Goal: Task Accomplishment & Management: Use online tool/utility

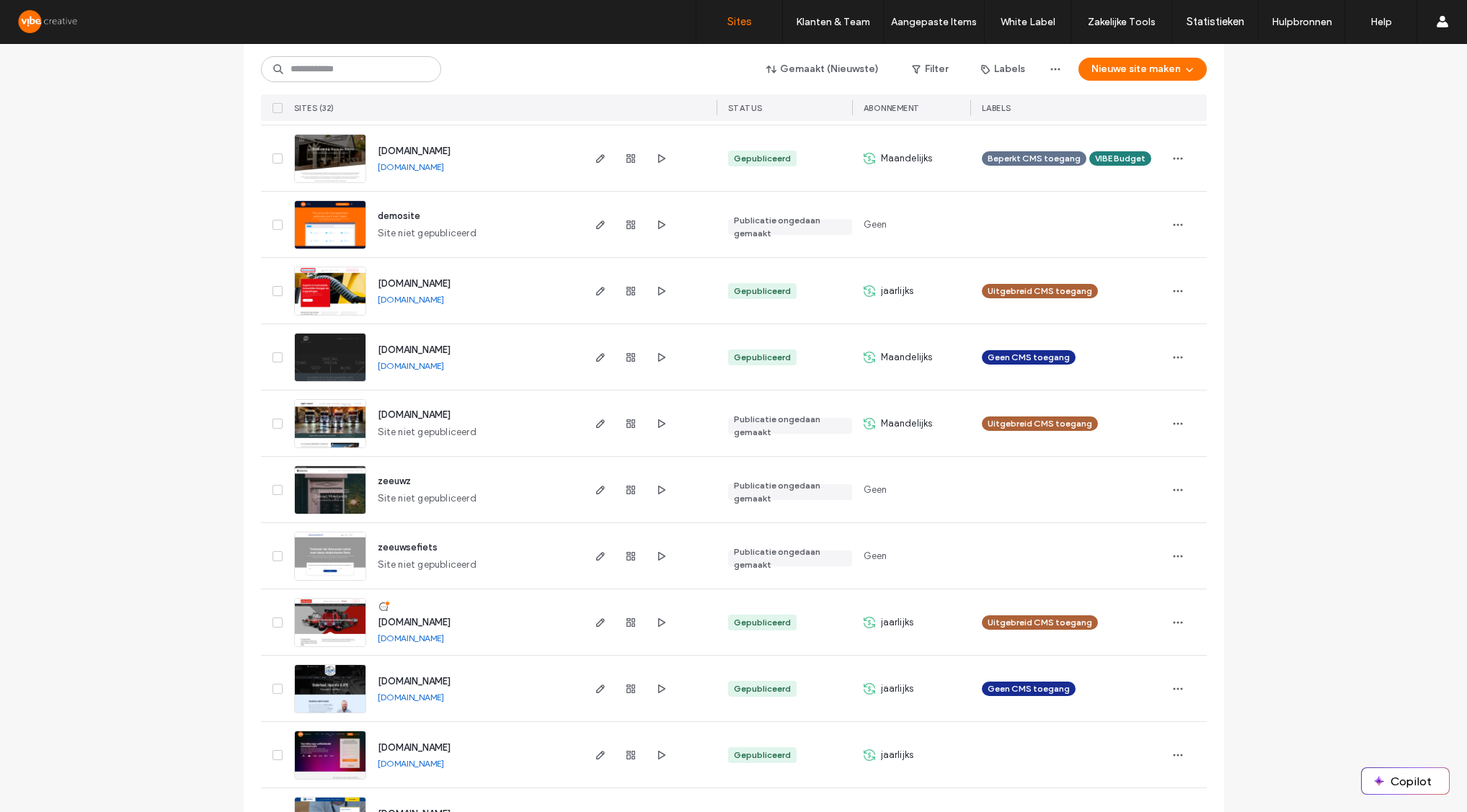
scroll to position [1365, 0]
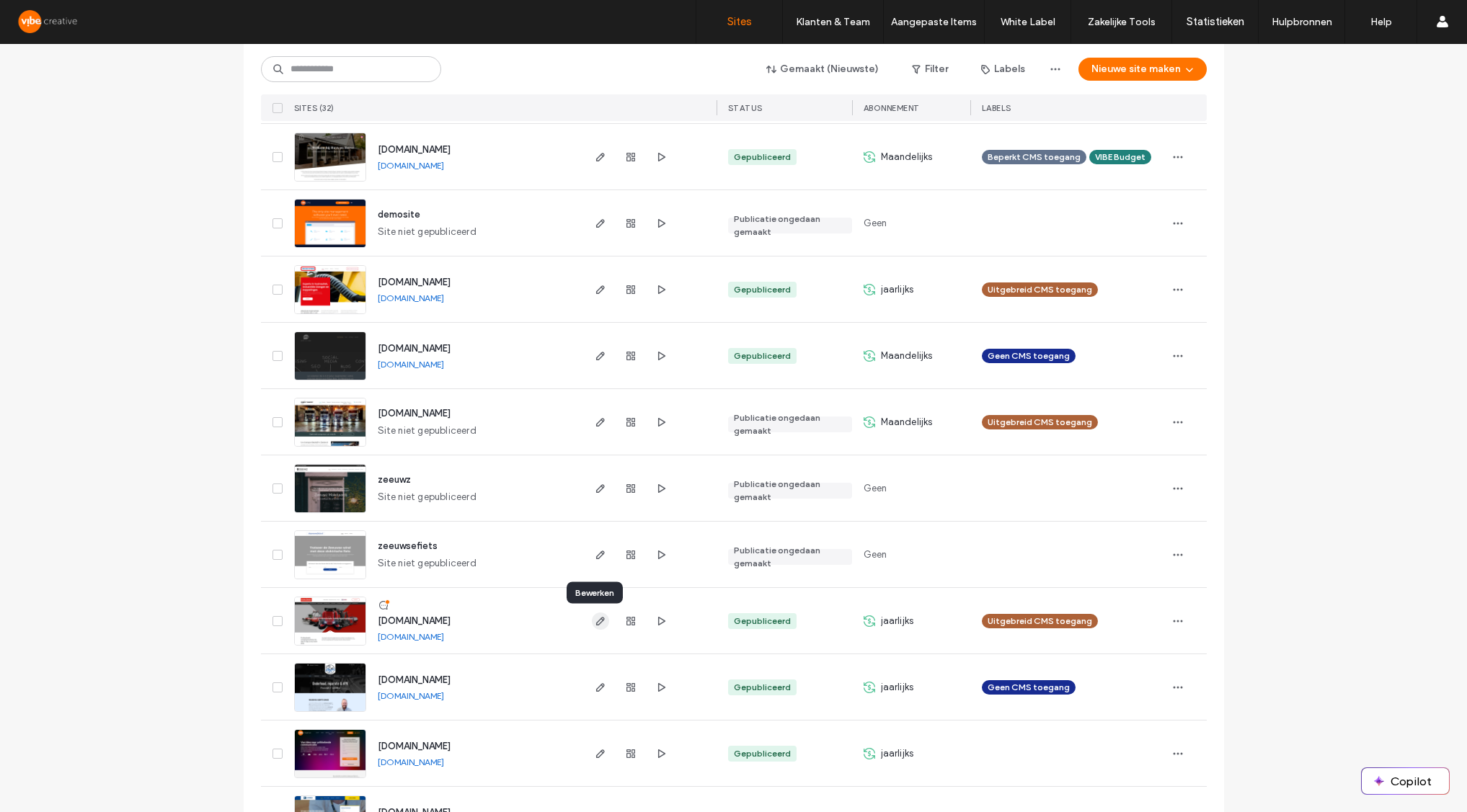
click at [598, 617] on use "button" at bounding box center [599, 620] width 8 height 8
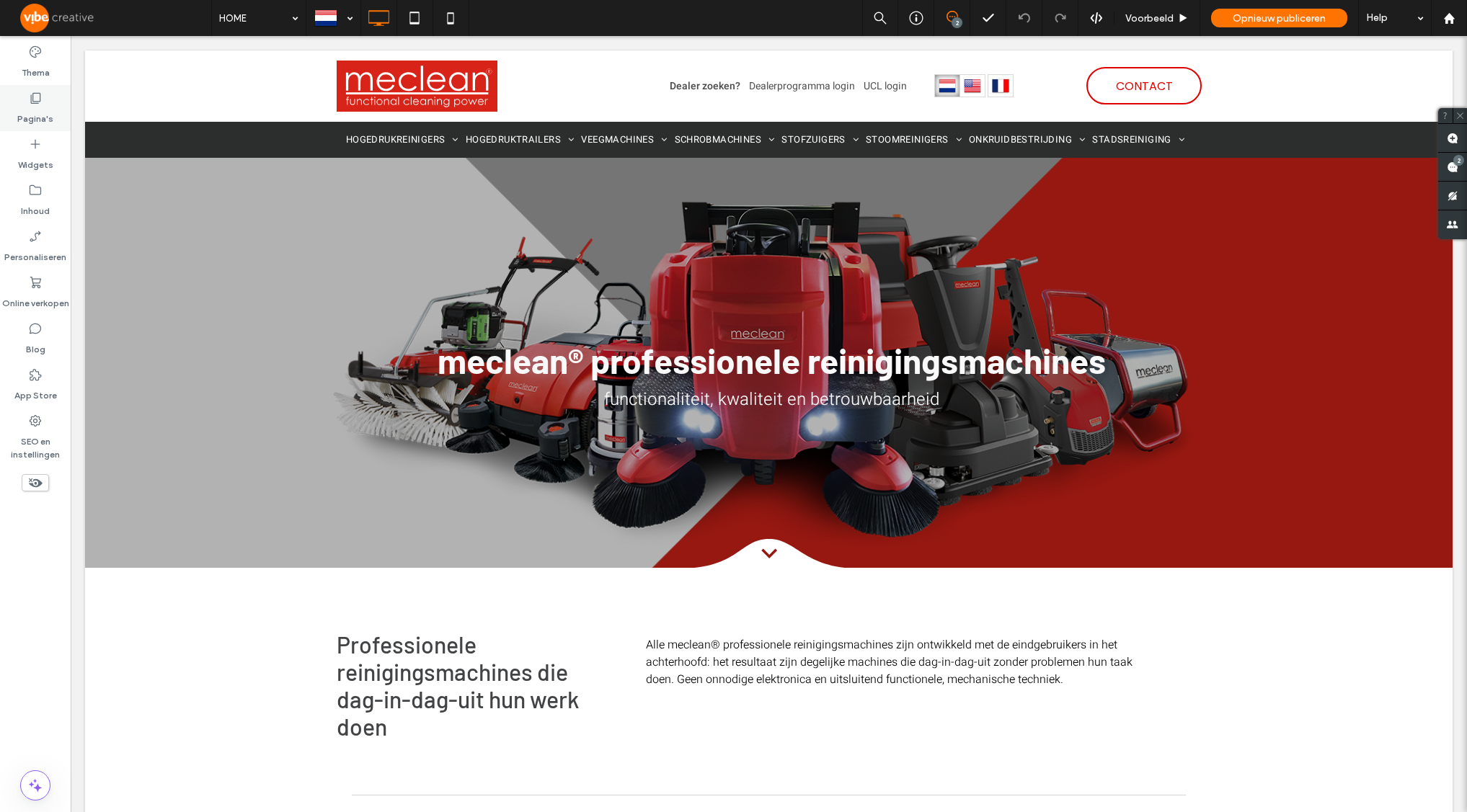
click at [34, 109] on label "Pagina's" at bounding box center [35, 115] width 36 height 20
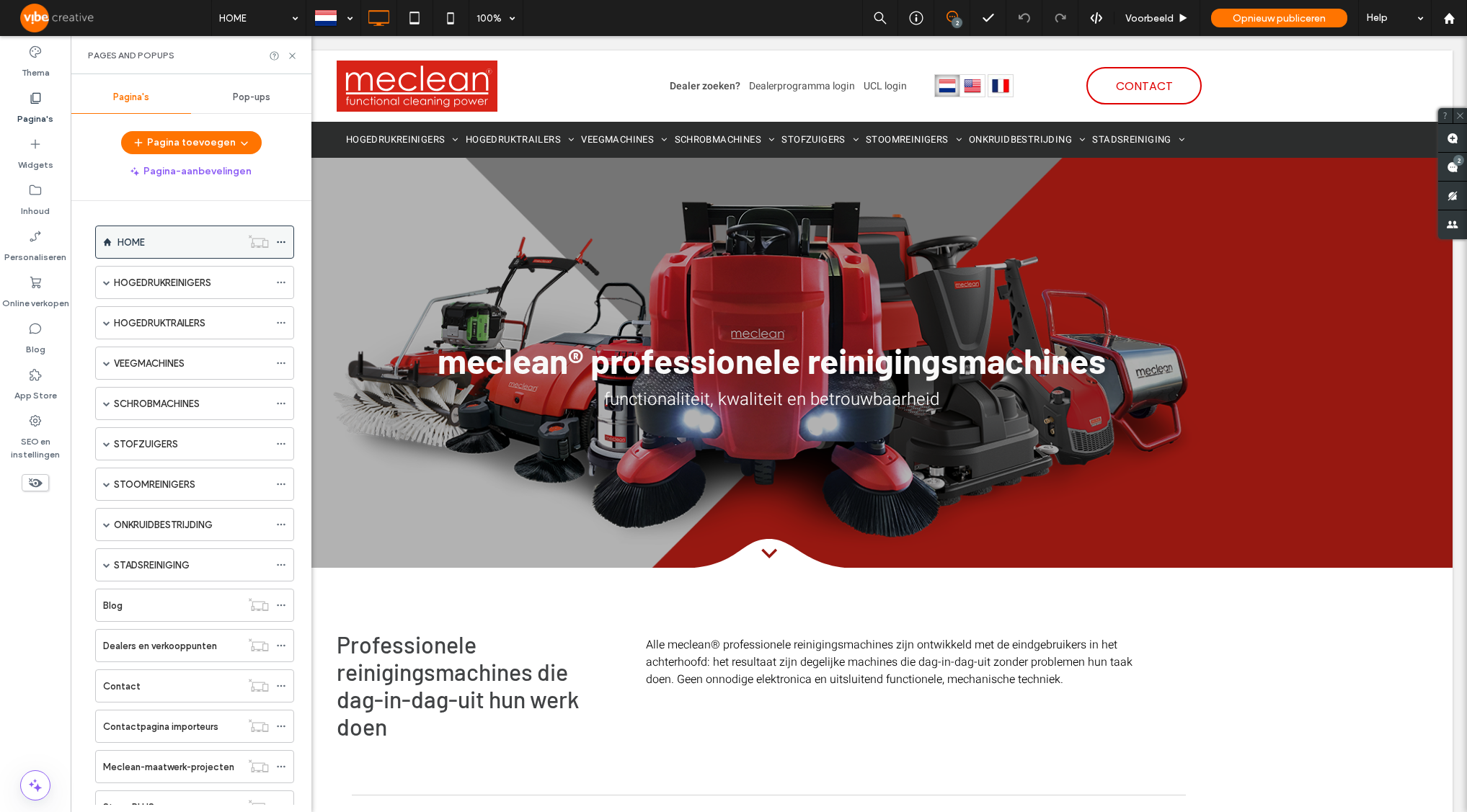
click at [163, 243] on div "HOME" at bounding box center [179, 242] width 123 height 15
click at [284, 242] on icon at bounding box center [281, 241] width 10 height 10
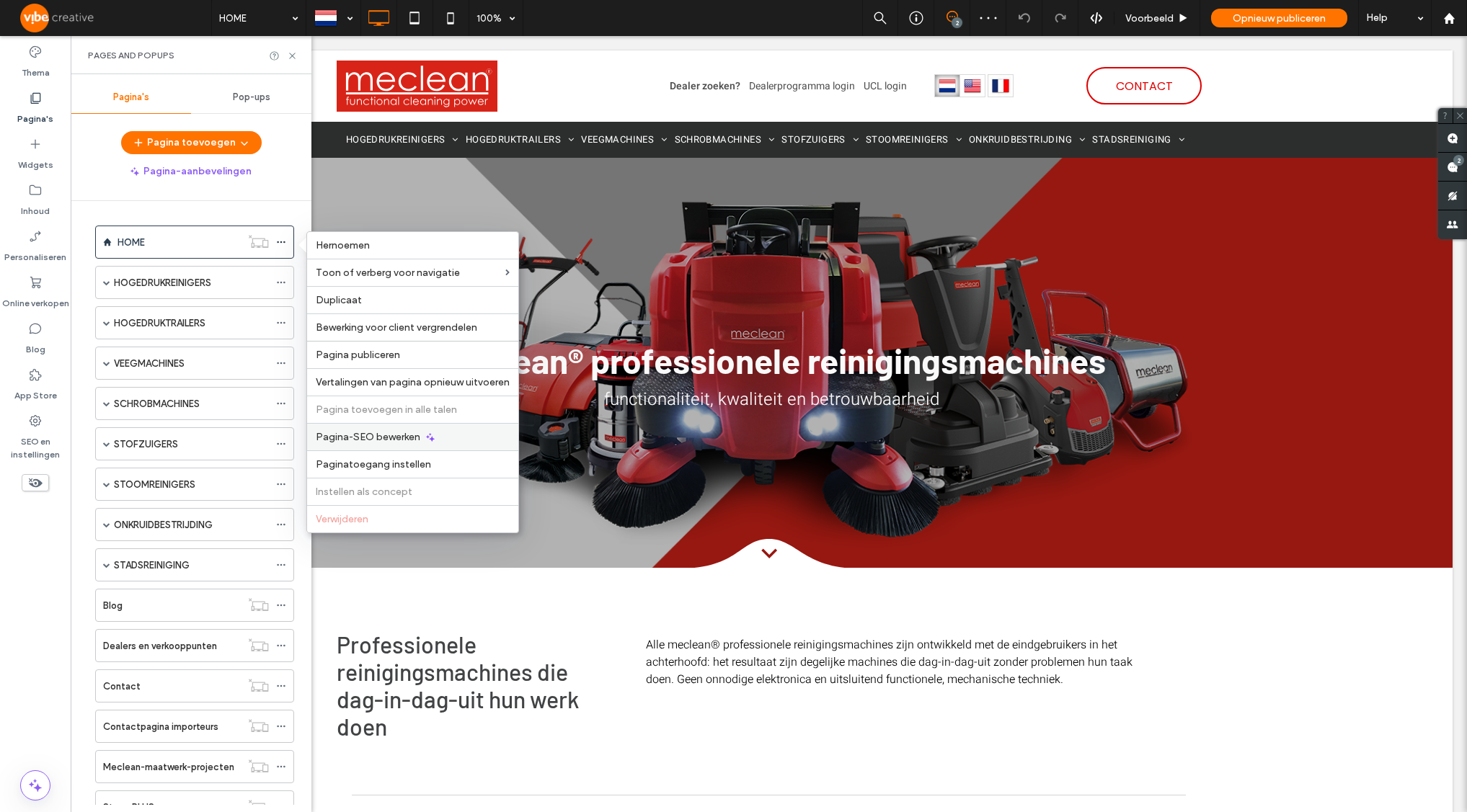
click at [393, 439] on span "Pagina-SEO bewerken" at bounding box center [368, 437] width 105 height 12
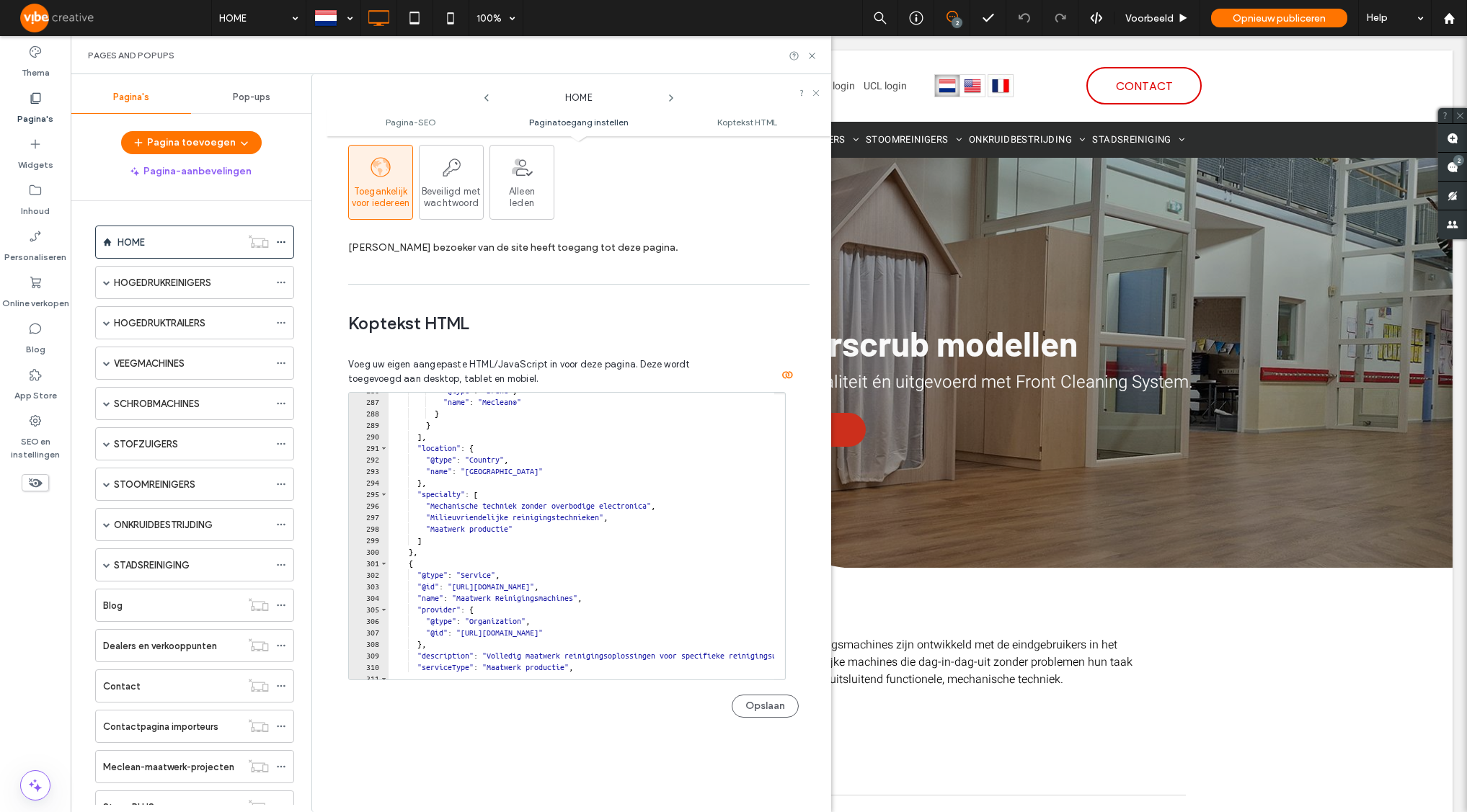
scroll to position [3304, 0]
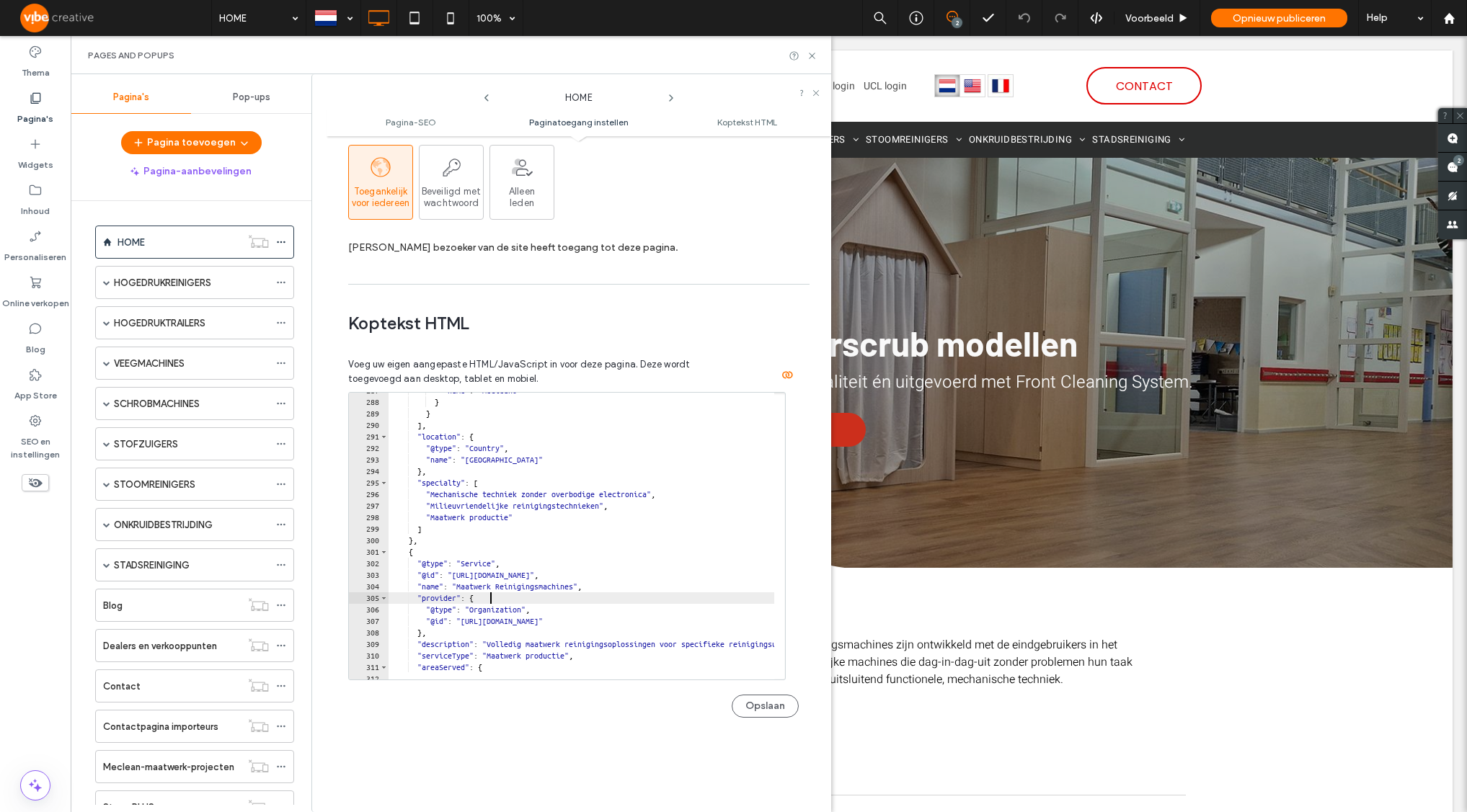
click at [506, 601] on div ""name" : "Meclean®" } } ] , "location" : { "@type" : "Country" , "name" : "Nede…" at bounding box center [1058, 535] width 1340 height 299
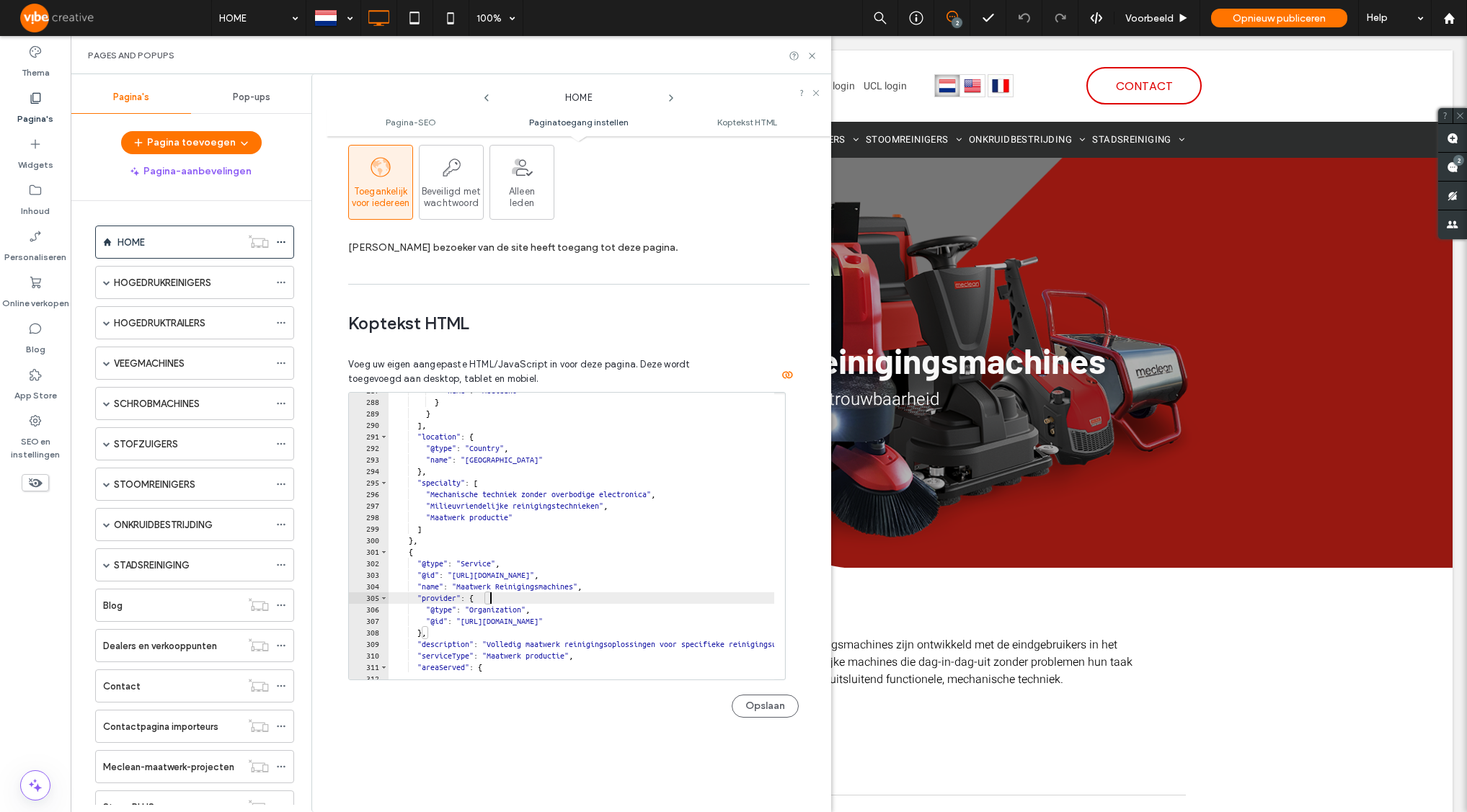
type textarea "*********"
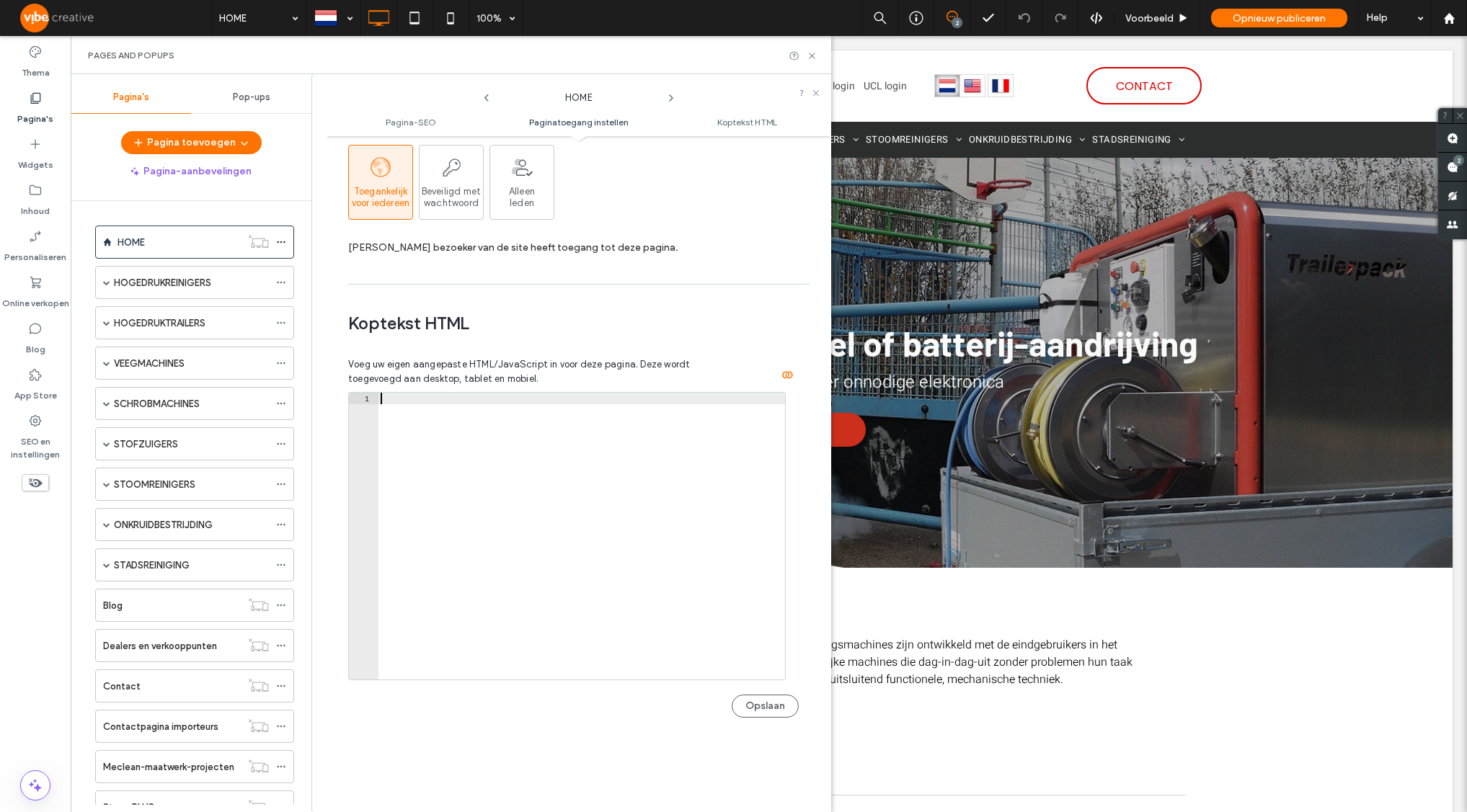
paste textarea "*********"
type textarea "*********"
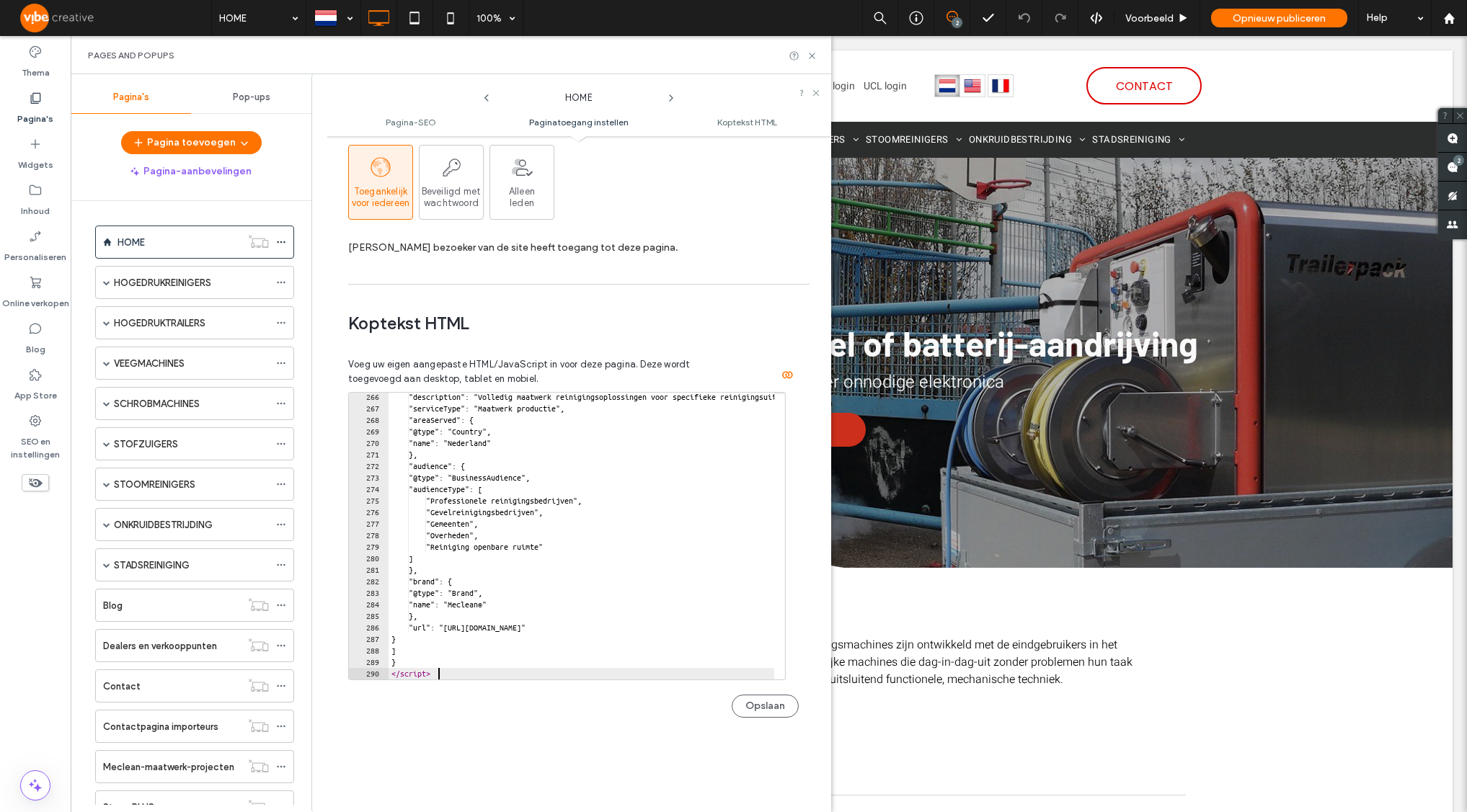
scroll to position [3056, 0]
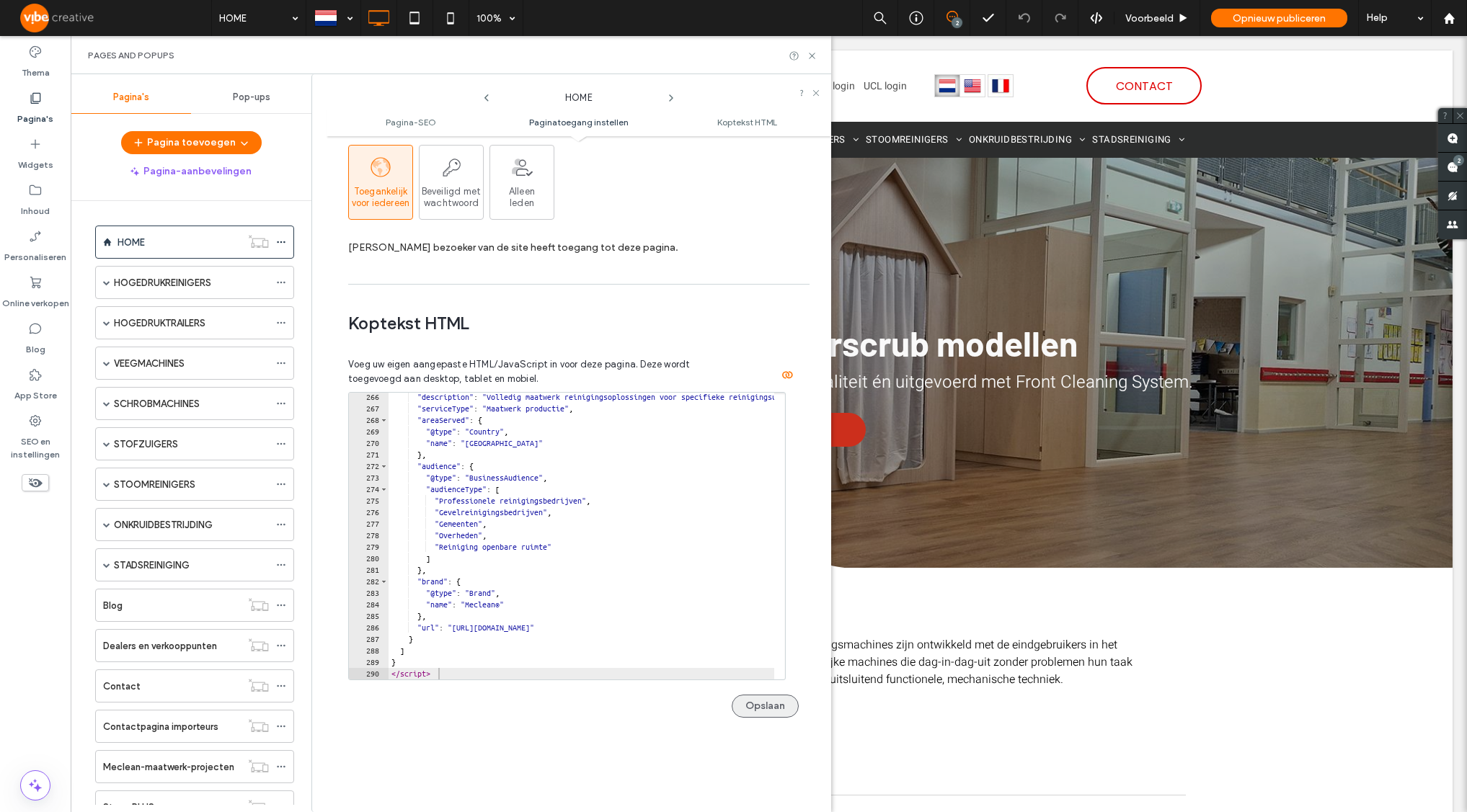
click at [745, 709] on button "Opslaan" at bounding box center [765, 706] width 67 height 23
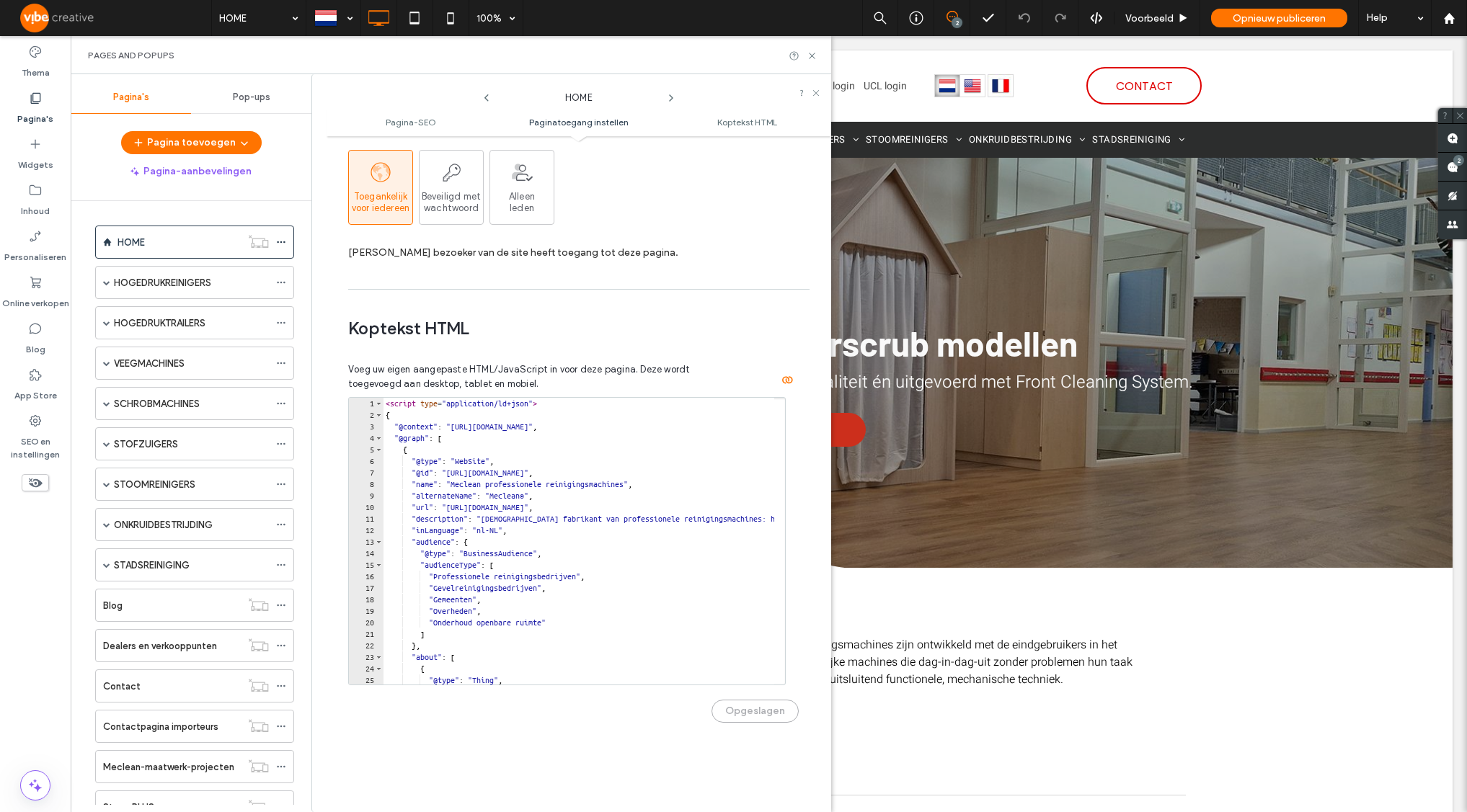
scroll to position [1127, 0]
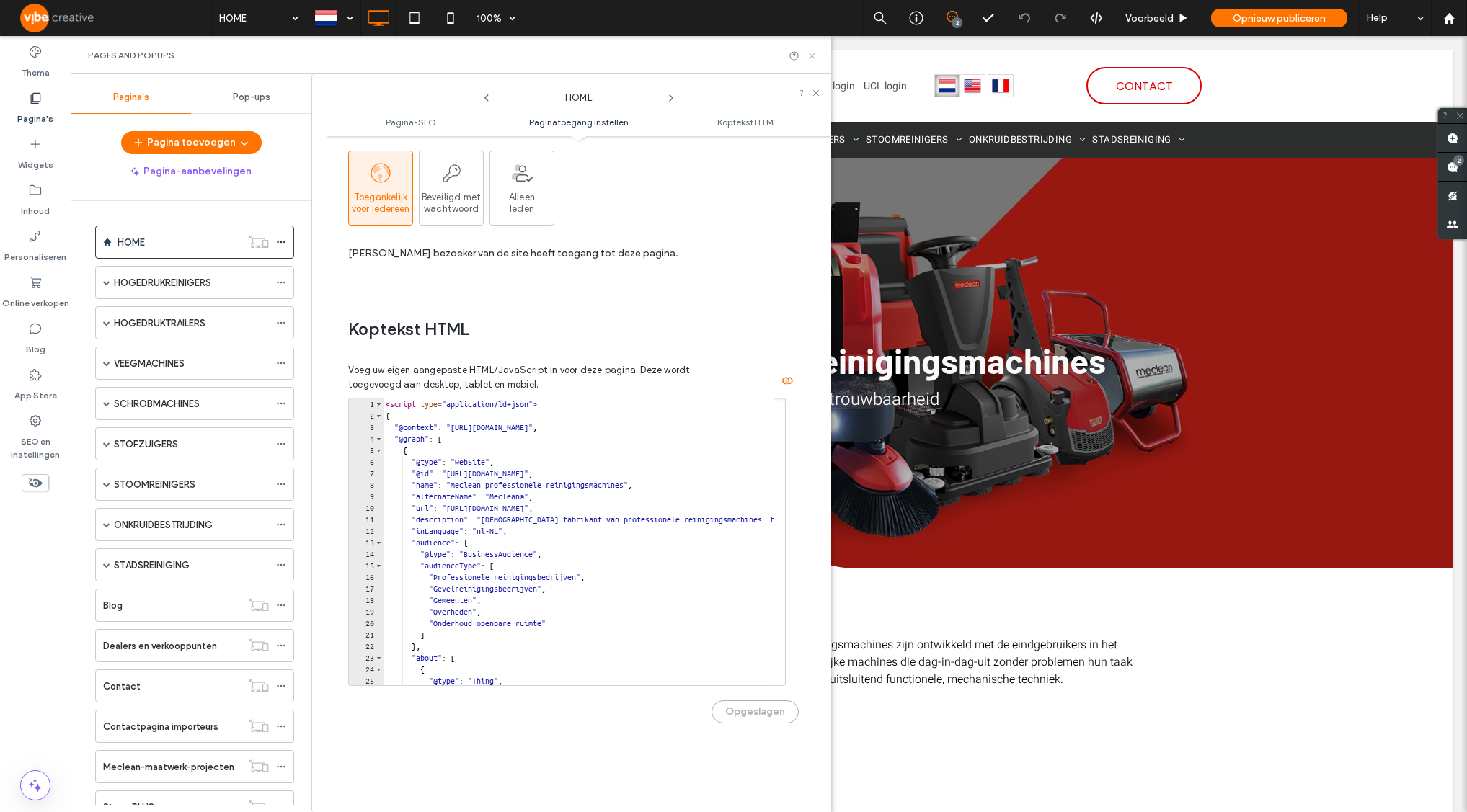
click at [812, 57] on icon at bounding box center [812, 56] width 11 height 11
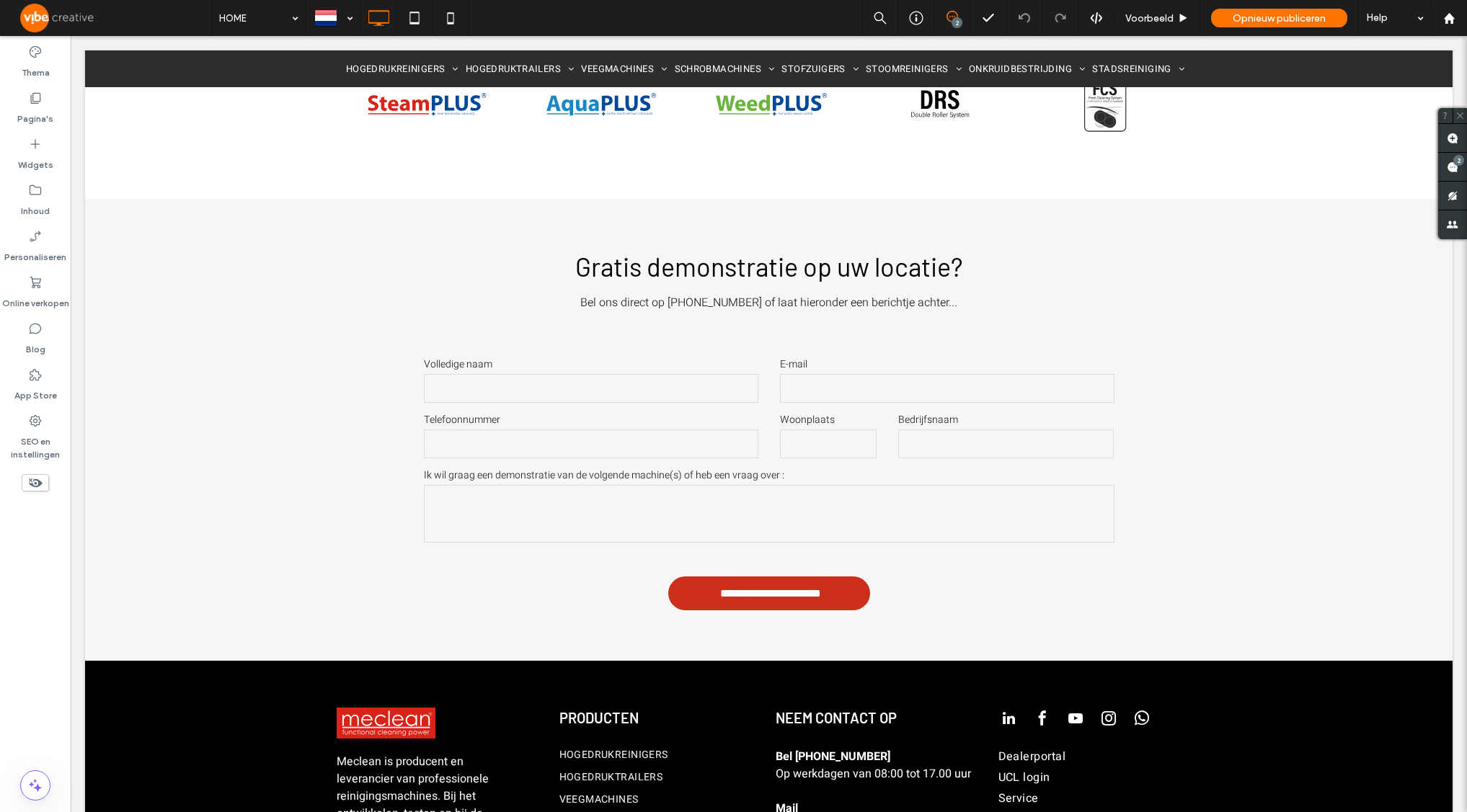
scroll to position [3831, 0]
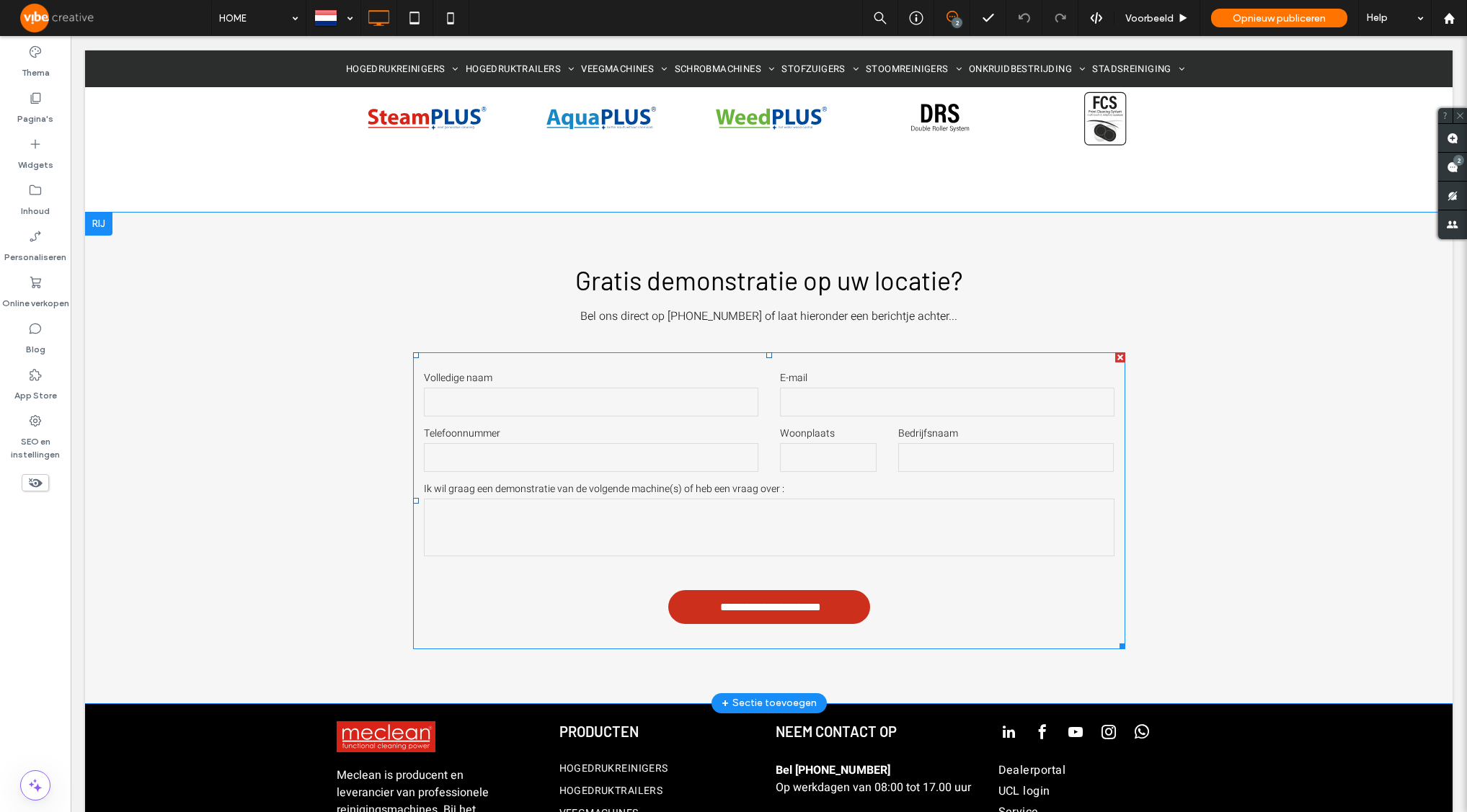
click at [721, 371] on label "Volledige naam" at bounding box center [591, 378] width 335 height 15
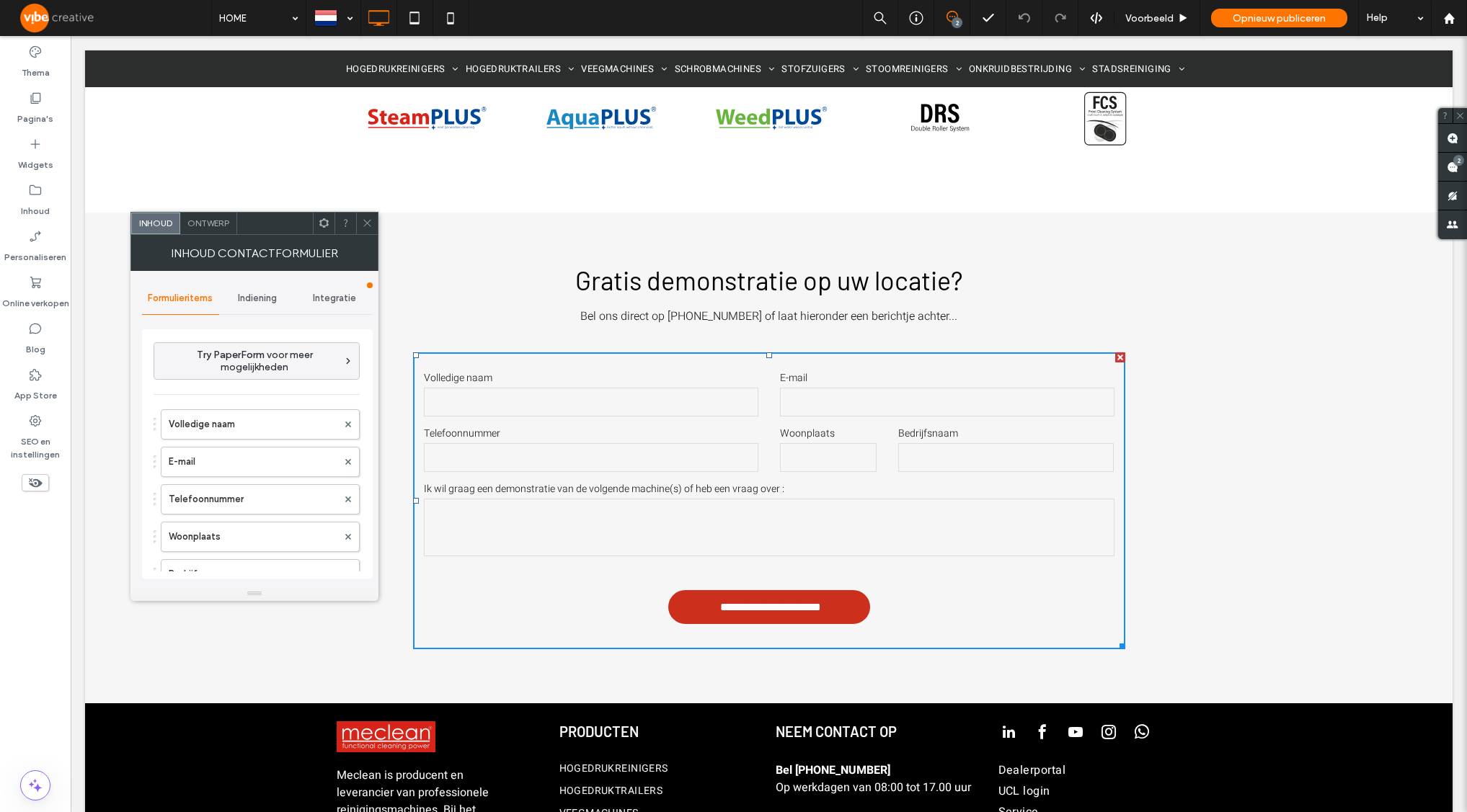
type input "**********"
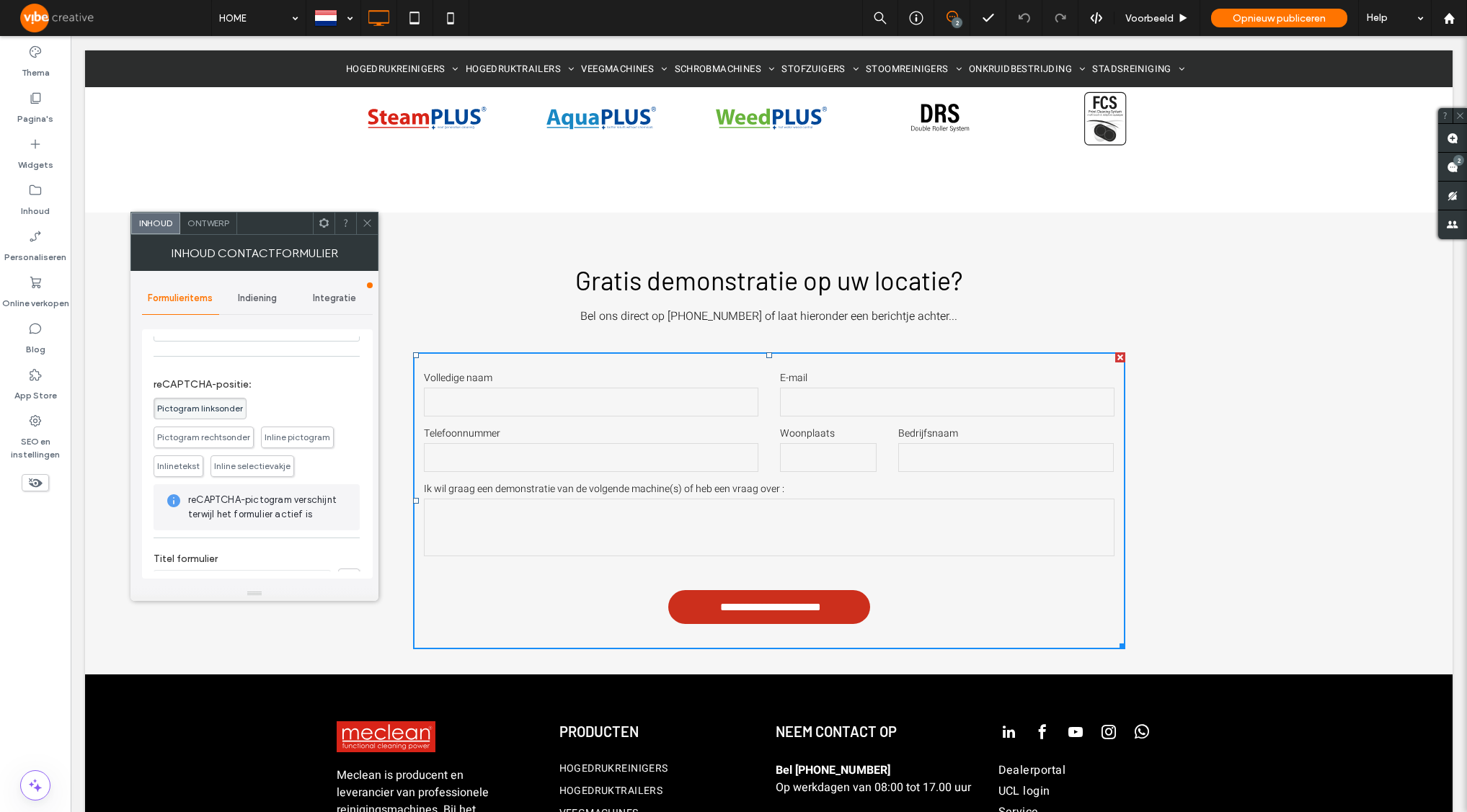
scroll to position [408, 0]
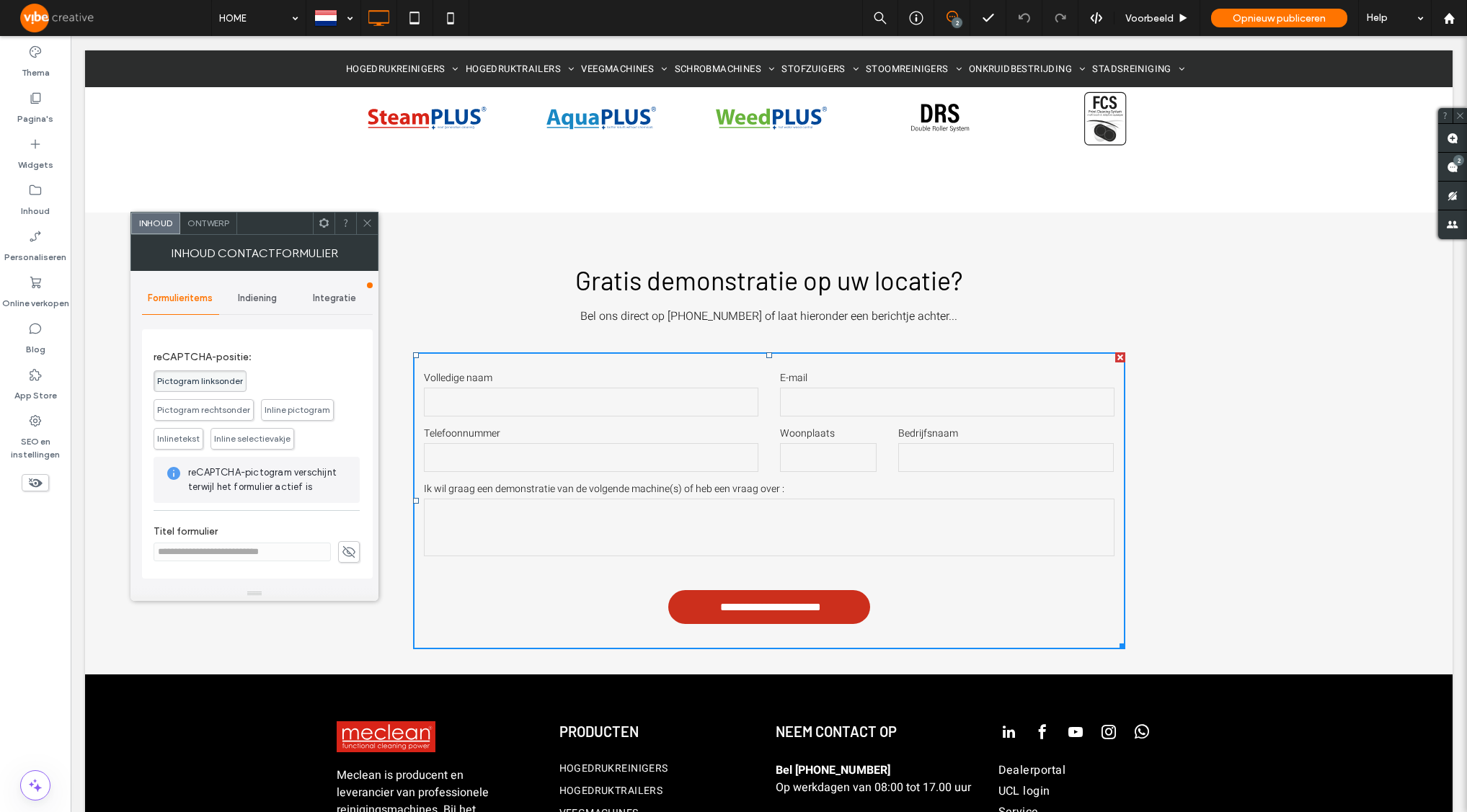
click at [269, 298] on span "Indiening" at bounding box center [257, 298] width 39 height 11
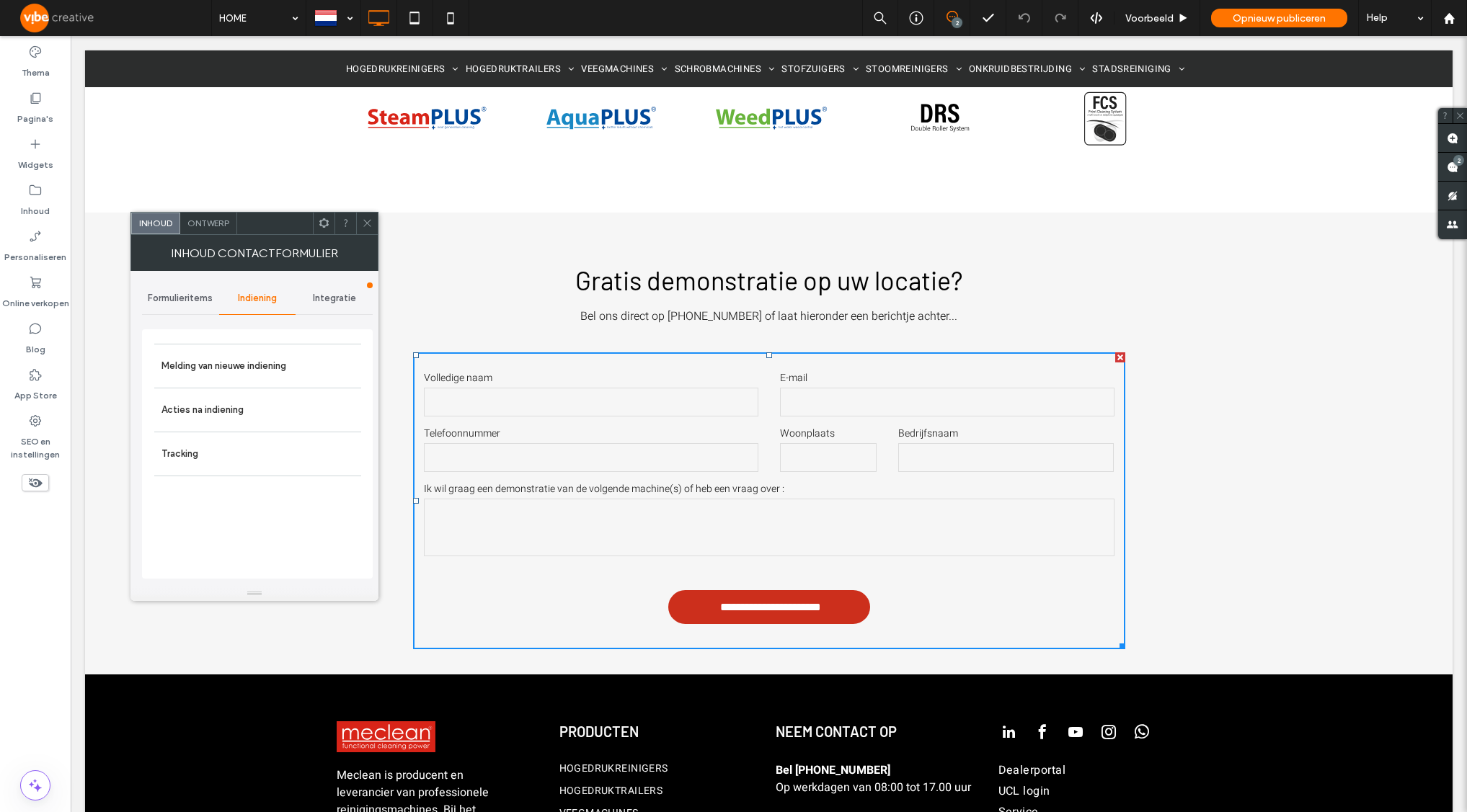
click at [324, 298] on span "Integratie" at bounding box center [334, 298] width 43 height 11
click at [174, 301] on span "Formulieritems" at bounding box center [180, 298] width 65 height 11
click at [357, 301] on div "Integratie" at bounding box center [334, 298] width 77 height 32
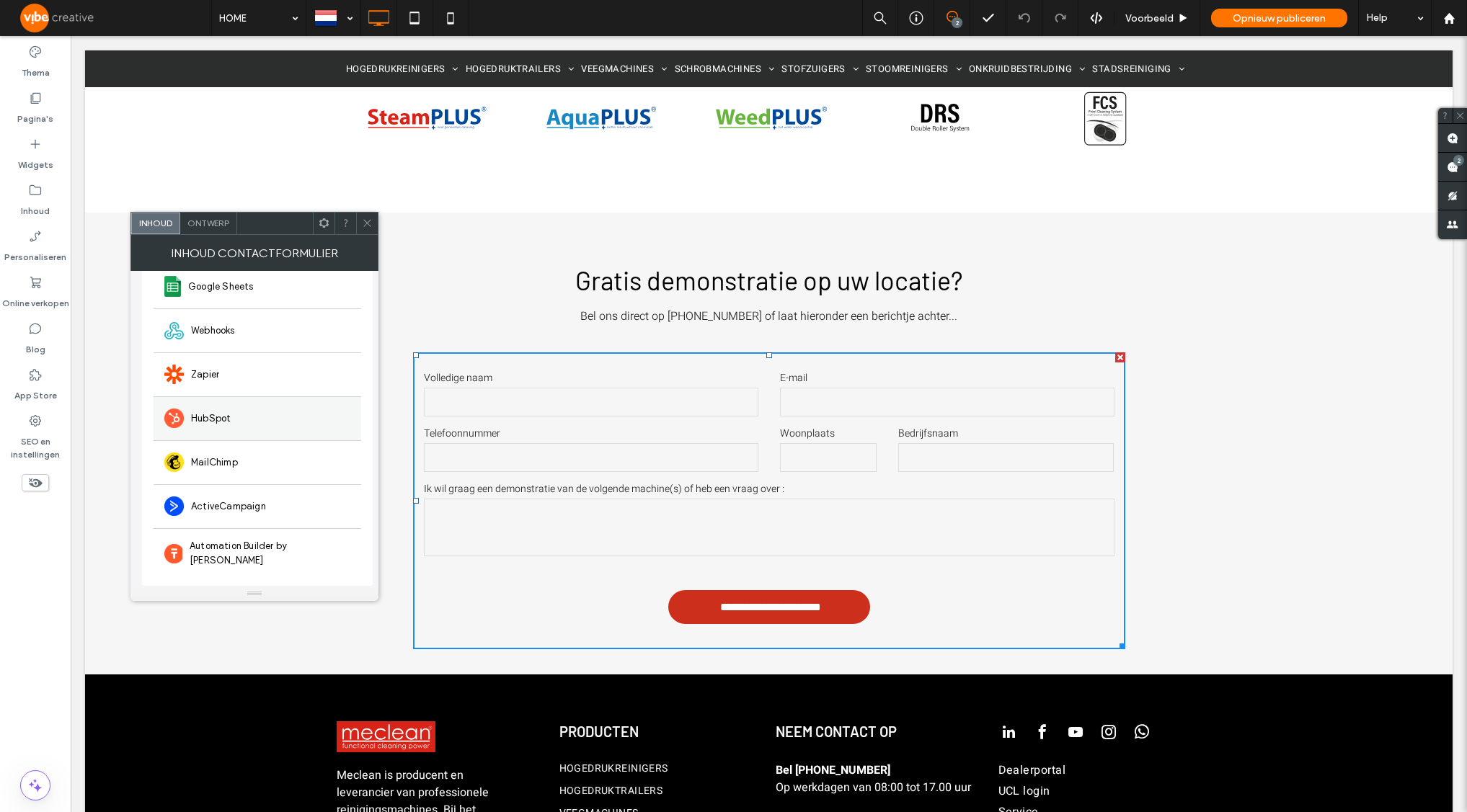
scroll to position [0, 0]
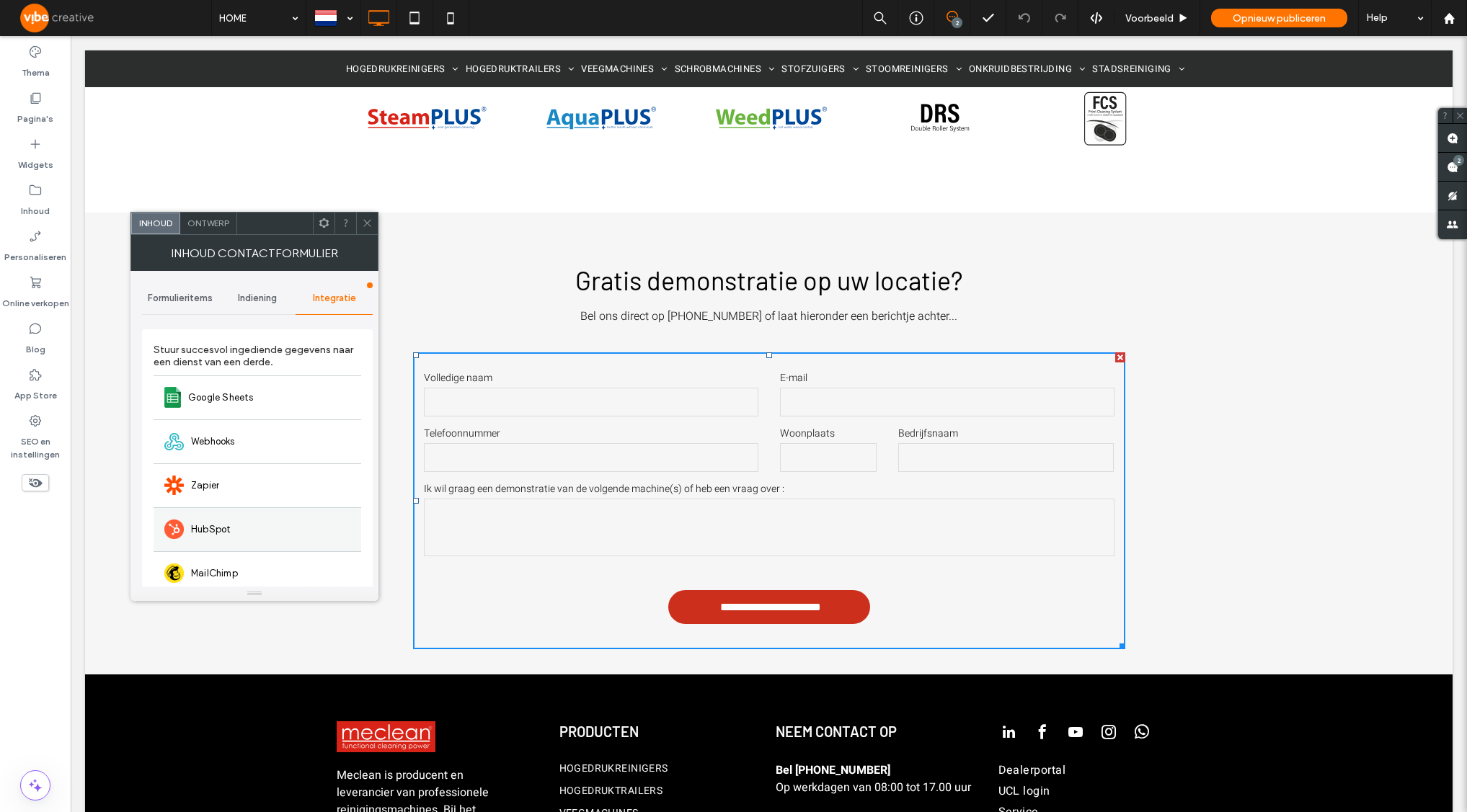
click at [231, 529] on div "HubSpot" at bounding box center [257, 529] width 208 height 44
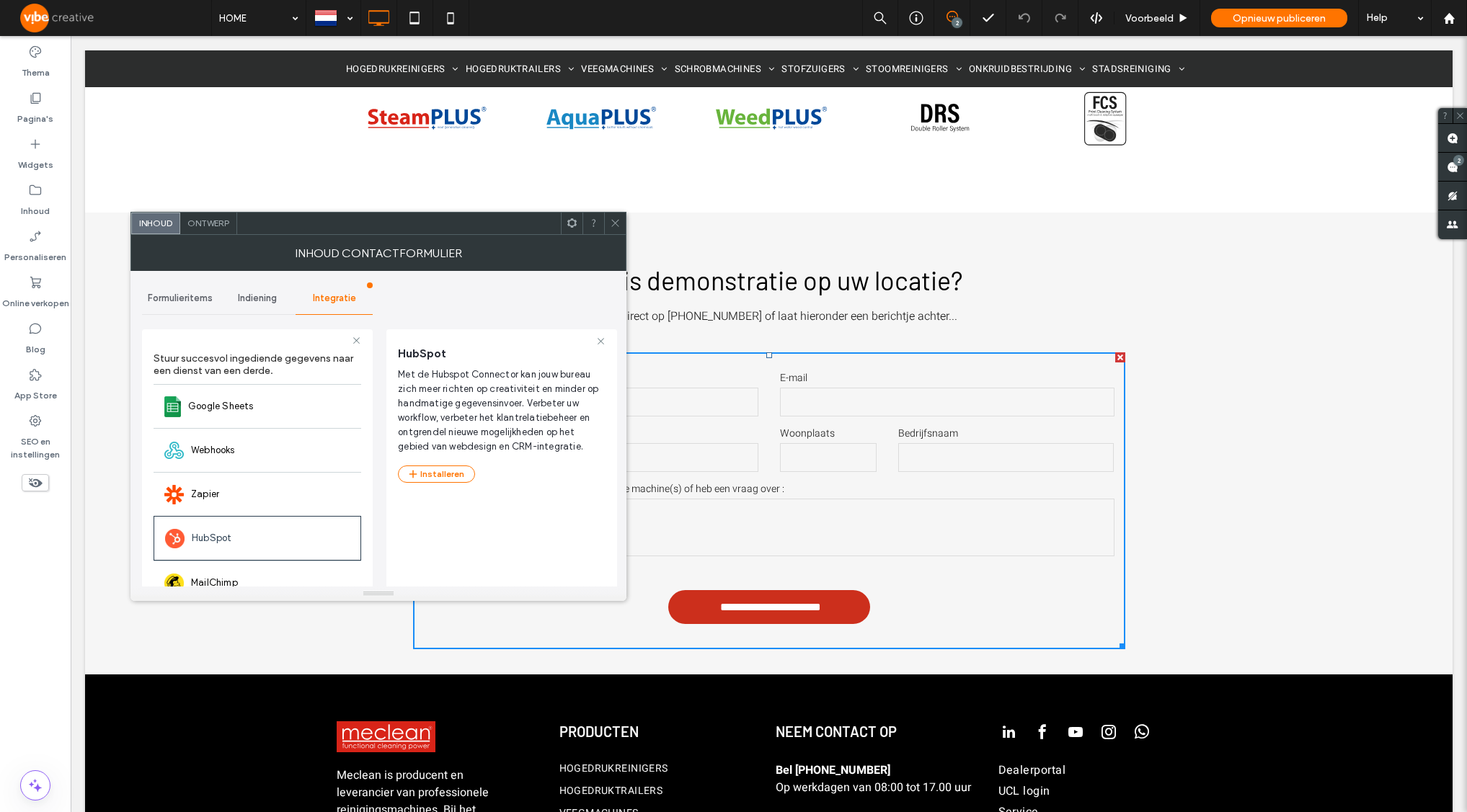
click at [249, 301] on span "Indiening" at bounding box center [257, 298] width 39 height 11
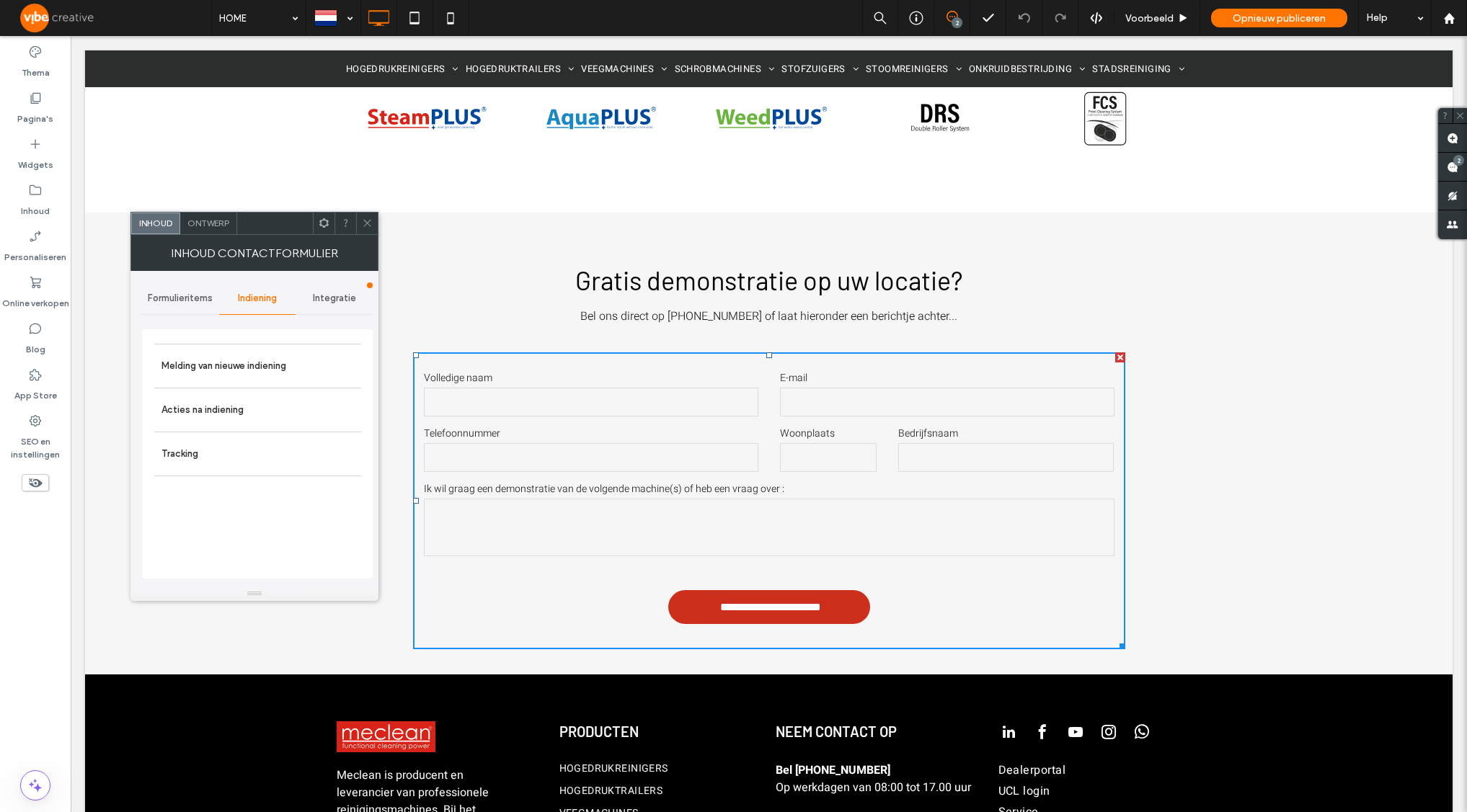
click at [169, 298] on span "Formulieritems" at bounding box center [180, 298] width 65 height 11
click at [243, 295] on span "Indiening" at bounding box center [257, 298] width 39 height 11
click at [258, 357] on label "Melding van nieuwe indiening" at bounding box center [258, 366] width 193 height 29
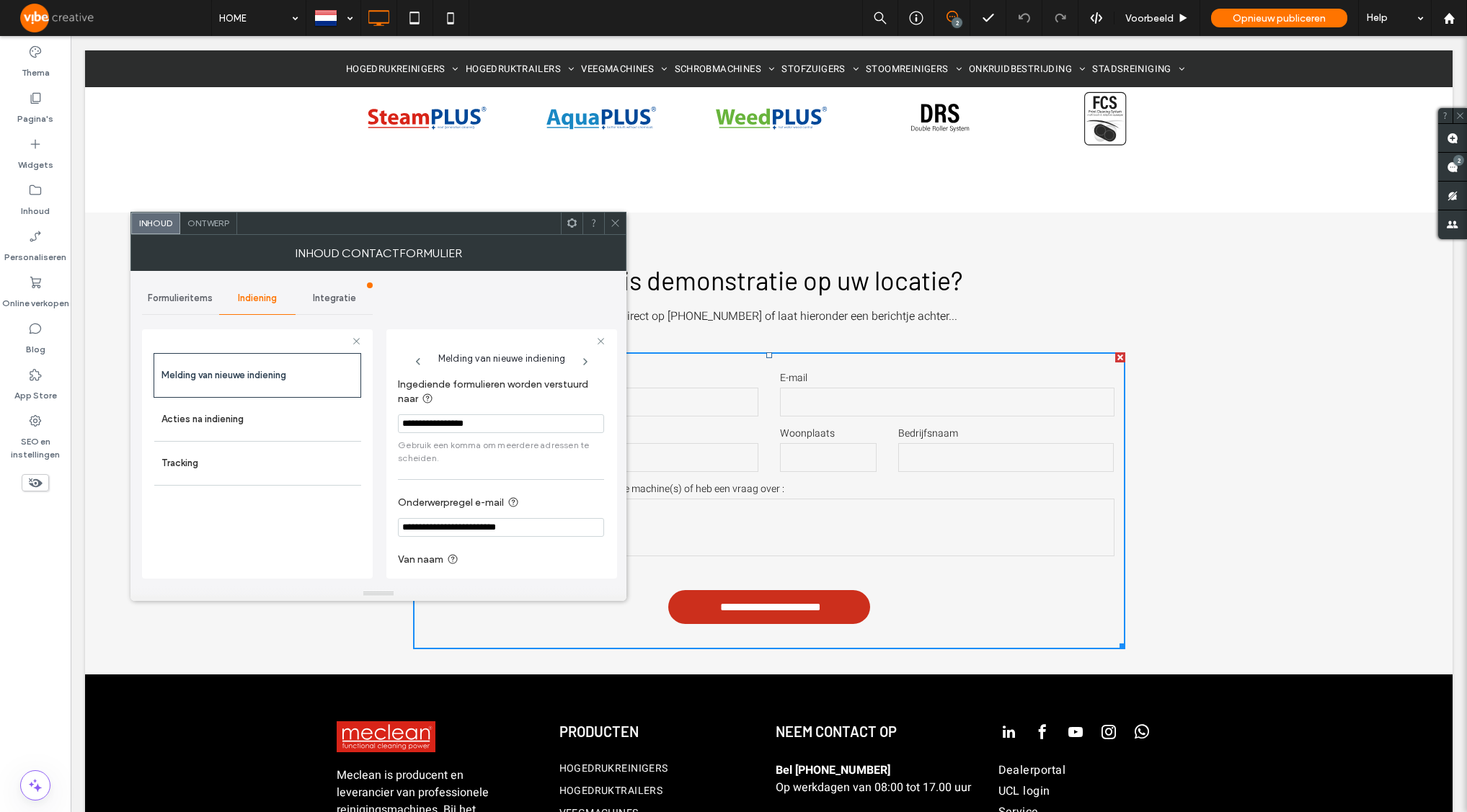
drag, startPoint x: 526, startPoint y: 423, endPoint x: 374, endPoint y: 411, distance: 152.5
click at [374, 411] on div "**********" at bounding box center [378, 429] width 473 height 316
drag, startPoint x: 491, startPoint y: 376, endPoint x: 373, endPoint y: 378, distance: 118.0
click at [373, 378] on div "**********" at bounding box center [378, 429] width 473 height 316
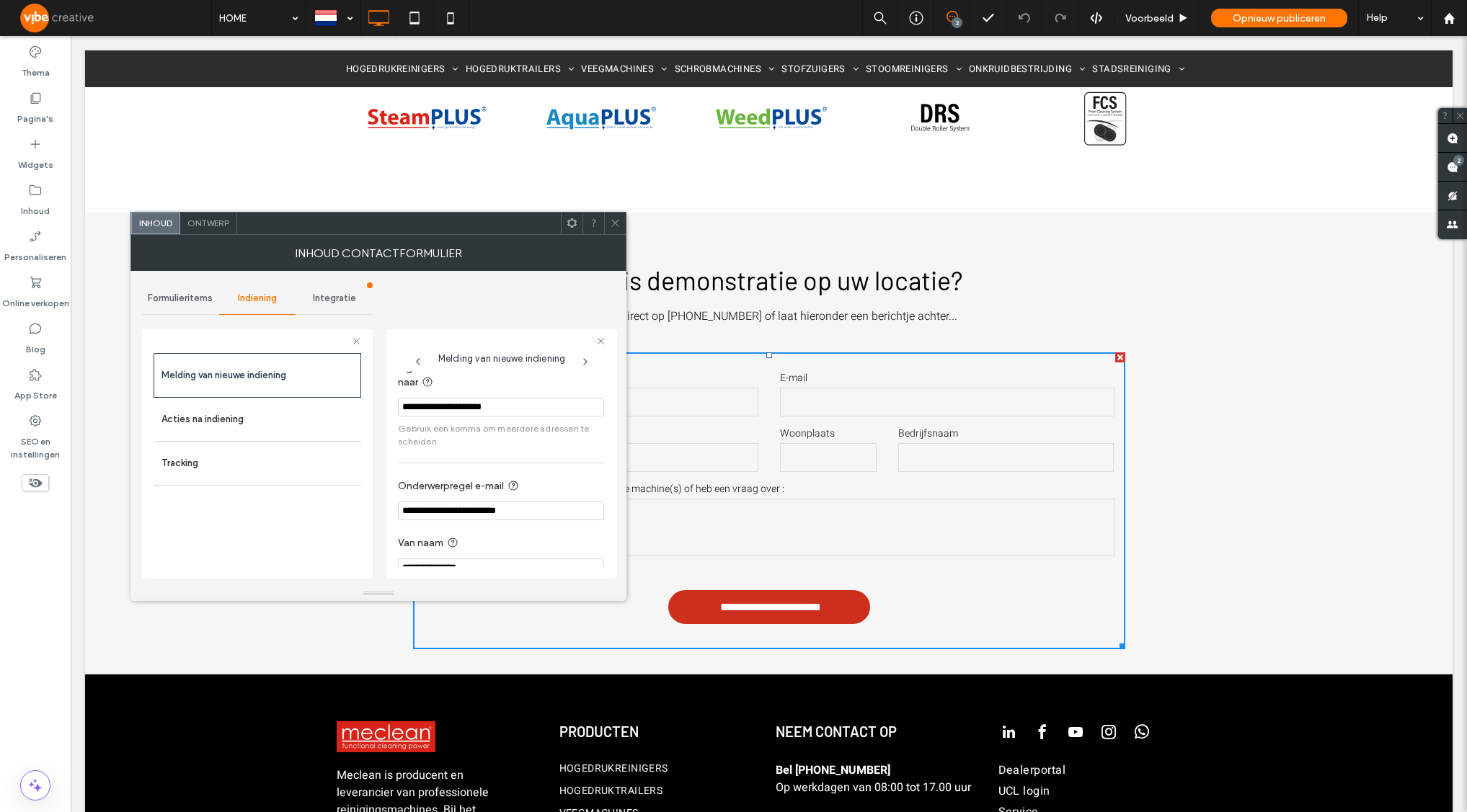
type input "**********"
click at [552, 448] on span "Gebruik een komma om meerdere adressen te scheiden." at bounding box center [501, 435] width 206 height 26
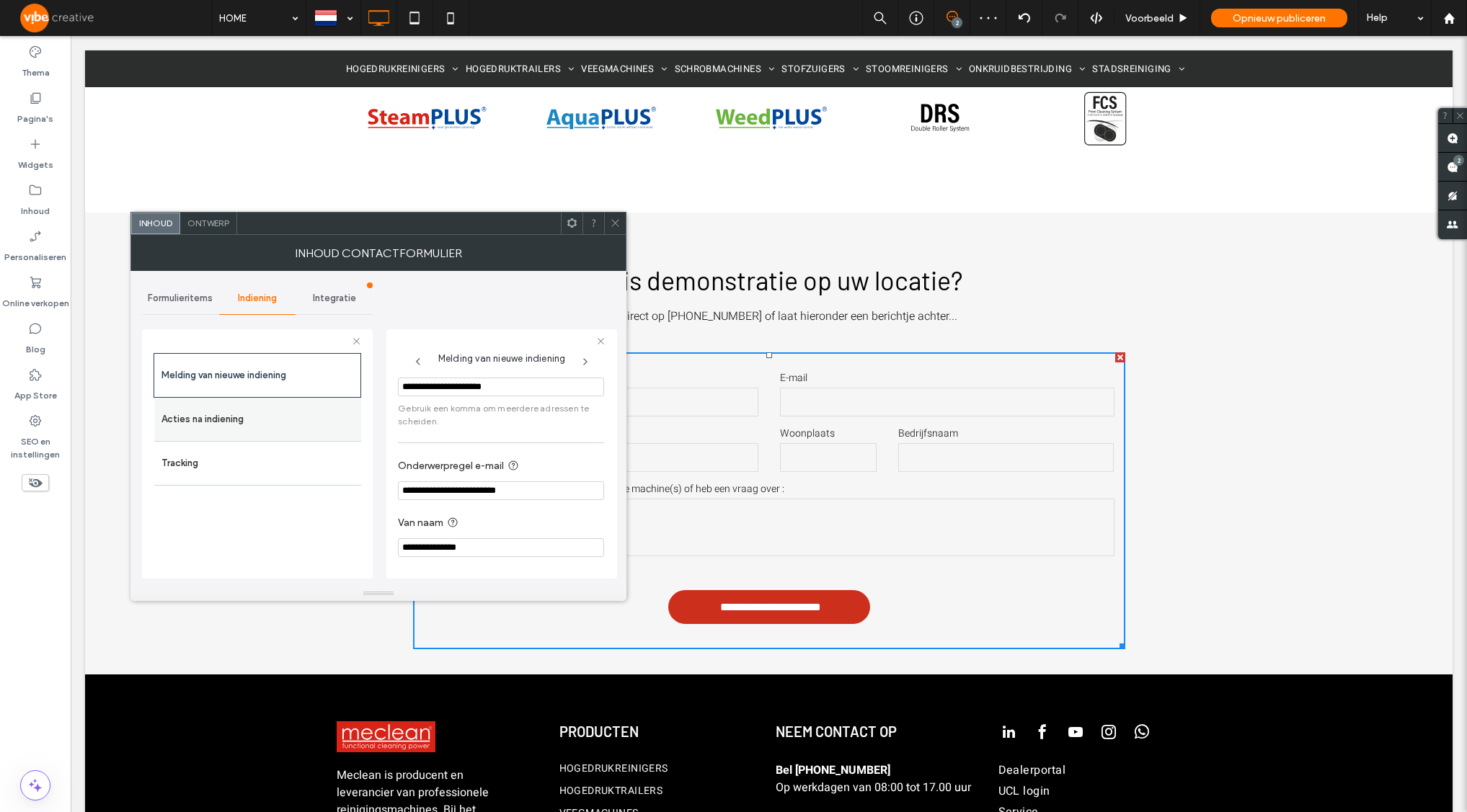
click at [298, 419] on label "Acties na indiening" at bounding box center [258, 420] width 193 height 29
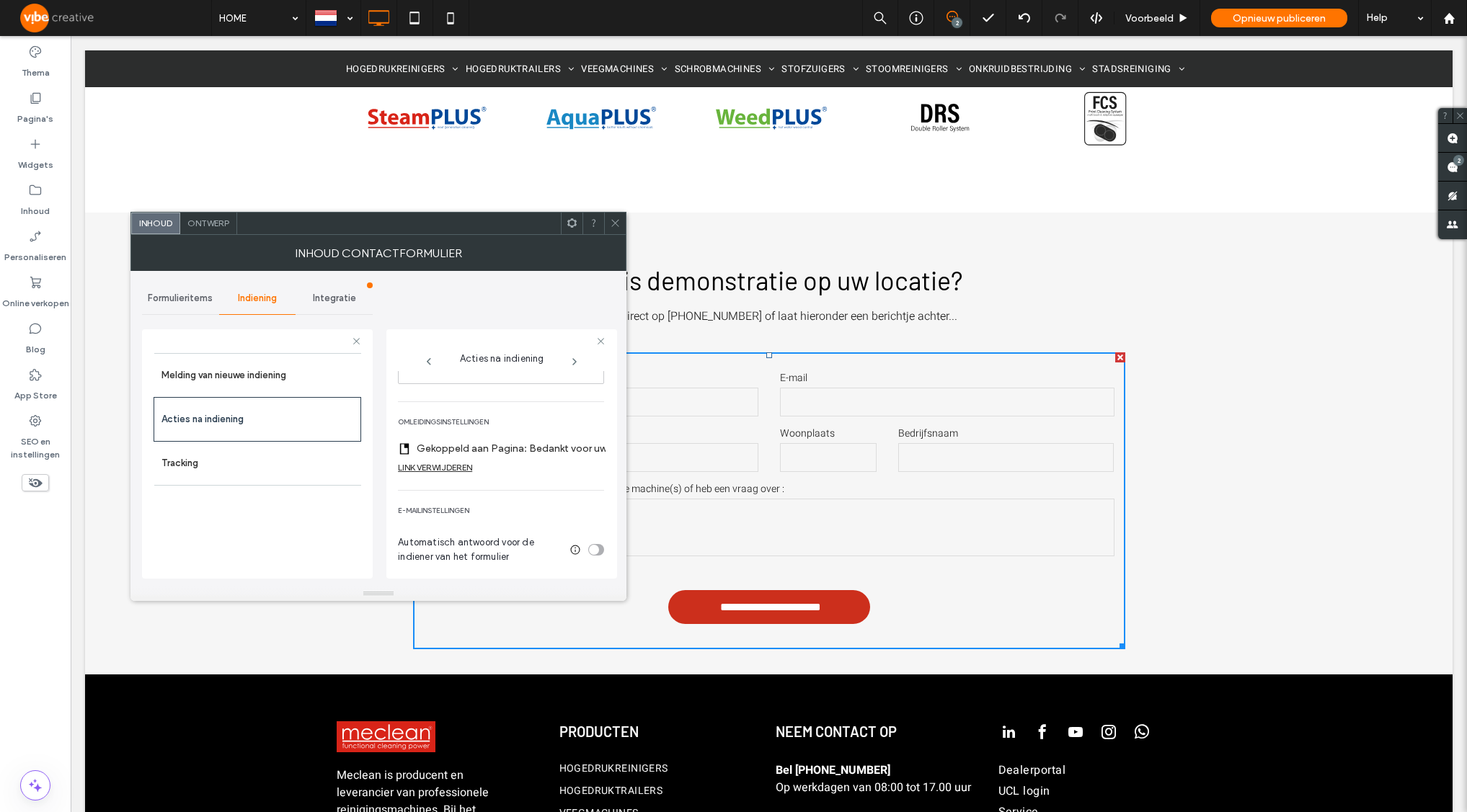
scroll to position [278, 0]
click at [571, 545] on use at bounding box center [576, 550] width 9 height 9
click at [594, 544] on div "toggle" at bounding box center [596, 549] width 16 height 11
drag, startPoint x: 486, startPoint y: 532, endPoint x: 318, endPoint y: 523, distance: 168.2
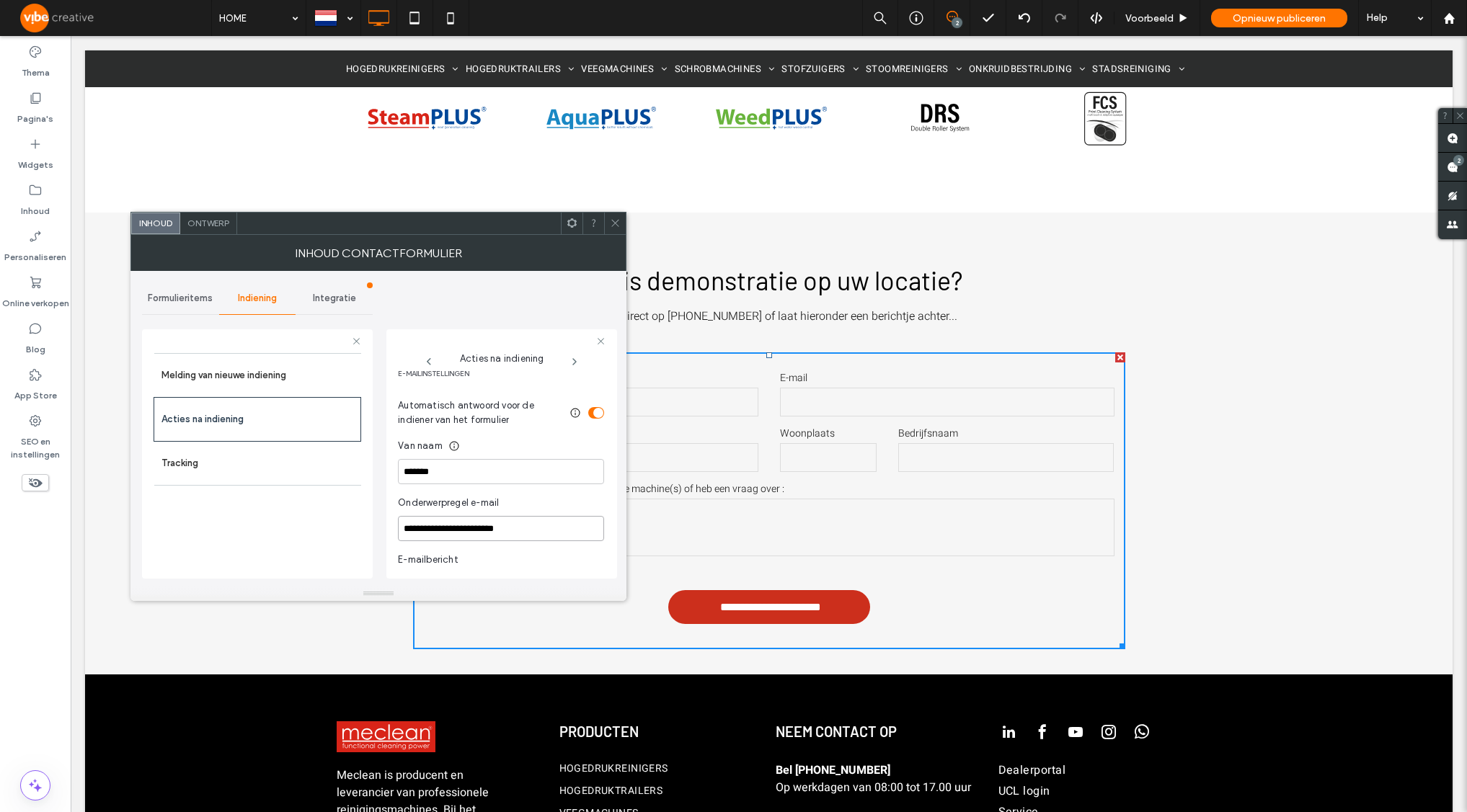
click at [318, 523] on div "**********" at bounding box center [257, 452] width 231 height 268
paste input "**********"
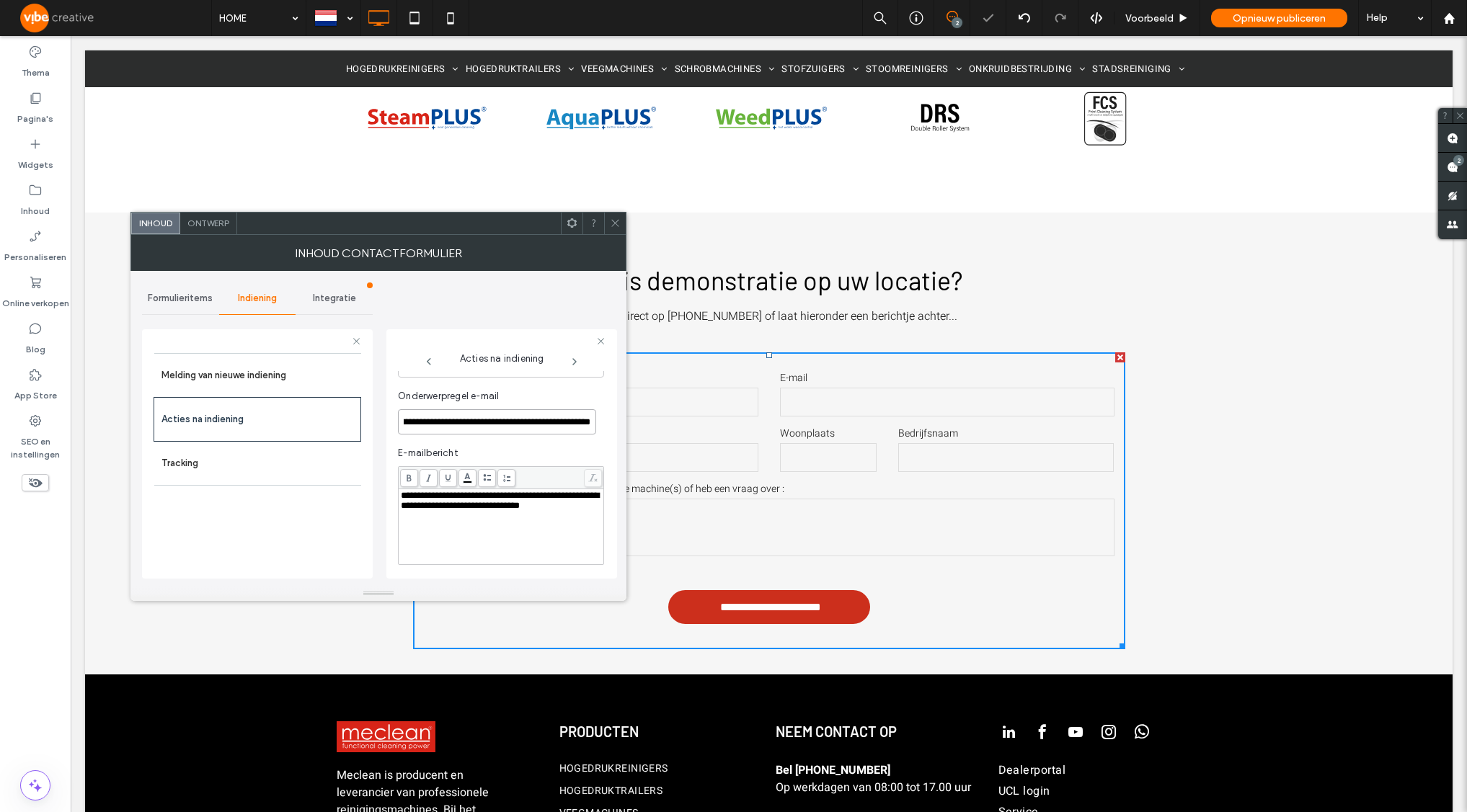
scroll to position [526, 0]
type input "**********"
click at [484, 530] on div "**********" at bounding box center [501, 516] width 201 height 72
drag, startPoint x: 484, startPoint y: 530, endPoint x: 369, endPoint y: 466, distance: 131.6
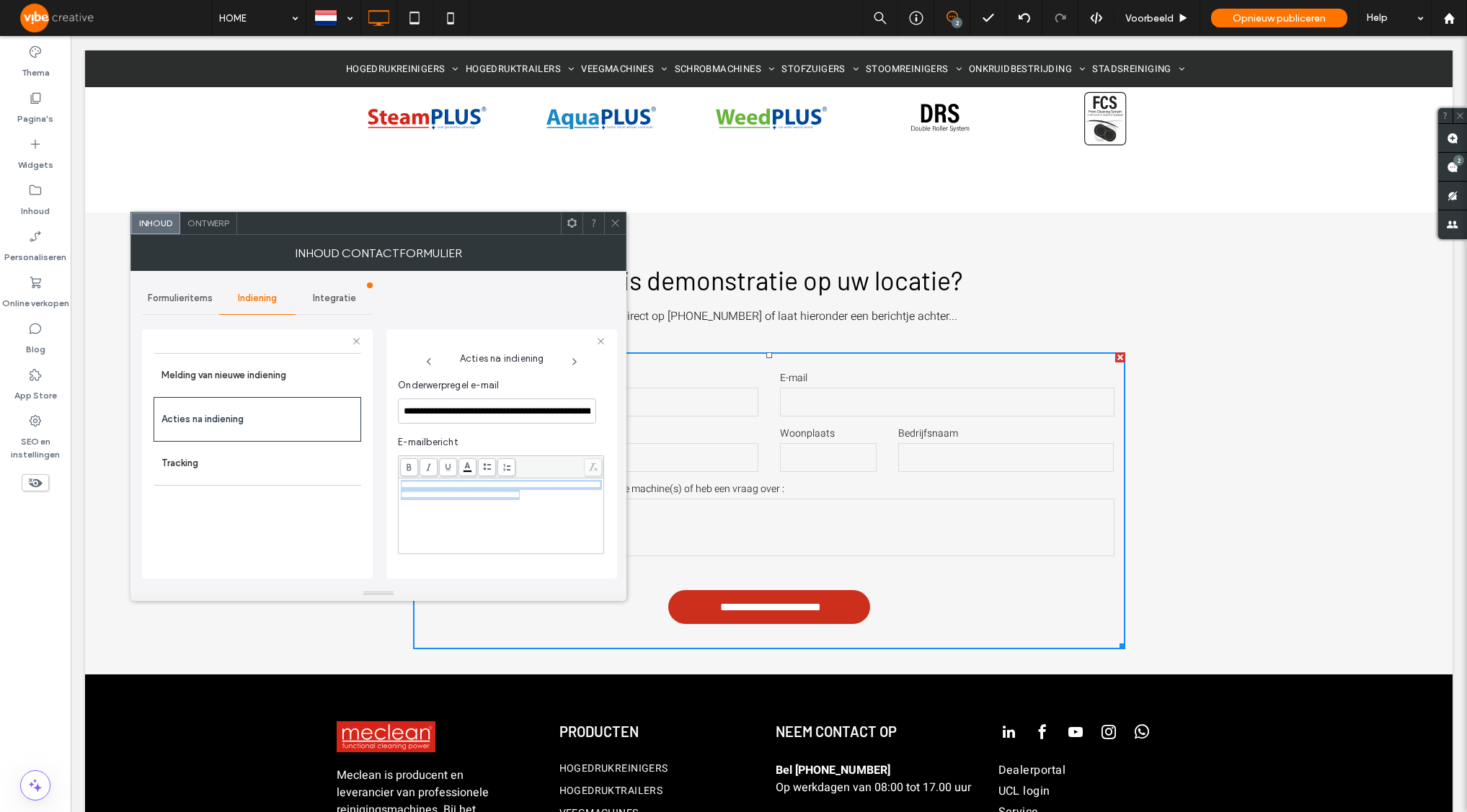
click at [369, 466] on div "**********" at bounding box center [257, 452] width 231 height 268
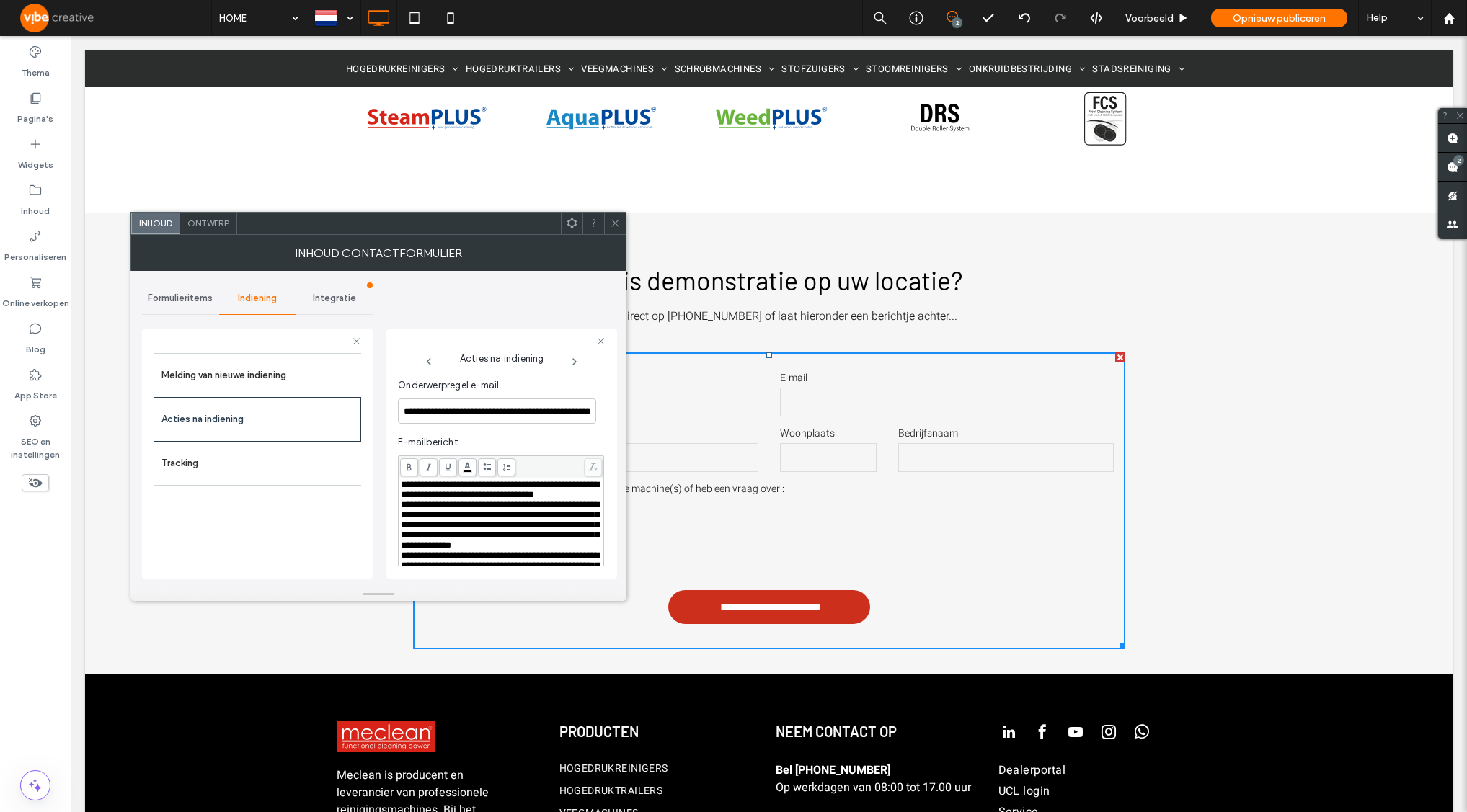
click at [401, 518] on span "**********" at bounding box center [500, 525] width 199 height 50
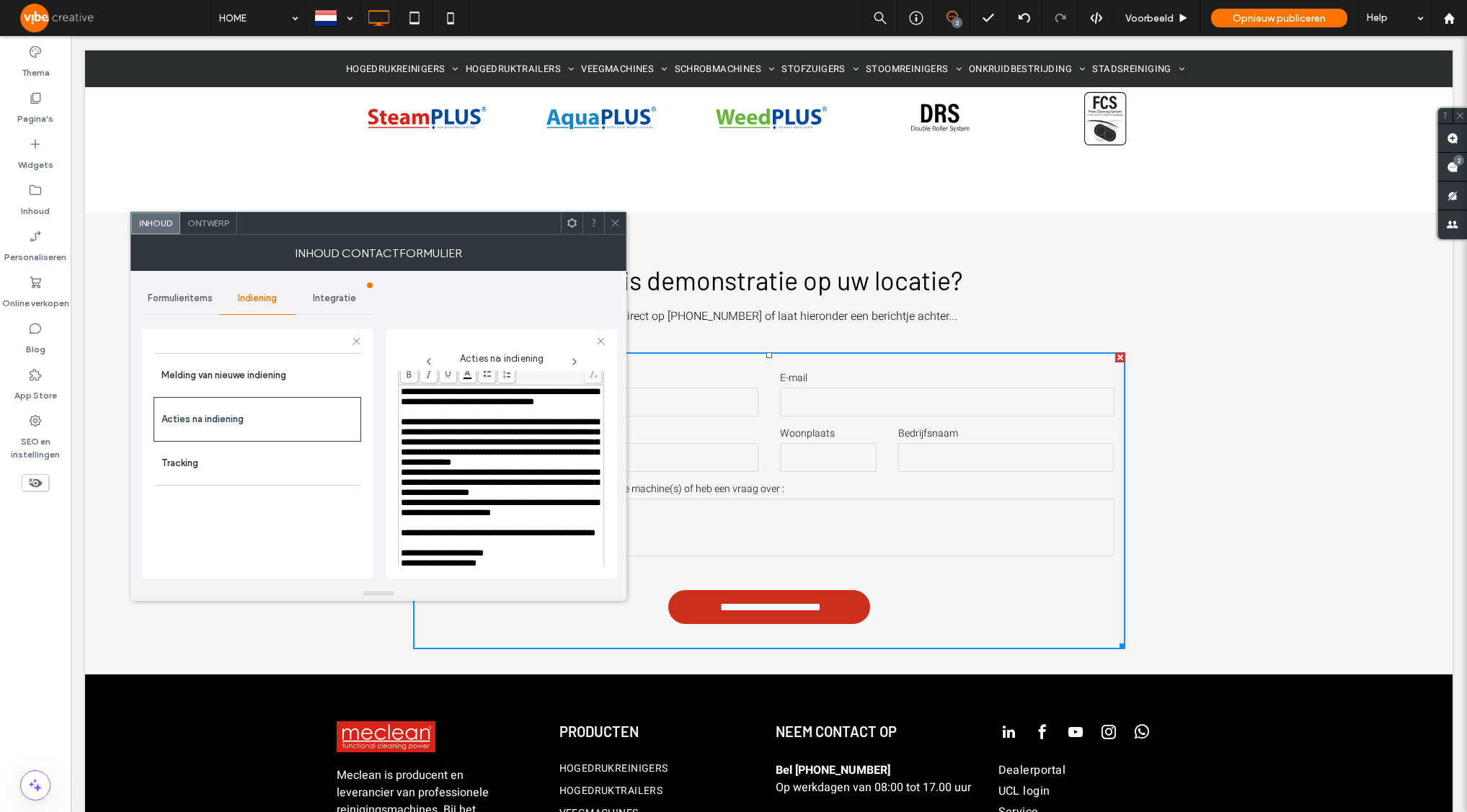
scroll to position [633, 0]
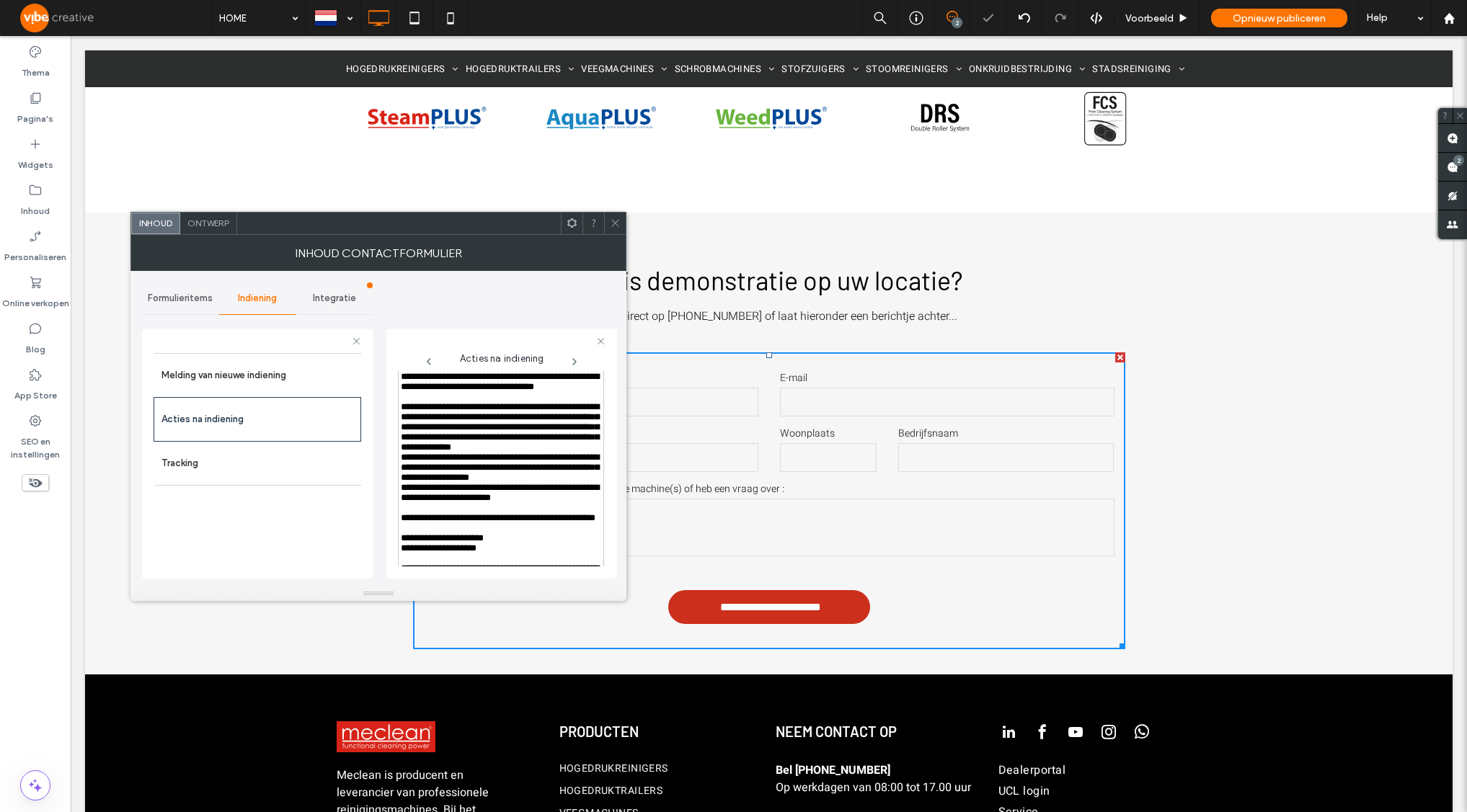
drag, startPoint x: 399, startPoint y: 490, endPoint x: 398, endPoint y: 499, distance: 9.1
click at [399, 491] on div "**********" at bounding box center [501, 478] width 205 height 215
click at [406, 482] on span "**********" at bounding box center [500, 467] width 199 height 29
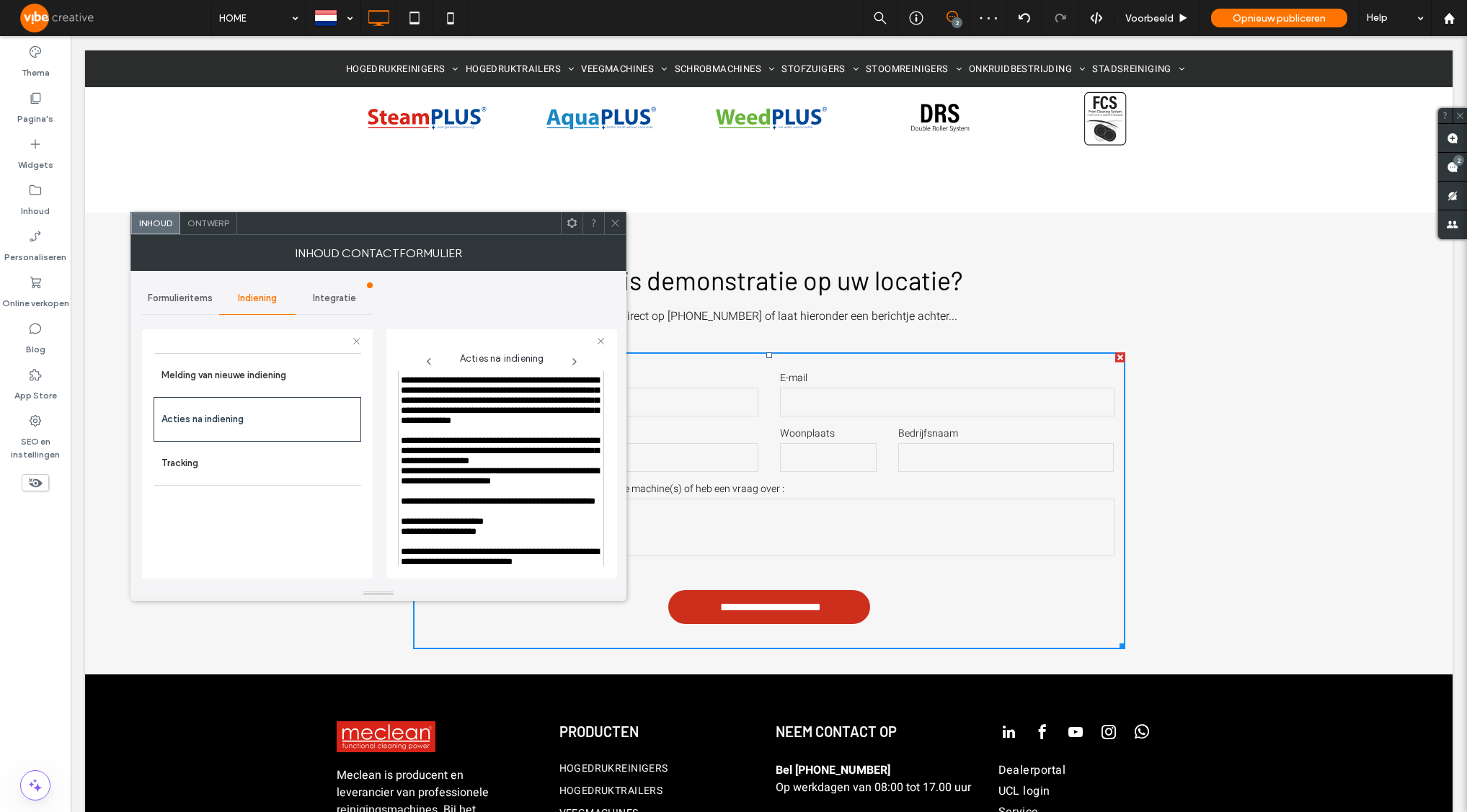
scroll to position [670, 0]
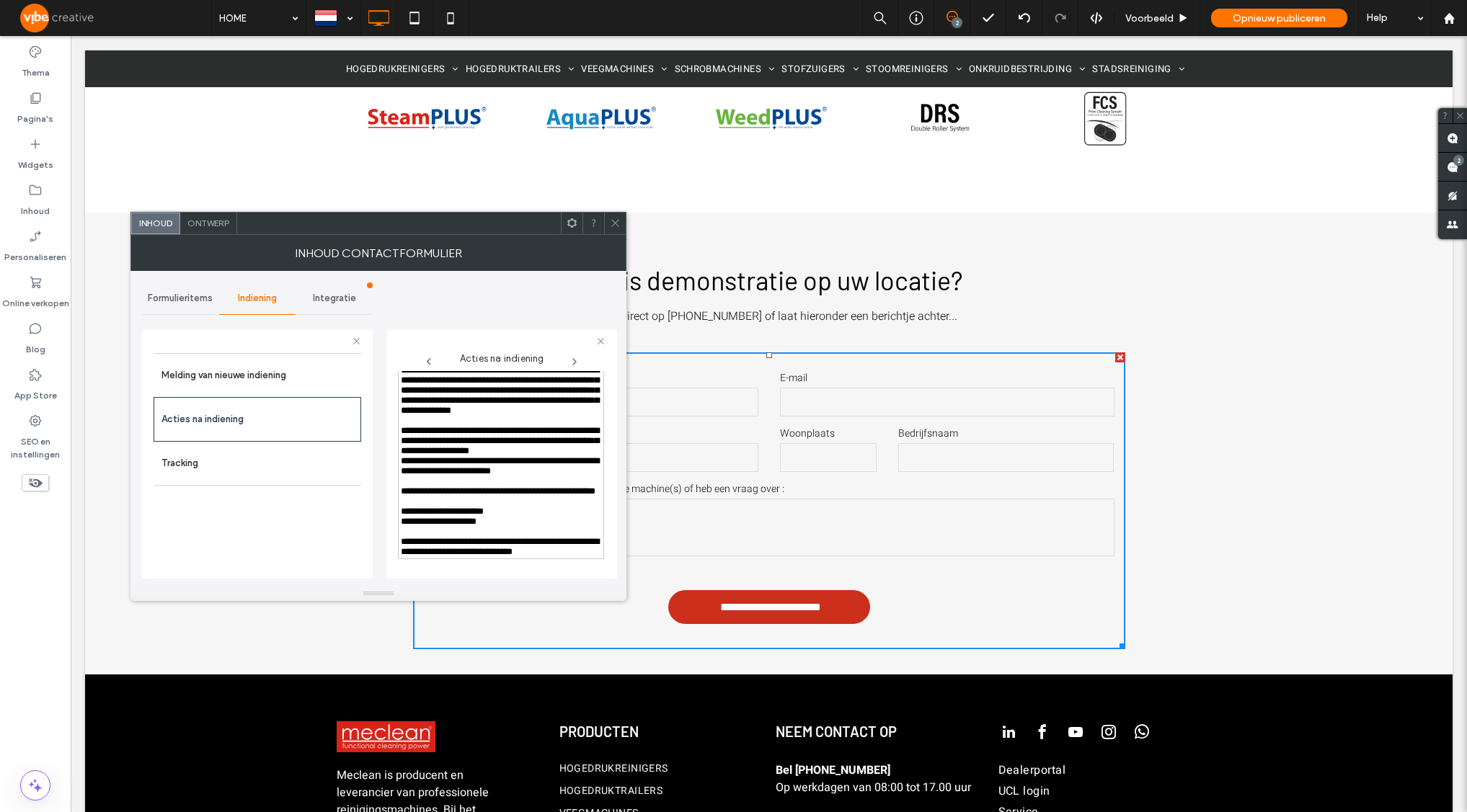
click at [425, 475] on span "**********" at bounding box center [500, 466] width 199 height 20
click at [402, 475] on span "**********" at bounding box center [500, 466] width 199 height 20
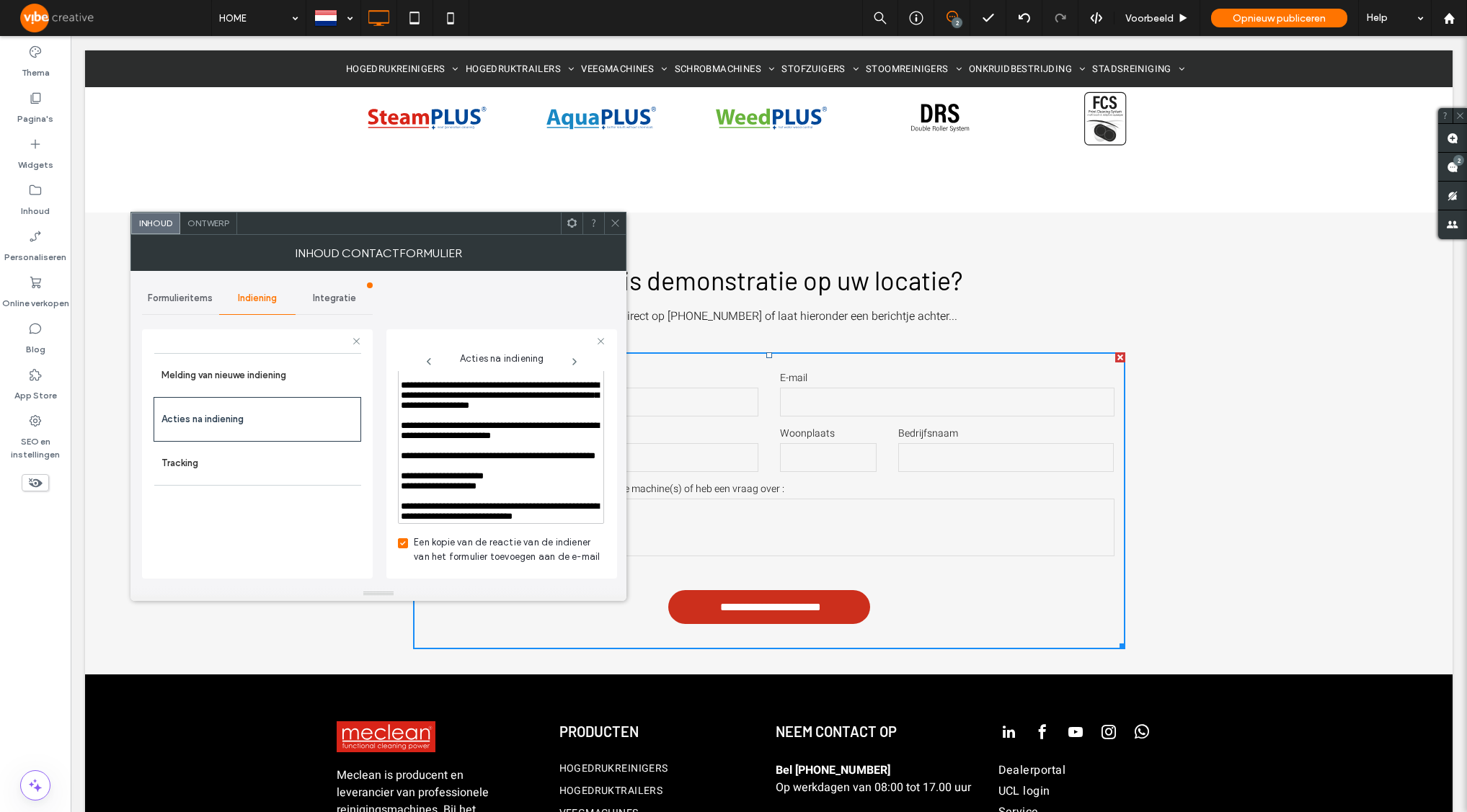
scroll to position [793, 0]
click at [563, 501] on span "**********" at bounding box center [500, 511] width 199 height 20
drag, startPoint x: 587, startPoint y: 503, endPoint x: 366, endPoint y: 496, distance: 221.1
click at [366, 496] on div "**********" at bounding box center [257, 452] width 231 height 268
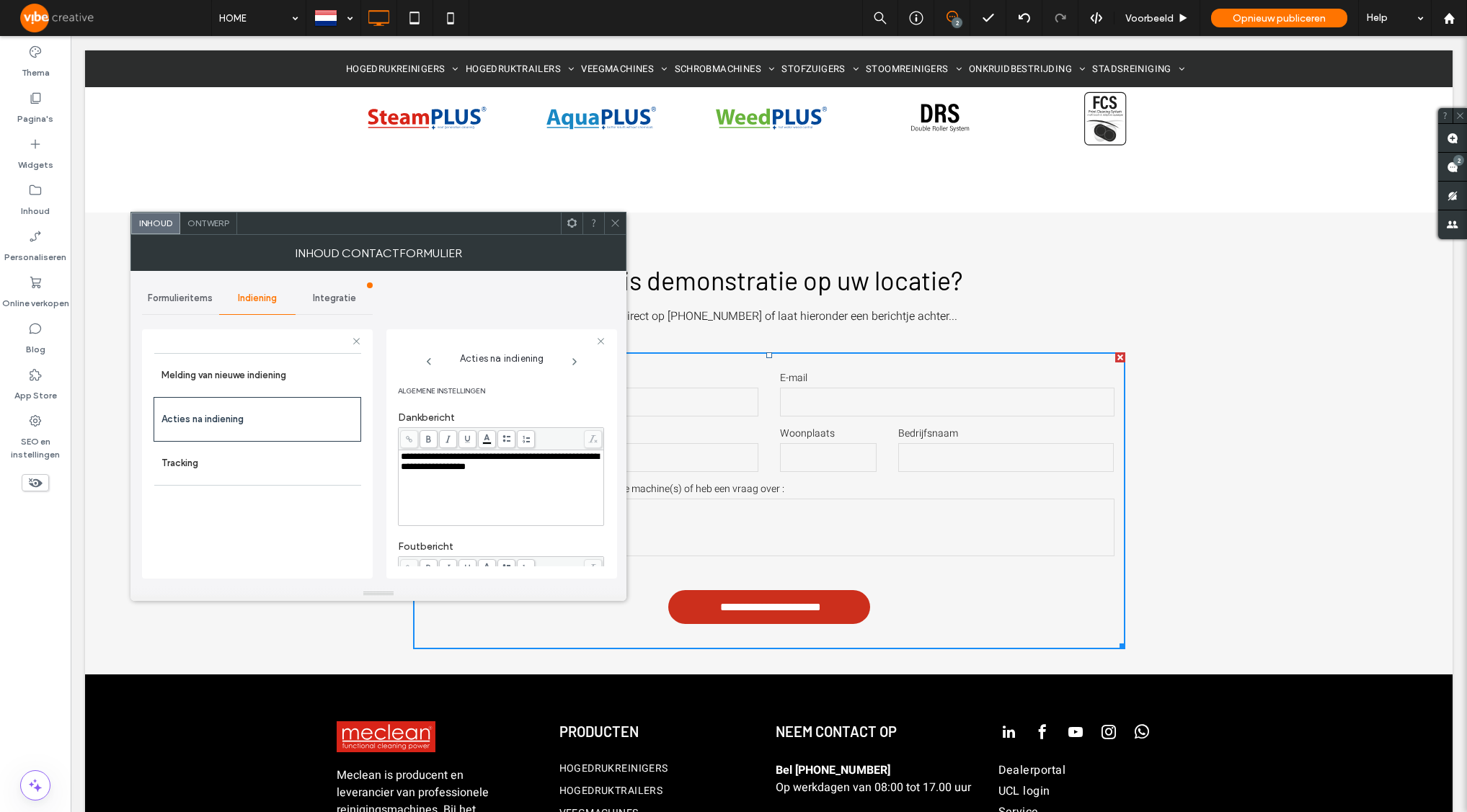
click at [447, 436] on icon at bounding box center [448, 439] width 8 height 8
drag, startPoint x: 433, startPoint y: 437, endPoint x: 457, endPoint y: 471, distance: 41.6
click at [433, 438] on span at bounding box center [429, 439] width 18 height 18
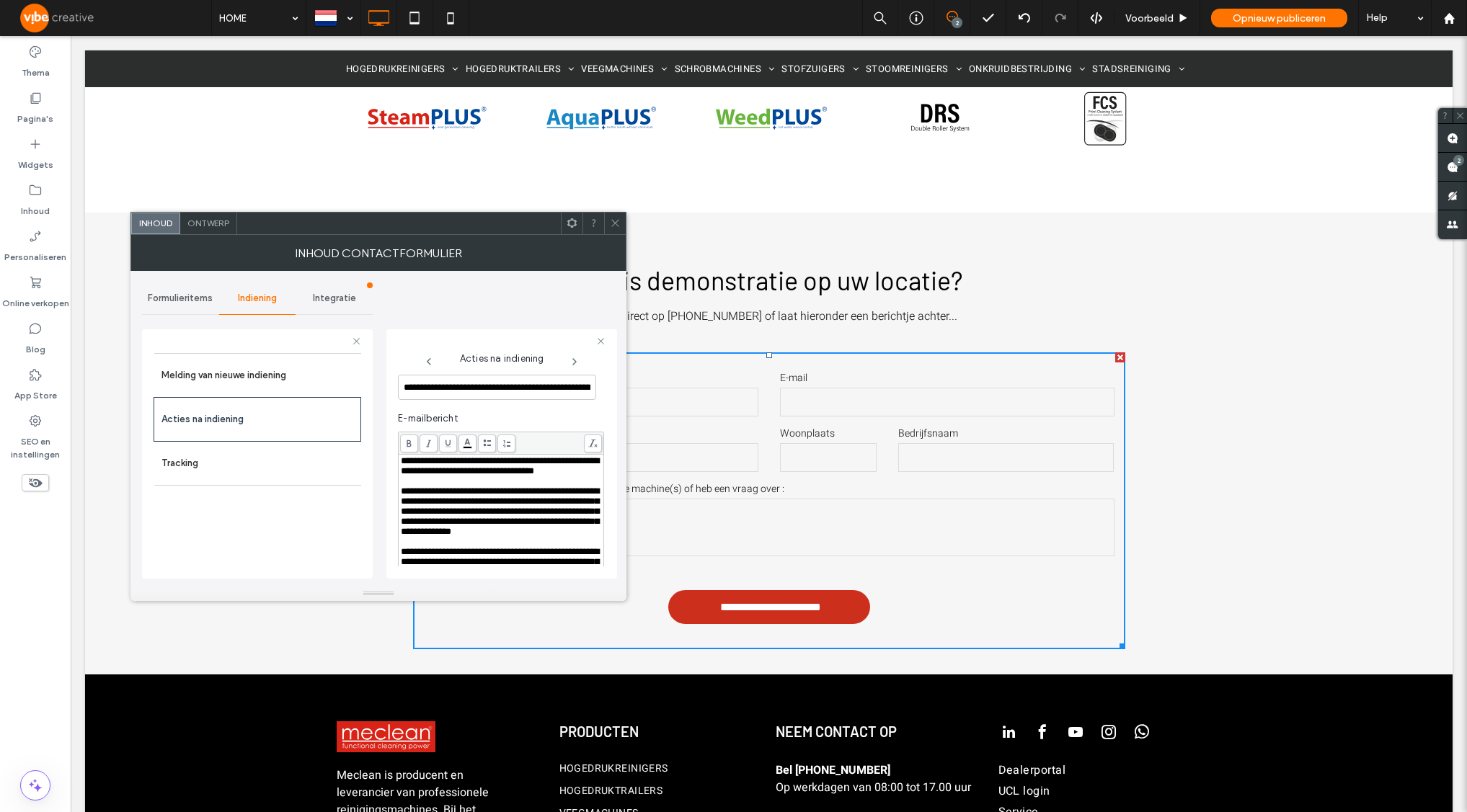
scroll to position [804, 0]
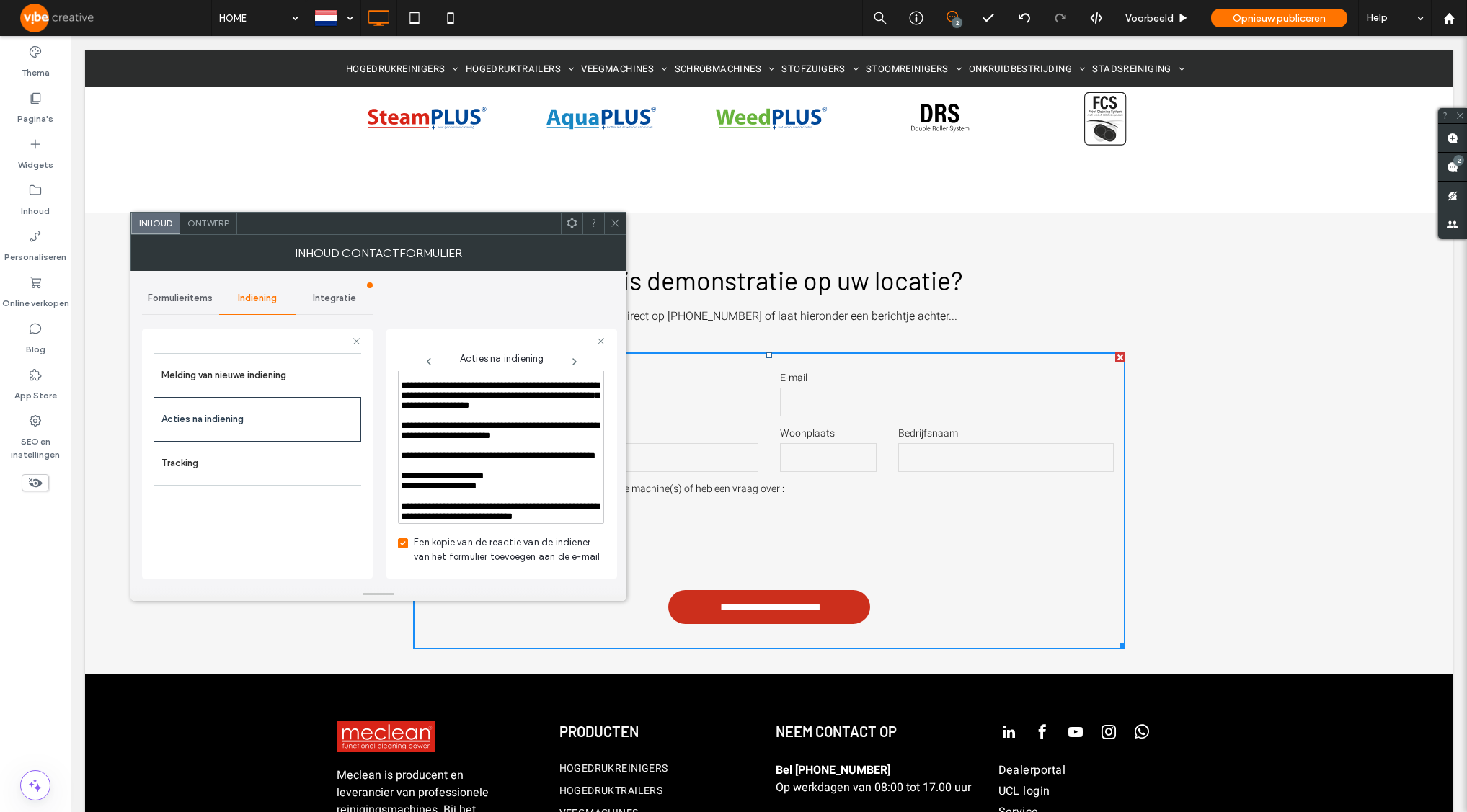
click at [460, 491] on div "Rich Text Editor" at bounding box center [501, 495] width 201 height 10
click at [403, 501] on span "**********" at bounding box center [500, 511] width 199 height 20
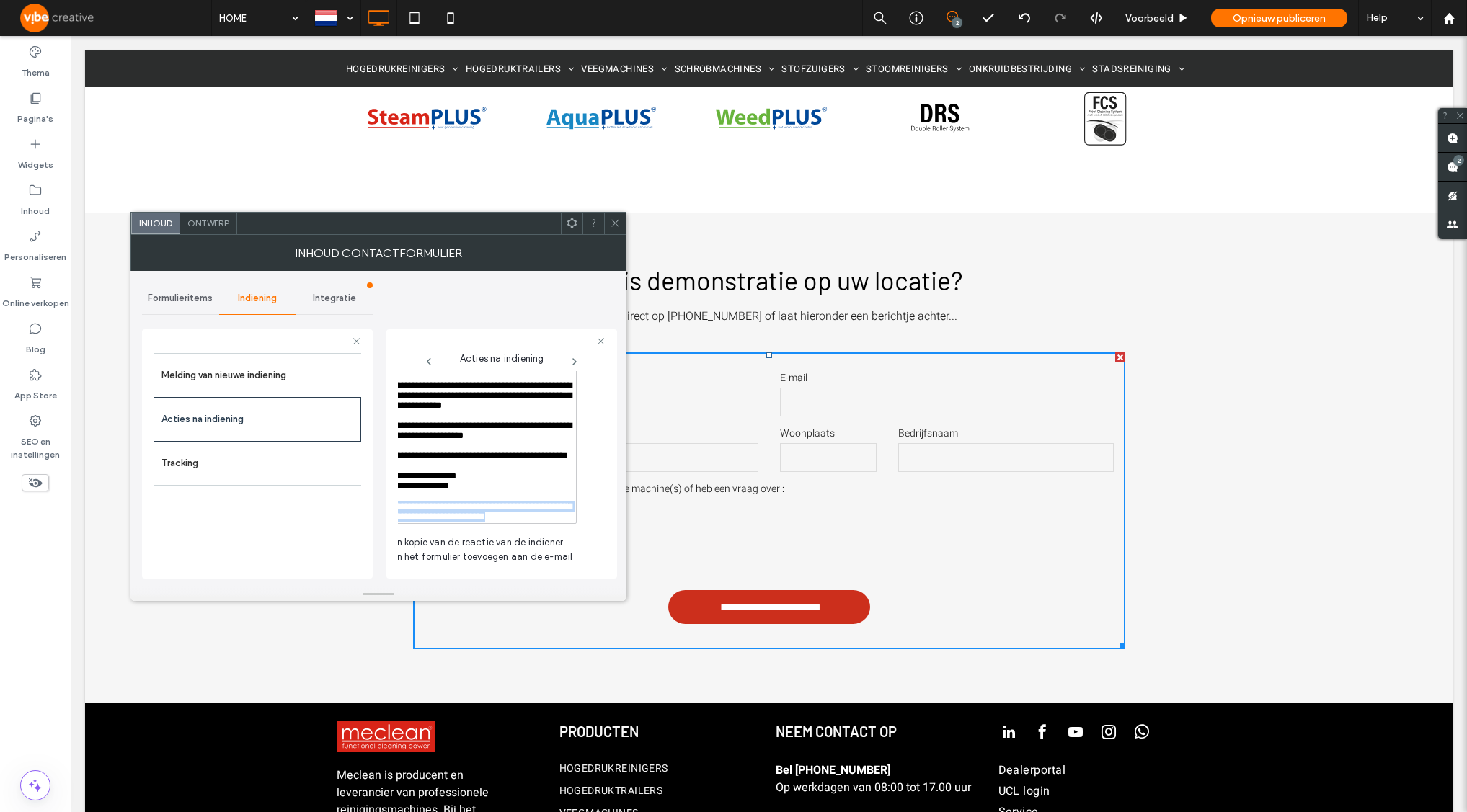
drag, startPoint x: 476, startPoint y: 513, endPoint x: 633, endPoint y: 511, distance: 157.0
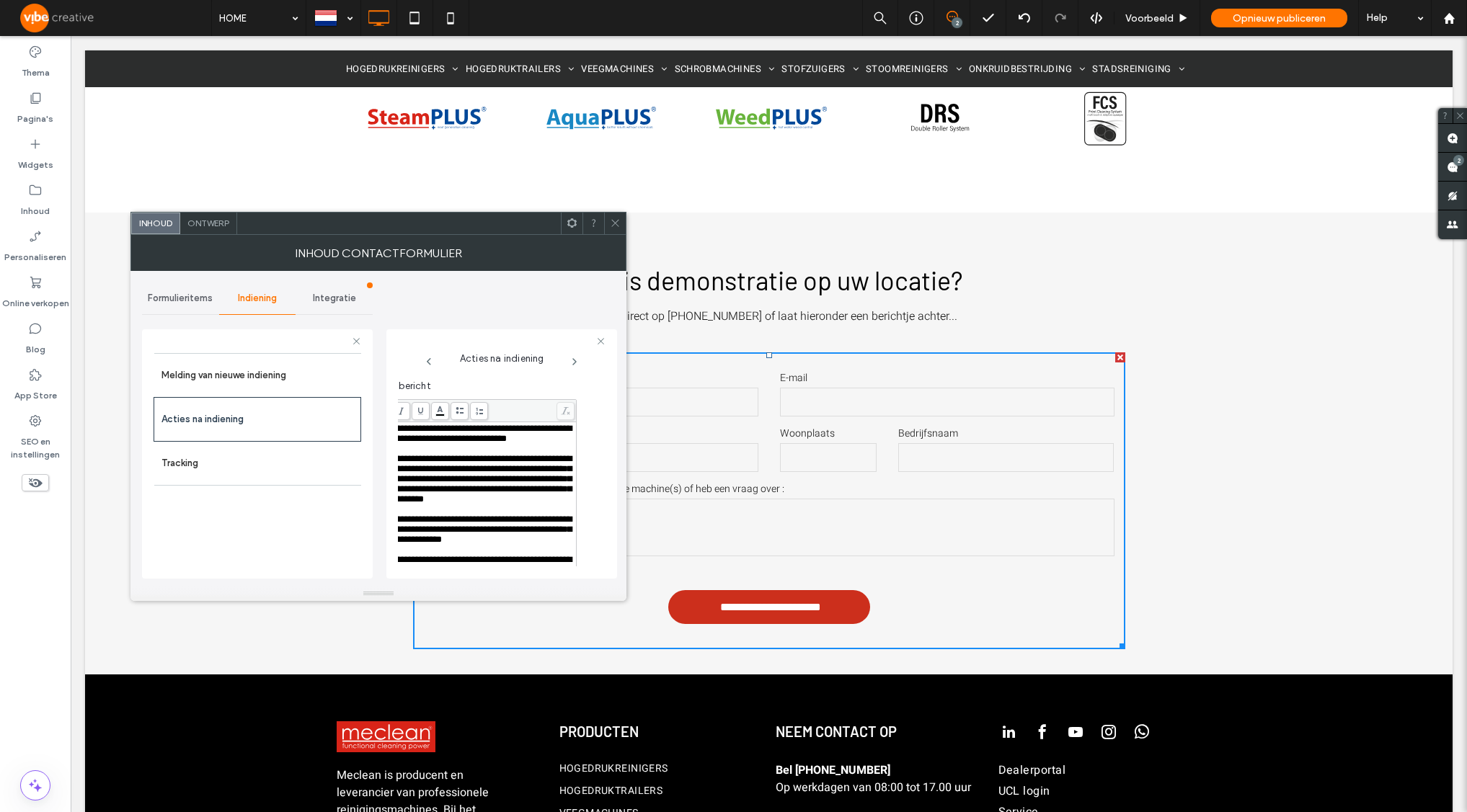
scroll to position [581, 0]
click at [409, 410] on use at bounding box center [409, 411] width 5 height 8
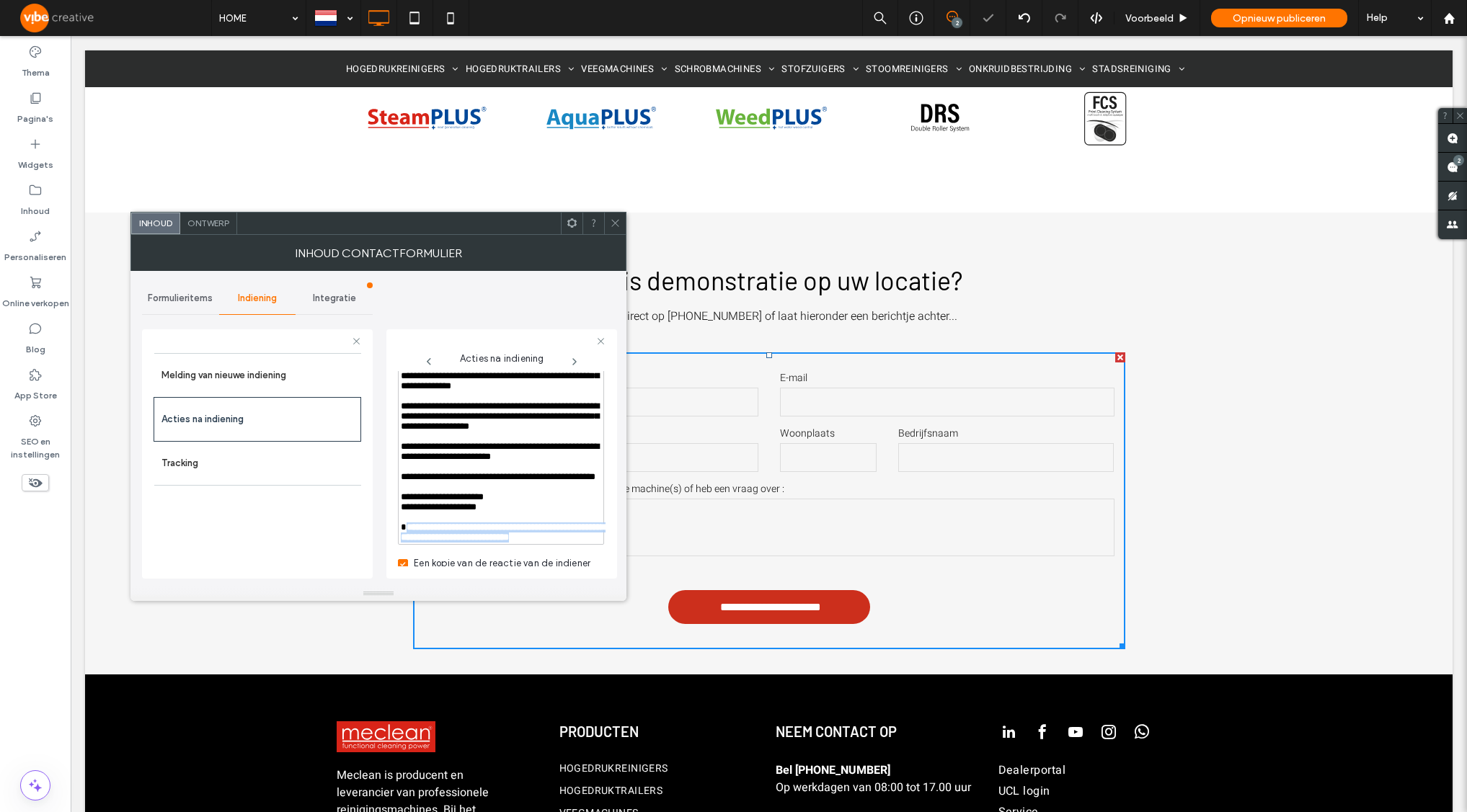
scroll to position [804, 0]
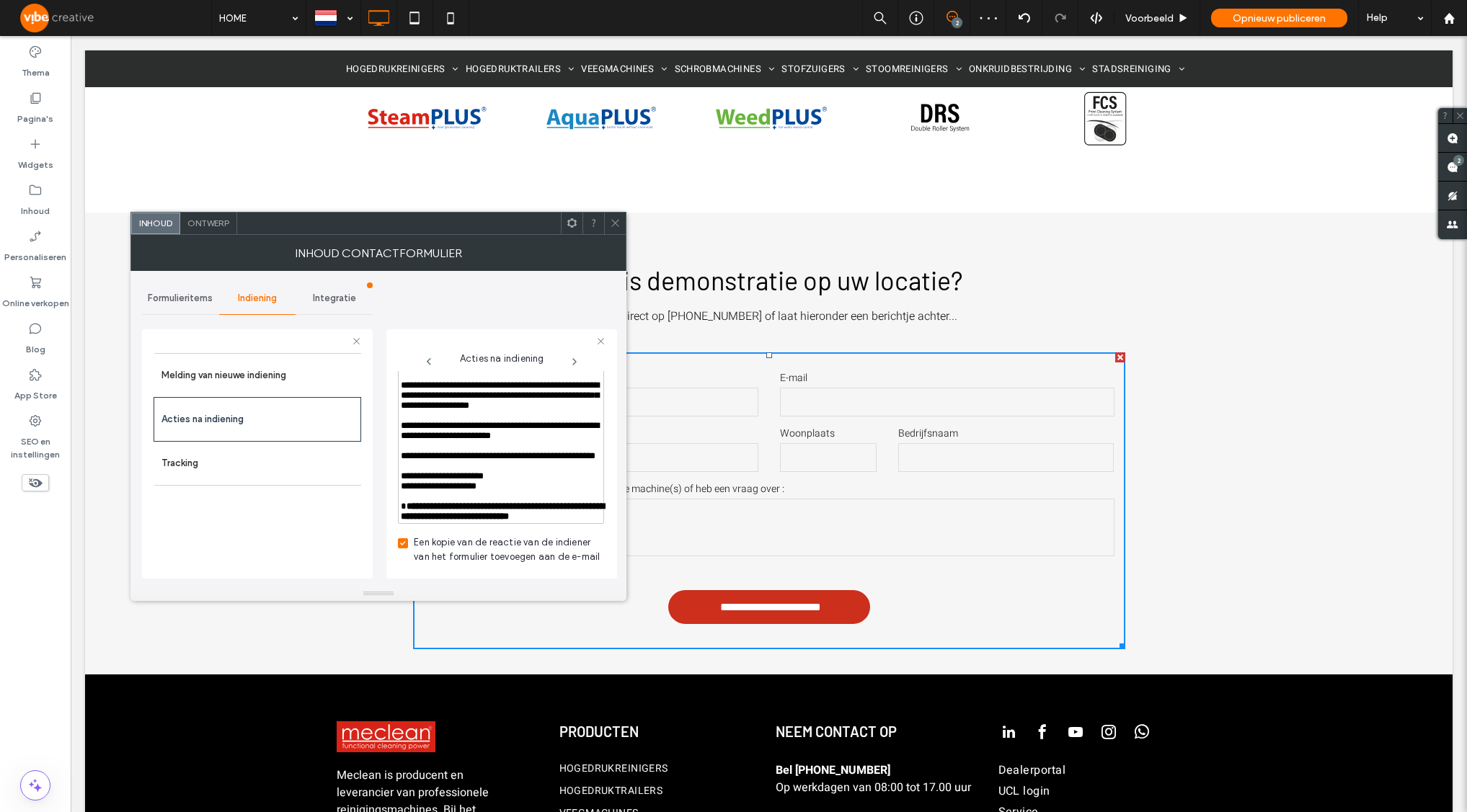
click at [502, 491] on div "Rich Text Editor" at bounding box center [501, 495] width 201 height 10
click at [541, 501] on span "**********" at bounding box center [503, 511] width 204 height 20
drag, startPoint x: 590, startPoint y: 492, endPoint x: 372, endPoint y: 486, distance: 218.1
click at [372, 486] on div "**********" at bounding box center [378, 429] width 473 height 316
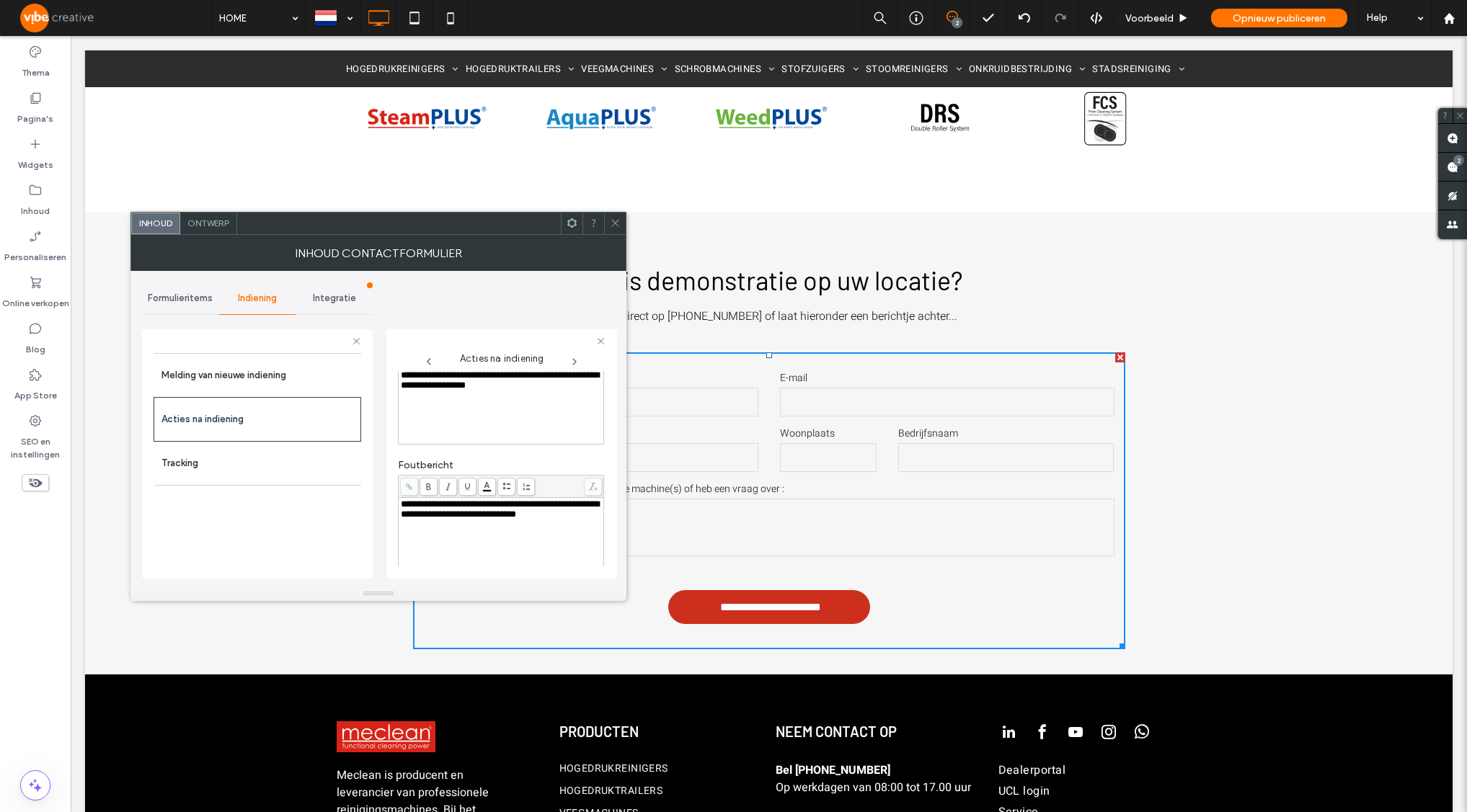
scroll to position [0, 0]
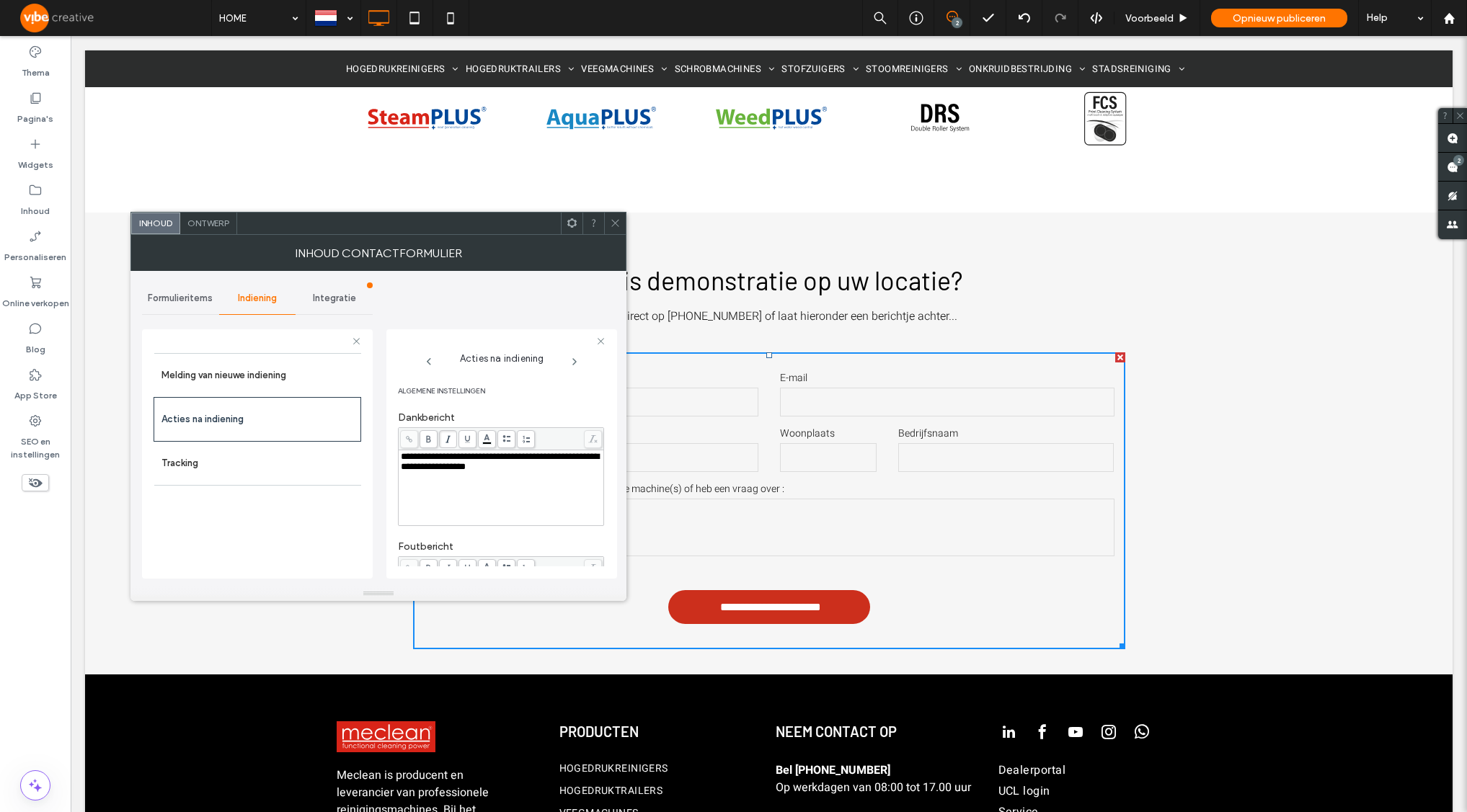
click at [432, 440] on icon at bounding box center [428, 439] width 8 height 8
click at [448, 439] on use at bounding box center [448, 439] width 5 height 8
click at [433, 441] on span at bounding box center [429, 439] width 18 height 18
click at [445, 440] on icon at bounding box center [448, 439] width 8 height 8
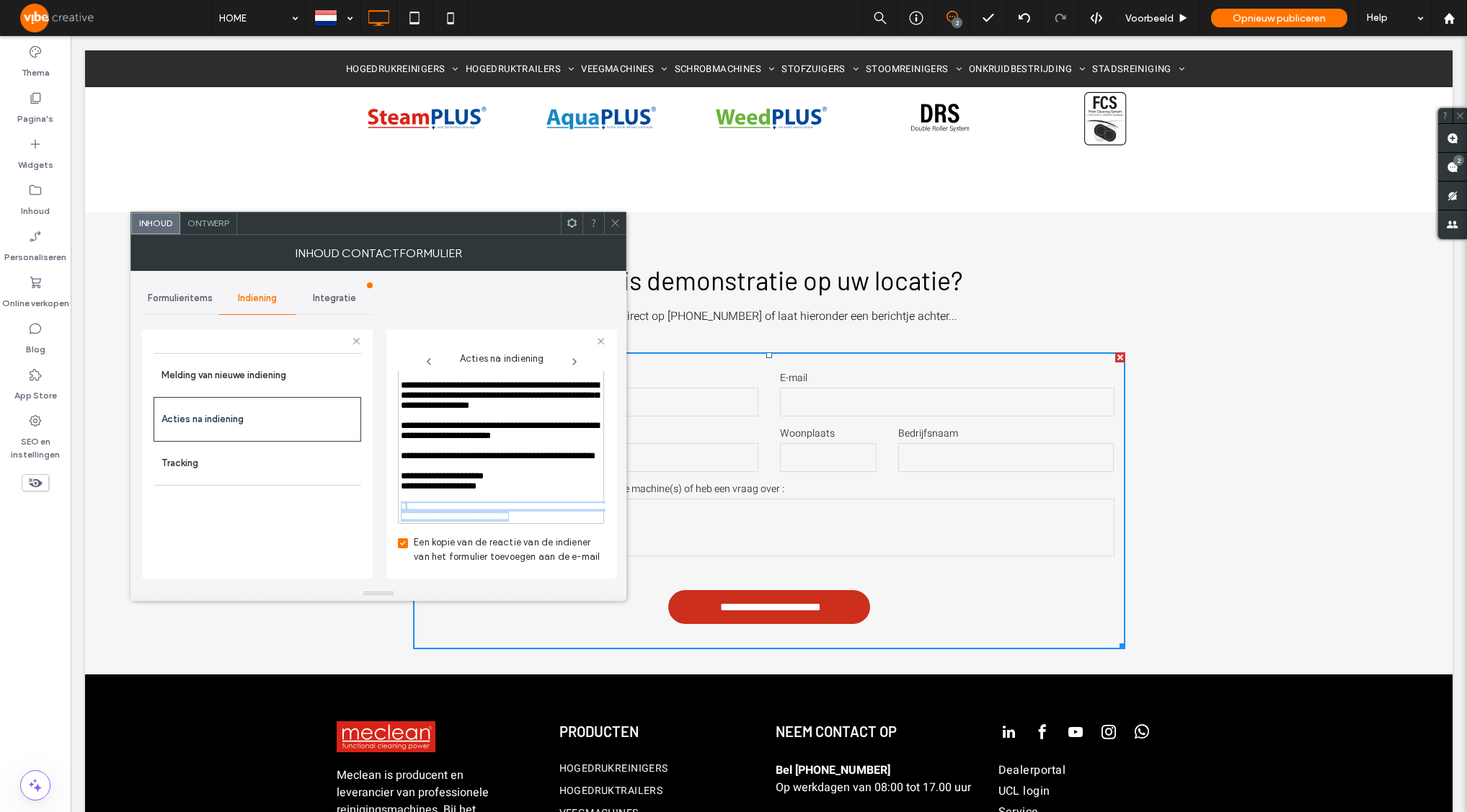
scroll to position [758, 0]
click at [526, 491] on div "**********" at bounding box center [501, 486] width 201 height 10
click at [521, 501] on span "**********" at bounding box center [503, 511] width 204 height 20
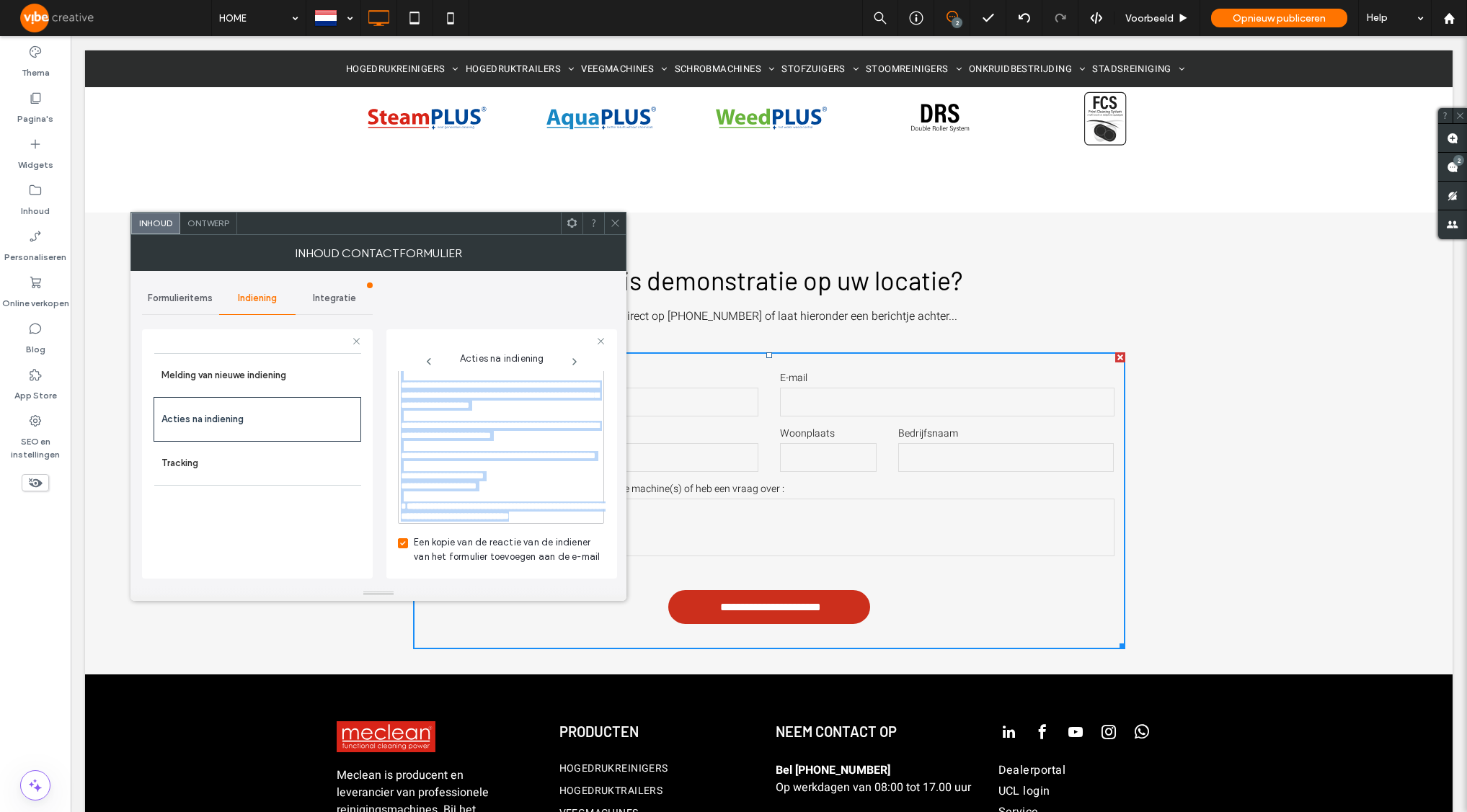
copy div "**********"
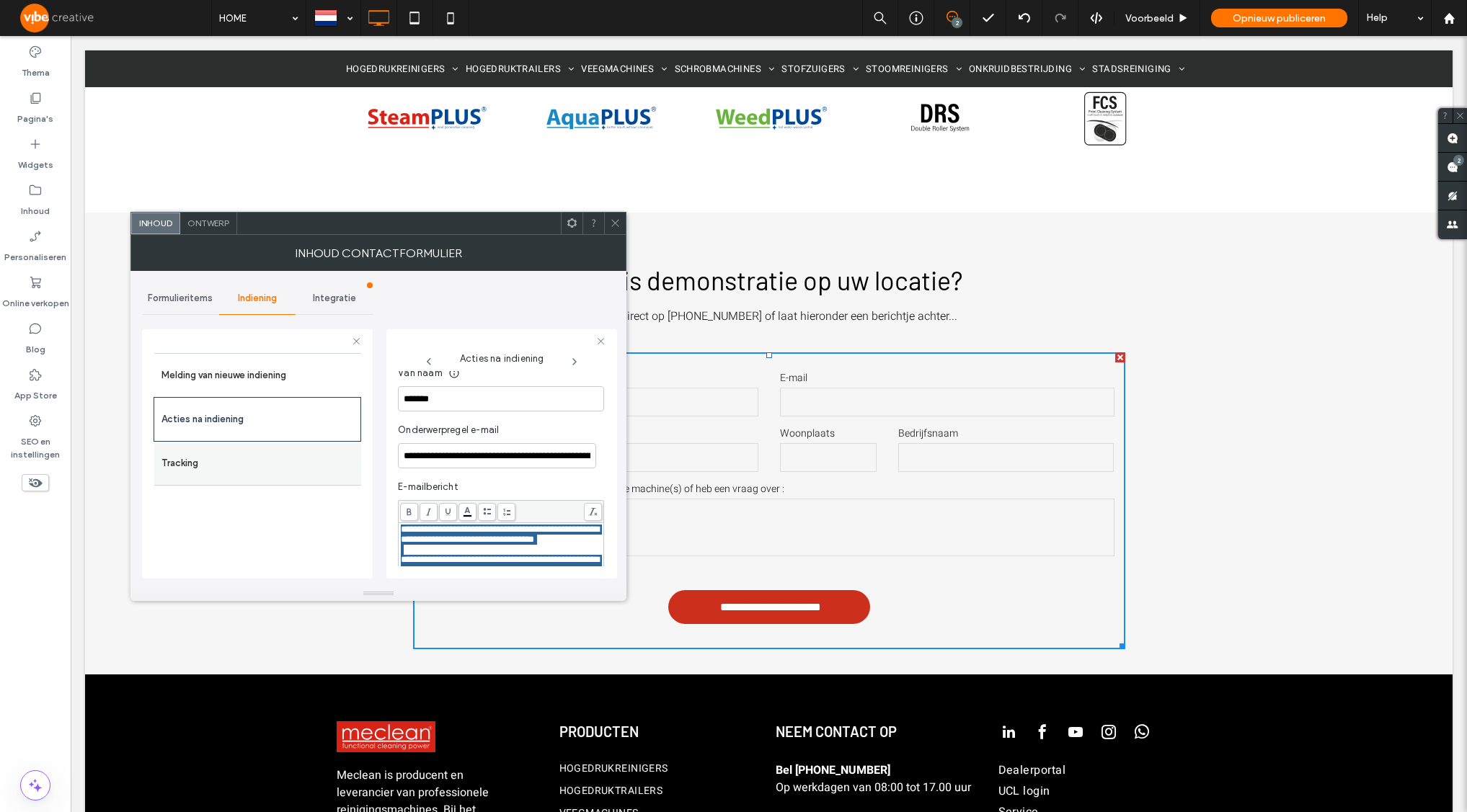
scroll to position [503, 0]
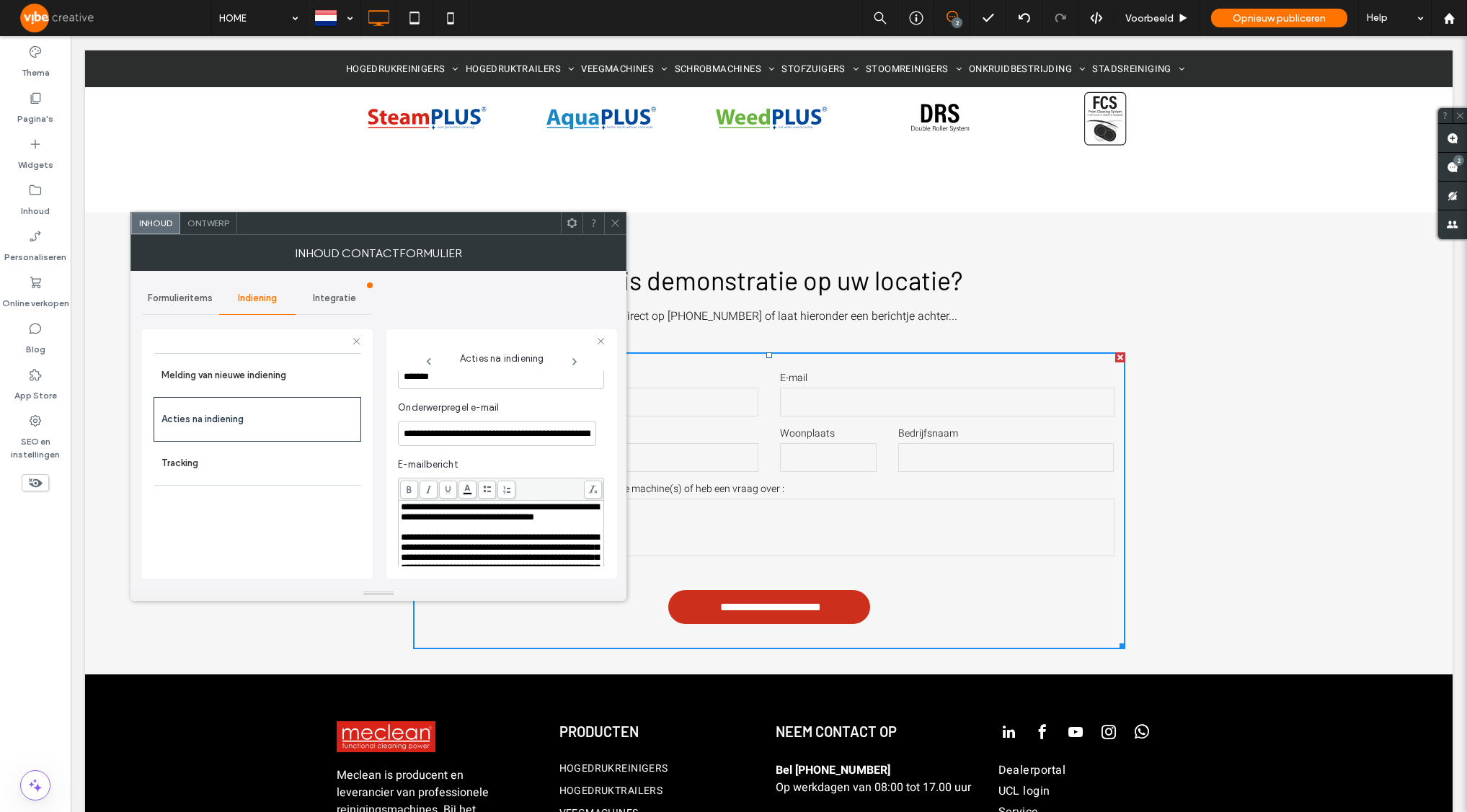
click at [492, 512] on span "**********" at bounding box center [500, 512] width 199 height 20
drag, startPoint x: 536, startPoint y: 508, endPoint x: 449, endPoint y: 520, distance: 87.8
click at [449, 520] on span "**********" at bounding box center [500, 512] width 199 height 20
click at [472, 511] on span "**********" at bounding box center [500, 512] width 199 height 20
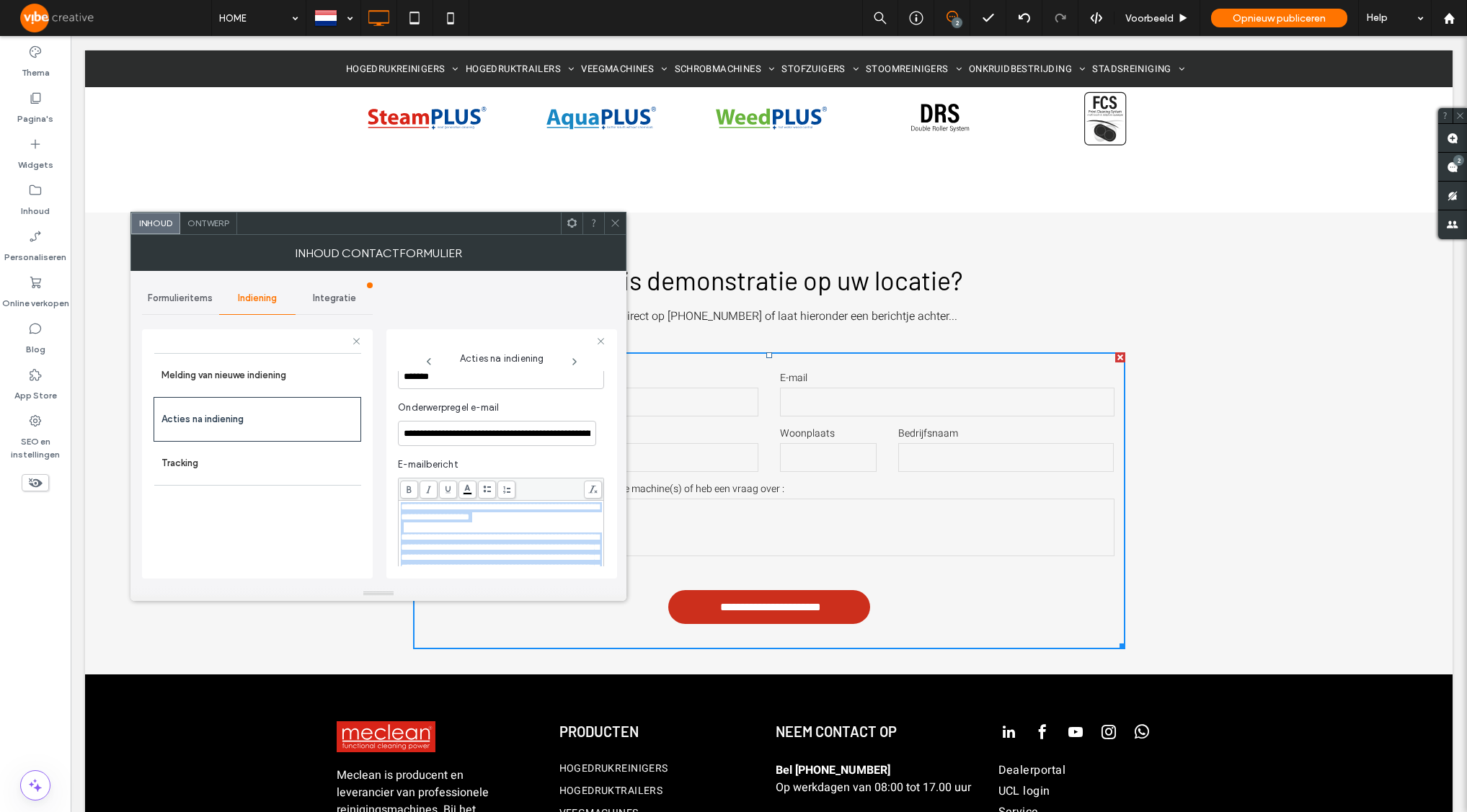
copy div "**********"
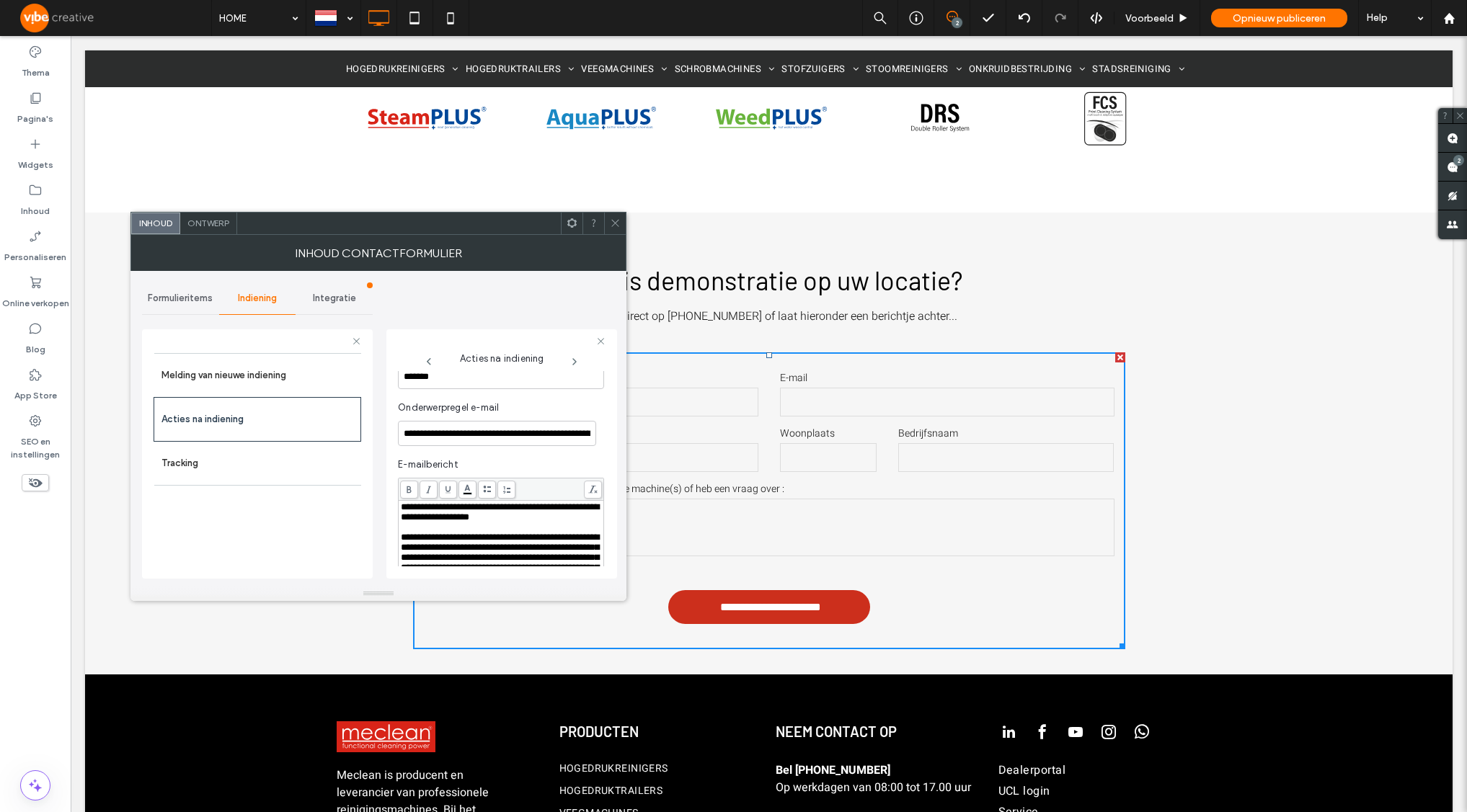
click at [375, 503] on div "**********" at bounding box center [378, 429] width 473 height 316
click at [231, 462] on label "Tracking" at bounding box center [258, 463] width 193 height 29
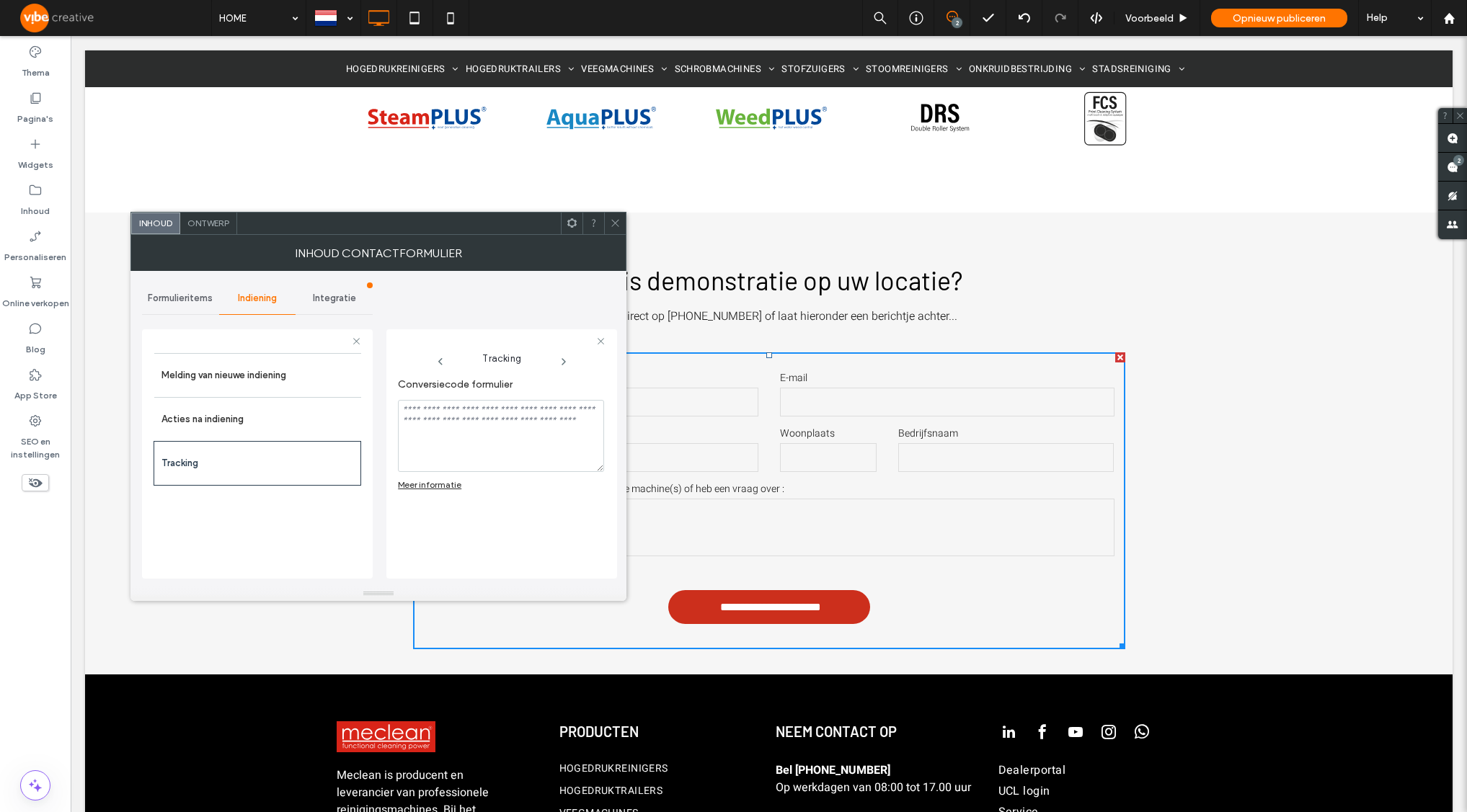
click at [445, 483] on div "Meer informatie" at bounding box center [430, 484] width 63 height 11
click at [451, 483] on div "Meer informatie" at bounding box center [430, 484] width 63 height 11
click at [494, 451] on textarea "Conversiecode formulier" at bounding box center [501, 436] width 206 height 72
paste textarea "**********"
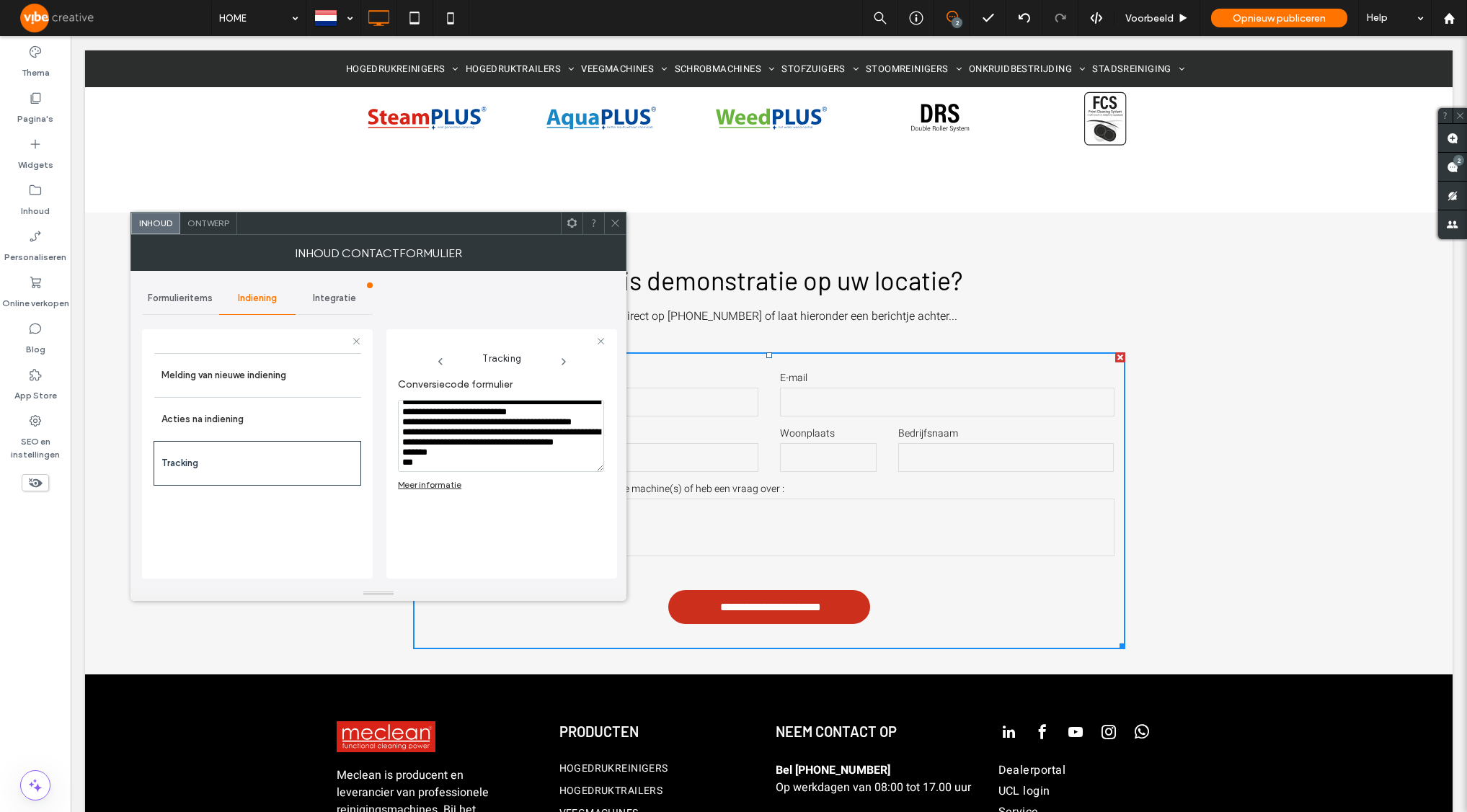
type textarea "**********"
click at [517, 543] on div "**********" at bounding box center [501, 467] width 206 height 193
click at [339, 301] on span "Integratie" at bounding box center [334, 298] width 43 height 11
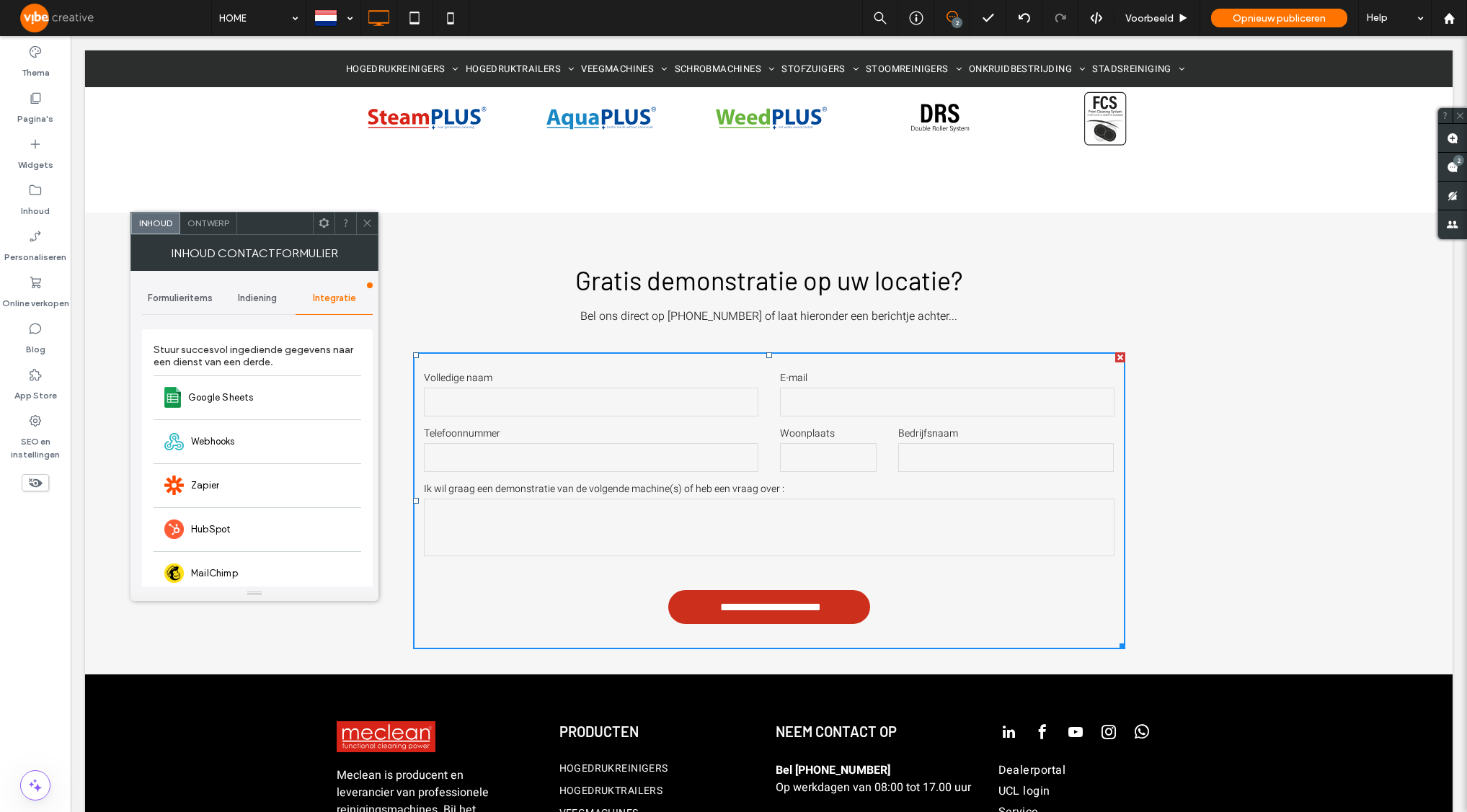
click at [278, 298] on div "Indiening" at bounding box center [257, 298] width 77 height 32
click at [208, 306] on div "Formulieritems" at bounding box center [181, 298] width 77 height 32
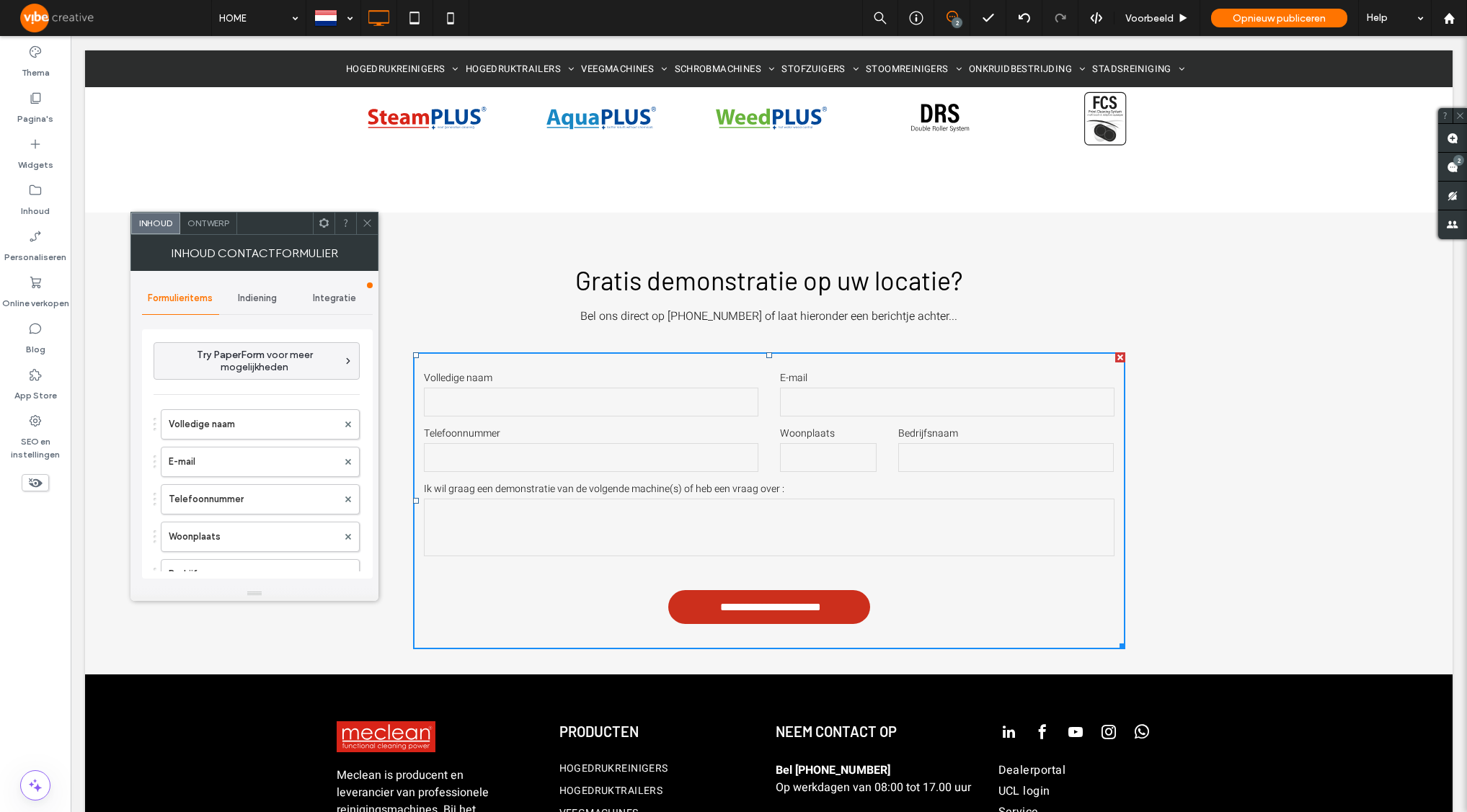
click at [364, 230] on span at bounding box center [367, 223] width 11 height 22
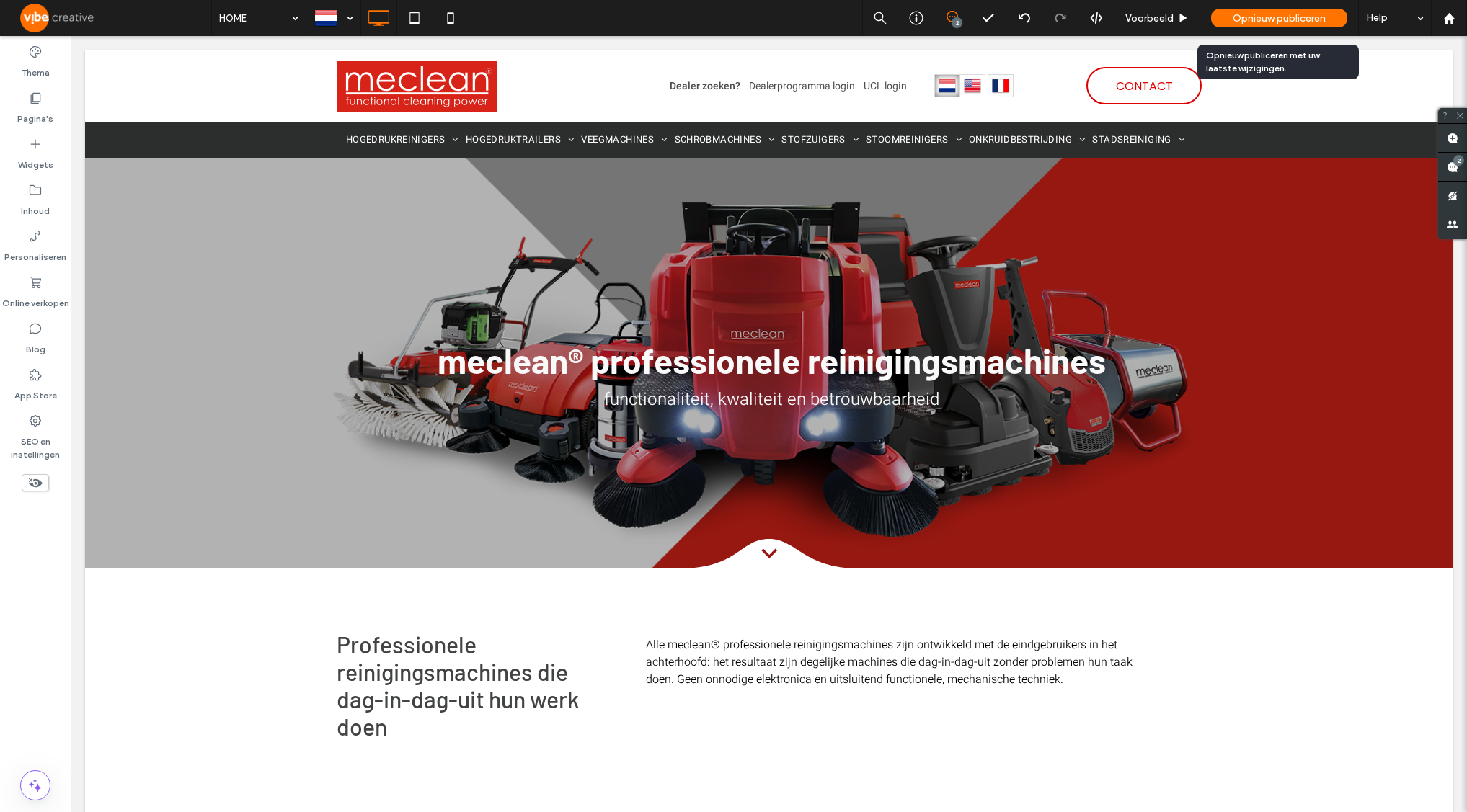
click at [1285, 12] on span "Opnieuw publiceren" at bounding box center [1280, 18] width 93 height 12
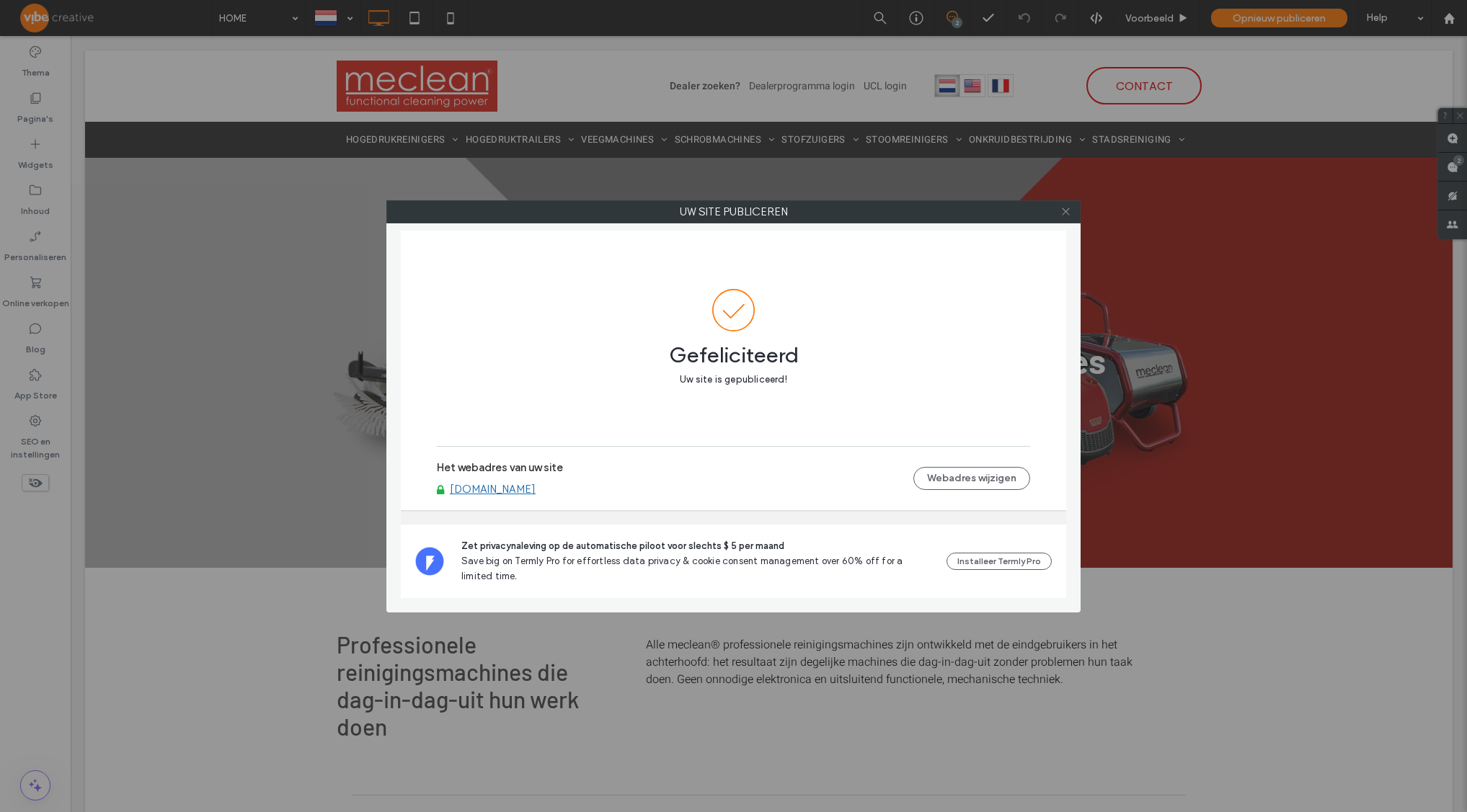
click at [1062, 211] on icon at bounding box center [1066, 211] width 11 height 11
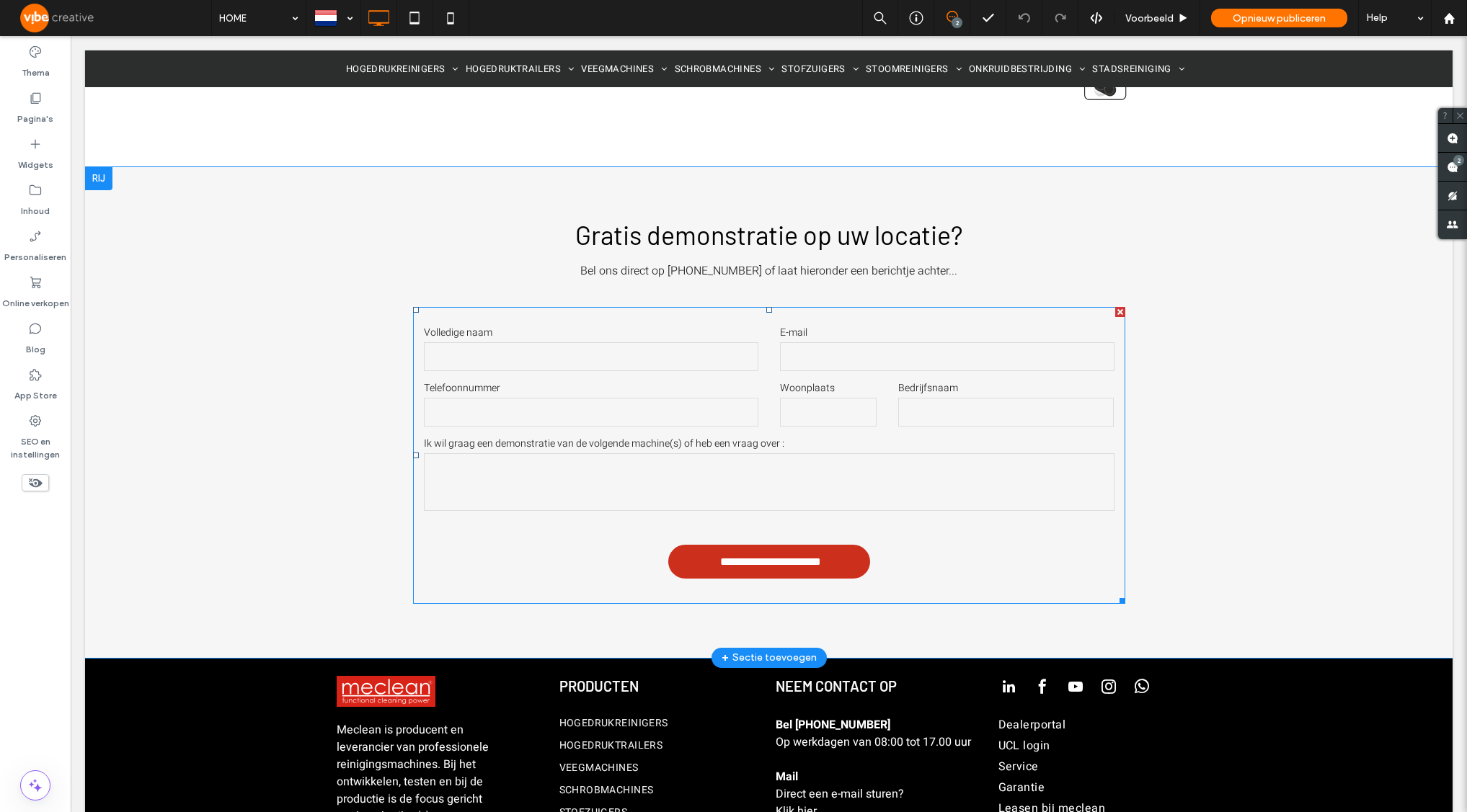
scroll to position [3871, 0]
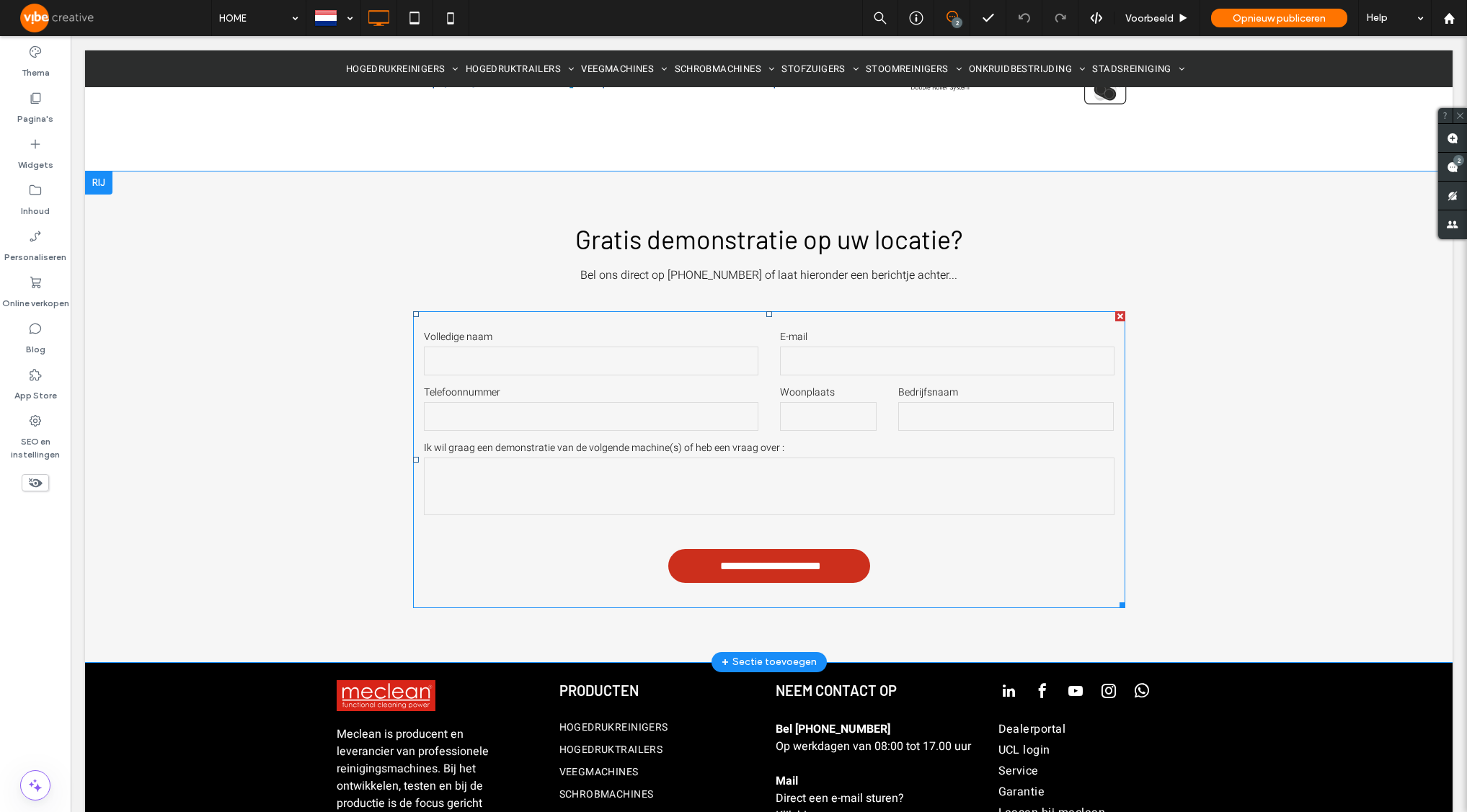
click at [652, 311] on form "**********" at bounding box center [769, 459] width 712 height 297
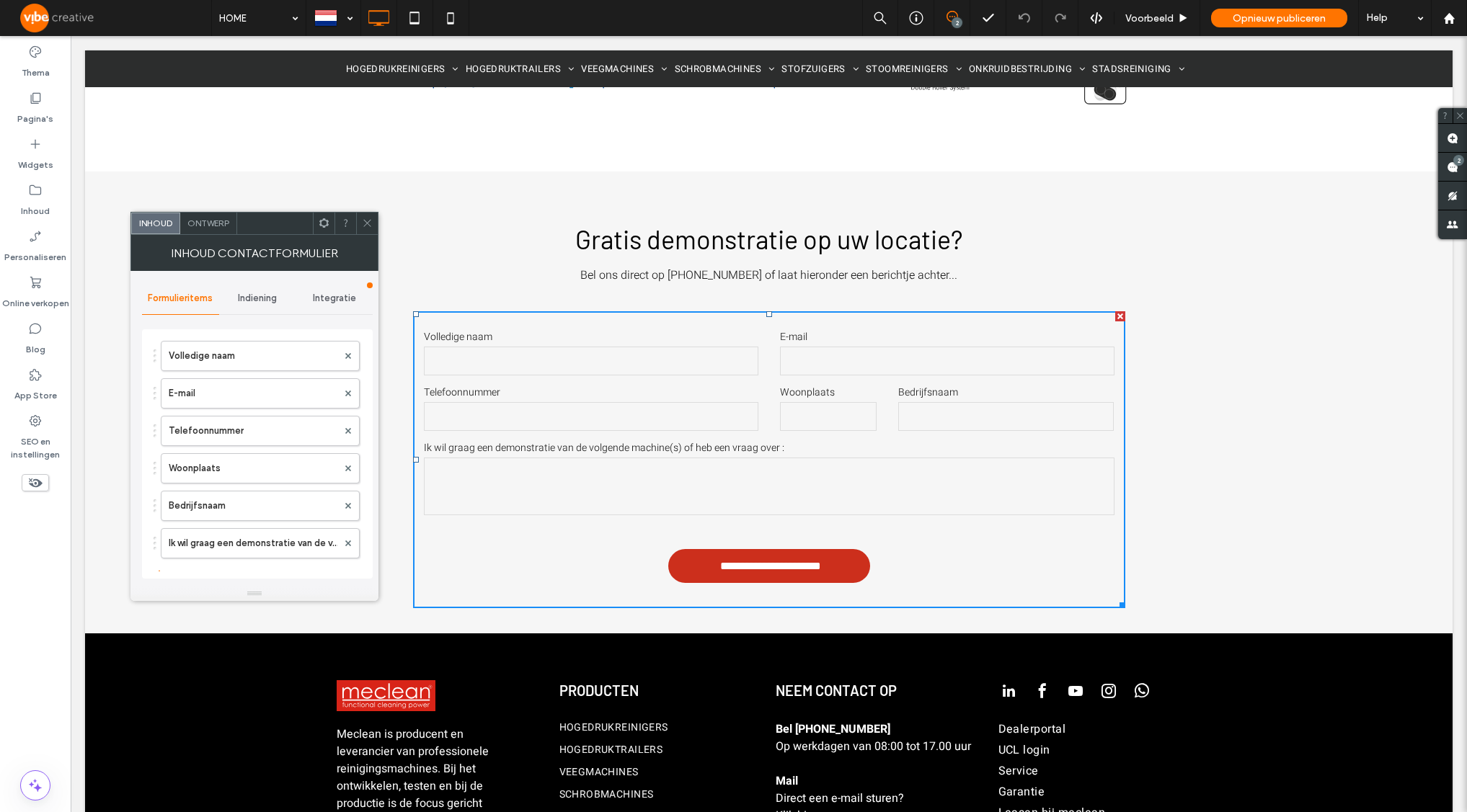
scroll to position [0, 0]
click at [208, 226] on span "Ontwerp" at bounding box center [208, 223] width 42 height 11
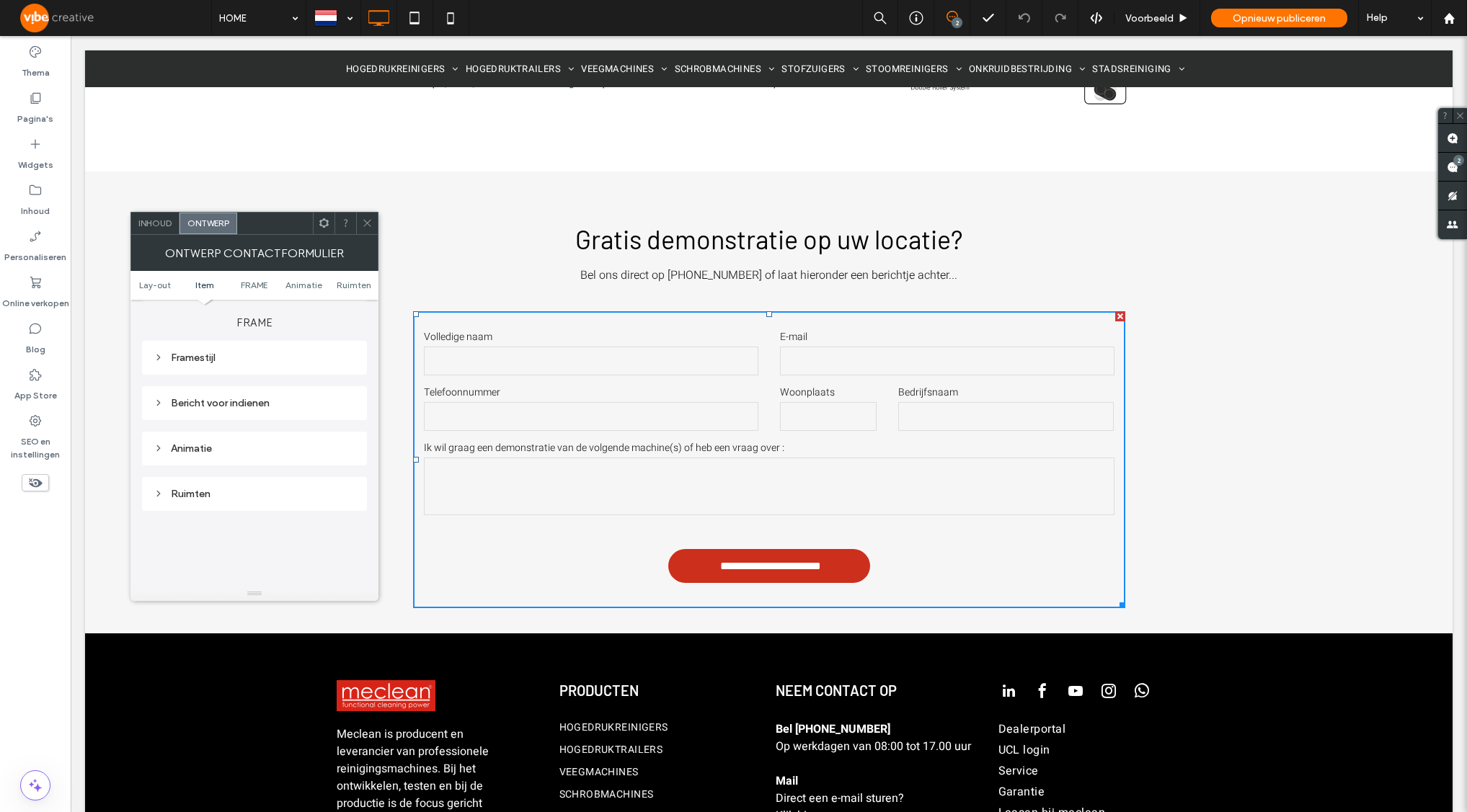
scroll to position [367, 0]
click at [168, 223] on span "Inhoud" at bounding box center [155, 223] width 33 height 11
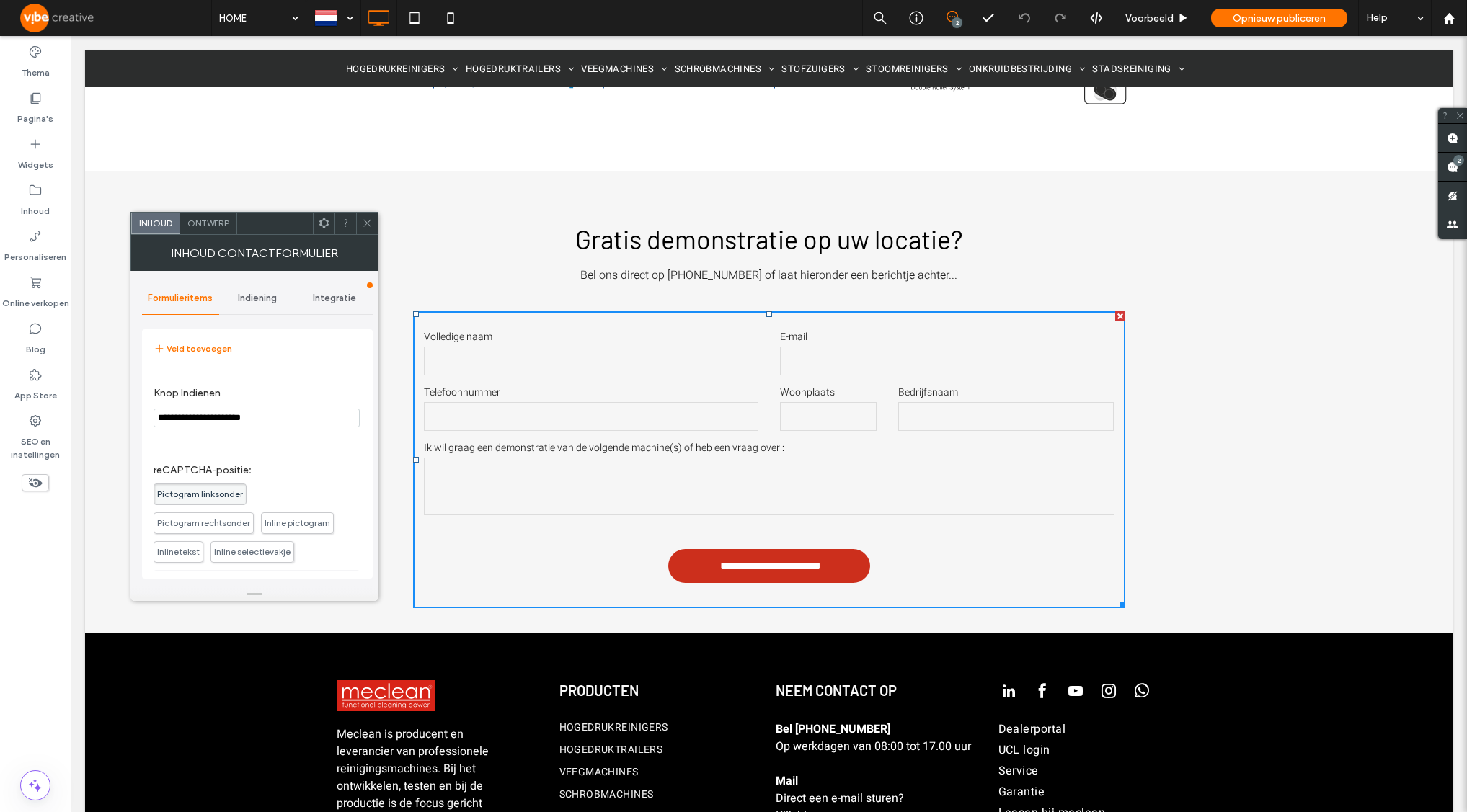
scroll to position [408, 0]
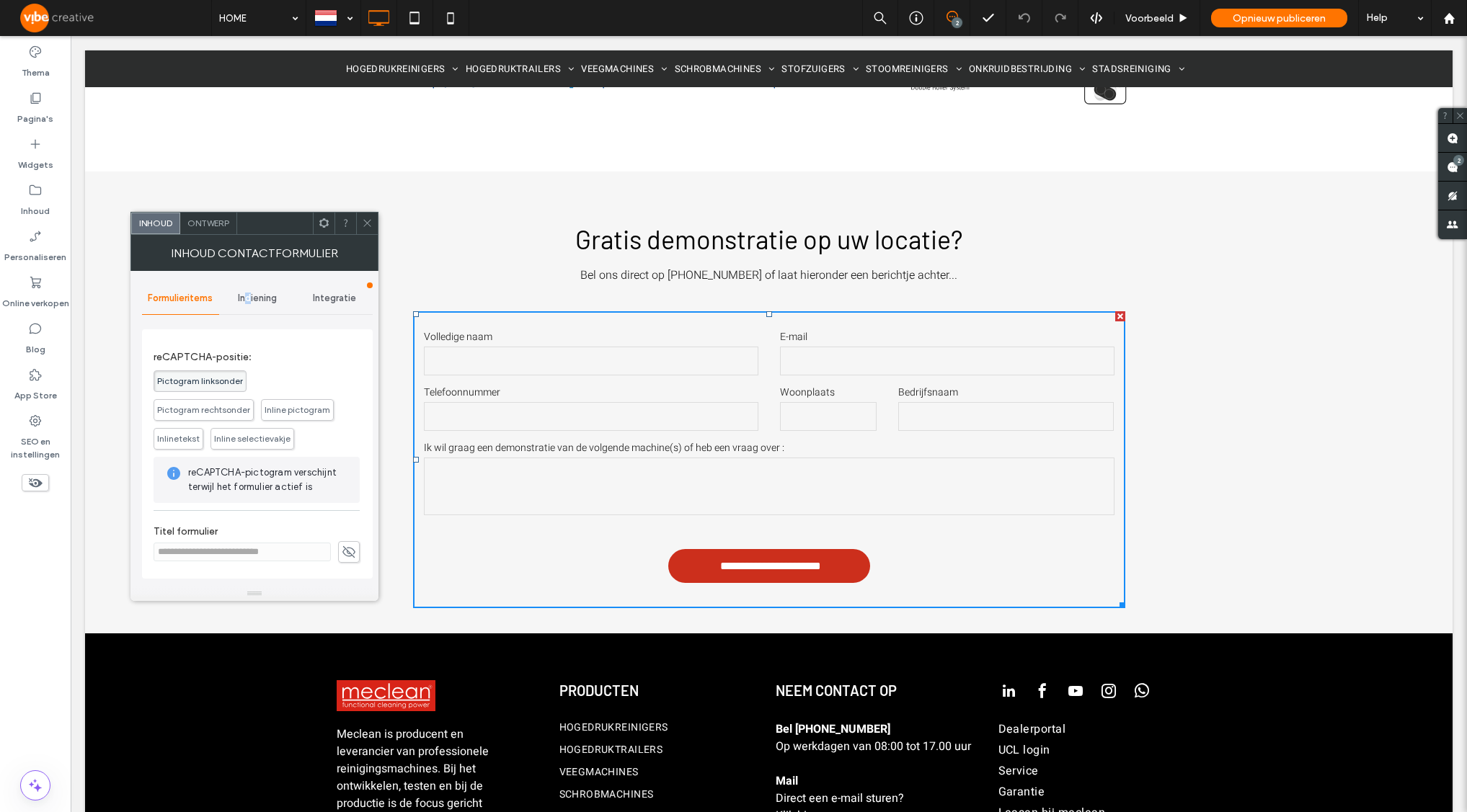
click at [248, 297] on span "Indiening" at bounding box center [257, 298] width 39 height 11
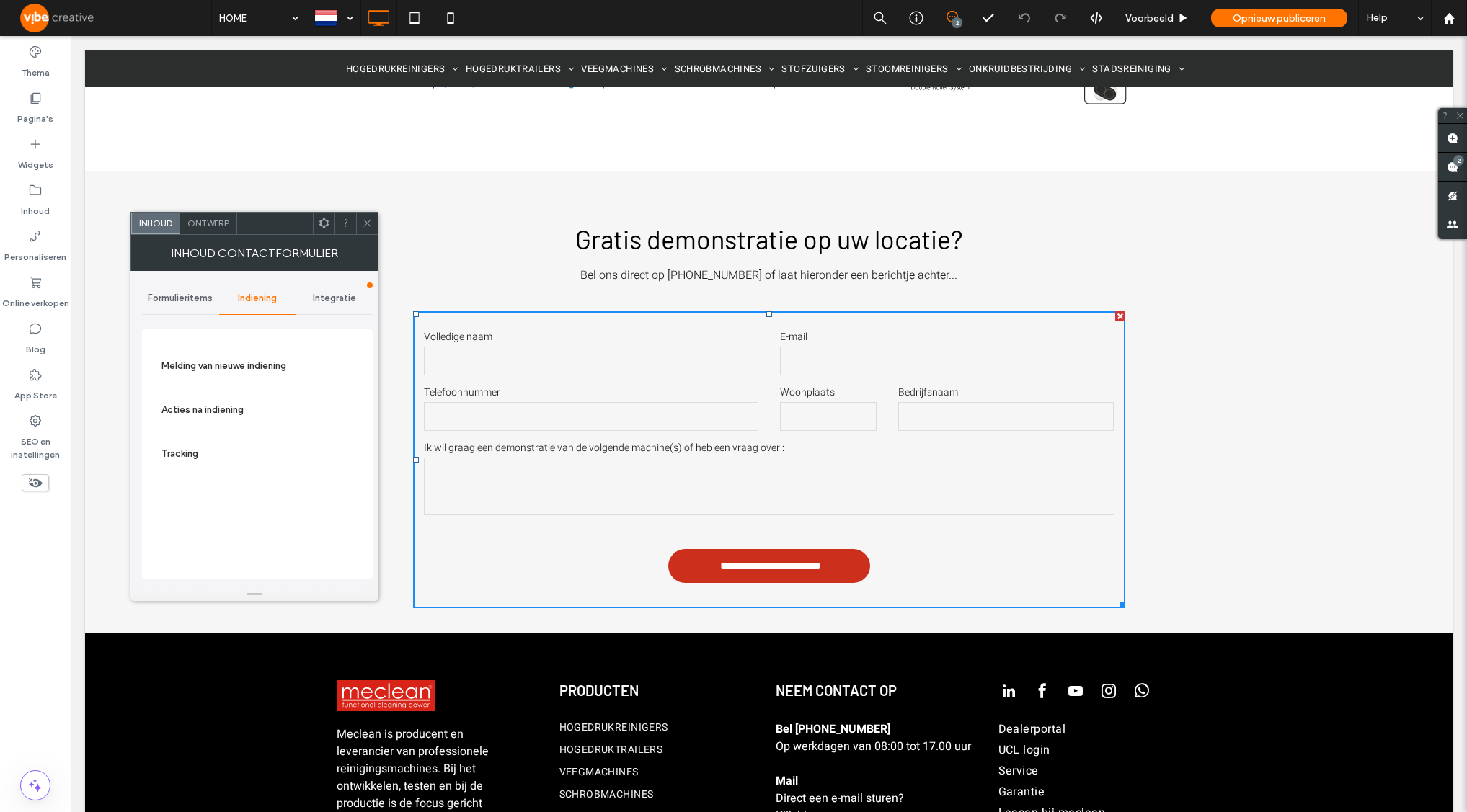
click at [267, 332] on div "Melding van nieuwe indiening Acties na indiening Tracking" at bounding box center [257, 454] width 231 height 250
click at [258, 362] on label "Melding van nieuwe indiening" at bounding box center [258, 366] width 193 height 29
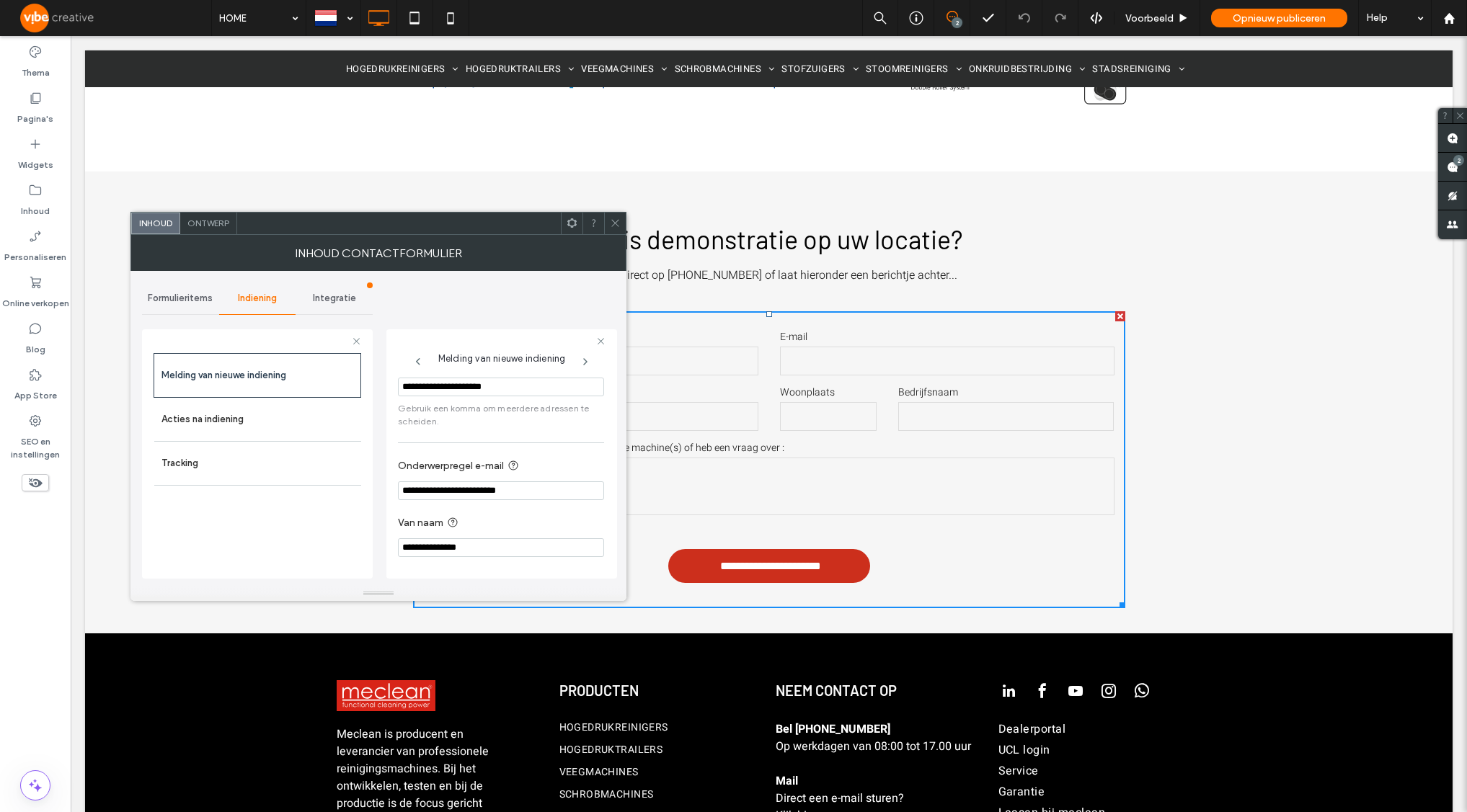
scroll to position [40, 0]
click at [264, 420] on label "Acties na indiening" at bounding box center [258, 420] width 193 height 29
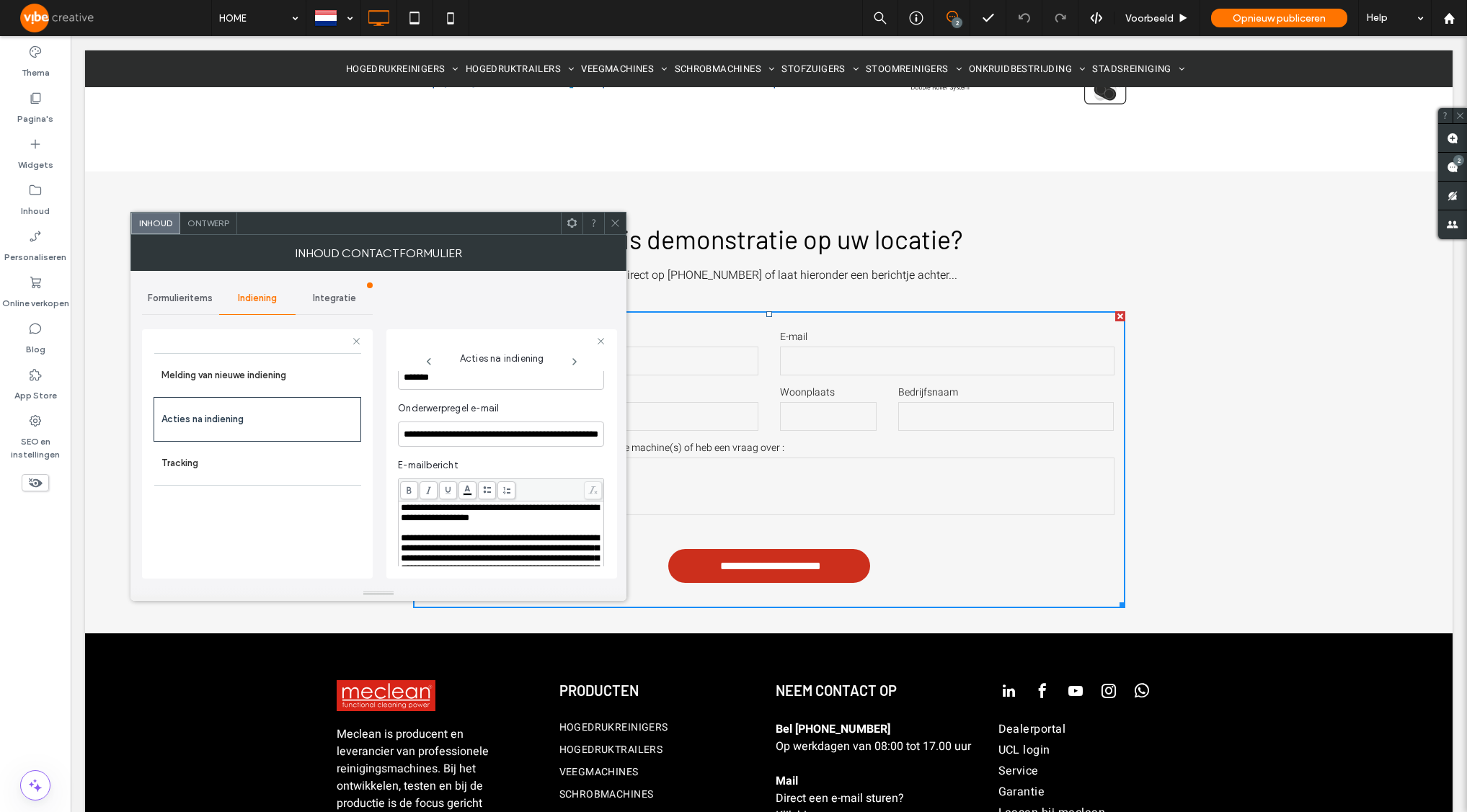
scroll to position [569, 0]
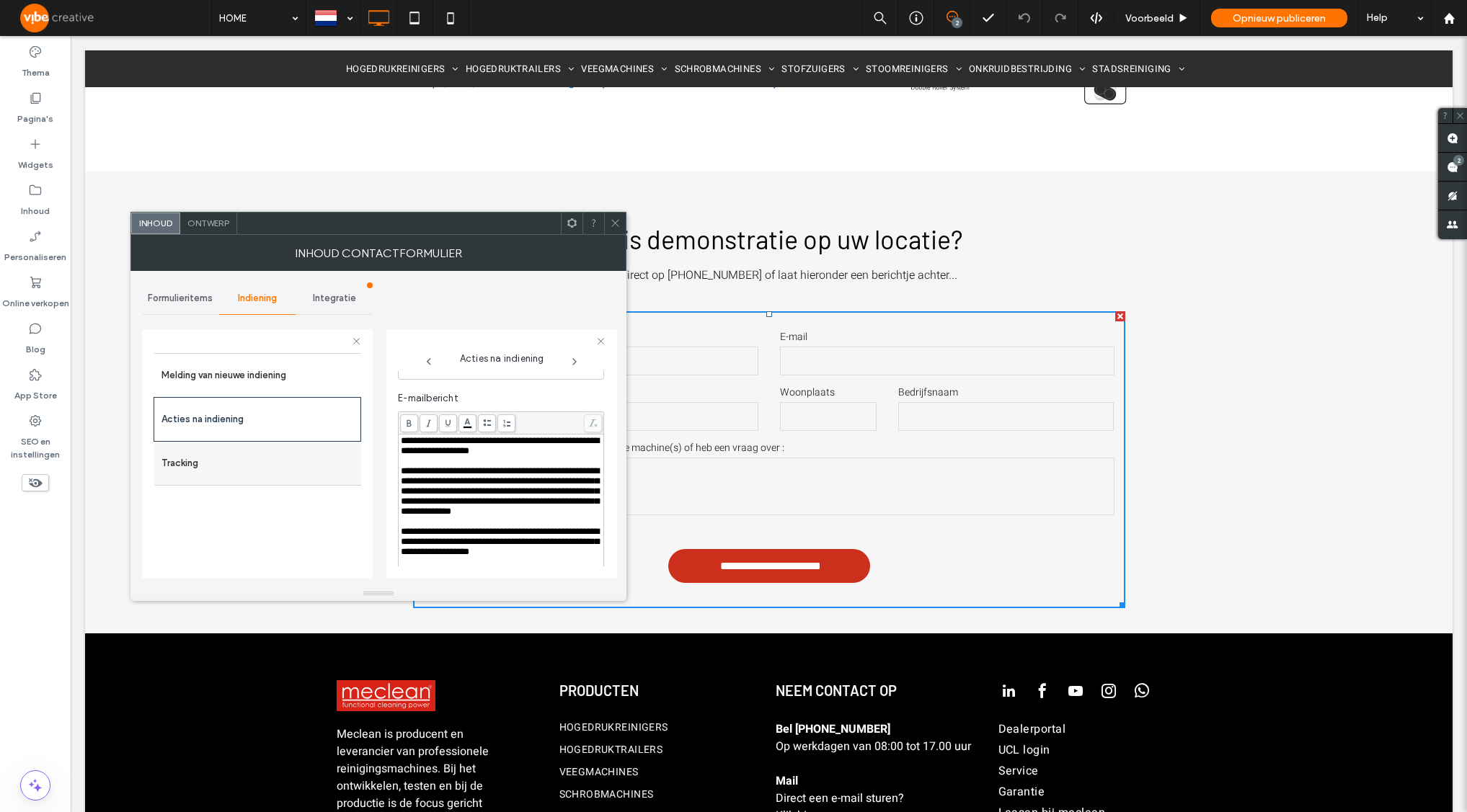
click at [214, 458] on label "Tracking" at bounding box center [258, 463] width 193 height 29
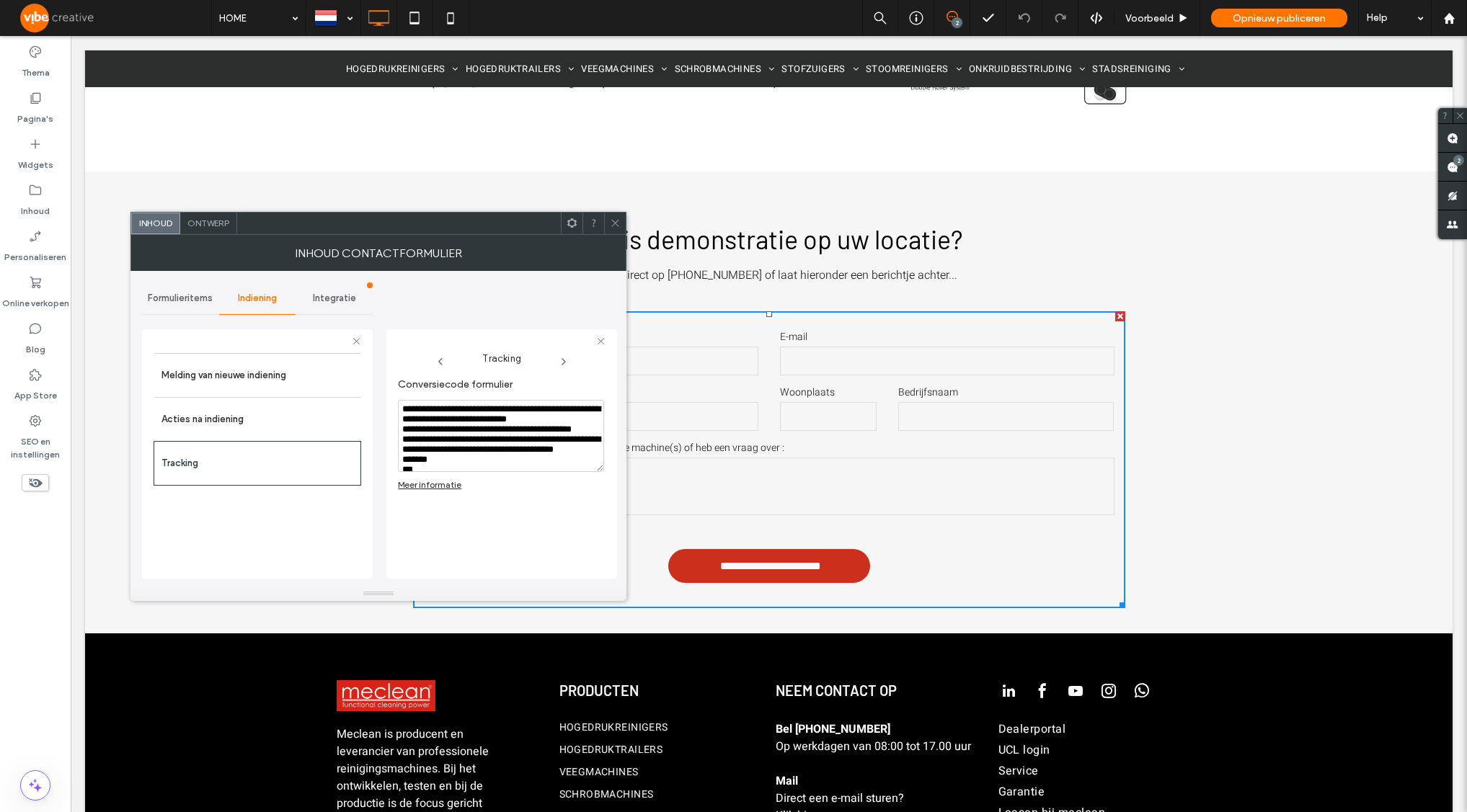
click at [448, 457] on textarea "**********" at bounding box center [501, 436] width 206 height 72
paste textarea "**********"
type textarea "**********"
click at [285, 534] on div "Melding van nieuwe indiening Acties na indiening Tracking" at bounding box center [257, 462] width 208 height 218
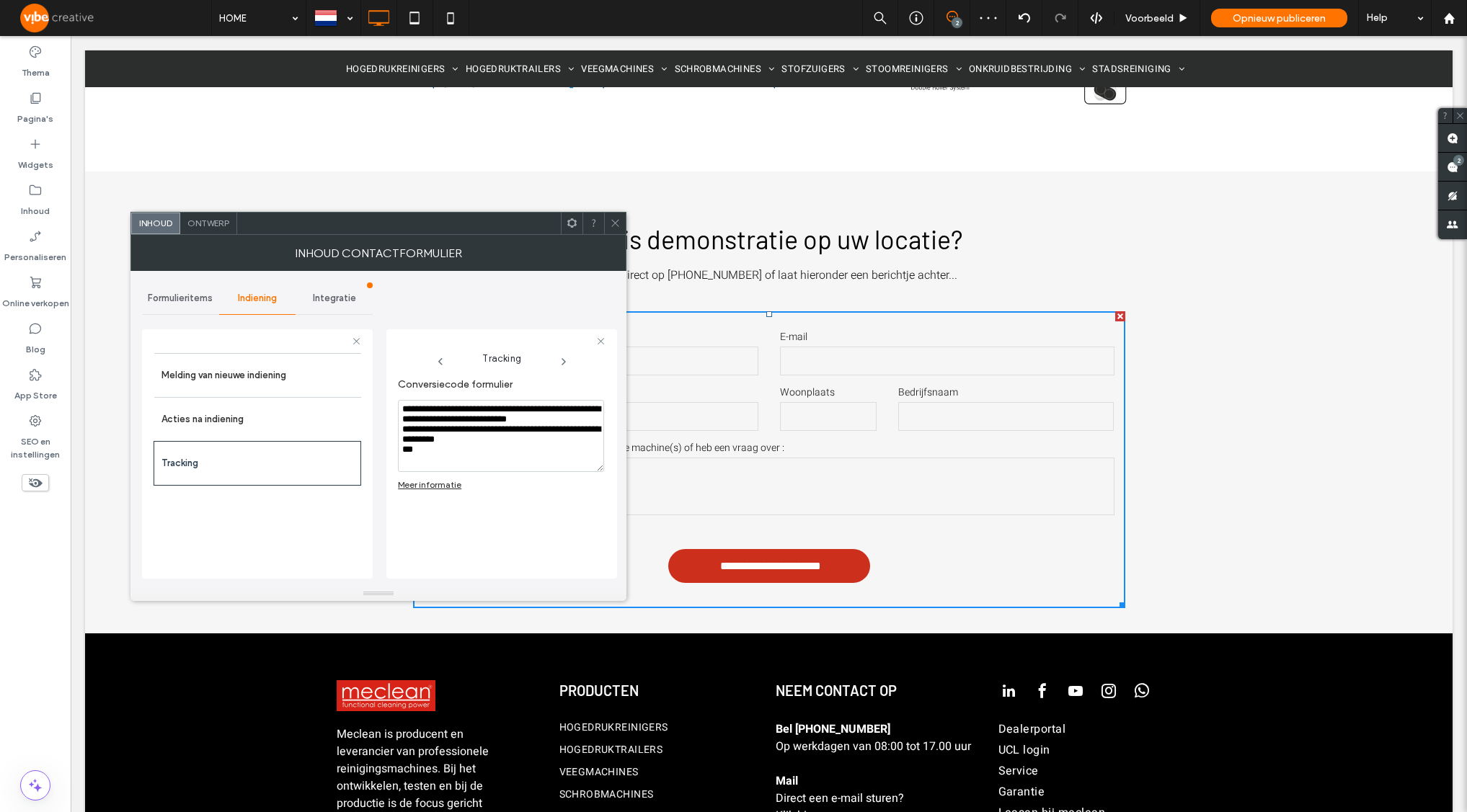
click at [543, 509] on div "**********" at bounding box center [501, 467] width 206 height 193
click at [610, 219] on icon at bounding box center [615, 223] width 11 height 11
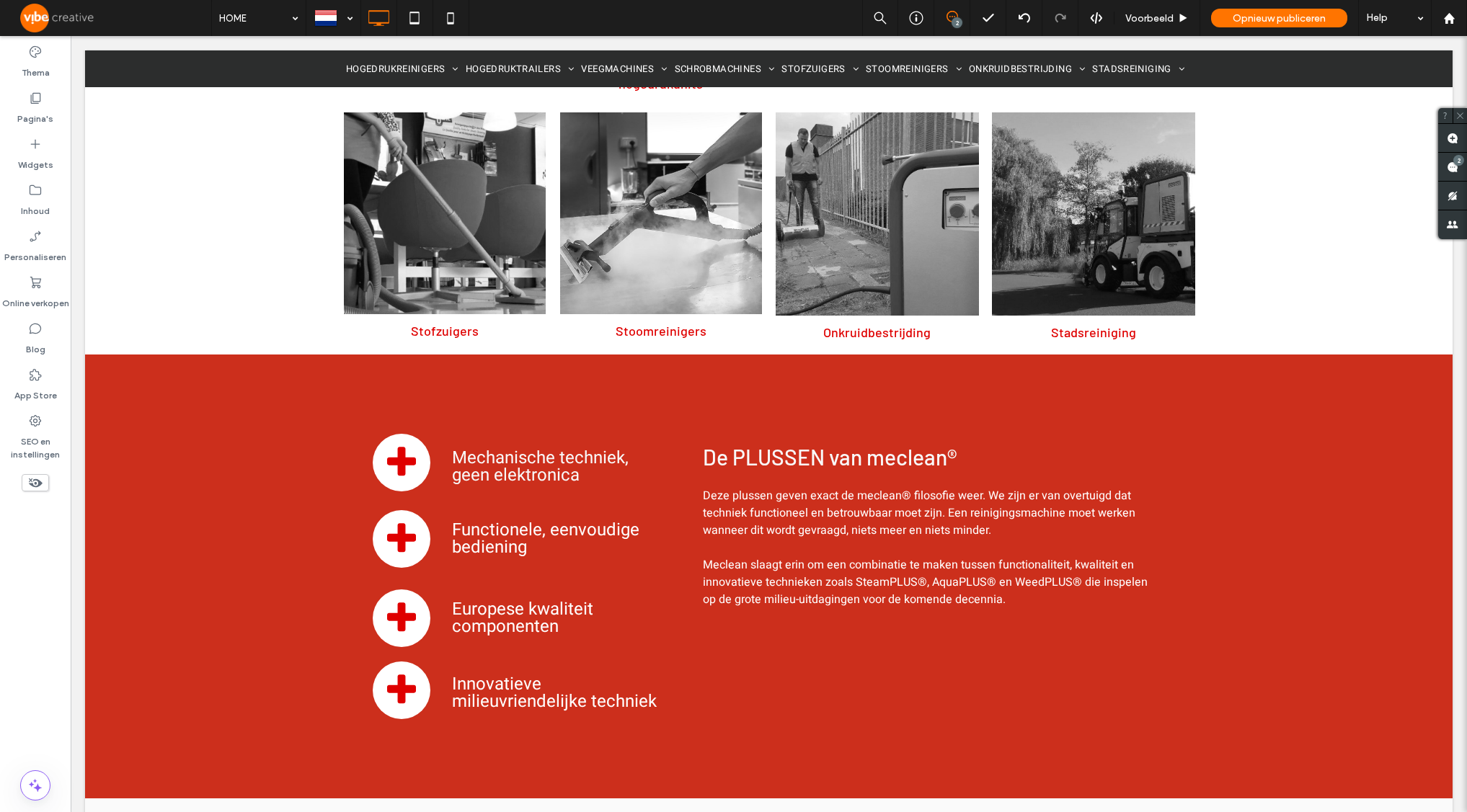
scroll to position [0, 0]
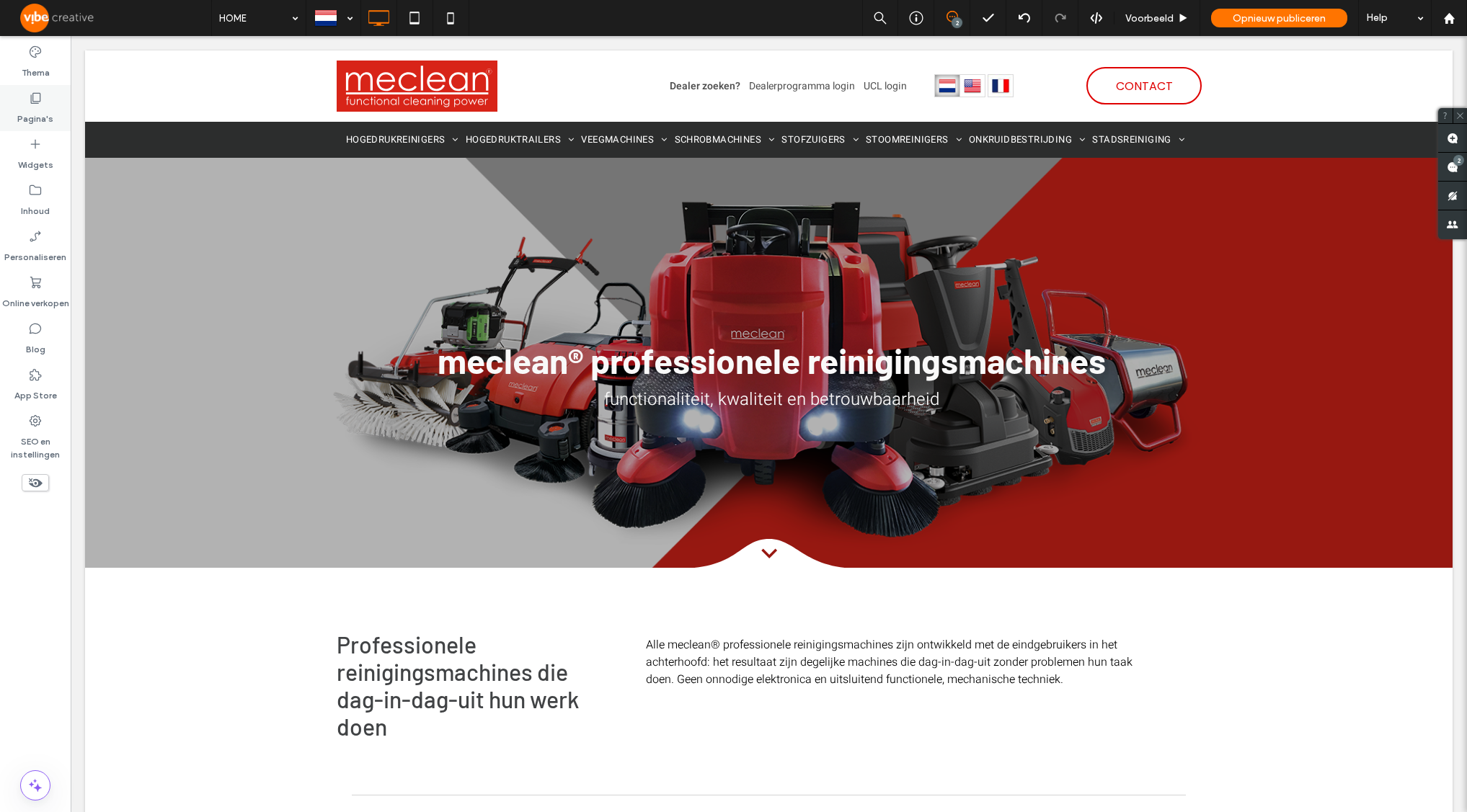
click at [47, 102] on div "Pagina's" at bounding box center [35, 108] width 71 height 46
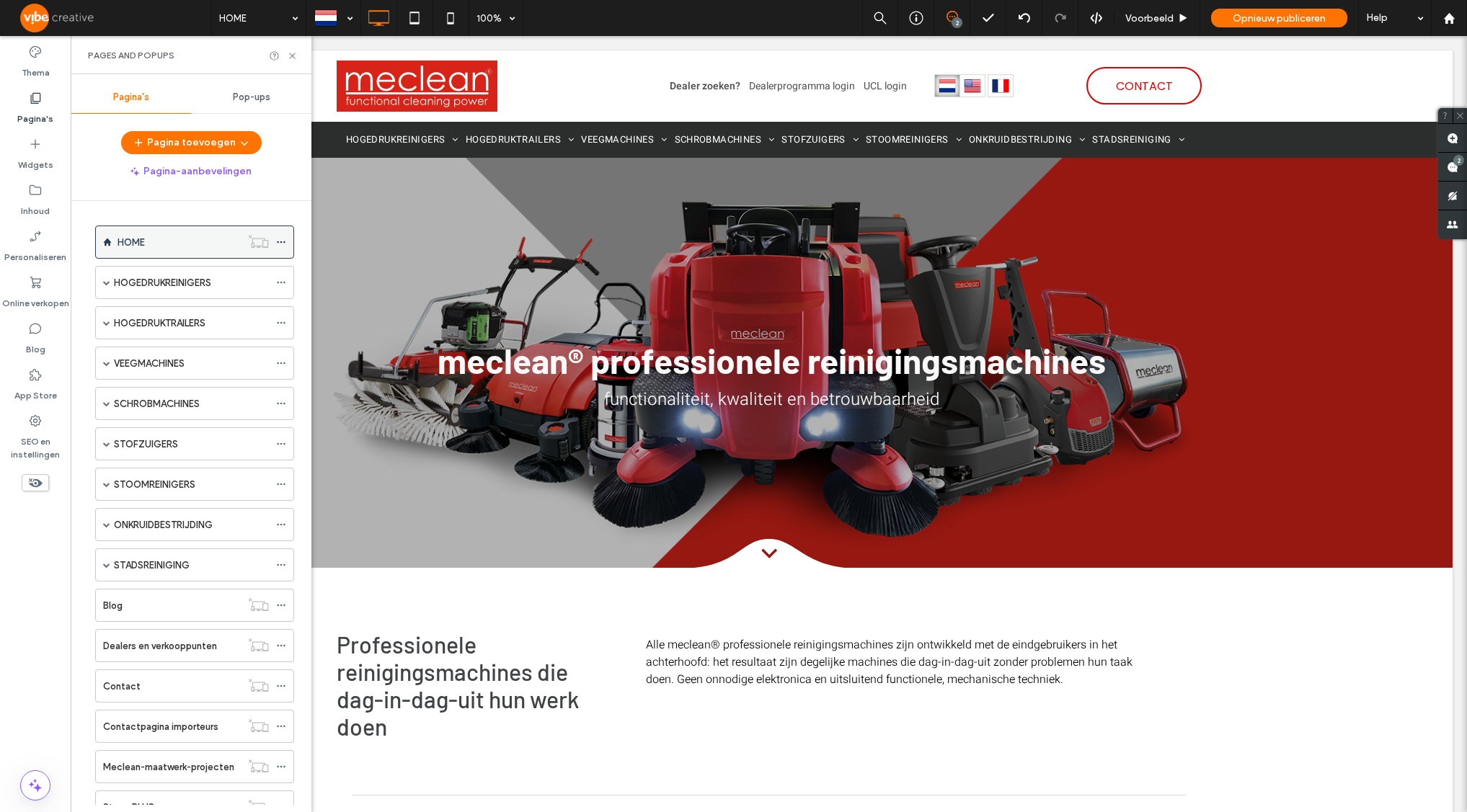
click at [279, 244] on icon at bounding box center [281, 241] width 10 height 10
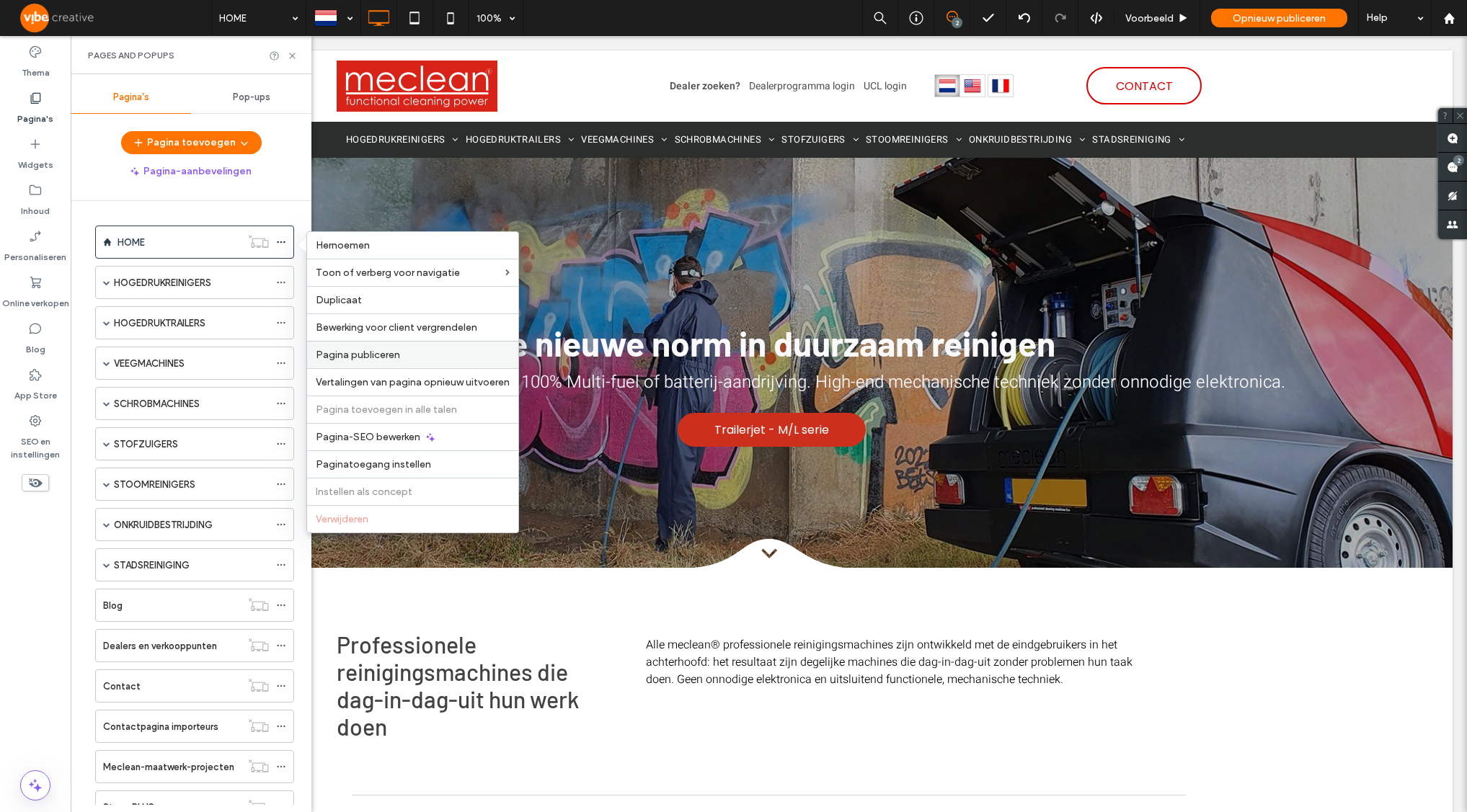
click at [418, 350] on label "Pagina publiceren" at bounding box center [413, 355] width 194 height 12
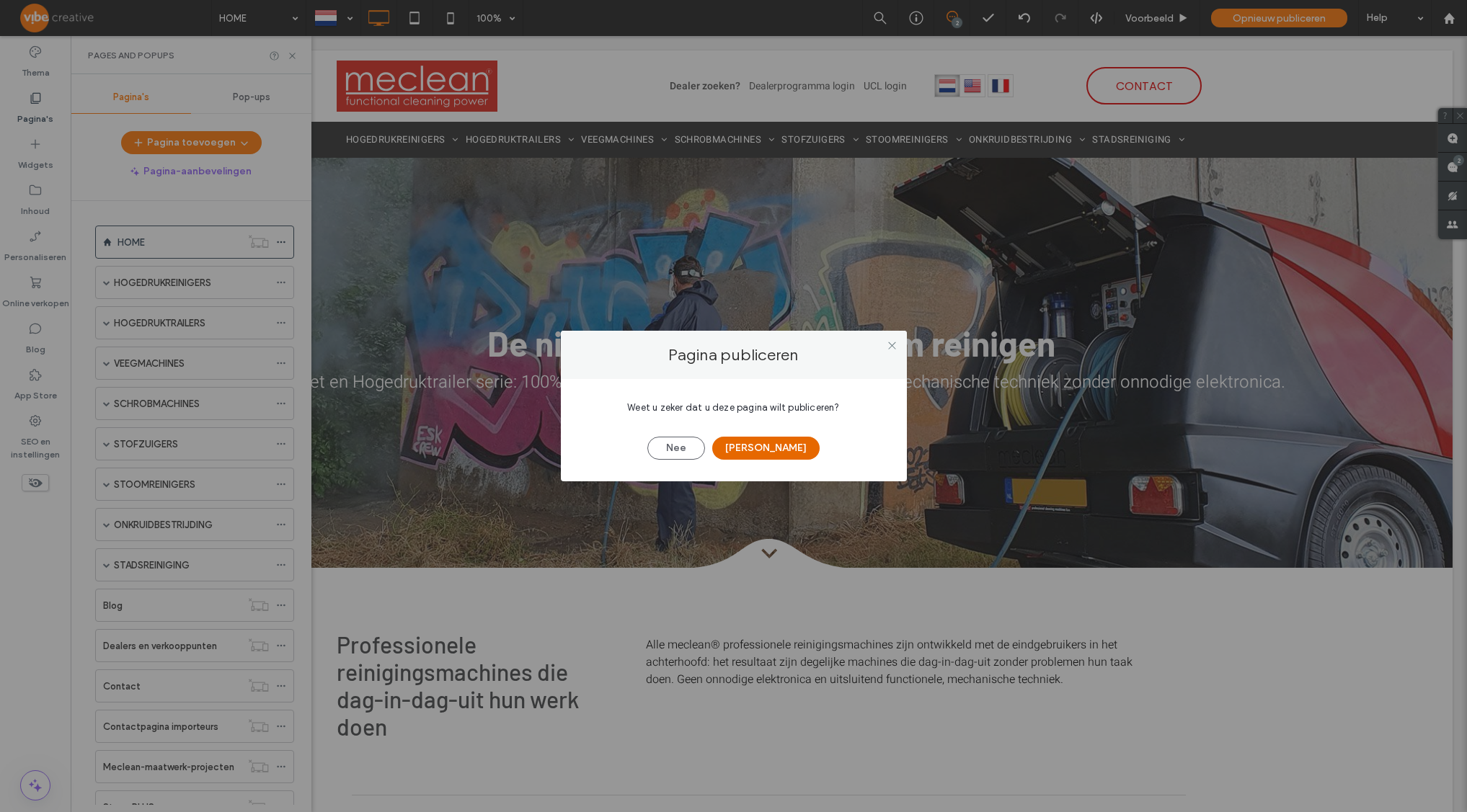
click at [759, 442] on button "[PERSON_NAME]" at bounding box center [766, 448] width 108 height 23
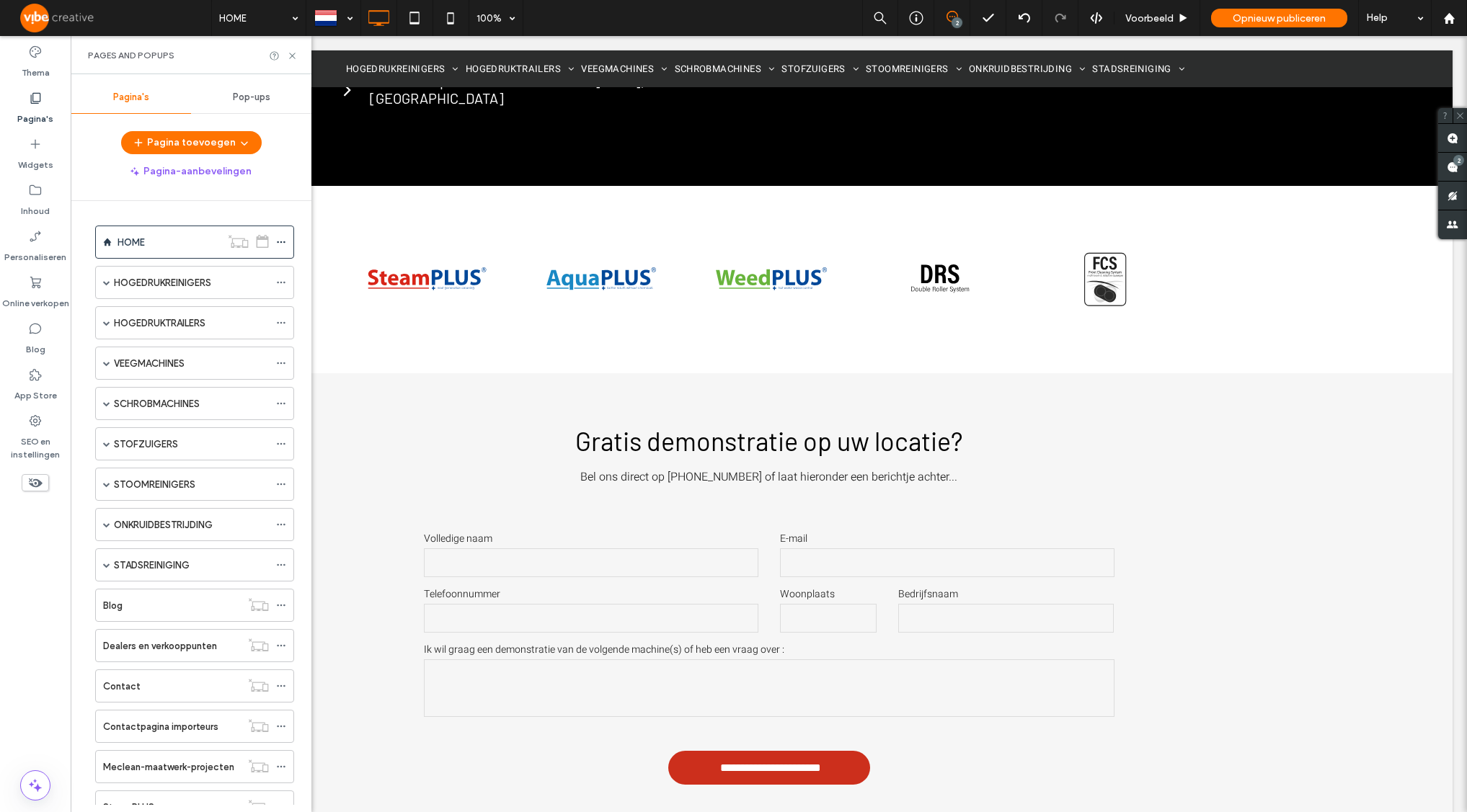
scroll to position [3665, 0]
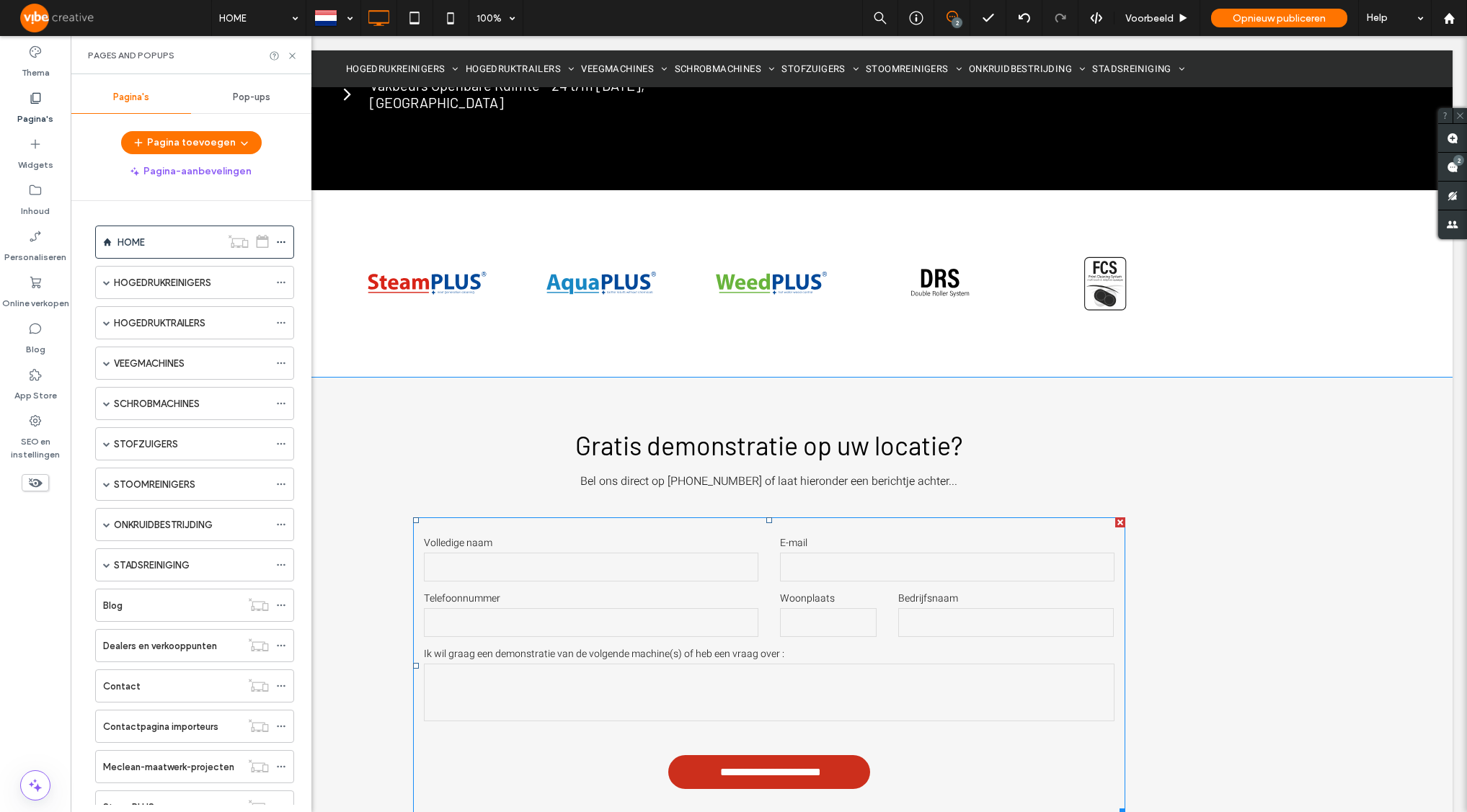
click at [718, 517] on form "**********" at bounding box center [769, 665] width 712 height 297
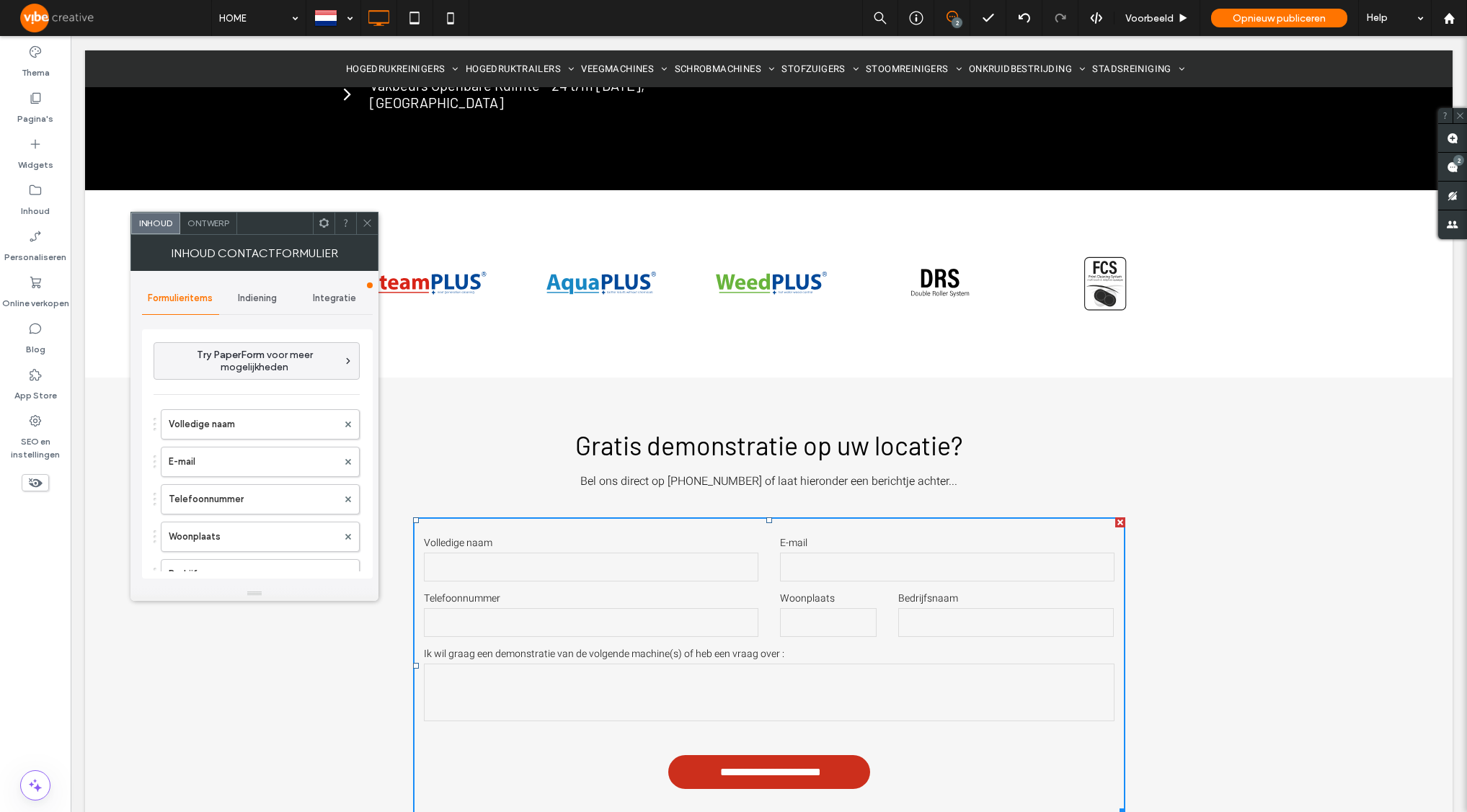
click at [322, 299] on span "Integratie" at bounding box center [334, 298] width 43 height 11
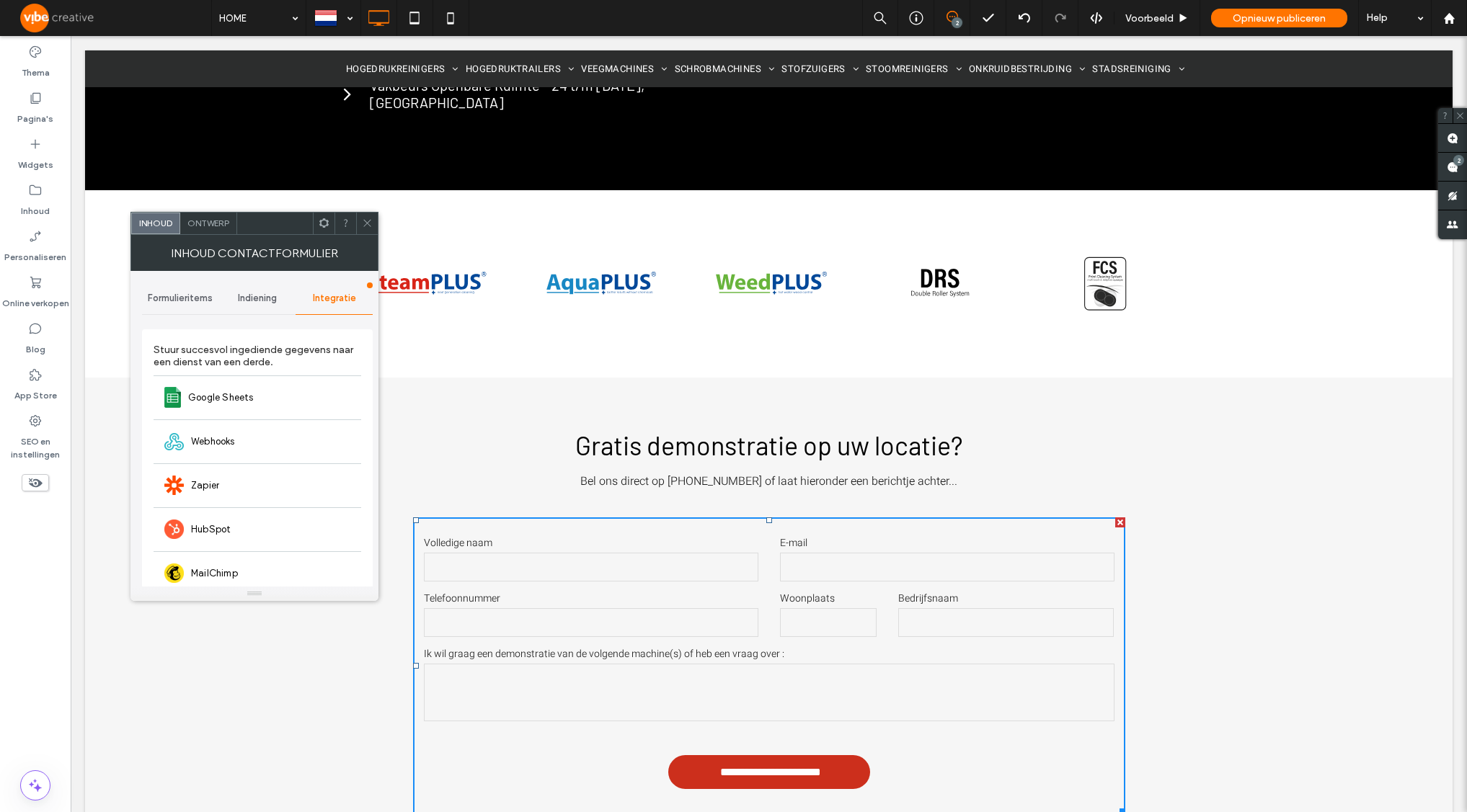
click at [265, 298] on span "Indiening" at bounding box center [257, 298] width 39 height 11
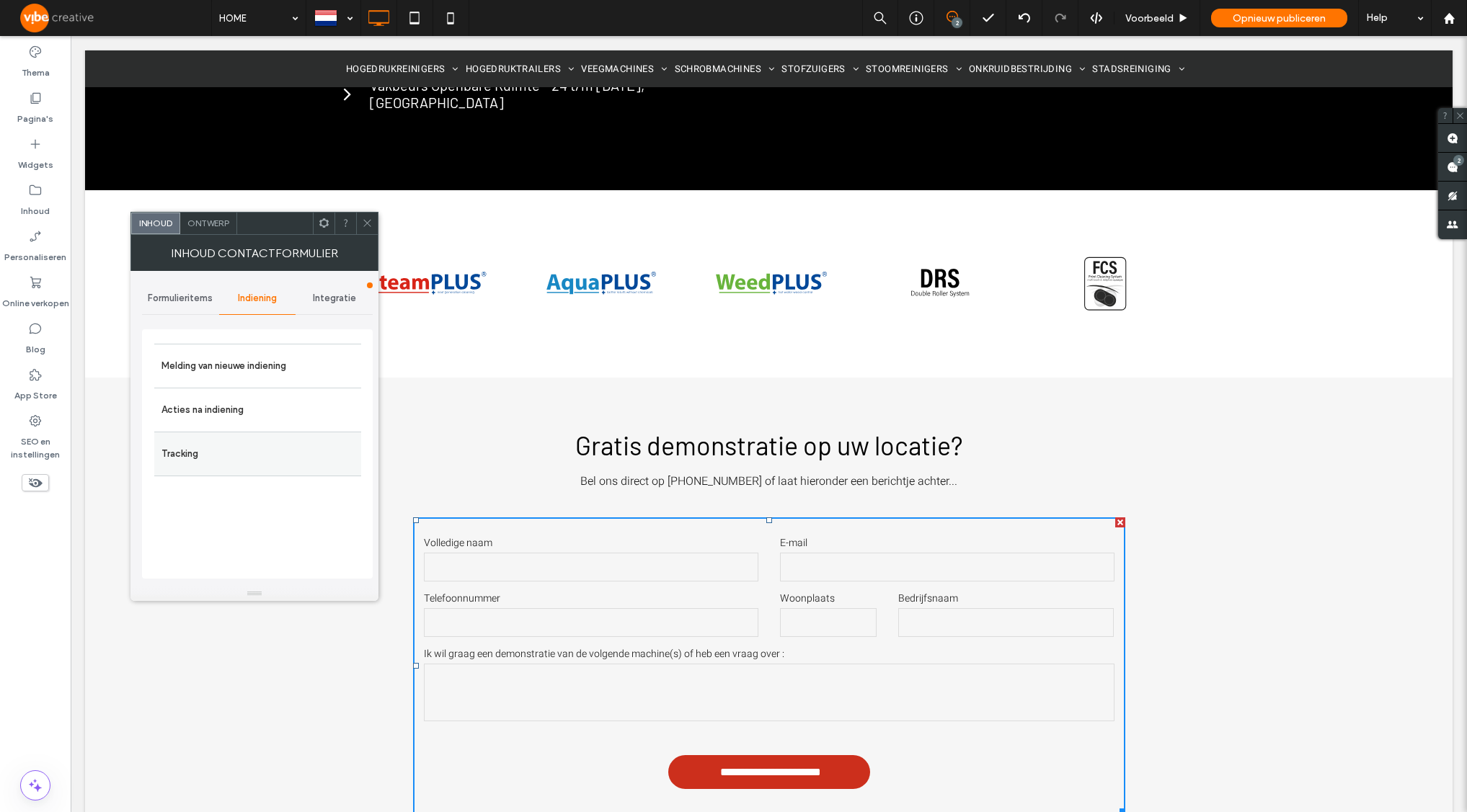
click at [223, 444] on label "Tracking" at bounding box center [258, 453] width 193 height 29
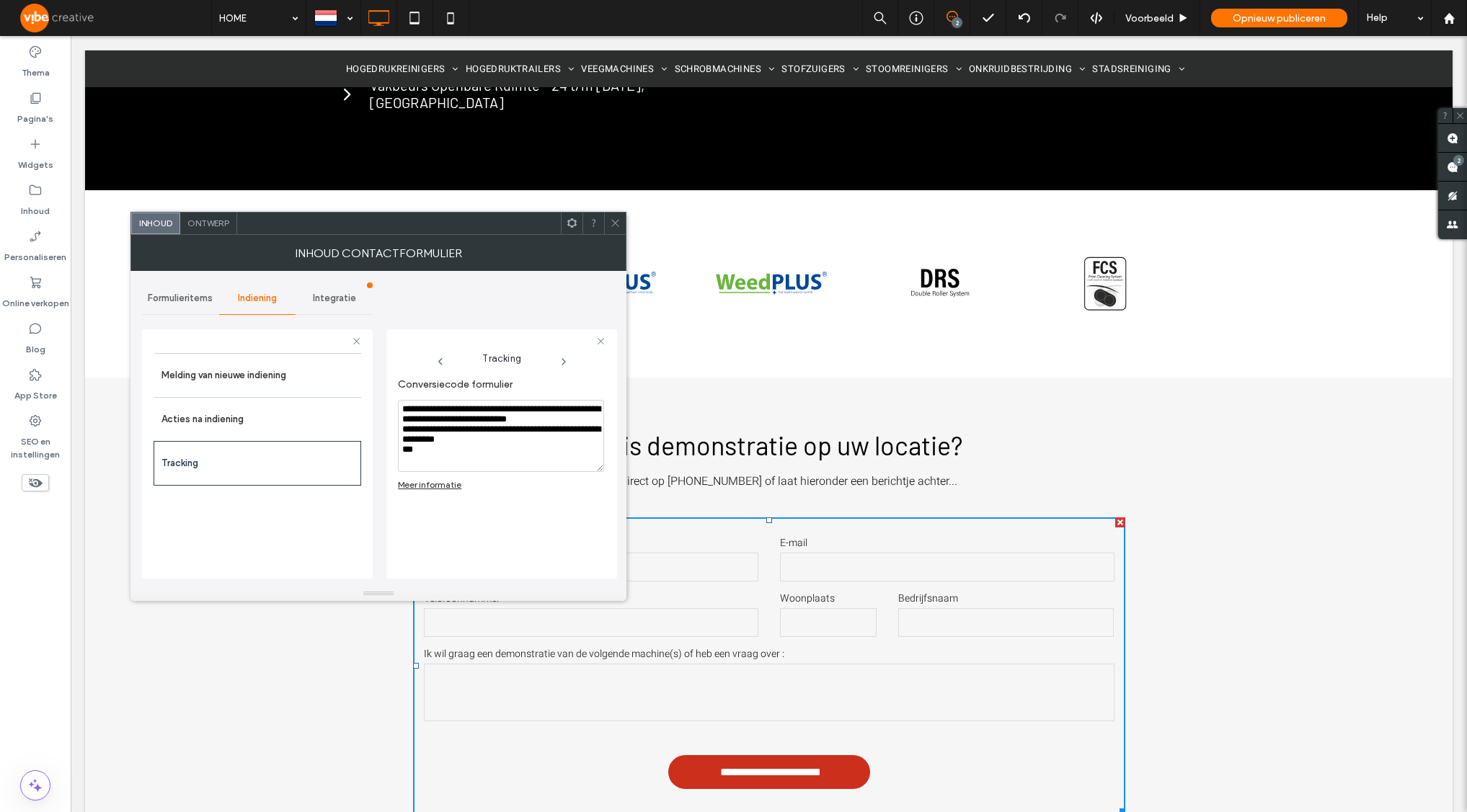
click at [336, 299] on span "Integratie" at bounding box center [334, 298] width 43 height 11
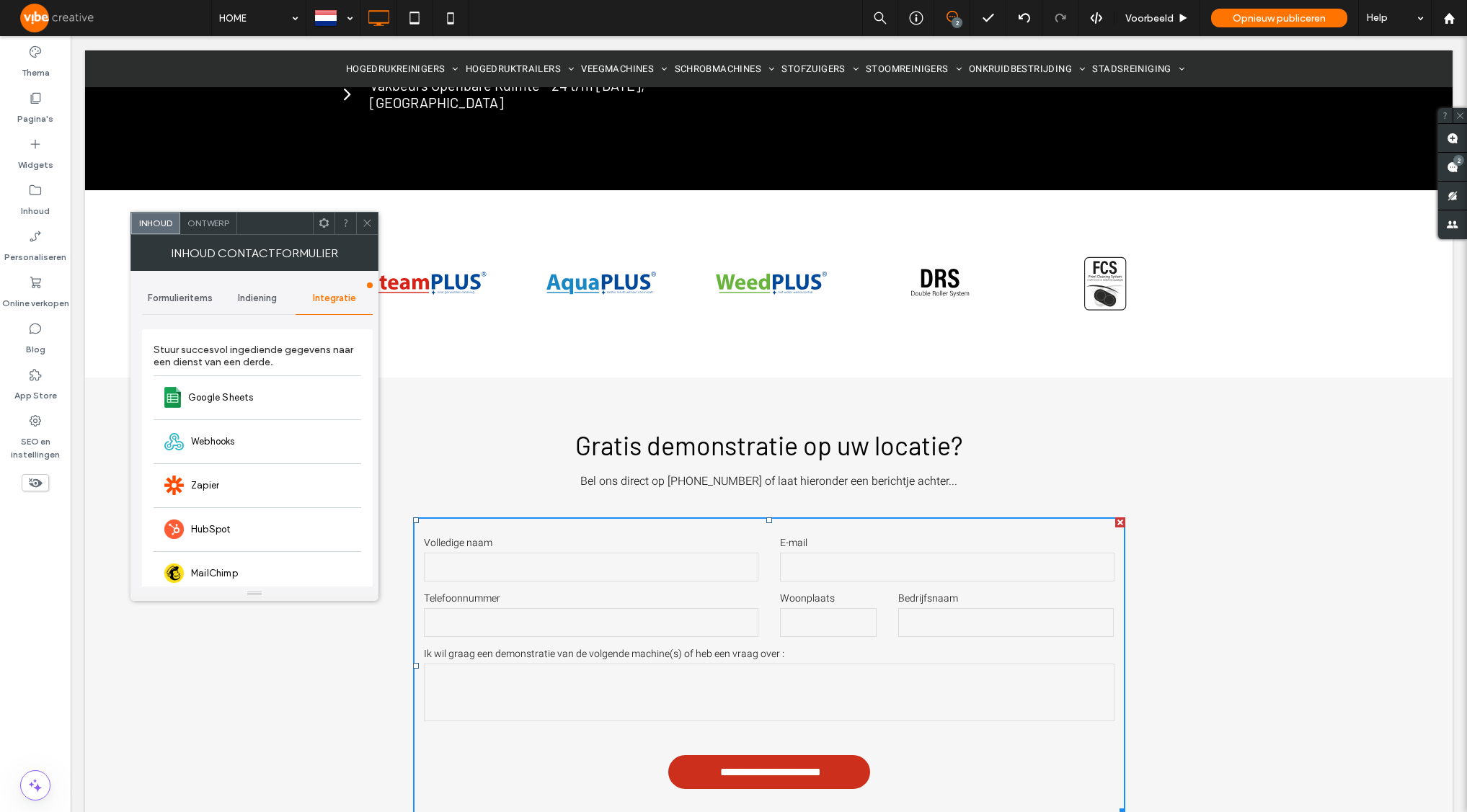
click at [184, 299] on span "Formulieritems" at bounding box center [180, 298] width 65 height 11
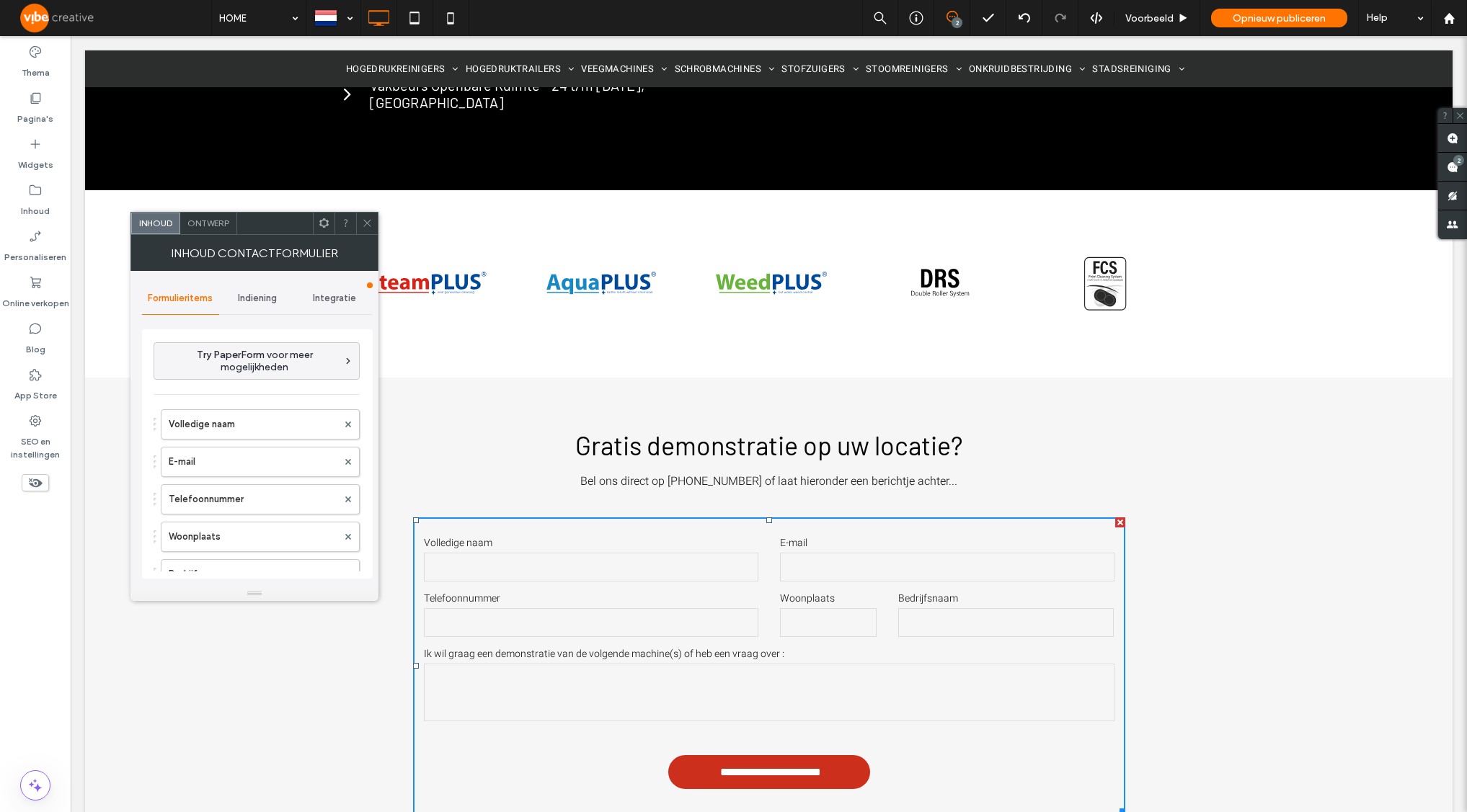
click at [242, 304] on div "Indiening" at bounding box center [257, 298] width 77 height 32
click at [227, 461] on label "Tracking" at bounding box center [258, 453] width 193 height 29
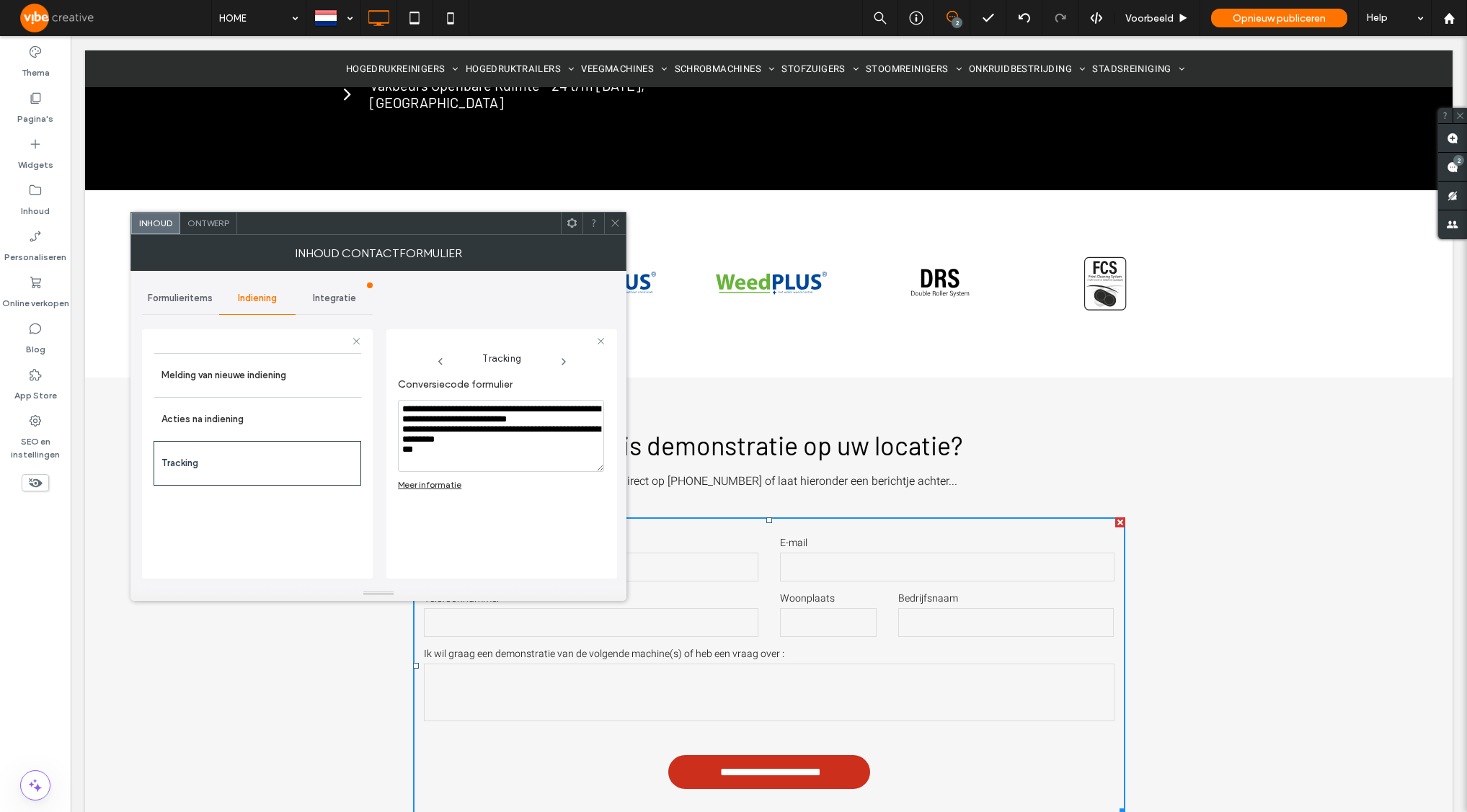
click at [344, 297] on span "Integratie" at bounding box center [334, 298] width 43 height 11
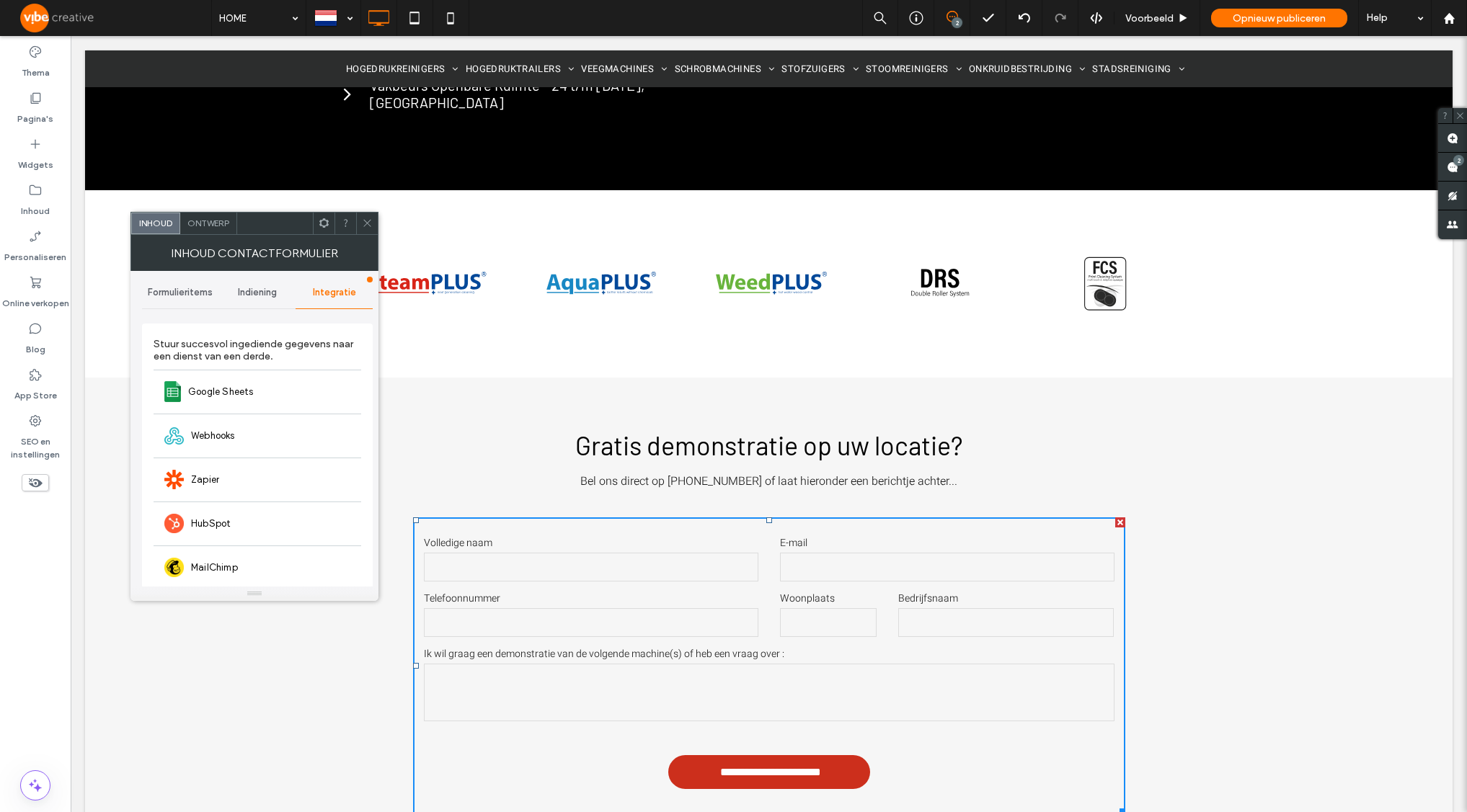
scroll to position [0, 0]
click at [265, 398] on div "Google Sheets" at bounding box center [257, 397] width 208 height 44
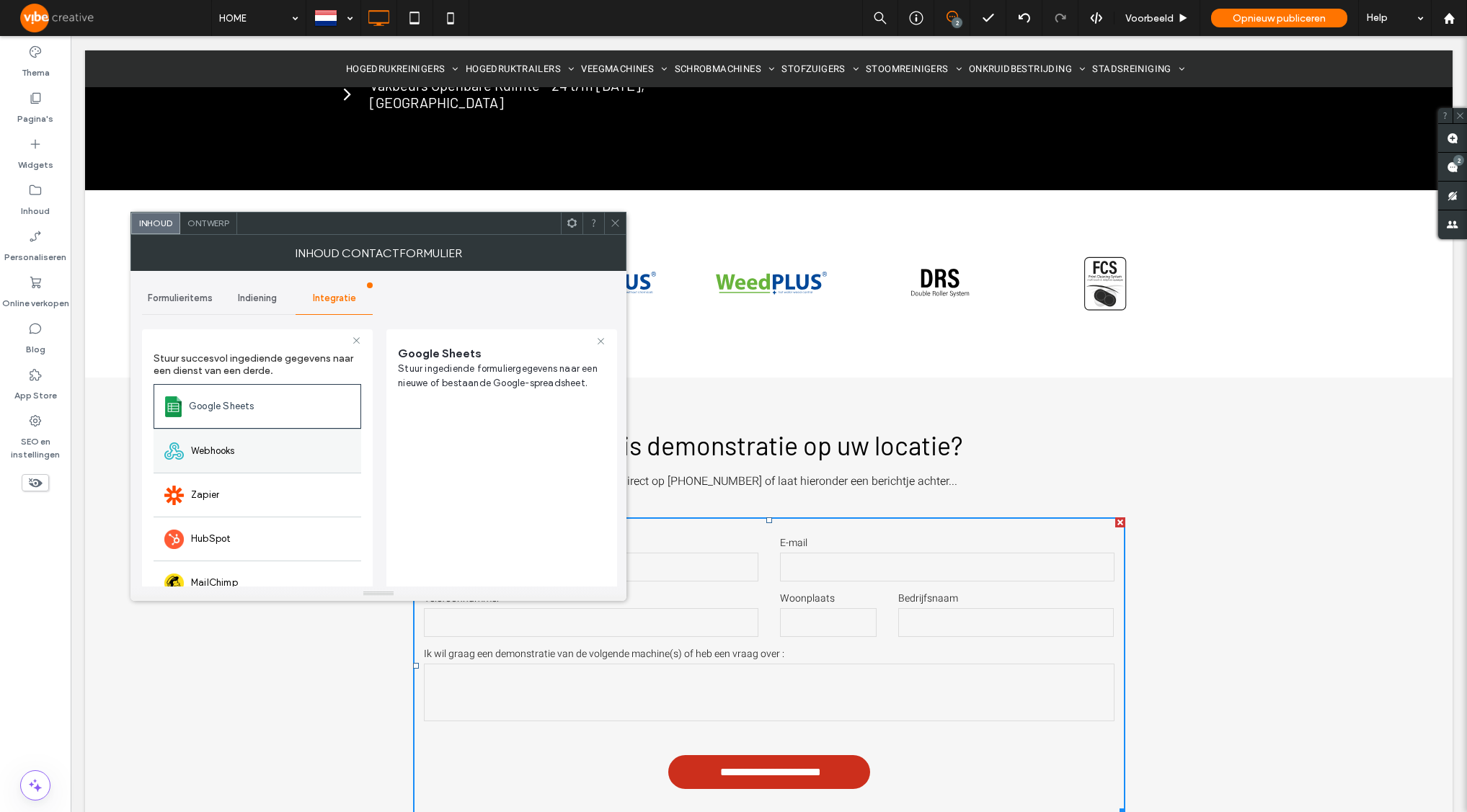
click at [247, 447] on div "Webhooks" at bounding box center [257, 450] width 208 height 44
click at [251, 419] on div "Google Sheets" at bounding box center [257, 406] width 208 height 44
click at [466, 465] on button "Maak nieuwe spreadsheet" at bounding box center [466, 465] width 137 height 23
click at [466, 462] on button "Maak nieuwe spreadsheet" at bounding box center [466, 465] width 137 height 23
click at [450, 432] on button "Kies bestaande spreadsheet" at bounding box center [466, 428] width 137 height 23
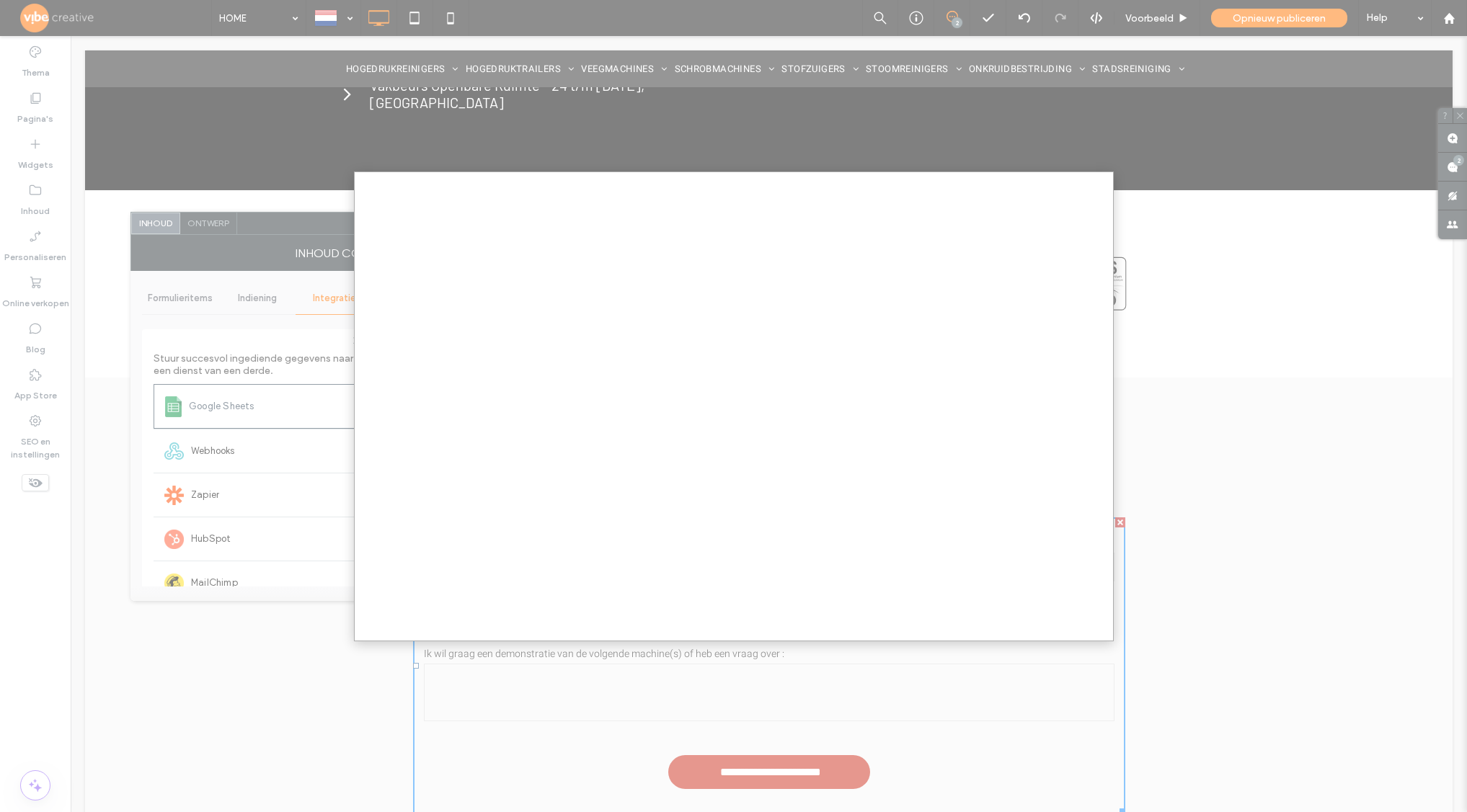
click at [1213, 326] on div at bounding box center [734, 406] width 1467 height 812
click at [611, 655] on div at bounding box center [734, 406] width 1467 height 812
click at [202, 411] on div at bounding box center [734, 406] width 1467 height 812
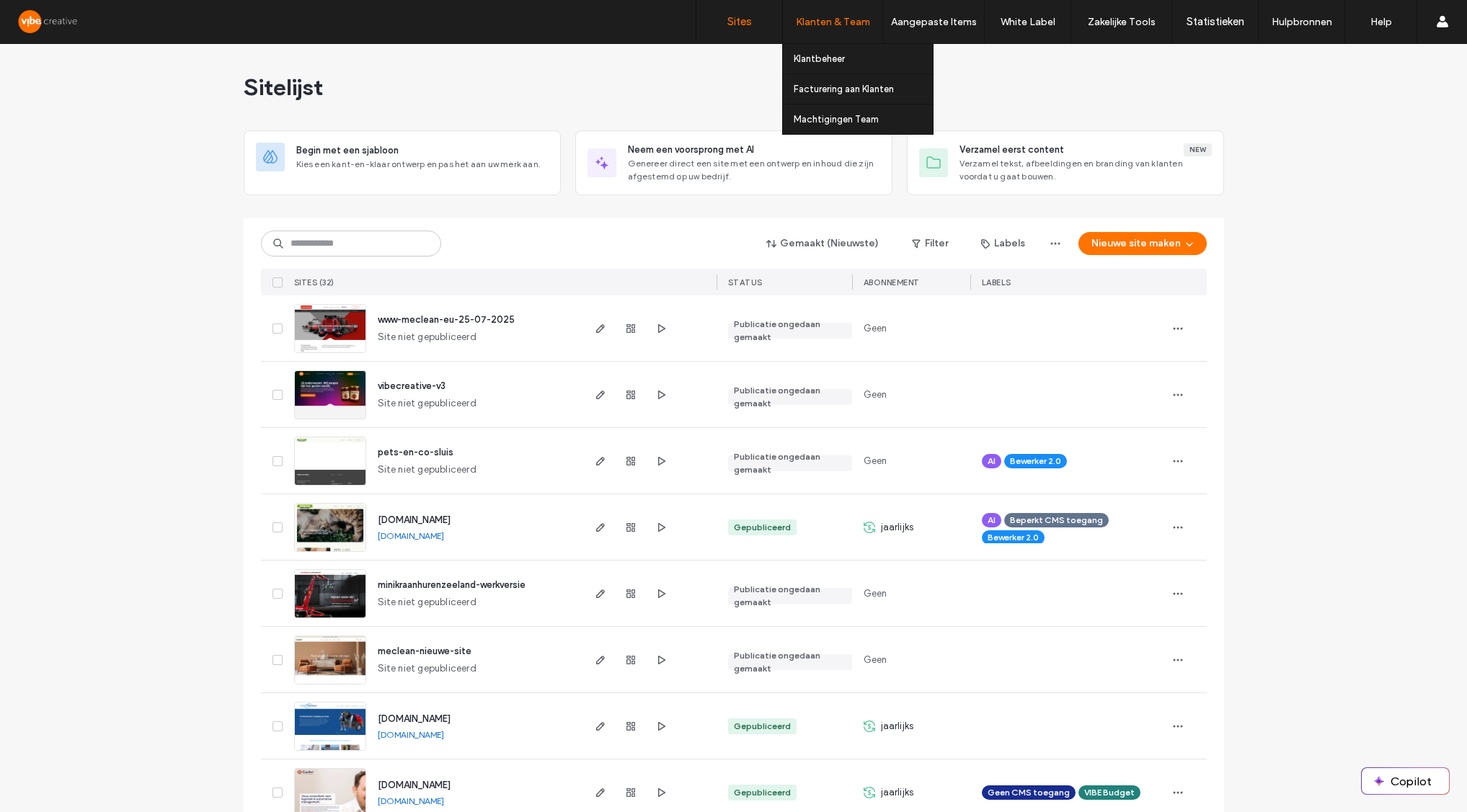
scroll to position [288, 0]
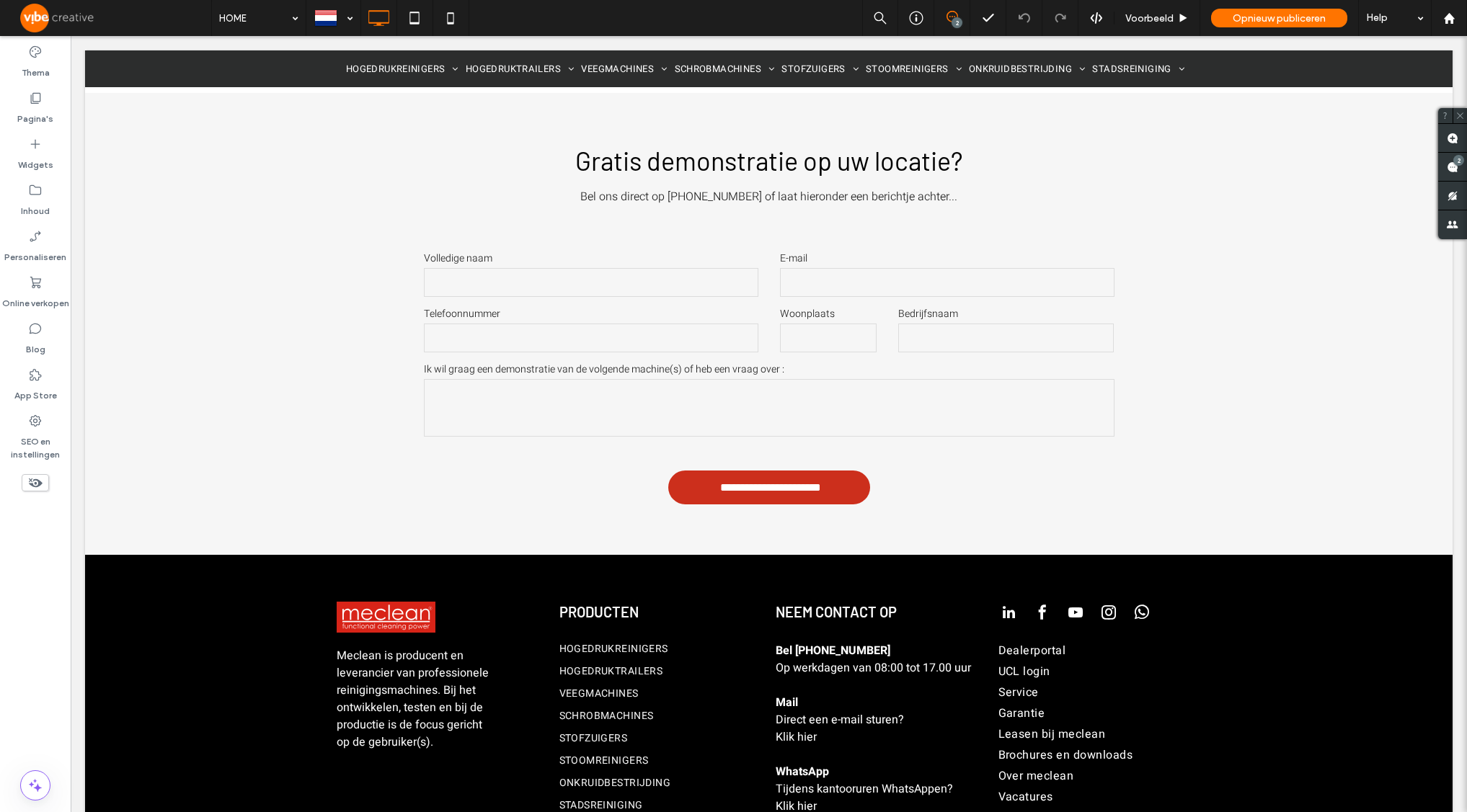
scroll to position [3865, 0]
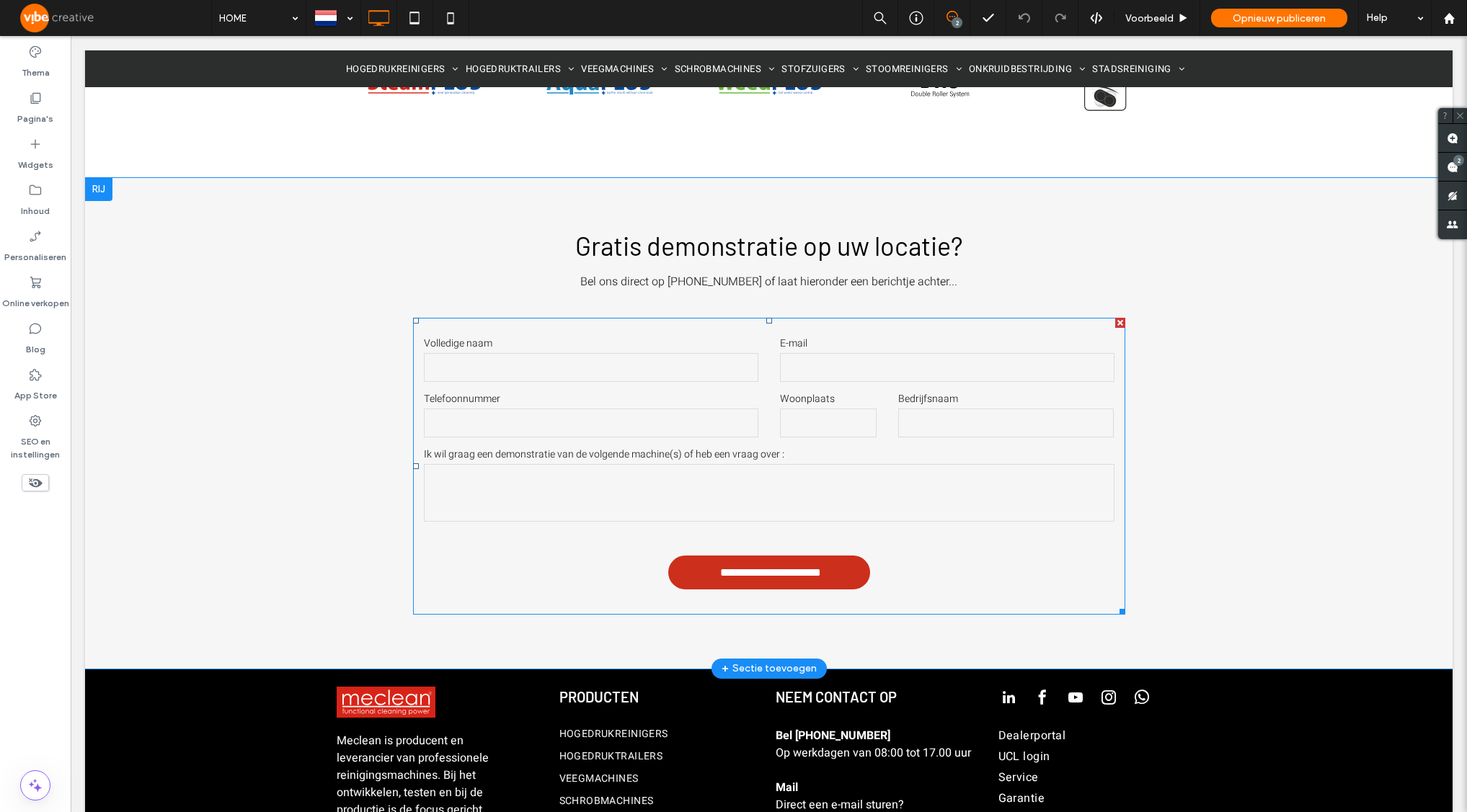
click at [644, 336] on div "Volledige naam" at bounding box center [591, 360] width 356 height 48
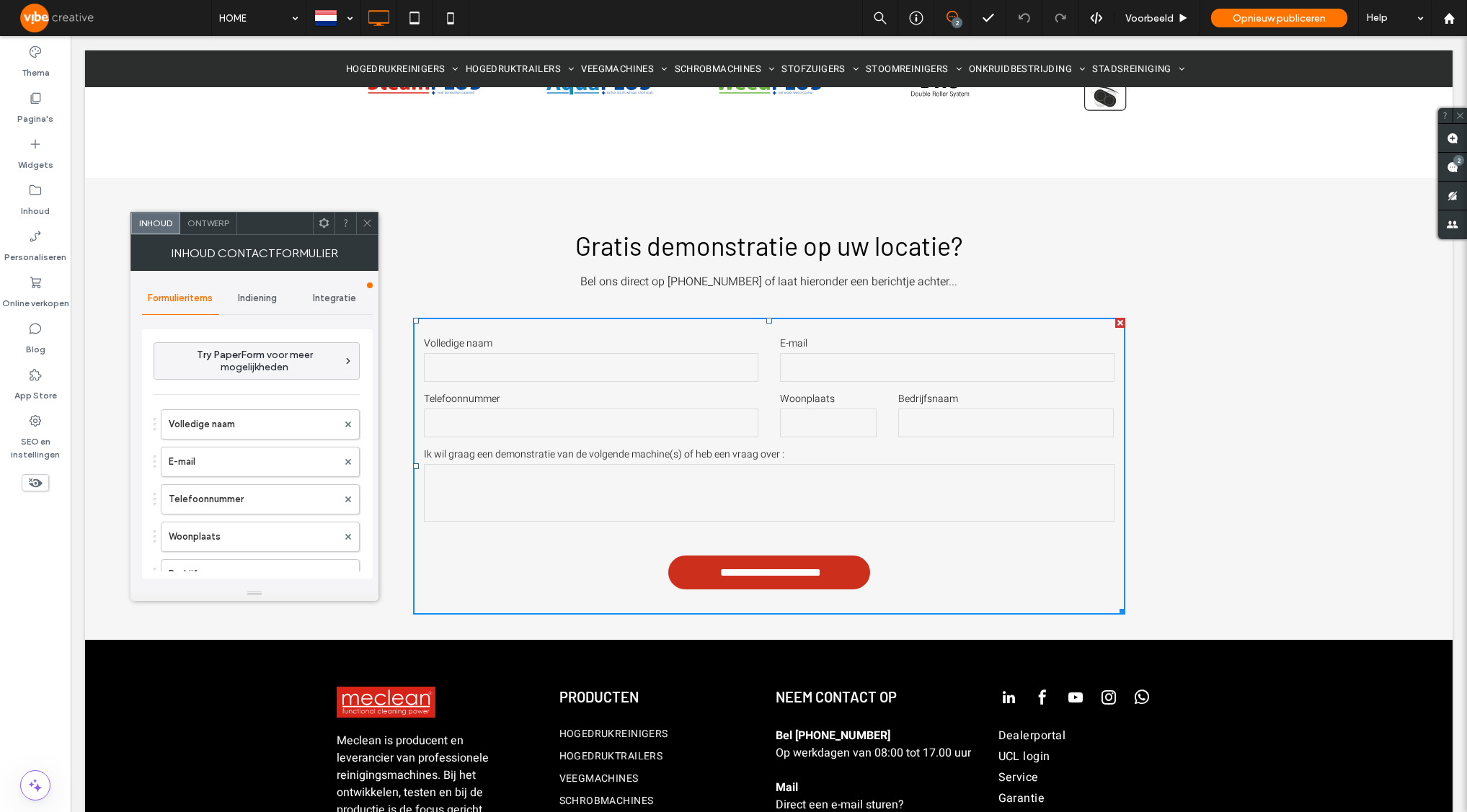
click at [336, 301] on span "Integratie" at bounding box center [334, 298] width 43 height 11
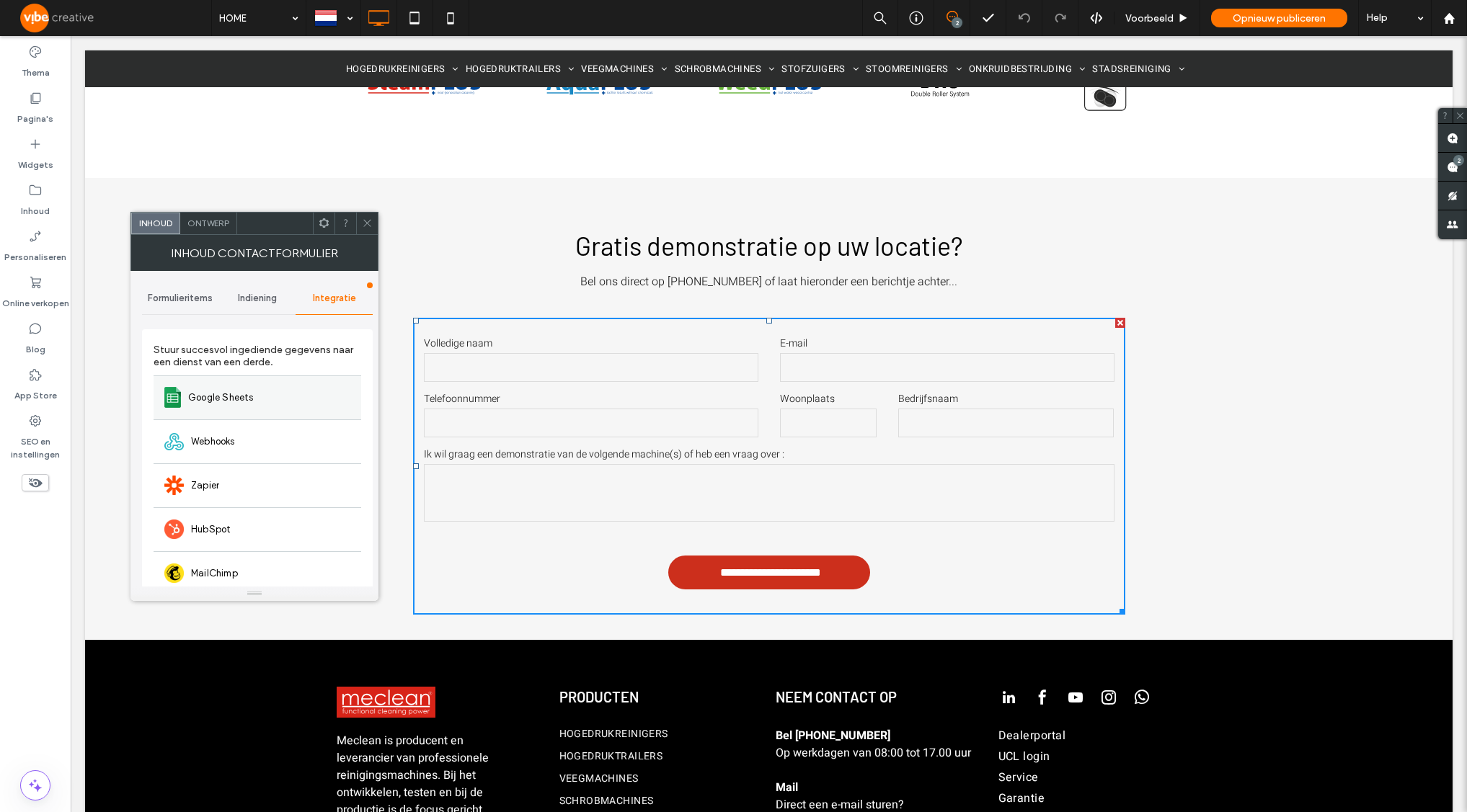
click at [248, 395] on span "Google Sheets" at bounding box center [220, 397] width 65 height 14
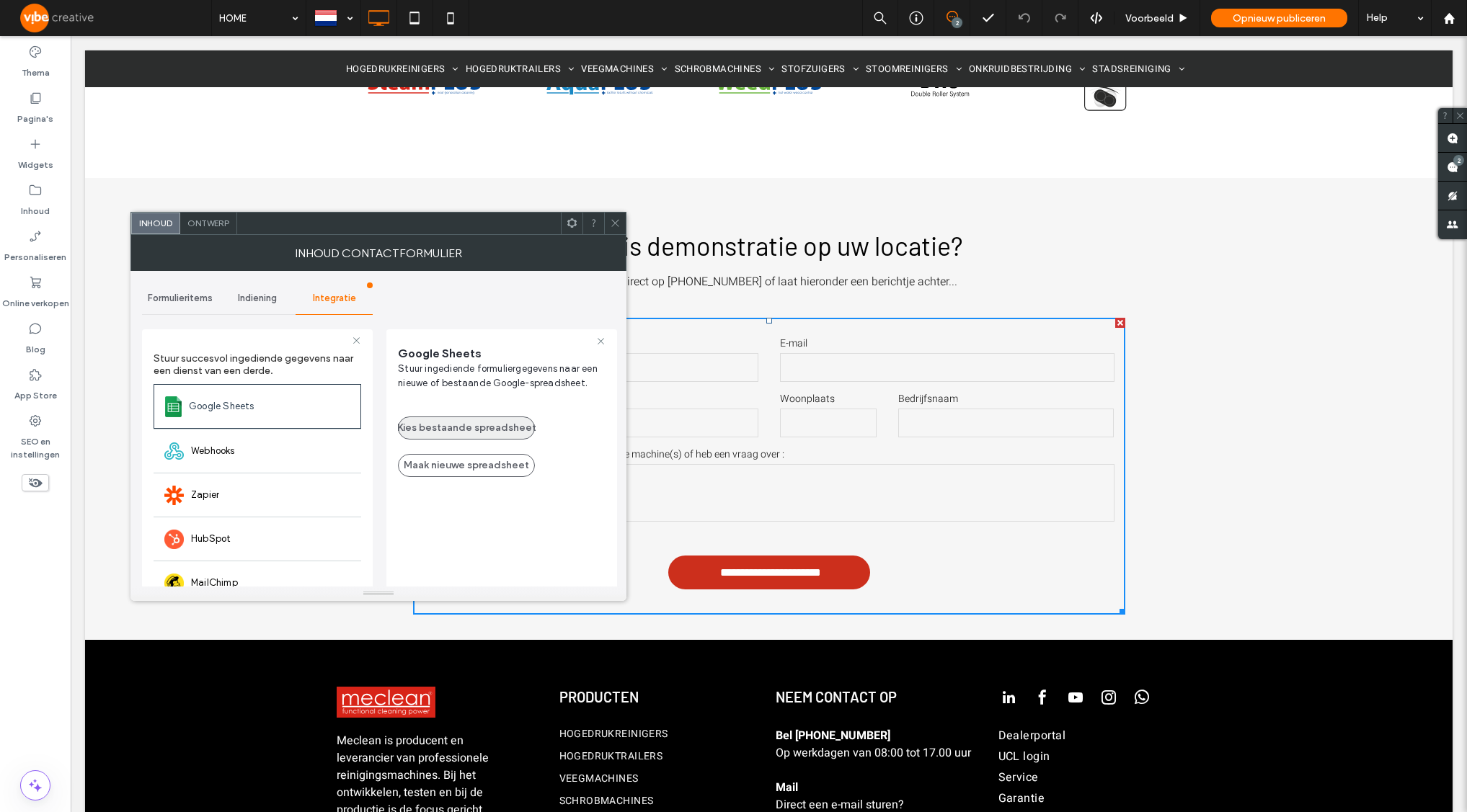
click at [489, 429] on button "Kies bestaande spreadsheet" at bounding box center [466, 428] width 137 height 23
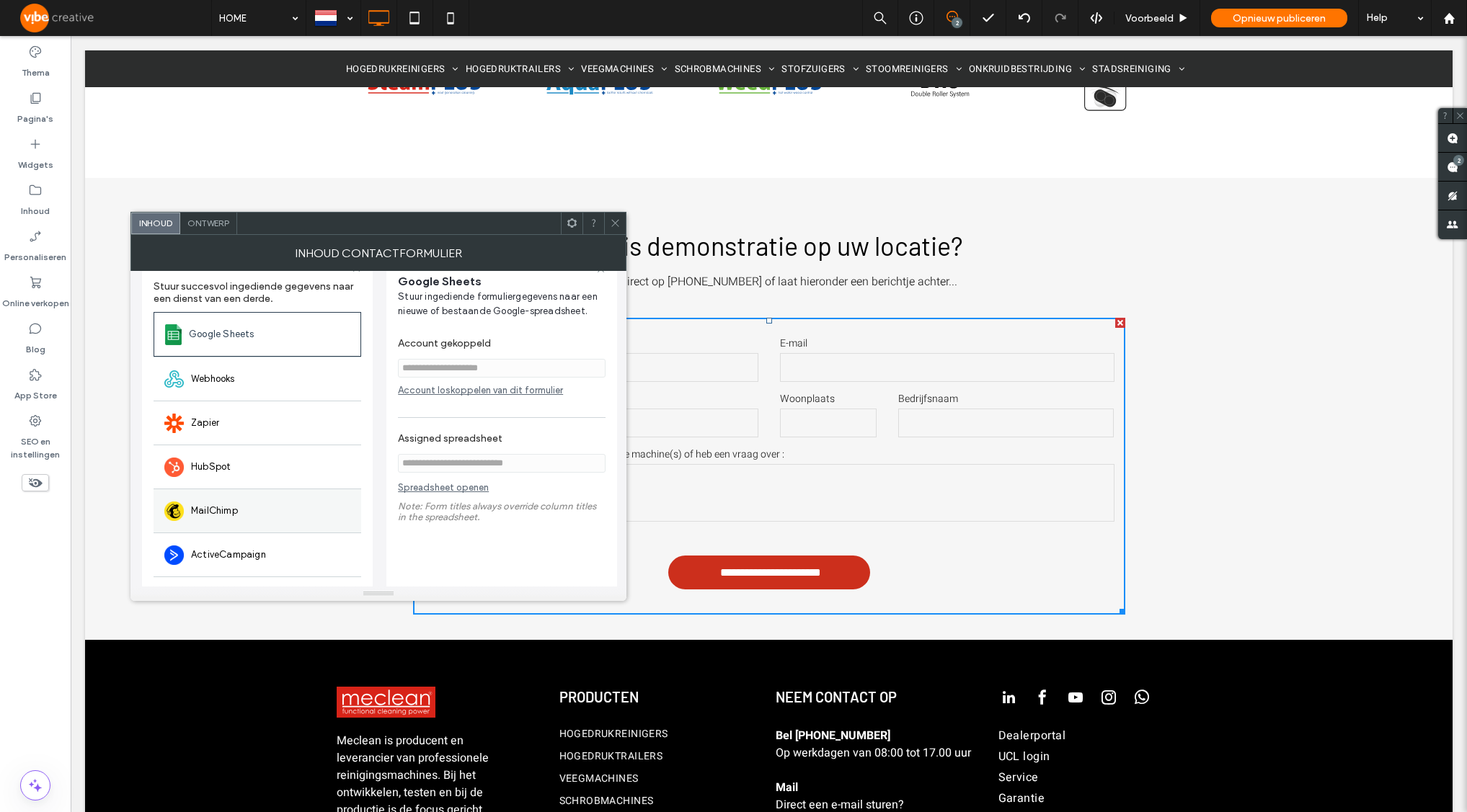
scroll to position [0, 0]
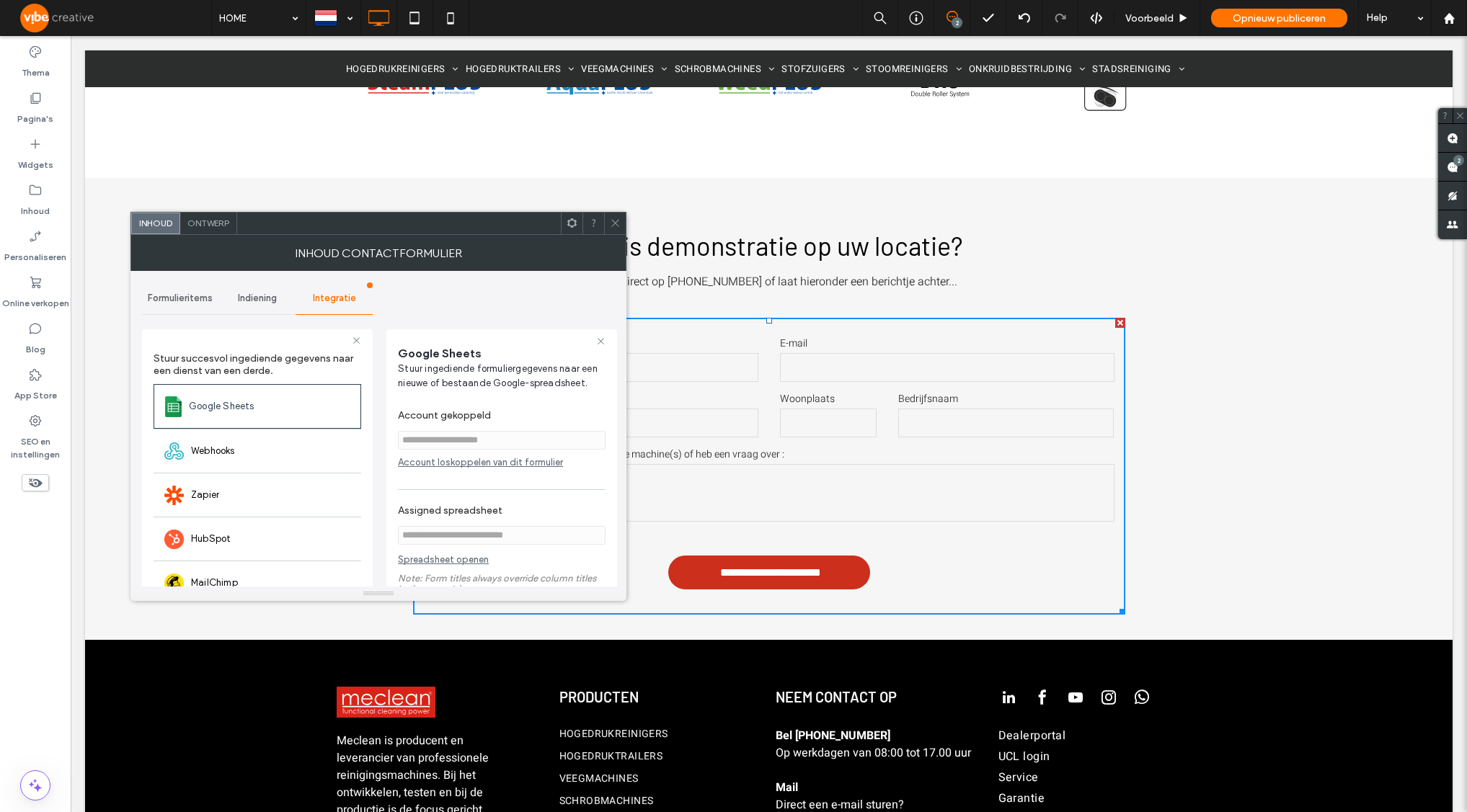
click at [256, 304] on div "Indiening" at bounding box center [257, 298] width 77 height 32
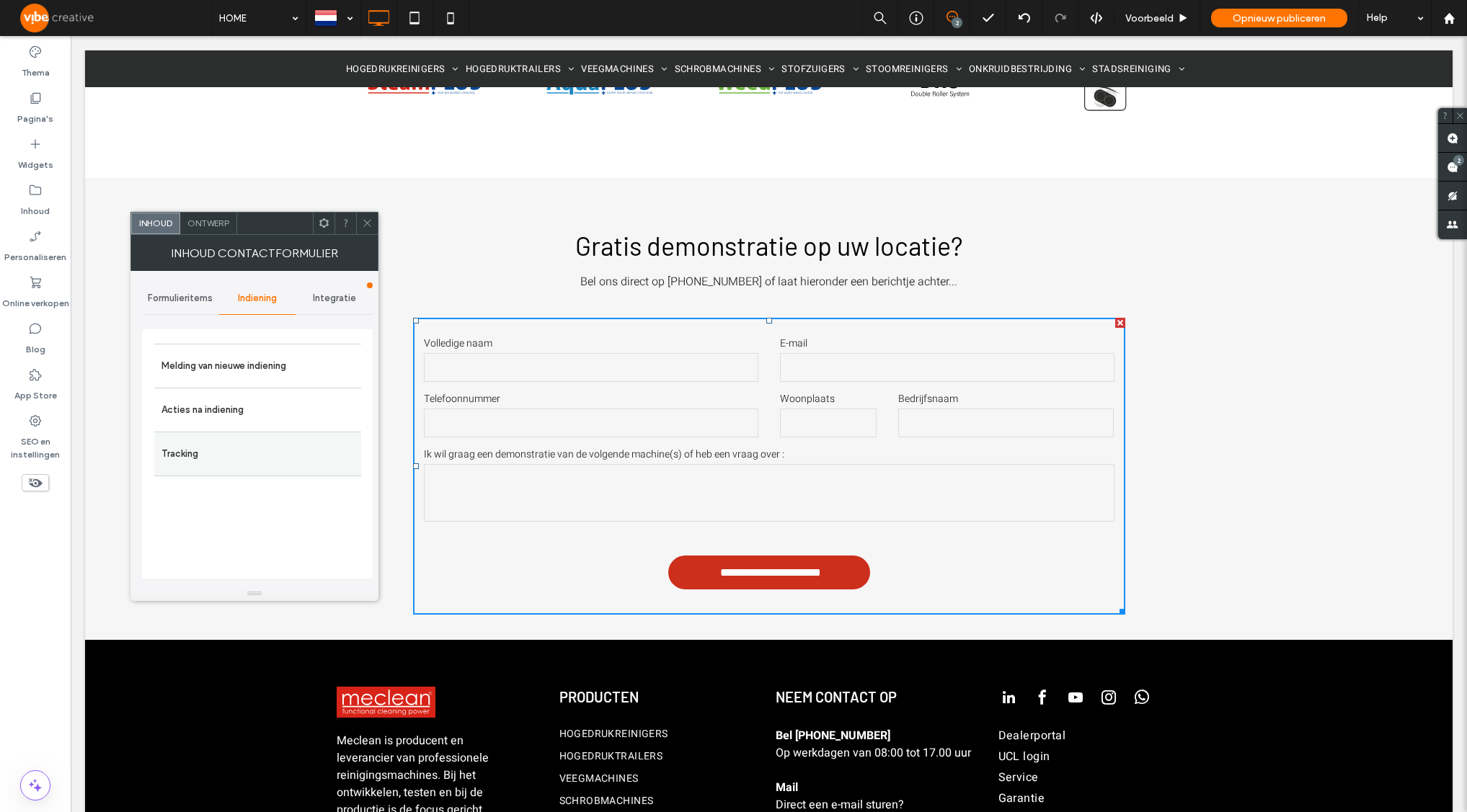
click at [244, 441] on label "Tracking" at bounding box center [258, 453] width 193 height 29
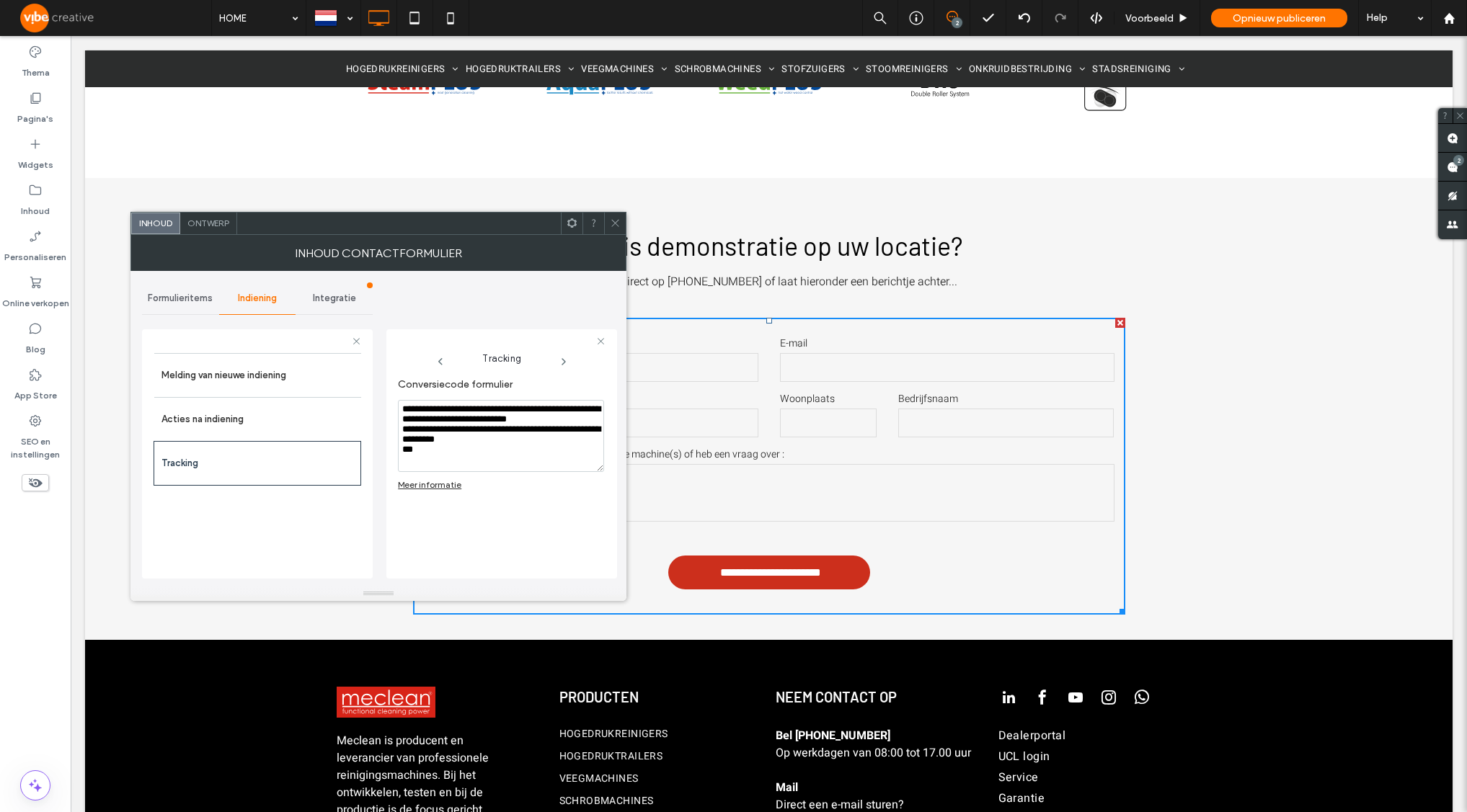
scroll to position [6, 0]
click at [490, 466] on textarea "**********" at bounding box center [501, 436] width 206 height 72
click at [267, 532] on div "Melding van nieuwe indiening Acties na indiening Tracking" at bounding box center [257, 462] width 208 height 218
click at [318, 412] on label "Acties na indiening" at bounding box center [258, 420] width 193 height 29
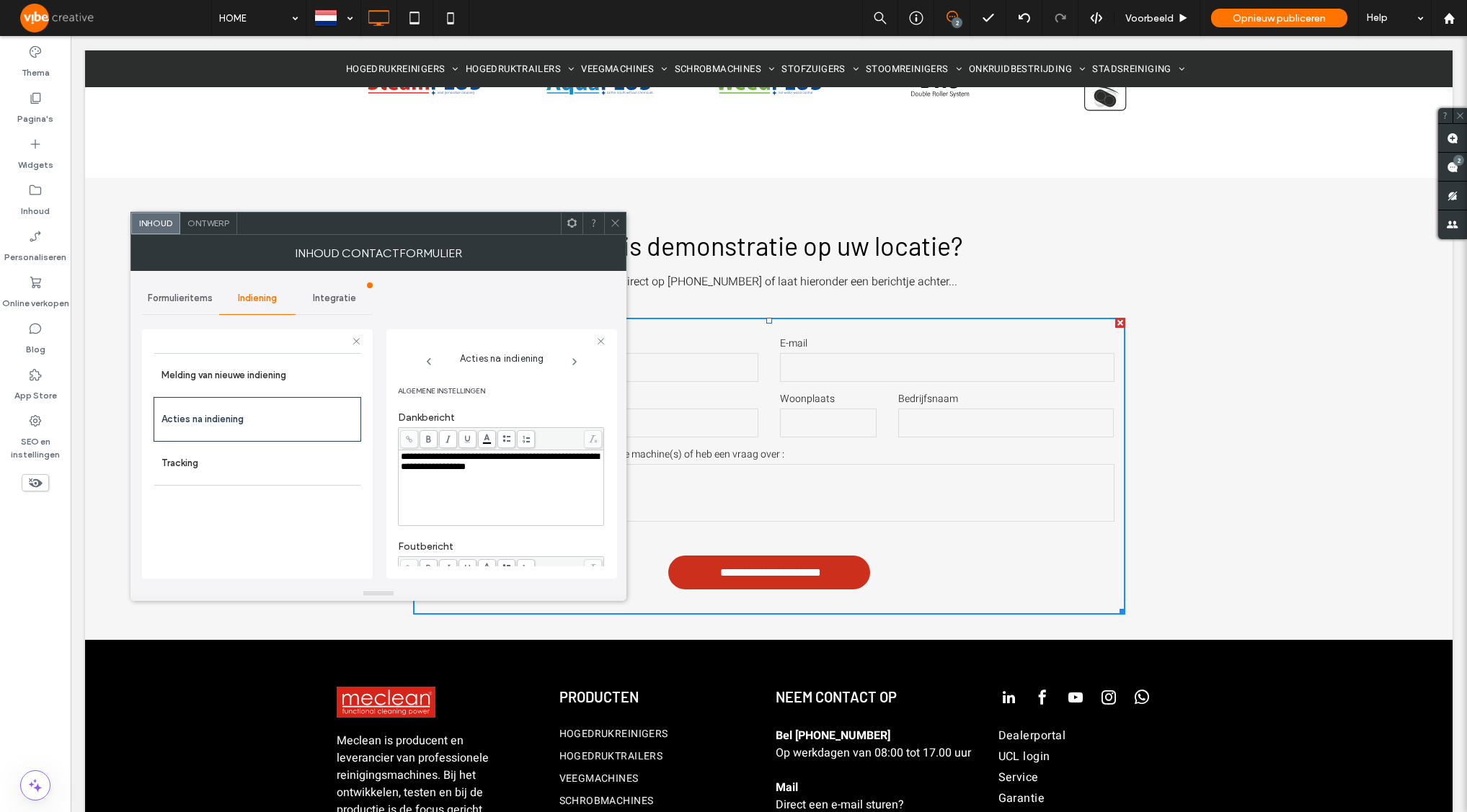
click at [334, 295] on span "Integratie" at bounding box center [334, 298] width 43 height 11
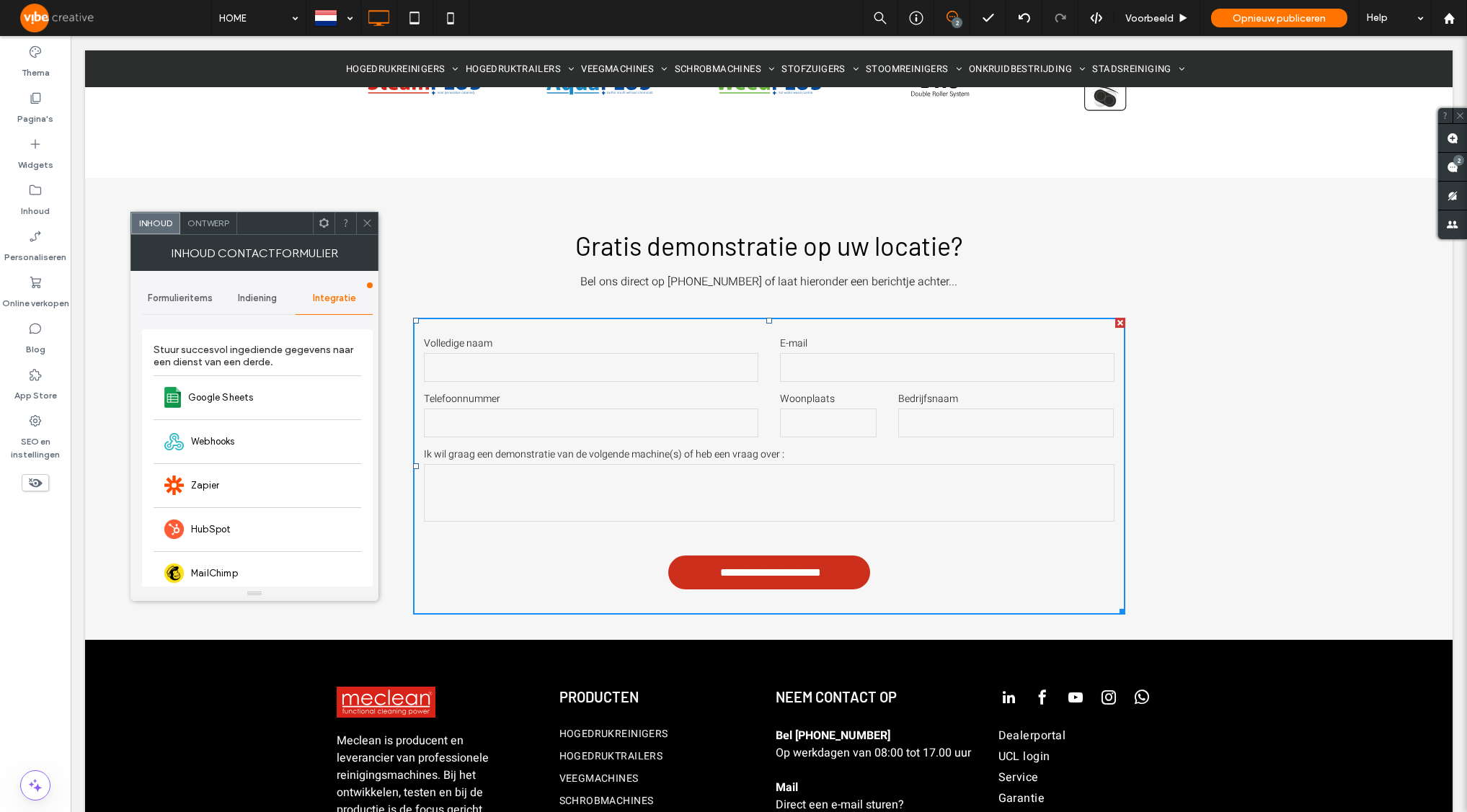
click at [362, 229] on span at bounding box center [367, 223] width 11 height 22
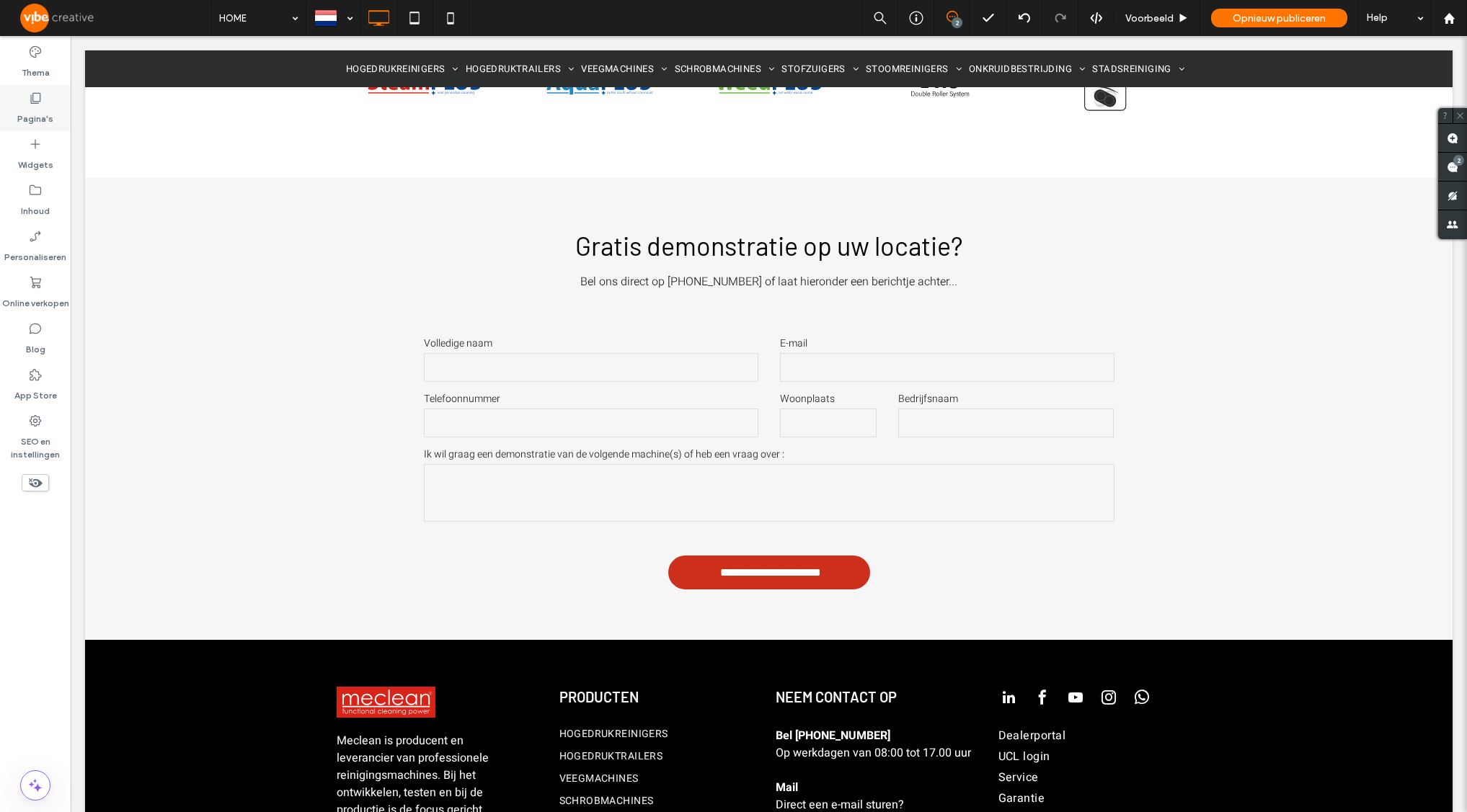
click at [20, 108] on label "Pagina's" at bounding box center [35, 115] width 36 height 20
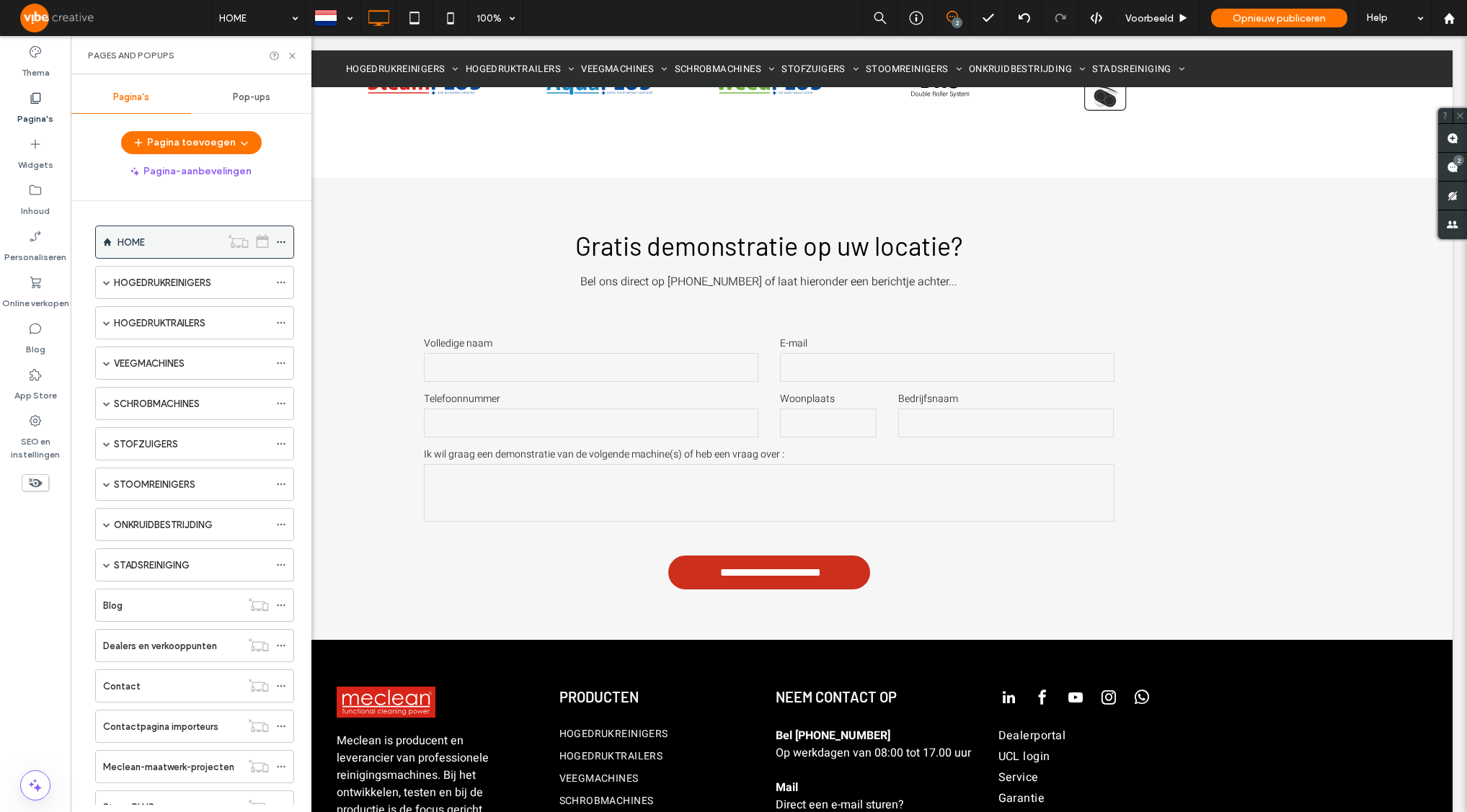
click at [284, 241] on use at bounding box center [281, 242] width 8 height 2
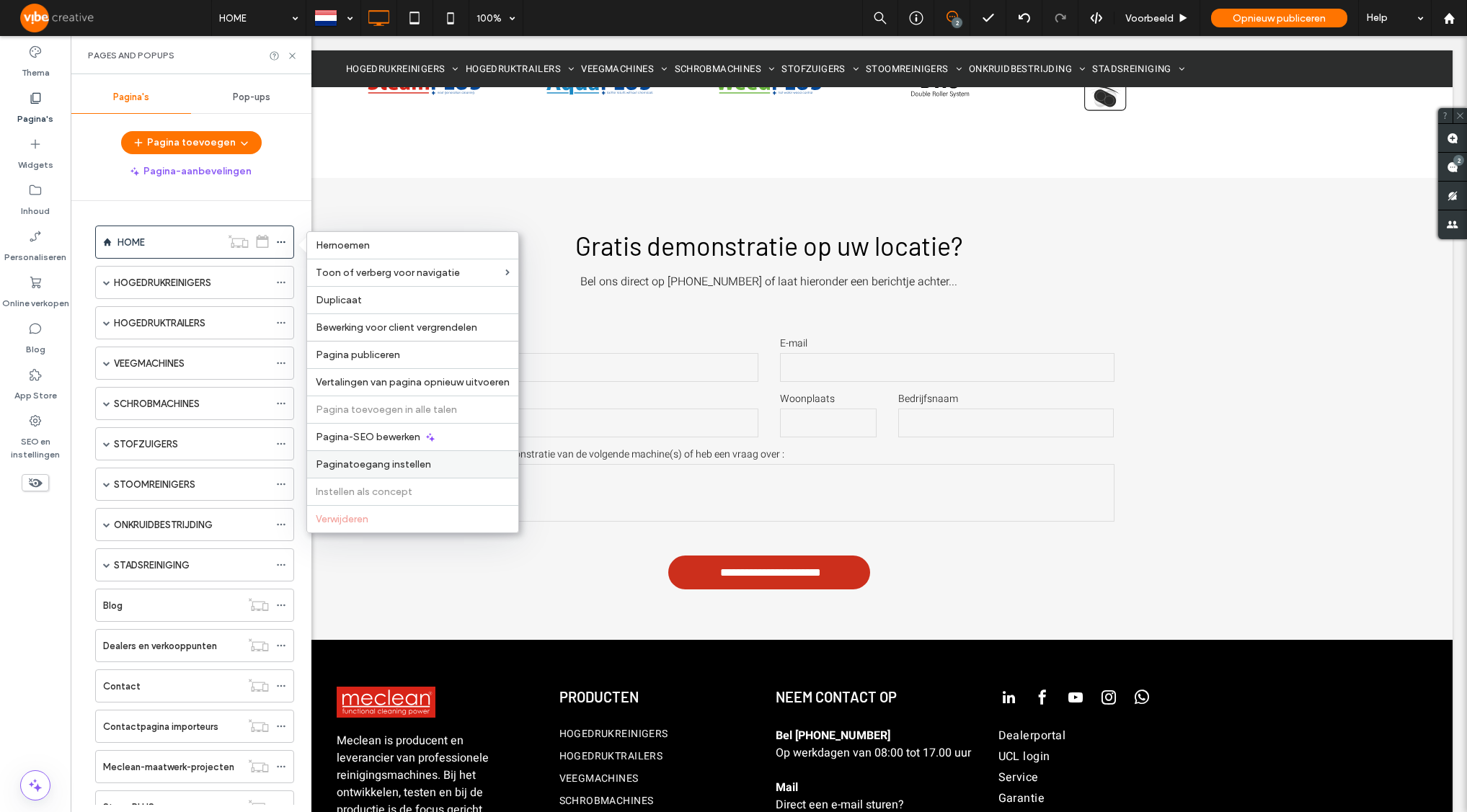
click at [388, 468] on span "Paginatoegang instellen" at bounding box center [373, 464] width 115 height 12
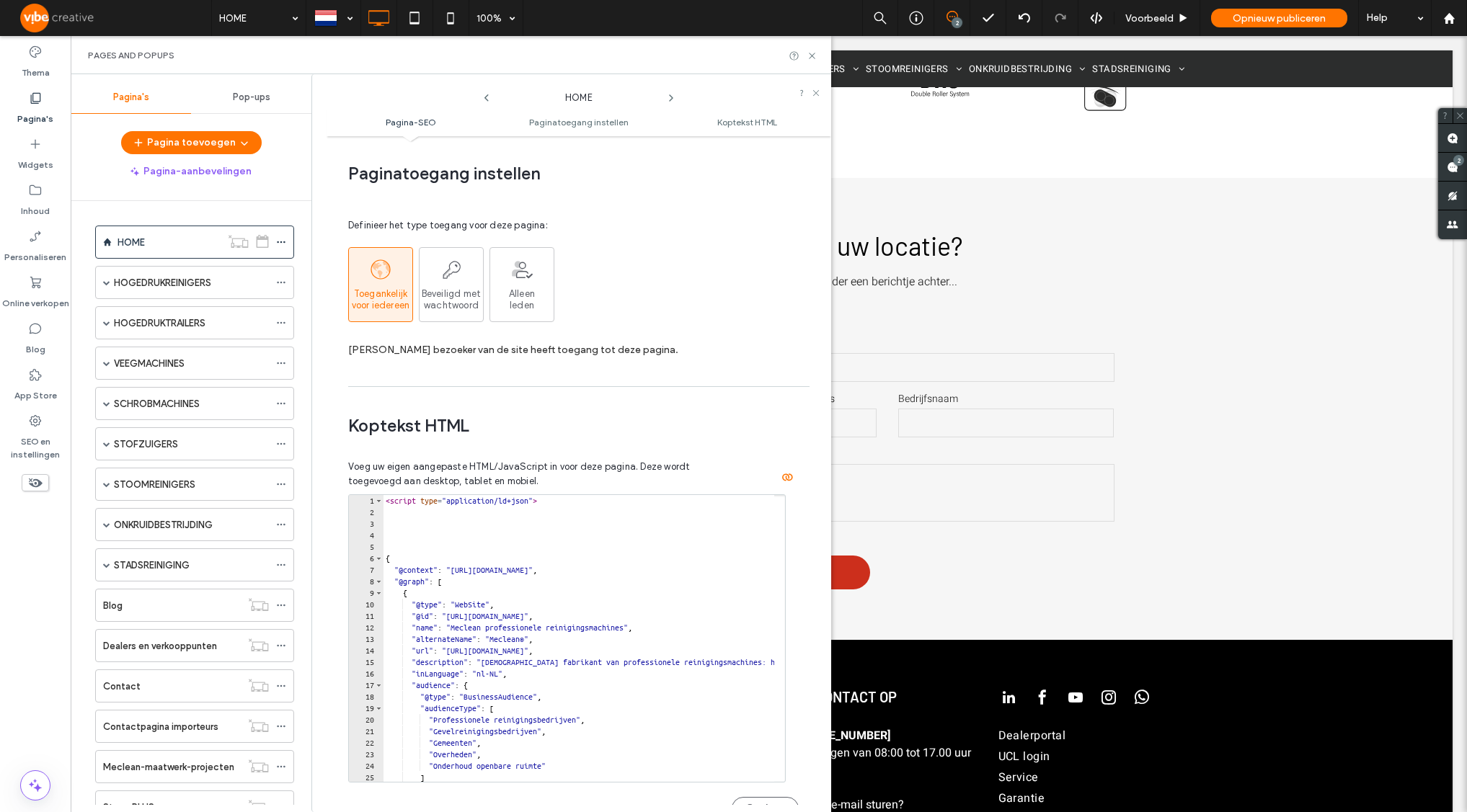
scroll to position [1036, 0]
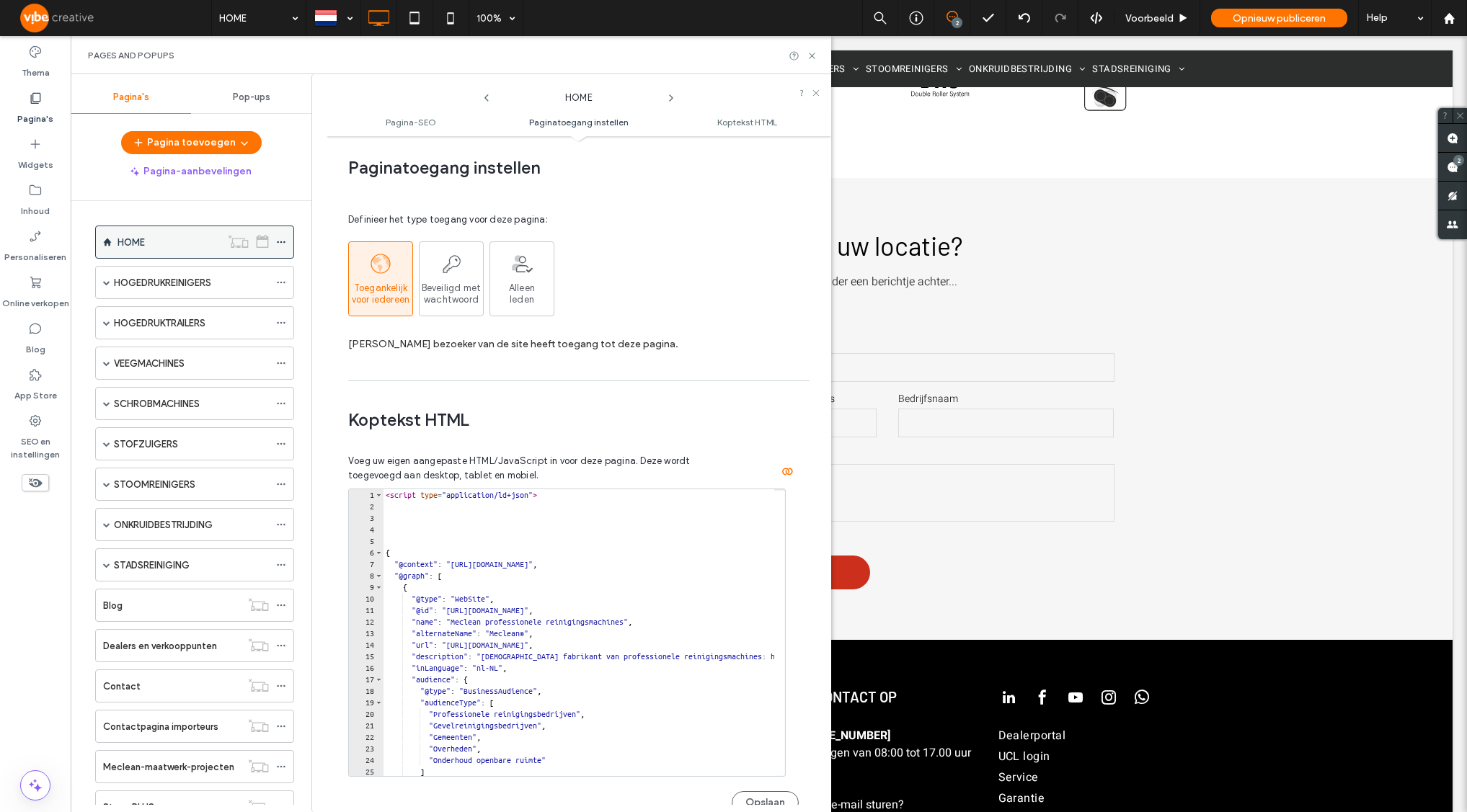
click at [286, 242] on div at bounding box center [284, 242] width 17 height 22
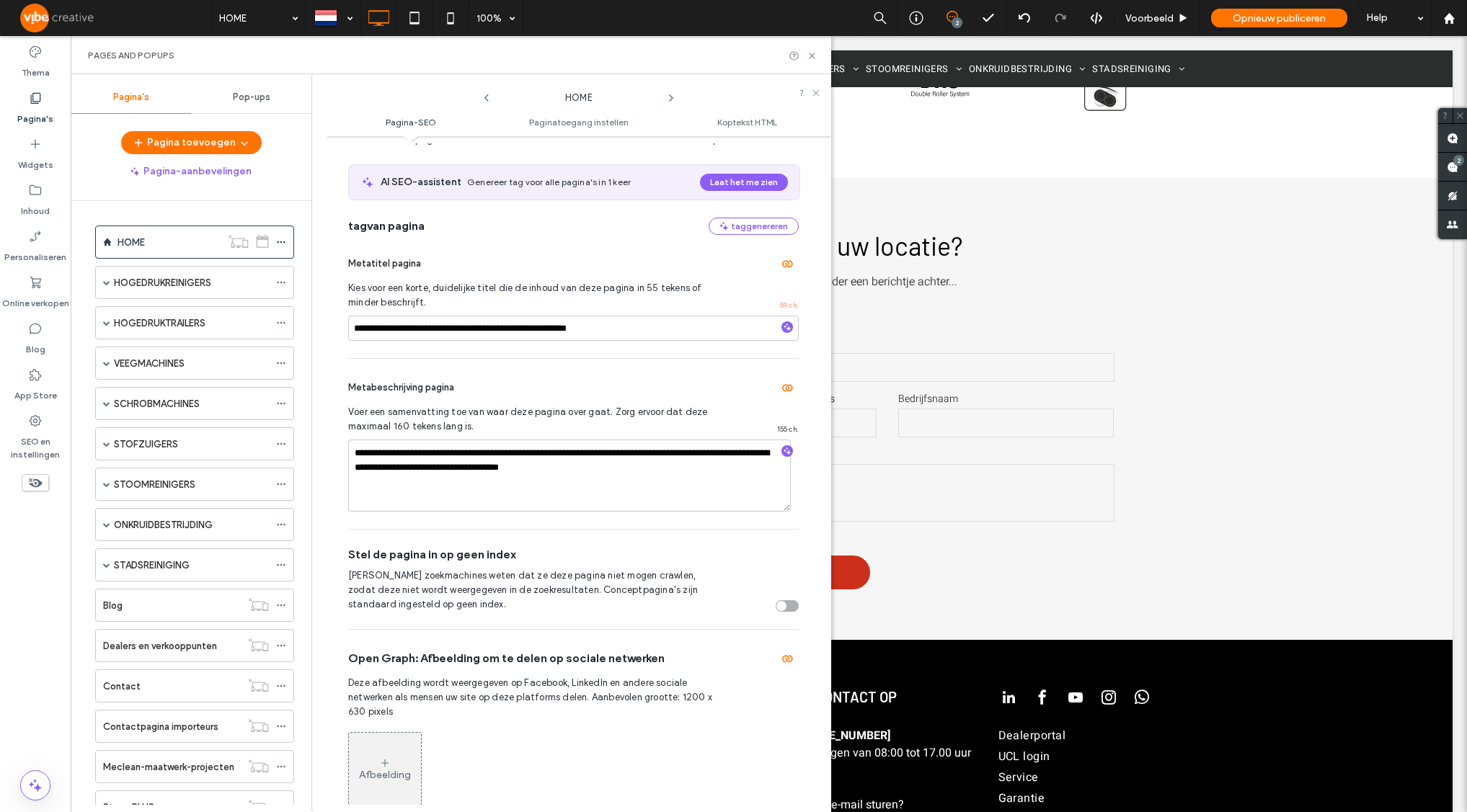
scroll to position [0, 0]
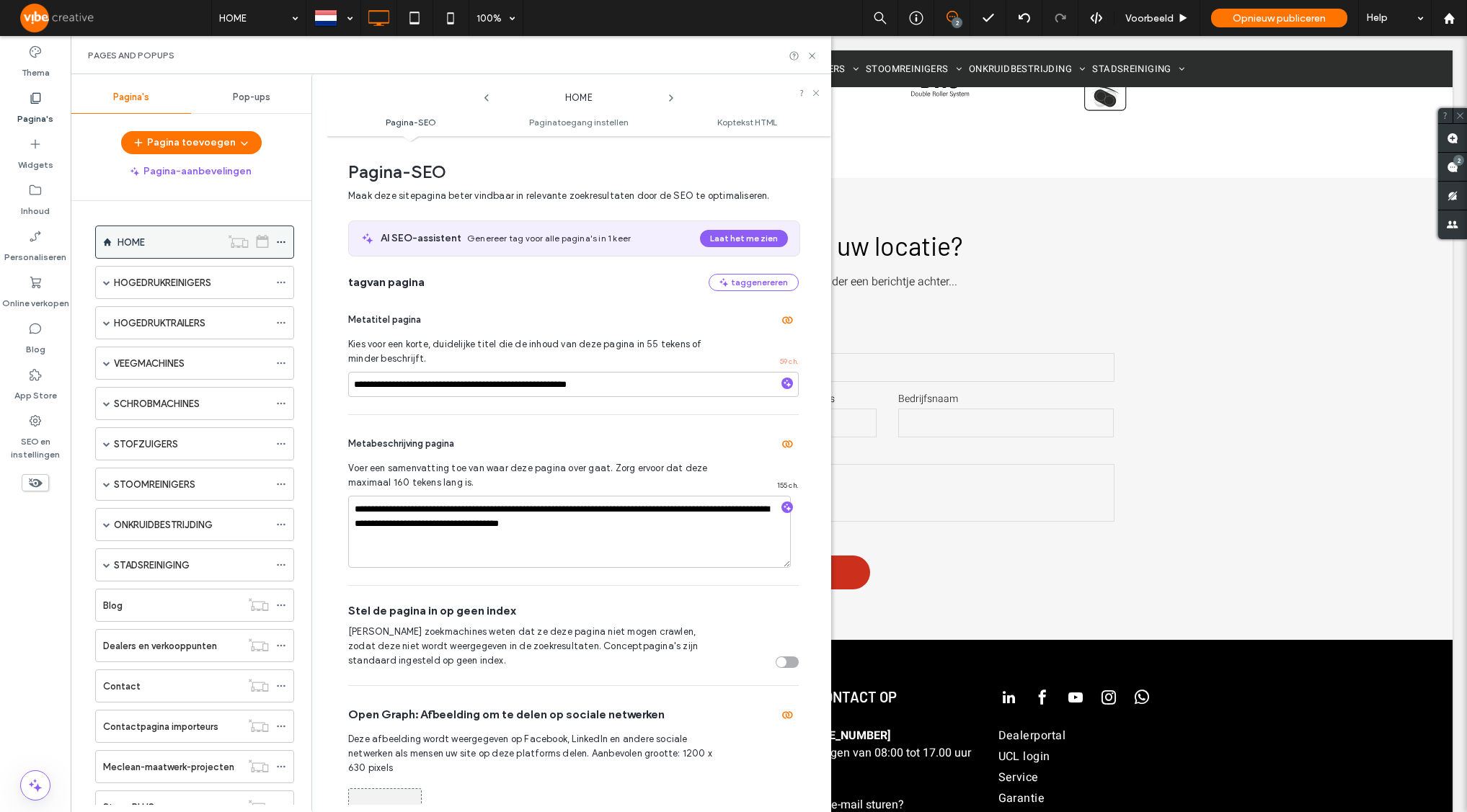
click at [279, 243] on icon at bounding box center [281, 241] width 10 height 10
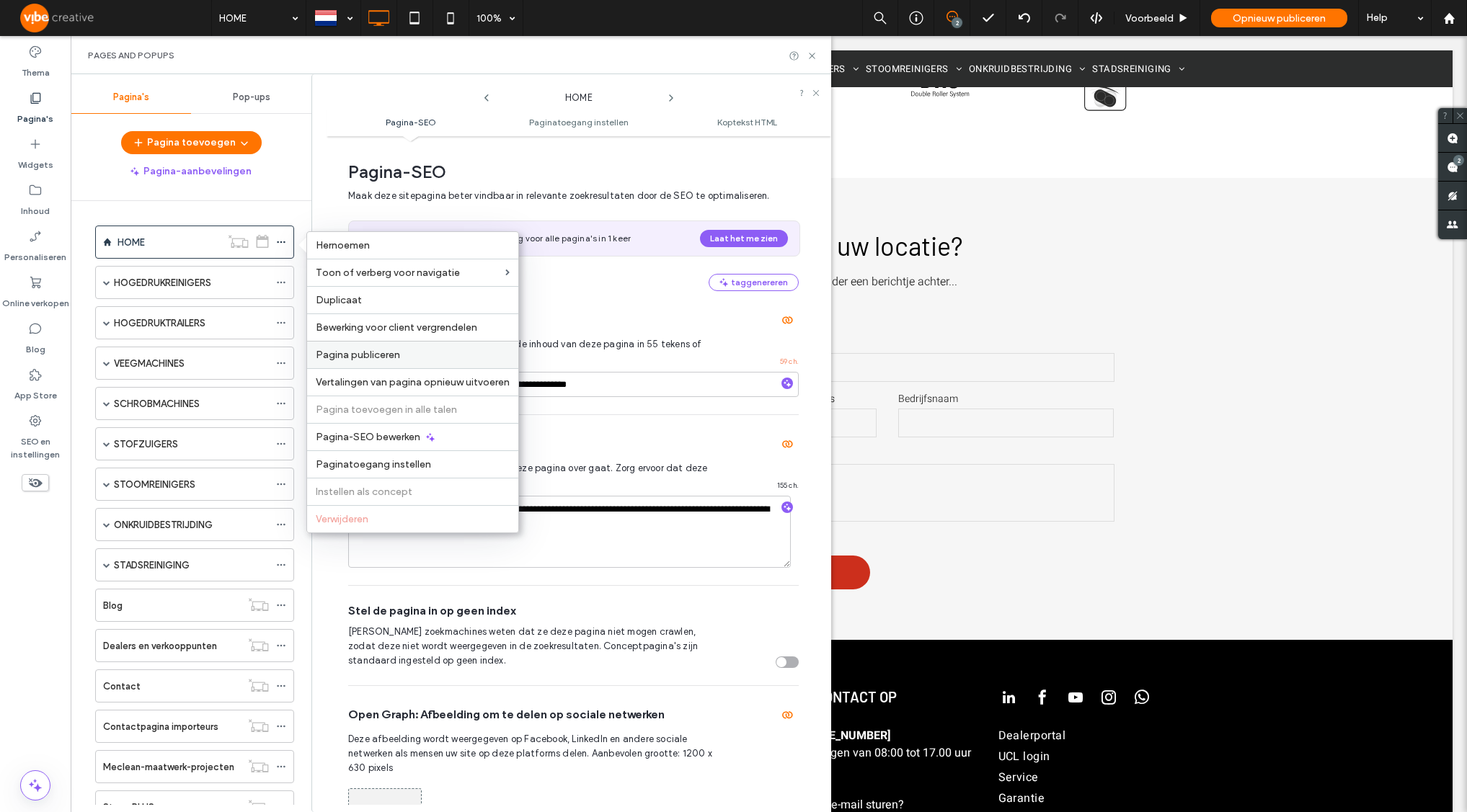
click at [353, 347] on div "Pagina publiceren" at bounding box center [412, 354] width 211 height 27
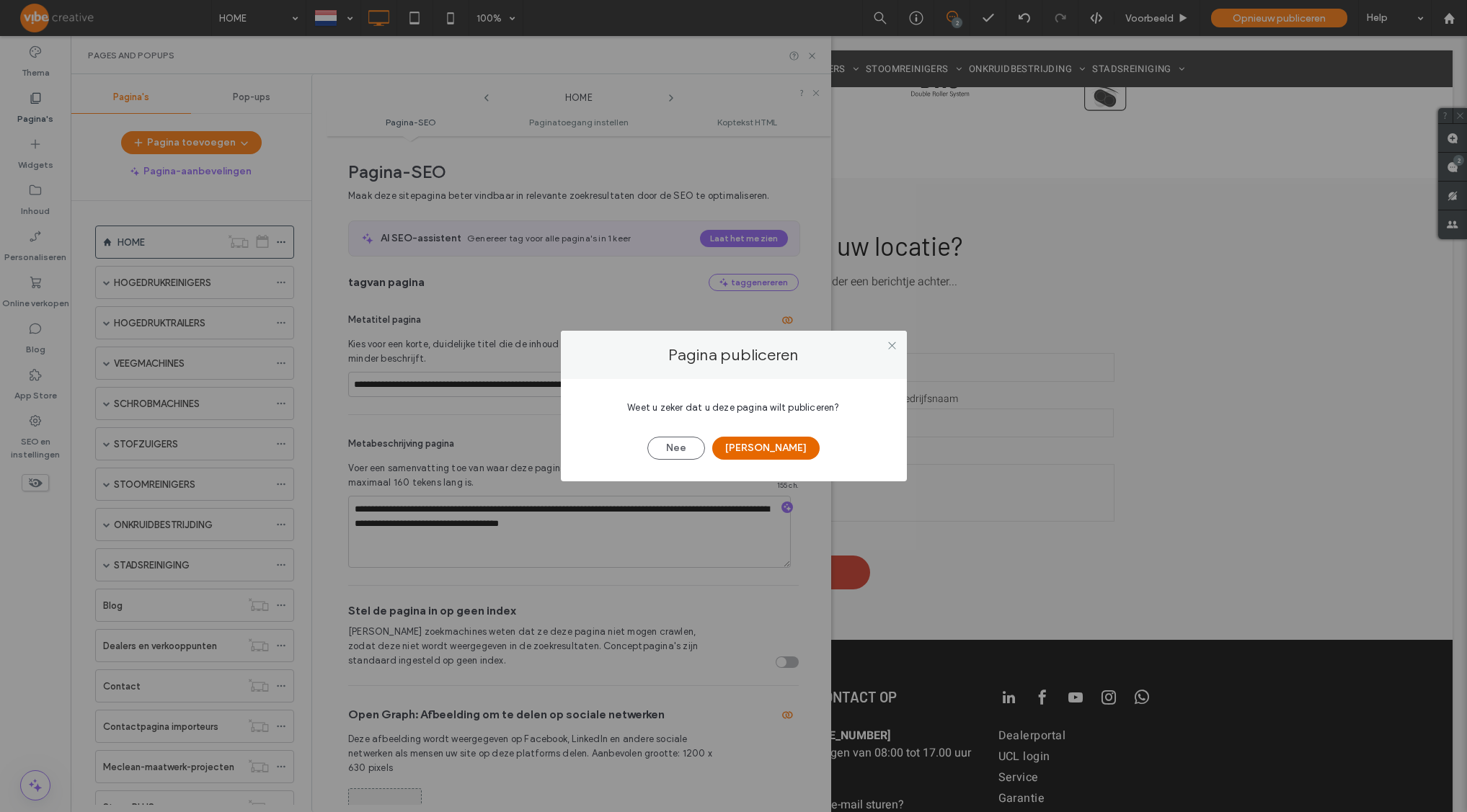
click at [742, 444] on button "[PERSON_NAME]" at bounding box center [766, 448] width 108 height 23
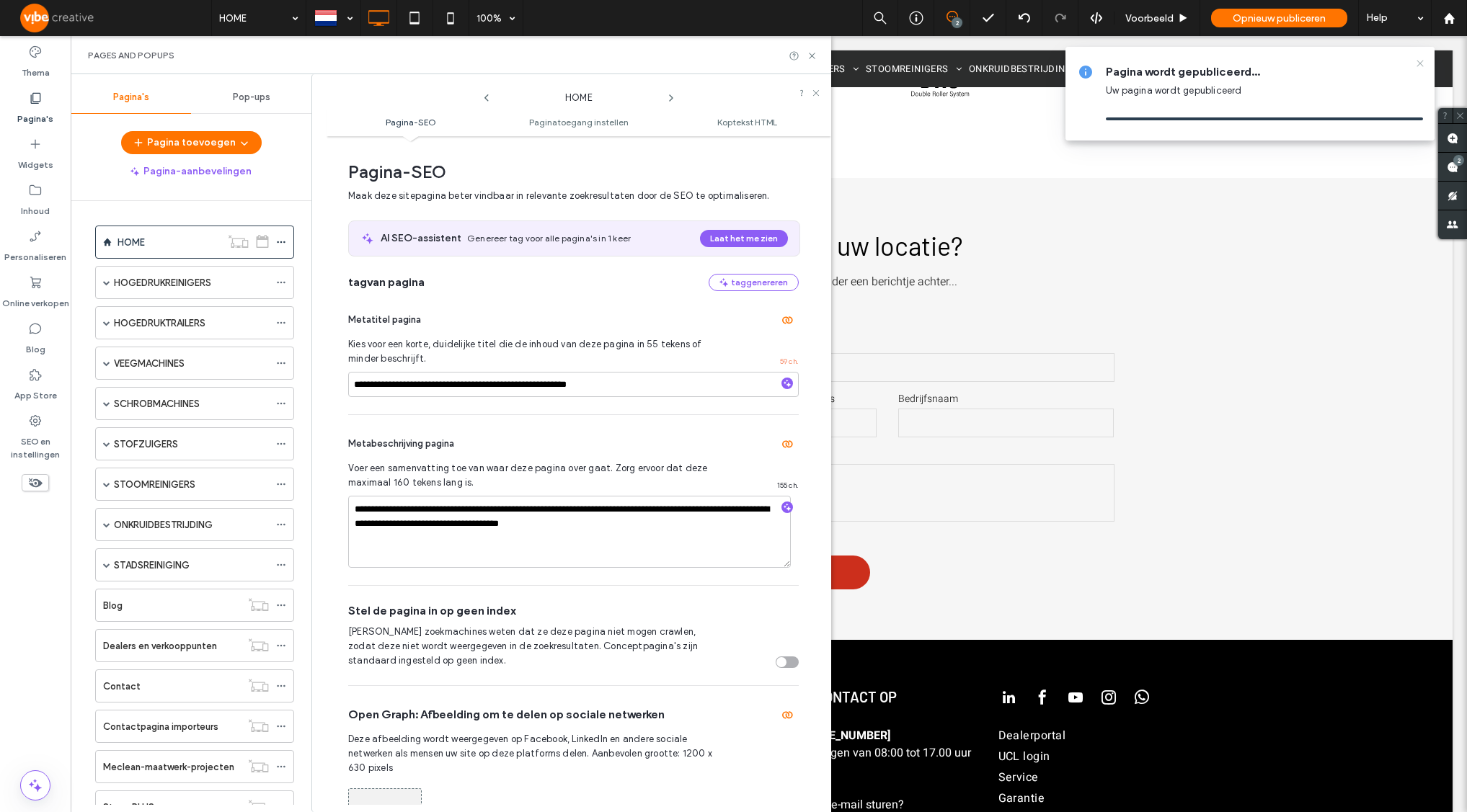
click at [1420, 64] on use at bounding box center [1420, 63] width 7 height 7
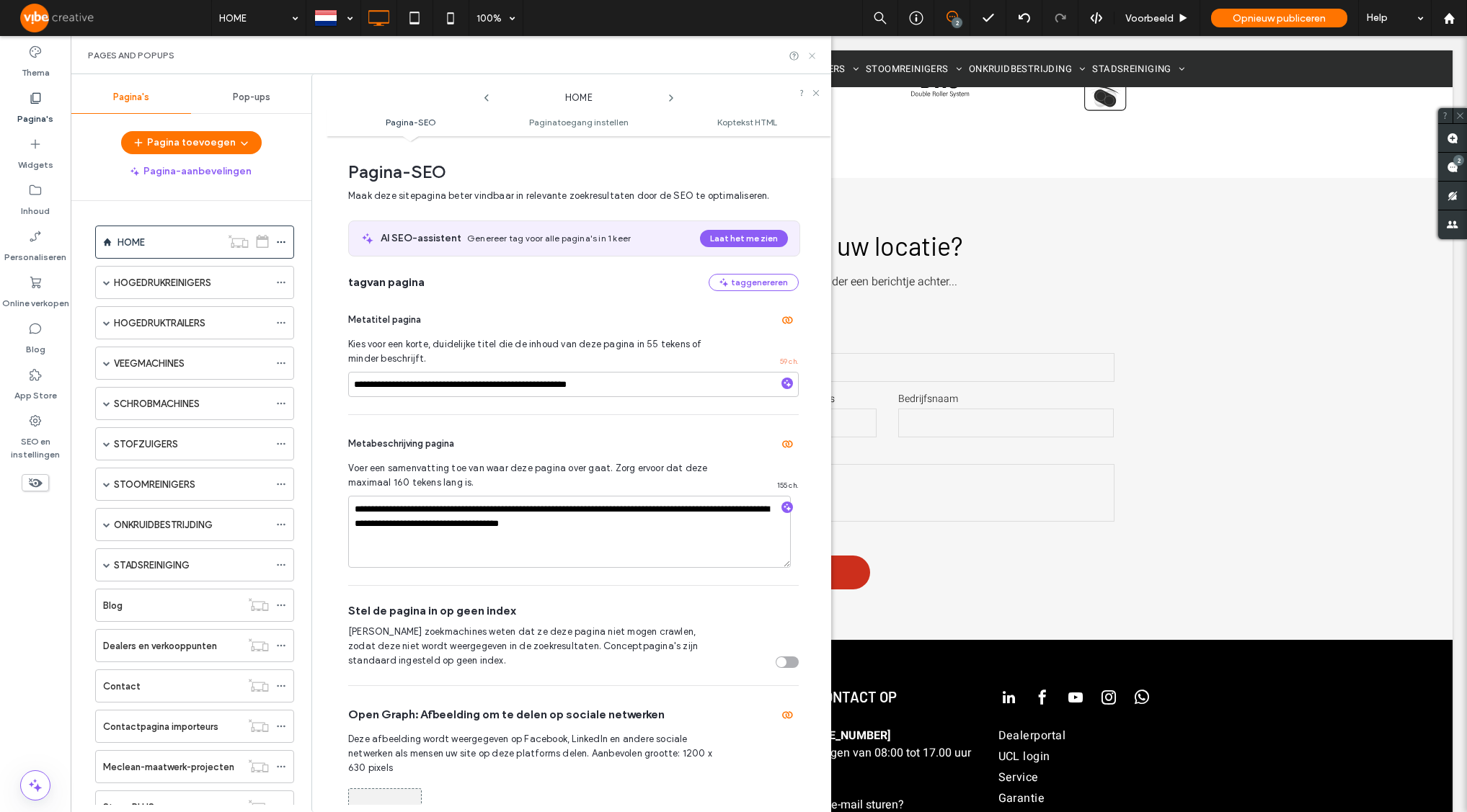
click at [812, 54] on icon at bounding box center [812, 56] width 11 height 11
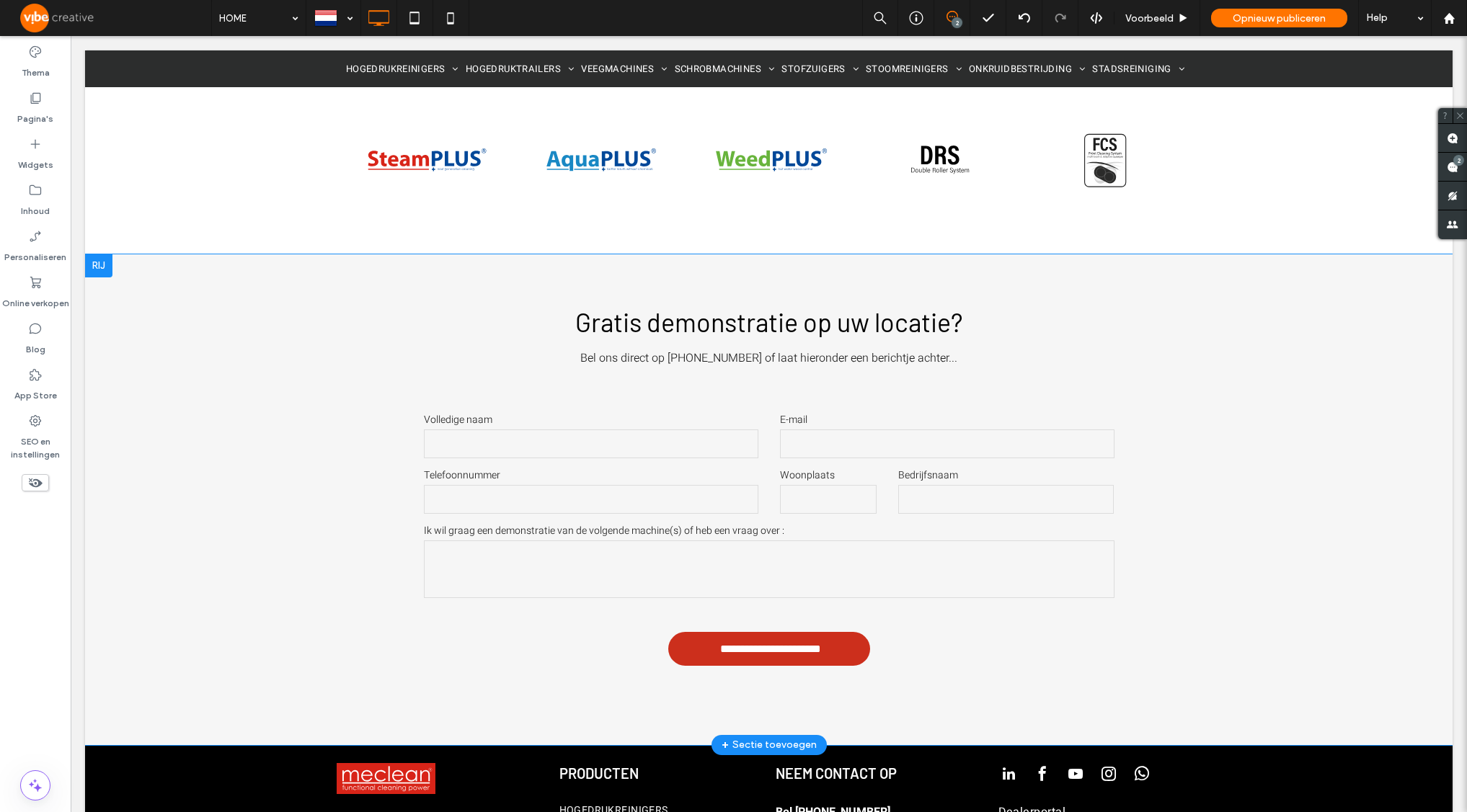
scroll to position [3786, 0]
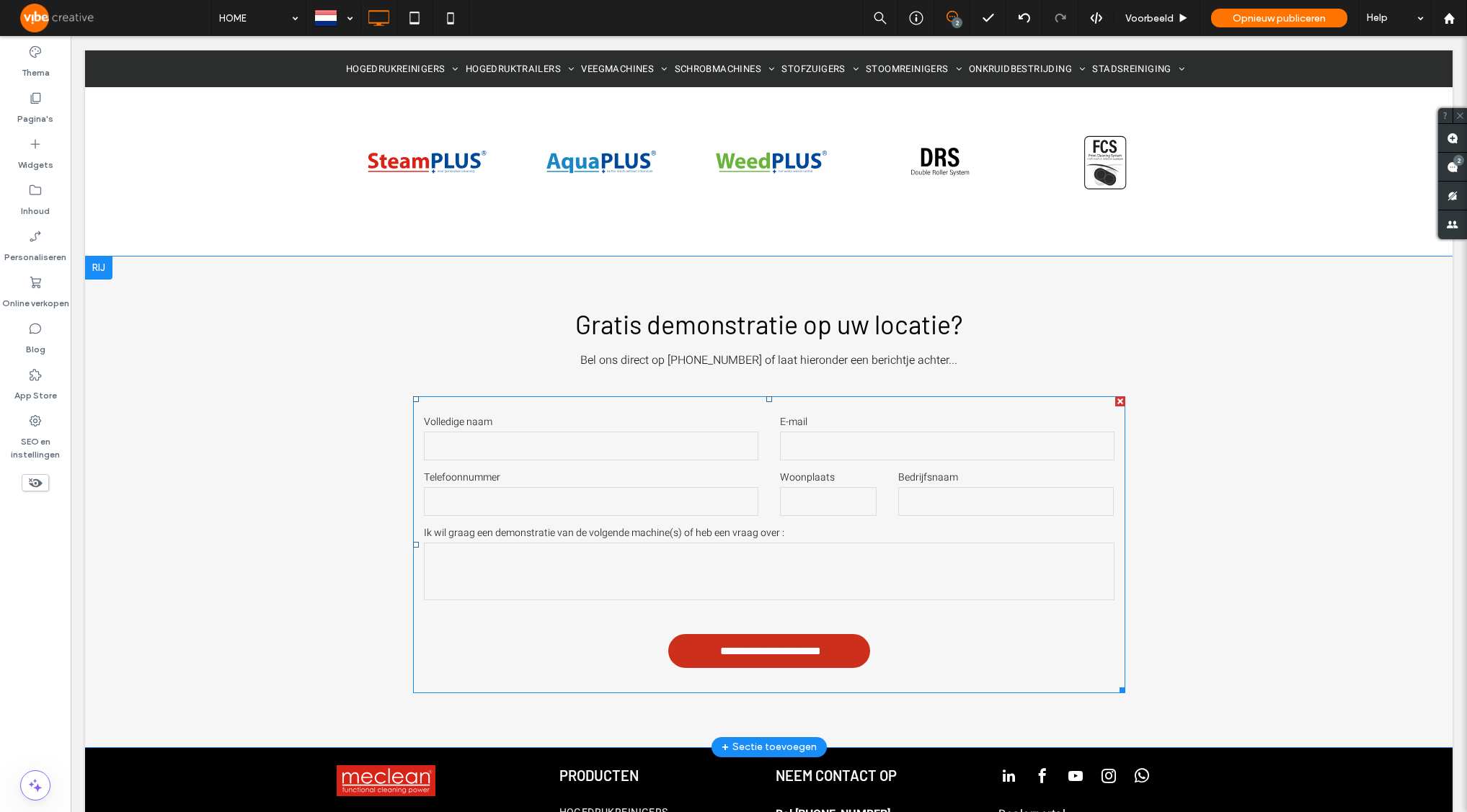
click at [685, 414] on label "Volledige naam" at bounding box center [591, 422] width 335 height 15
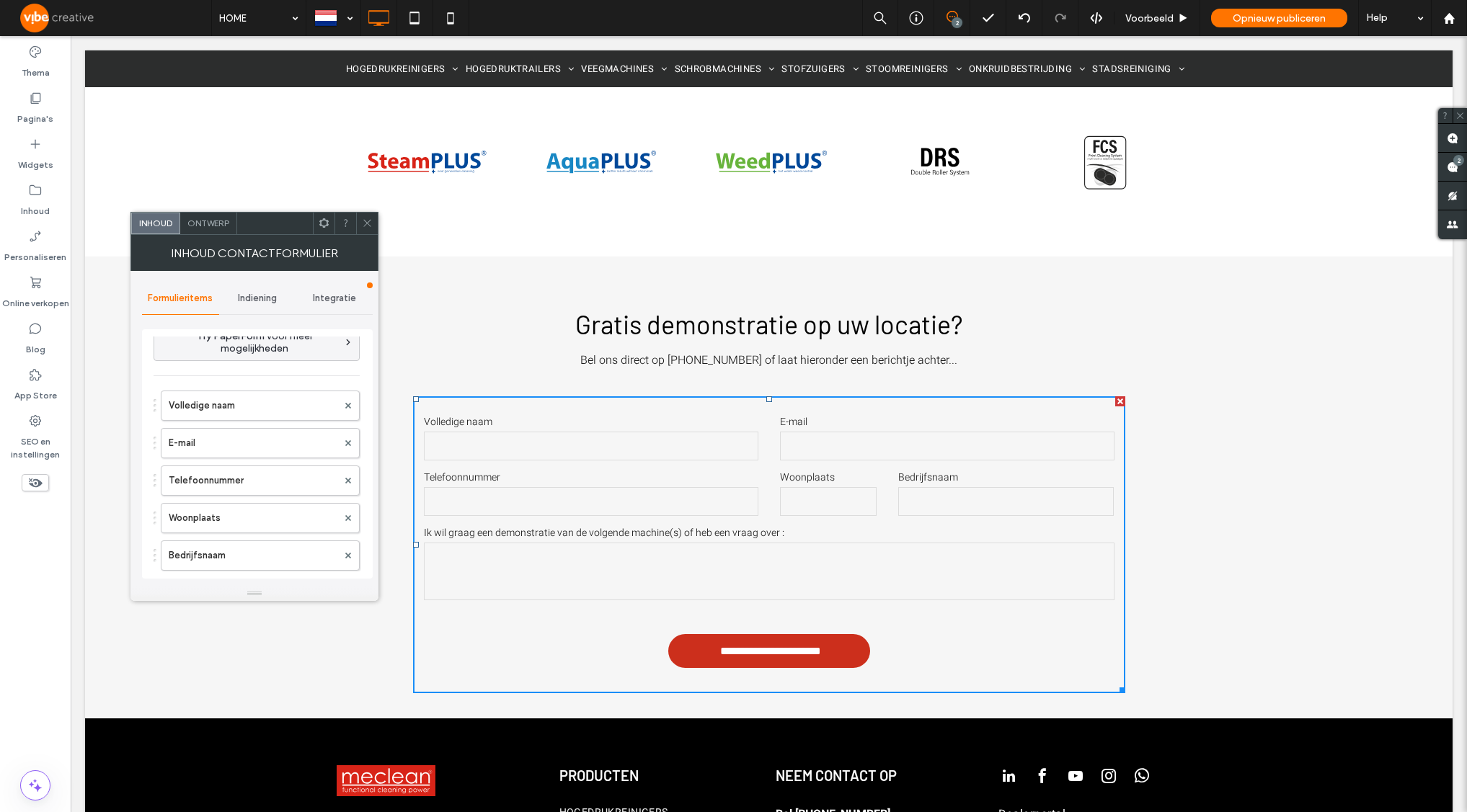
scroll to position [0, 0]
click at [337, 296] on span "Integratie" at bounding box center [334, 298] width 43 height 11
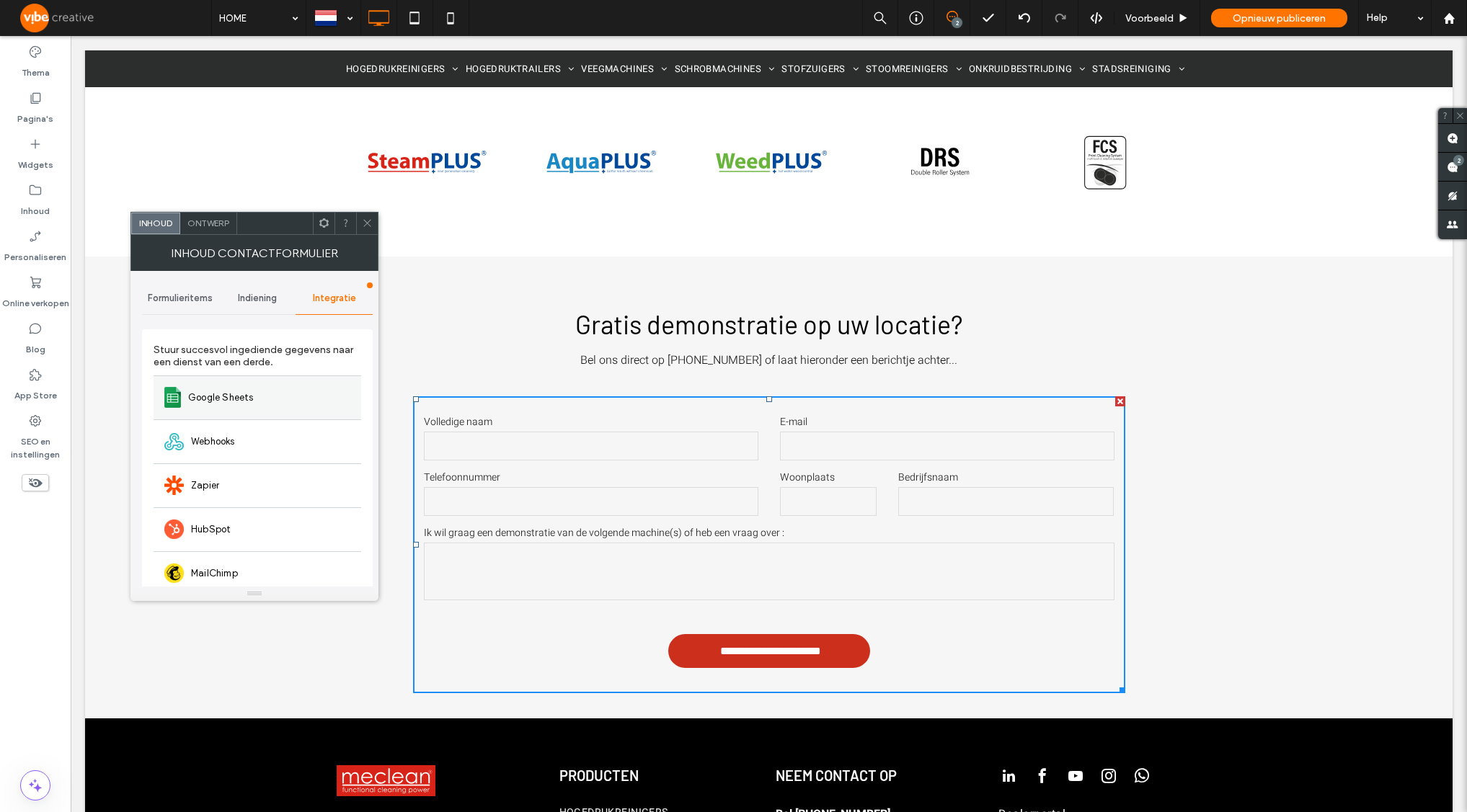
click at [270, 392] on div "Google Sheets" at bounding box center [257, 397] width 208 height 44
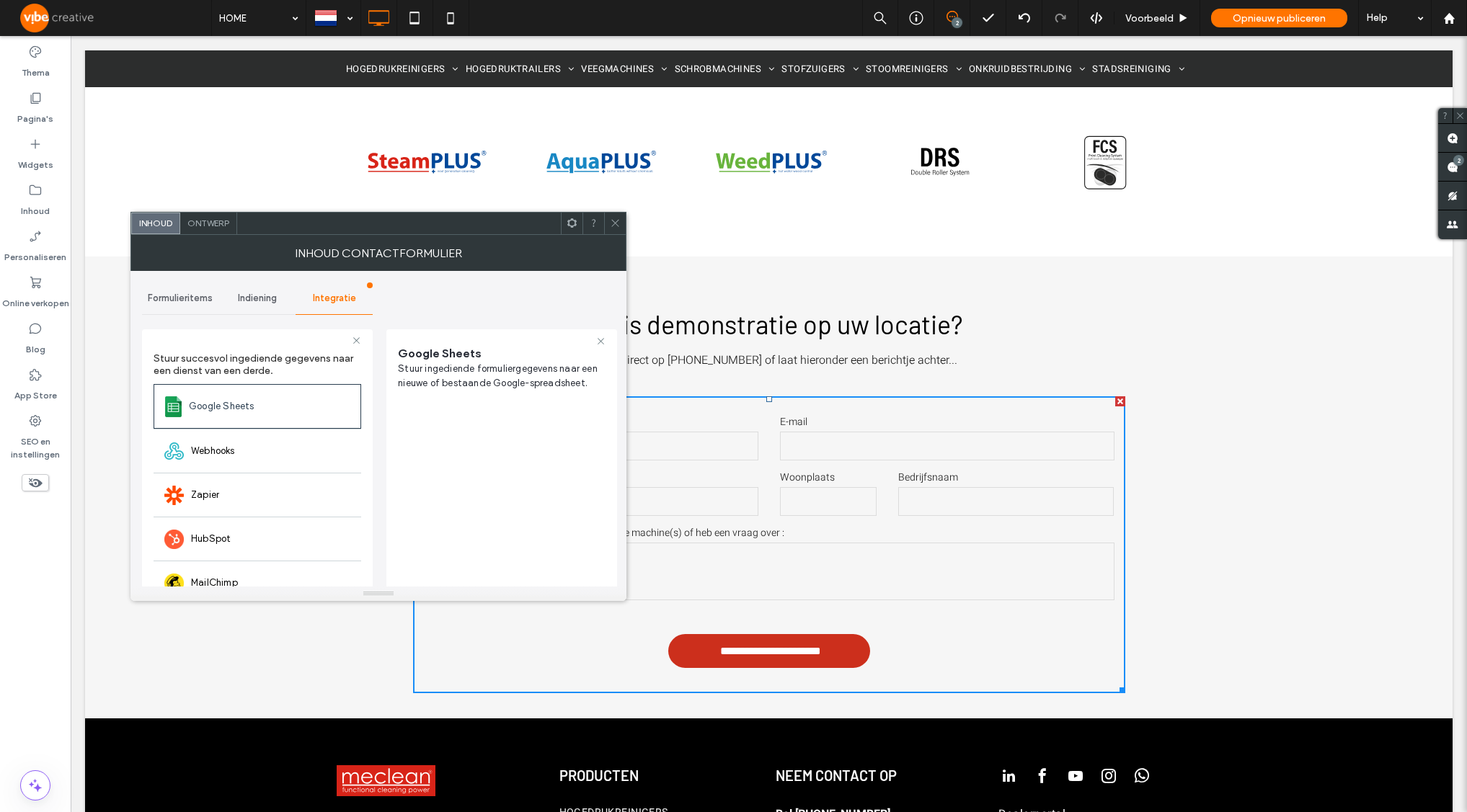
click at [182, 304] on div "Formulieritems" at bounding box center [181, 298] width 77 height 32
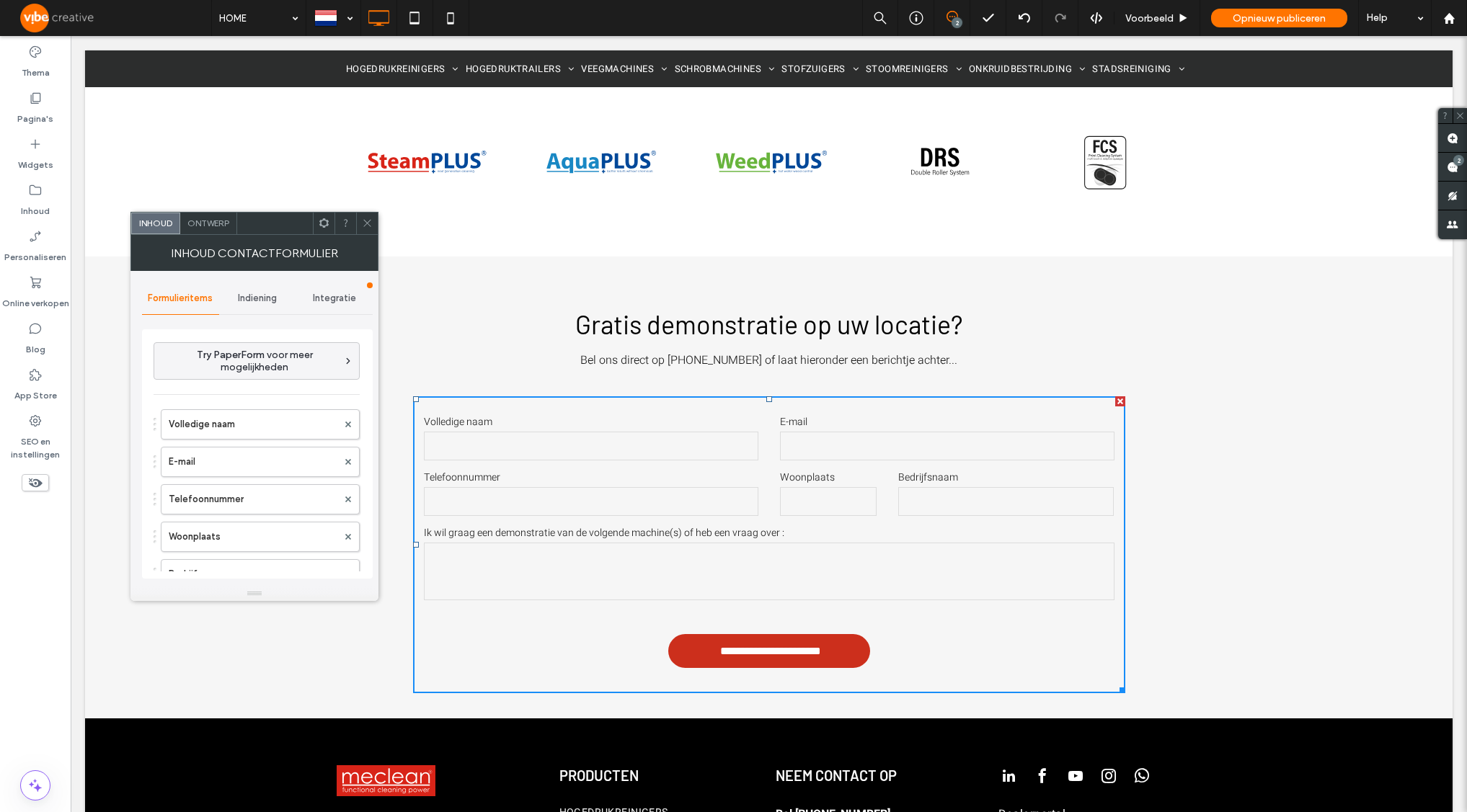
click at [263, 303] on div "Indiening" at bounding box center [257, 298] width 77 height 32
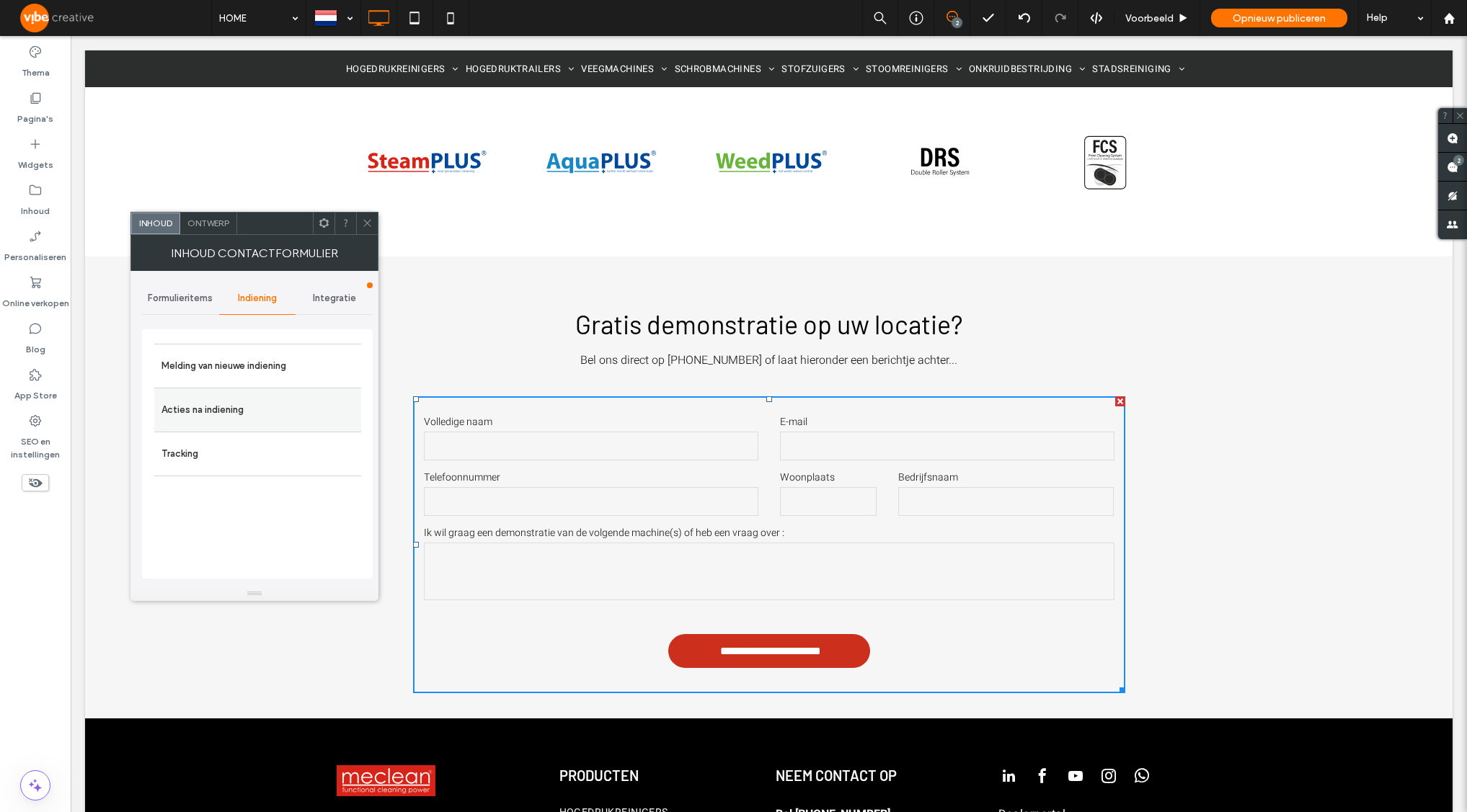
click at [223, 411] on label "Acties na indiening" at bounding box center [258, 410] width 193 height 29
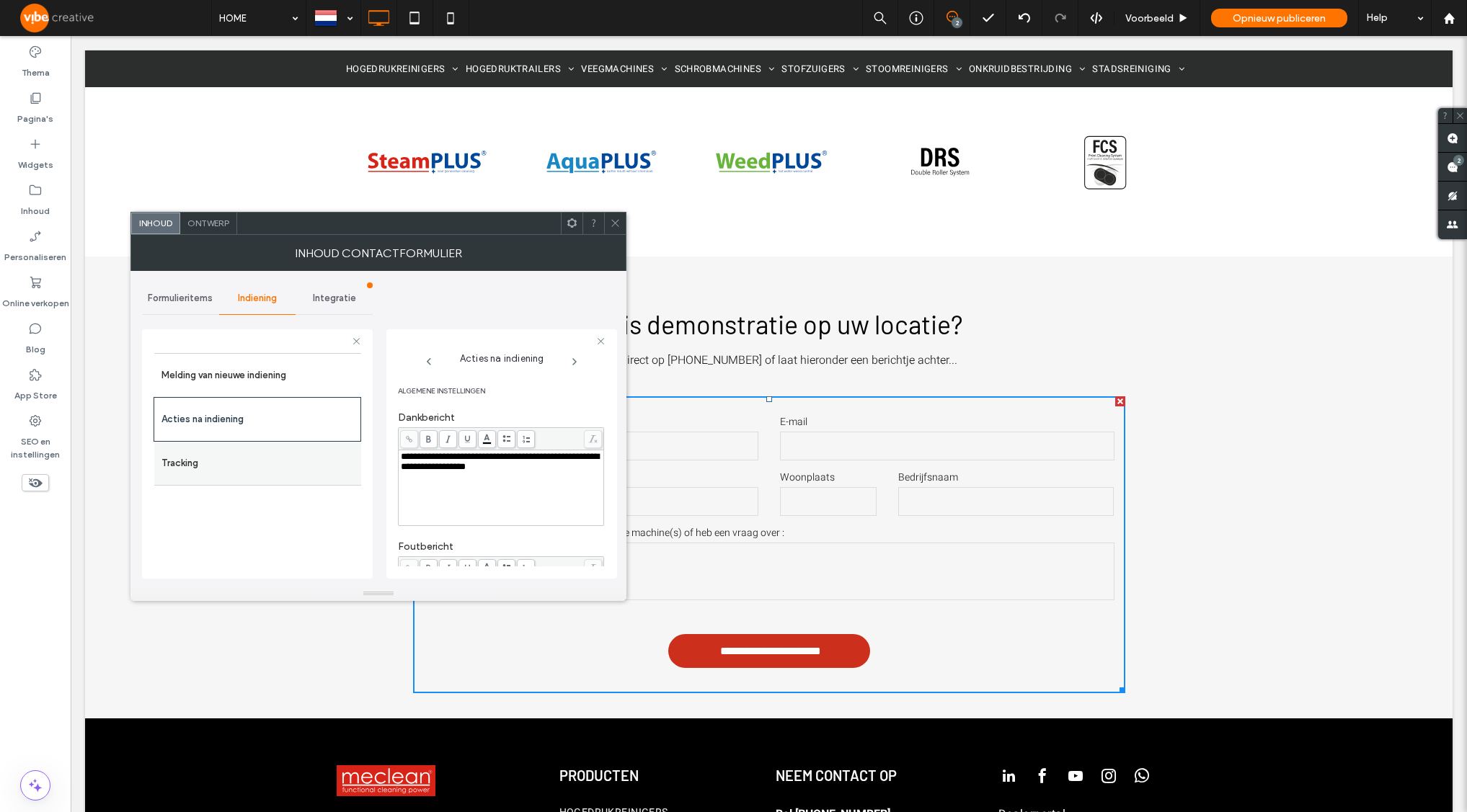
click at [223, 462] on label "Tracking" at bounding box center [258, 463] width 193 height 29
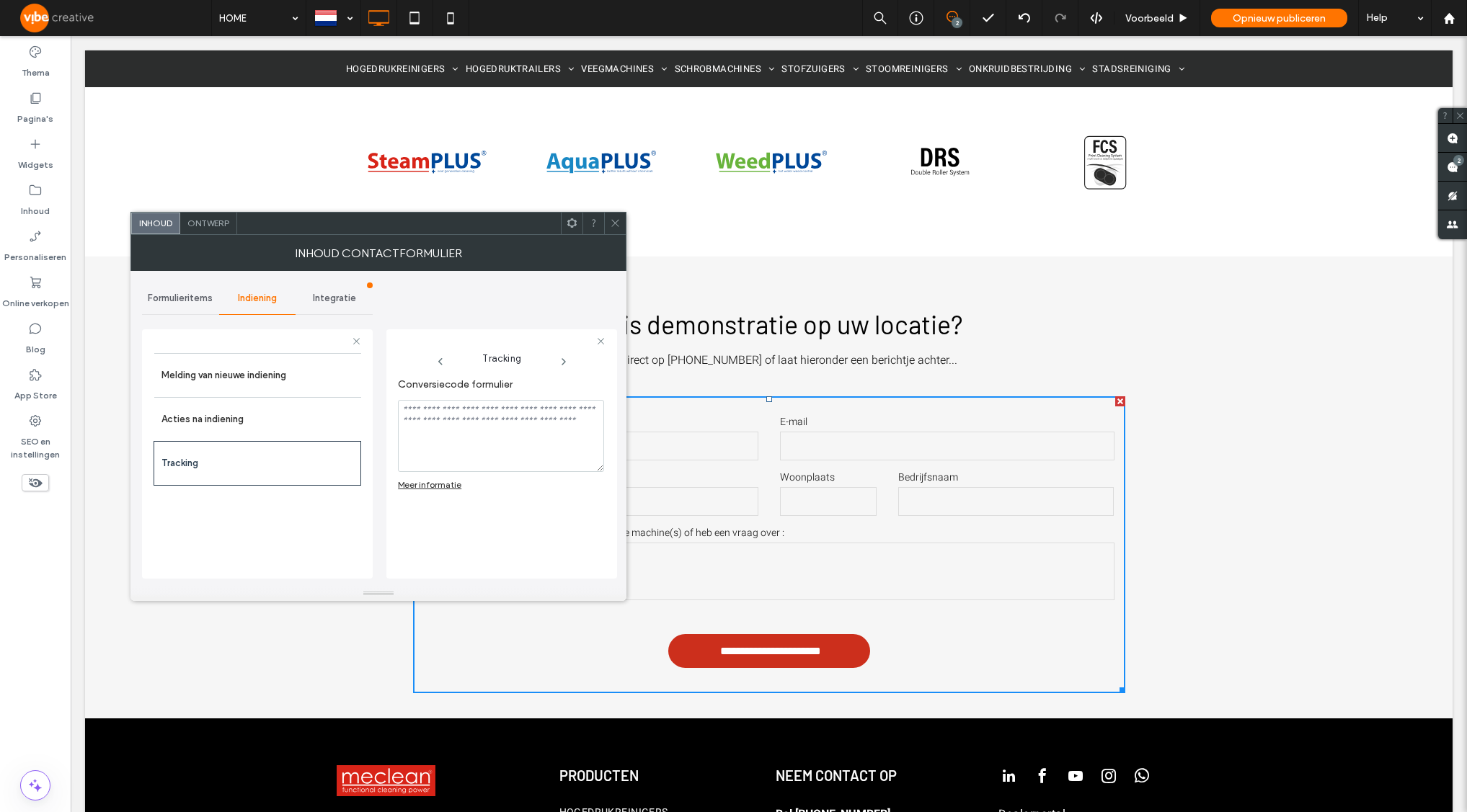
click at [331, 295] on span "Integratie" at bounding box center [334, 298] width 43 height 11
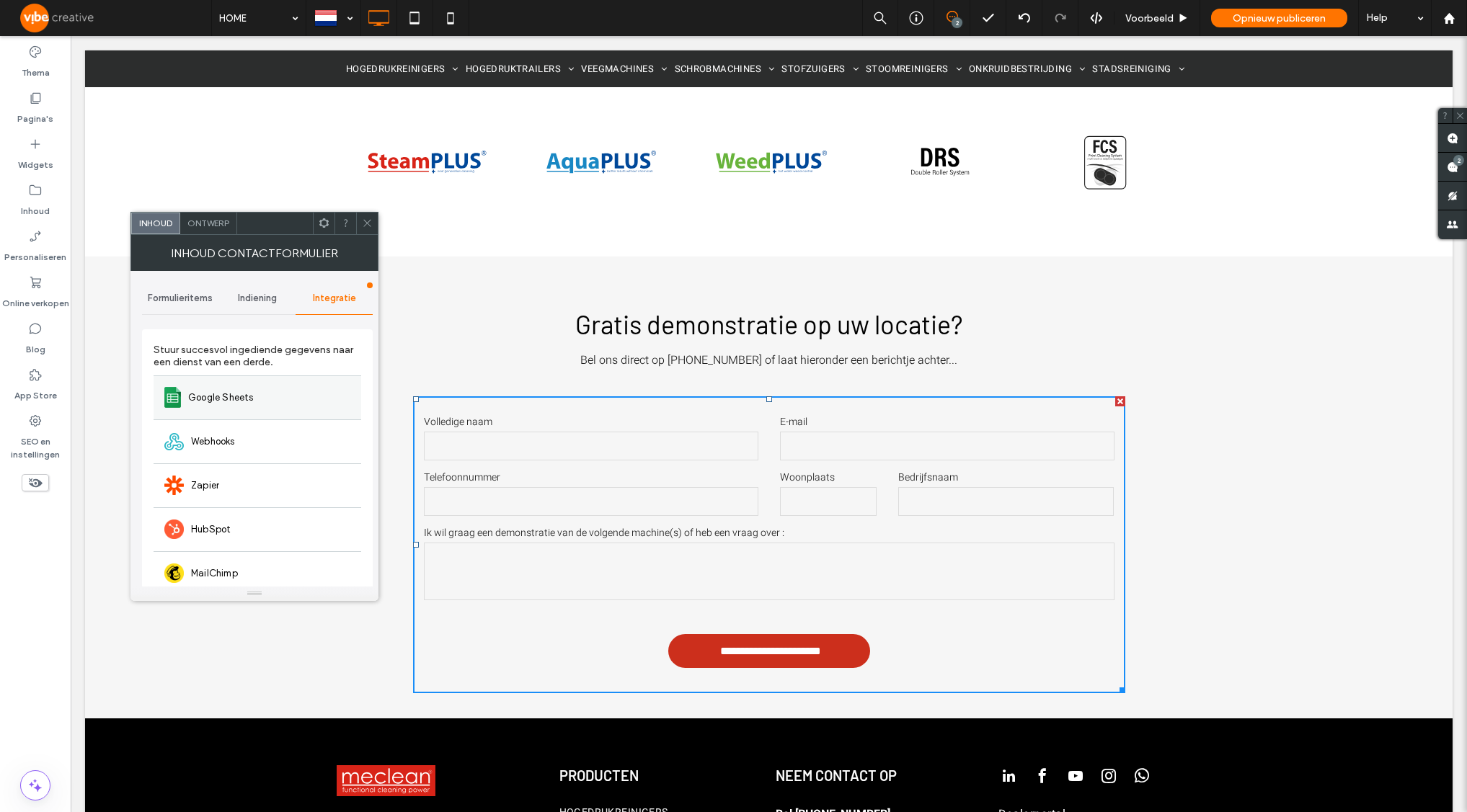
click at [304, 377] on div "Google Sheets" at bounding box center [257, 397] width 208 height 44
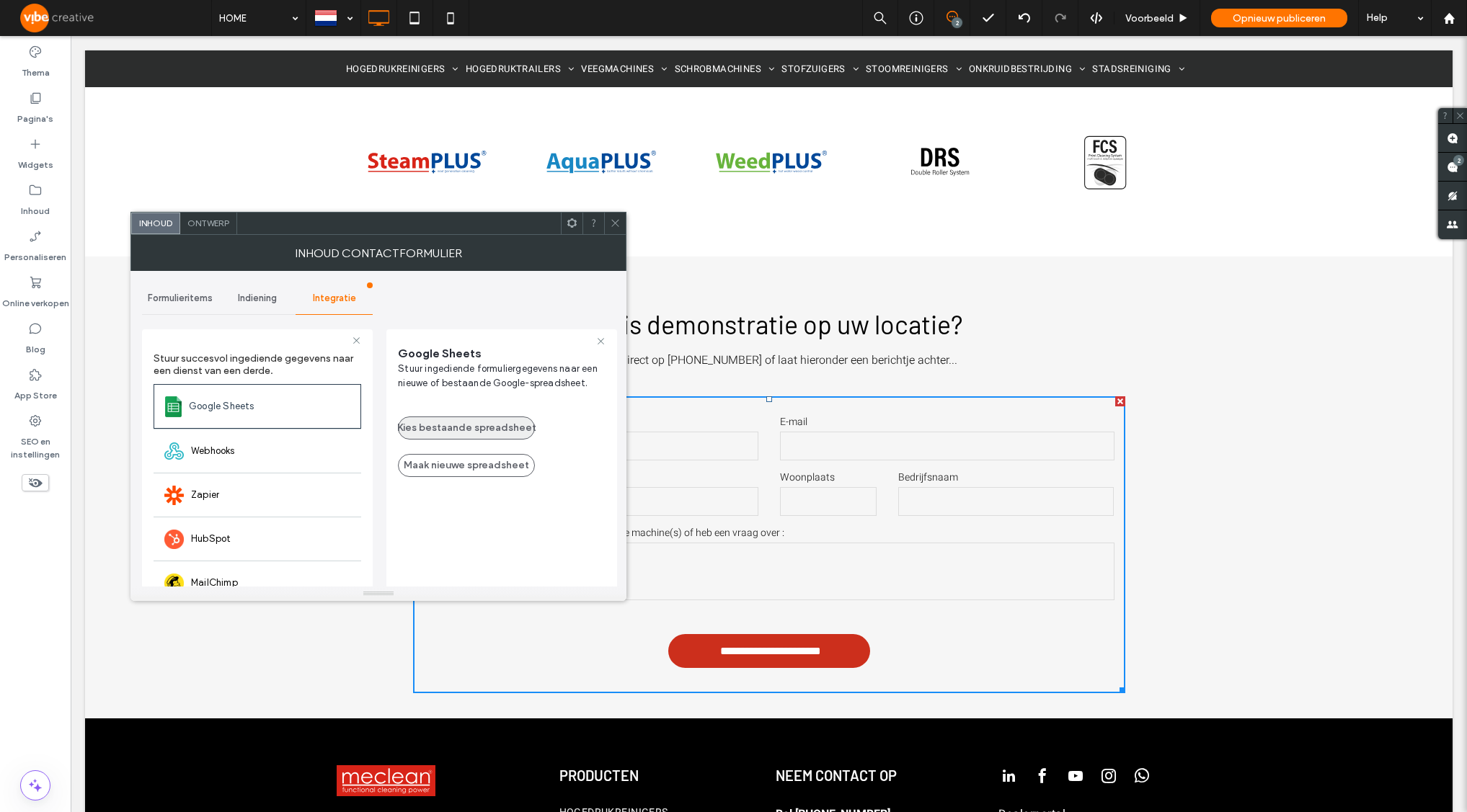
click at [457, 436] on button "Kies bestaande spreadsheet" at bounding box center [466, 428] width 137 height 23
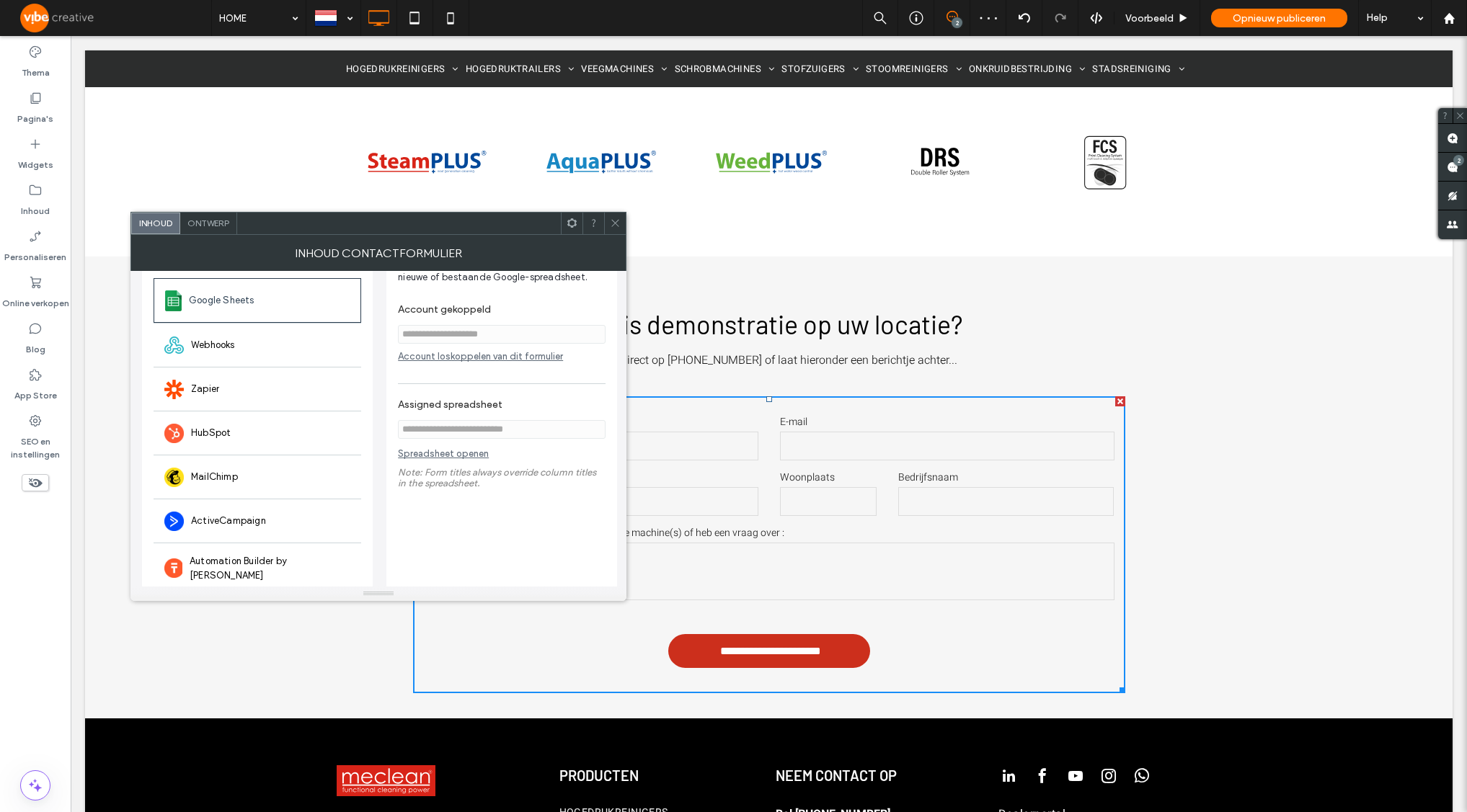
scroll to position [121, 0]
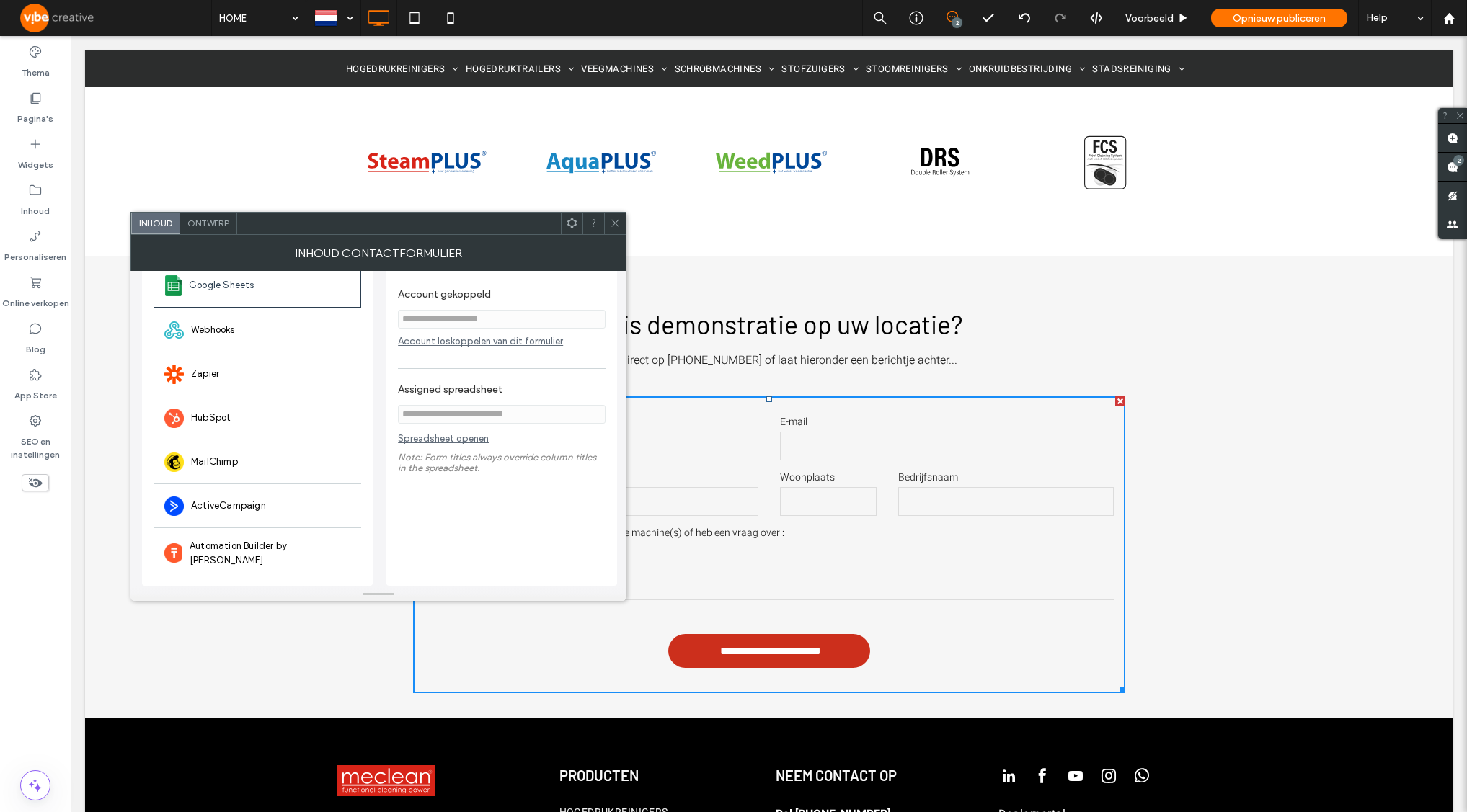
click at [479, 444] on link "Spreadsheet openen" at bounding box center [443, 442] width 91 height 18
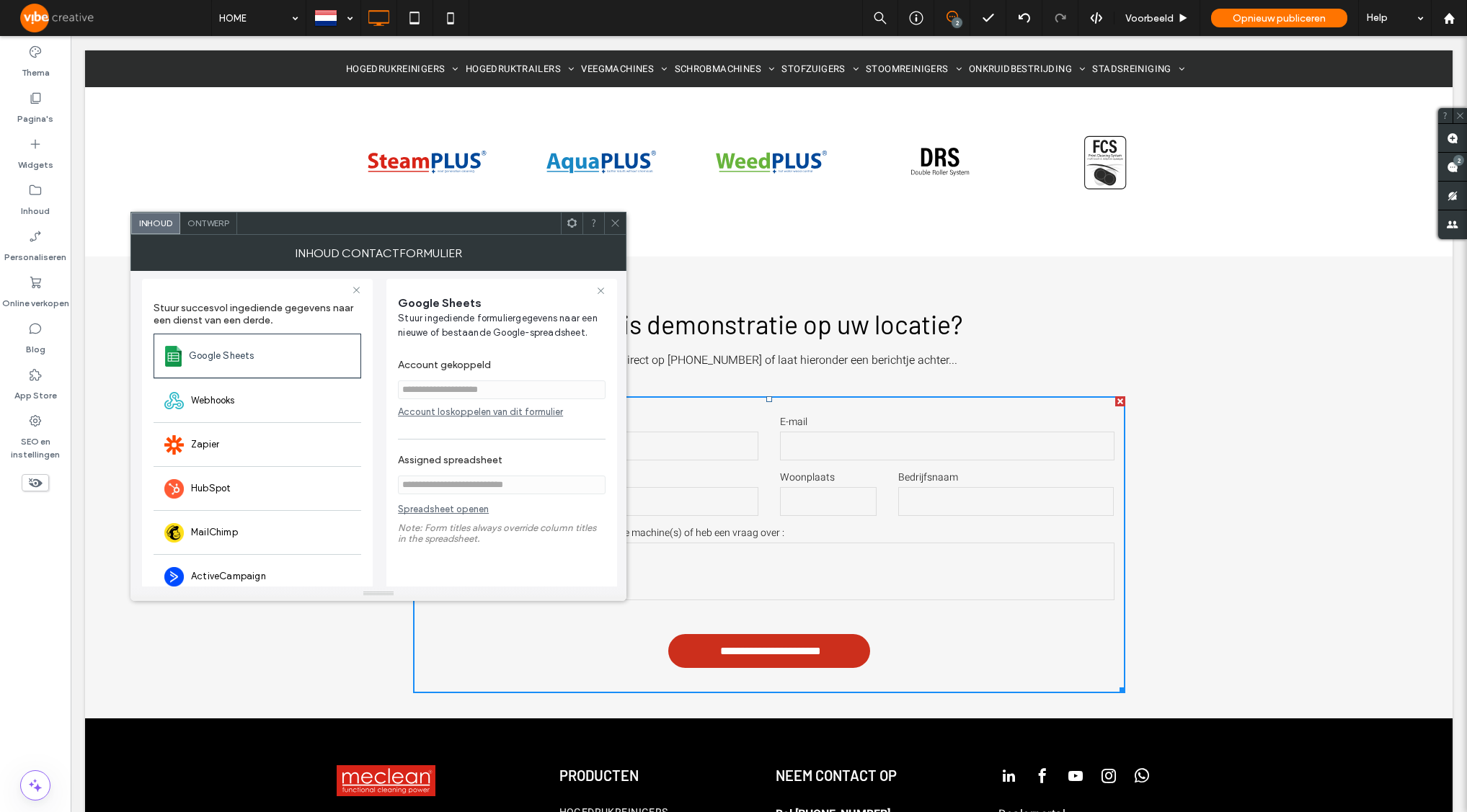
scroll to position [81, 0]
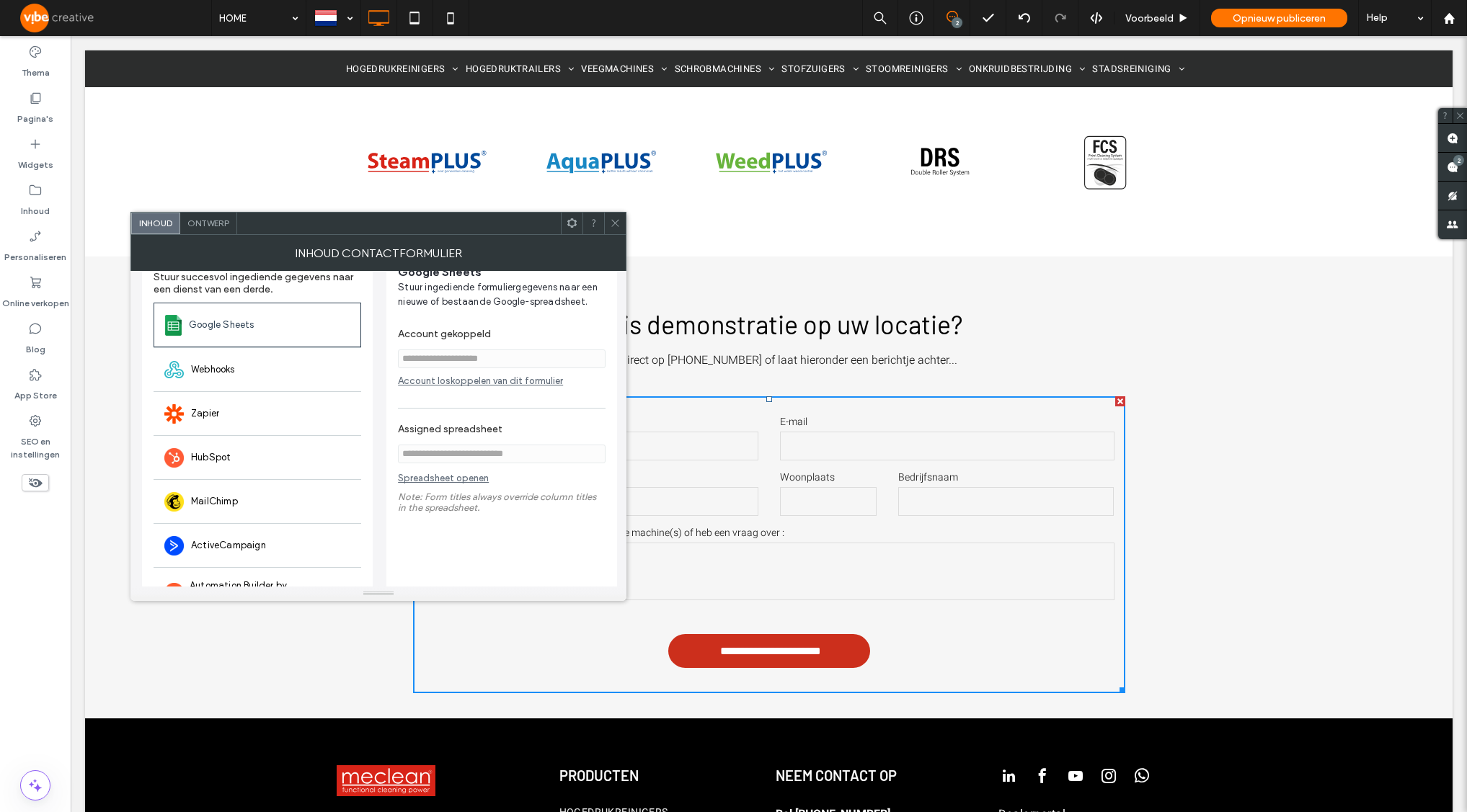
click at [472, 483] on link "Spreadsheet openen" at bounding box center [443, 482] width 91 height 18
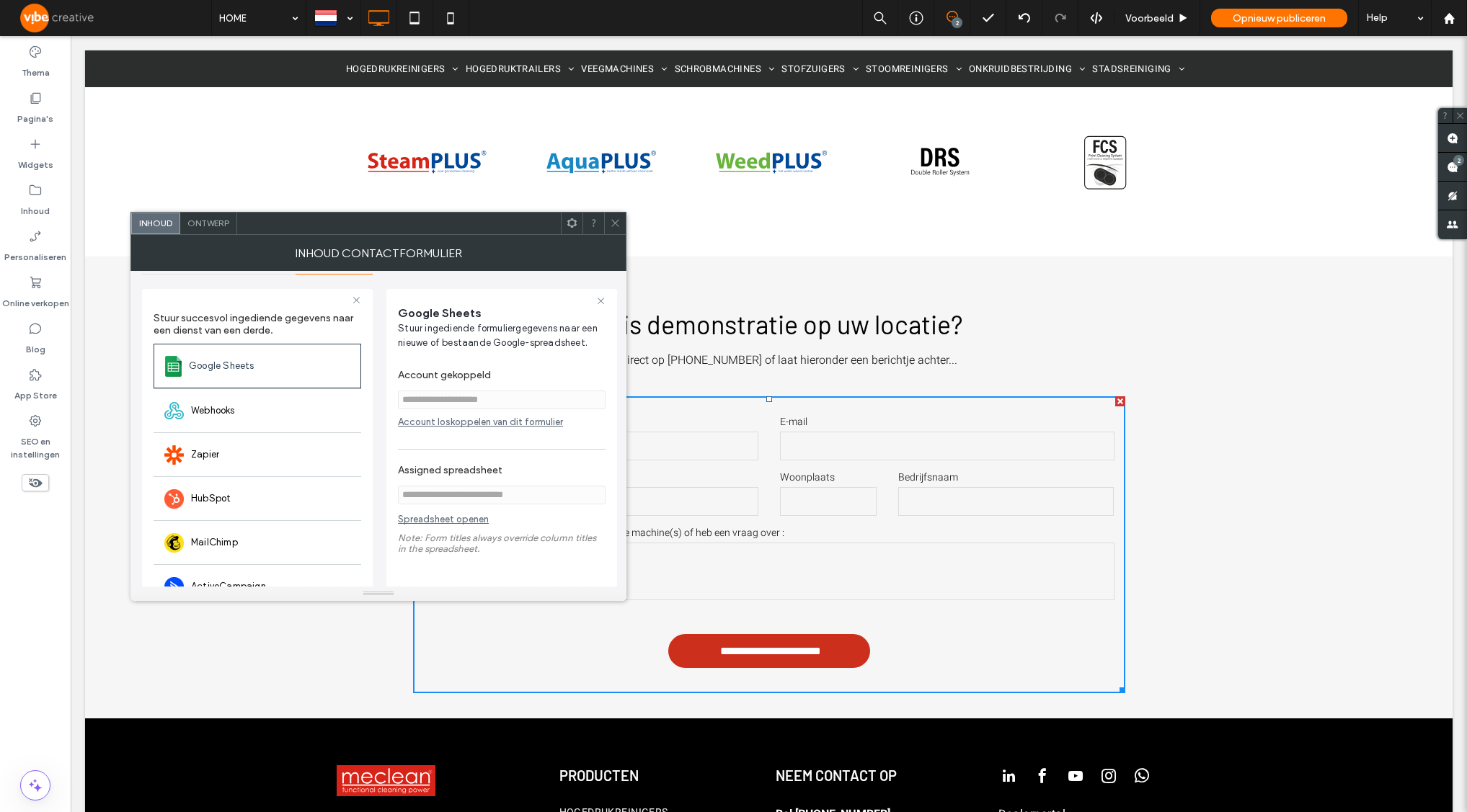
scroll to position [38, 0]
click at [487, 442] on div "**********" at bounding box center [502, 464] width 208 height 199
click at [485, 426] on div "Account loskoppelen van dit formulier" at bounding box center [502, 425] width 208 height 11
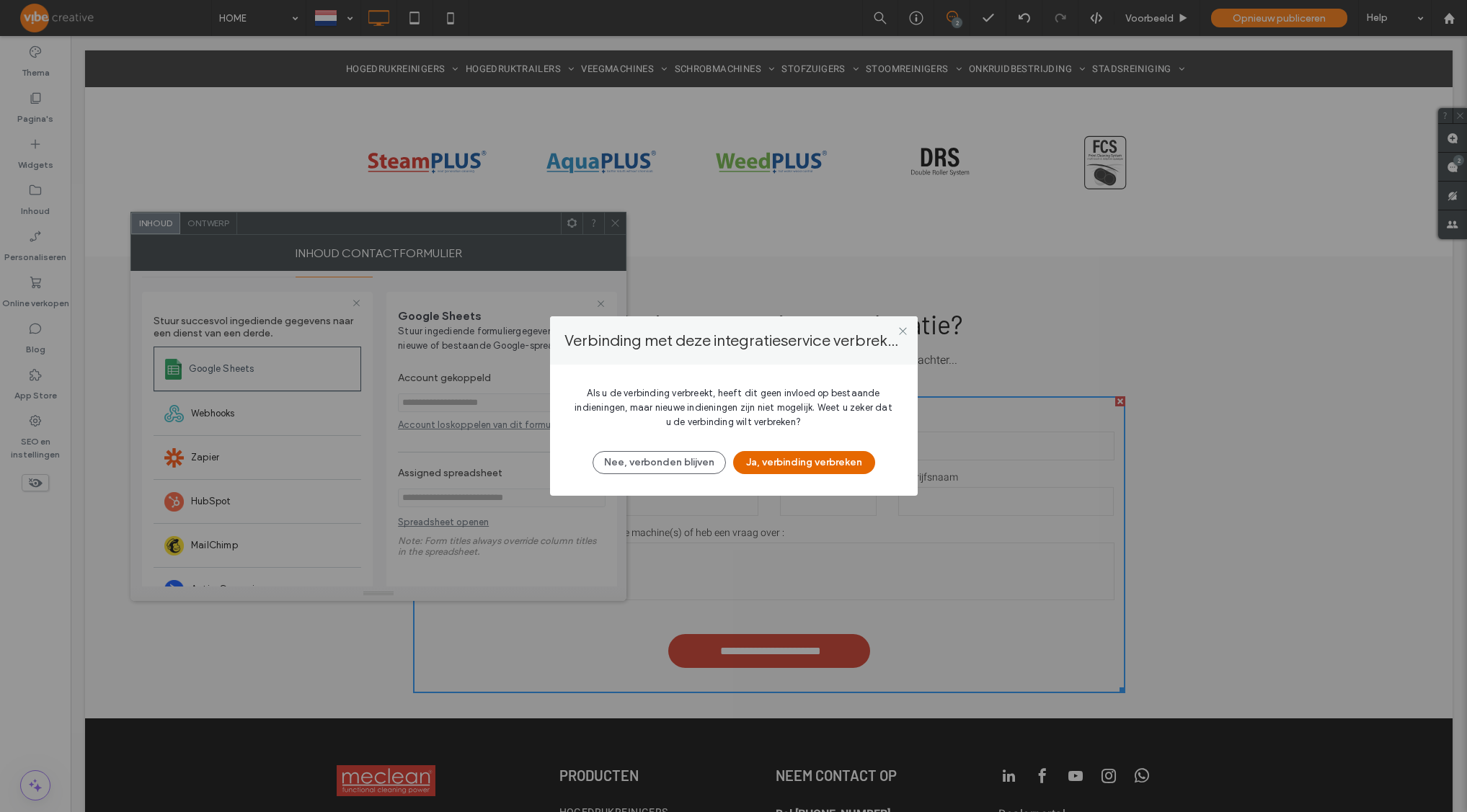
click at [797, 467] on button "Ja, verbinding verbreken" at bounding box center [803, 462] width 142 height 23
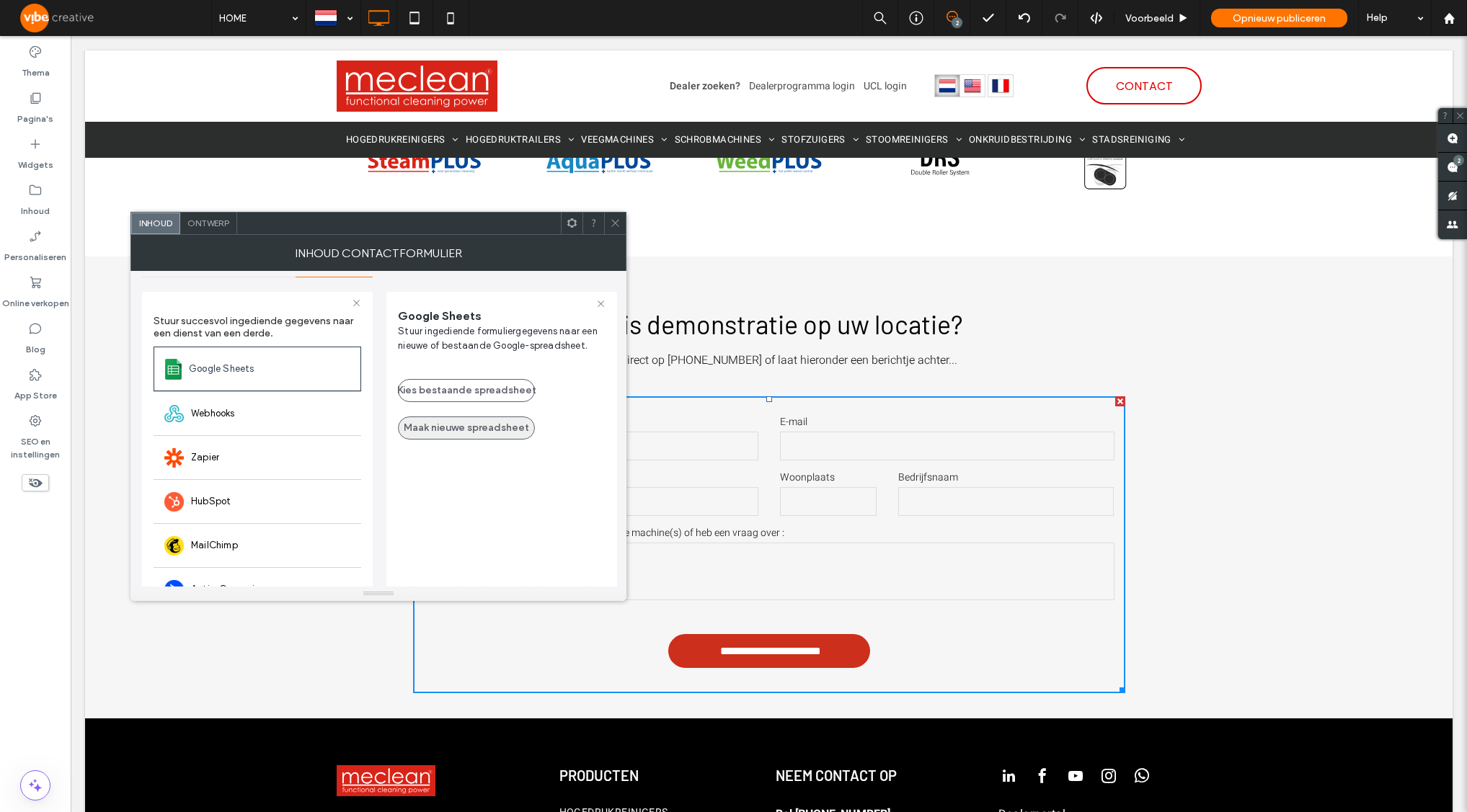
click at [458, 432] on button "Maak nieuwe spreadsheet" at bounding box center [466, 428] width 137 height 23
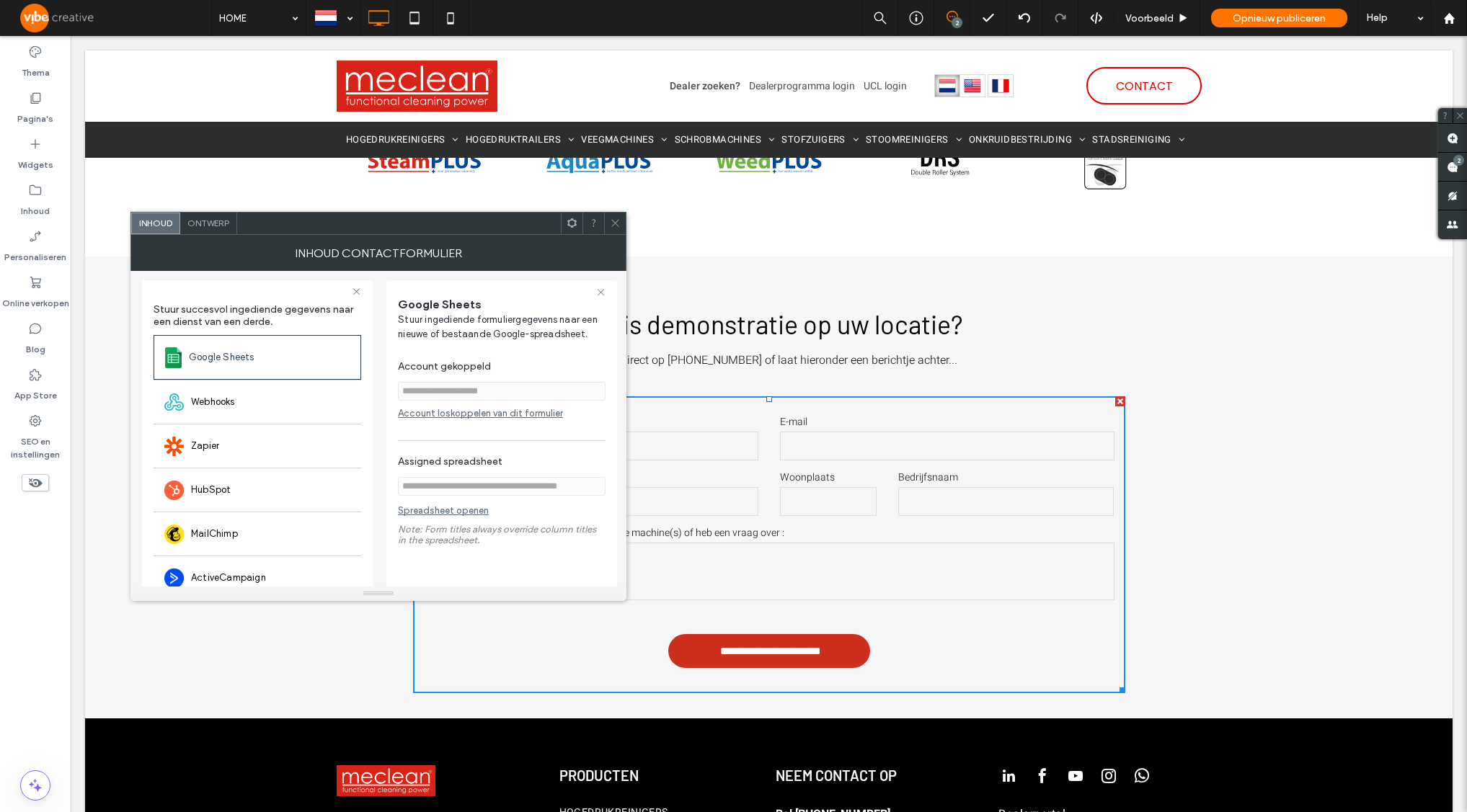
scroll to position [71, 0]
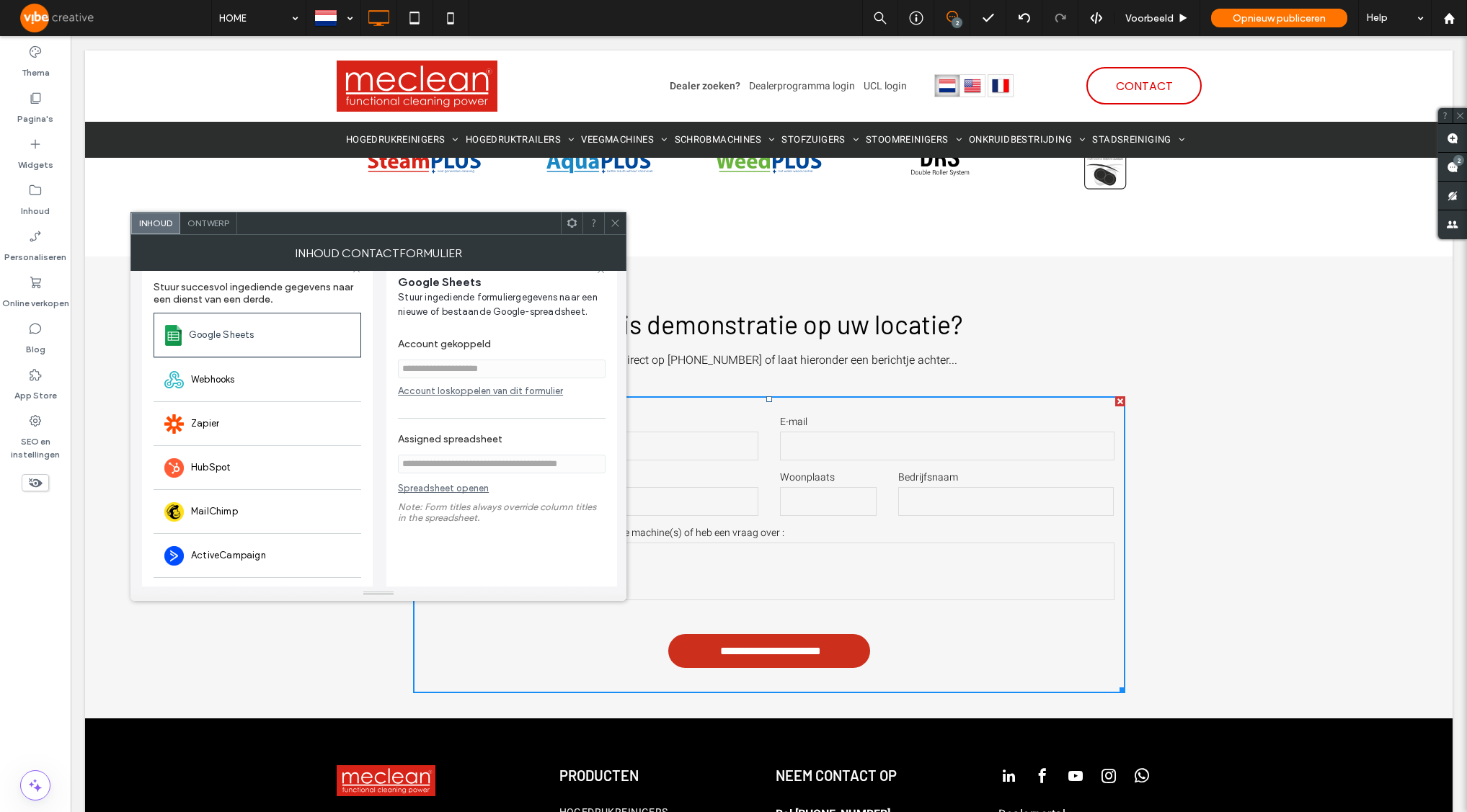
click at [463, 389] on div "Account loskoppelen van dit formulier" at bounding box center [502, 391] width 208 height 11
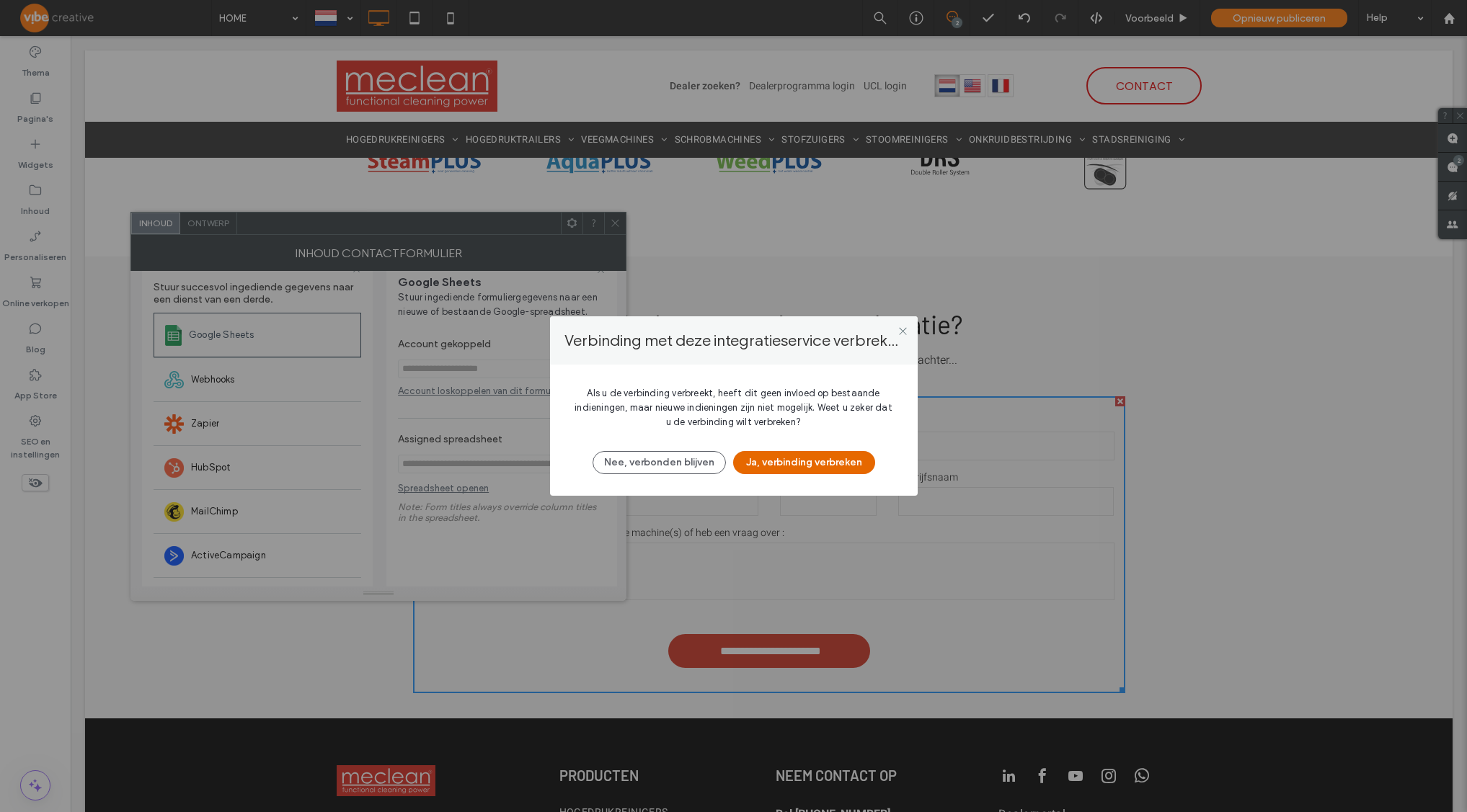
click at [738, 463] on button "Ja, verbinding verbreken" at bounding box center [803, 462] width 142 height 23
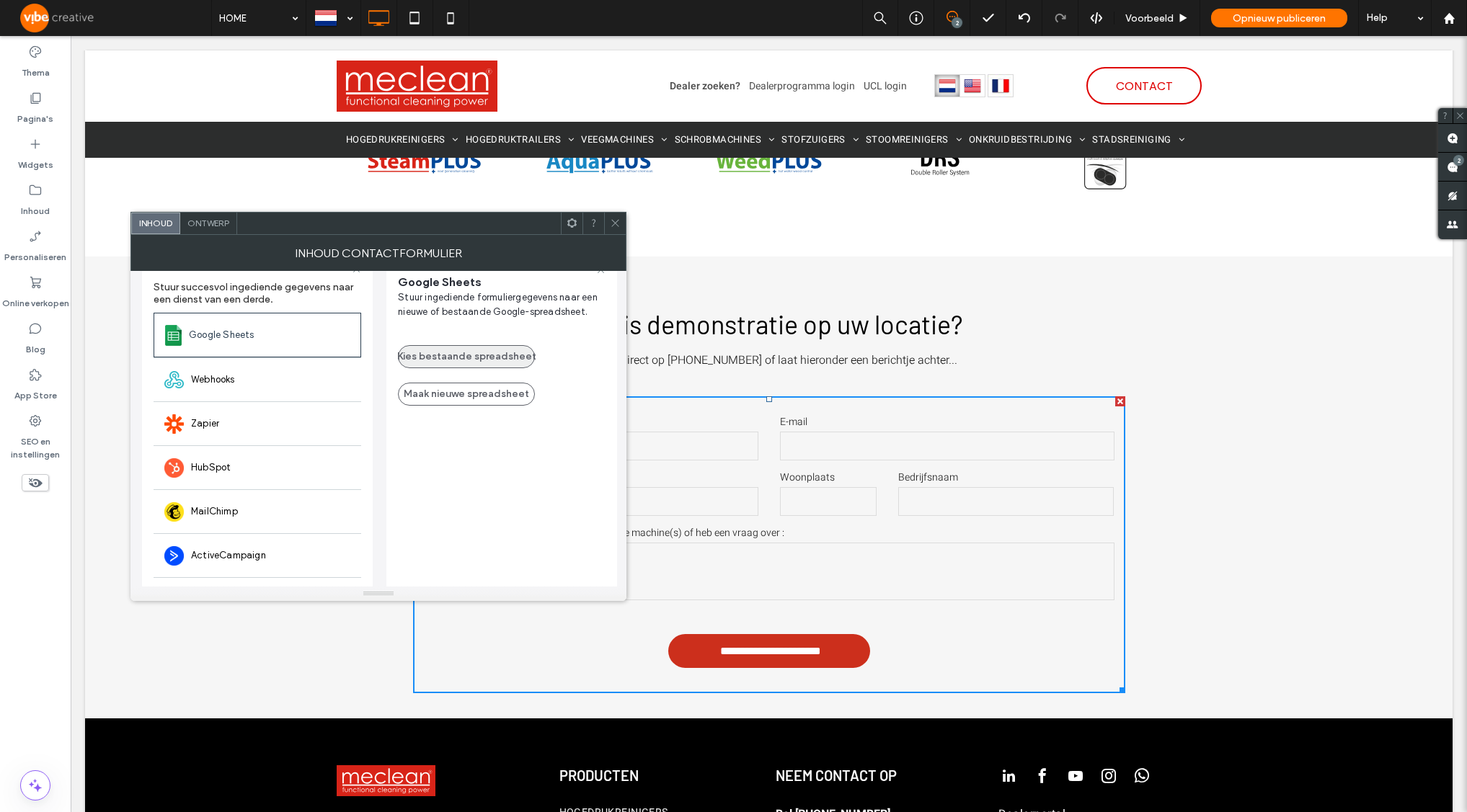
click at [469, 360] on button "Kies bestaande spreadsheet" at bounding box center [466, 356] width 137 height 23
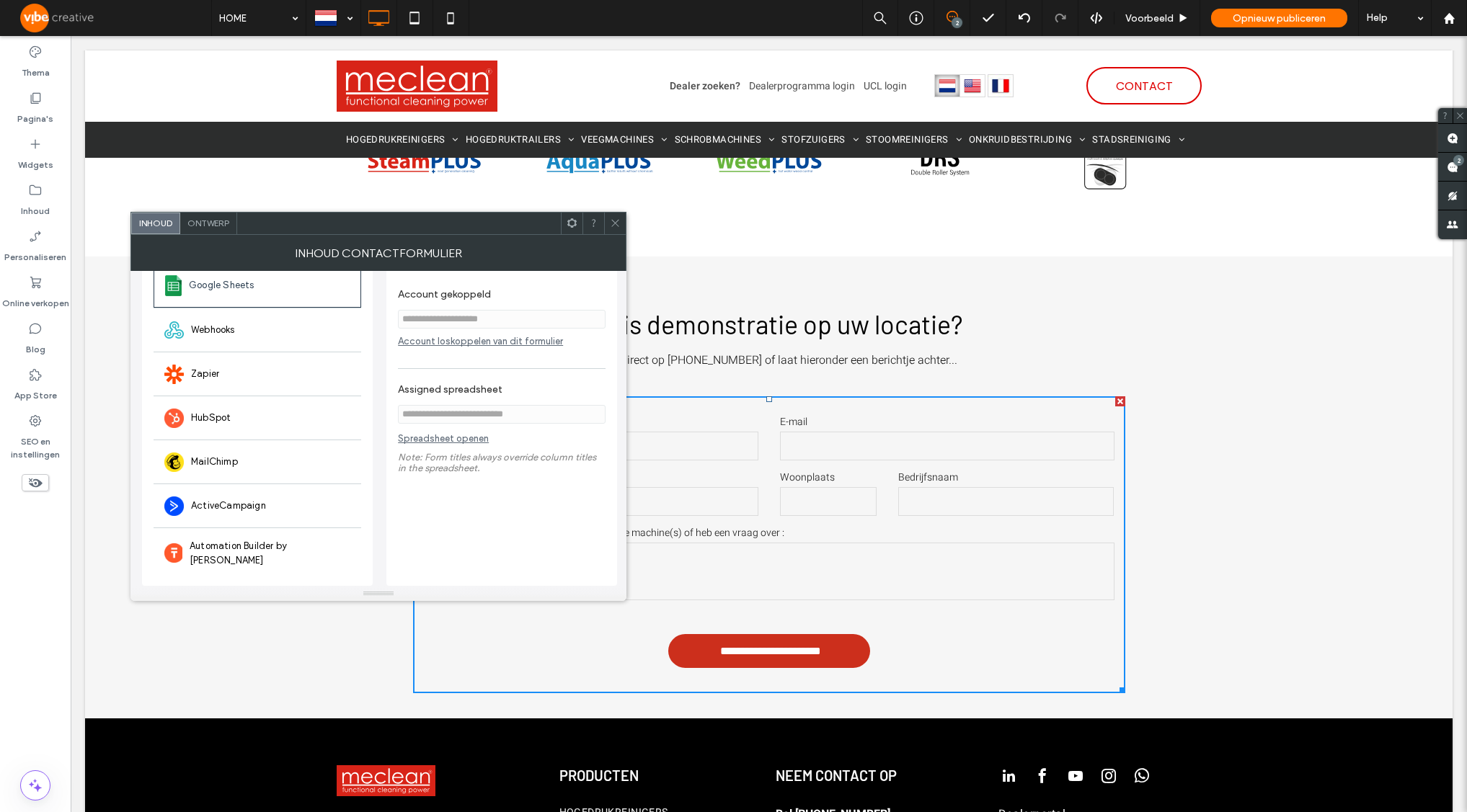
scroll to position [0, 0]
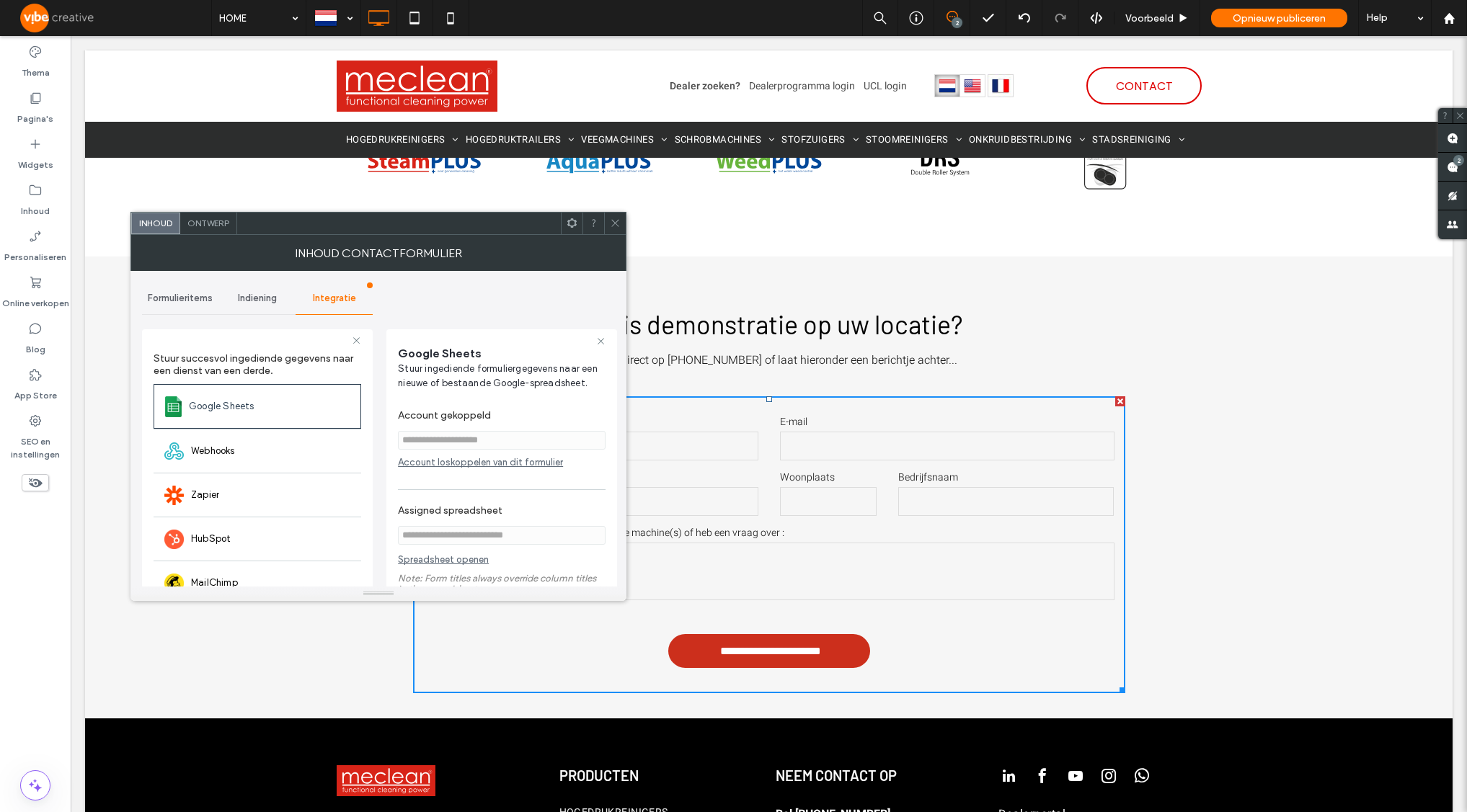
click at [235, 297] on div "Indiening" at bounding box center [257, 298] width 77 height 32
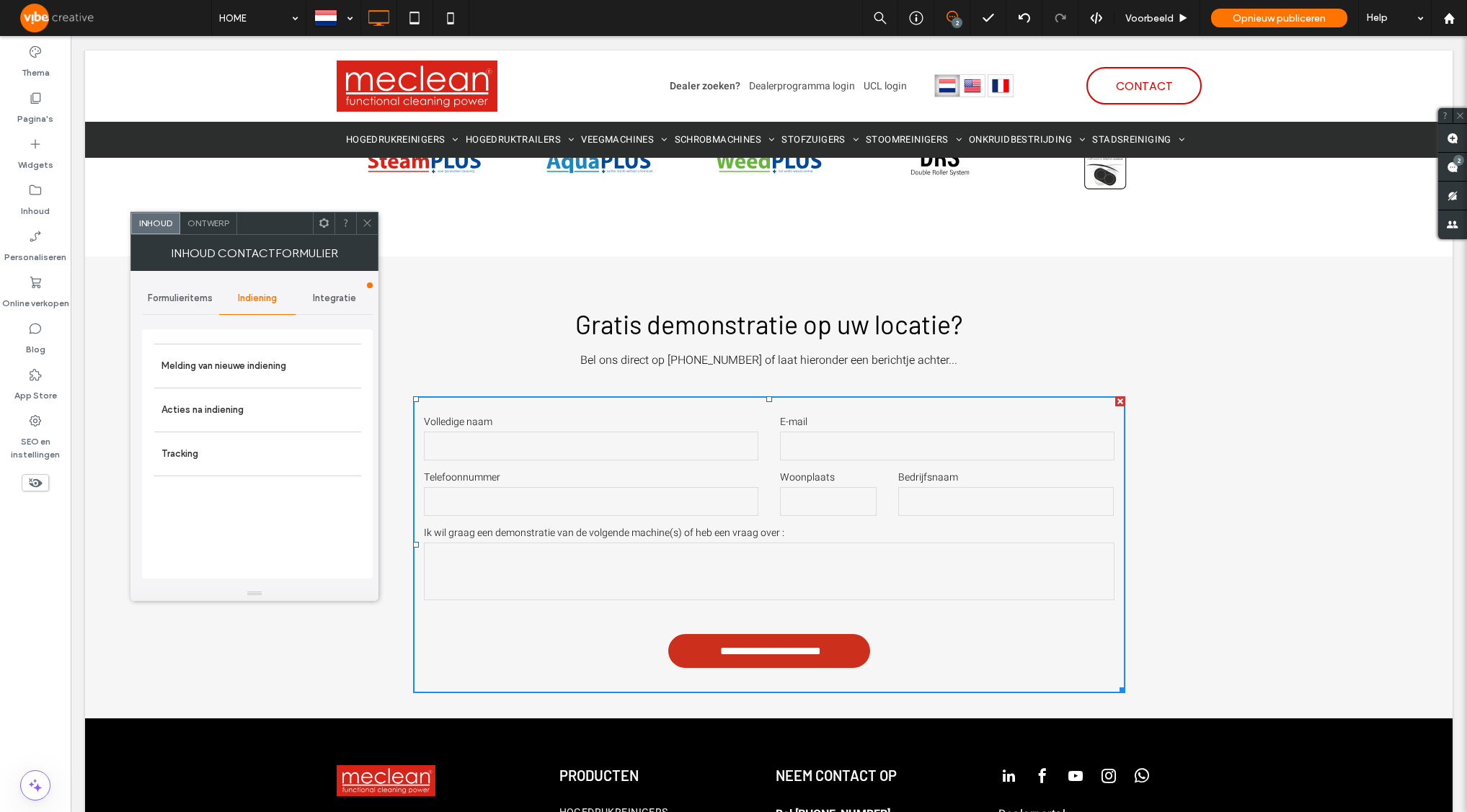
click at [371, 286] on div at bounding box center [370, 286] width 6 height 6
click at [339, 295] on span "Integratie" at bounding box center [334, 298] width 43 height 11
click at [262, 300] on span "Indiening" at bounding box center [257, 298] width 39 height 11
click at [227, 408] on label "Acties na indiening" at bounding box center [258, 410] width 193 height 29
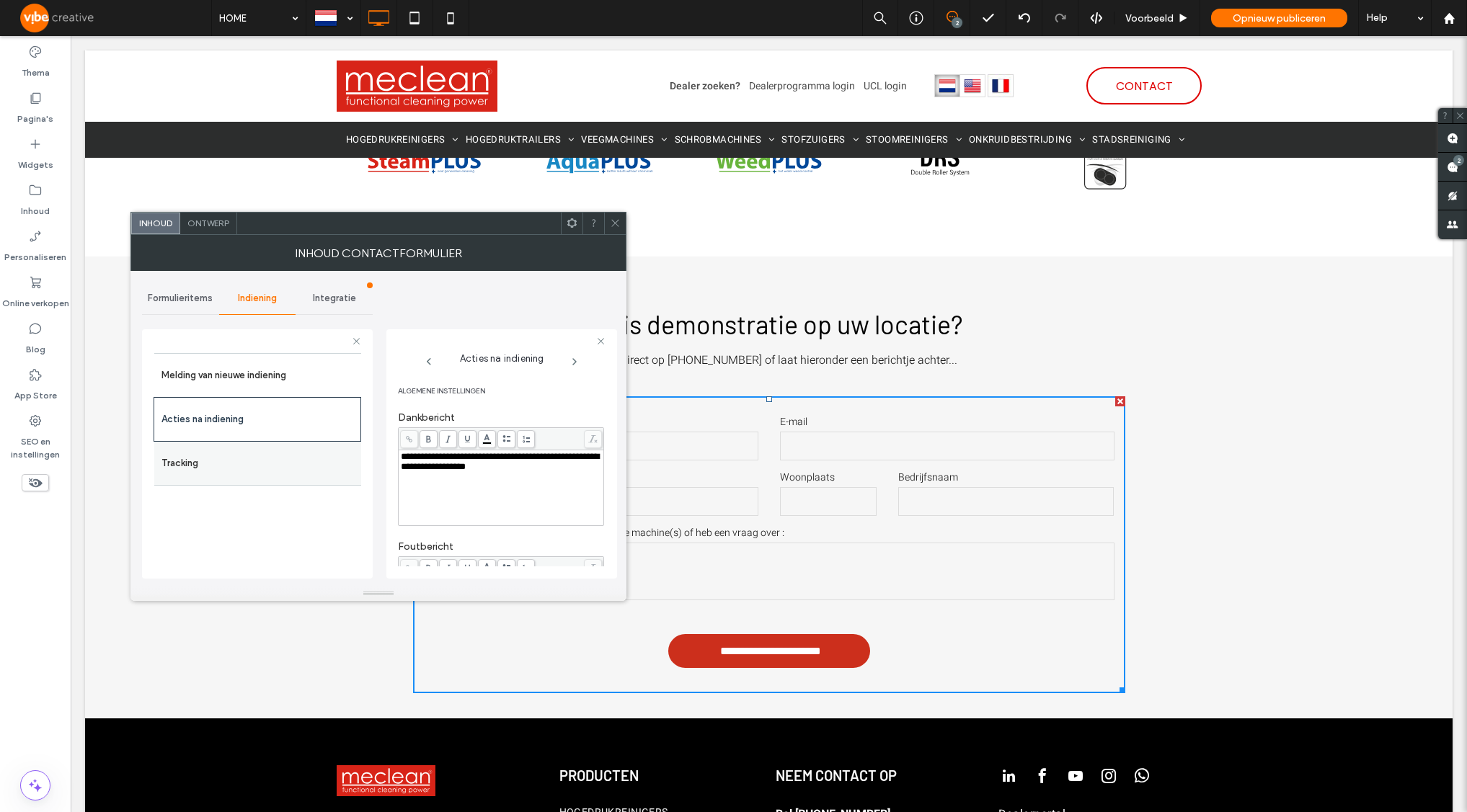
click at [207, 468] on label "Tracking" at bounding box center [258, 463] width 193 height 29
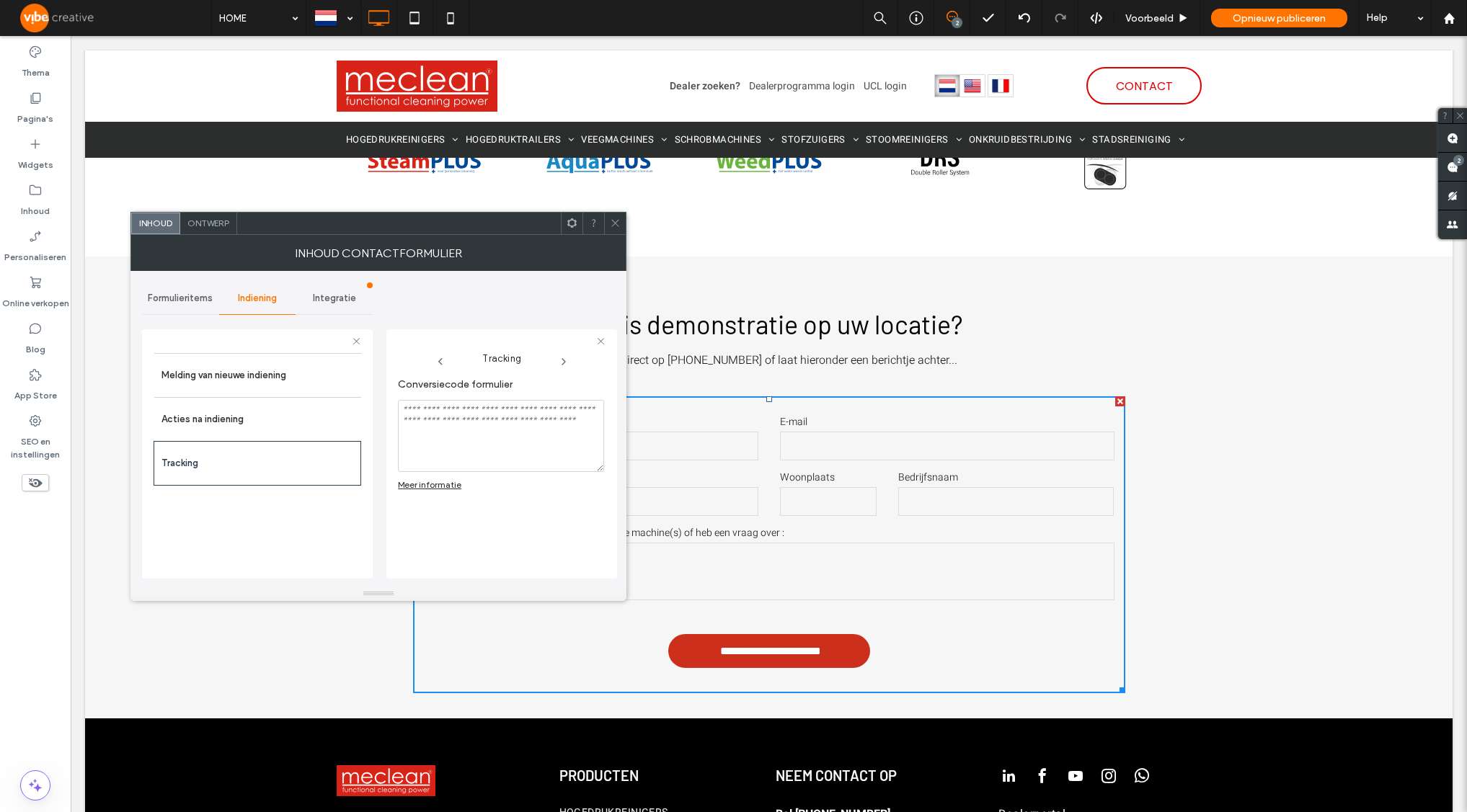
click at [178, 301] on span "Formulieritems" at bounding box center [180, 298] width 65 height 11
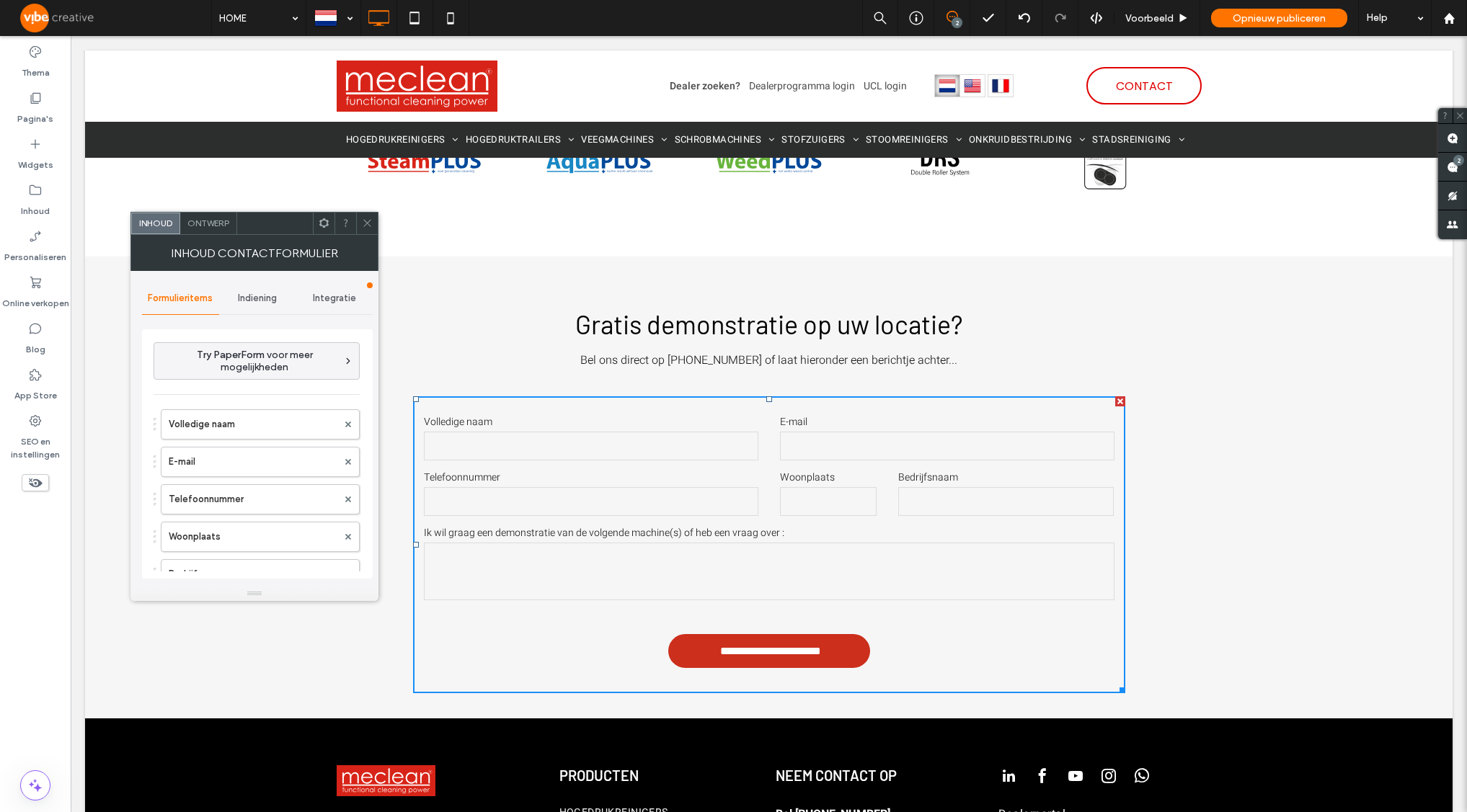
click at [370, 224] on icon at bounding box center [367, 223] width 11 height 11
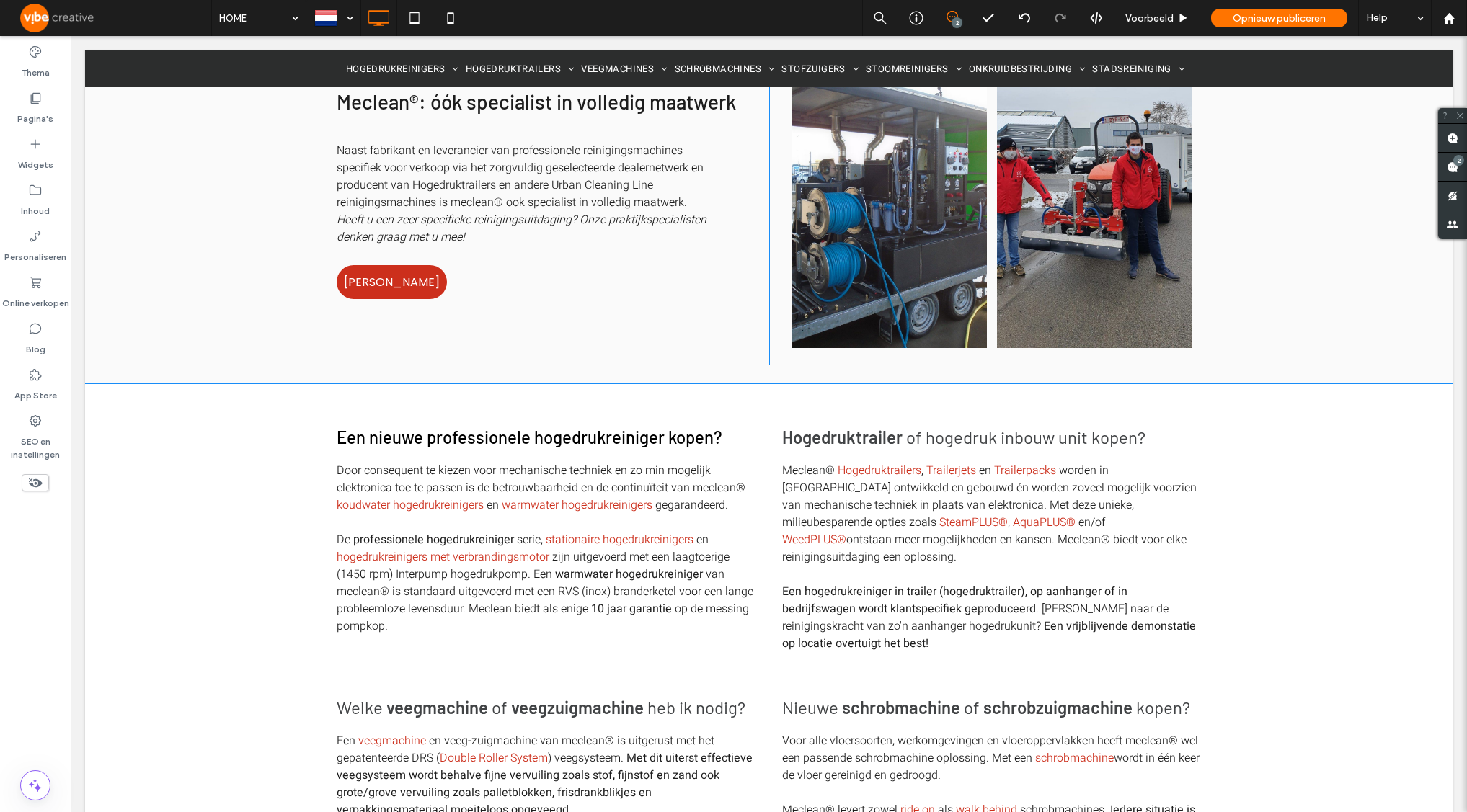
scroll to position [1686, 0]
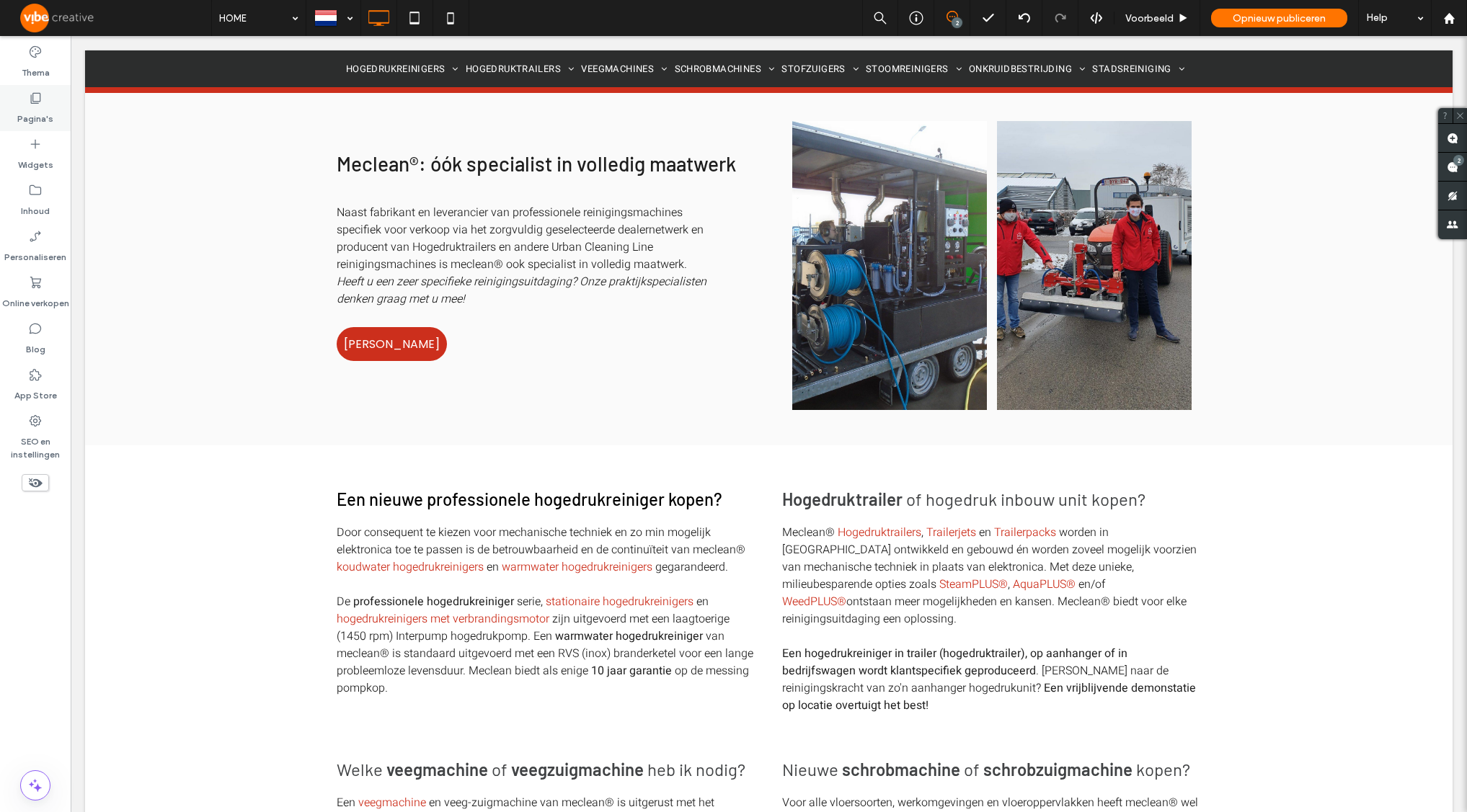
click at [53, 103] on div "Pagina's" at bounding box center [35, 108] width 71 height 46
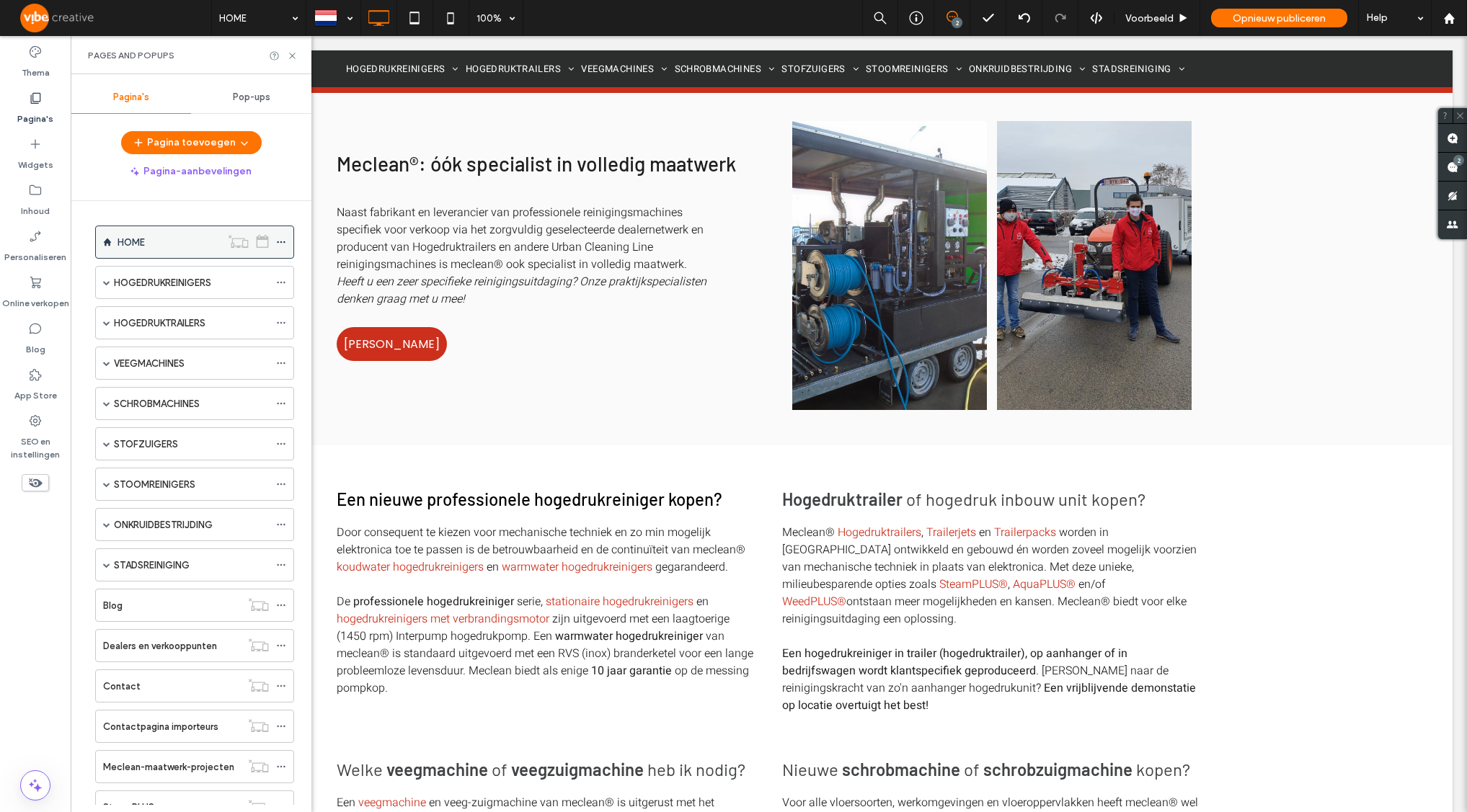
click at [284, 244] on icon at bounding box center [281, 241] width 10 height 10
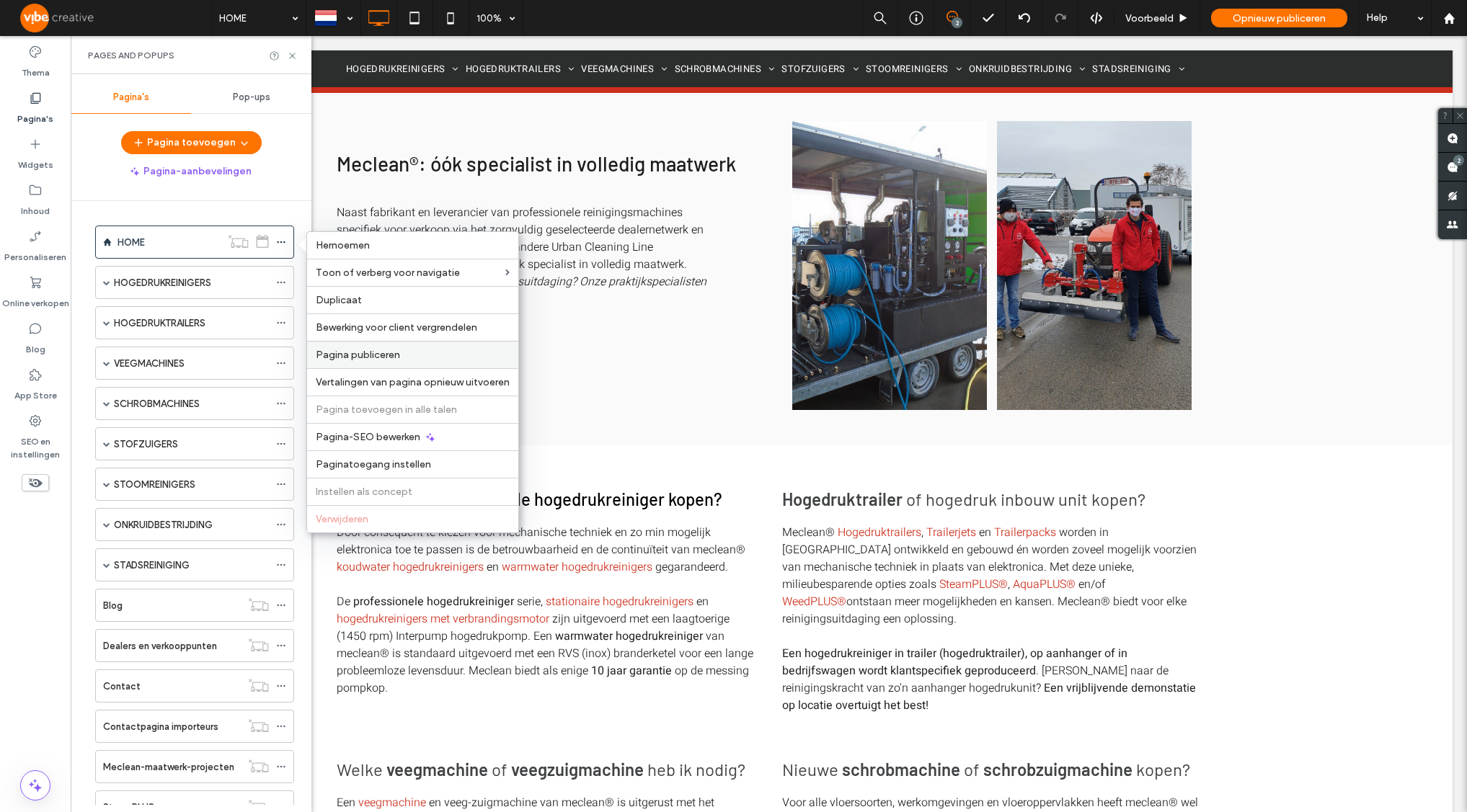
click at [349, 359] on span "Pagina publiceren" at bounding box center [358, 355] width 84 height 12
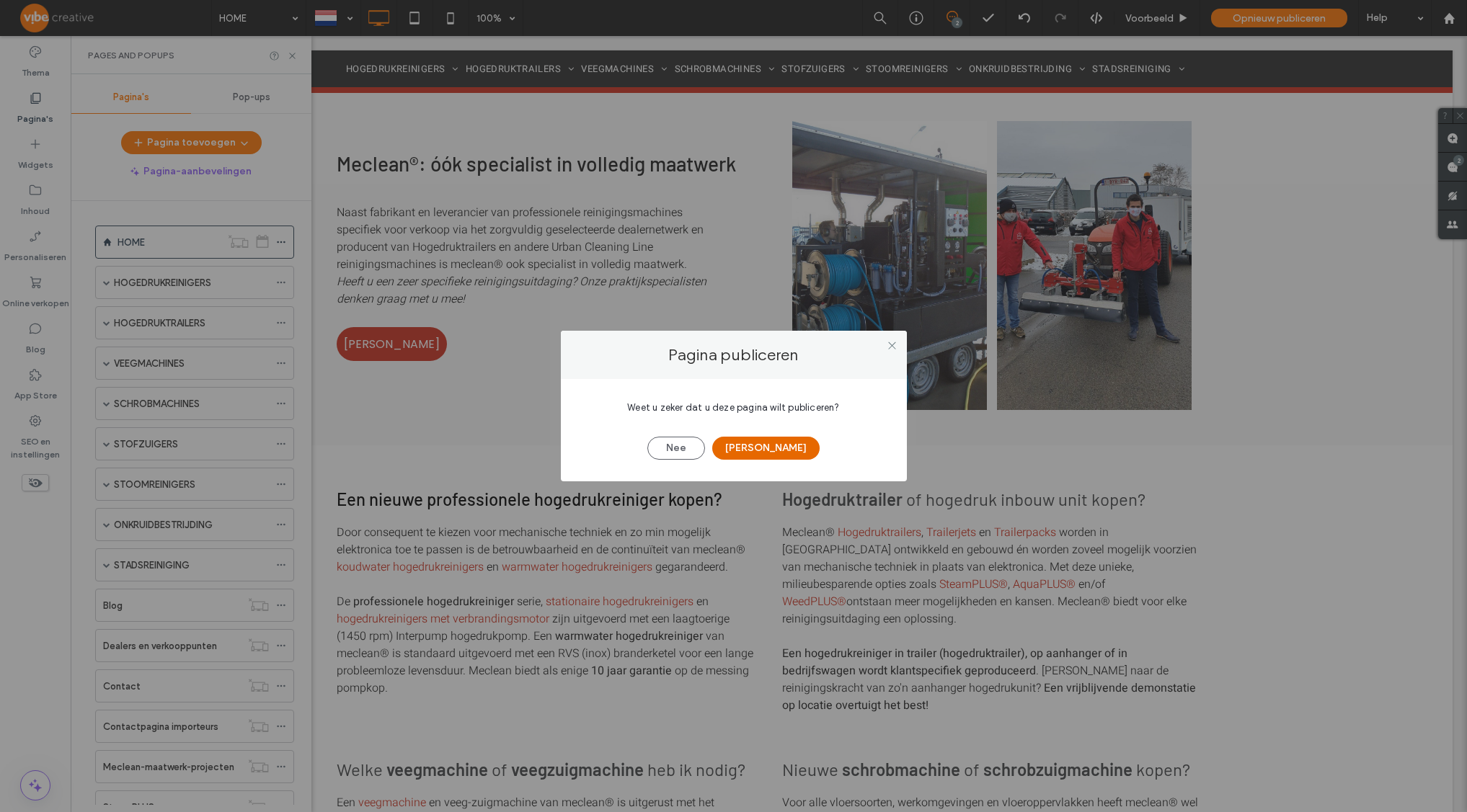
click at [767, 448] on button "[PERSON_NAME]" at bounding box center [766, 448] width 108 height 23
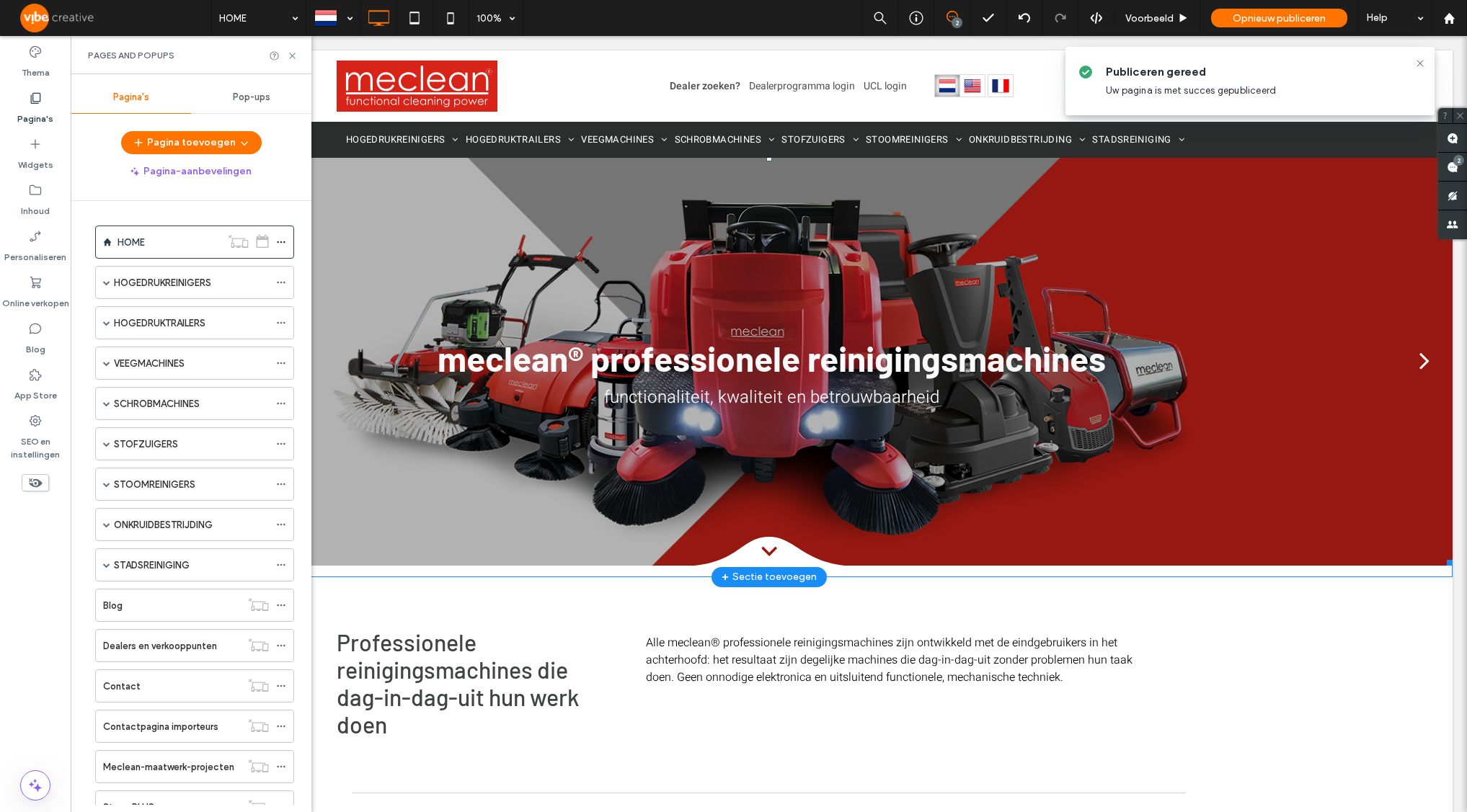
scroll to position [0, 0]
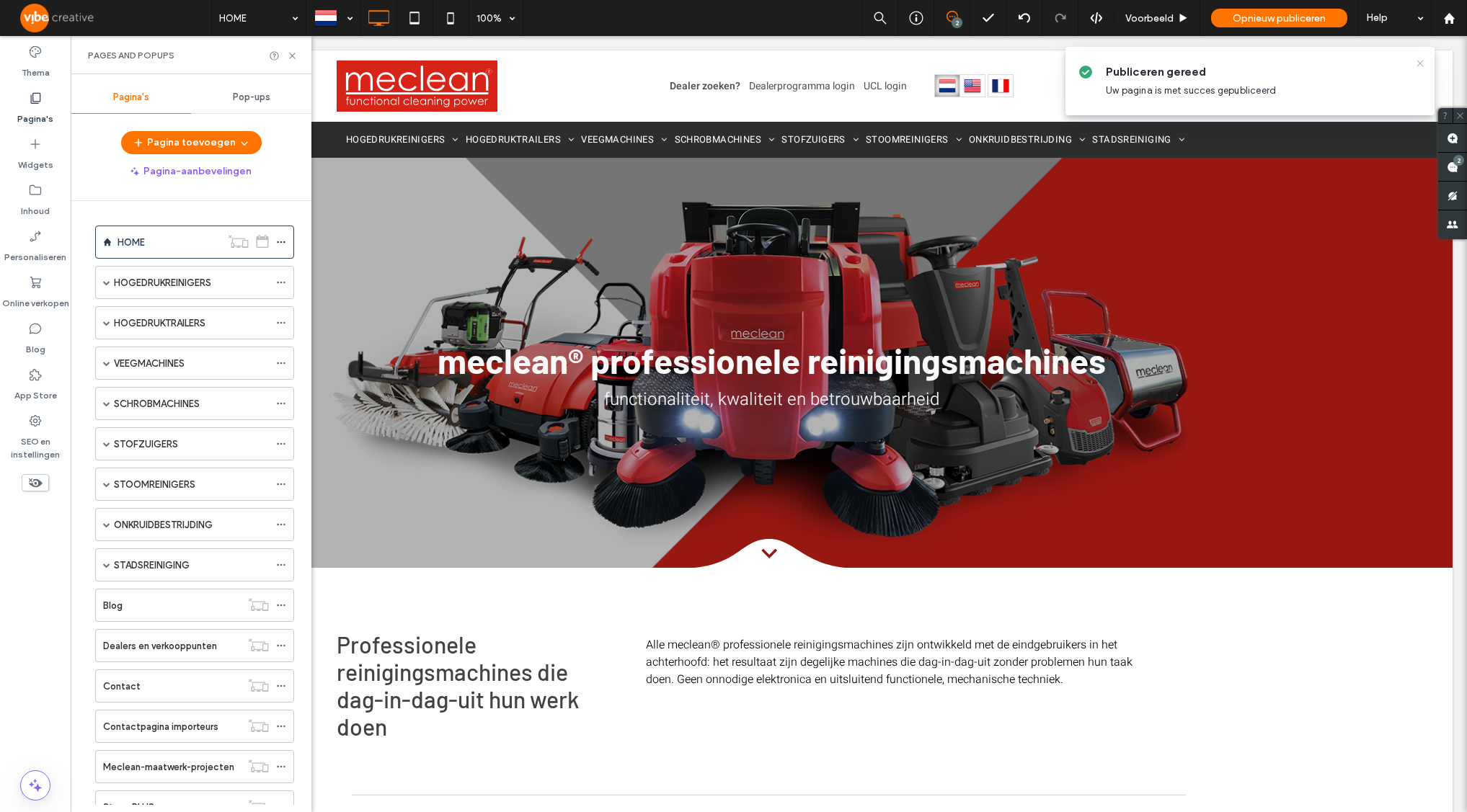
drag, startPoint x: 1424, startPoint y: 63, endPoint x: 1341, endPoint y: 11, distance: 97.9
click at [1424, 63] on icon at bounding box center [1420, 63] width 11 height 11
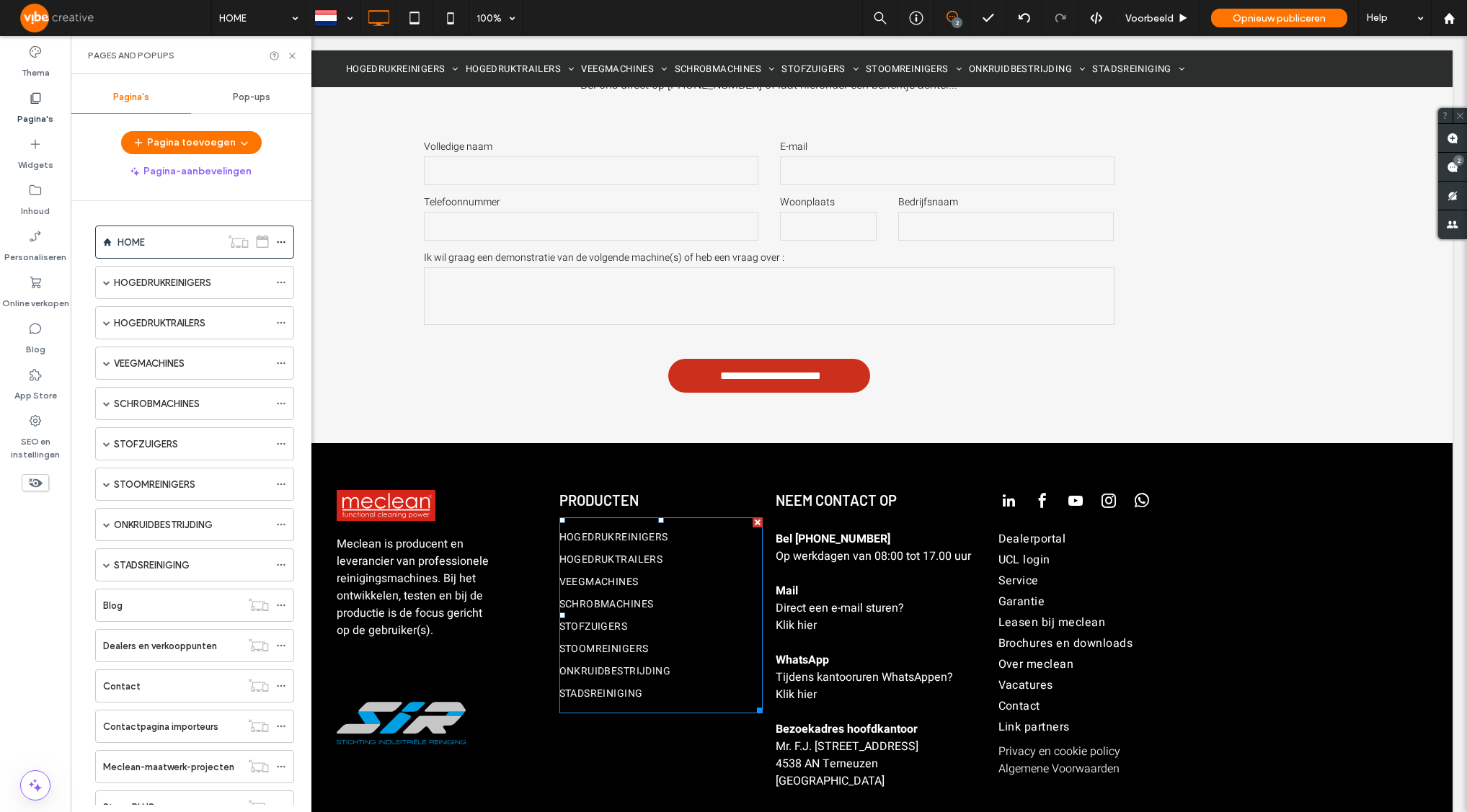
scroll to position [3766, 0]
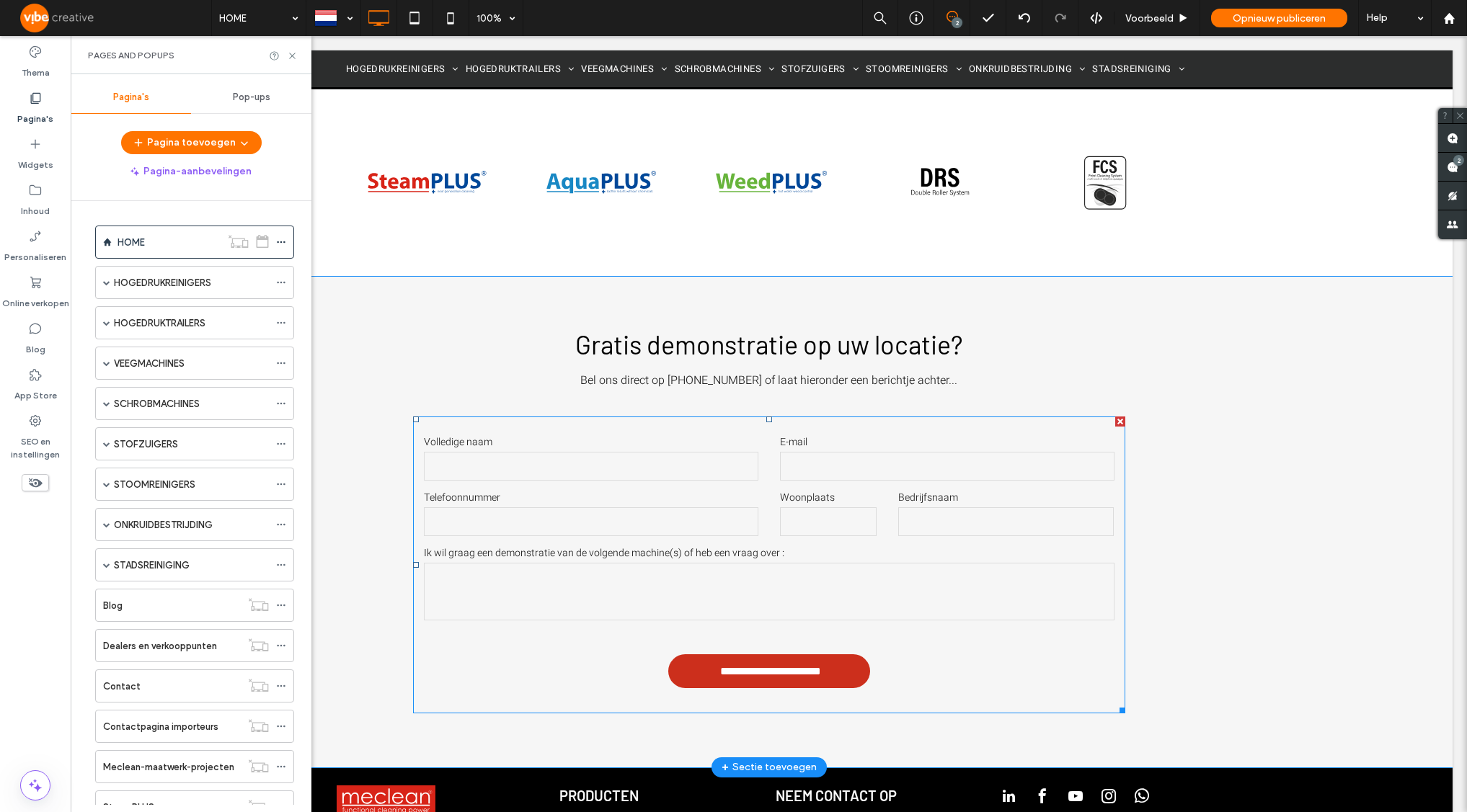
click at [501, 417] on form "**********" at bounding box center [769, 565] width 712 height 297
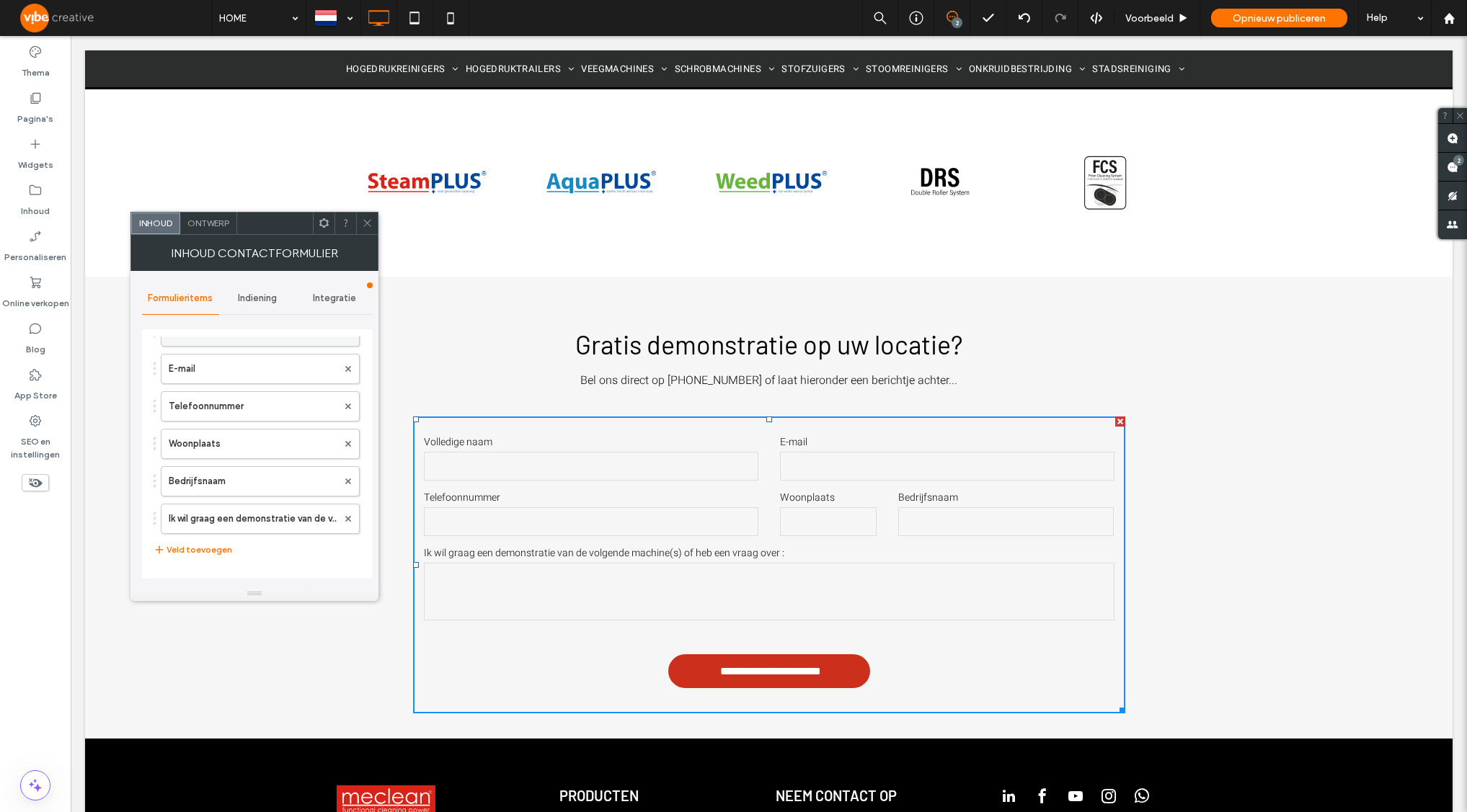
scroll to position [159, 0]
click at [267, 292] on span "Indiening" at bounding box center [257, 298] width 39 height 11
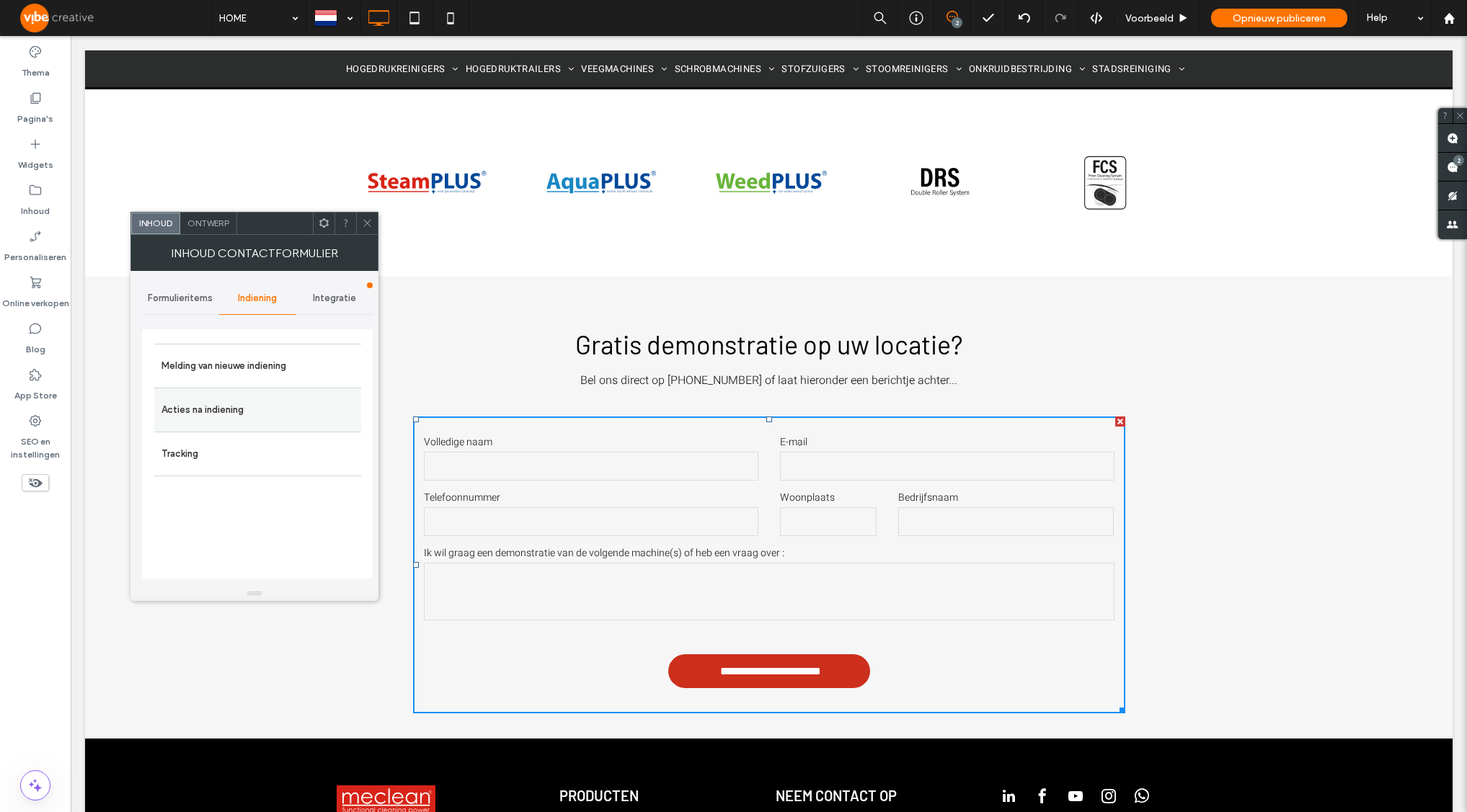
click at [274, 424] on div "Acties na indiening" at bounding box center [257, 410] width 207 height 44
click at [272, 412] on label "Acties na indiening" at bounding box center [258, 410] width 193 height 29
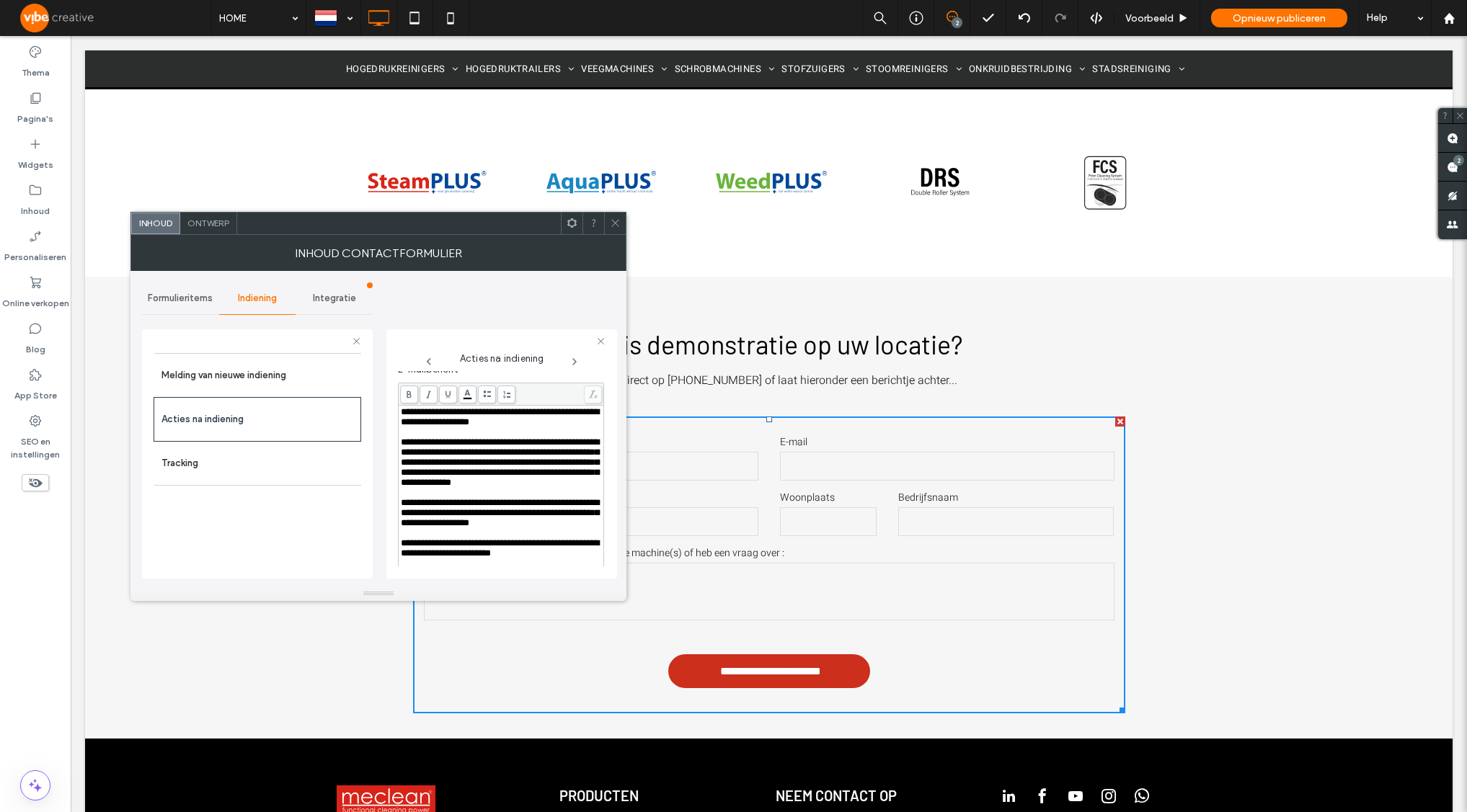
scroll to position [585, 0]
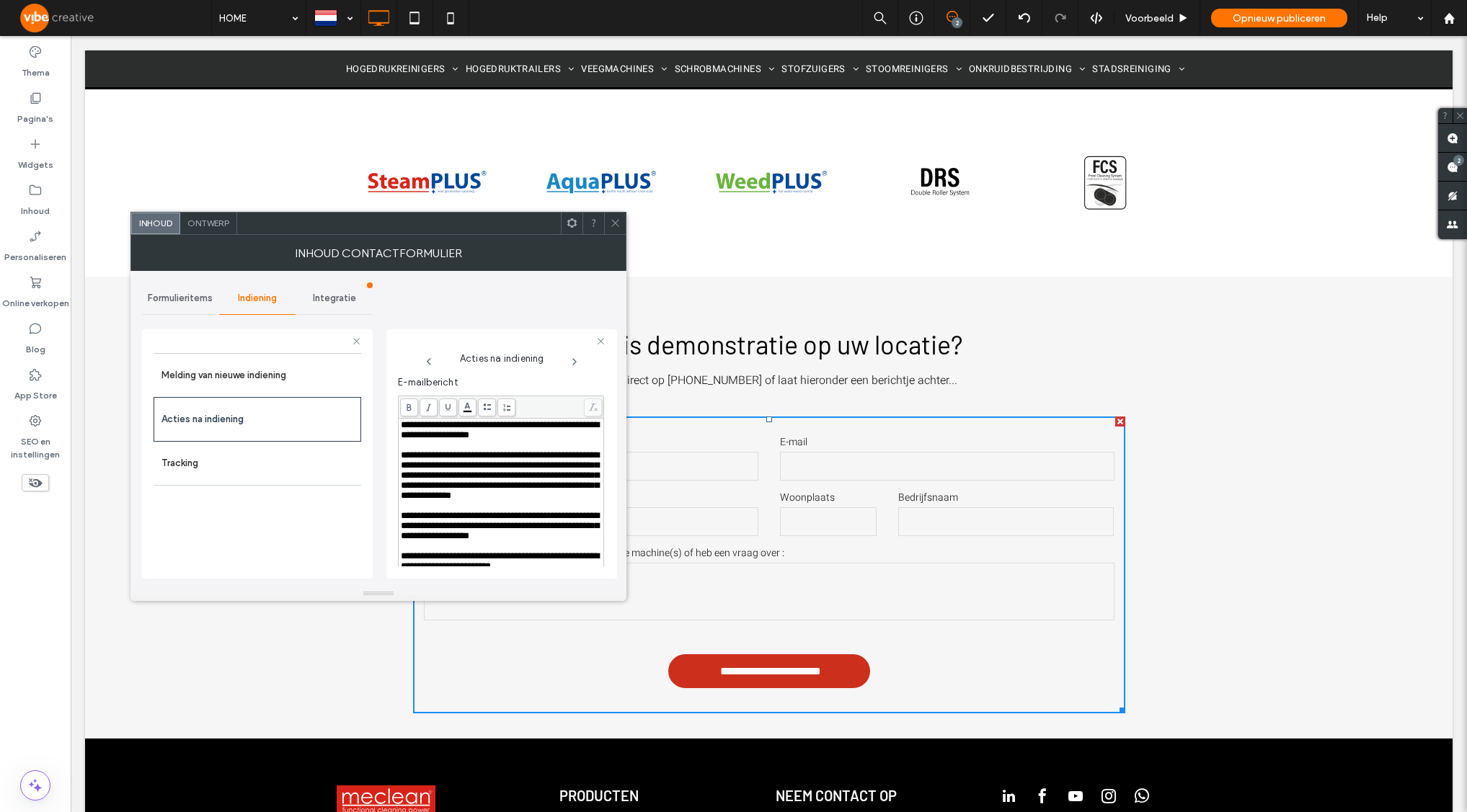
click at [401, 456] on span "**********" at bounding box center [500, 475] width 199 height 50
click at [400, 538] on div "**********" at bounding box center [501, 536] width 202 height 232
click at [409, 511] on div "Rich Text Editor" at bounding box center [501, 505] width 201 height 10
click at [399, 541] on div "**********" at bounding box center [501, 536] width 205 height 235
click at [405, 541] on span "**********" at bounding box center [500, 525] width 199 height 29
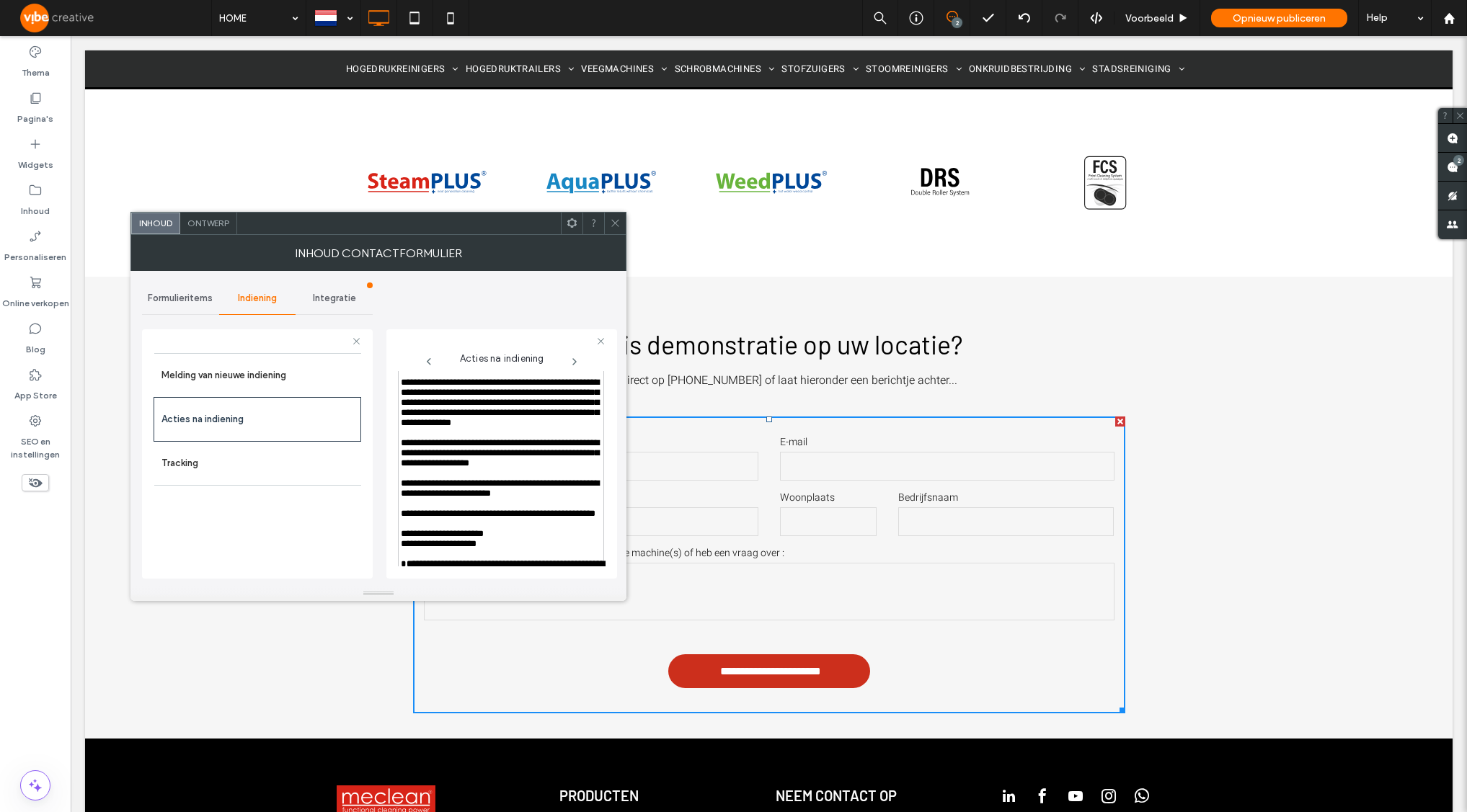
scroll to position [677, 0]
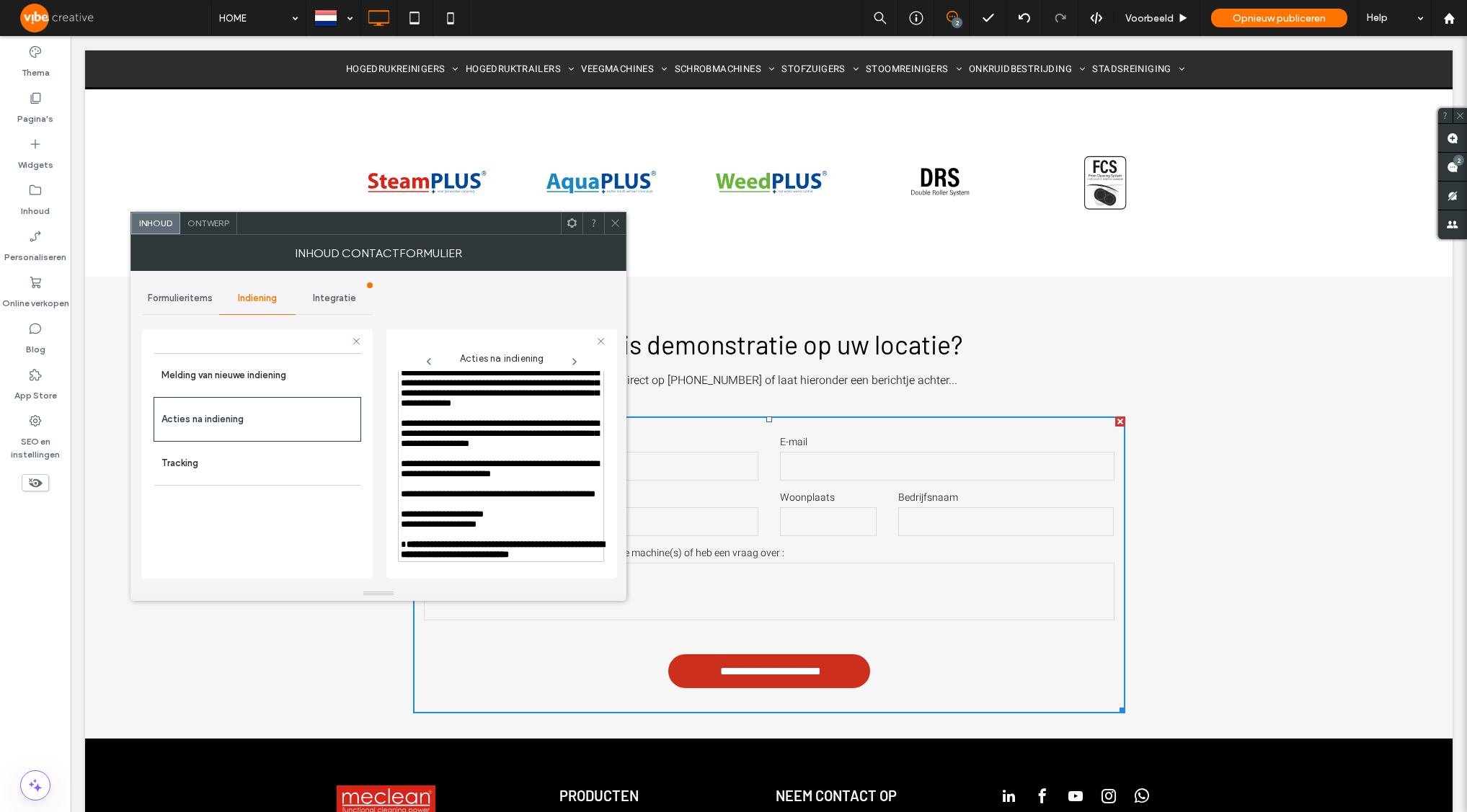
click at [402, 478] on span "**********" at bounding box center [500, 468] width 199 height 20
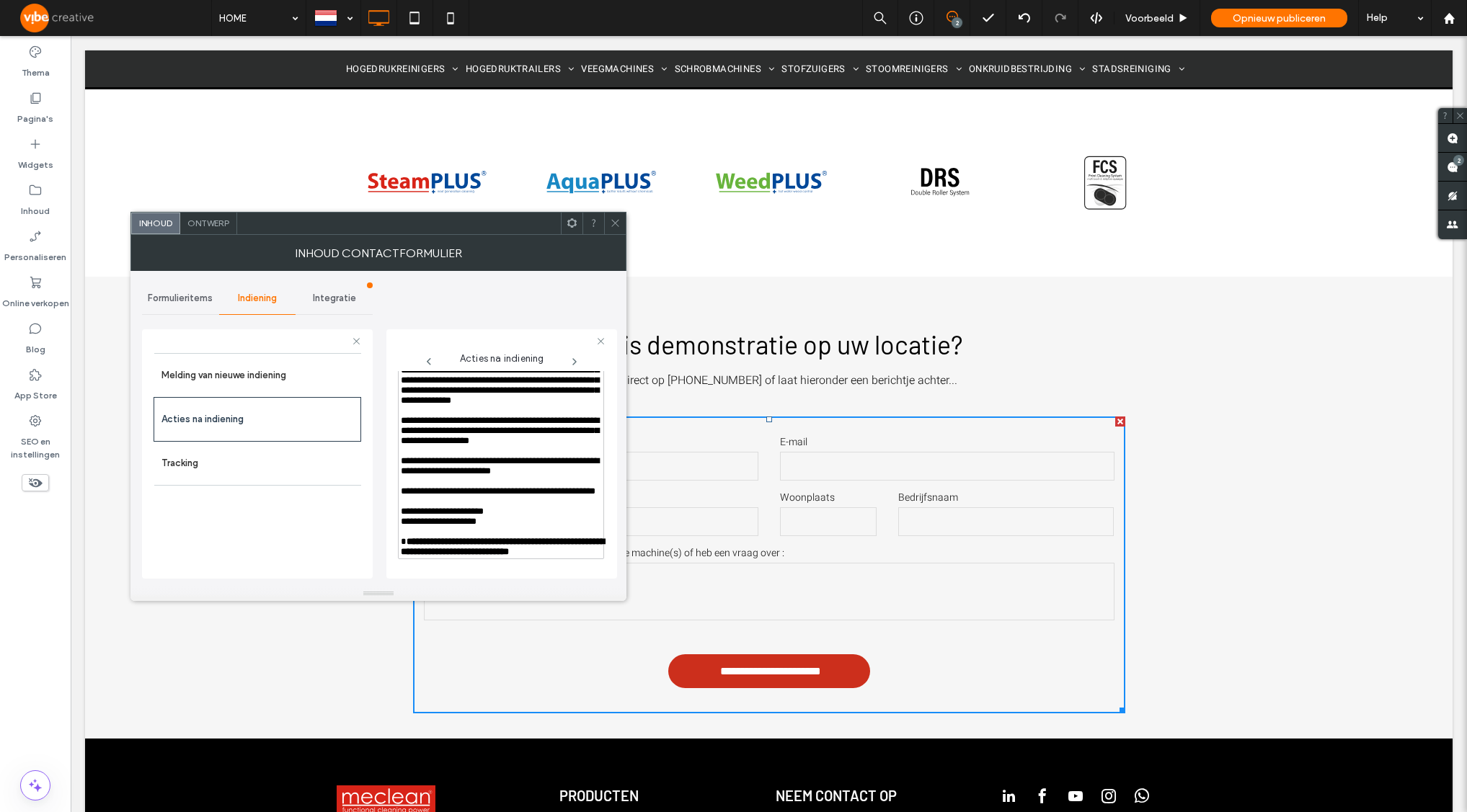
scroll to position [726, 0]
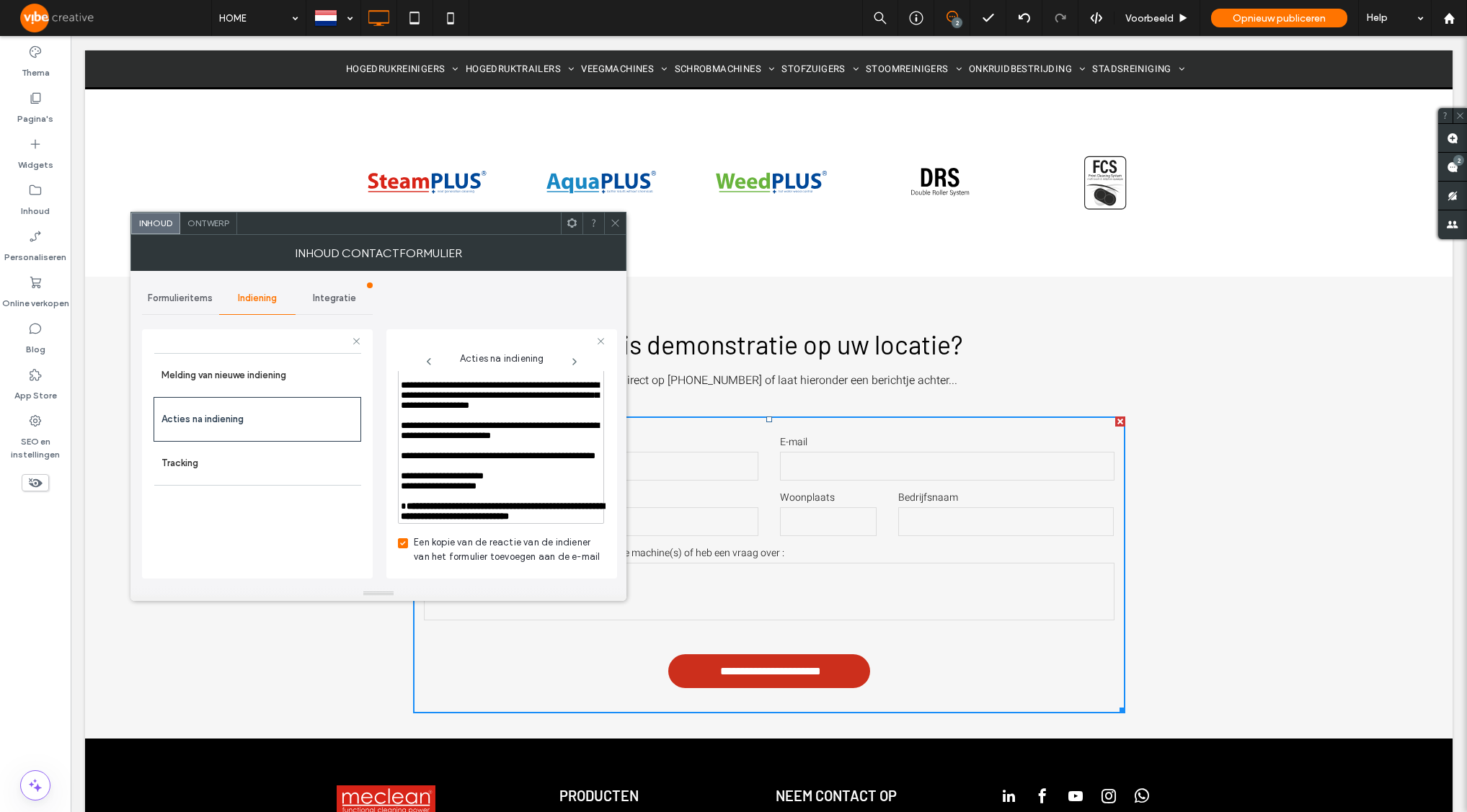
click at [404, 460] on span "**********" at bounding box center [498, 456] width 195 height 9
click at [402, 480] on span "**********" at bounding box center [442, 476] width 83 height 9
click at [344, 526] on div "Melding van nieuwe indiening Acties na indiening Tracking" at bounding box center [257, 462] width 208 height 218
click at [227, 457] on label "Tracking" at bounding box center [258, 463] width 193 height 29
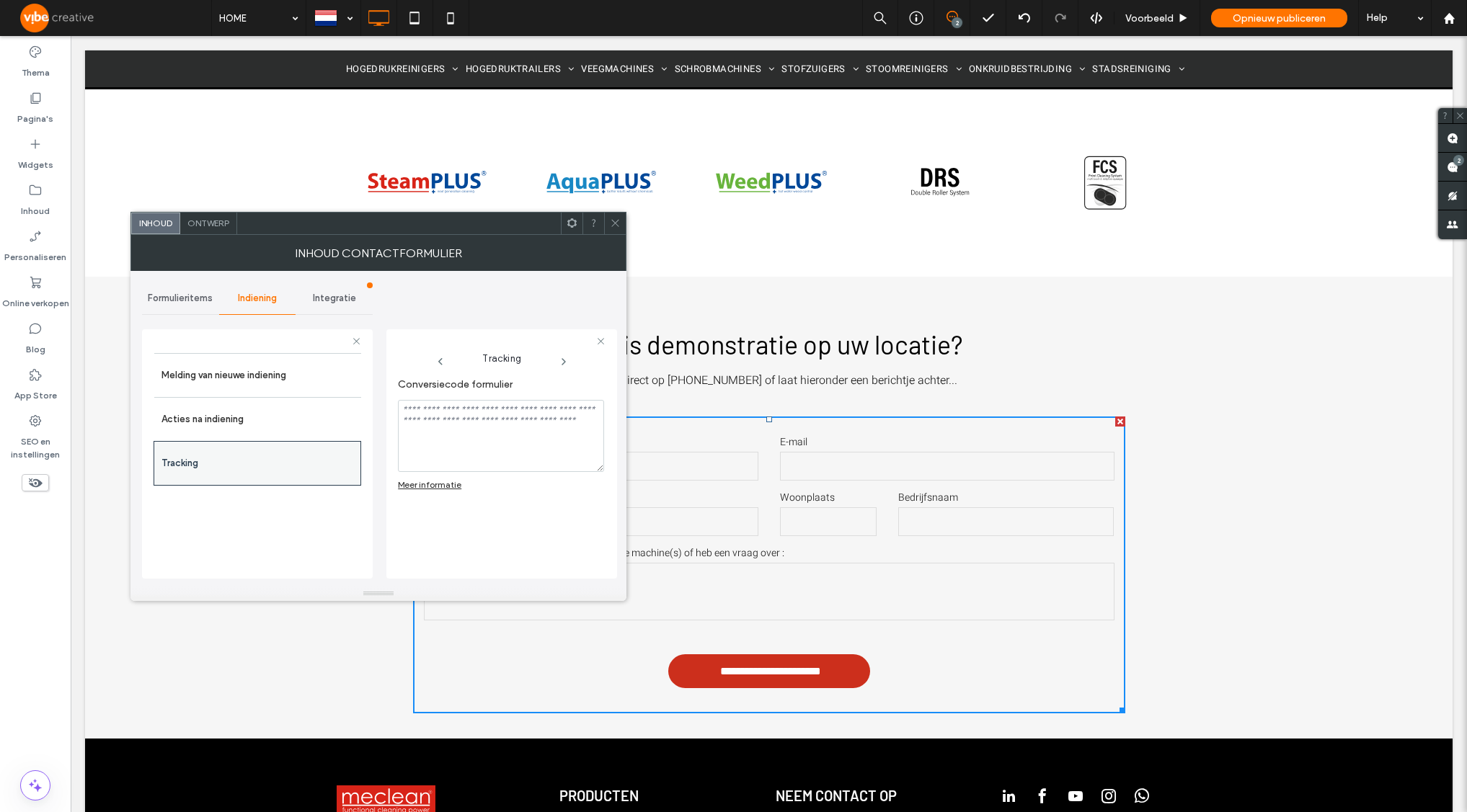
scroll to position [0, 0]
click at [321, 305] on div "Integratie" at bounding box center [334, 298] width 77 height 32
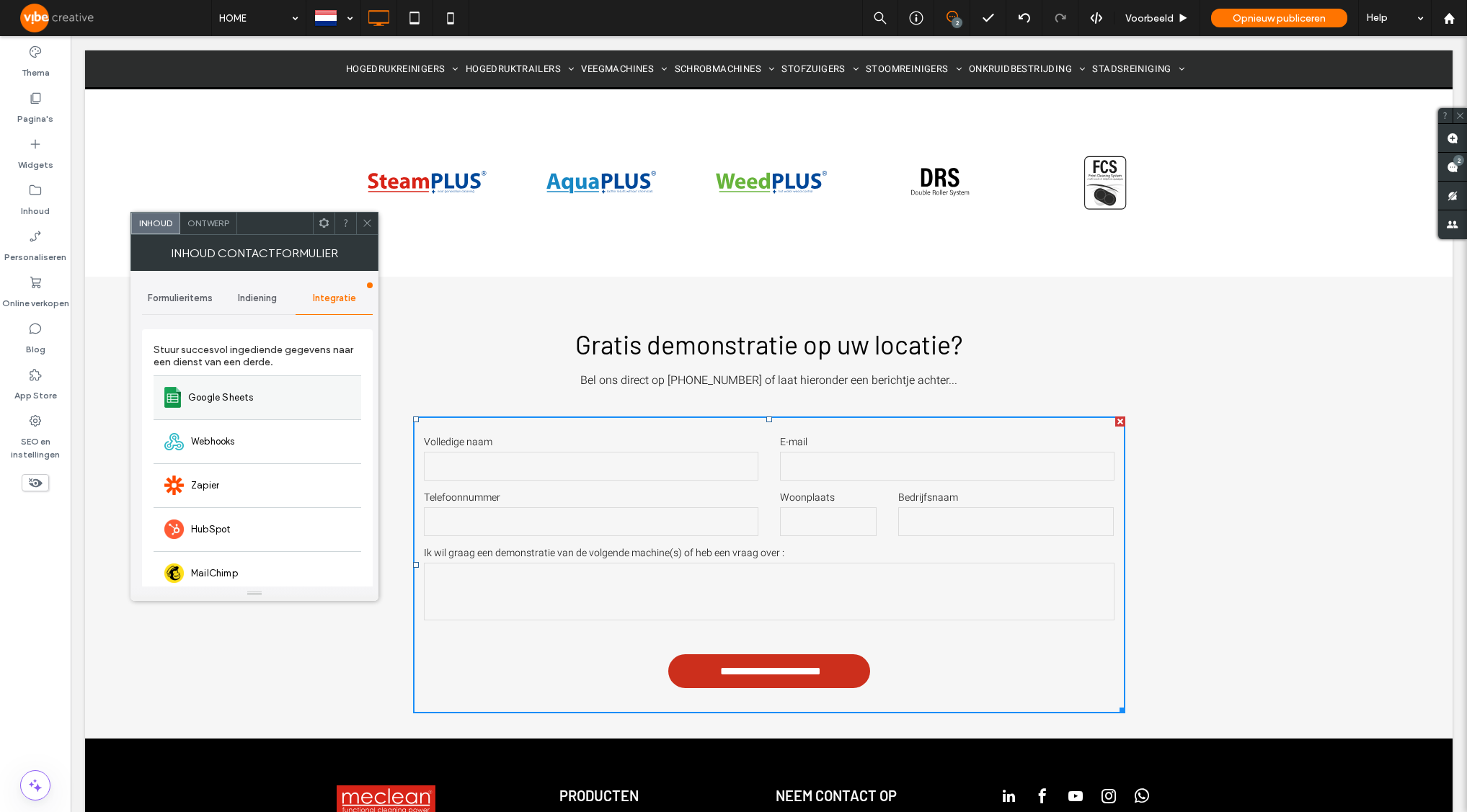
click at [281, 411] on div "Google Sheets" at bounding box center [257, 397] width 208 height 44
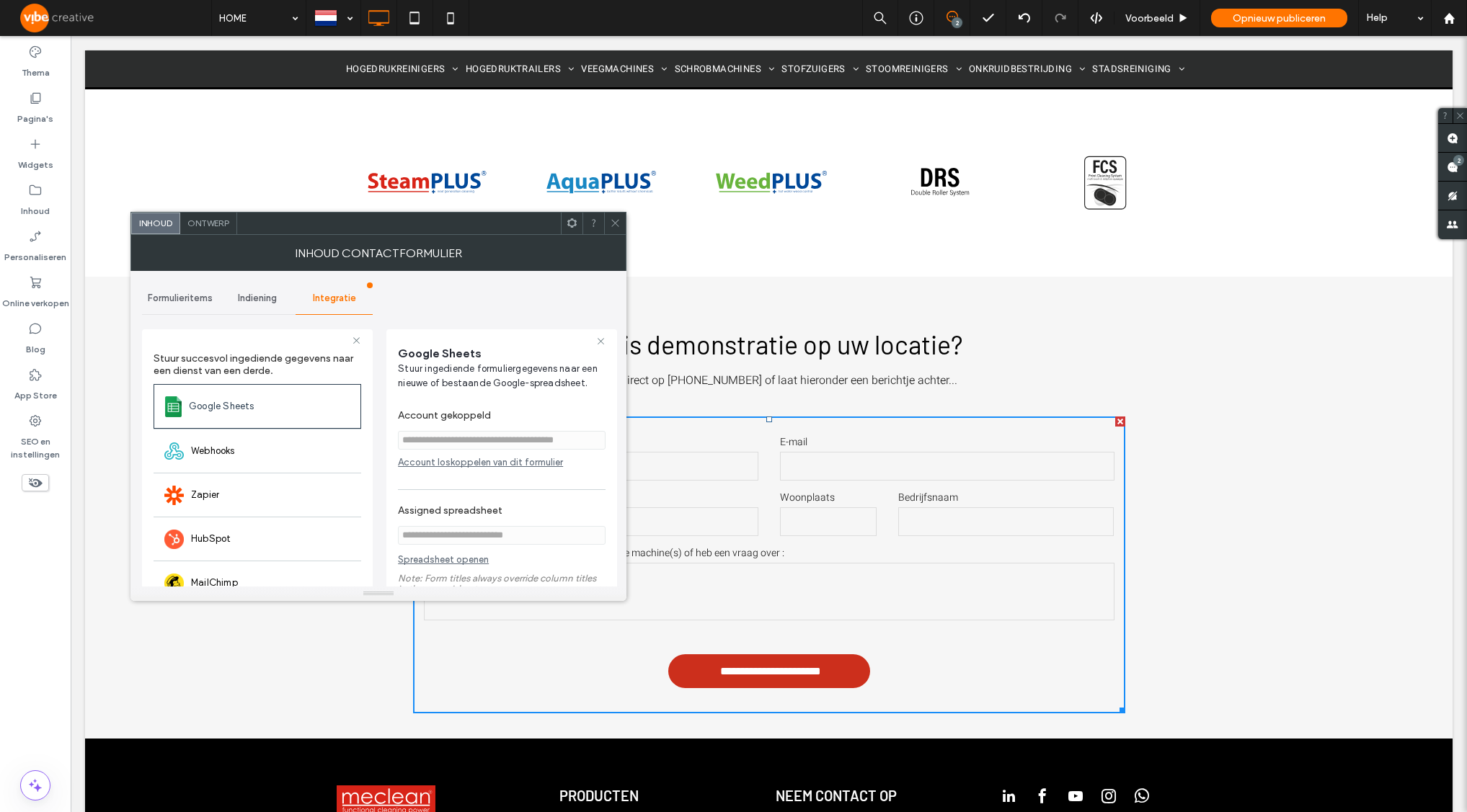
click at [613, 225] on use at bounding box center [615, 223] width 8 height 8
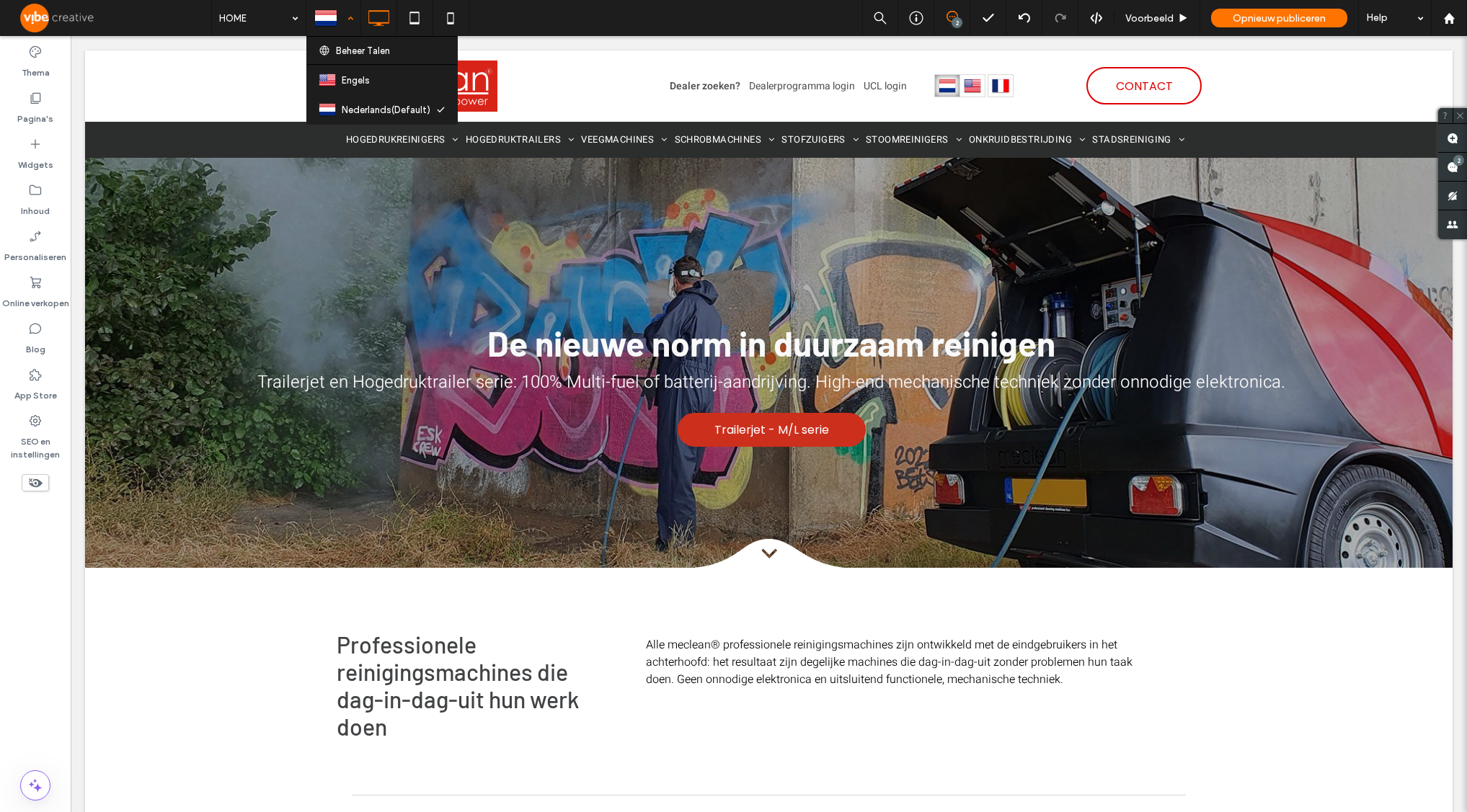
click at [315, 18] on div at bounding box center [333, 18] width 53 height 35
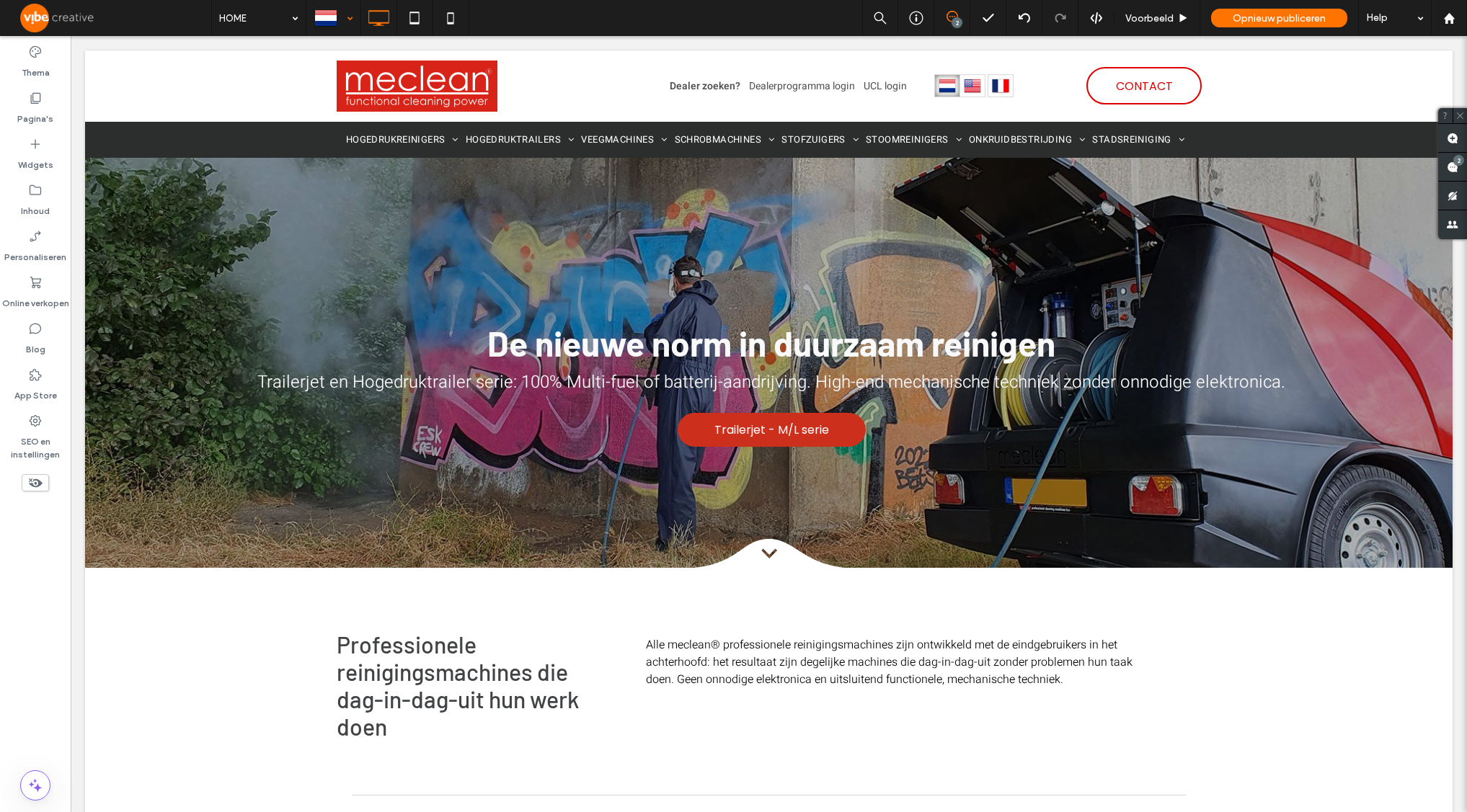
click at [315, 18] on div at bounding box center [333, 18] width 53 height 35
click at [44, 108] on label "Pagina's" at bounding box center [35, 115] width 36 height 20
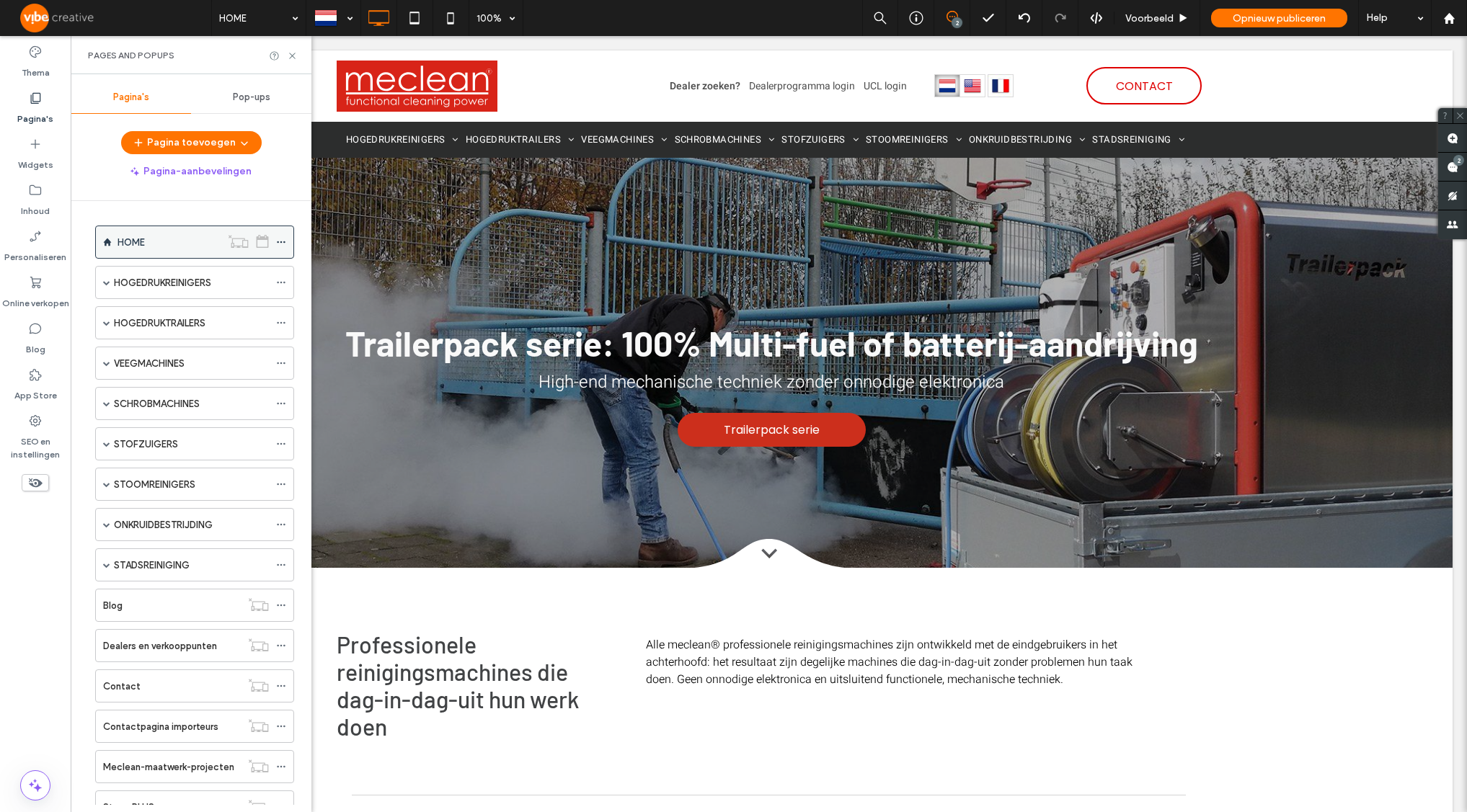
click at [283, 244] on icon at bounding box center [281, 241] width 10 height 10
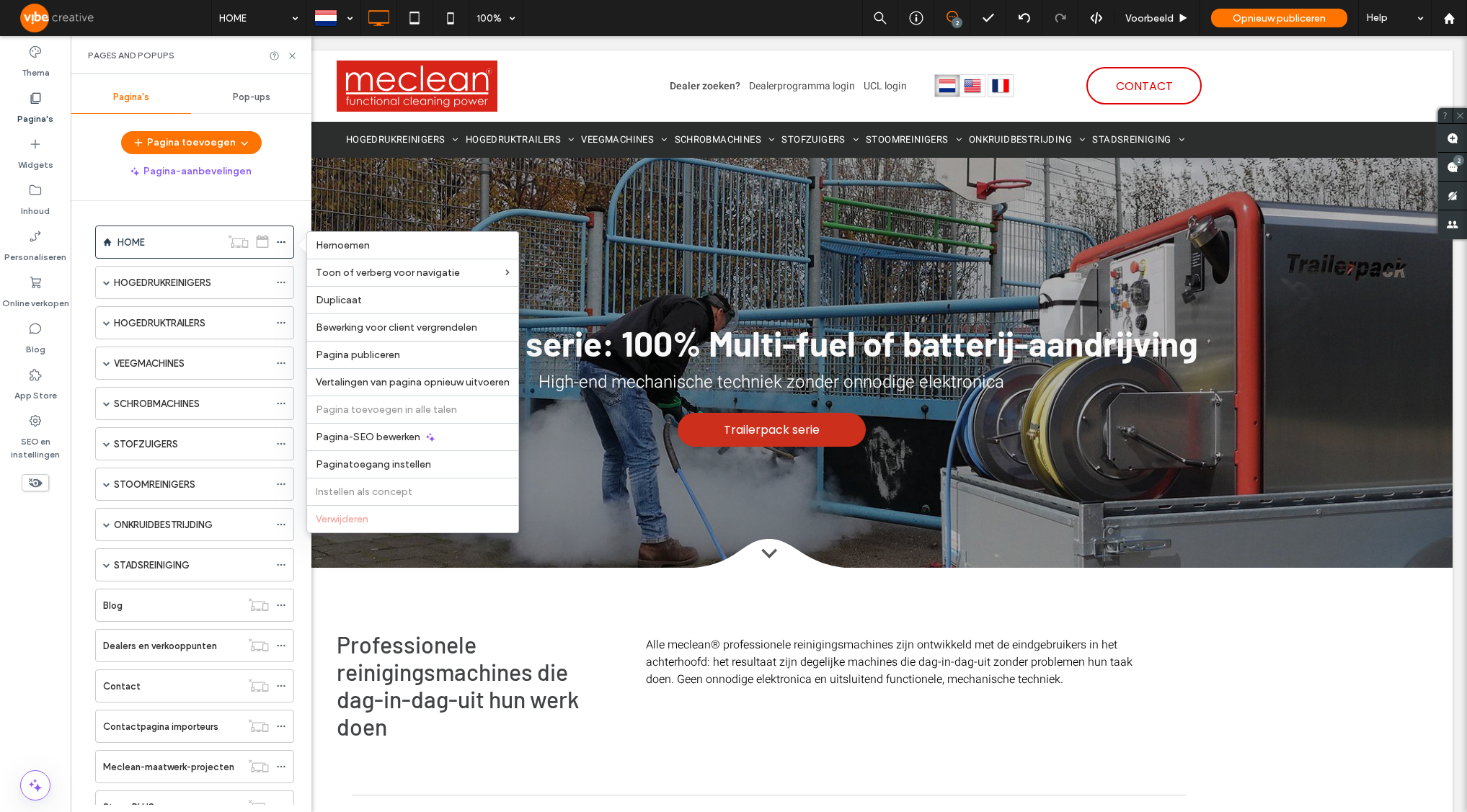
click at [275, 216] on div "HOME HOGEDRUKREINIGERS KOUDWATER HOGEDRUKREINIGERS Koudwater hogedrukreiniger A…" at bounding box center [199, 502] width 223 height 604
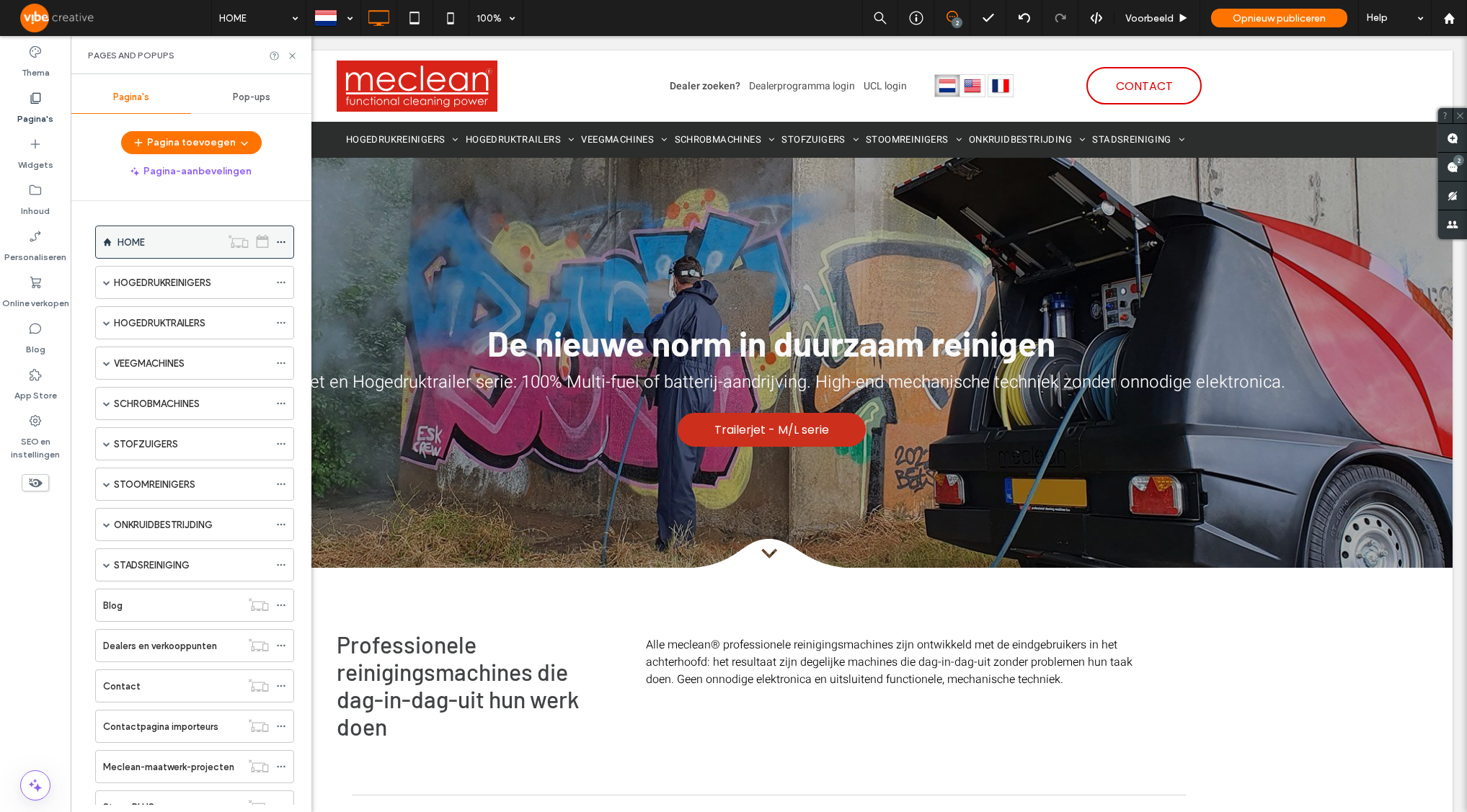
click at [282, 241] on icon at bounding box center [281, 241] width 10 height 10
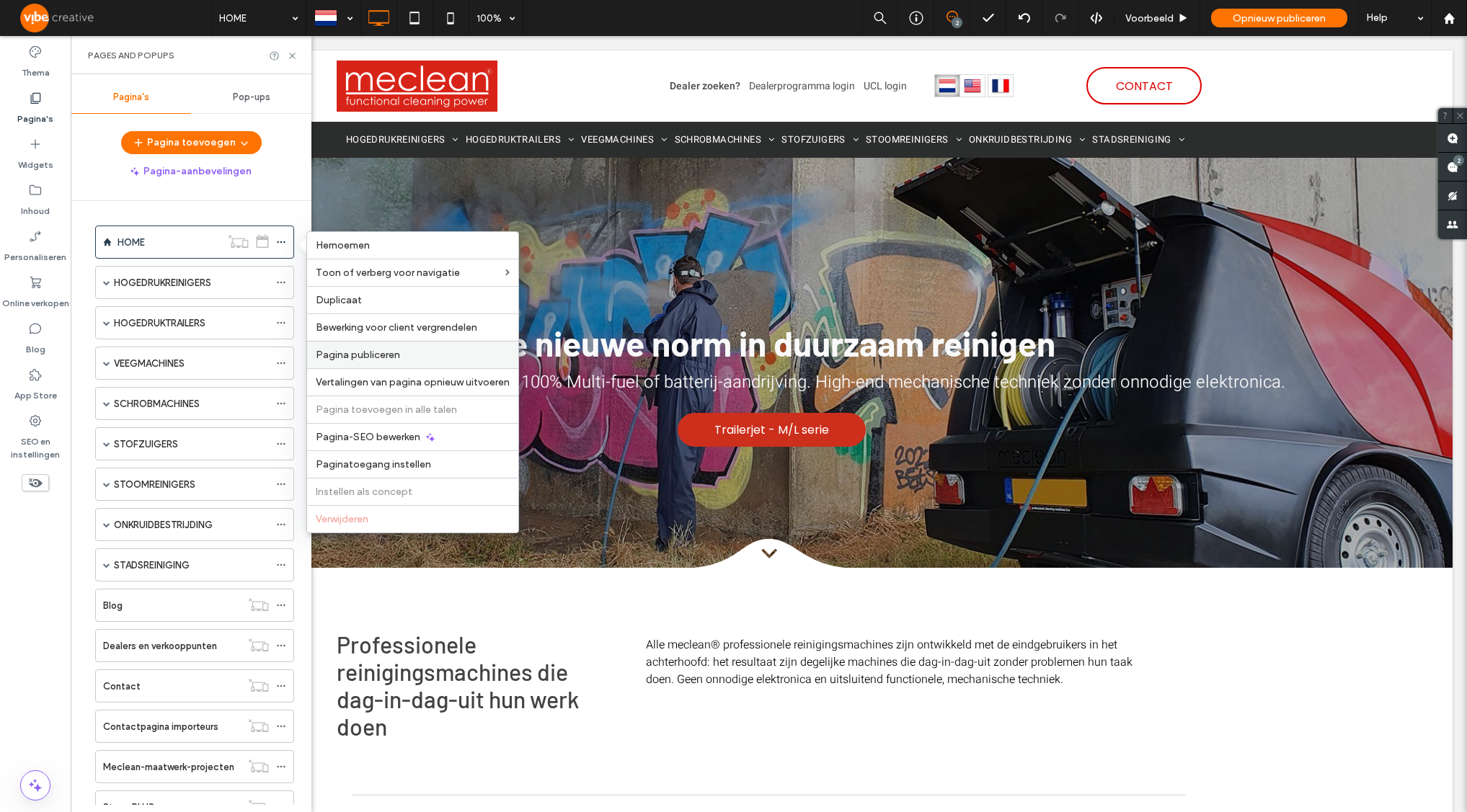
click at [402, 351] on label "Pagina publiceren" at bounding box center [413, 355] width 194 height 12
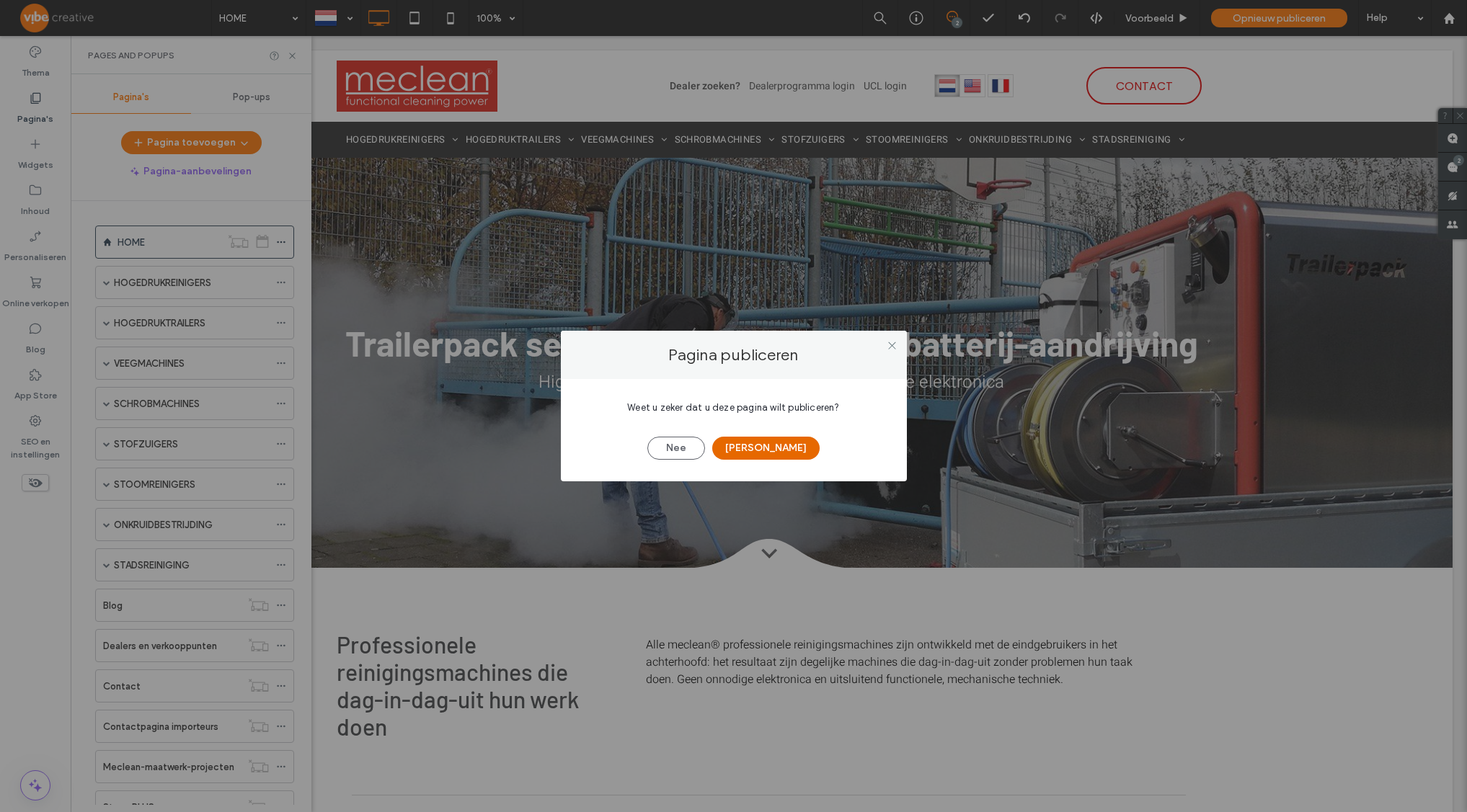
click at [779, 444] on button "[PERSON_NAME]" at bounding box center [766, 448] width 108 height 23
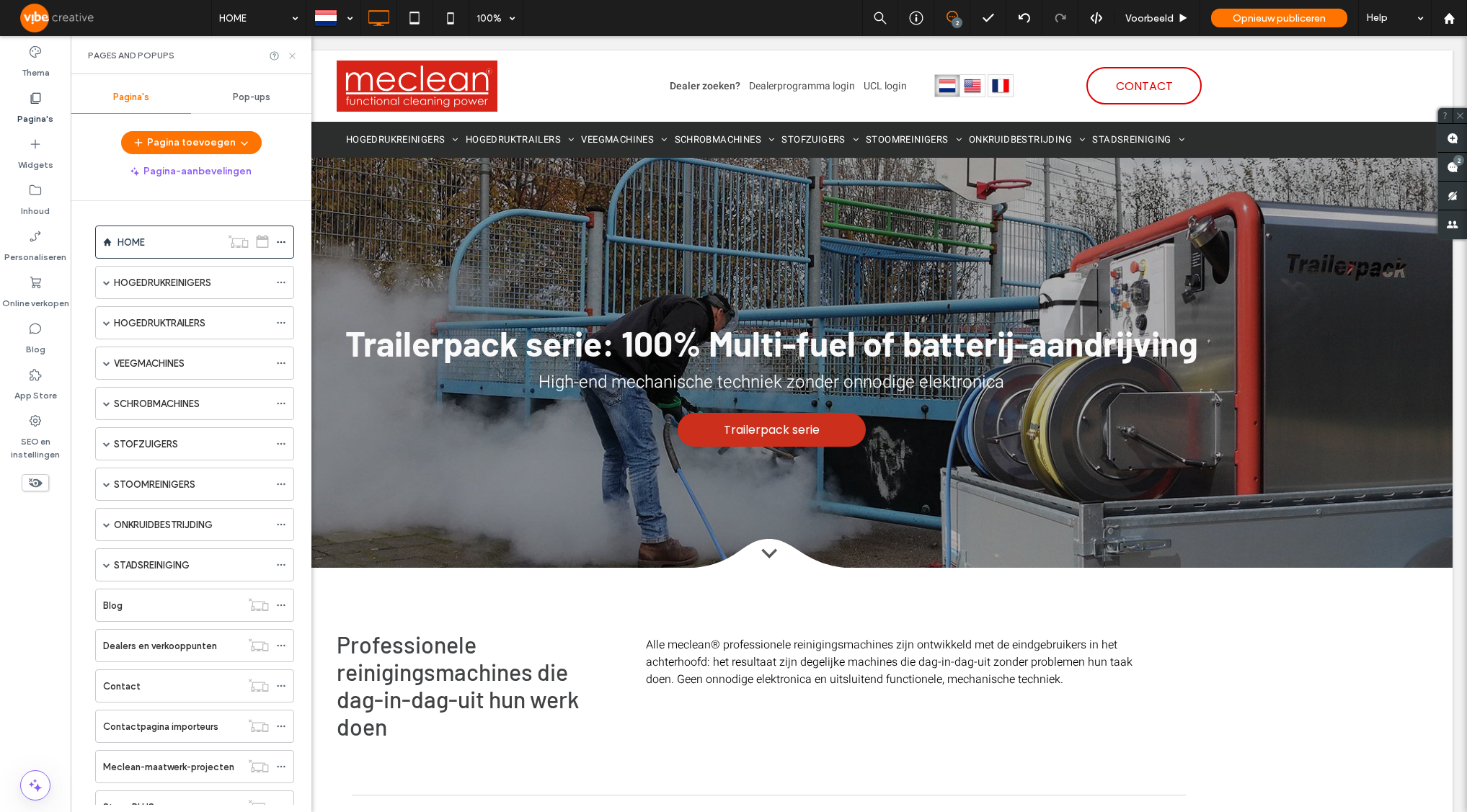
click at [294, 56] on icon at bounding box center [292, 56] width 11 height 11
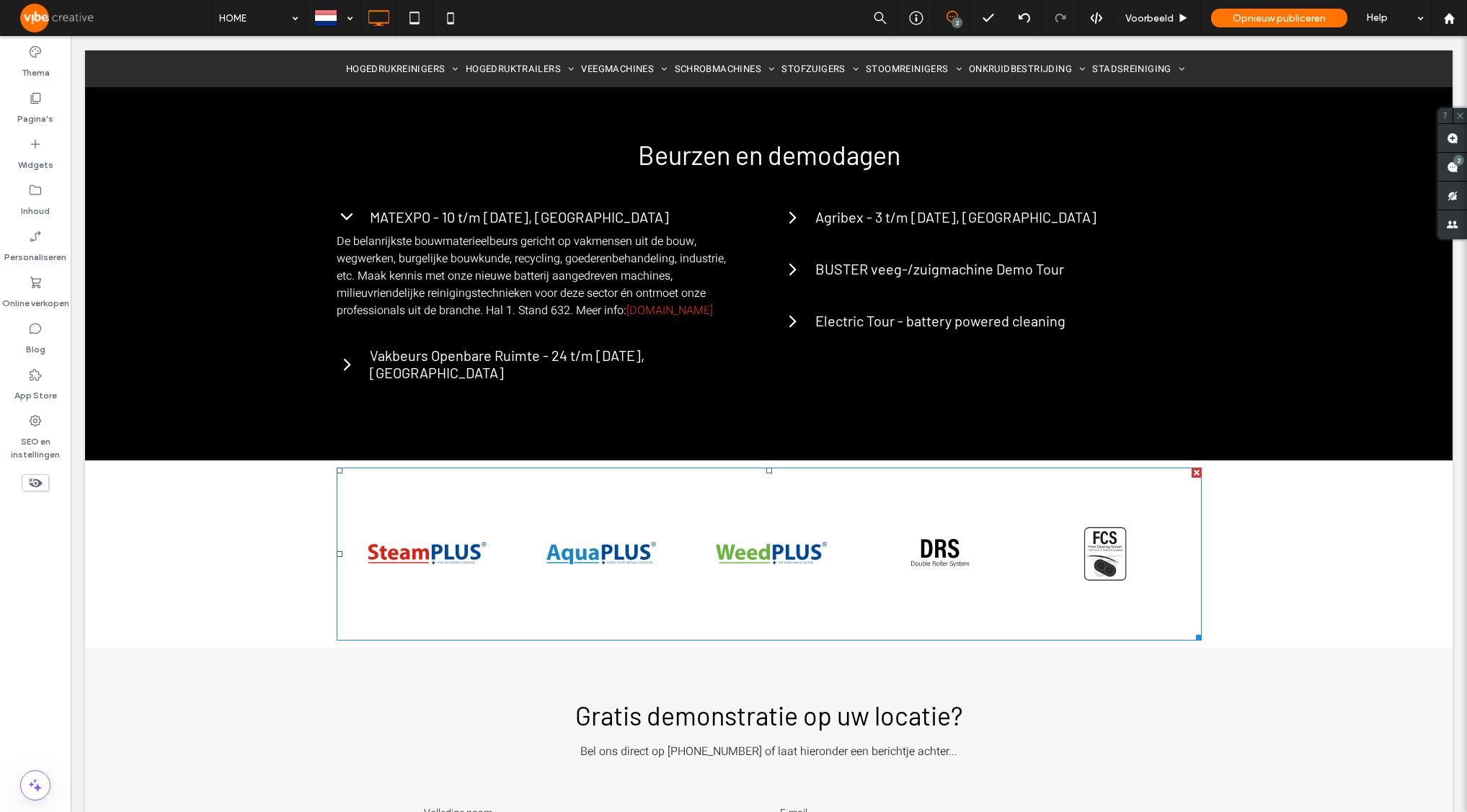
scroll to position [3934, 0]
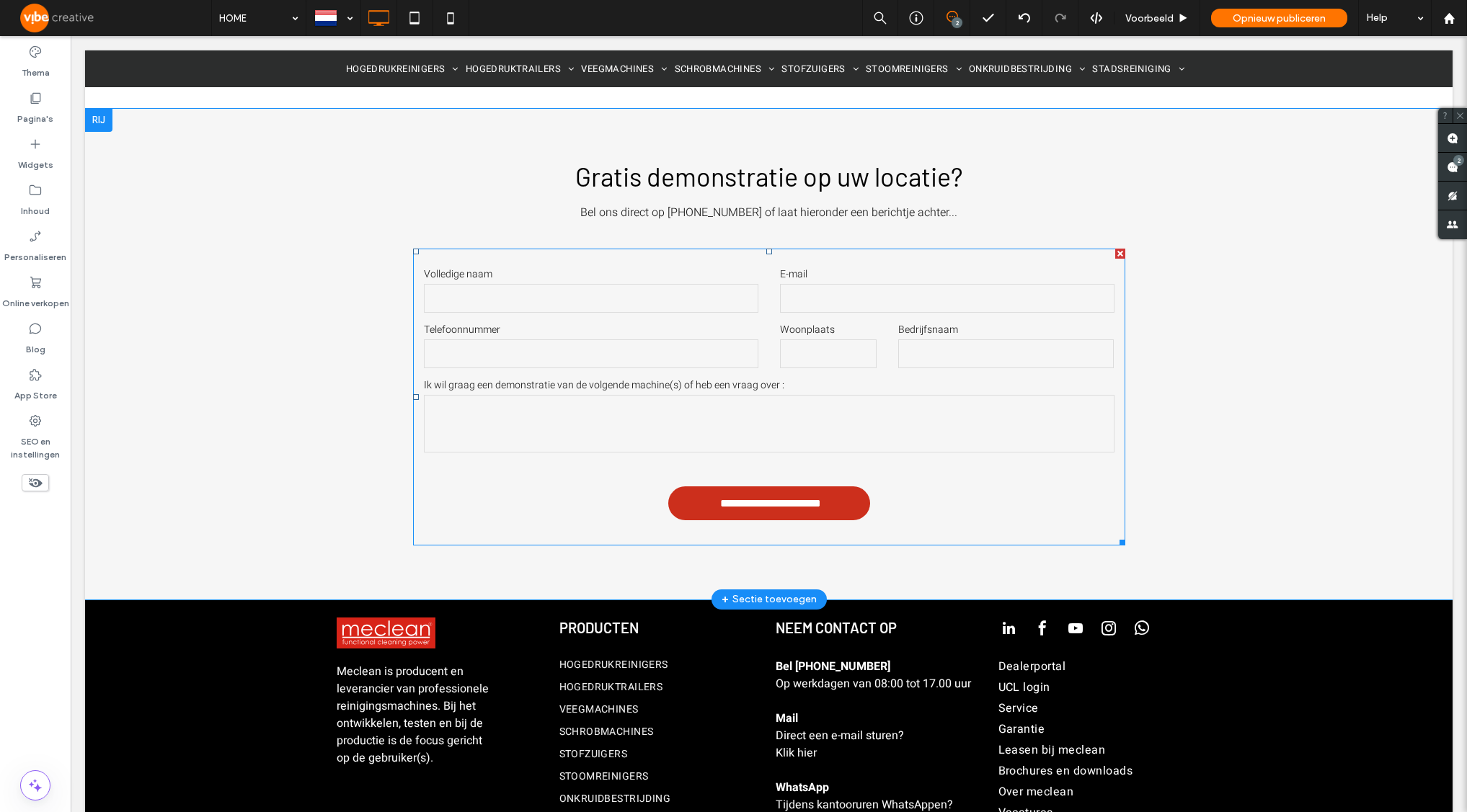
click at [694, 395] on textarea at bounding box center [769, 423] width 691 height 58
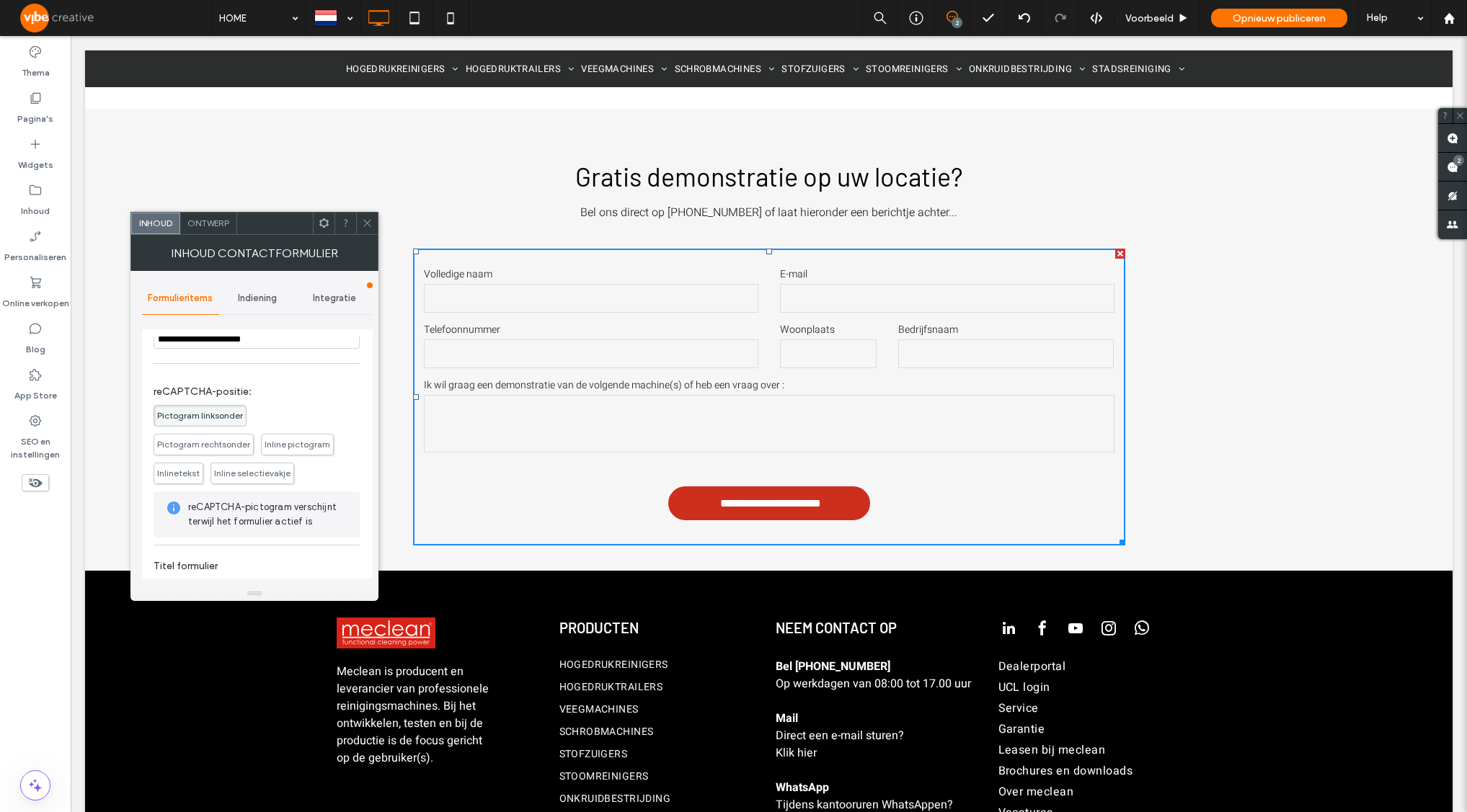
scroll to position [304, 0]
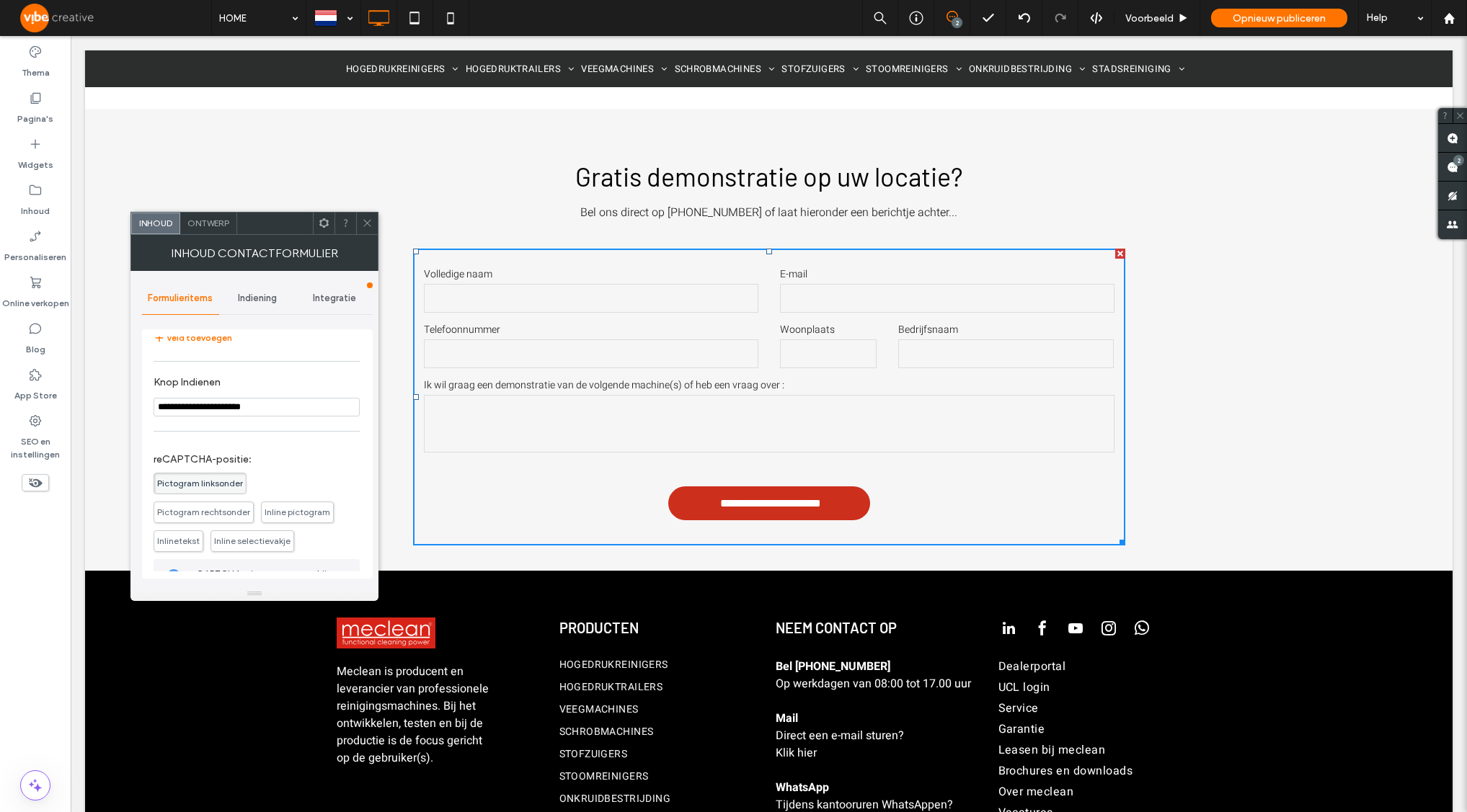
click at [272, 308] on div "Indiening" at bounding box center [257, 298] width 77 height 32
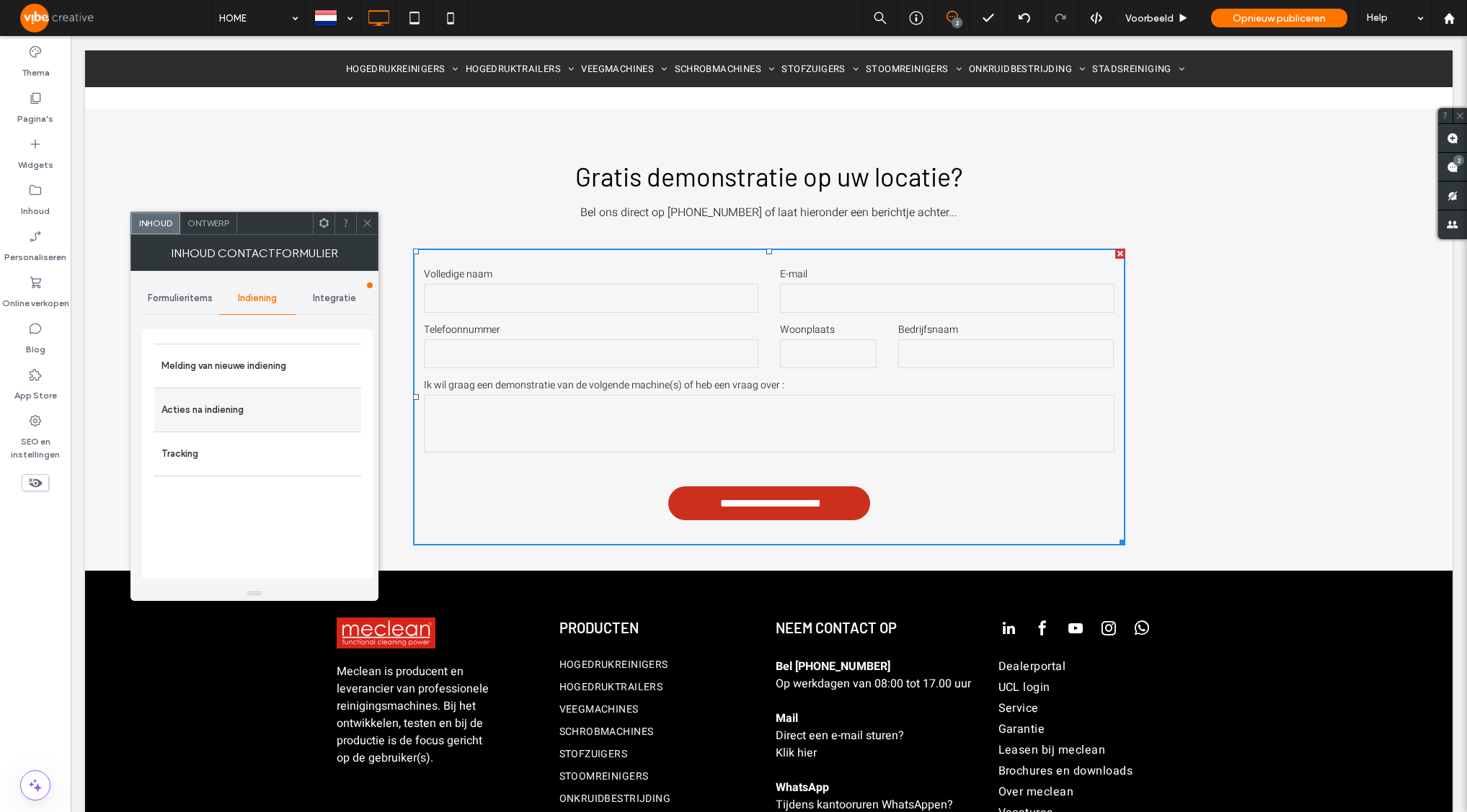
click at [272, 408] on label "Acties na indiening" at bounding box center [258, 410] width 193 height 29
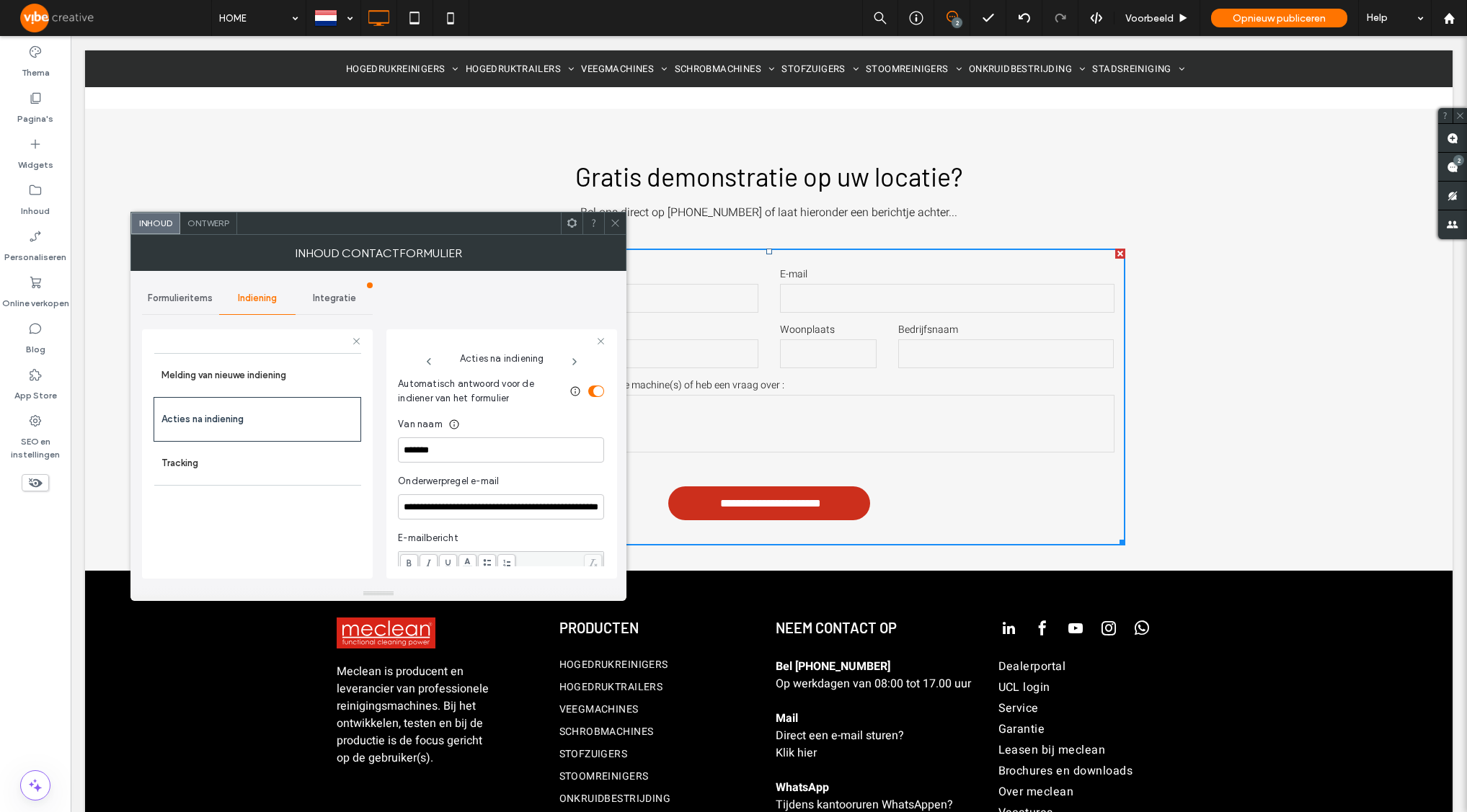
scroll to position [568, 0]
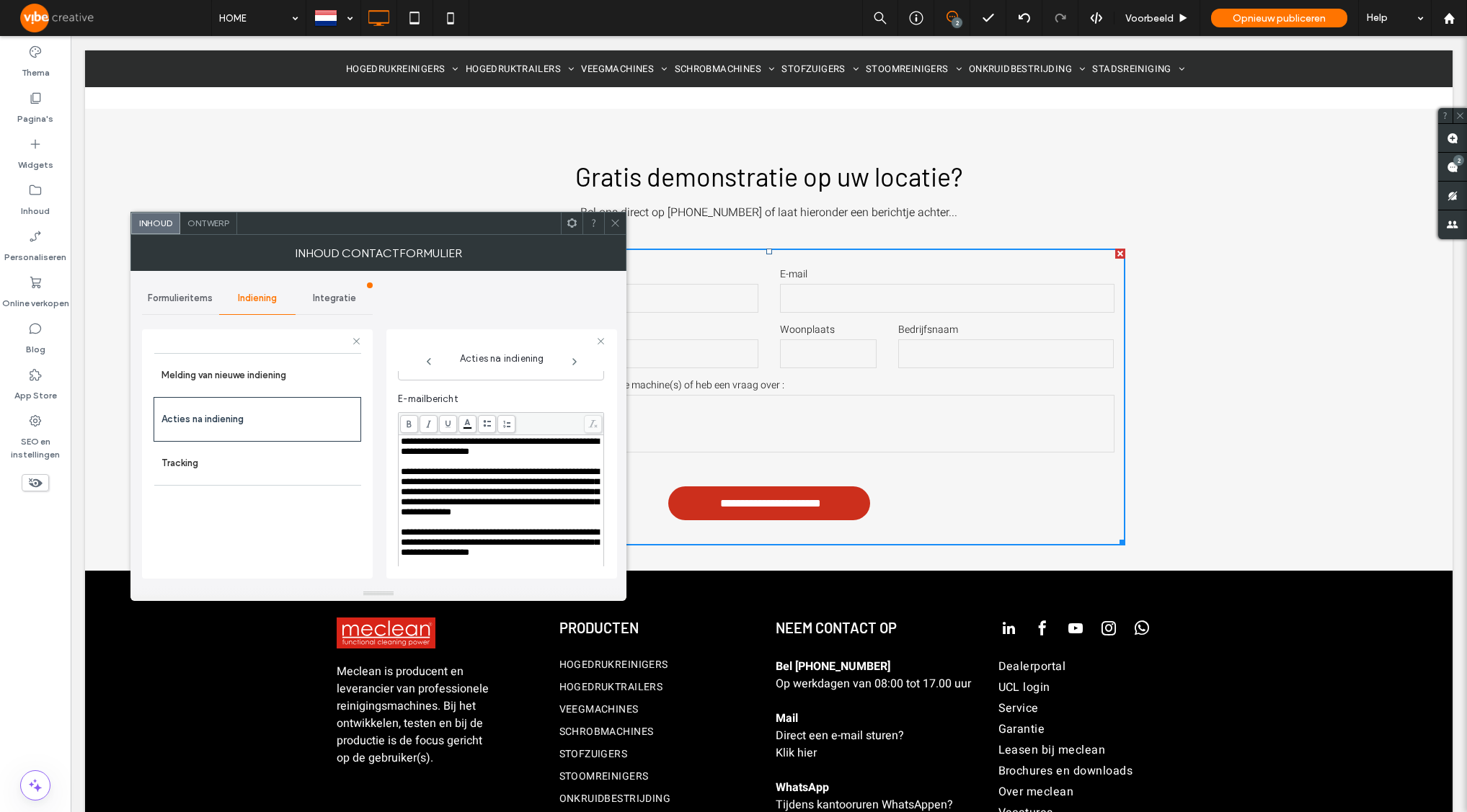
click at [494, 502] on span "**********" at bounding box center [500, 492] width 199 height 50
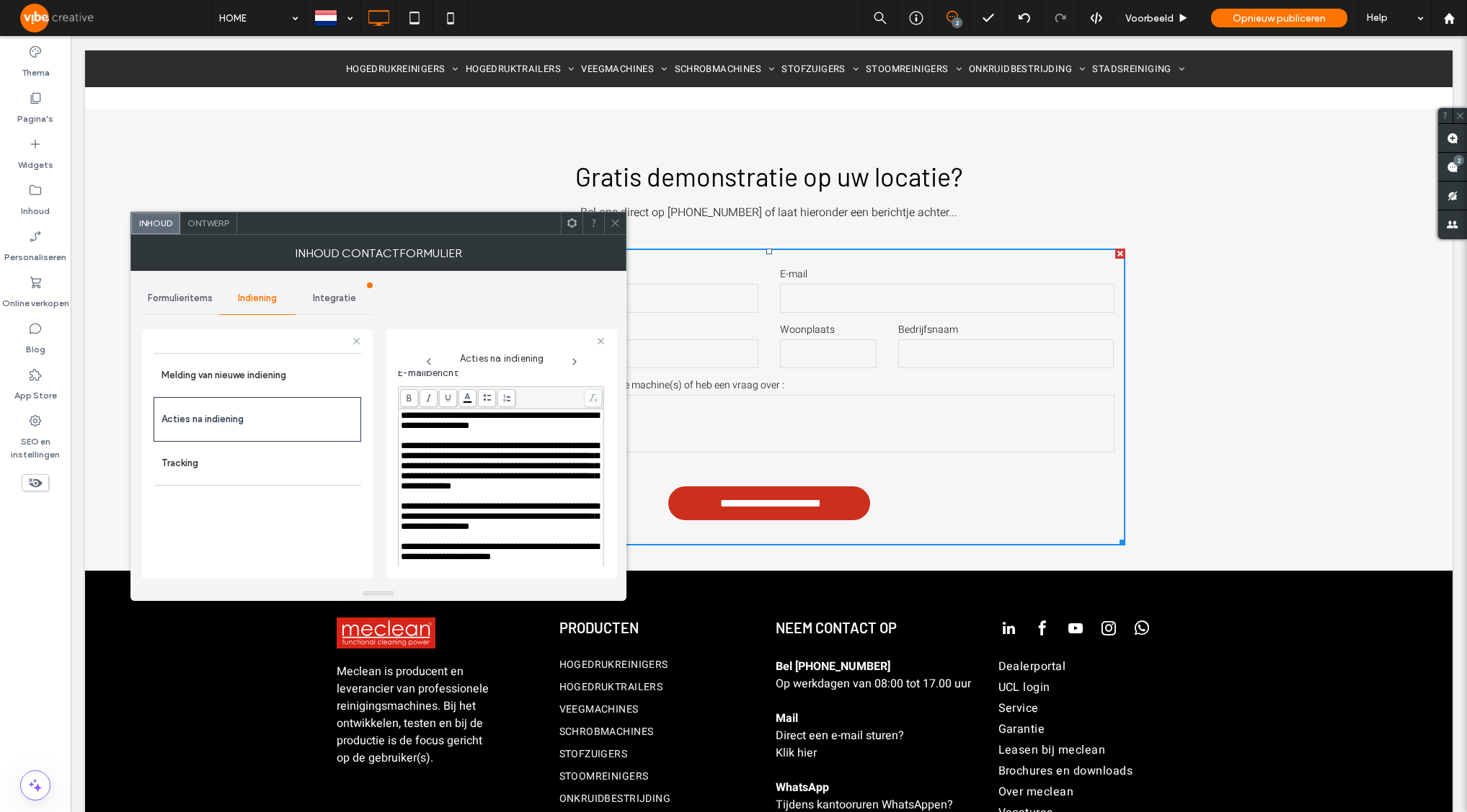
scroll to position [674, 0]
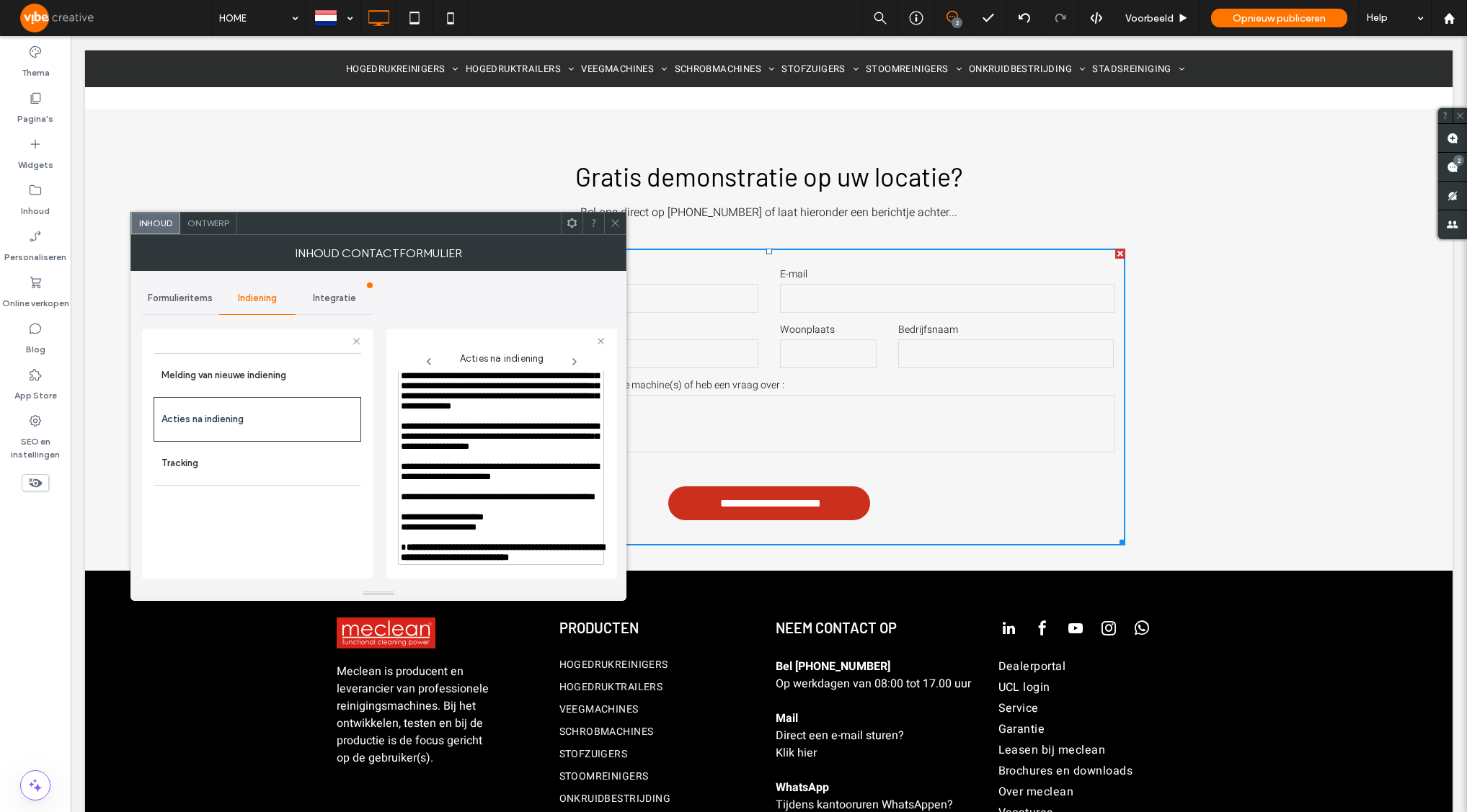
click at [479, 451] on span "**********" at bounding box center [500, 436] width 199 height 29
drag, startPoint x: 490, startPoint y: 473, endPoint x: 587, endPoint y: 476, distance: 97.0
click at [587, 451] on span "**********" at bounding box center [500, 436] width 199 height 29
click at [310, 550] on div "Melding van nieuwe indiening Acties na indiening Tracking" at bounding box center [257, 462] width 208 height 218
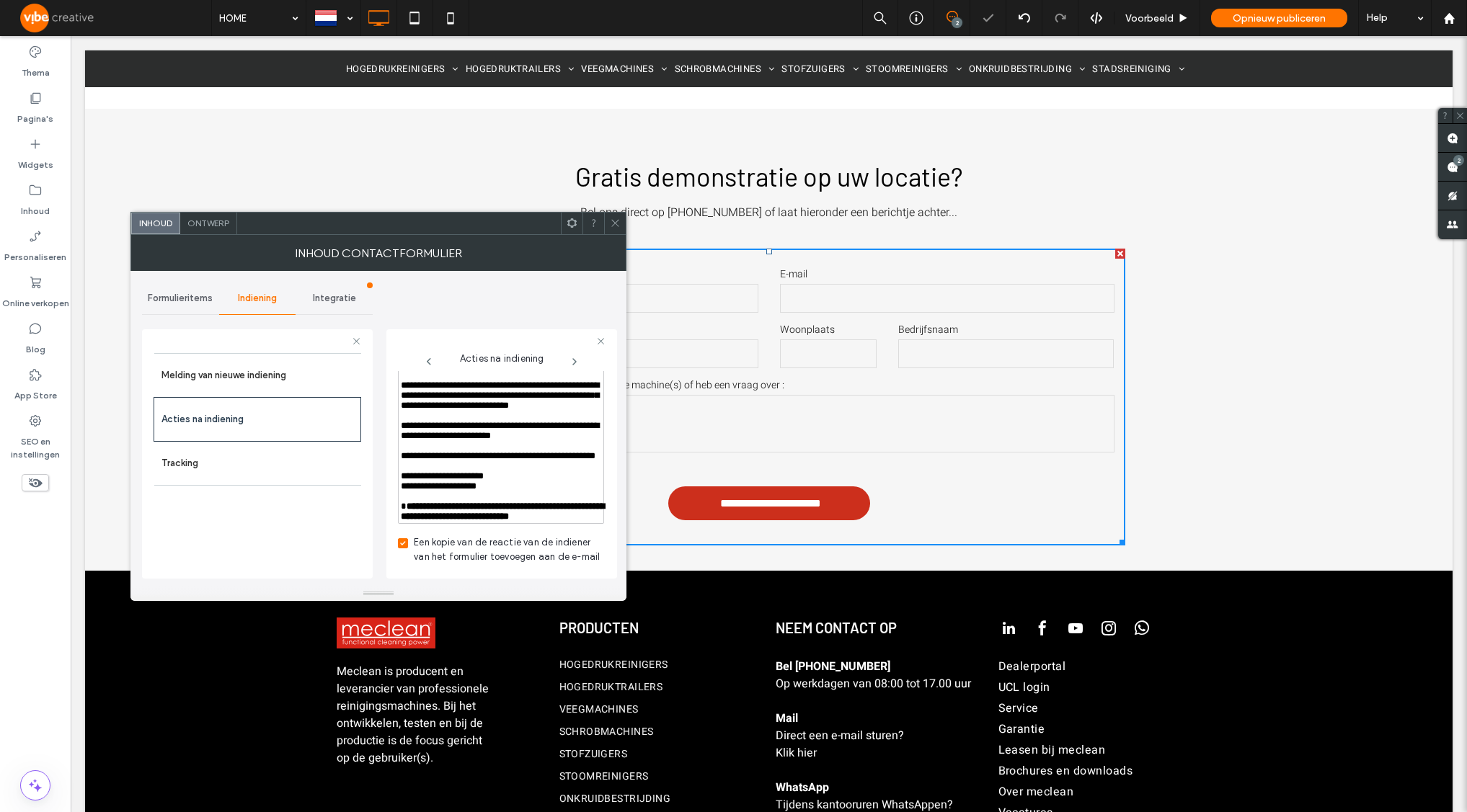
scroll to position [804, 0]
click at [338, 284] on div "Integratie" at bounding box center [334, 298] width 77 height 32
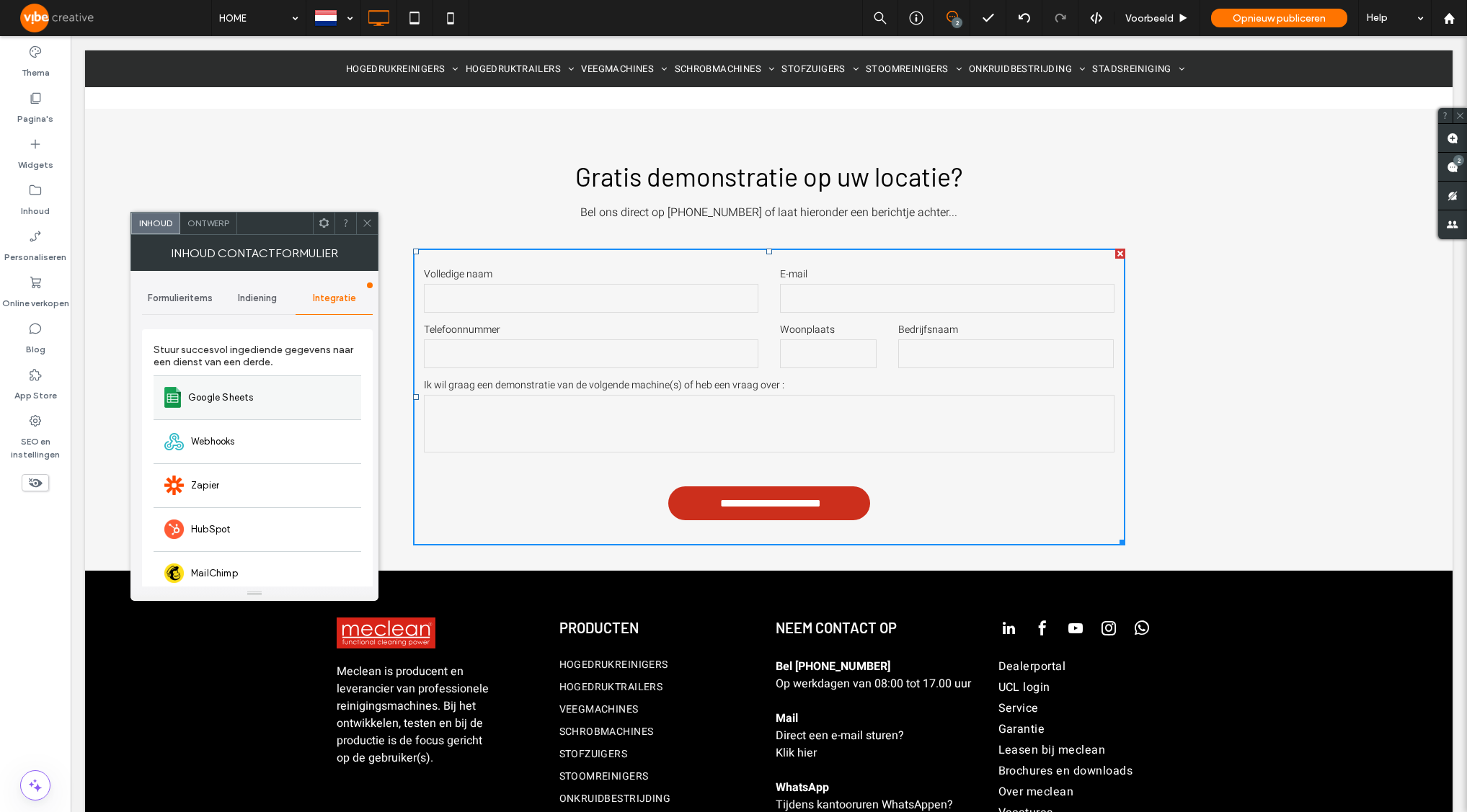
click at [284, 386] on div "Google Sheets" at bounding box center [257, 397] width 208 height 44
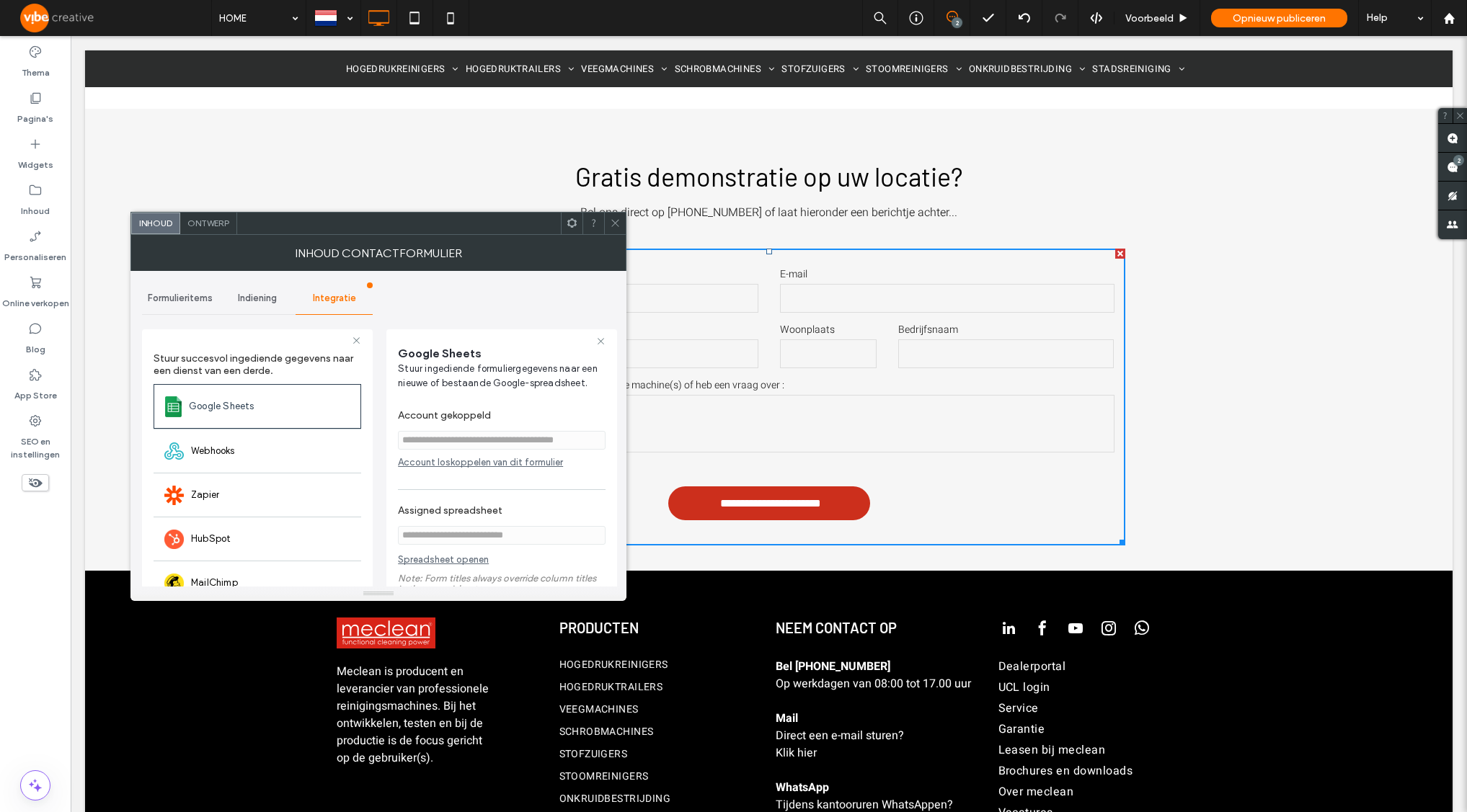
click at [611, 224] on icon at bounding box center [615, 223] width 11 height 11
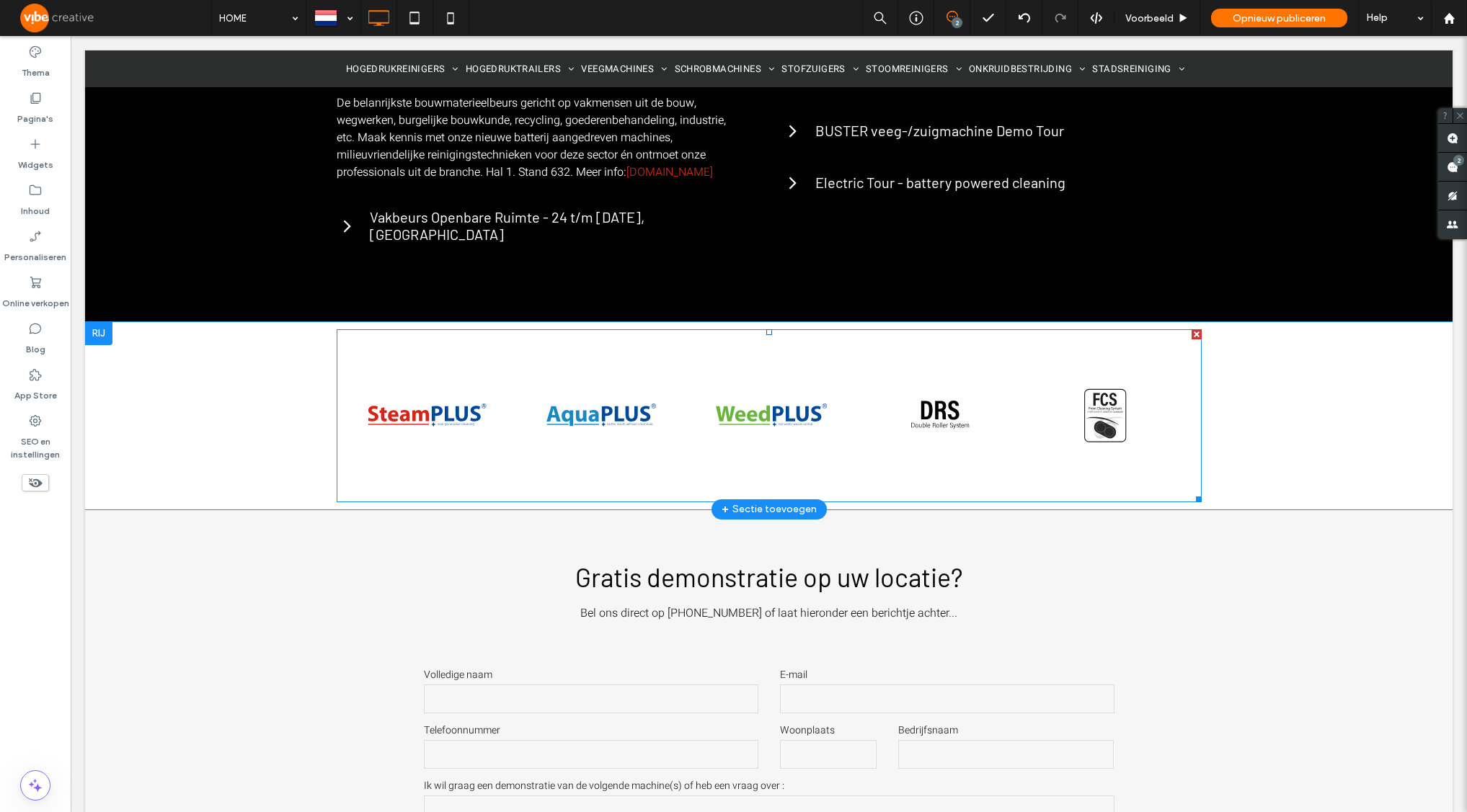
scroll to position [3538, 0]
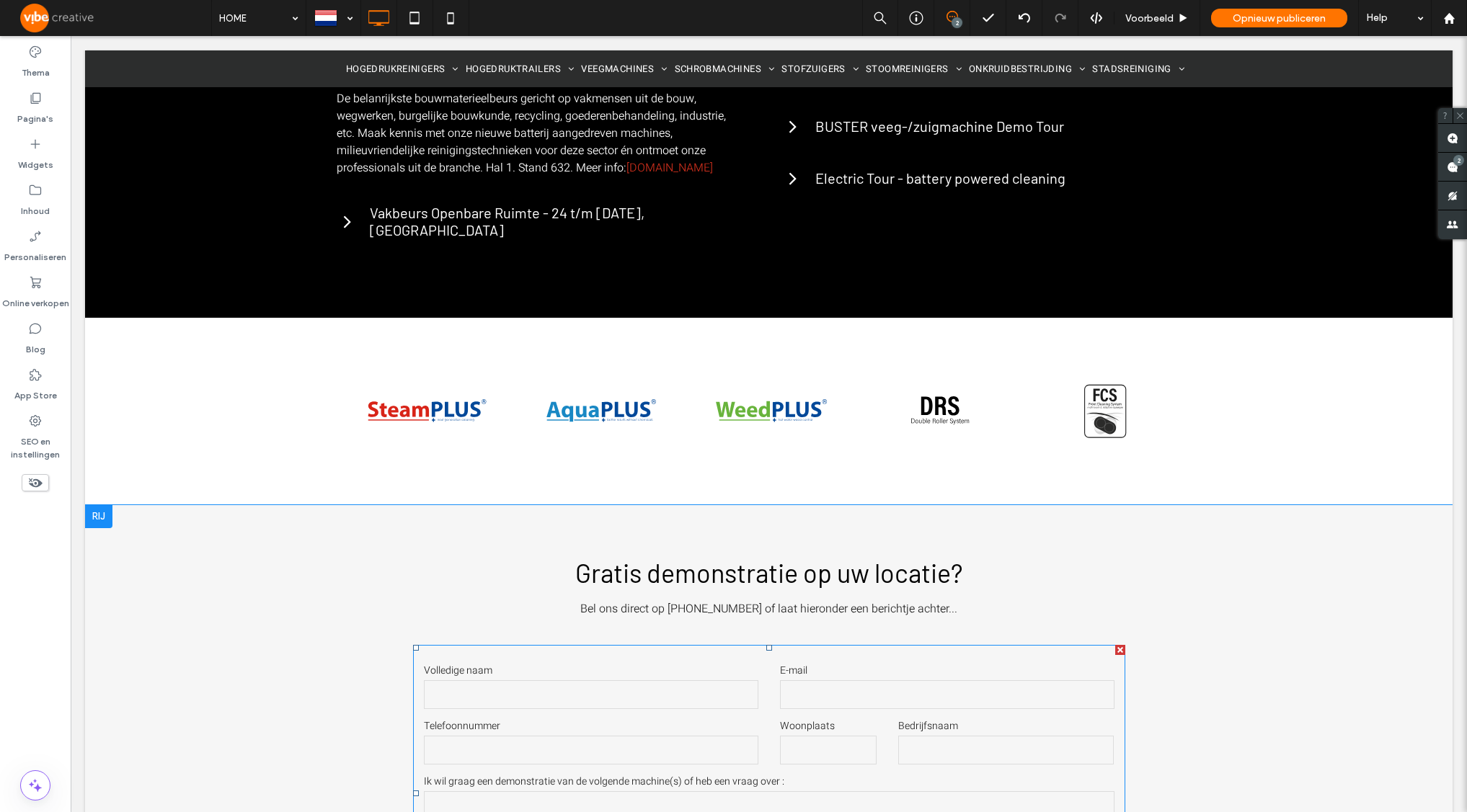
click at [873, 645] on form "**********" at bounding box center [769, 793] width 712 height 297
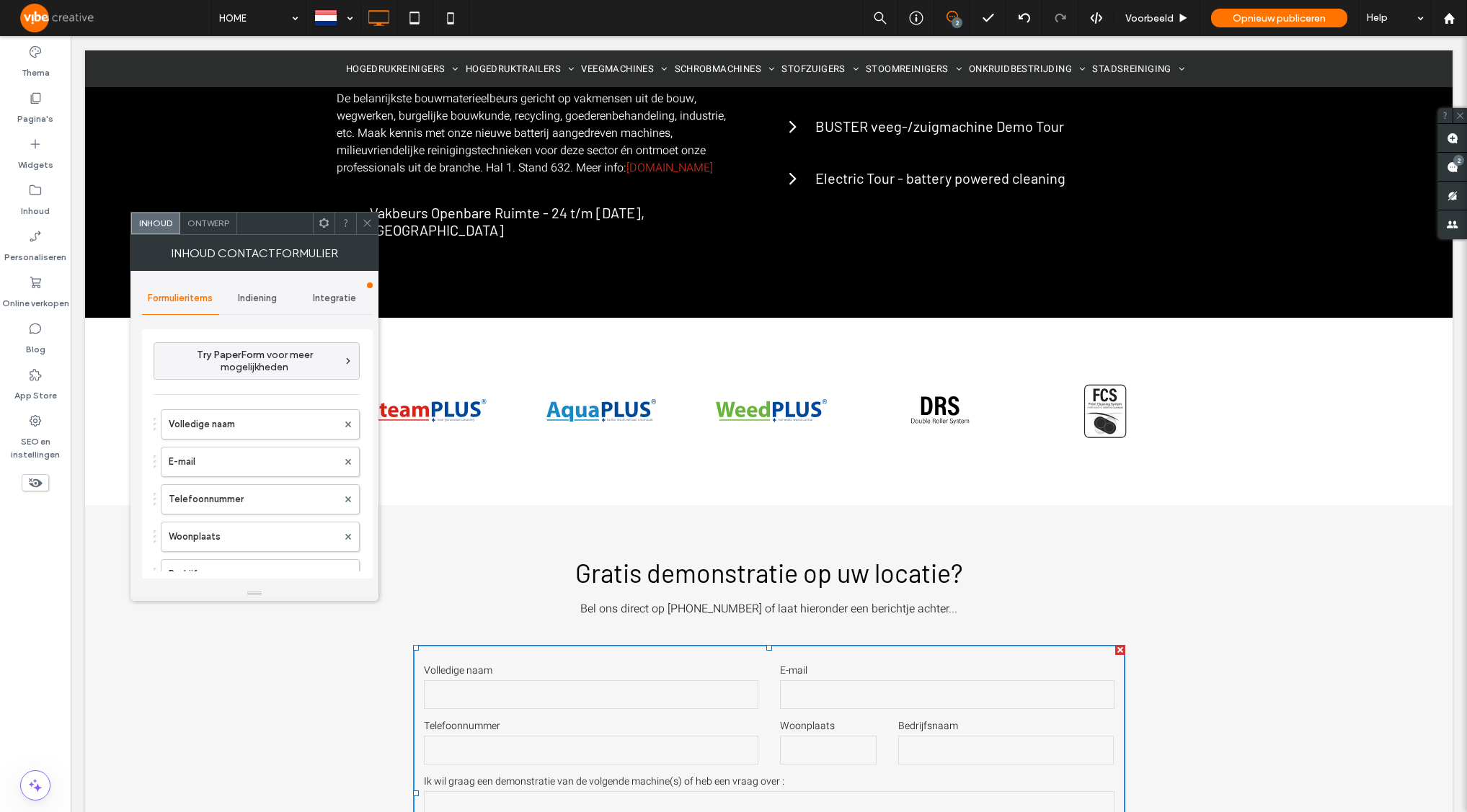
click at [243, 298] on span "Indiening" at bounding box center [257, 298] width 39 height 11
click at [355, 296] on div "Integratie" at bounding box center [334, 298] width 77 height 32
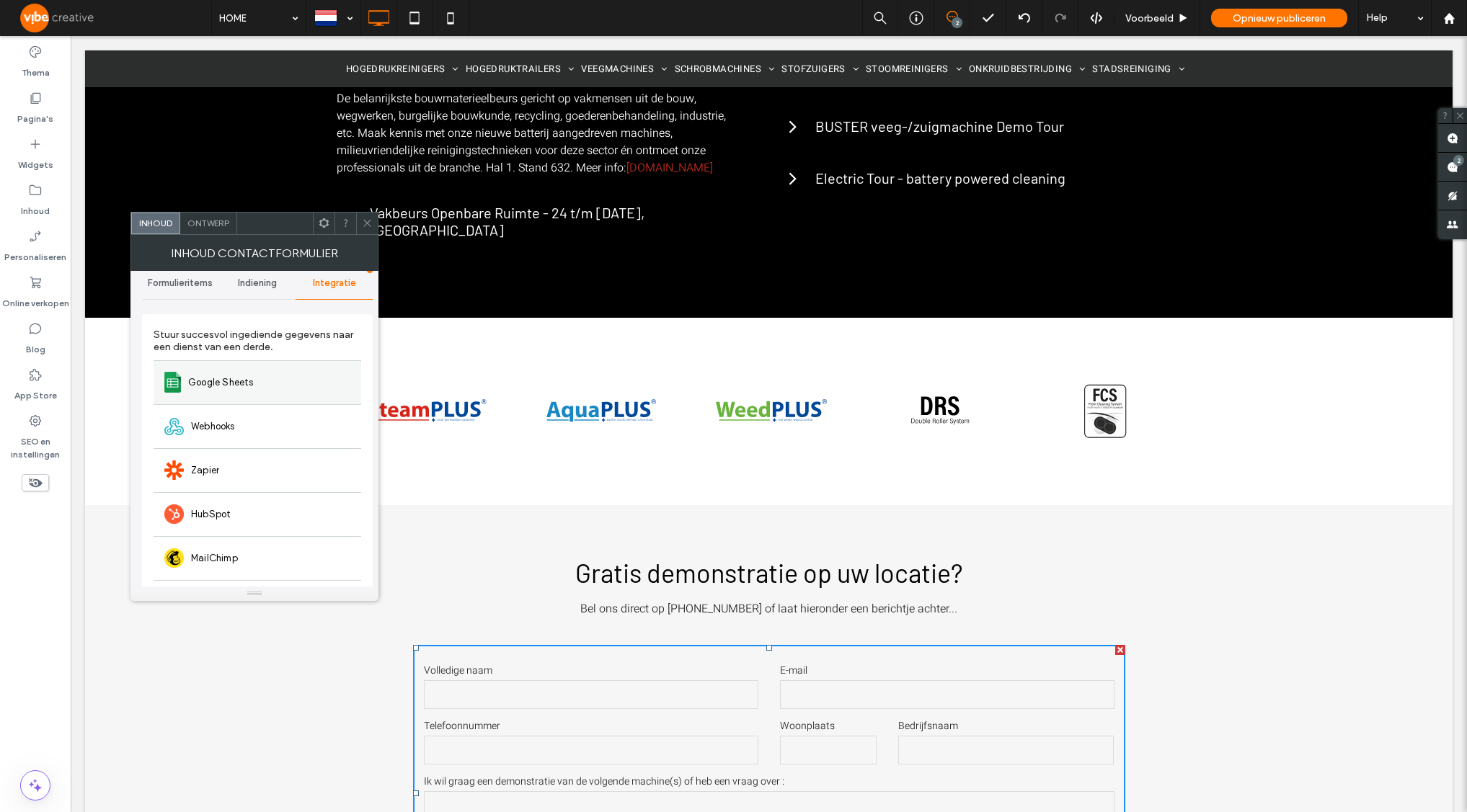
scroll to position [69, 0]
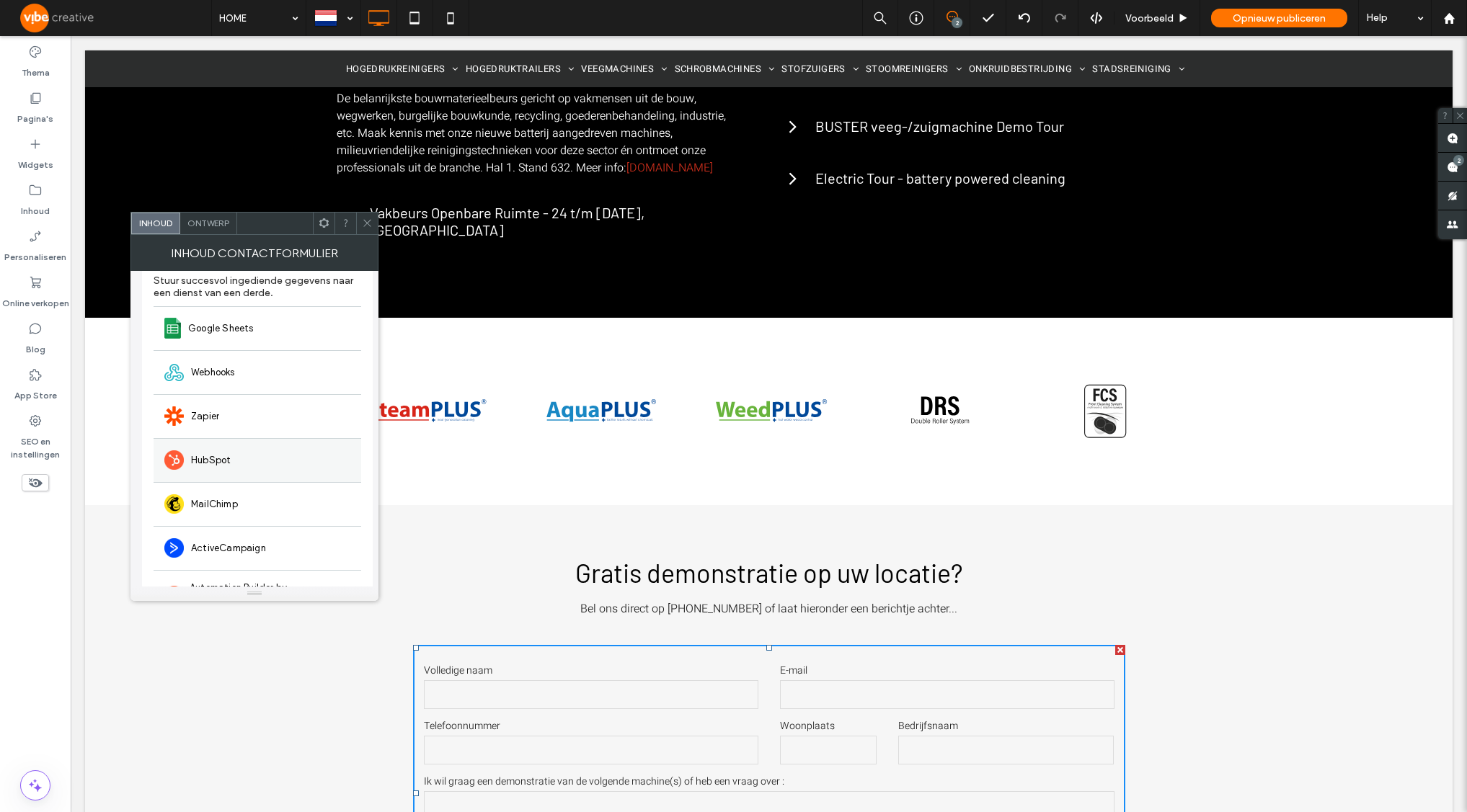
click at [285, 456] on div "HubSpot" at bounding box center [257, 460] width 208 height 44
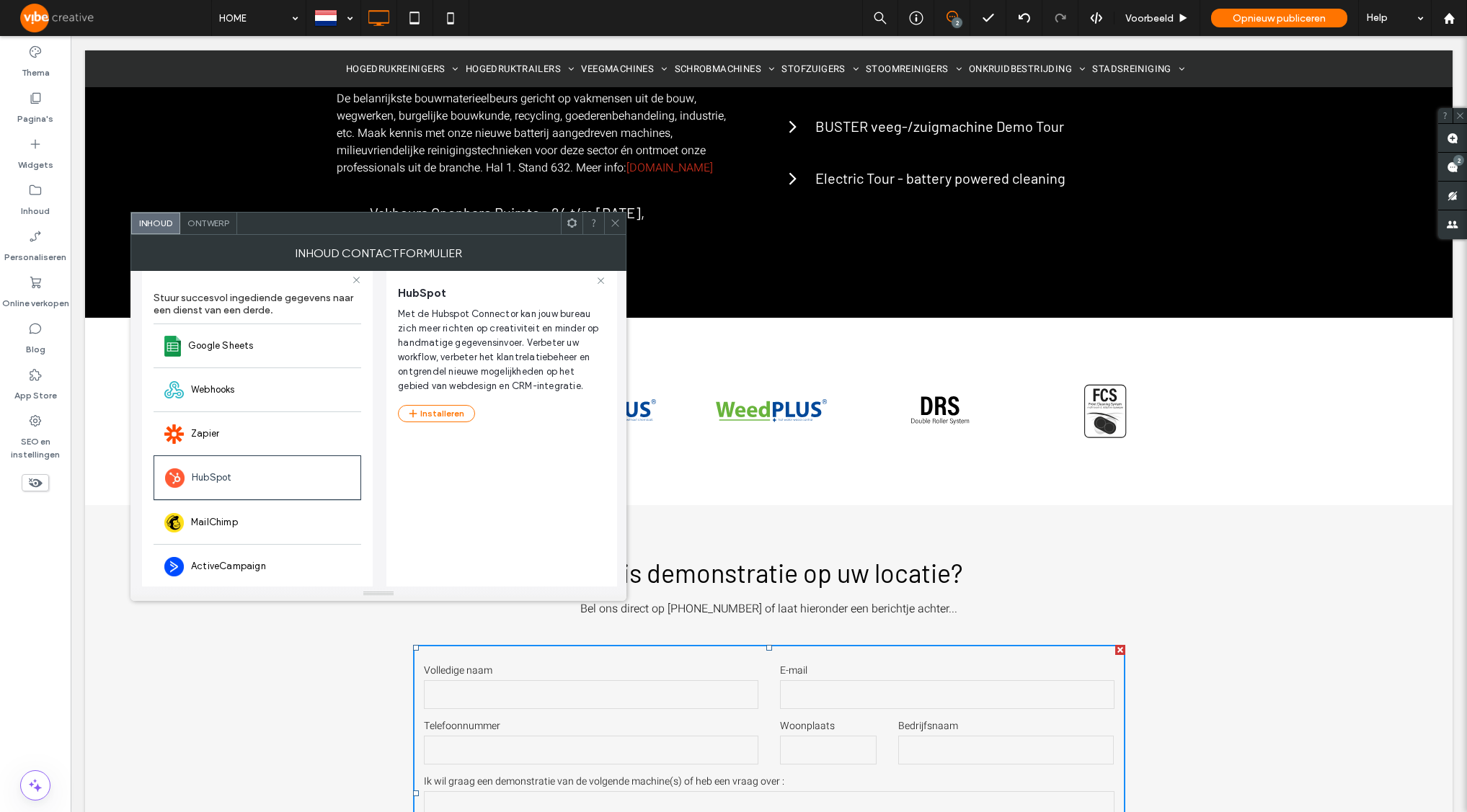
scroll to position [60, 0]
click at [451, 418] on button "Installeren" at bounding box center [436, 414] width 77 height 17
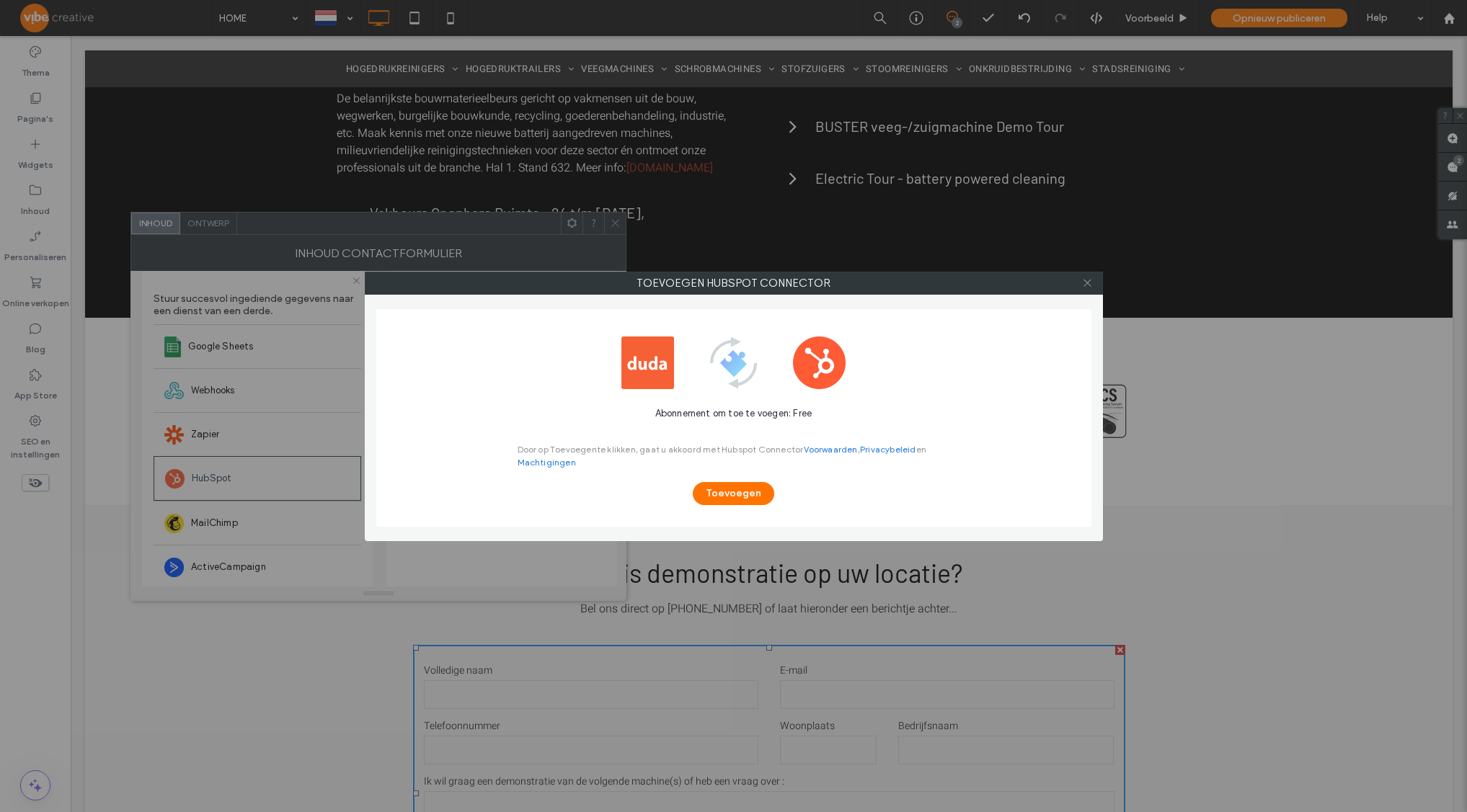
click at [1092, 283] on icon at bounding box center [1087, 283] width 11 height 11
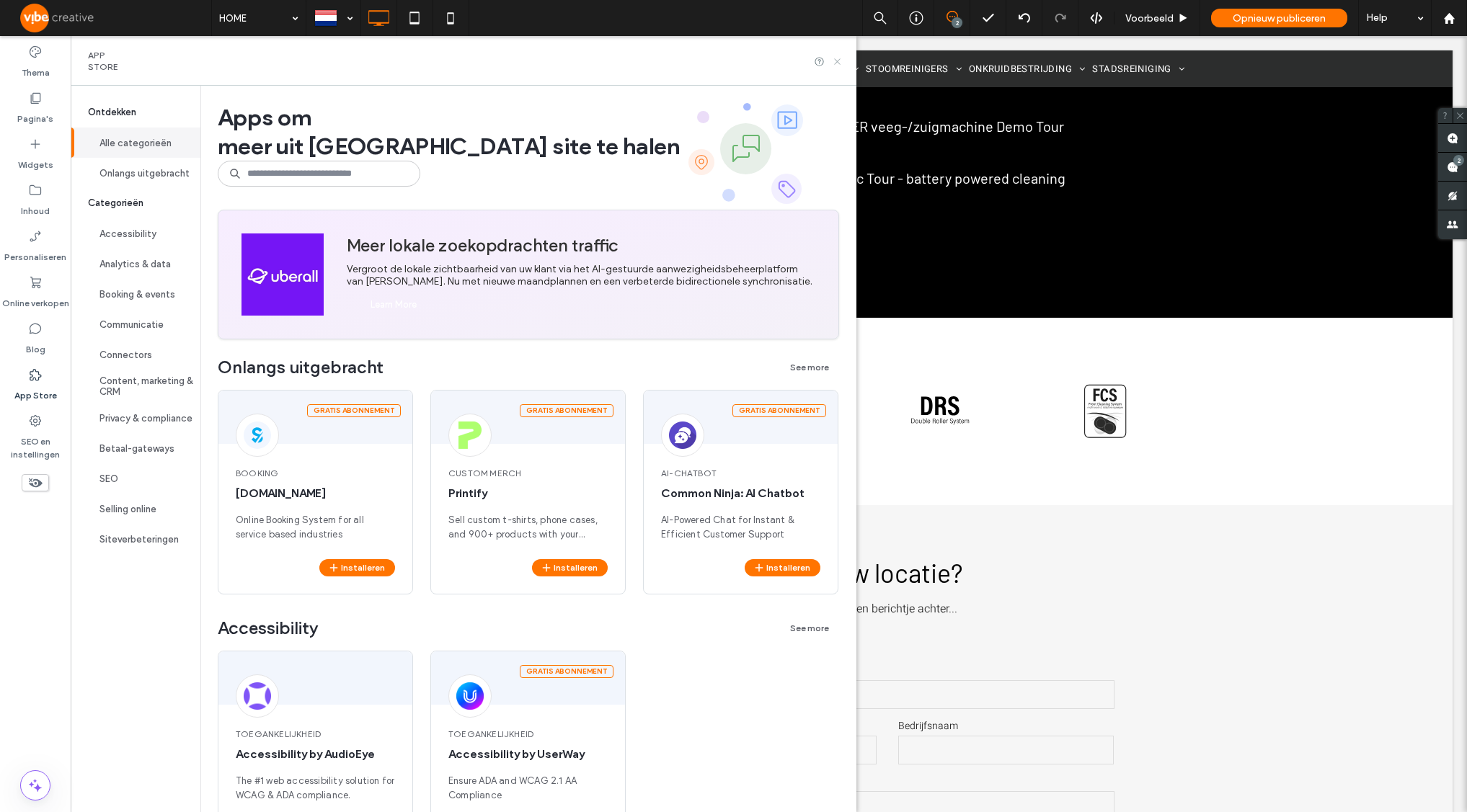
drag, startPoint x: 848, startPoint y: 60, endPoint x: 777, endPoint y: 25, distance: 79.2
click at [840, 60] on use at bounding box center [837, 62] width 6 height 6
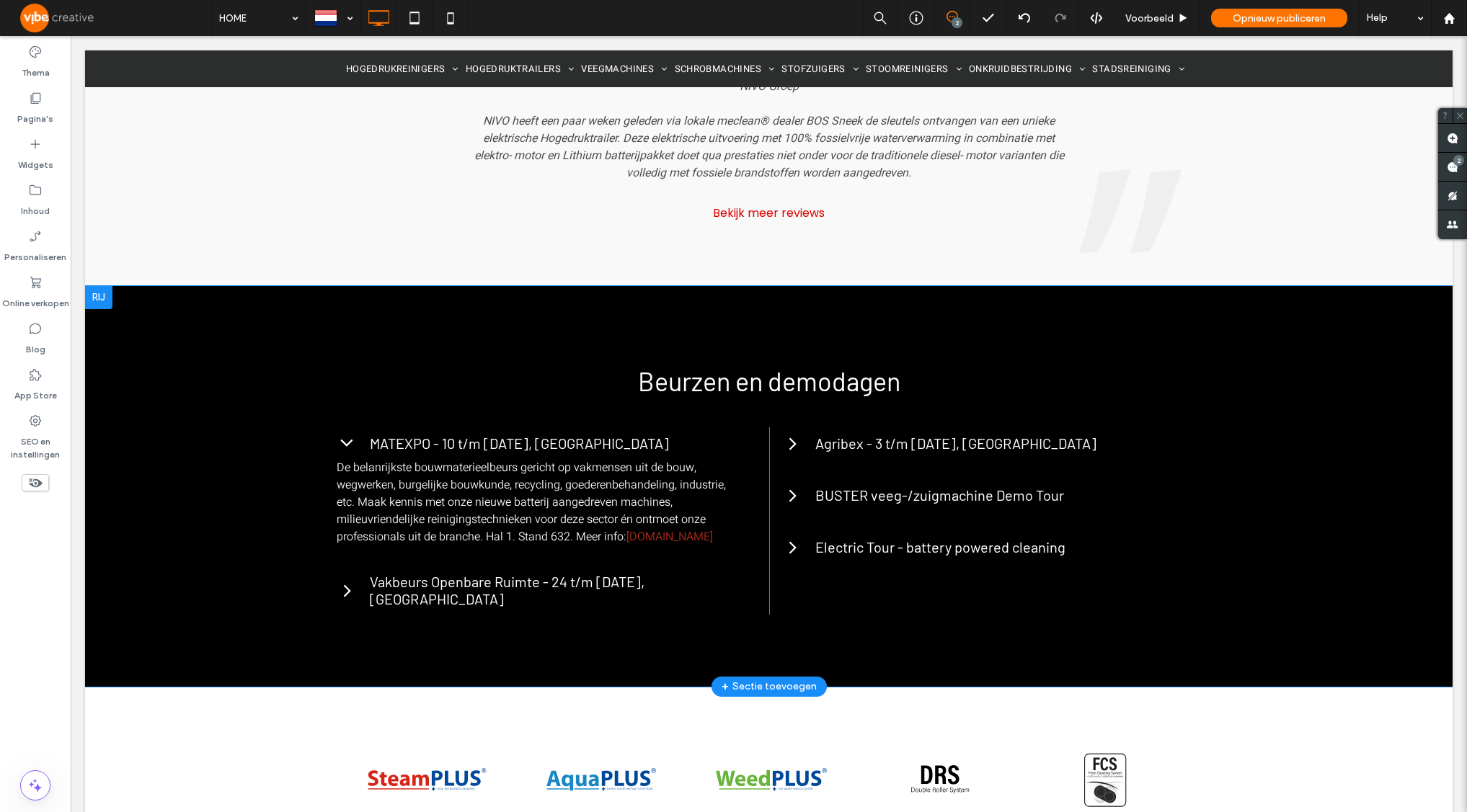
scroll to position [2737, 0]
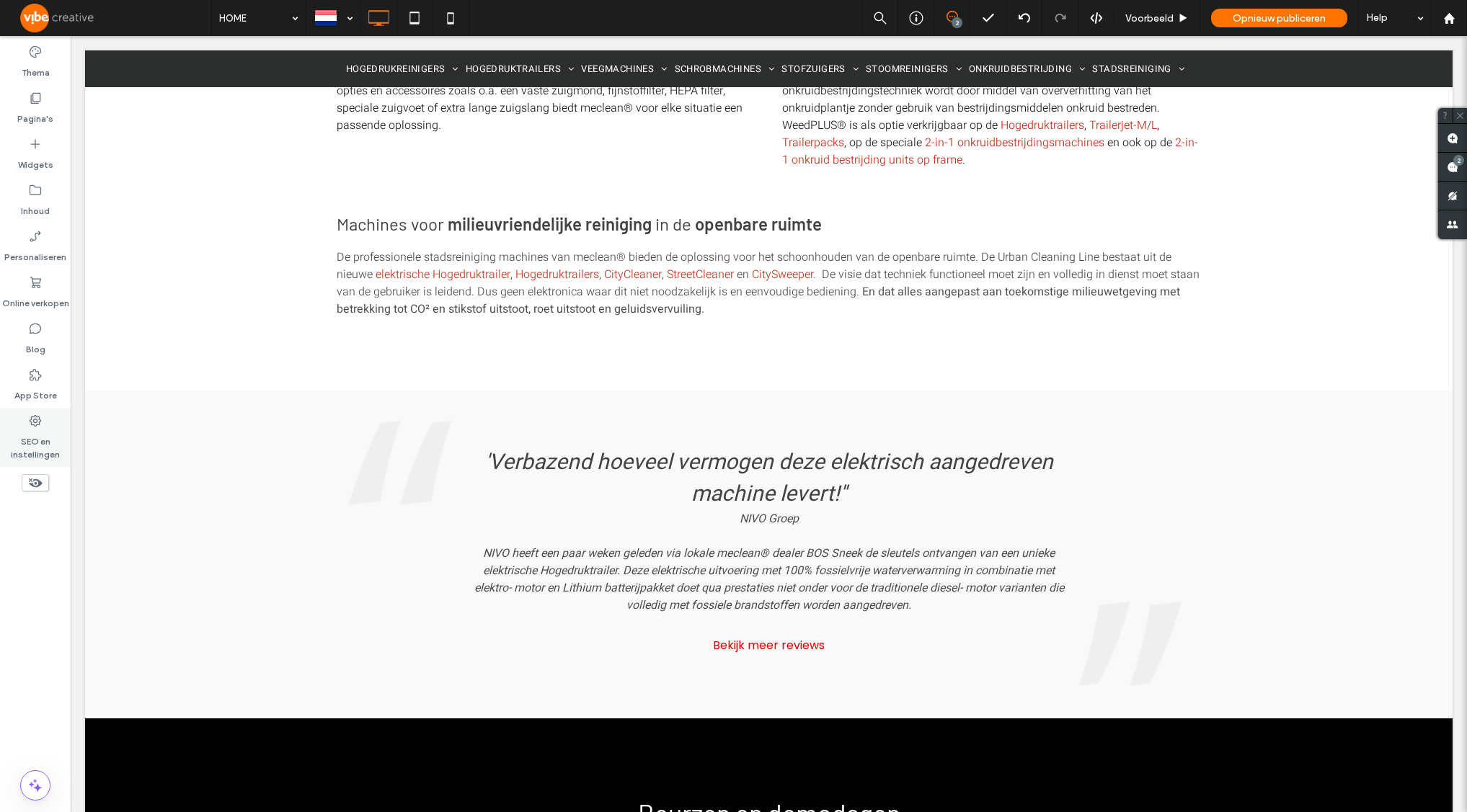
click at [32, 441] on label "SEO en instellingen" at bounding box center [35, 444] width 71 height 33
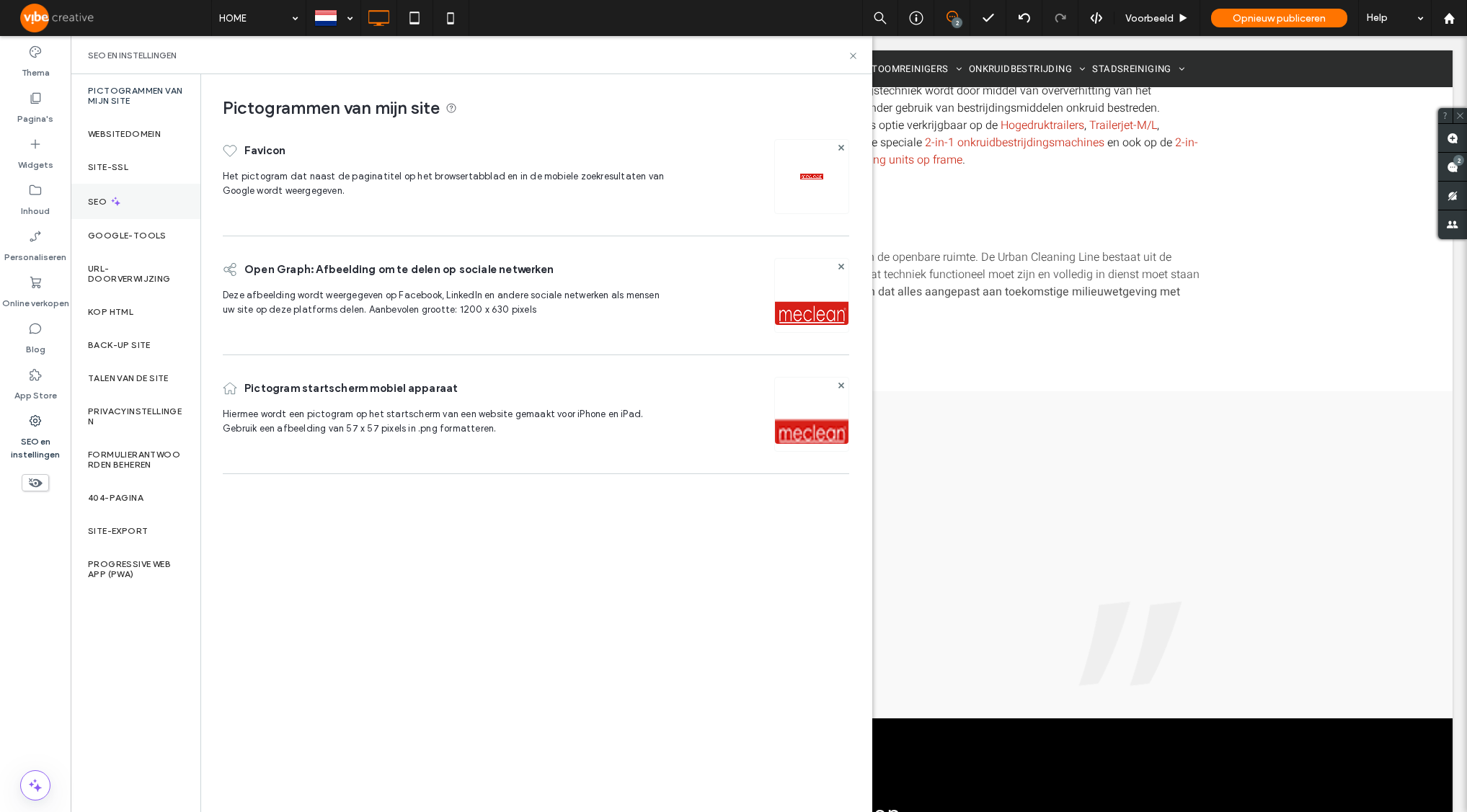
click at [109, 207] on div "SEO" at bounding box center [135, 201] width 129 height 35
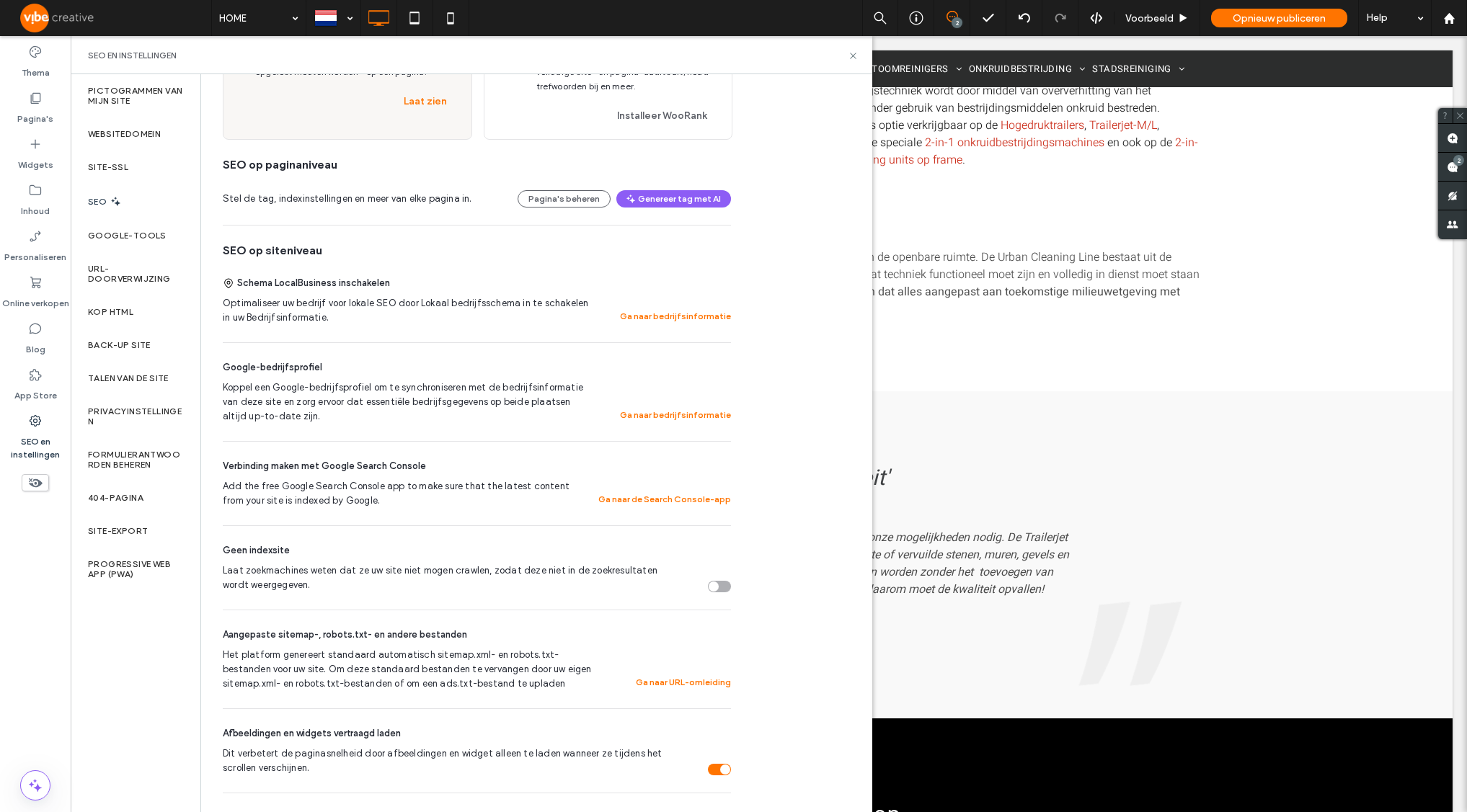
scroll to position [138, 0]
click at [645, 314] on button "Ga naar bedrijfsinformatie" at bounding box center [676, 314] width 111 height 17
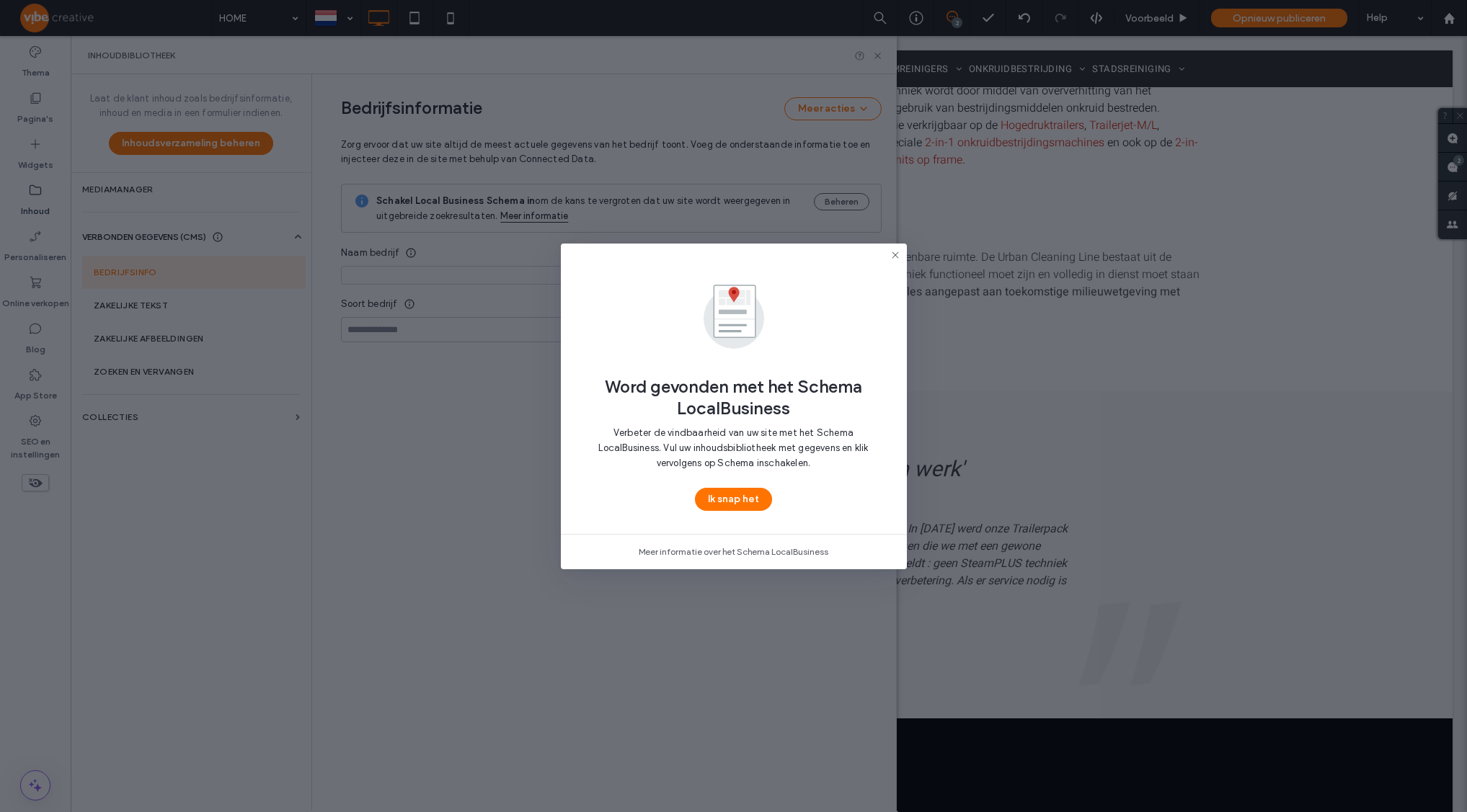
type input "*******"
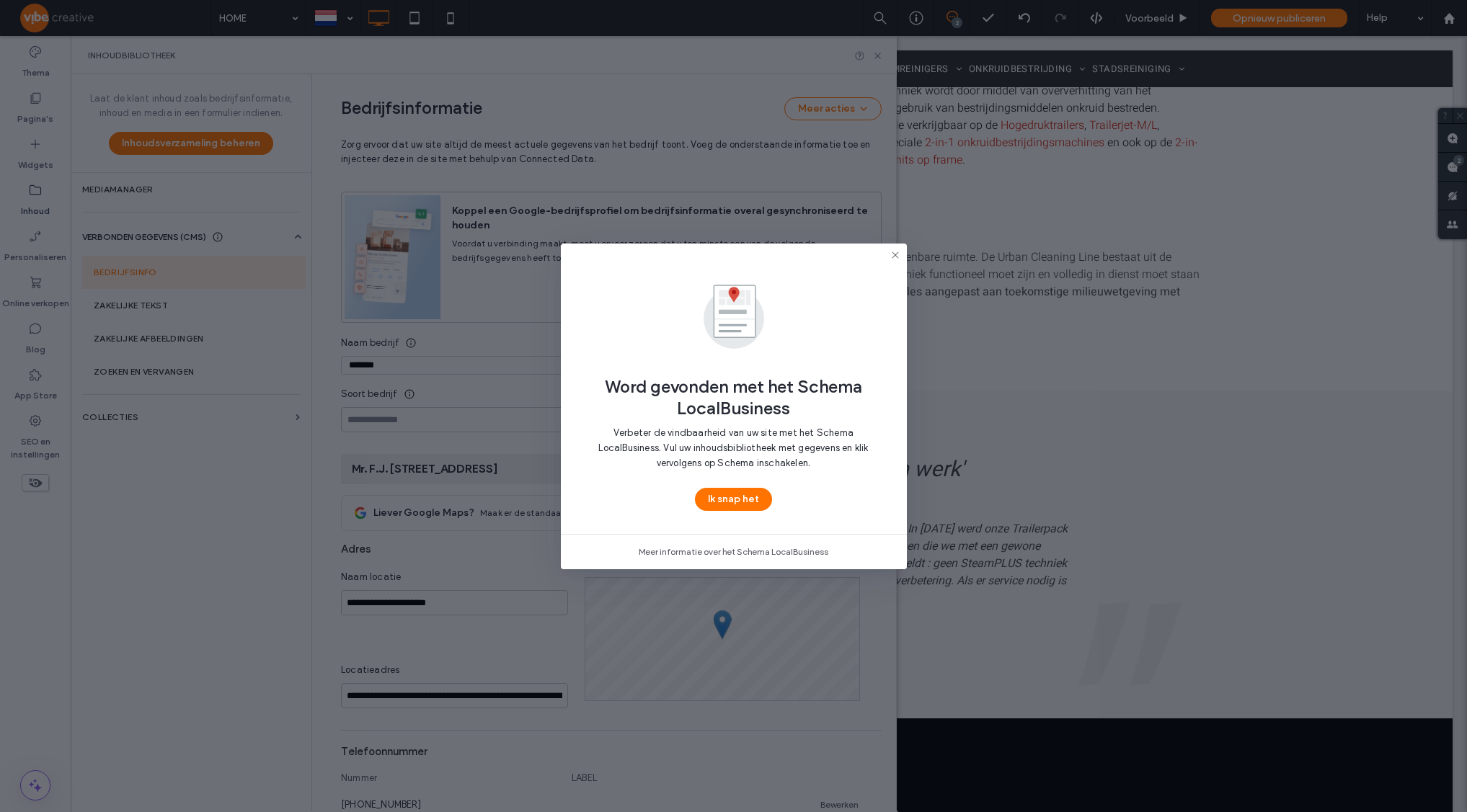
scroll to position [69, 0]
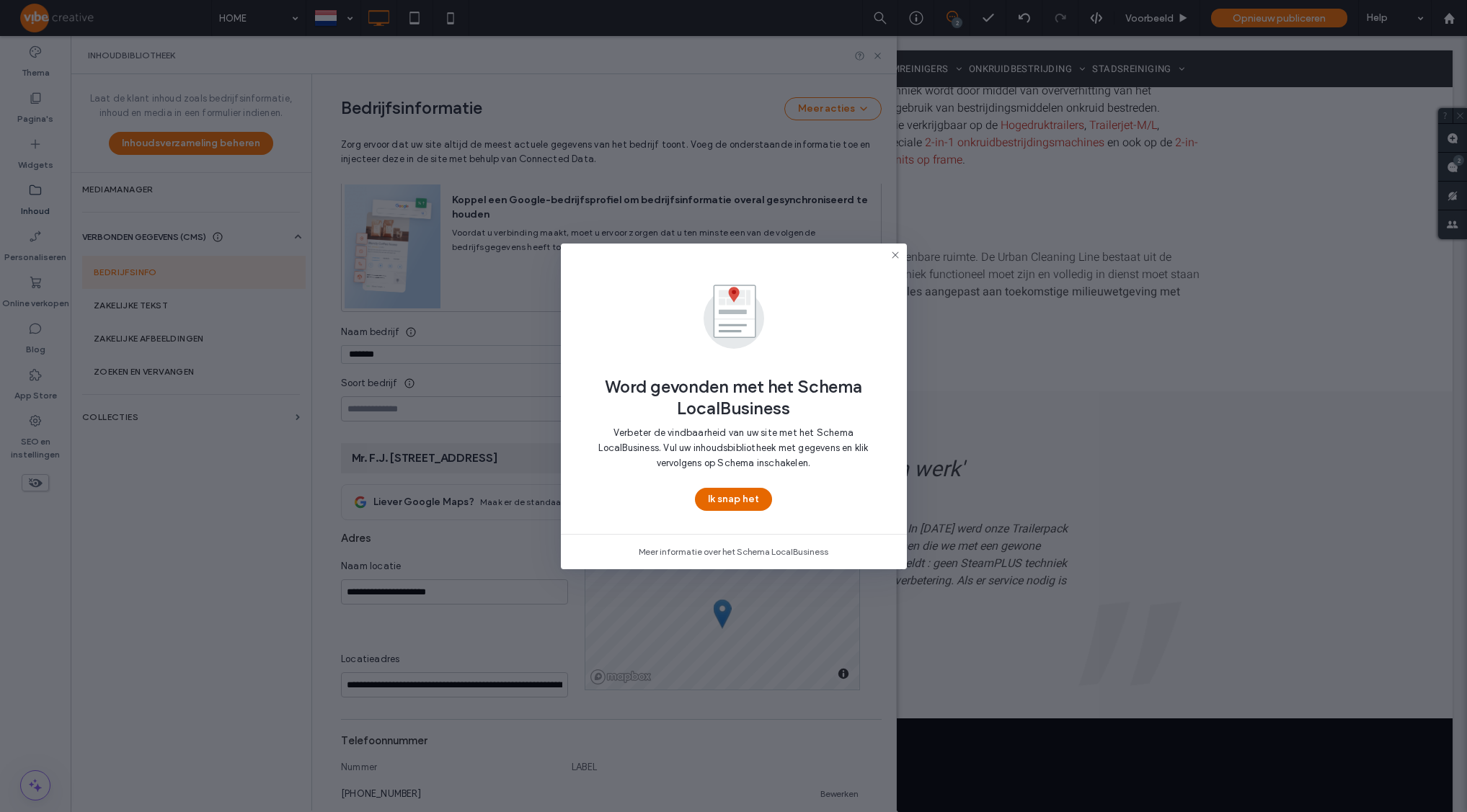
click at [715, 502] on button "Ik snap het" at bounding box center [734, 499] width 77 height 23
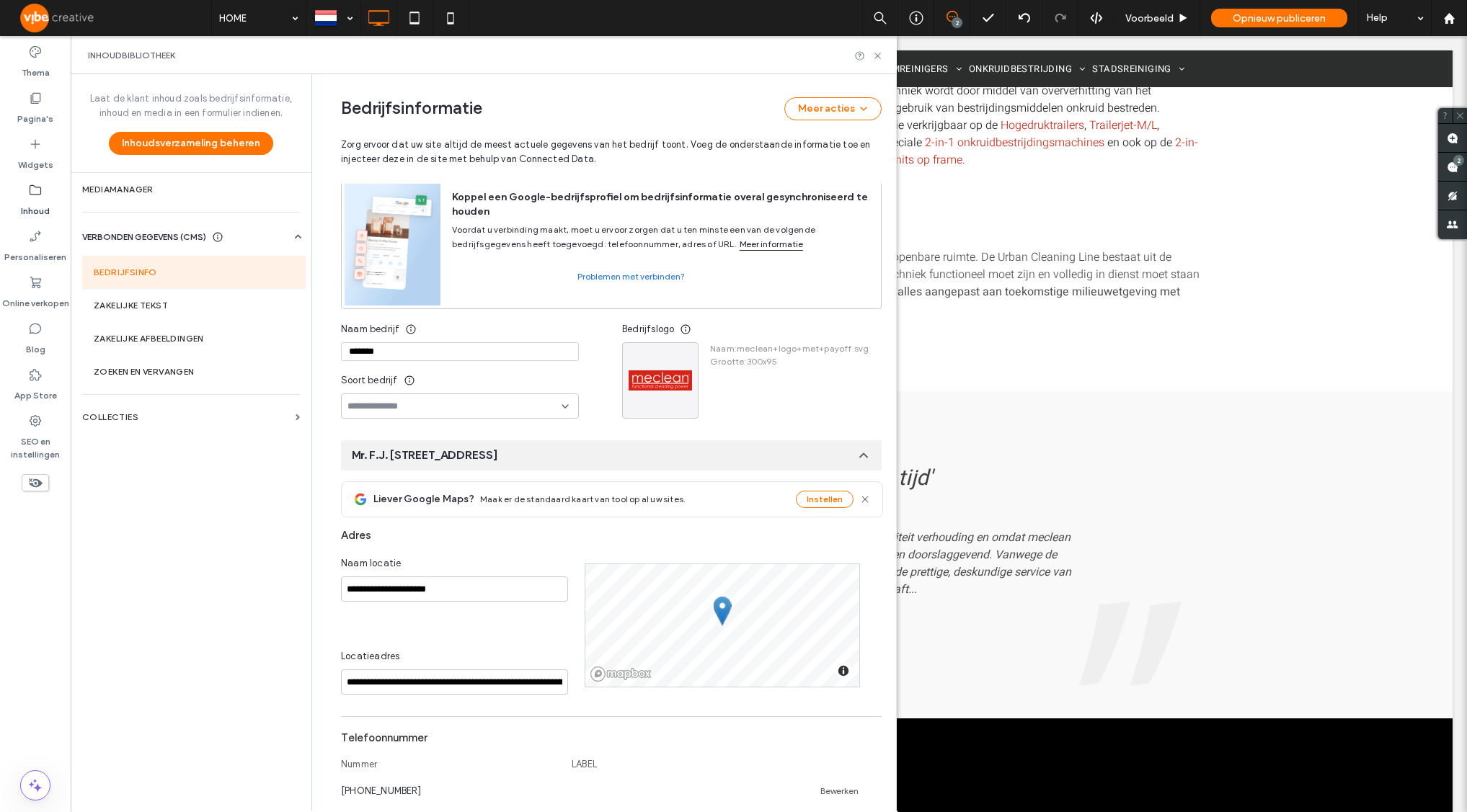
scroll to position [75, 0]
click at [560, 407] on icon at bounding box center [565, 403] width 11 height 11
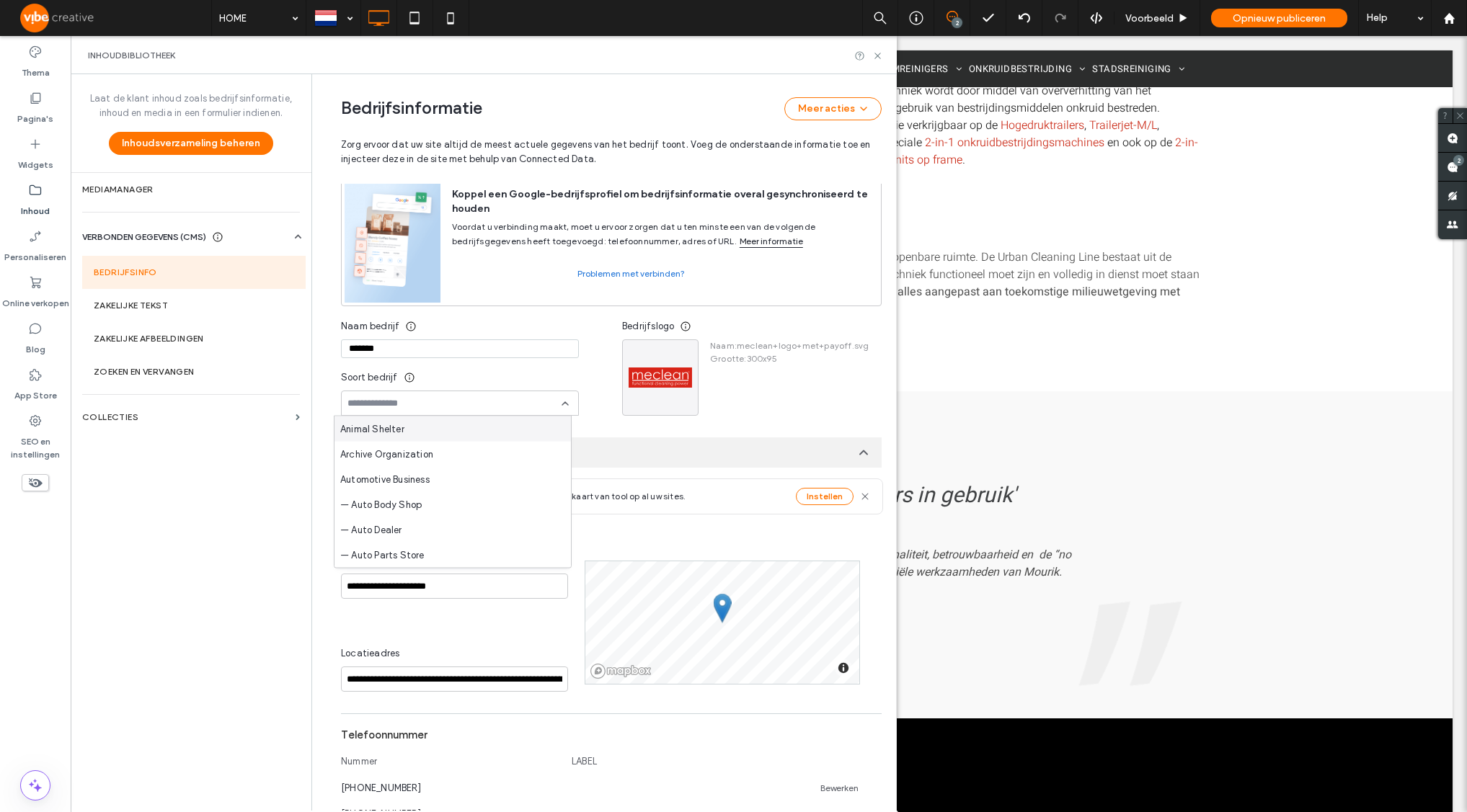
click at [547, 388] on div "Soort bedrijf" at bounding box center [460, 377] width 238 height 26
click at [546, 402] on input at bounding box center [454, 403] width 214 height 11
click at [519, 374] on div "Soort bedrijf" at bounding box center [460, 377] width 238 height 26
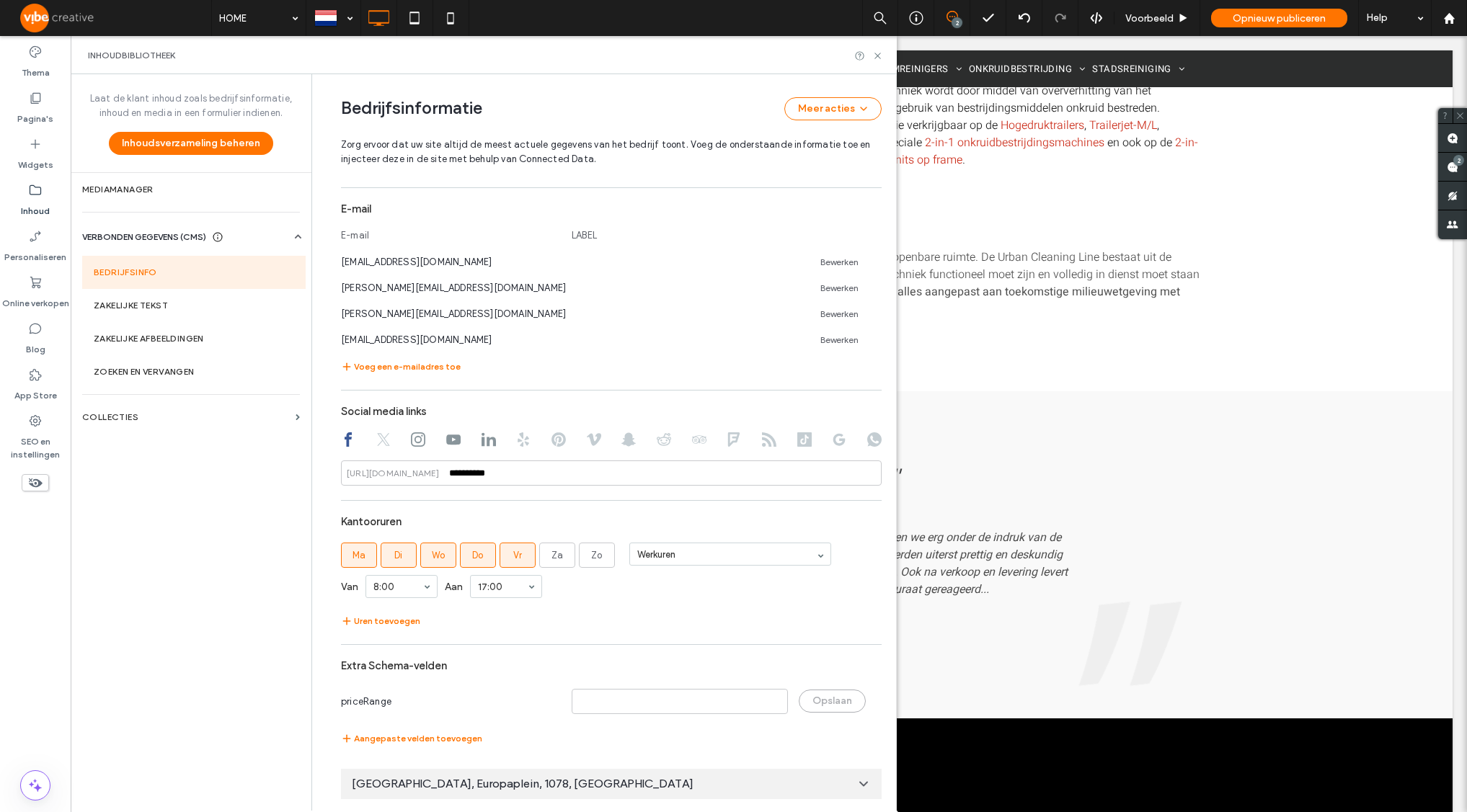
scroll to position [757, 0]
click at [632, 790] on div "Amsterdam, Europaplein, 1078, Nederland" at bounding box center [611, 781] width 541 height 30
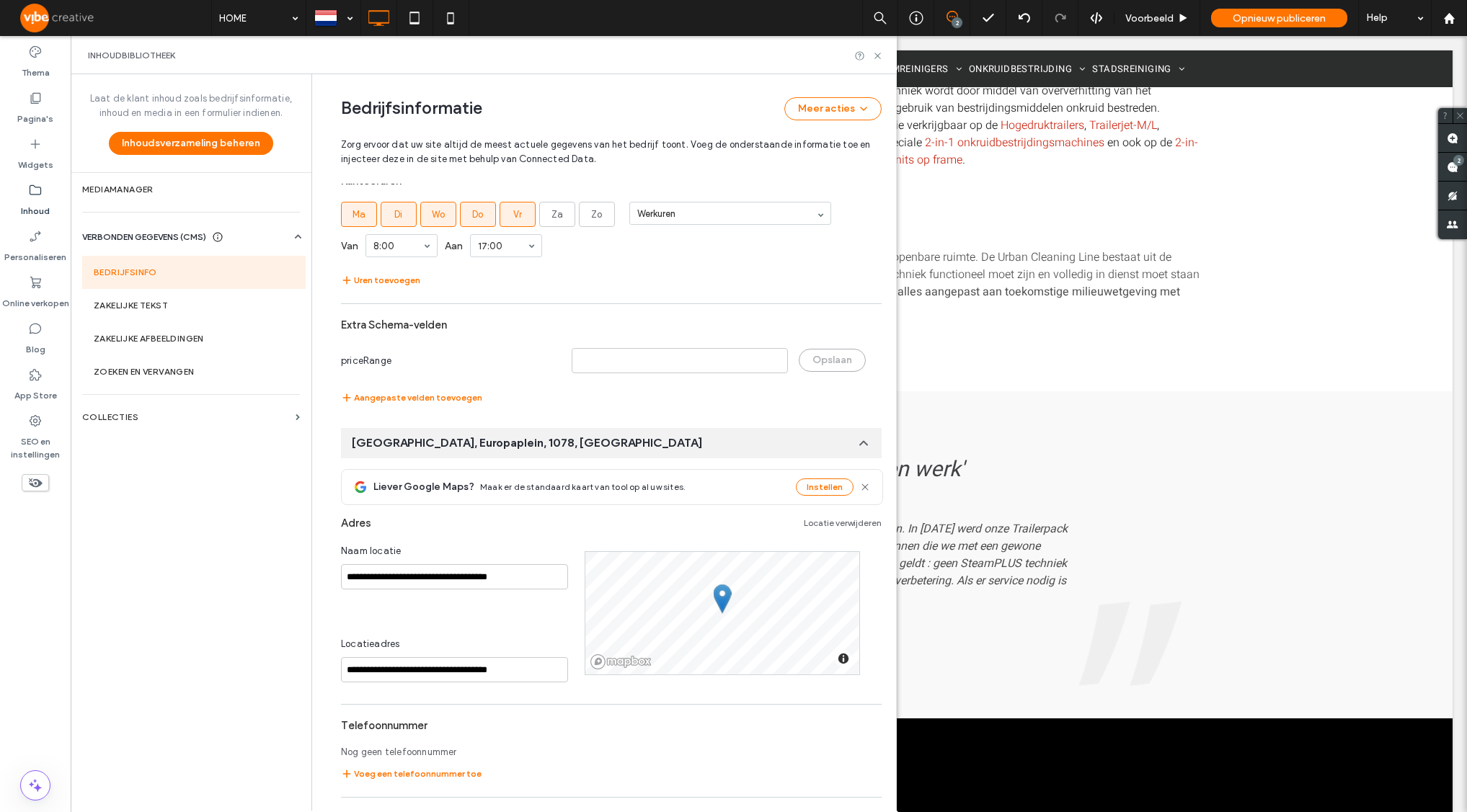
scroll to position [1095, 0]
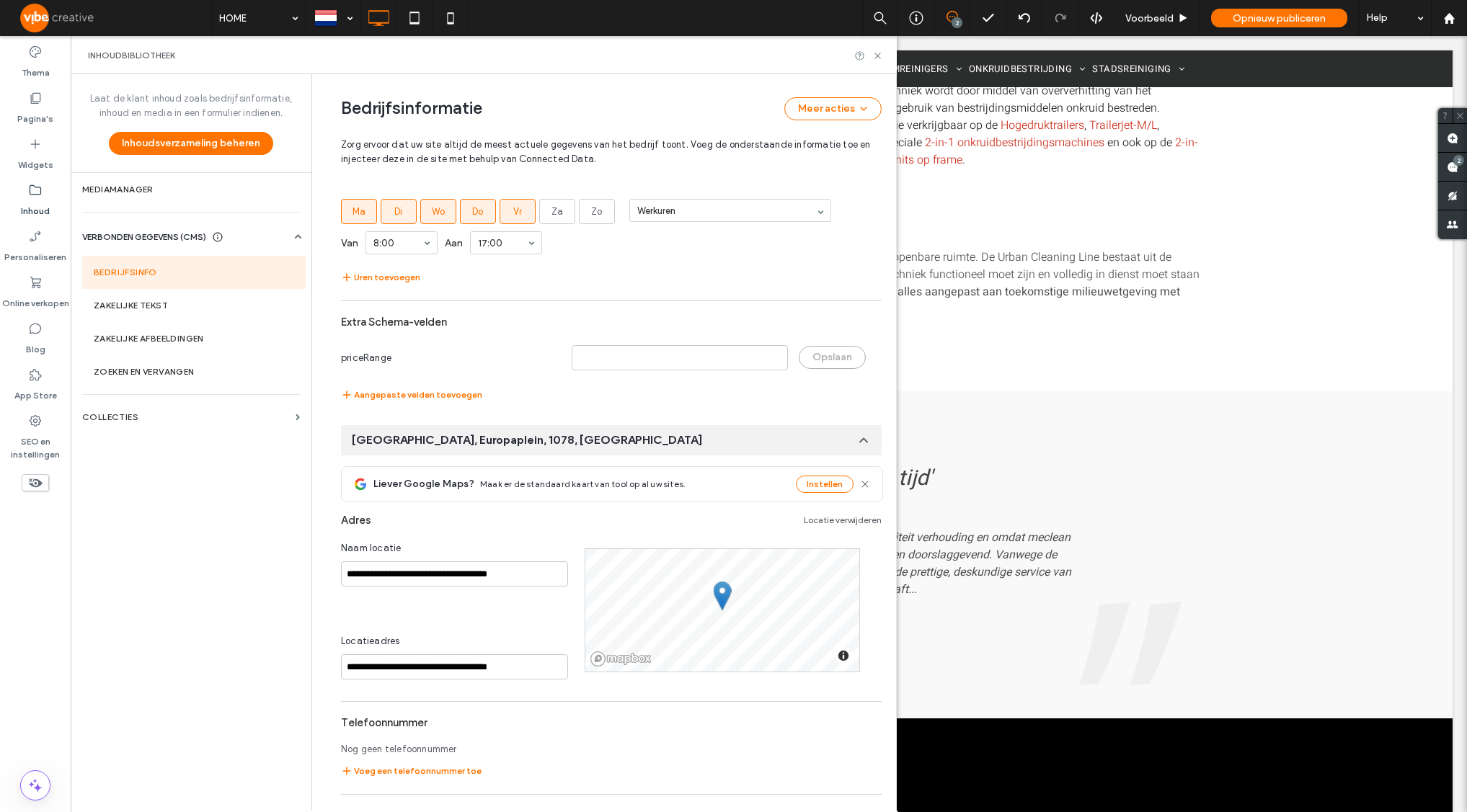
click at [705, 443] on div "Amsterdam, Europaplein, 1078, Nederland" at bounding box center [611, 440] width 541 height 30
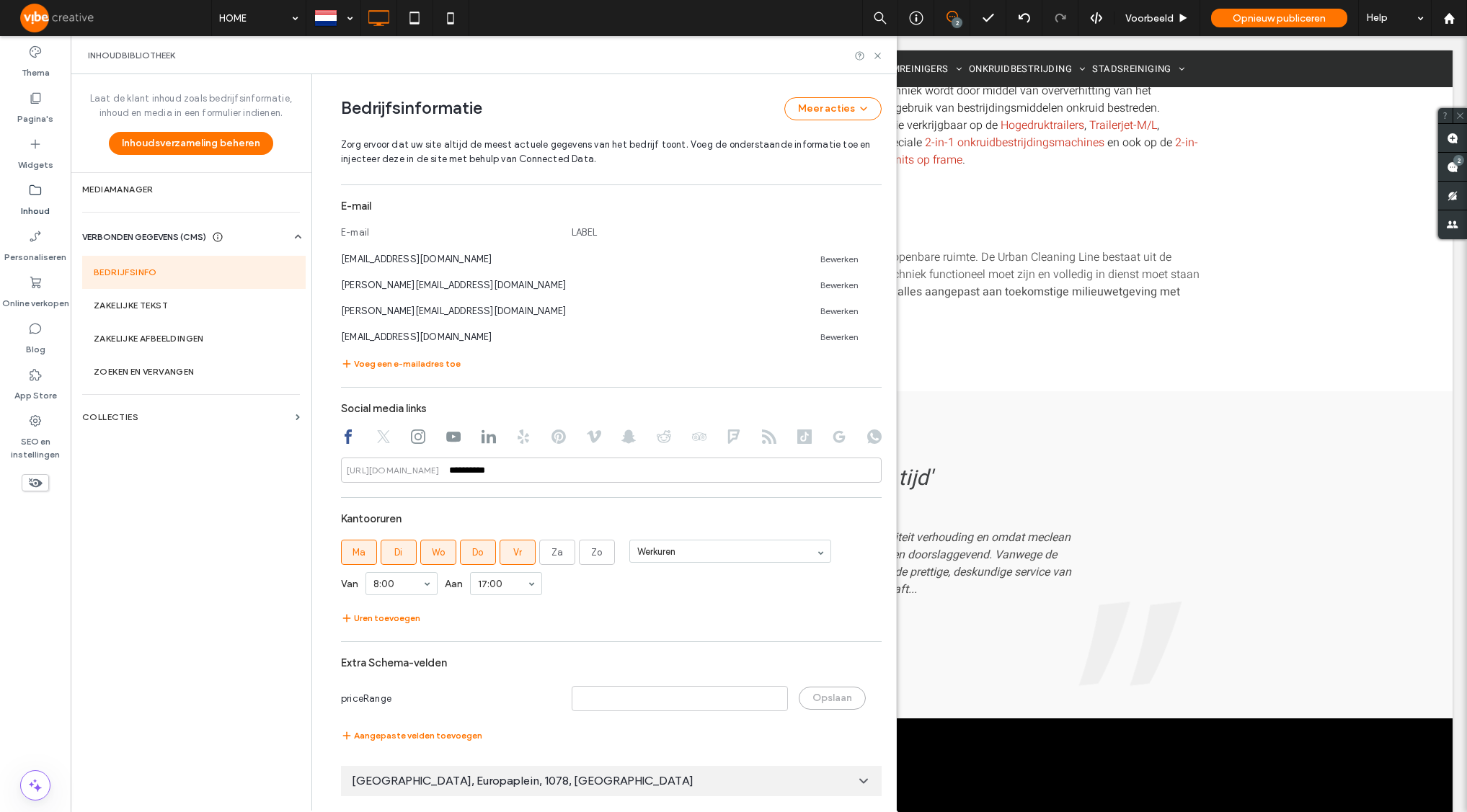
scroll to position [757, 0]
click at [541, 784] on span "Amsterdam, Europaplein, 1078, Nederland" at bounding box center [523, 780] width 342 height 16
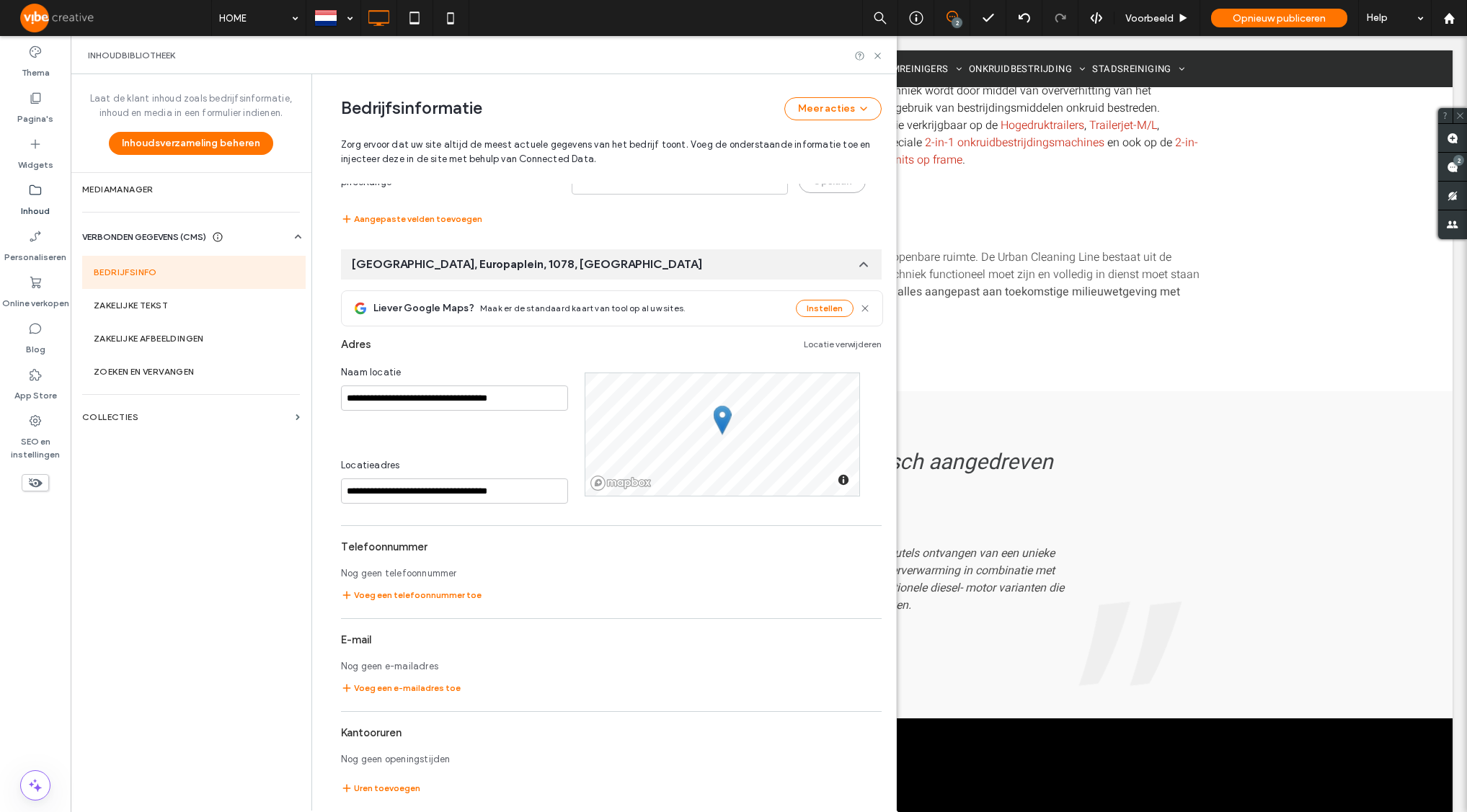
scroll to position [1280, 0]
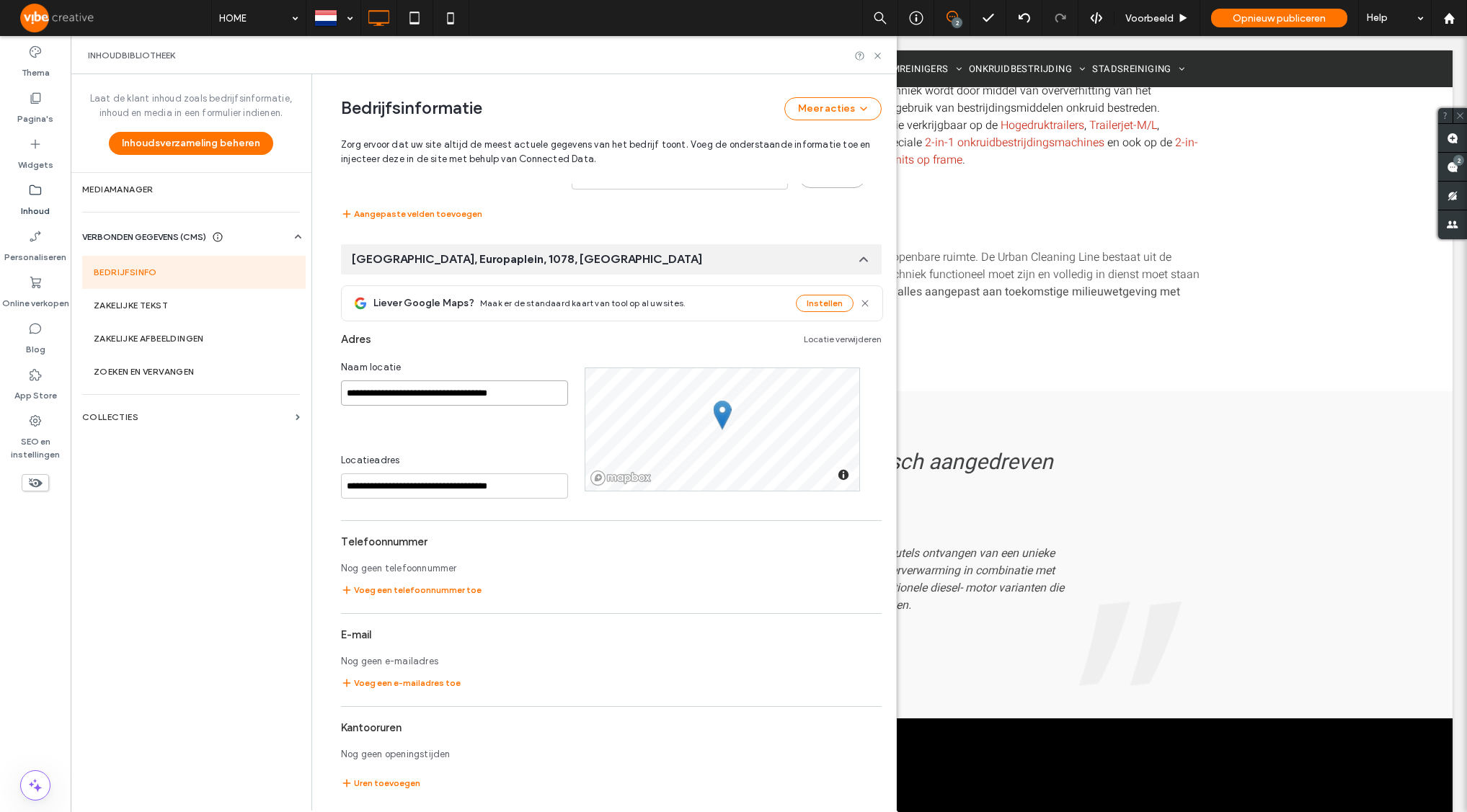
drag, startPoint x: 536, startPoint y: 392, endPoint x: 311, endPoint y: 379, distance: 225.4
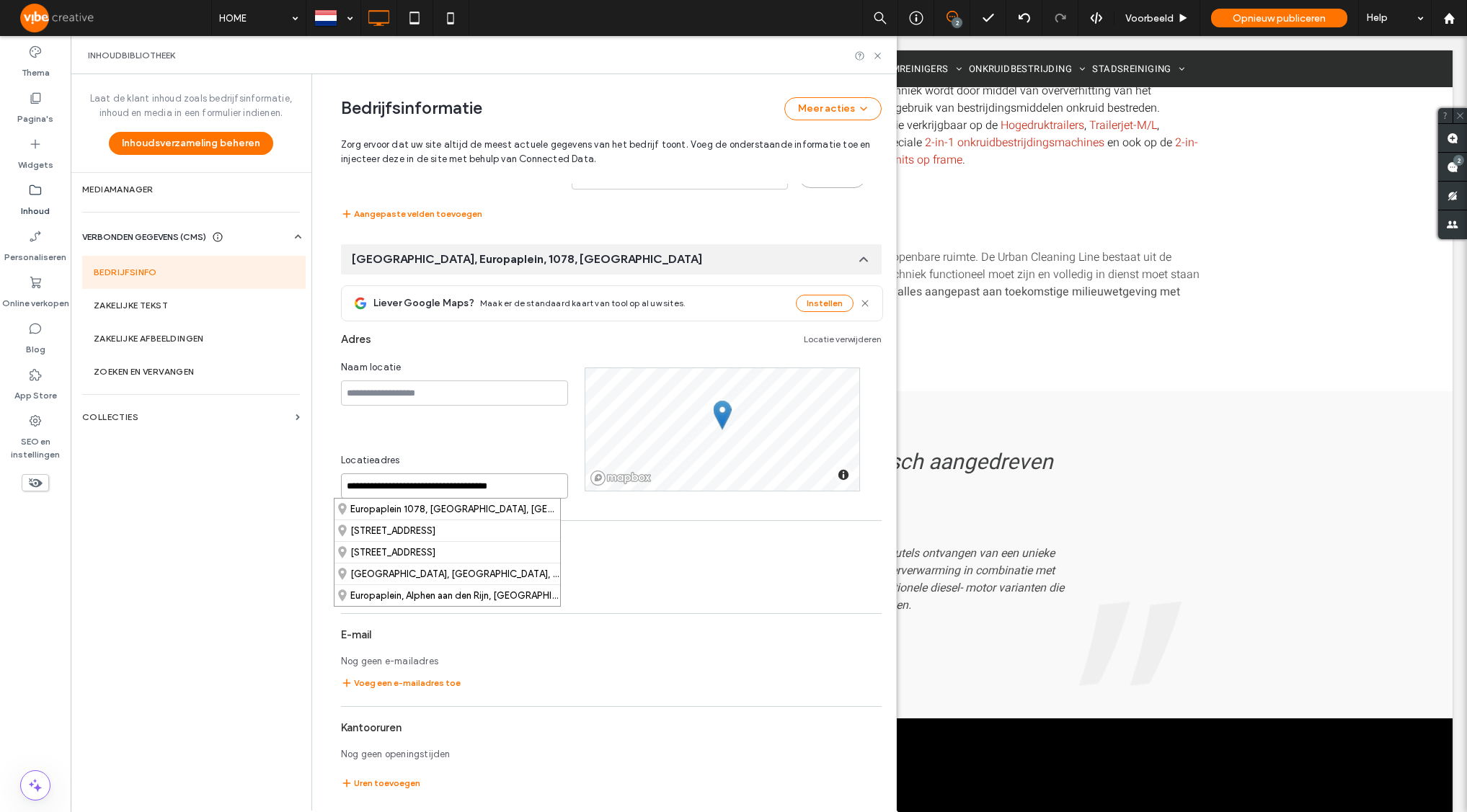
drag, startPoint x: 539, startPoint y: 483, endPoint x: 308, endPoint y: 473, distance: 231.2
click at [311, 473] on div "**********" at bounding box center [603, 442] width 585 height 736
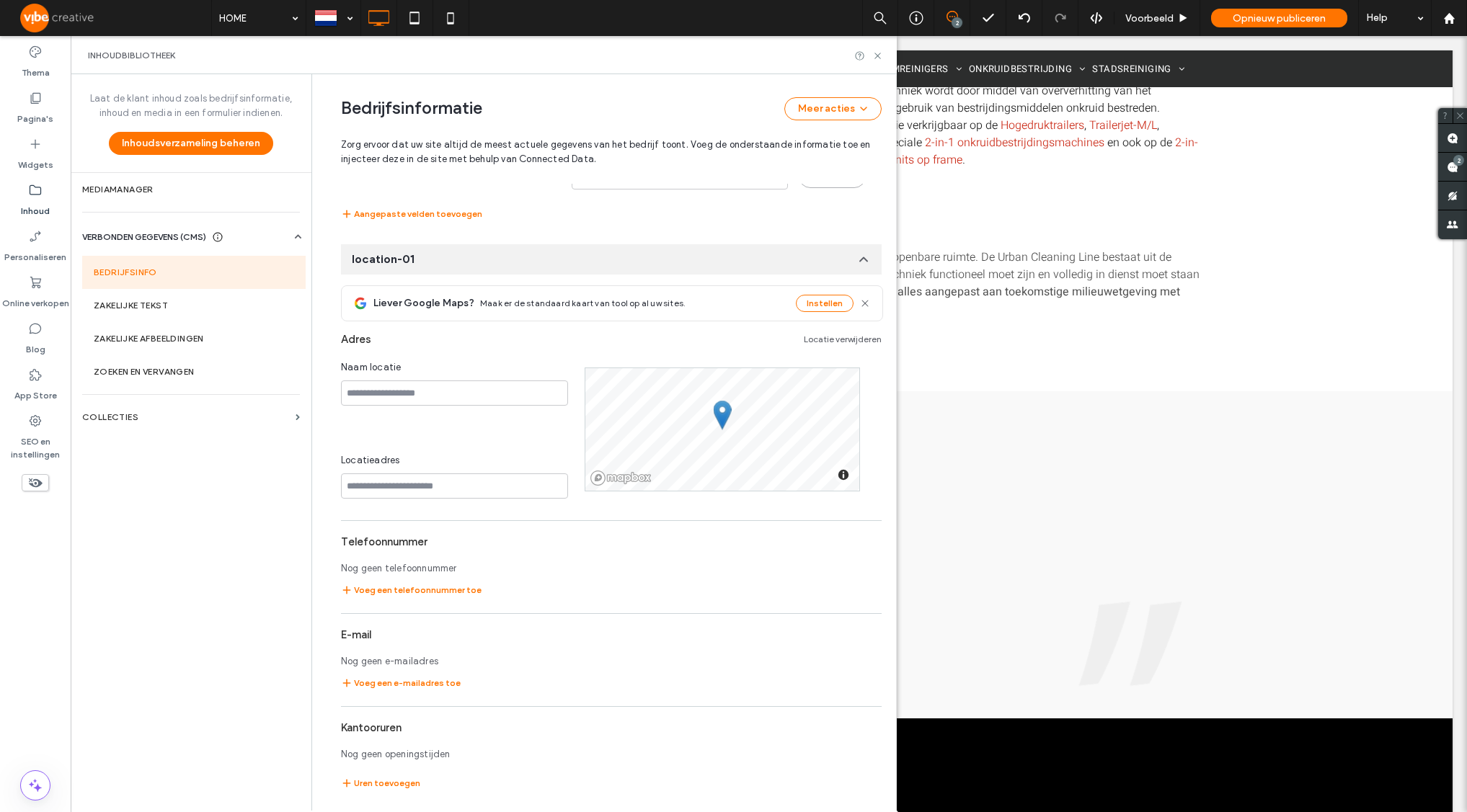
click at [583, 592] on div "Voeg een telefoonnummer toe" at bounding box center [611, 589] width 541 height 17
click at [860, 258] on use at bounding box center [864, 259] width 8 height 4
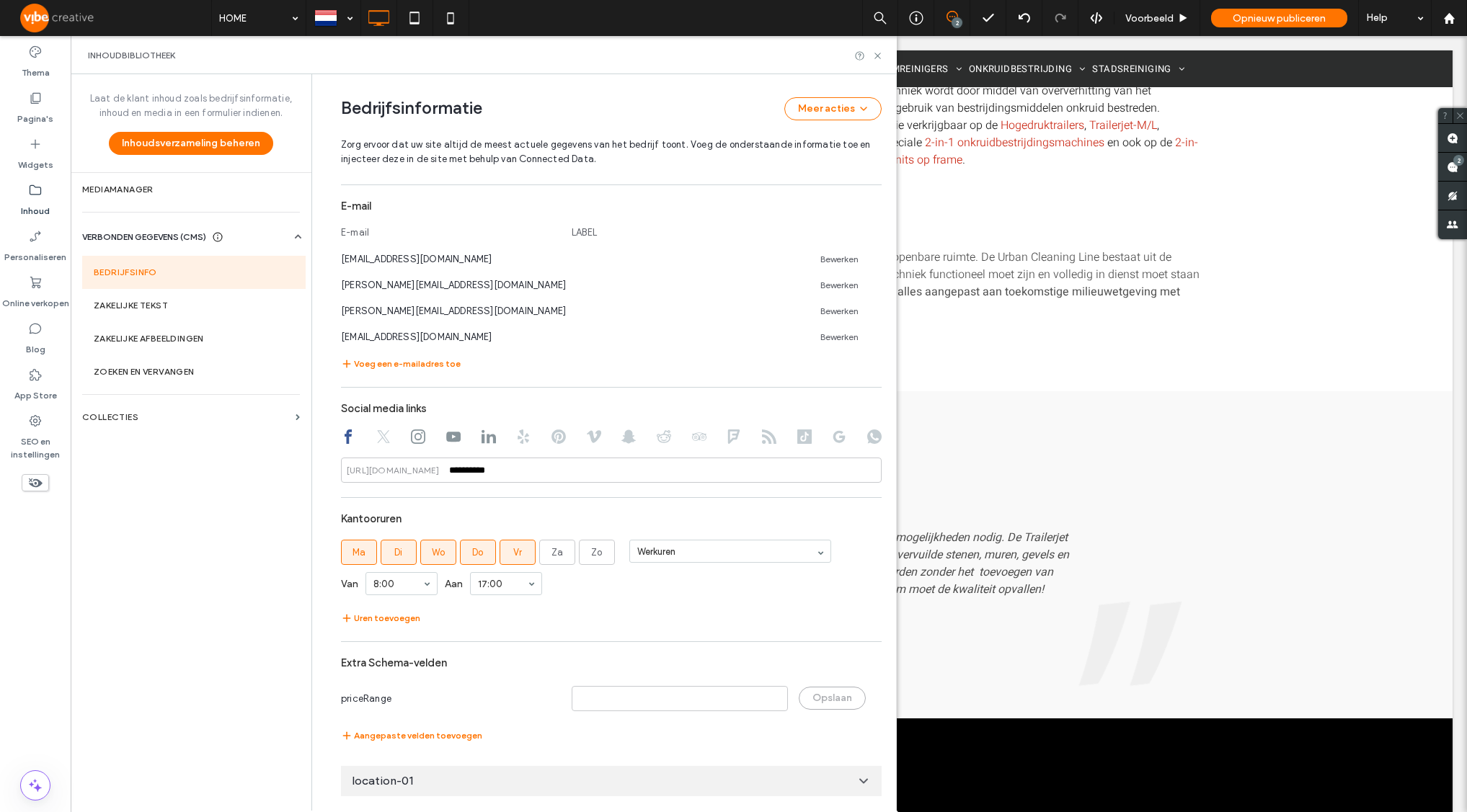
scroll to position [757, 0]
click at [860, 782] on use at bounding box center [864, 781] width 8 height 4
click at [856, 782] on icon at bounding box center [863, 777] width 14 height 14
click at [779, 776] on div "location-01" at bounding box center [611, 781] width 541 height 30
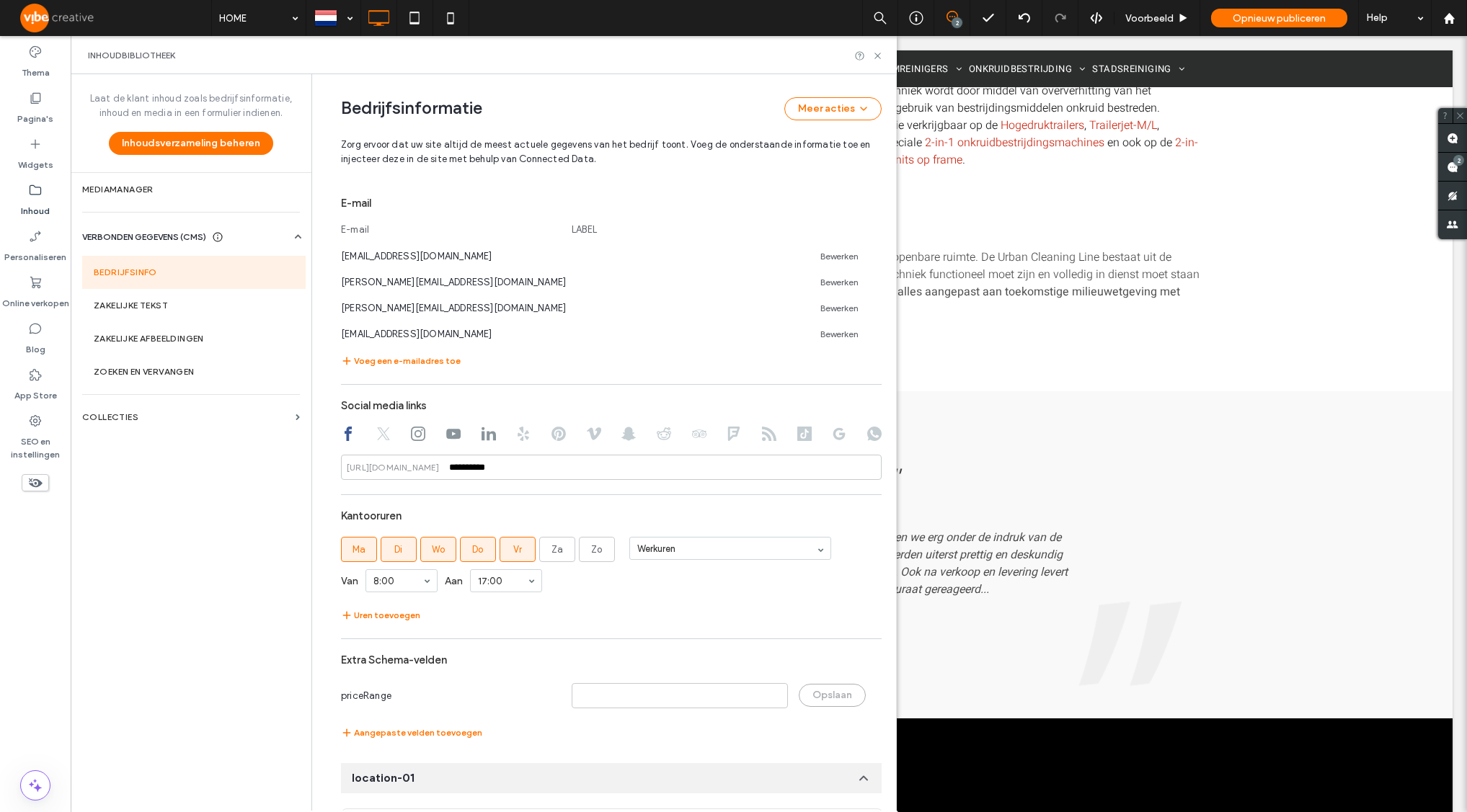
scroll to position [1004, 0]
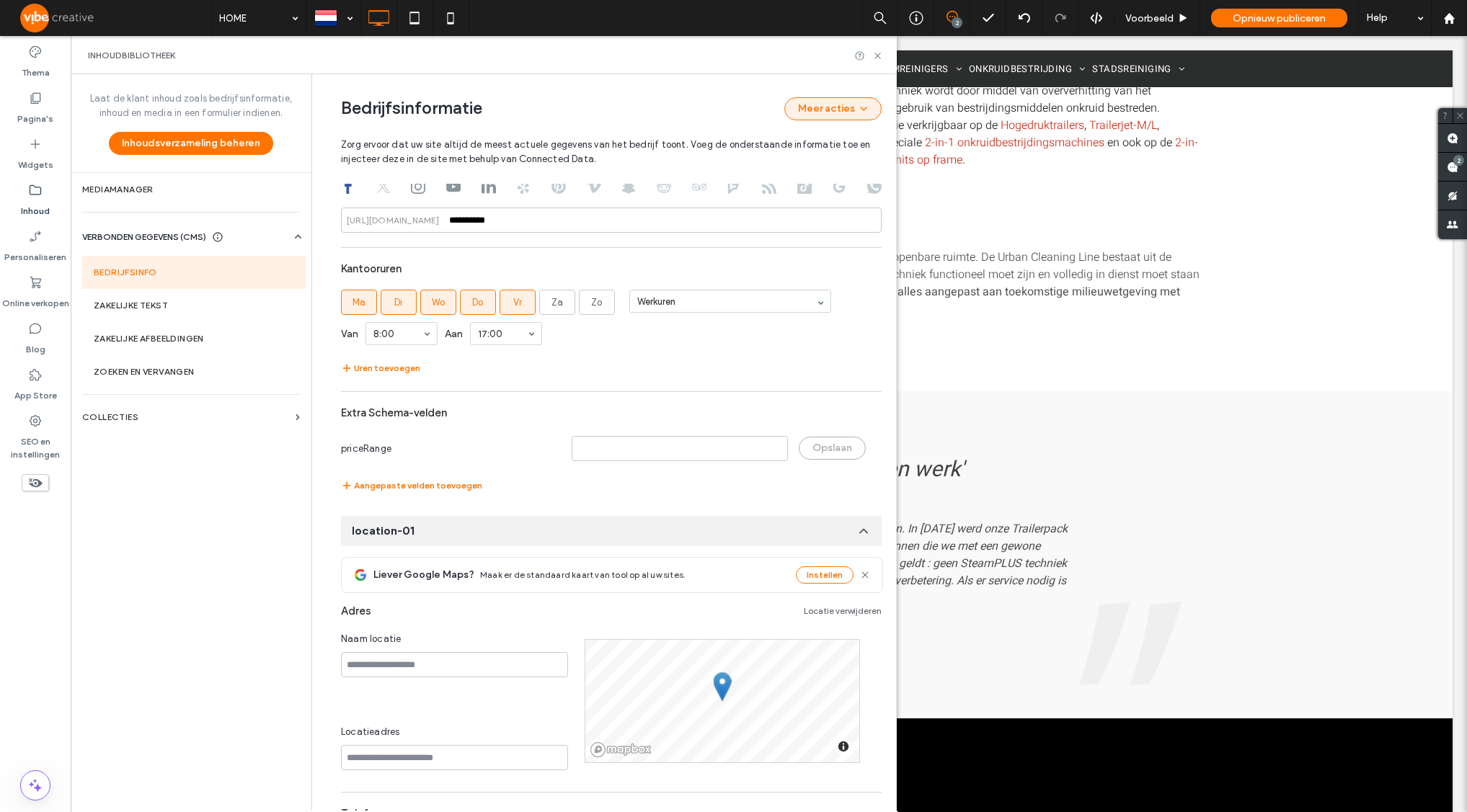
click at [837, 117] on button "Meer acties" at bounding box center [833, 108] width 97 height 23
click at [703, 109] on div "Bedrijfsinformatie Meer acties" at bounding box center [611, 108] width 541 height 23
click at [860, 533] on icon at bounding box center [863, 531] width 14 height 14
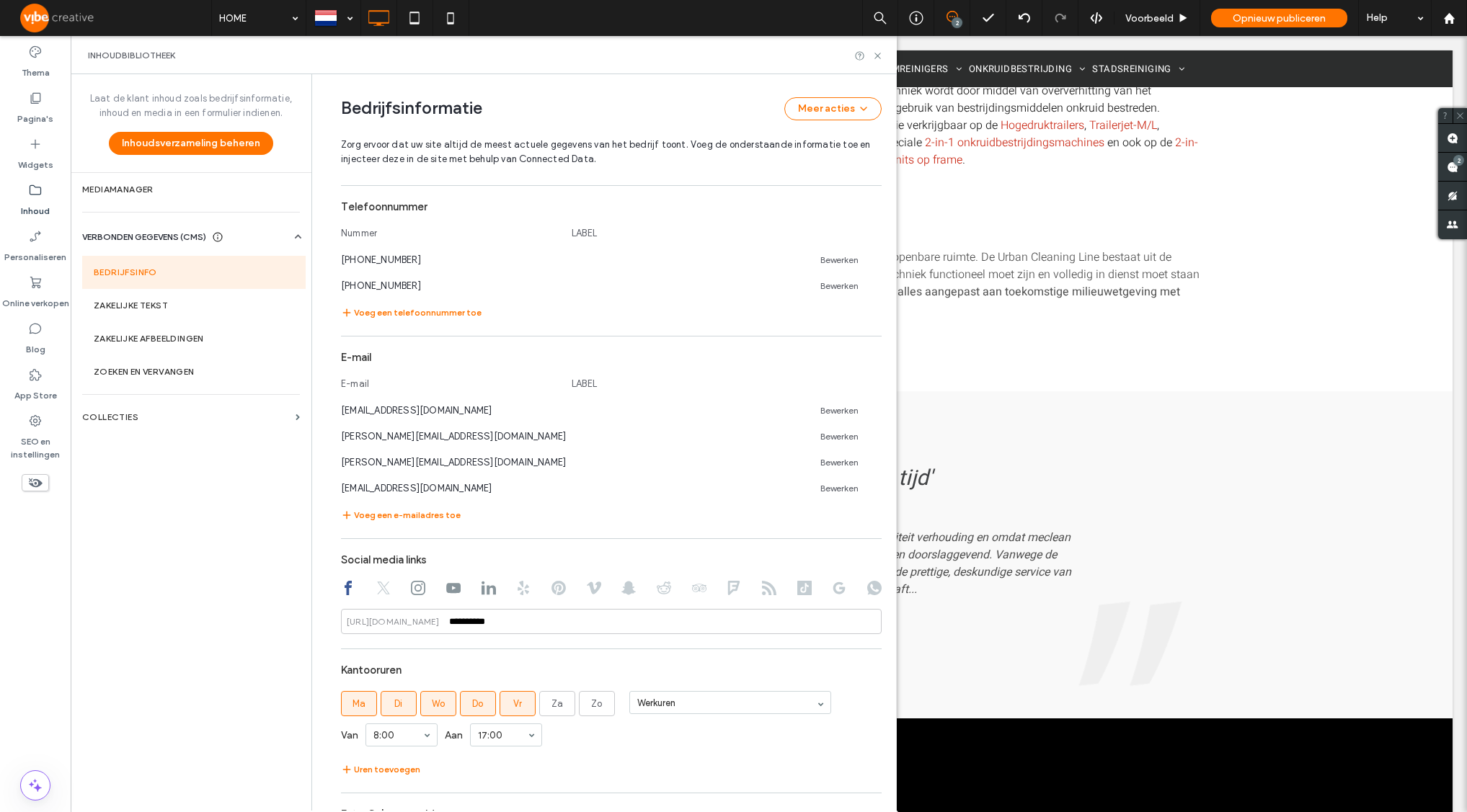
scroll to position [456, 0]
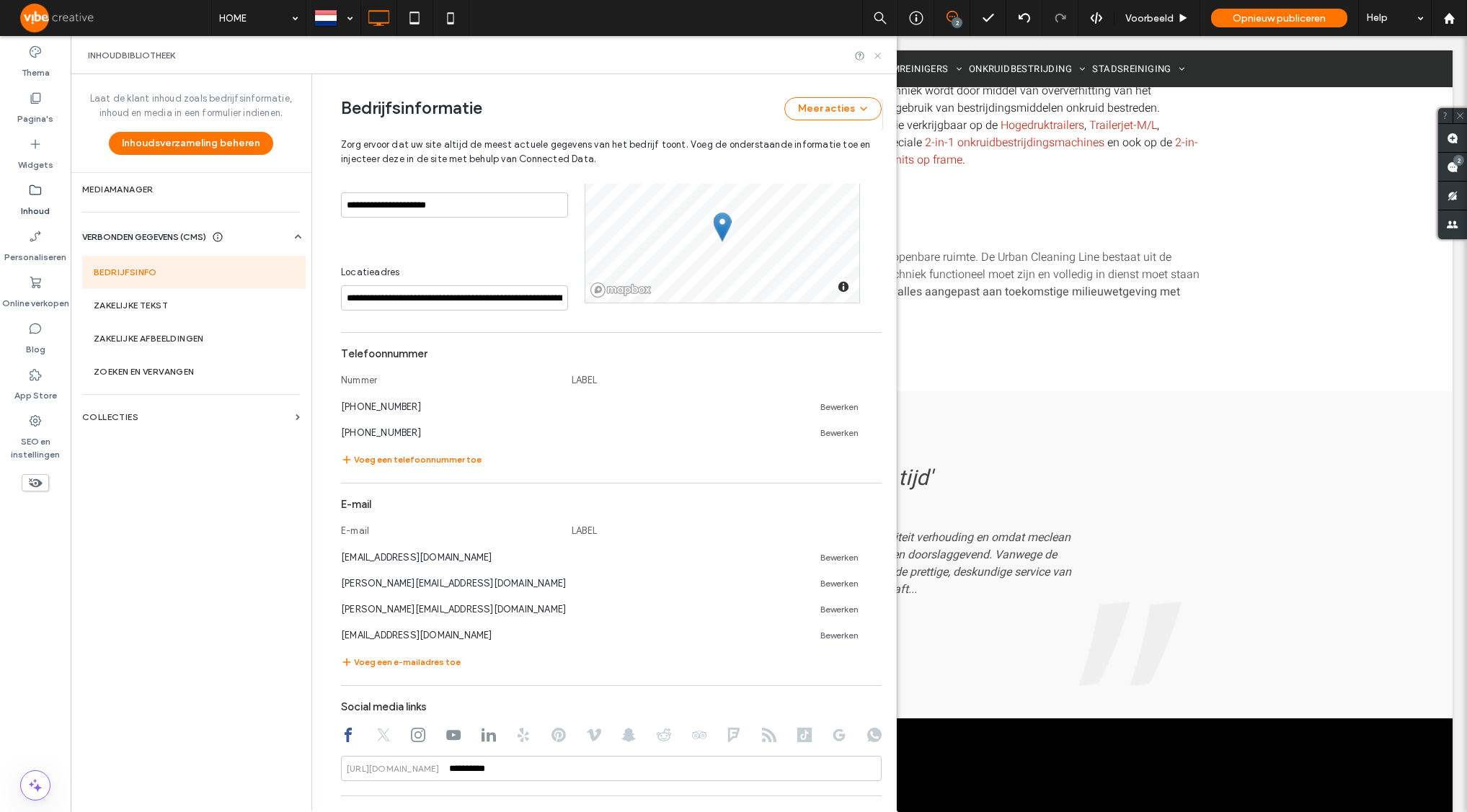
click at [874, 56] on icon at bounding box center [877, 56] width 11 height 11
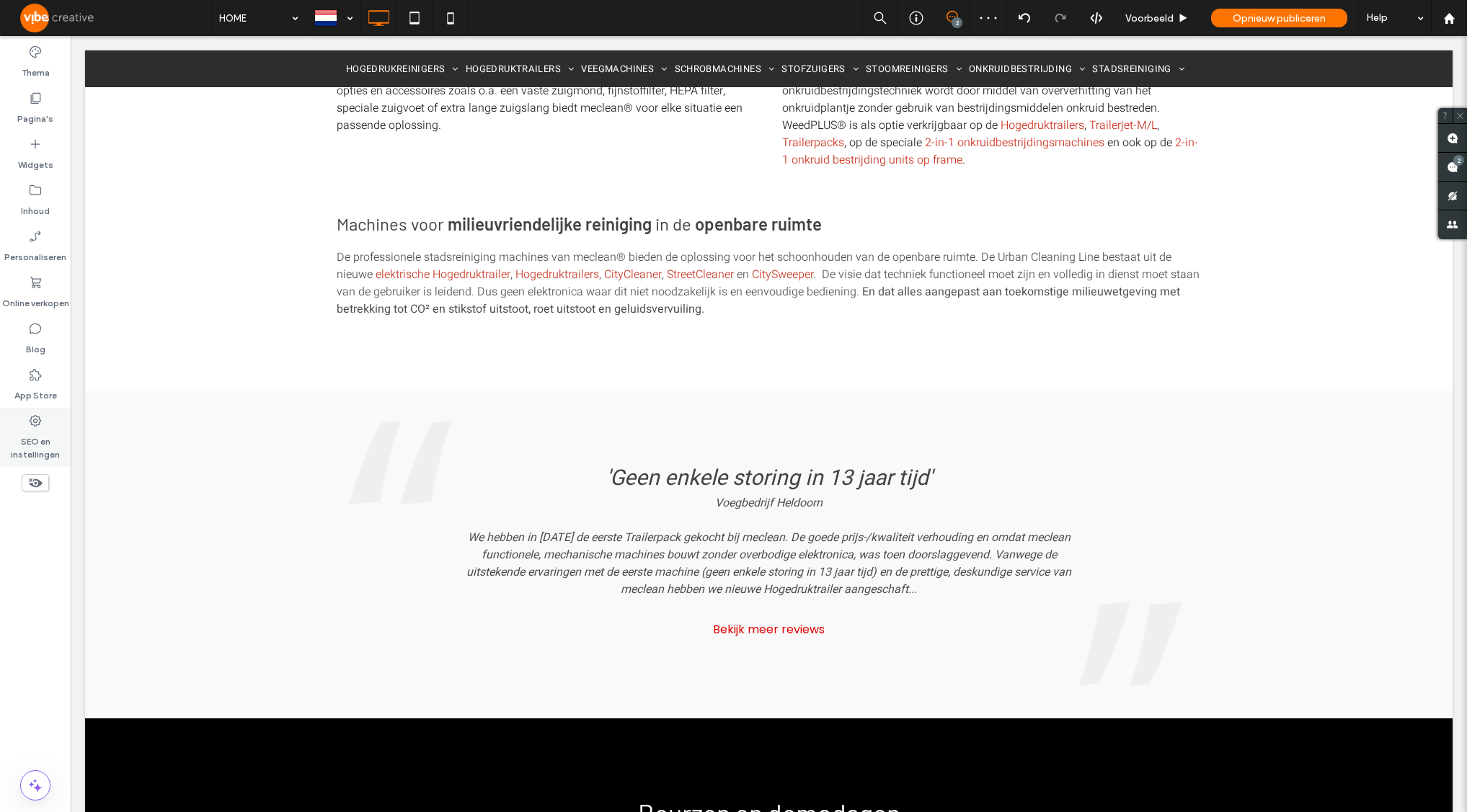
click at [42, 439] on label "SEO en instellingen" at bounding box center [35, 444] width 71 height 33
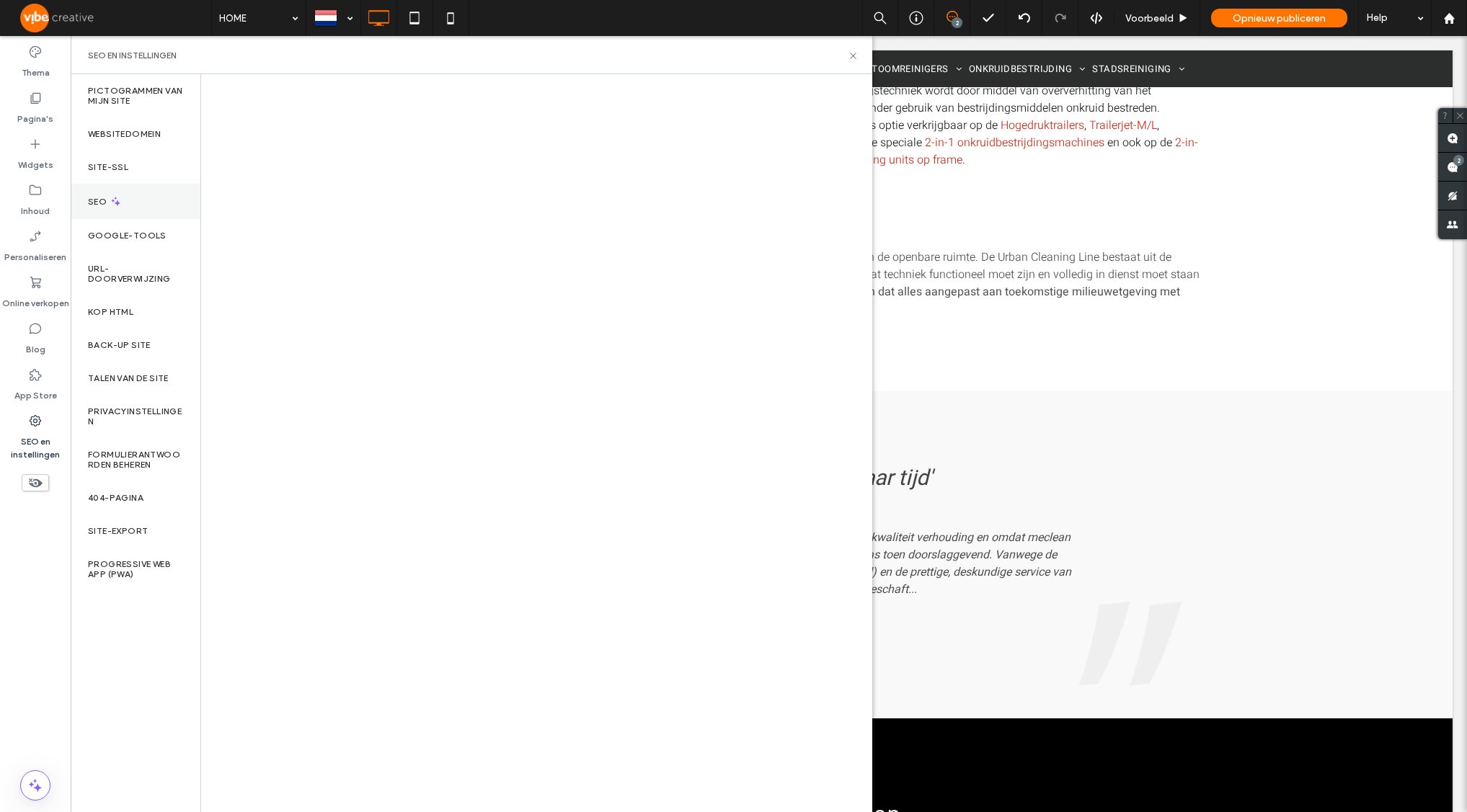
click at [133, 198] on div "SEO" at bounding box center [135, 201] width 129 height 35
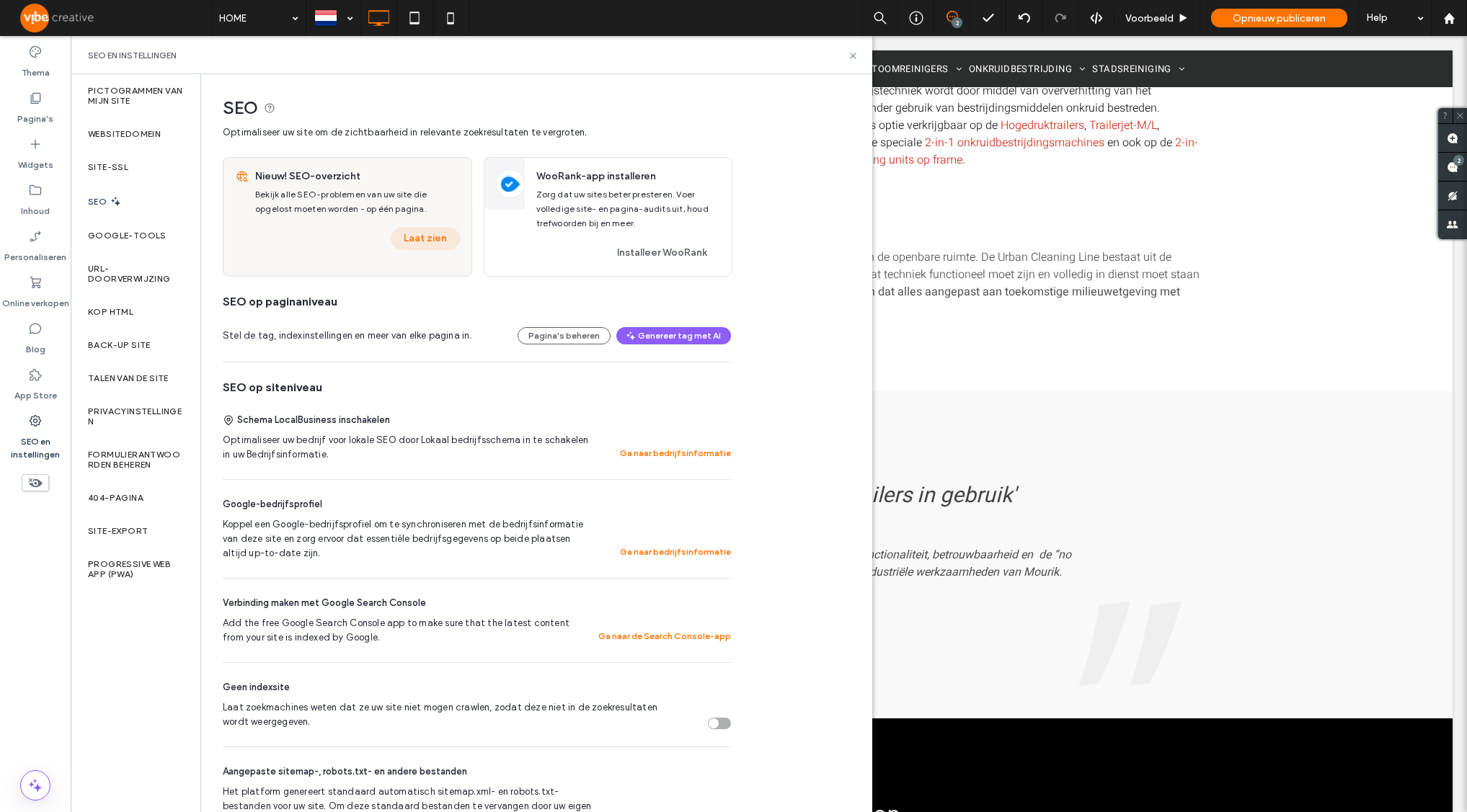
click at [437, 239] on button "Laat zien" at bounding box center [425, 238] width 69 height 23
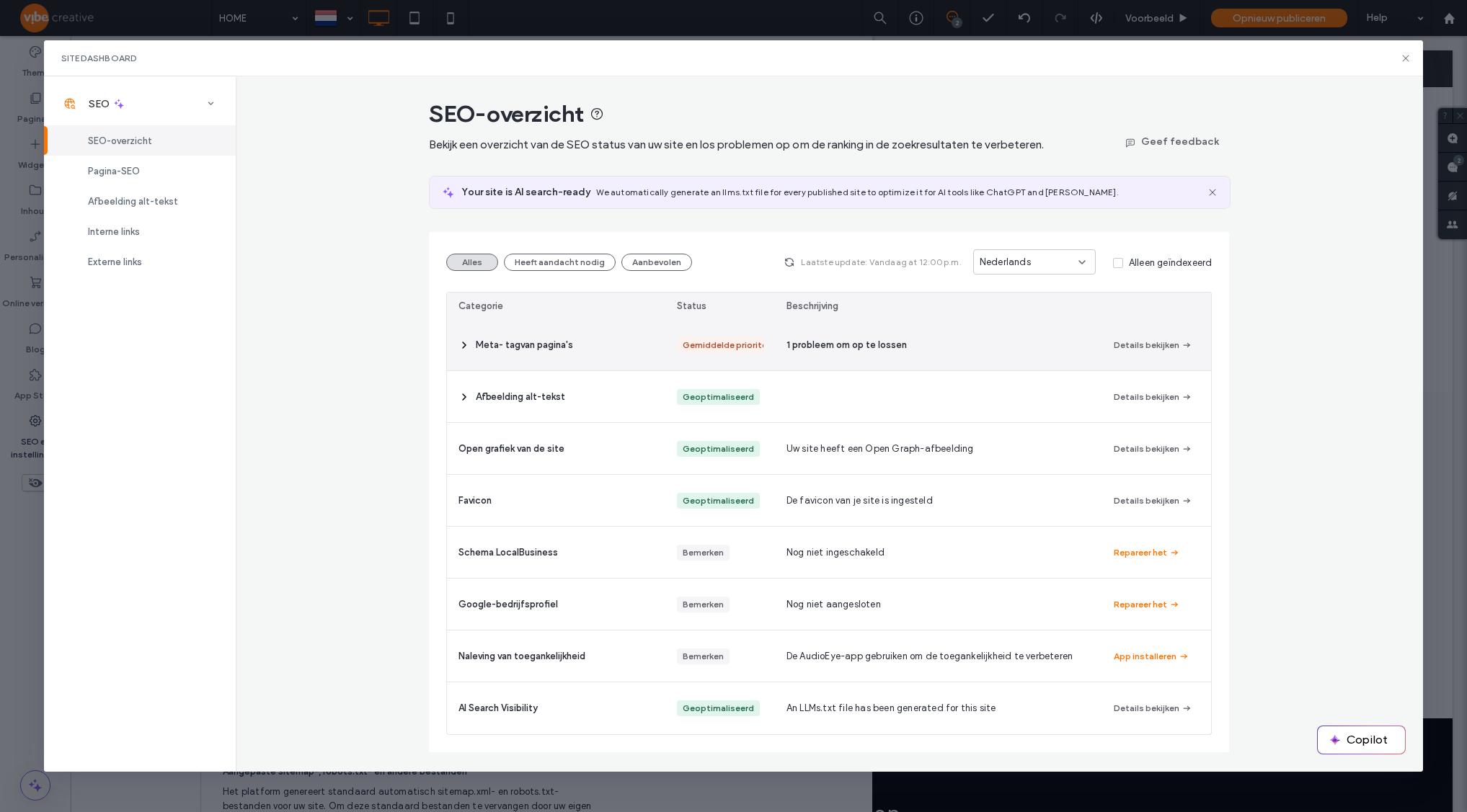
click at [465, 348] on icon at bounding box center [463, 344] width 11 height 11
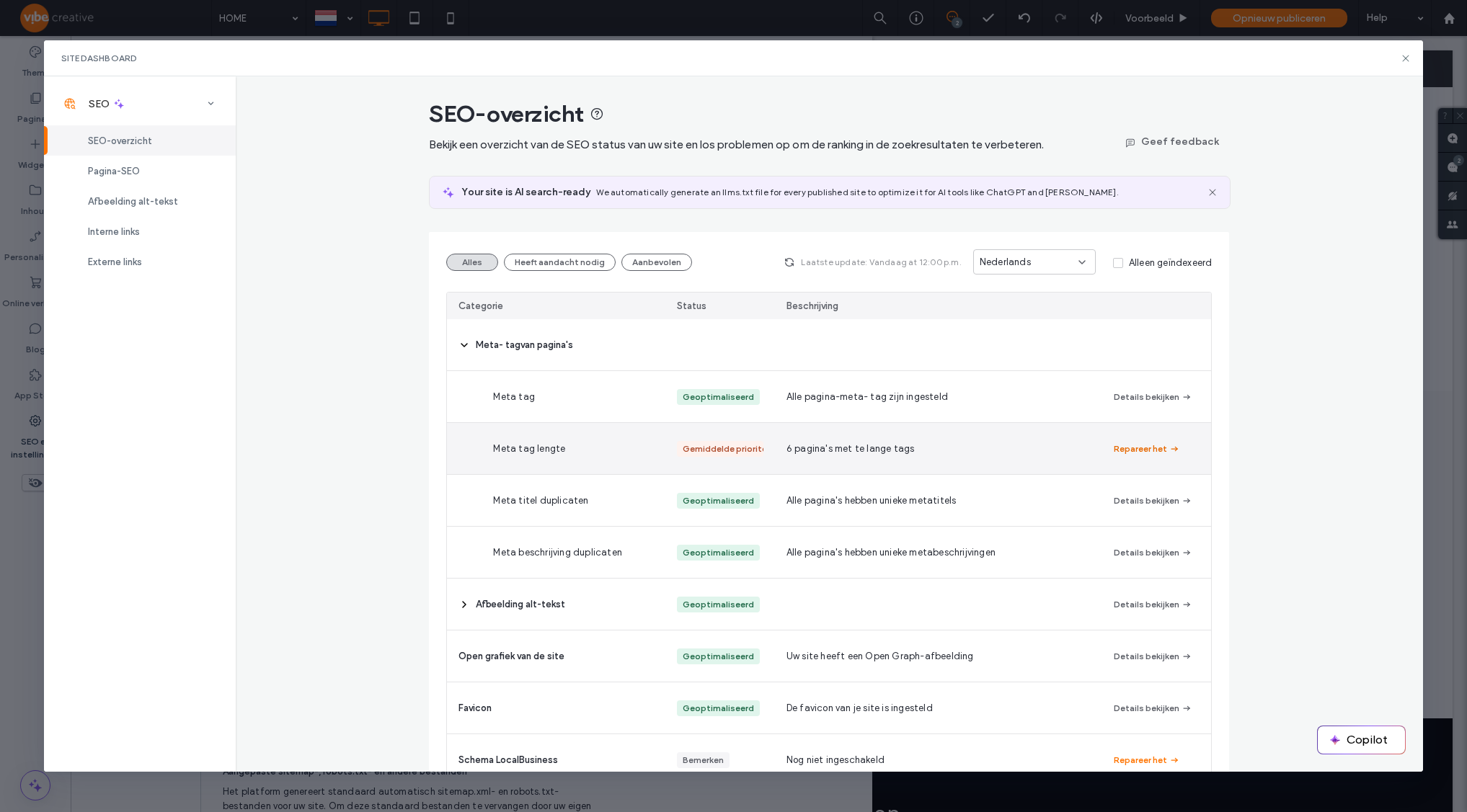
click at [1118, 450] on button "Repareer het" at bounding box center [1147, 448] width 66 height 17
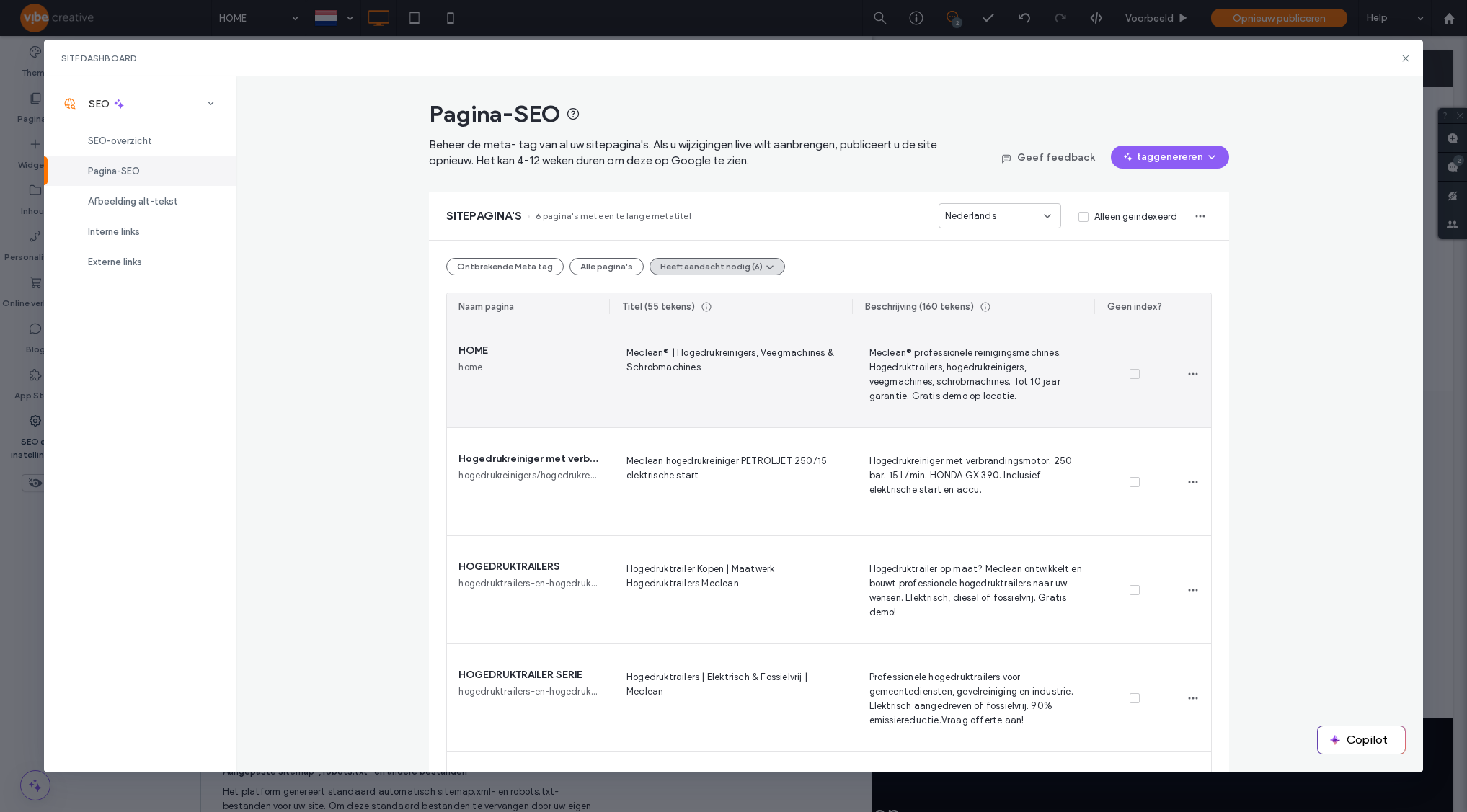
click at [910, 408] on div "Meclean® professionele reinigingsmachines. Hogedruktrailers, hogedrukreinigers,…" at bounding box center [973, 373] width 243 height 108
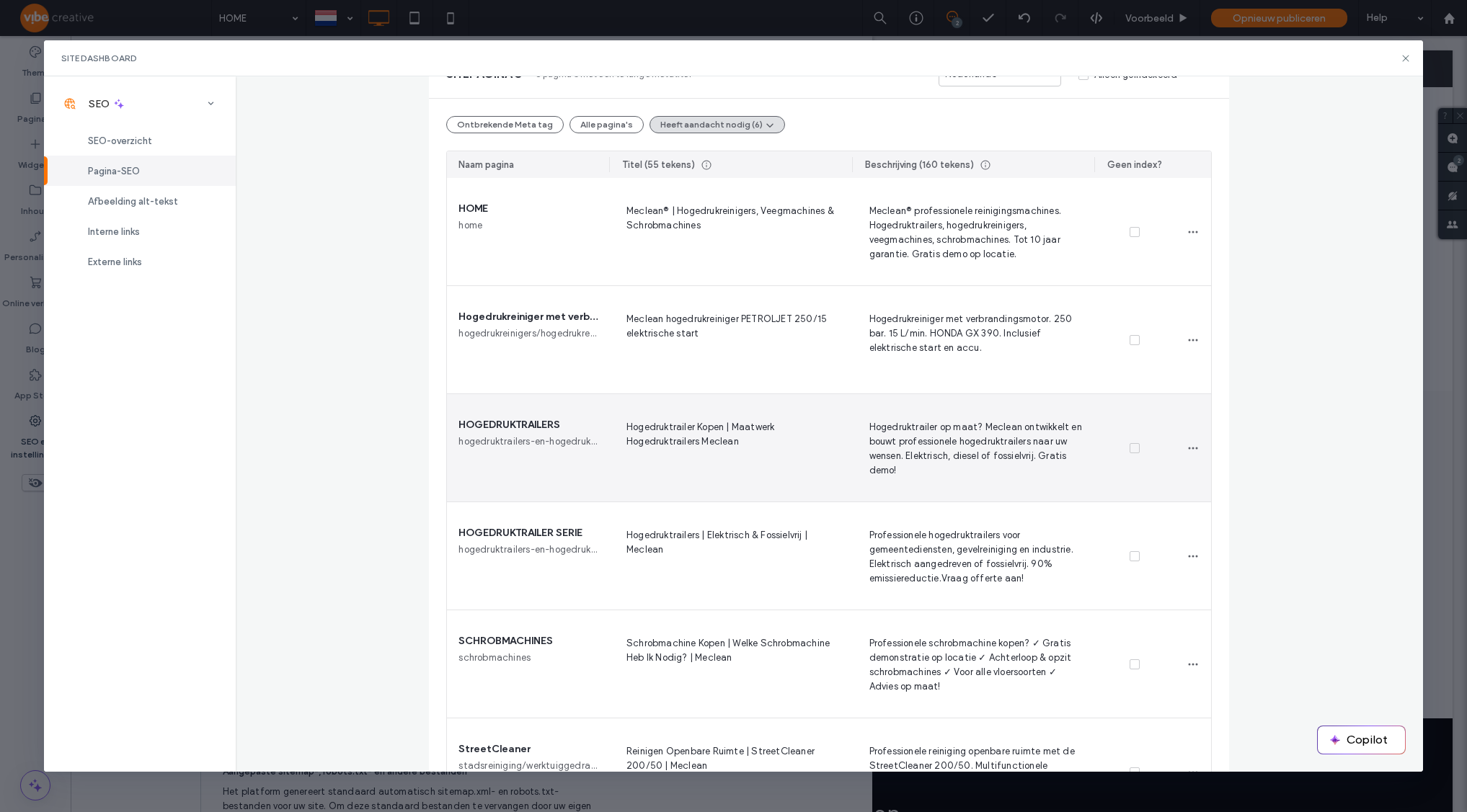
scroll to position [0, 0]
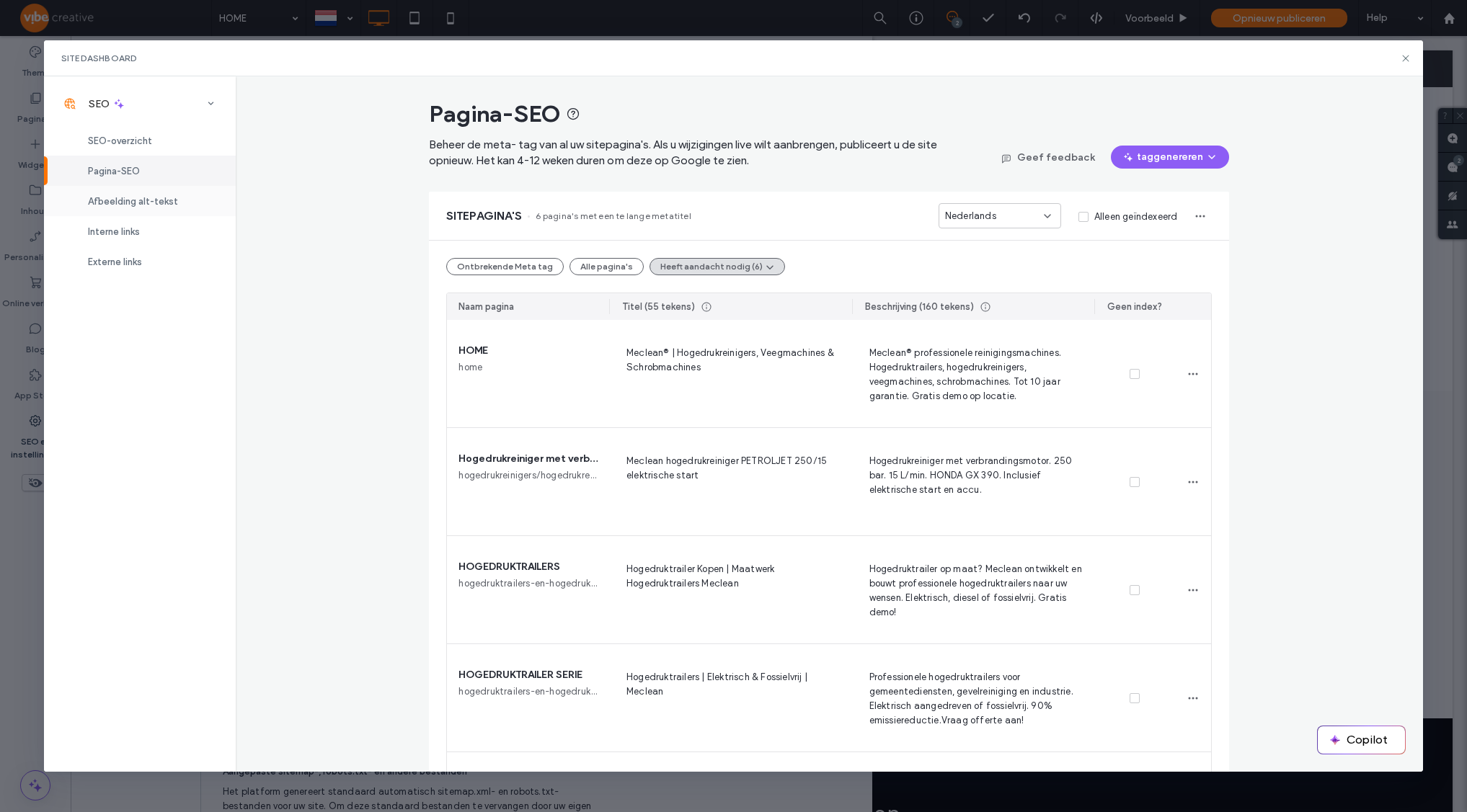
click at [159, 199] on span "Afbeelding alt-tekst" at bounding box center [133, 201] width 90 height 11
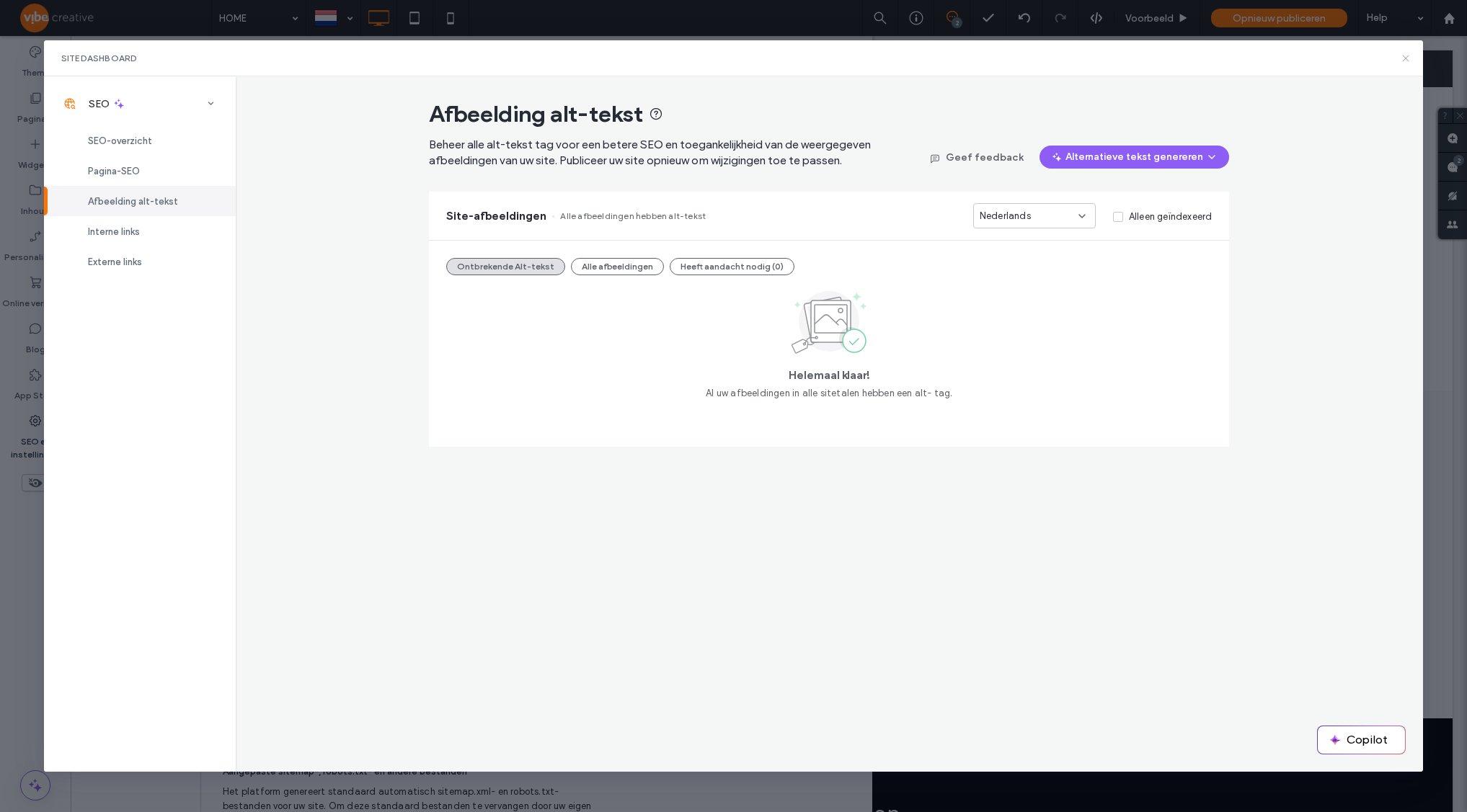
click at [1402, 59] on icon at bounding box center [1405, 58] width 11 height 11
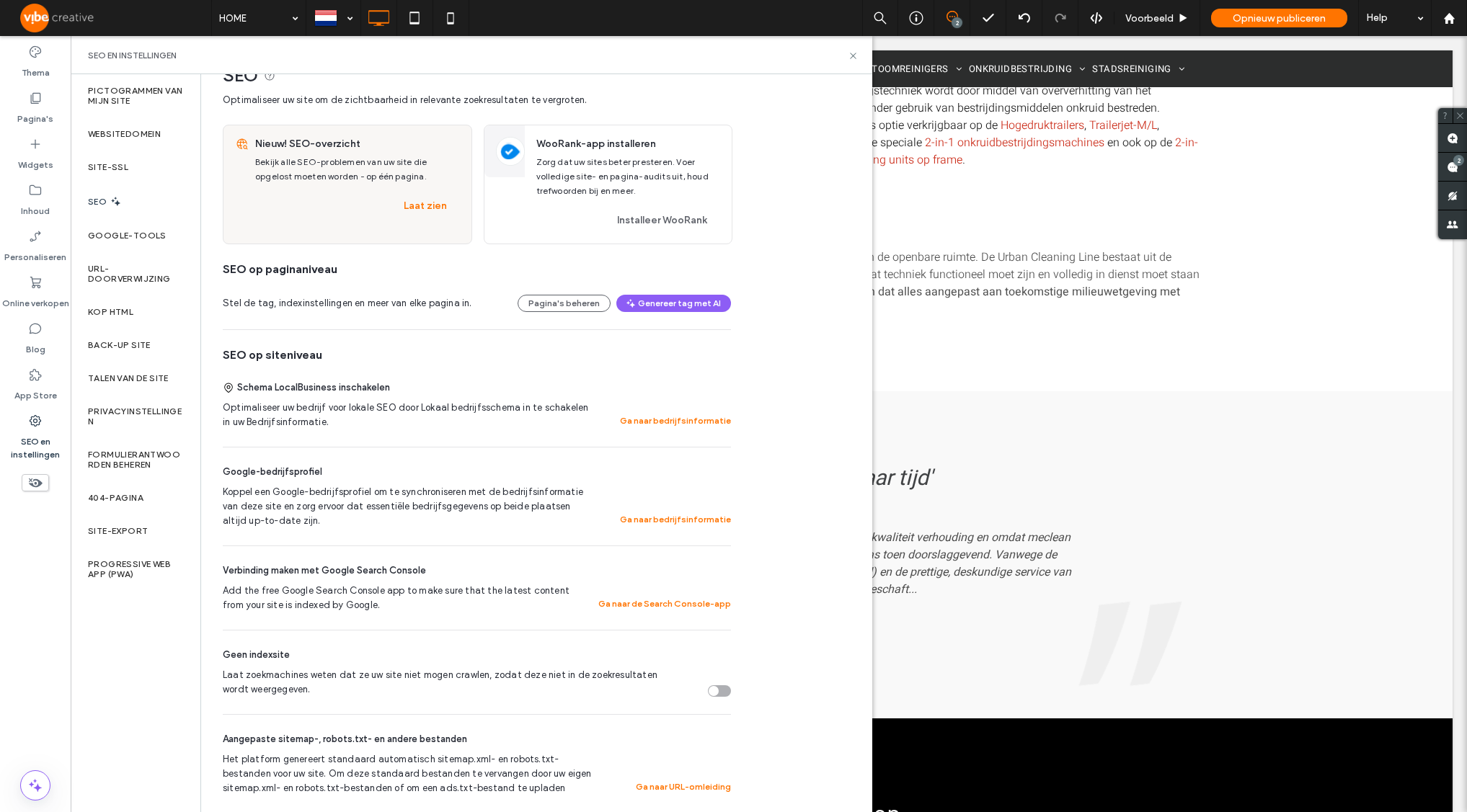
scroll to position [129, 0]
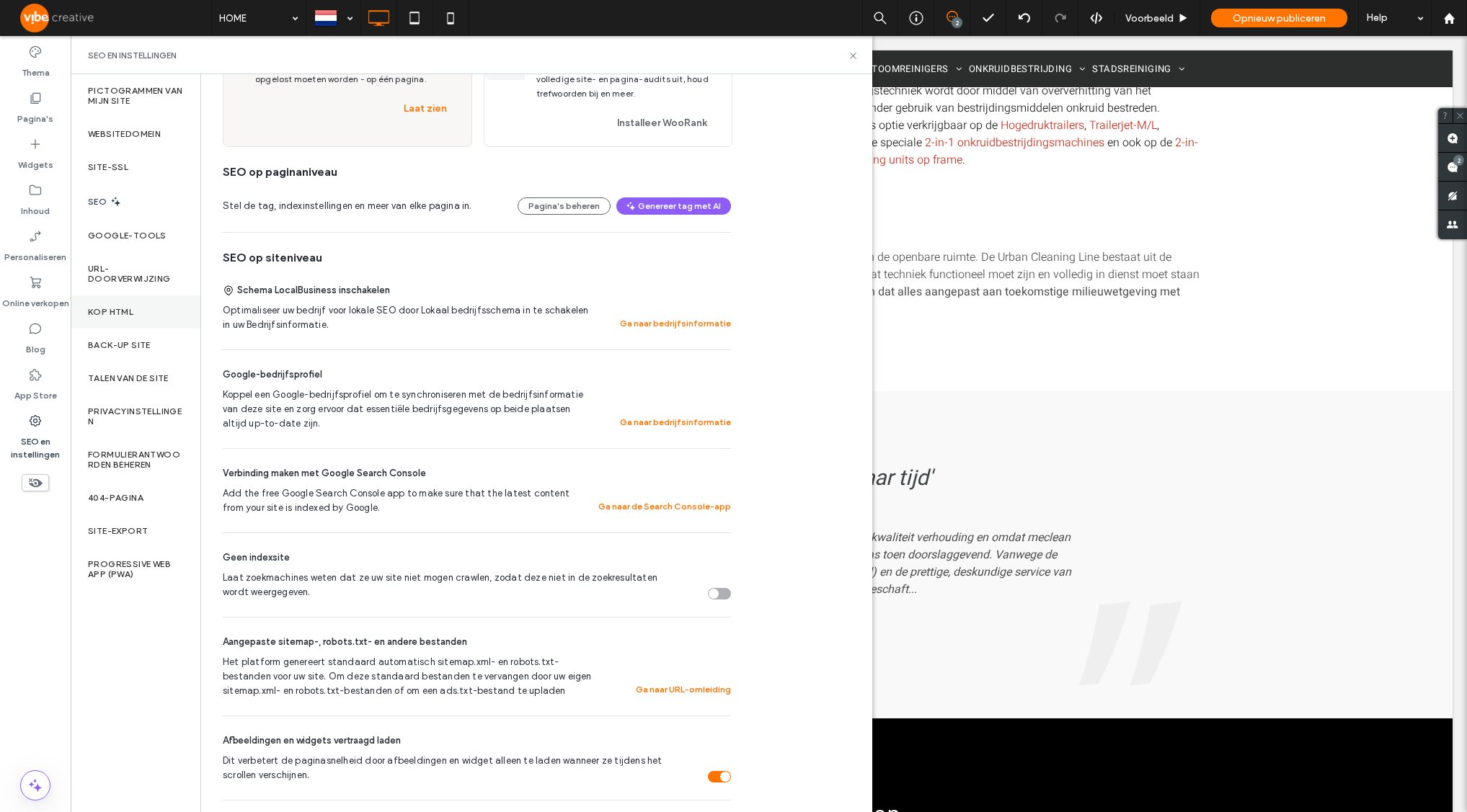
click at [169, 320] on div "Kop HTML" at bounding box center [135, 312] width 129 height 33
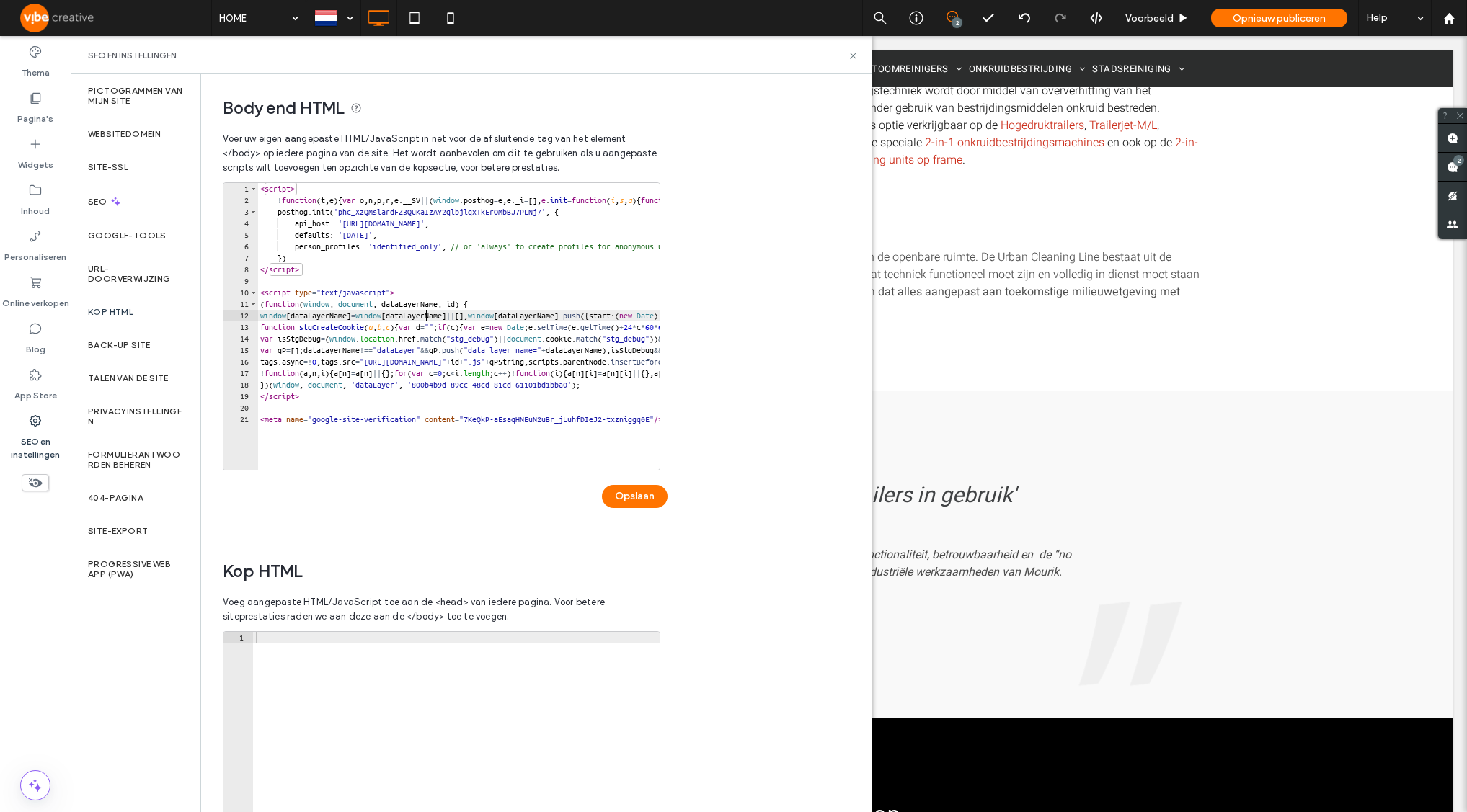
type textarea "**********"
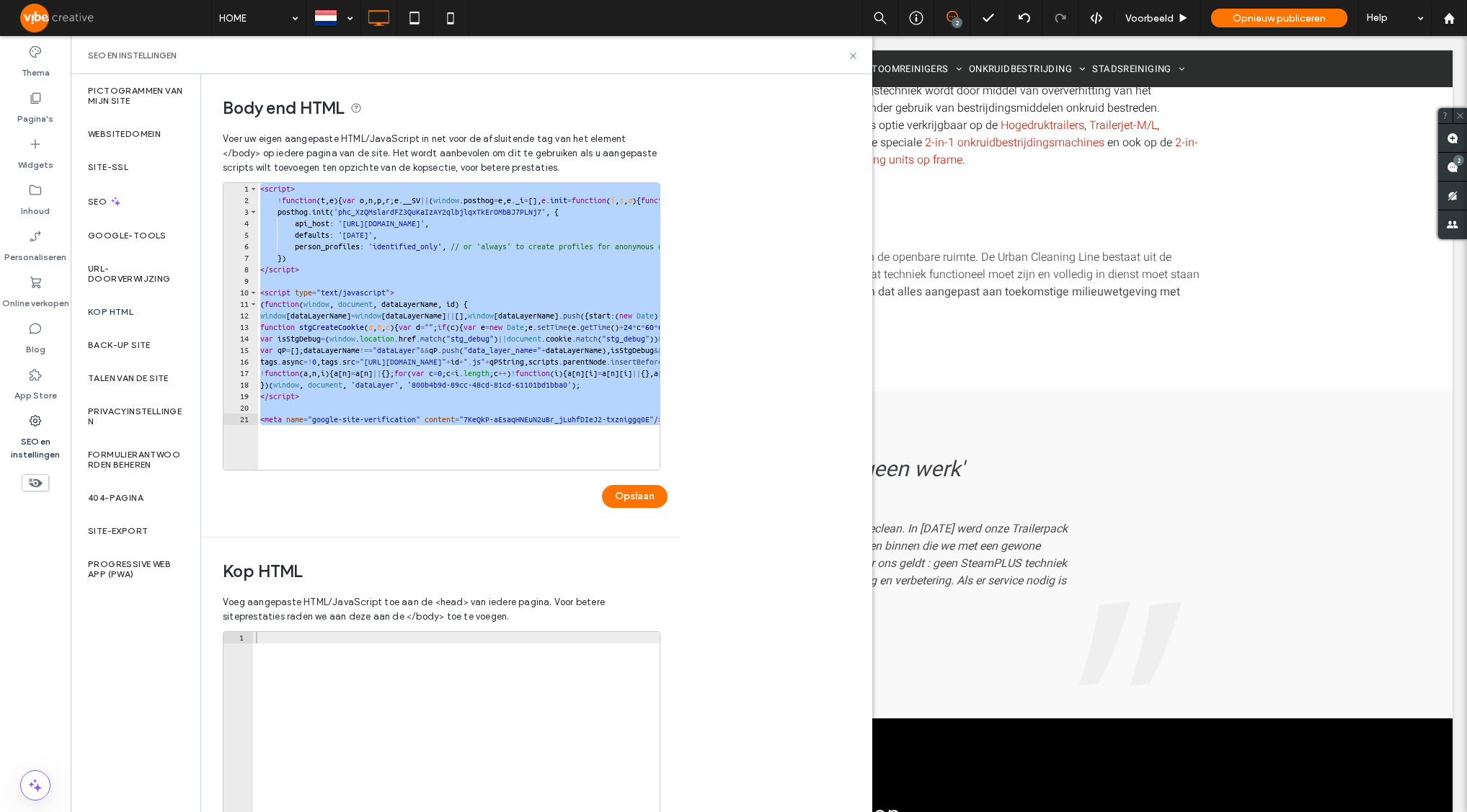
scroll to position [0, 0]
click at [117, 375] on label "Talen van de site" at bounding box center [128, 377] width 80 height 10
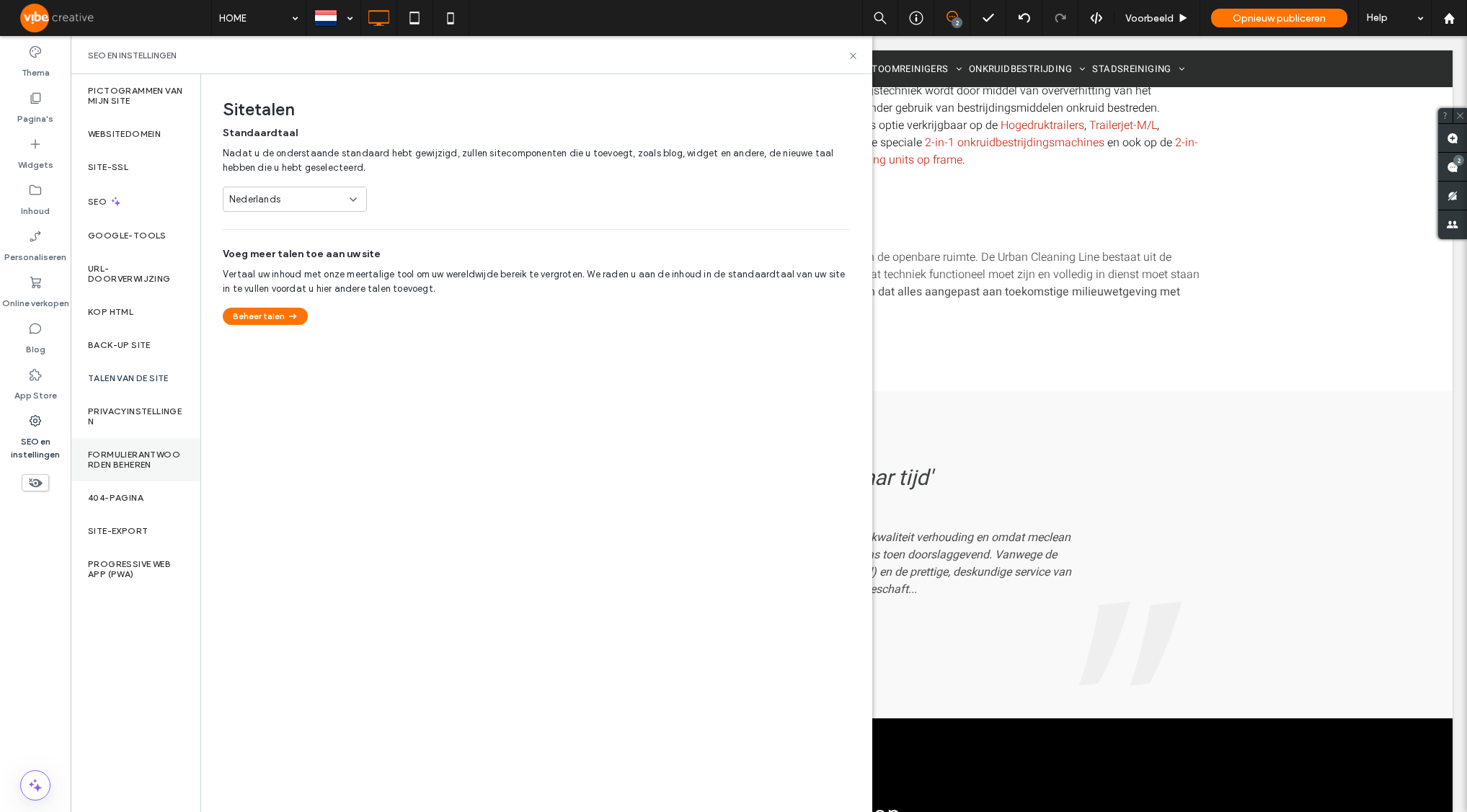
click at [133, 456] on label "Formulierantwoorden beheren" at bounding box center [135, 459] width 95 height 20
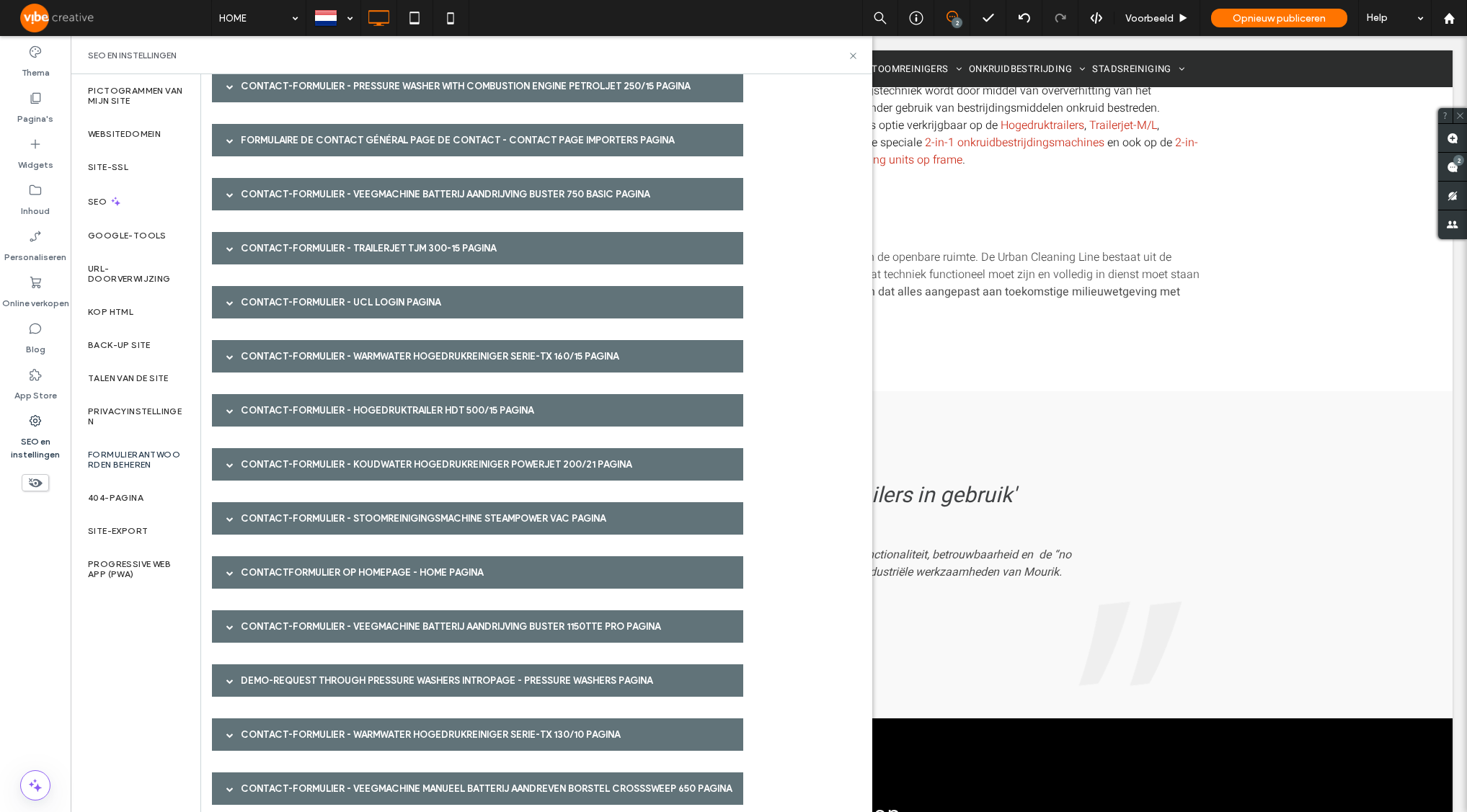
scroll to position [423, 0]
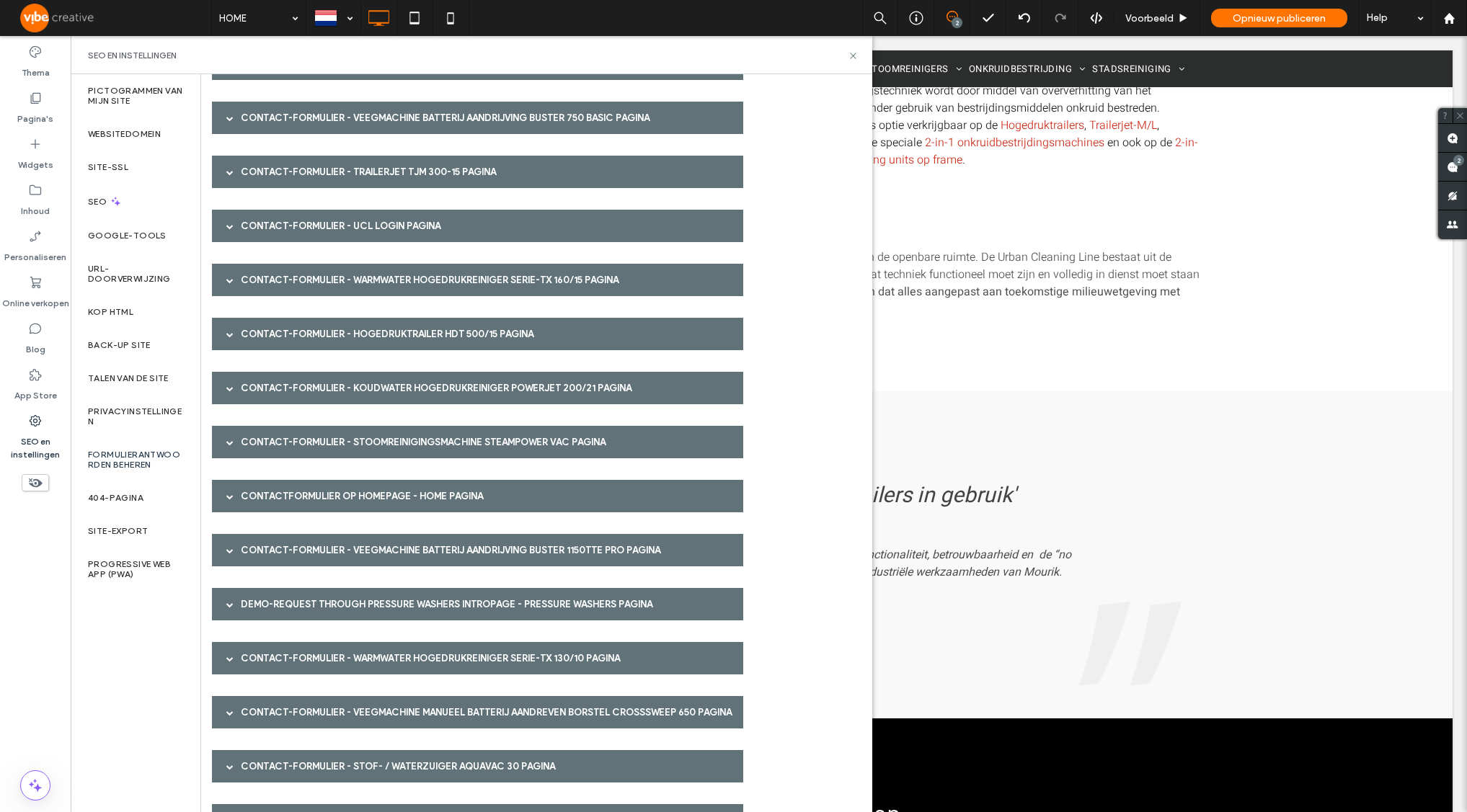
click at [227, 607] on span at bounding box center [230, 604] width 8 height 8
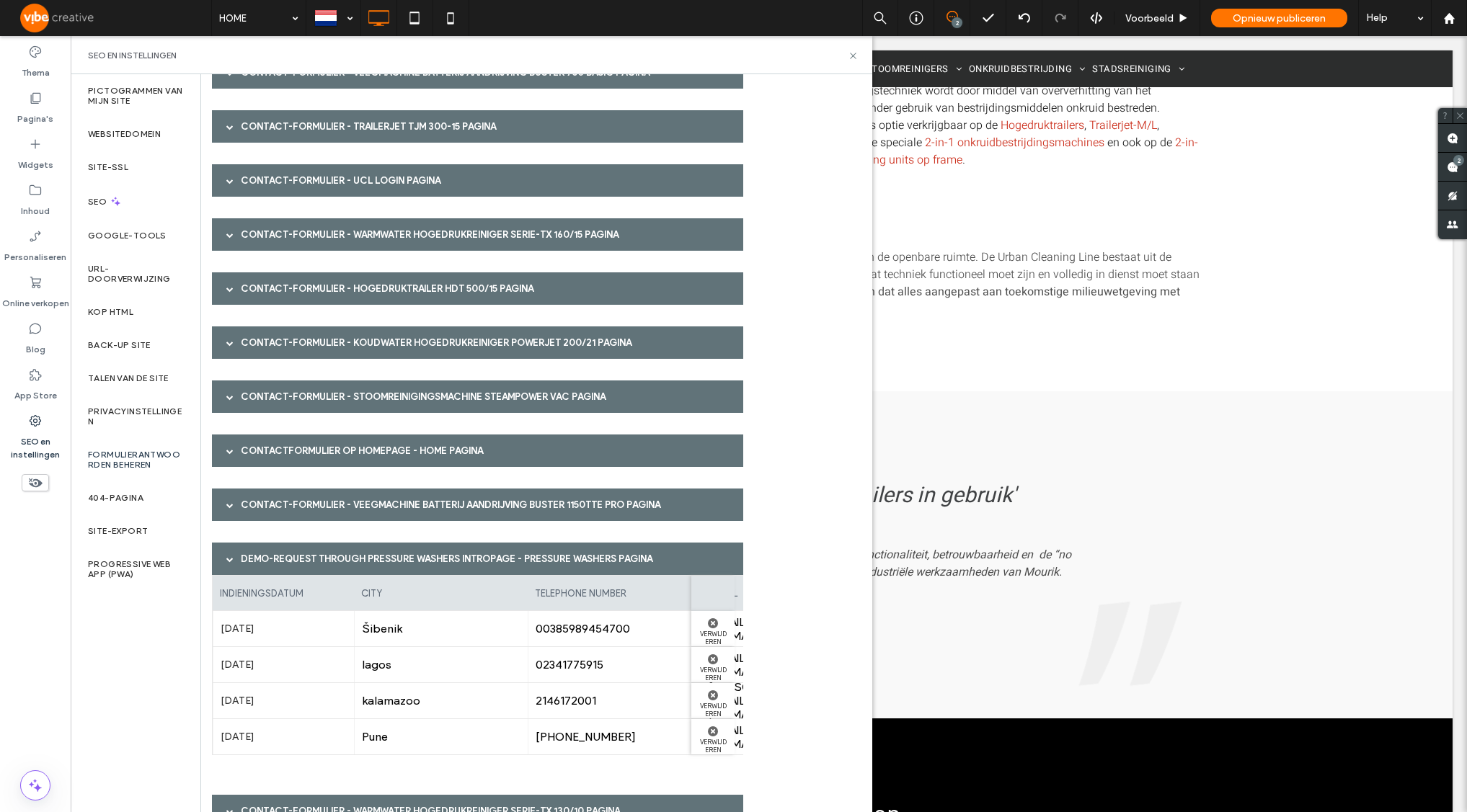
scroll to position [487, 0]
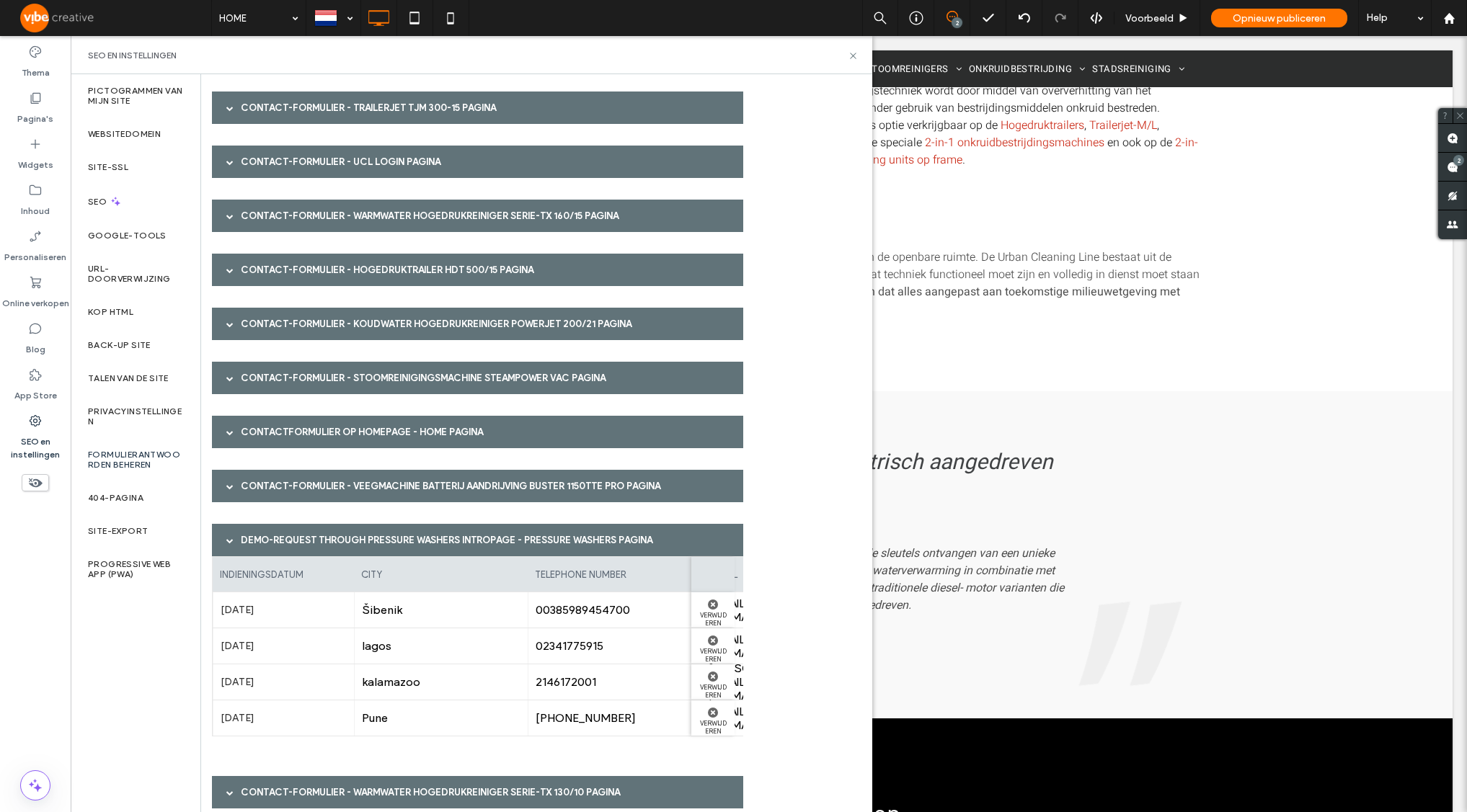
click at [227, 427] on span at bounding box center [230, 432] width 8 height 26
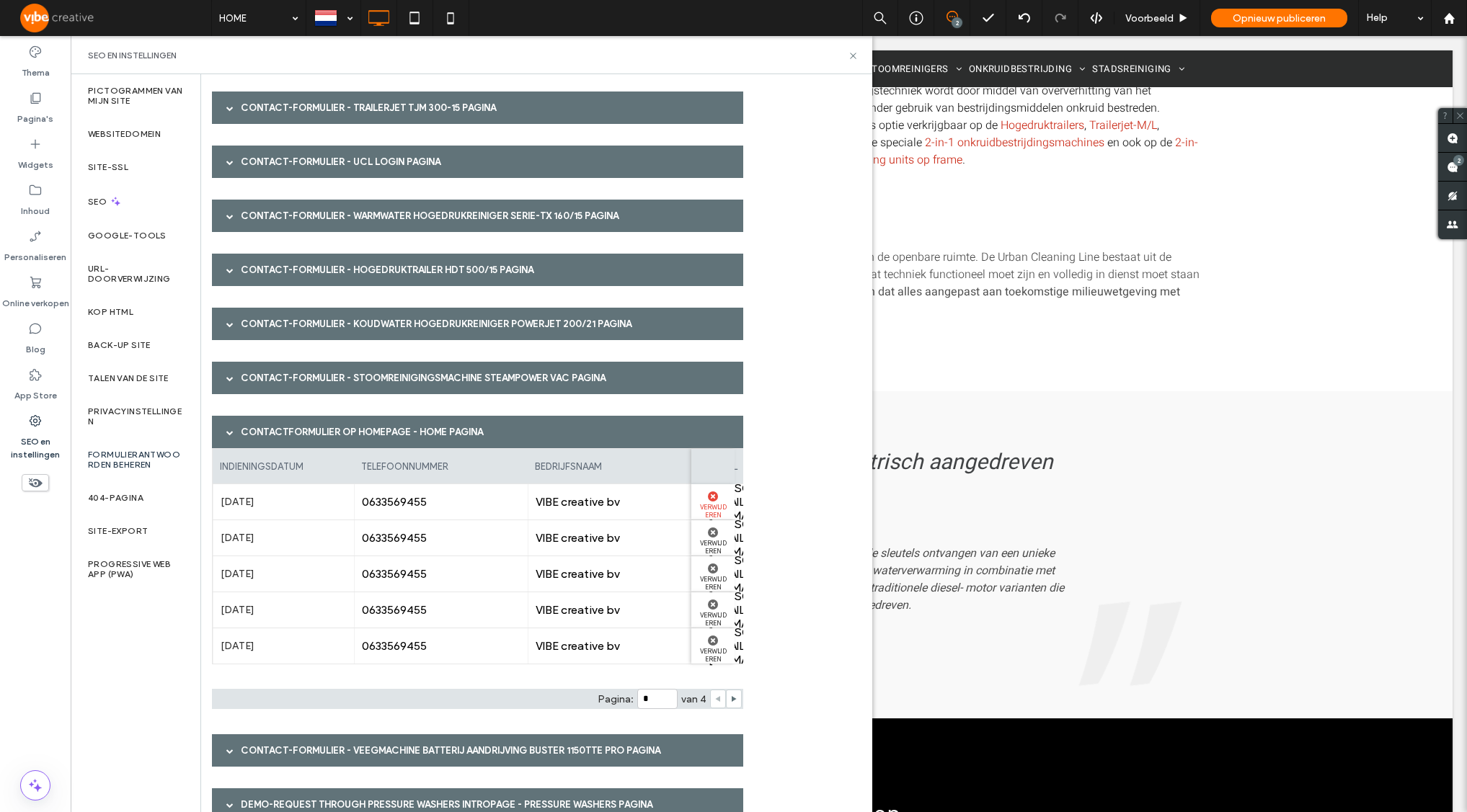
click at [712, 501] on label "Verwijderen" at bounding box center [712, 510] width 29 height 17
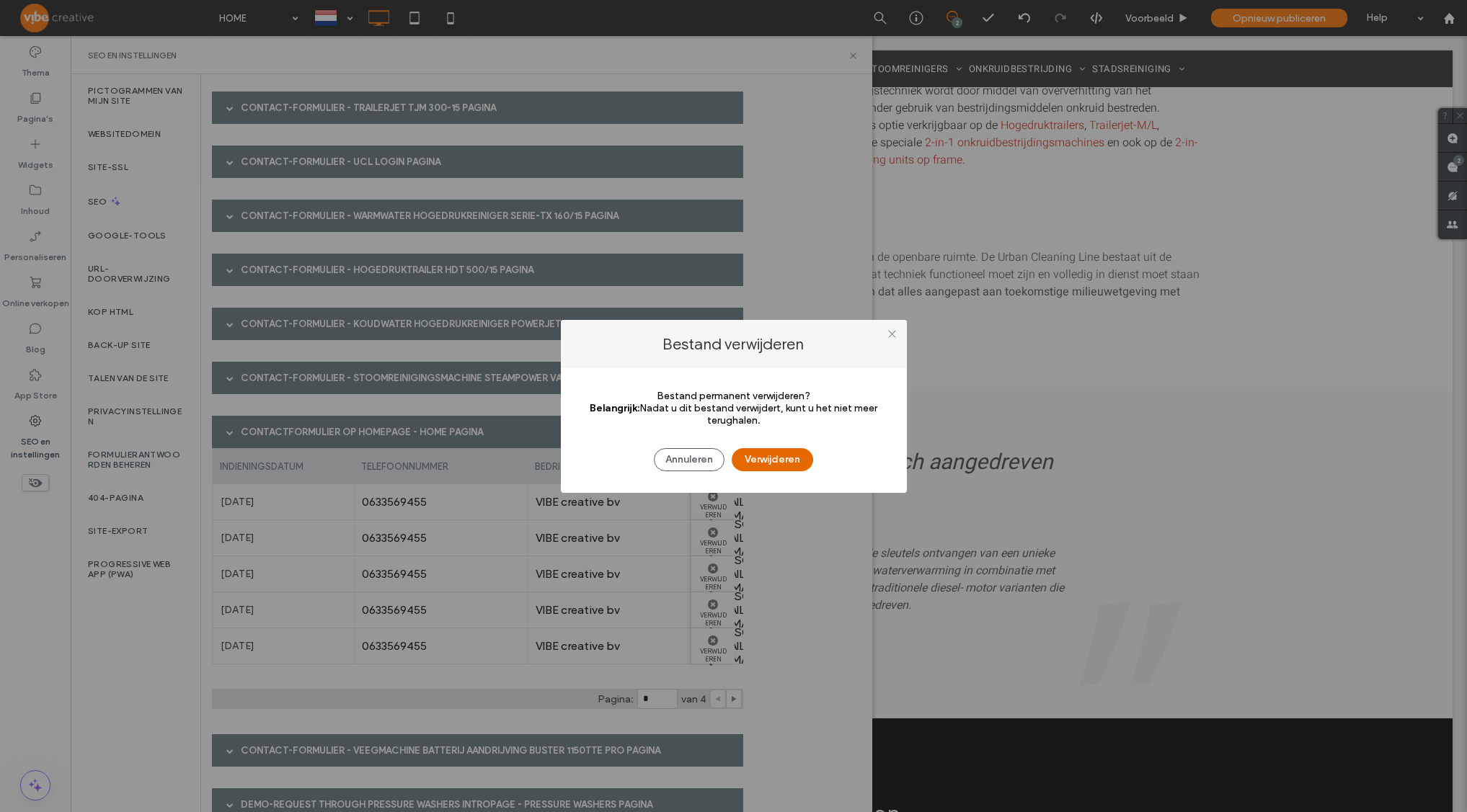
click at [774, 455] on button "Verwijderen" at bounding box center [773, 459] width 81 height 23
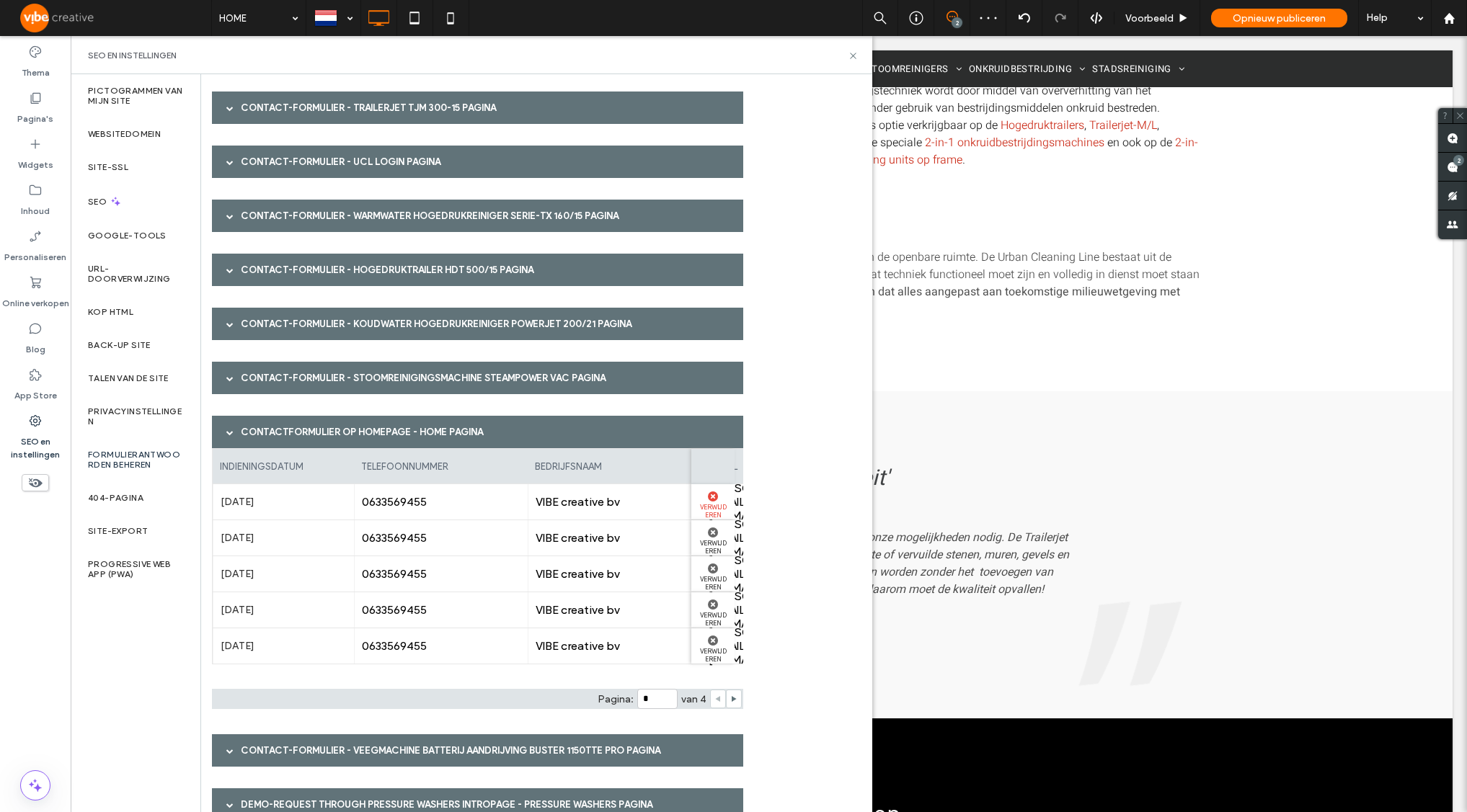
click at [711, 498] on use at bounding box center [712, 495] width 10 height 10
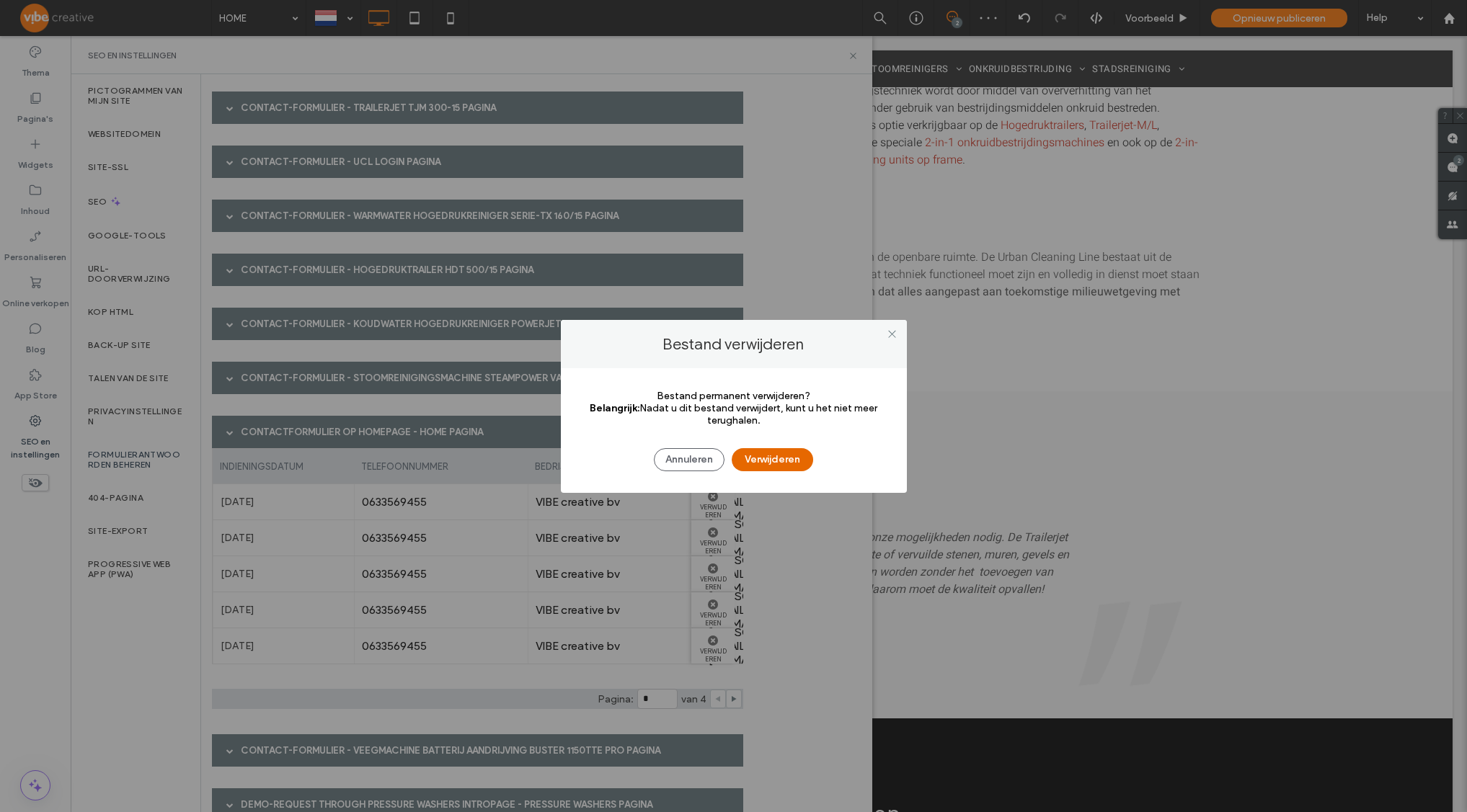
click at [752, 466] on button "Verwijderen" at bounding box center [773, 459] width 81 height 23
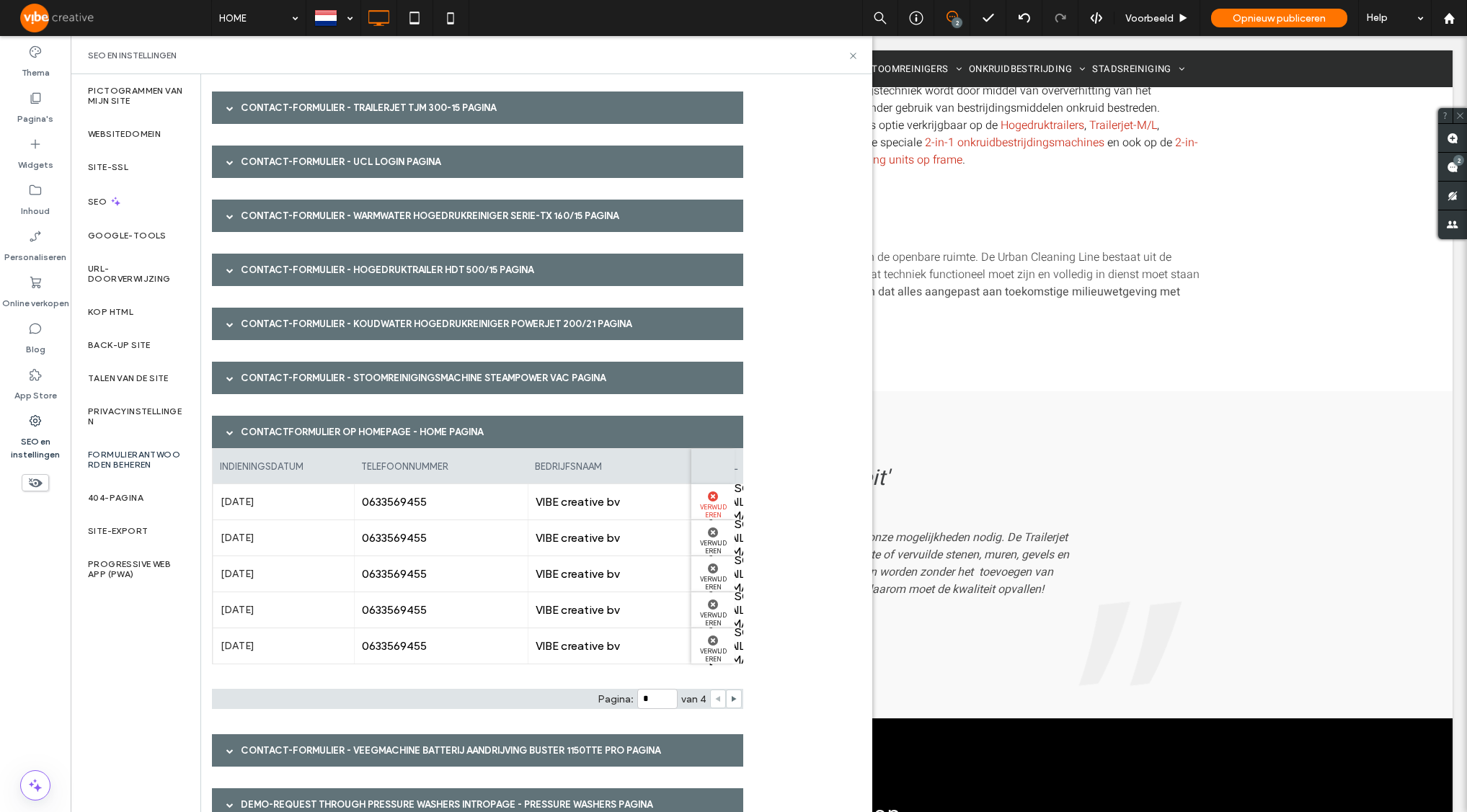
click at [711, 493] on use at bounding box center [712, 495] width 10 height 10
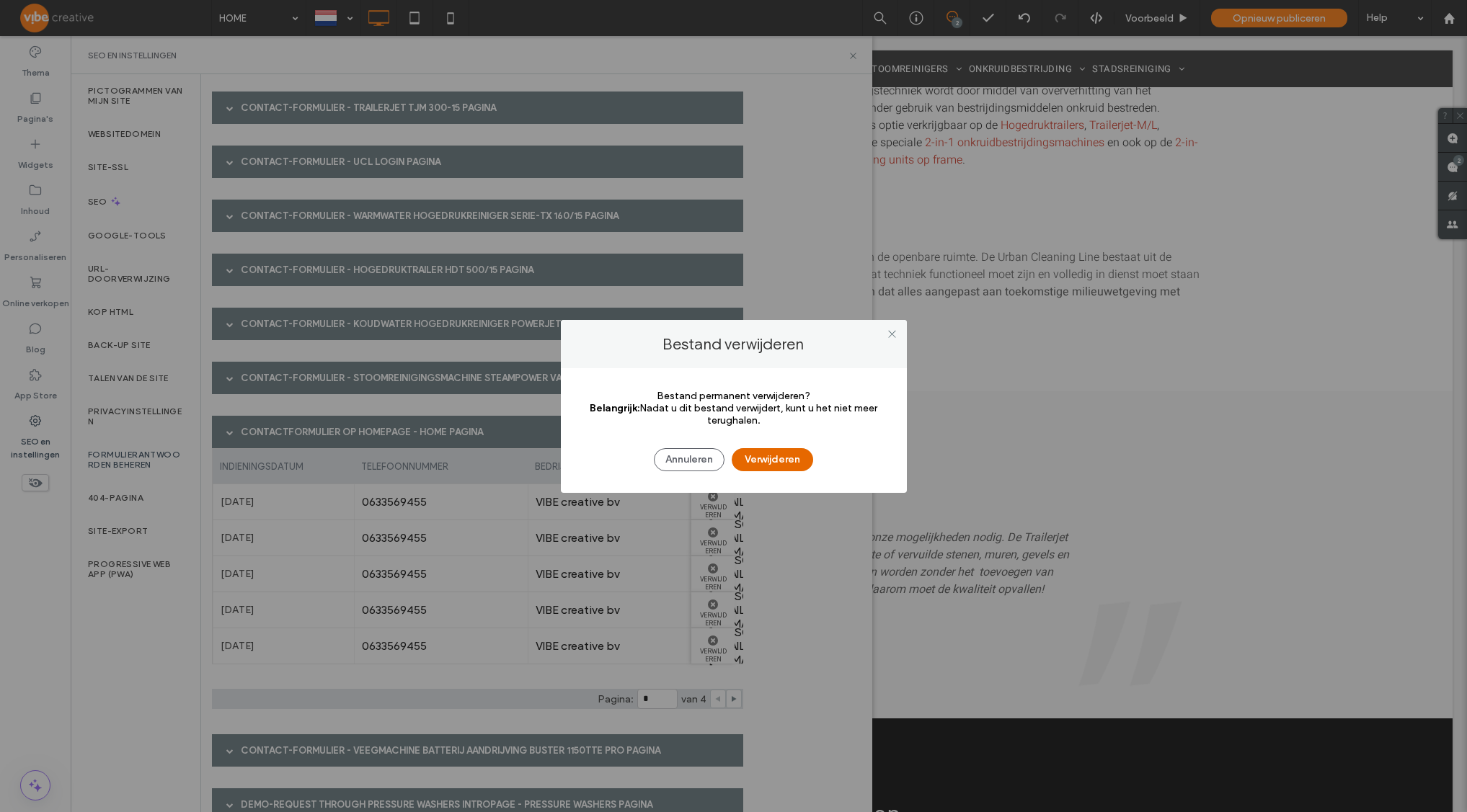
click at [749, 458] on button "Verwijderen" at bounding box center [773, 459] width 81 height 23
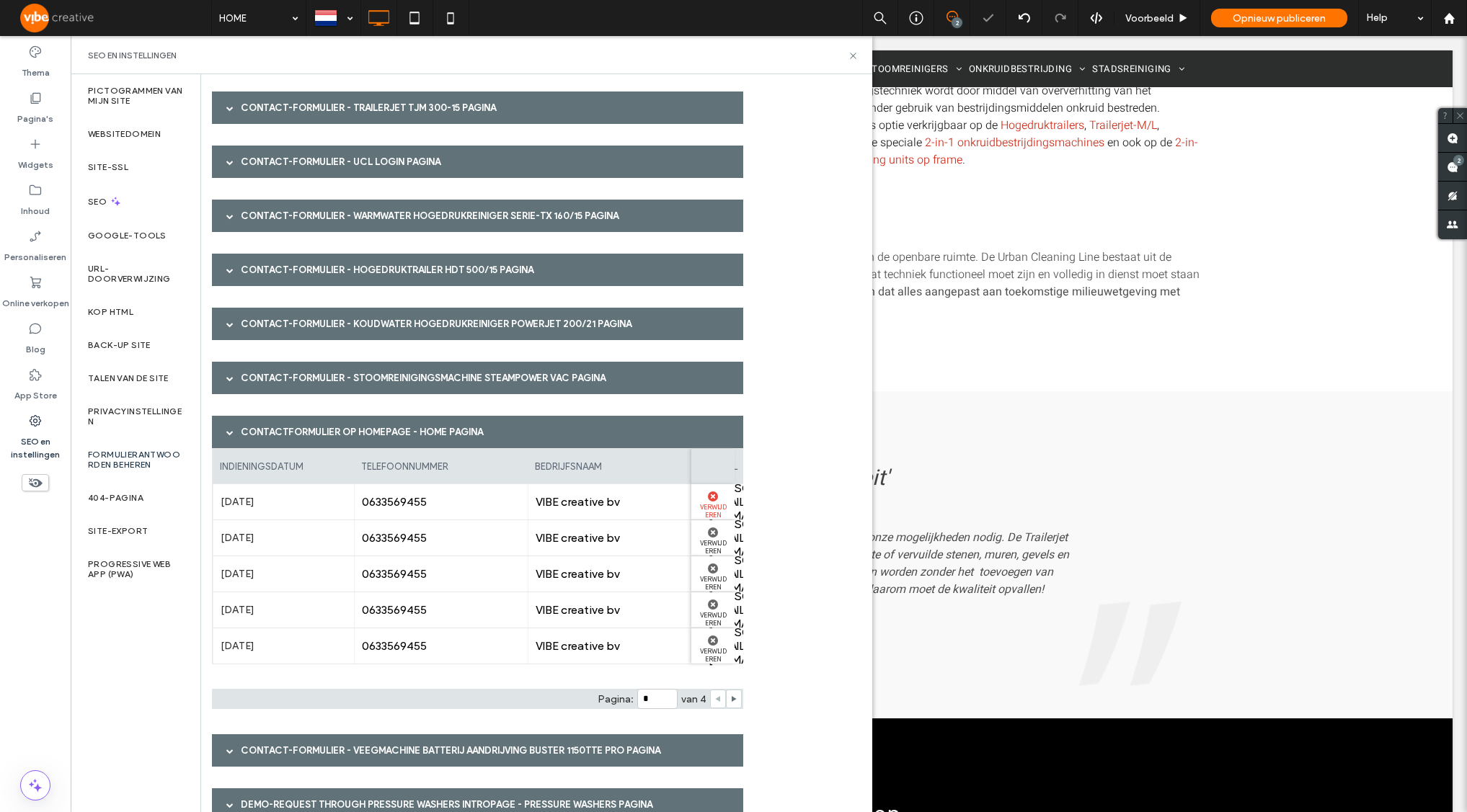
click at [715, 496] on use at bounding box center [712, 495] width 10 height 10
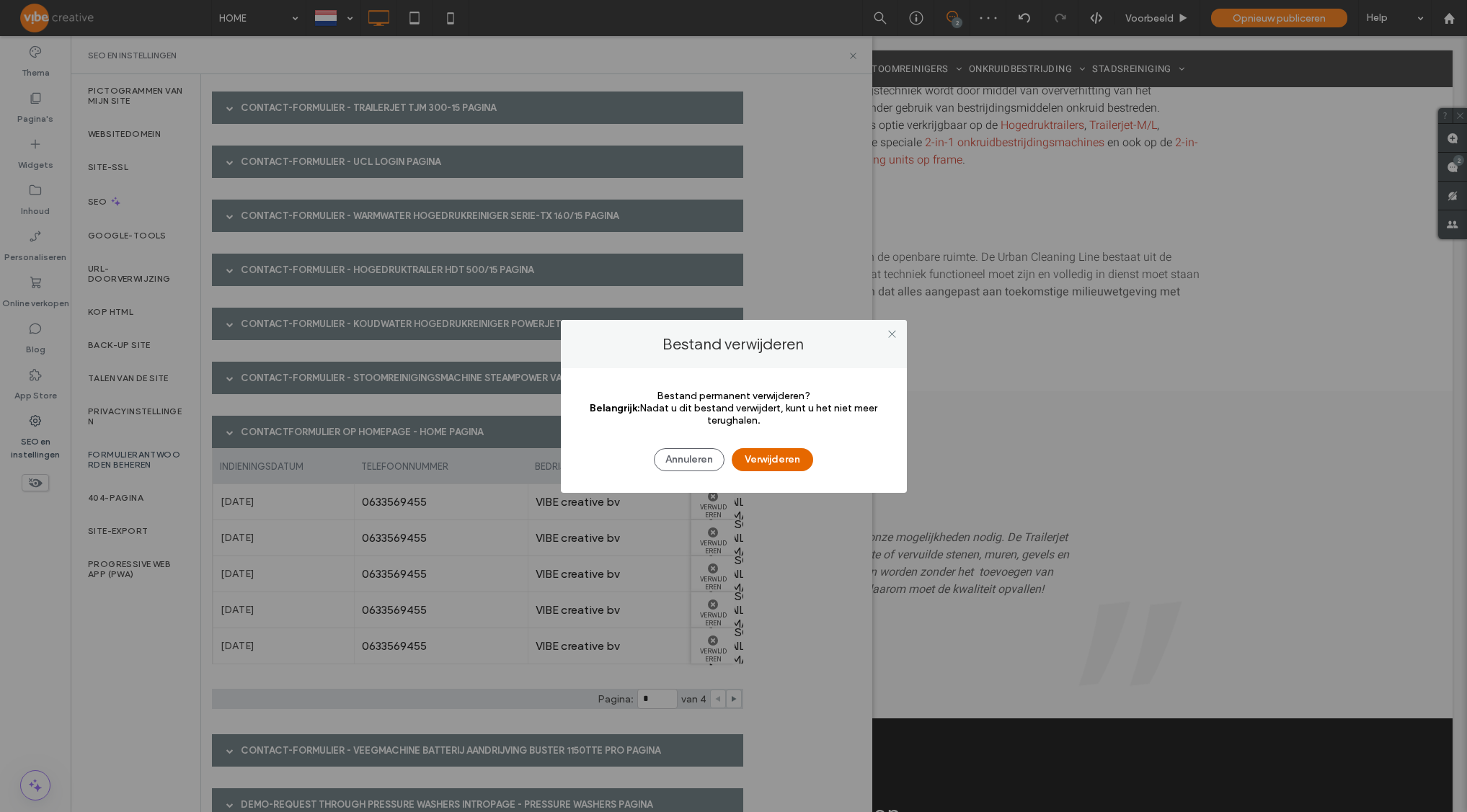
click at [752, 465] on button "Verwijderen" at bounding box center [773, 459] width 81 height 23
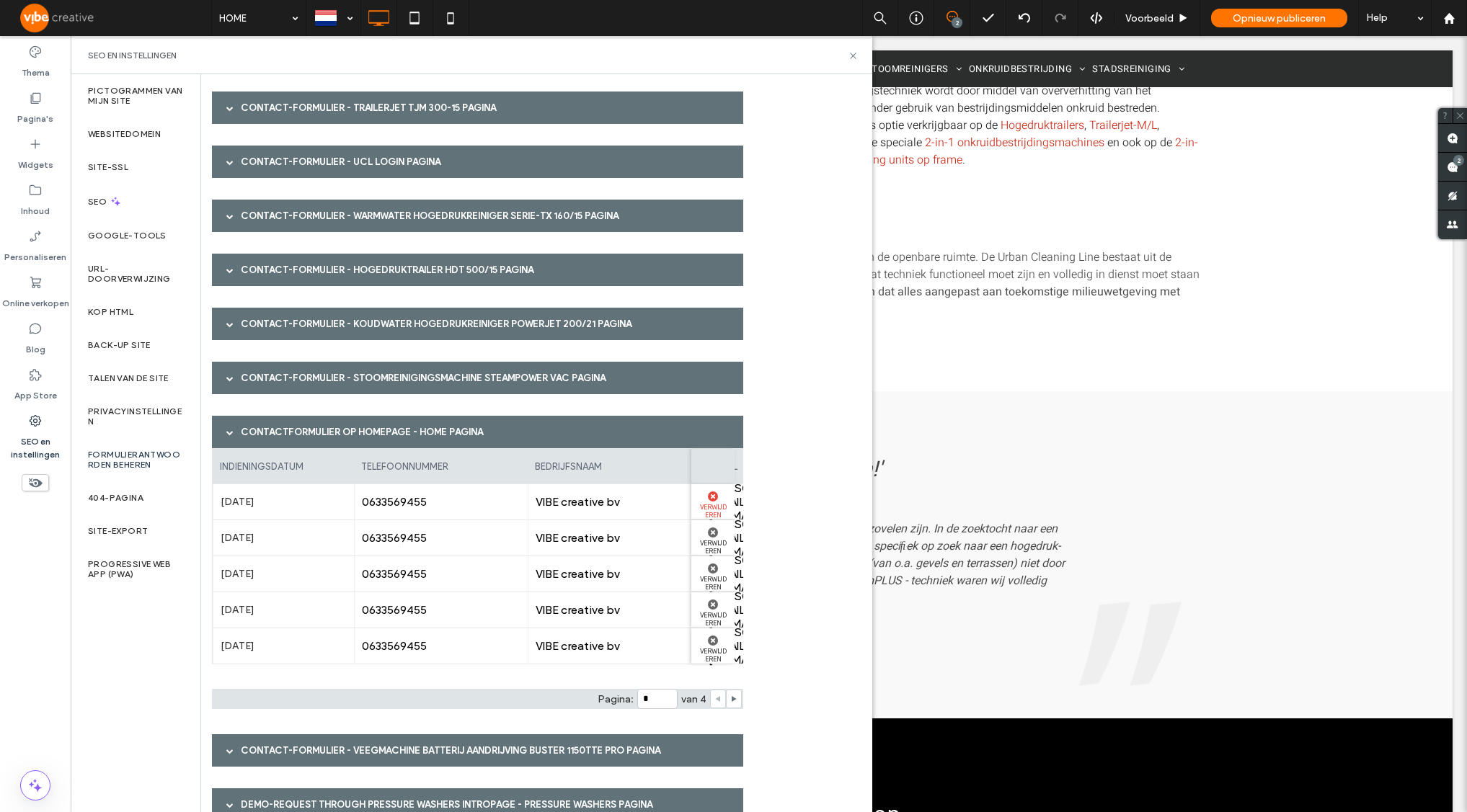
click at [715, 507] on label "Verwijderen" at bounding box center [712, 510] width 29 height 17
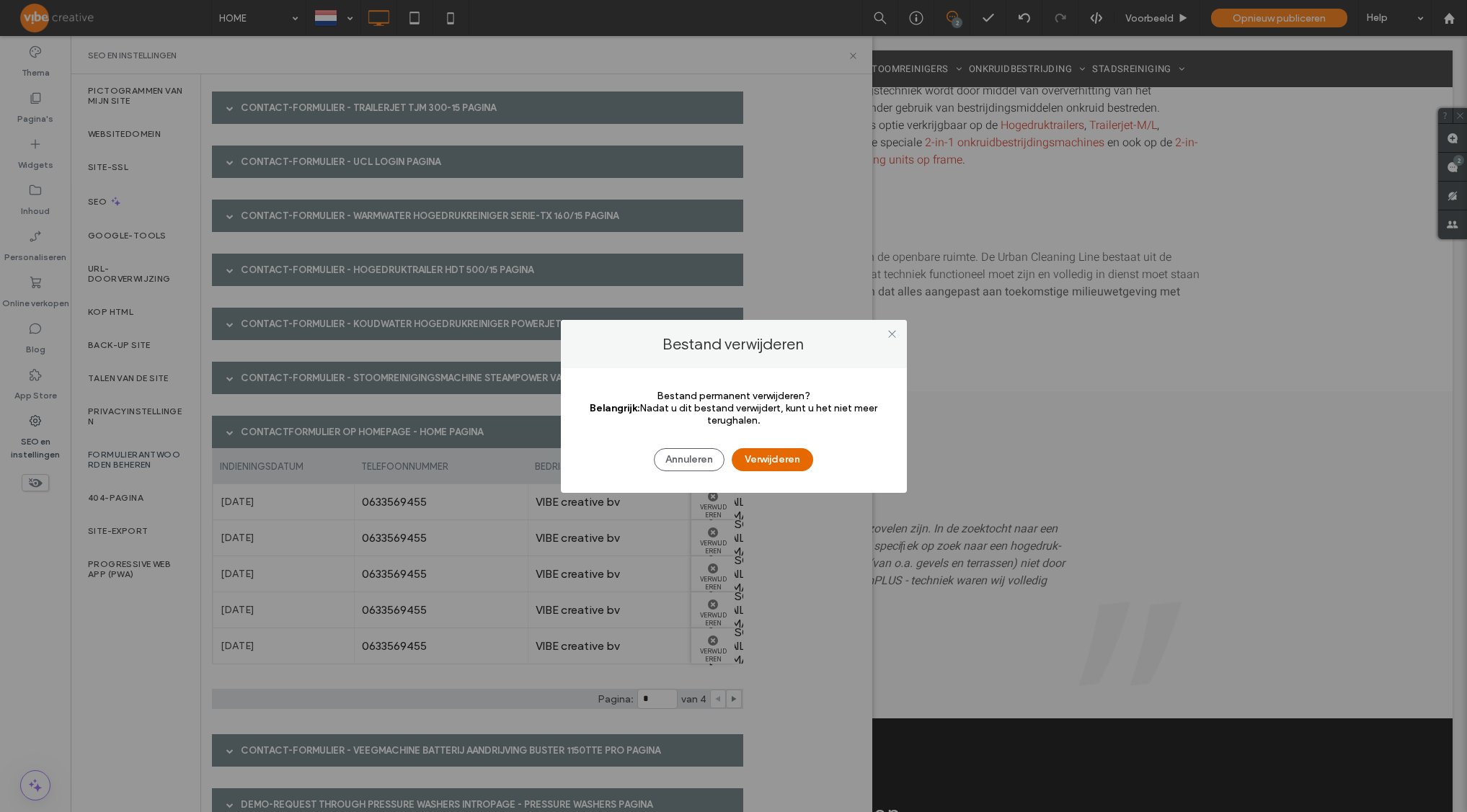
click at [773, 456] on button "Verwijderen" at bounding box center [773, 459] width 81 height 23
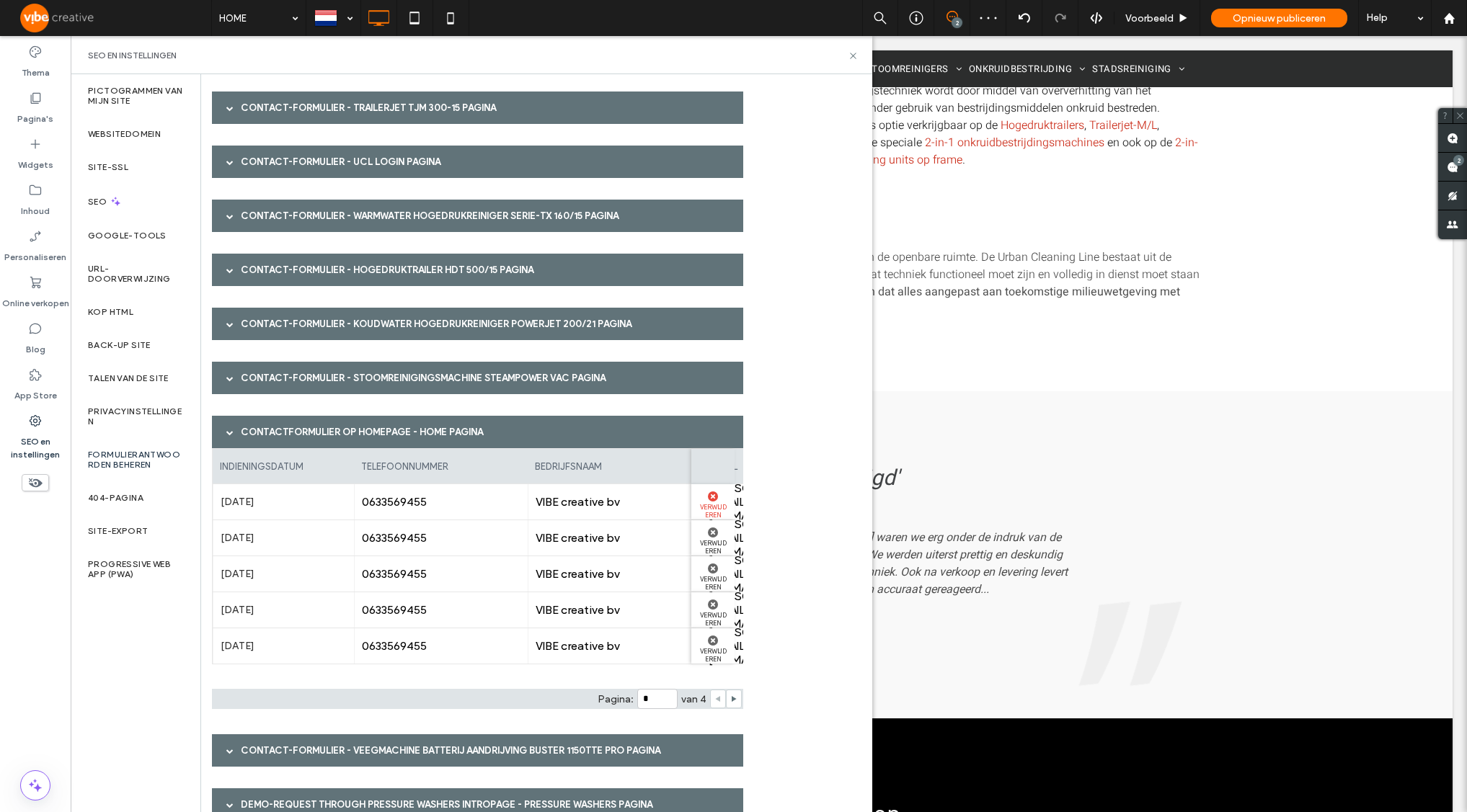
click at [716, 502] on label "Verwijderen" at bounding box center [712, 510] width 29 height 17
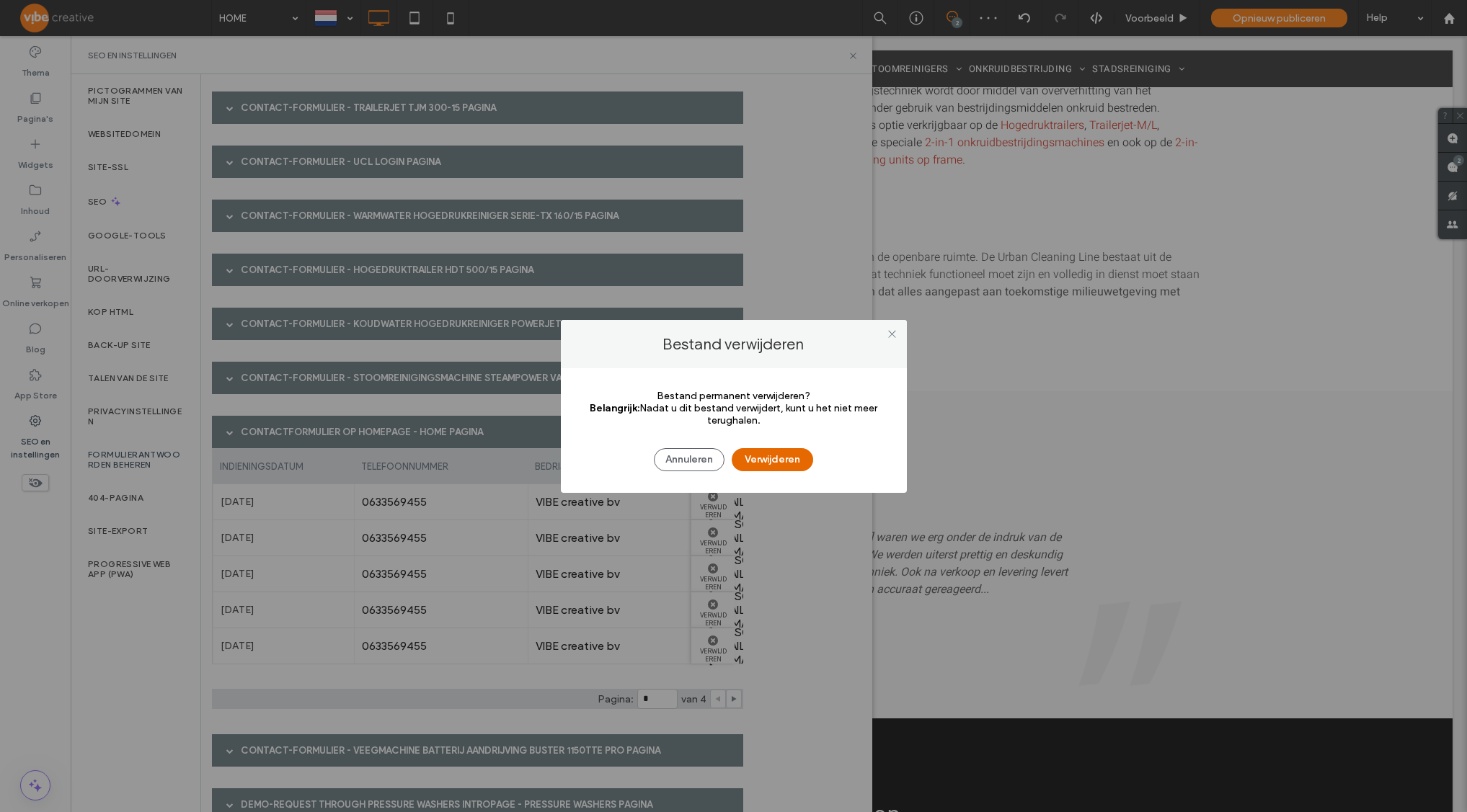
click at [748, 467] on button "Verwijderen" at bounding box center [773, 459] width 81 height 23
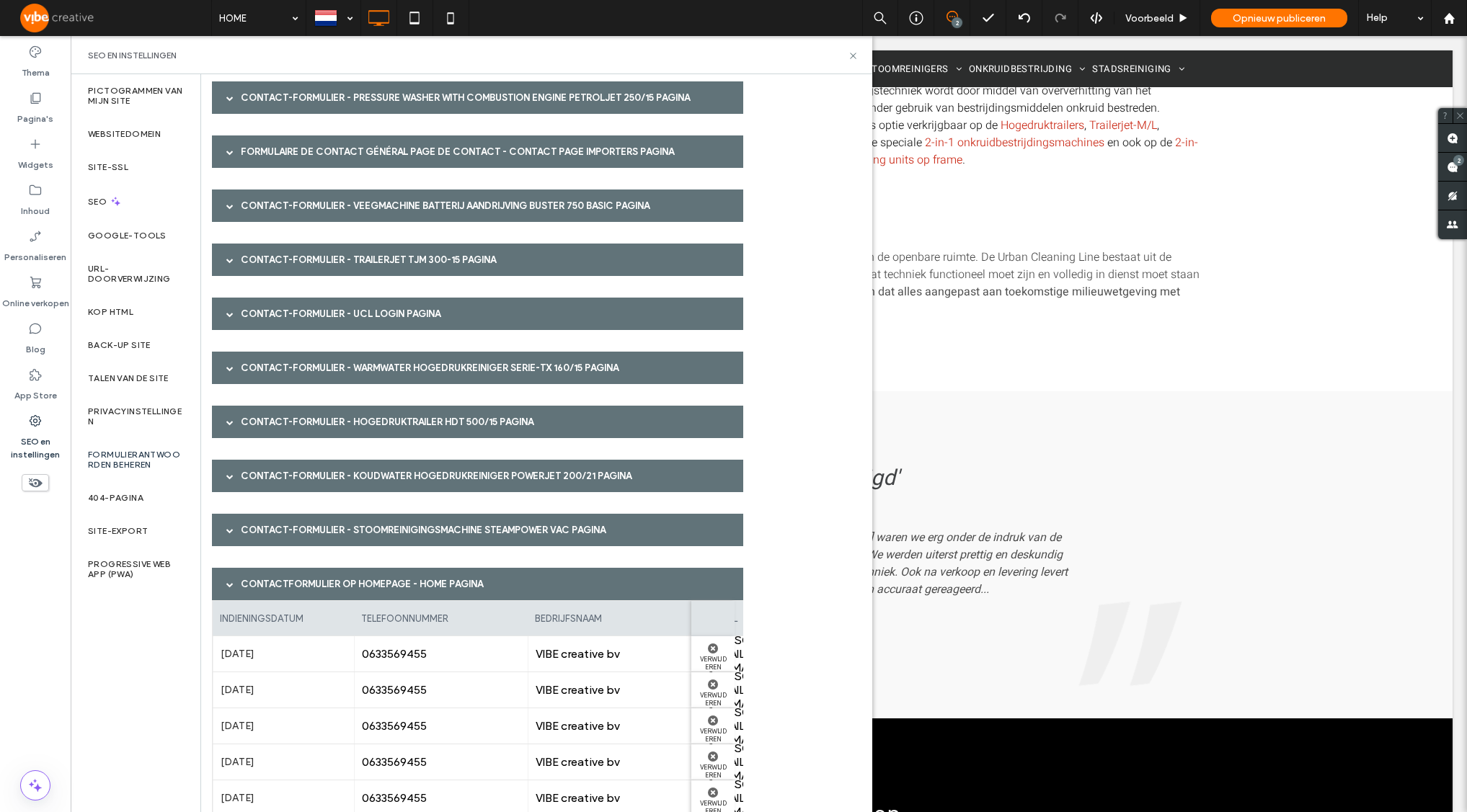
scroll to position [0, 0]
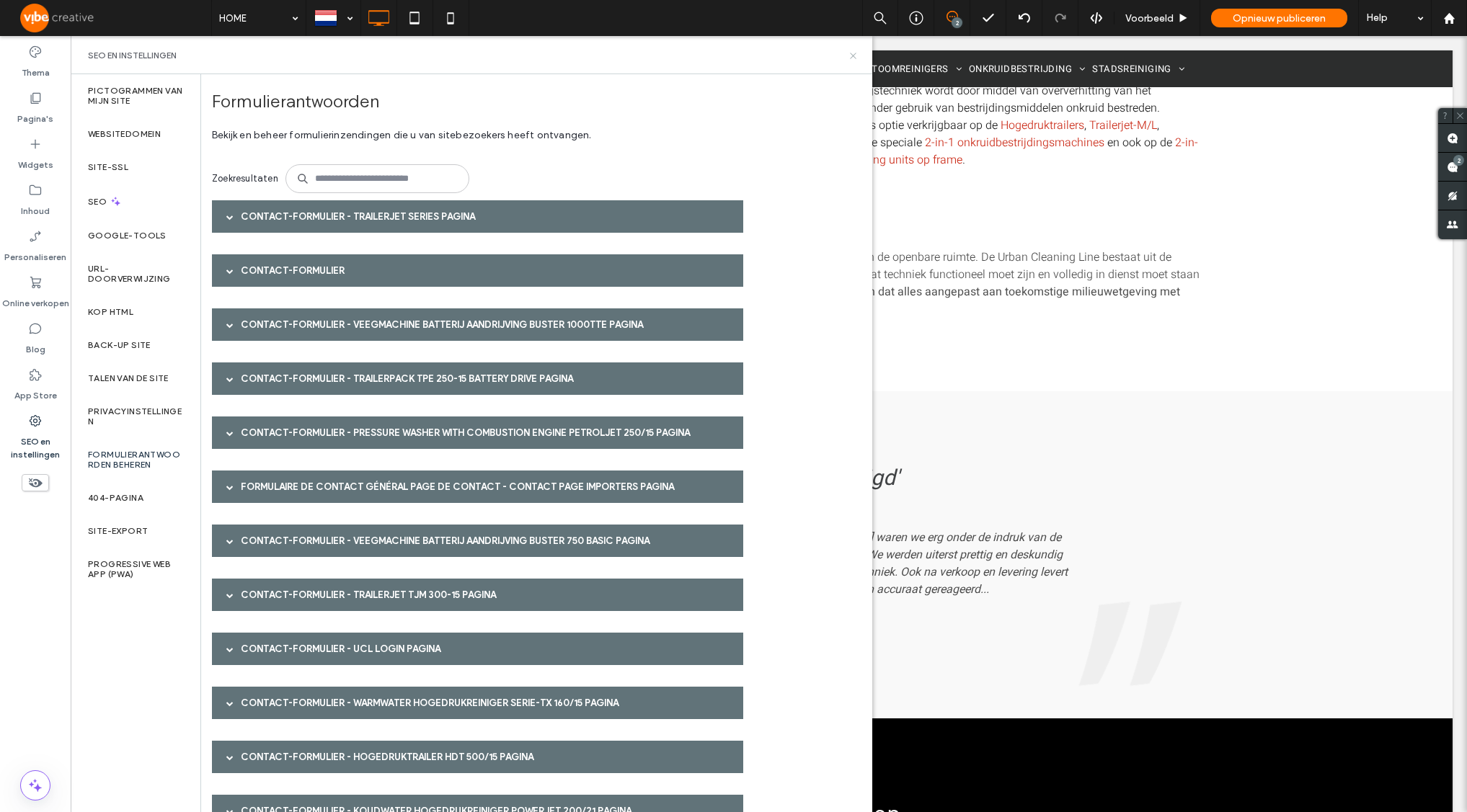
click at [855, 50] on icon at bounding box center [853, 56] width 11 height 11
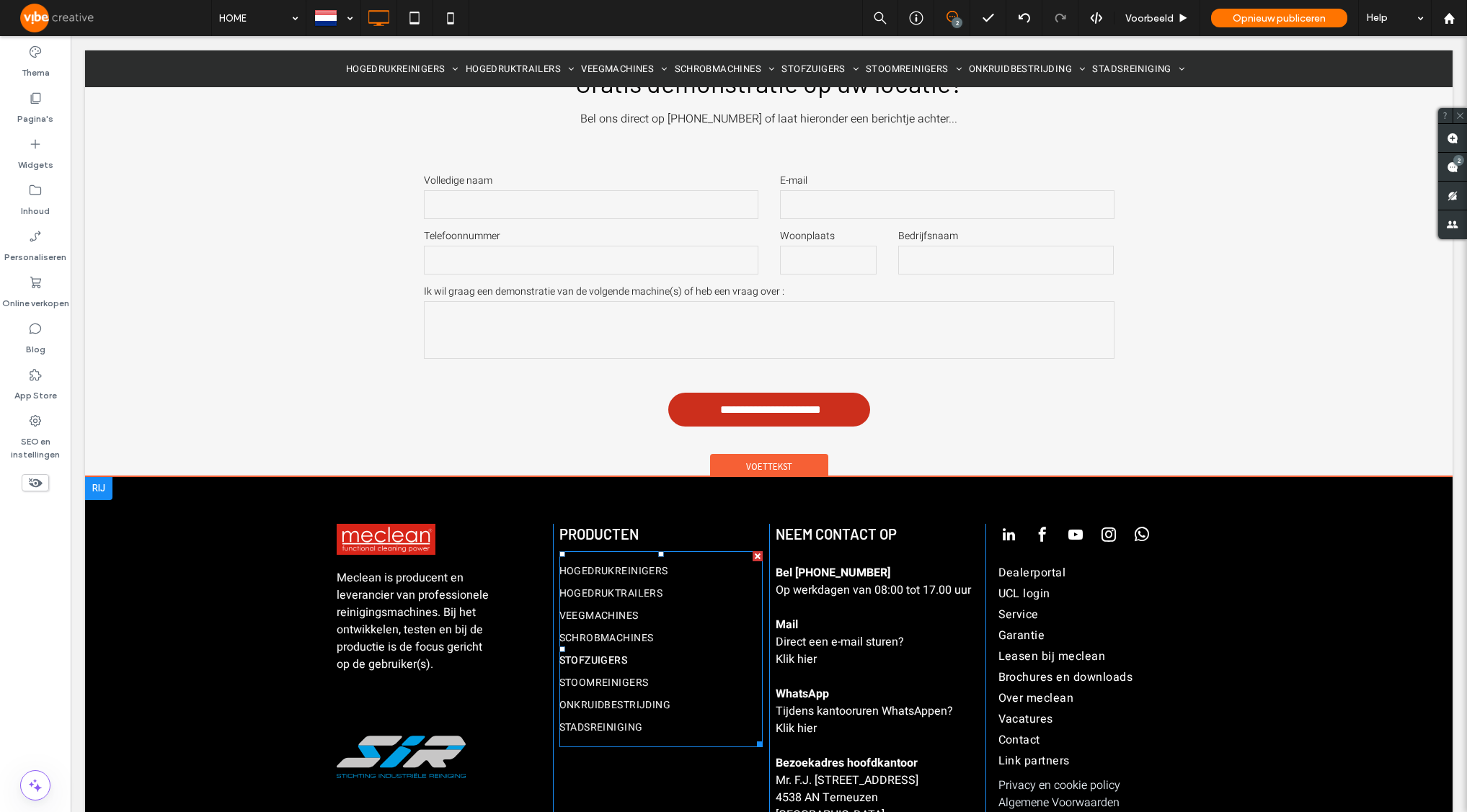
scroll to position [3855, 0]
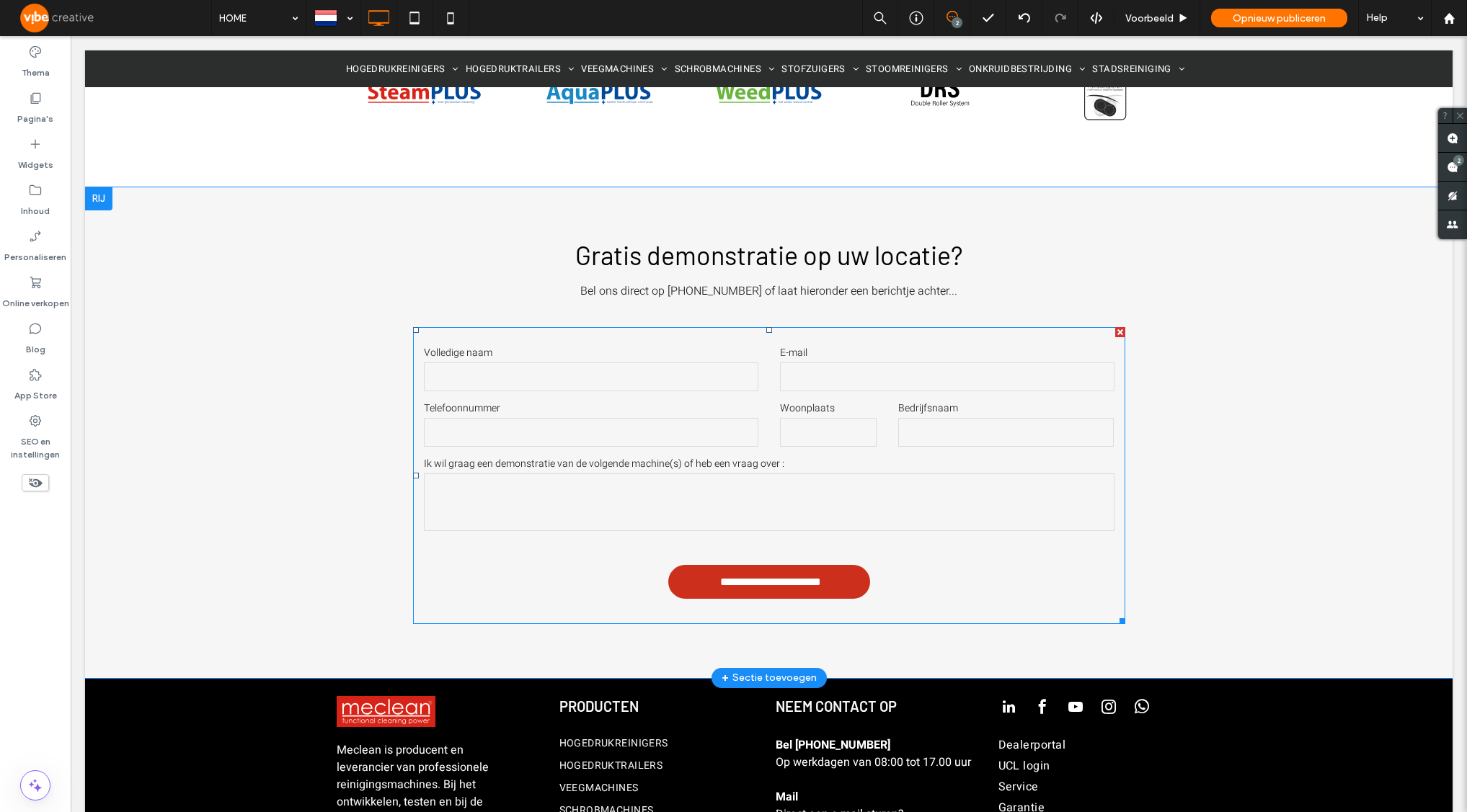
click at [712, 345] on label "Volledige naam" at bounding box center [591, 353] width 335 height 15
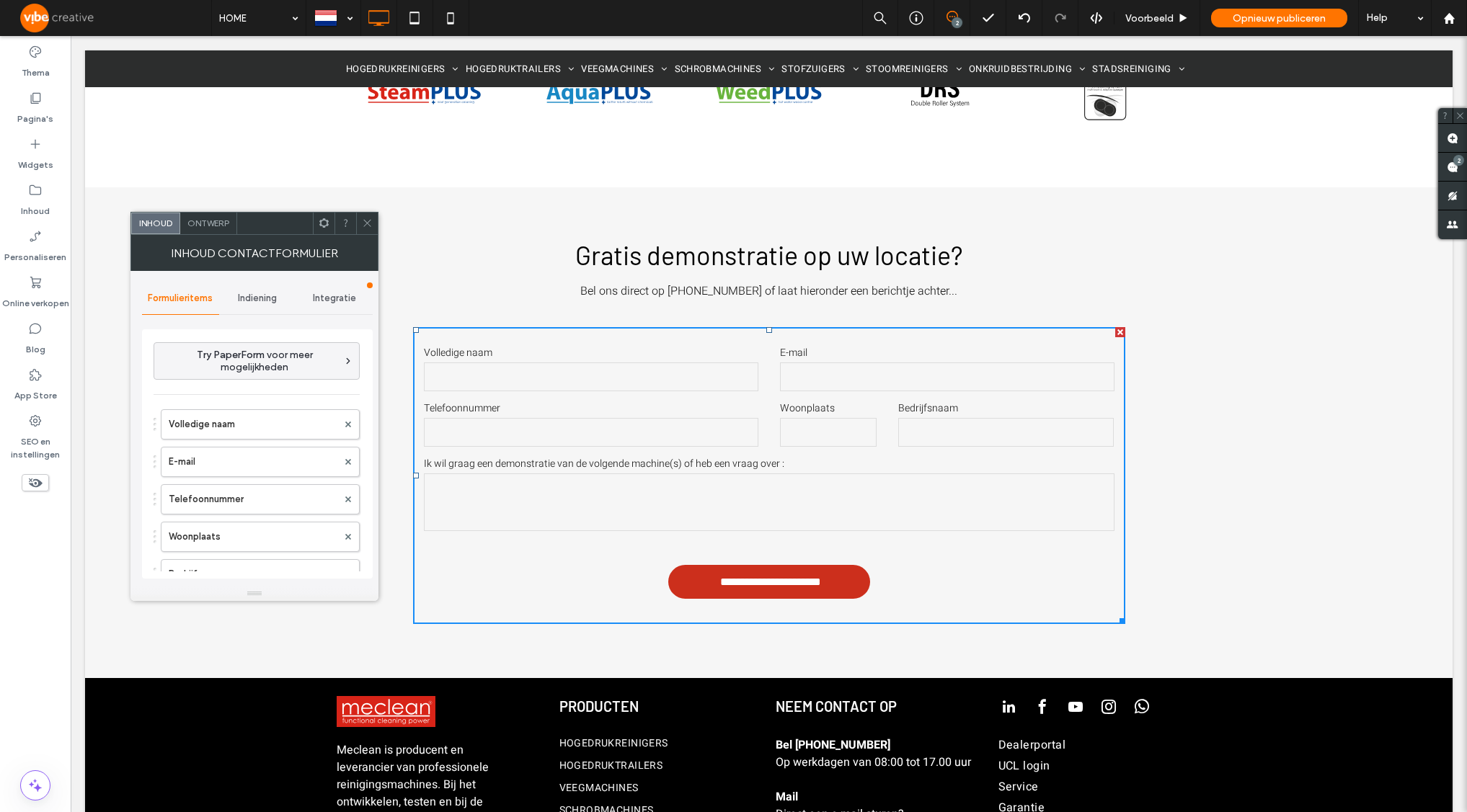
type input "**********"
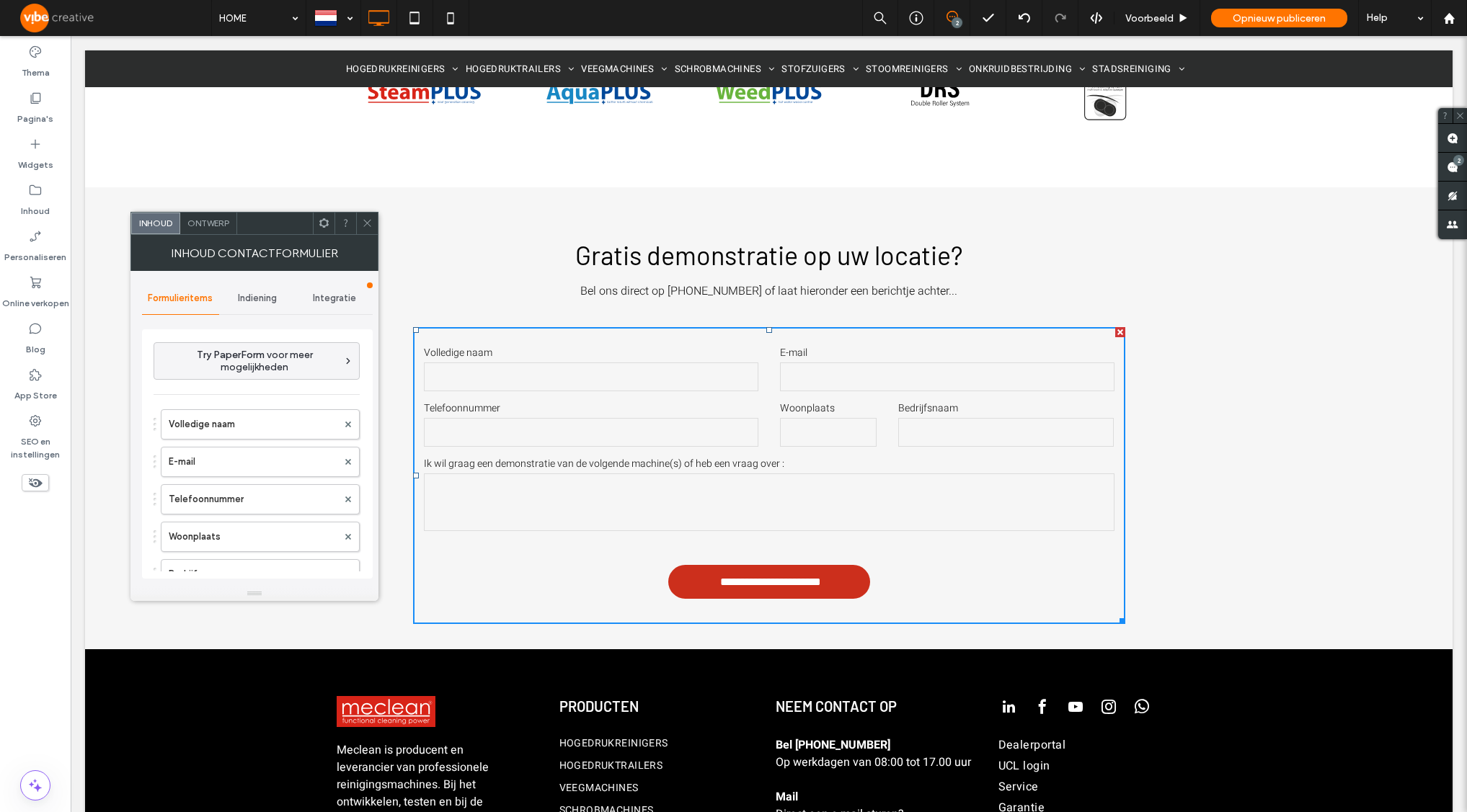
click at [220, 224] on span "Ontwerp" at bounding box center [208, 223] width 42 height 11
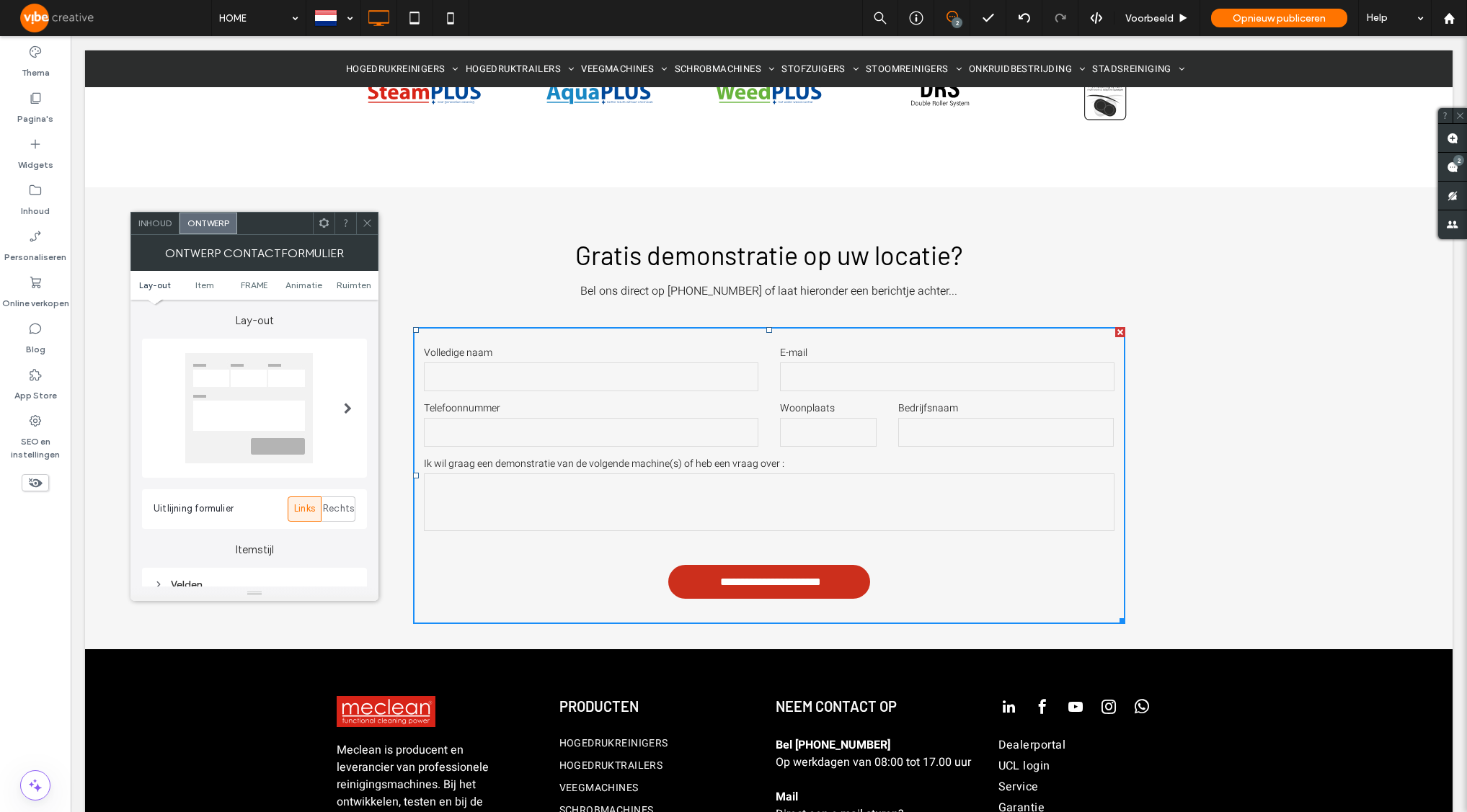
click at [157, 221] on span "Inhoud" at bounding box center [155, 223] width 33 height 11
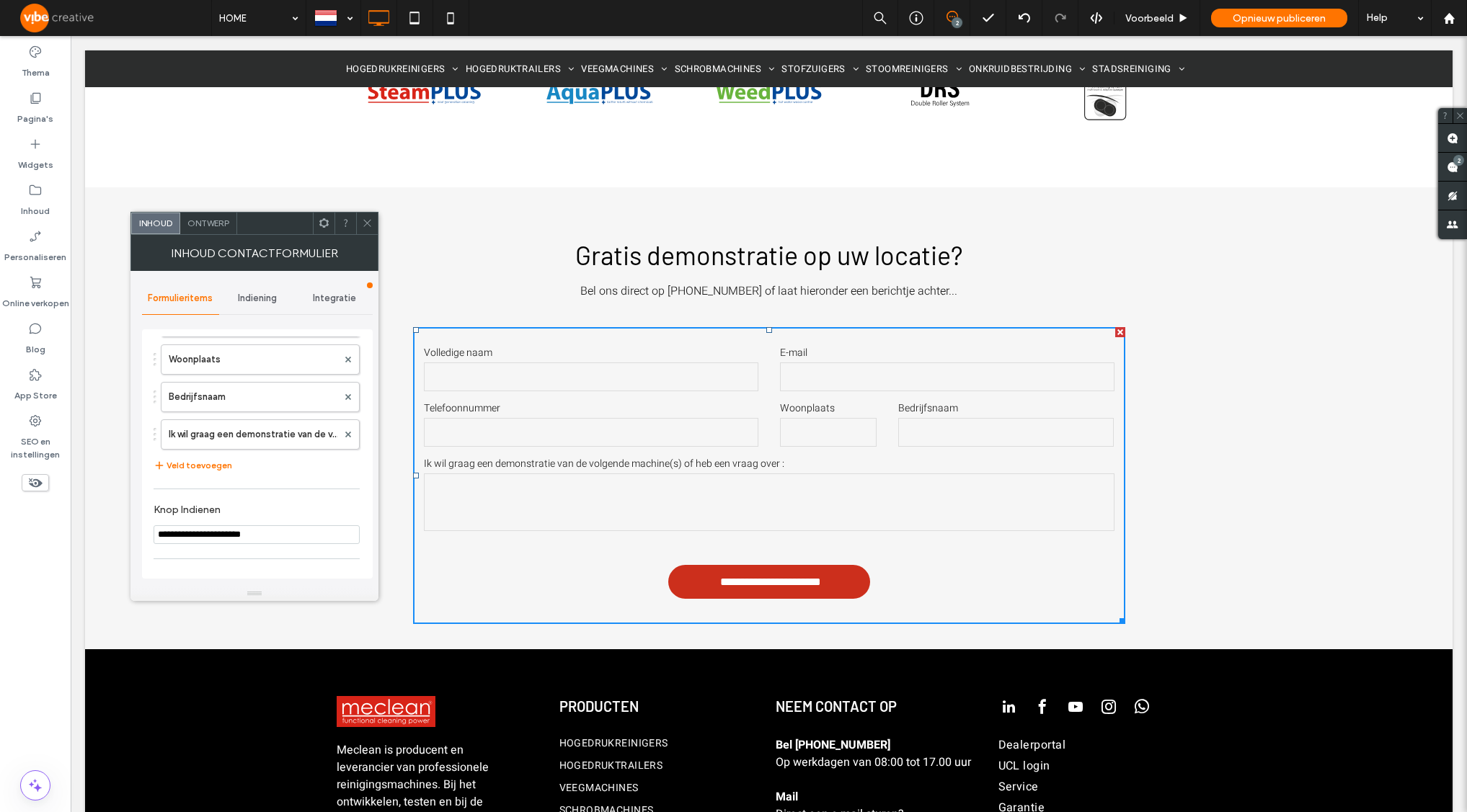
scroll to position [408, 0]
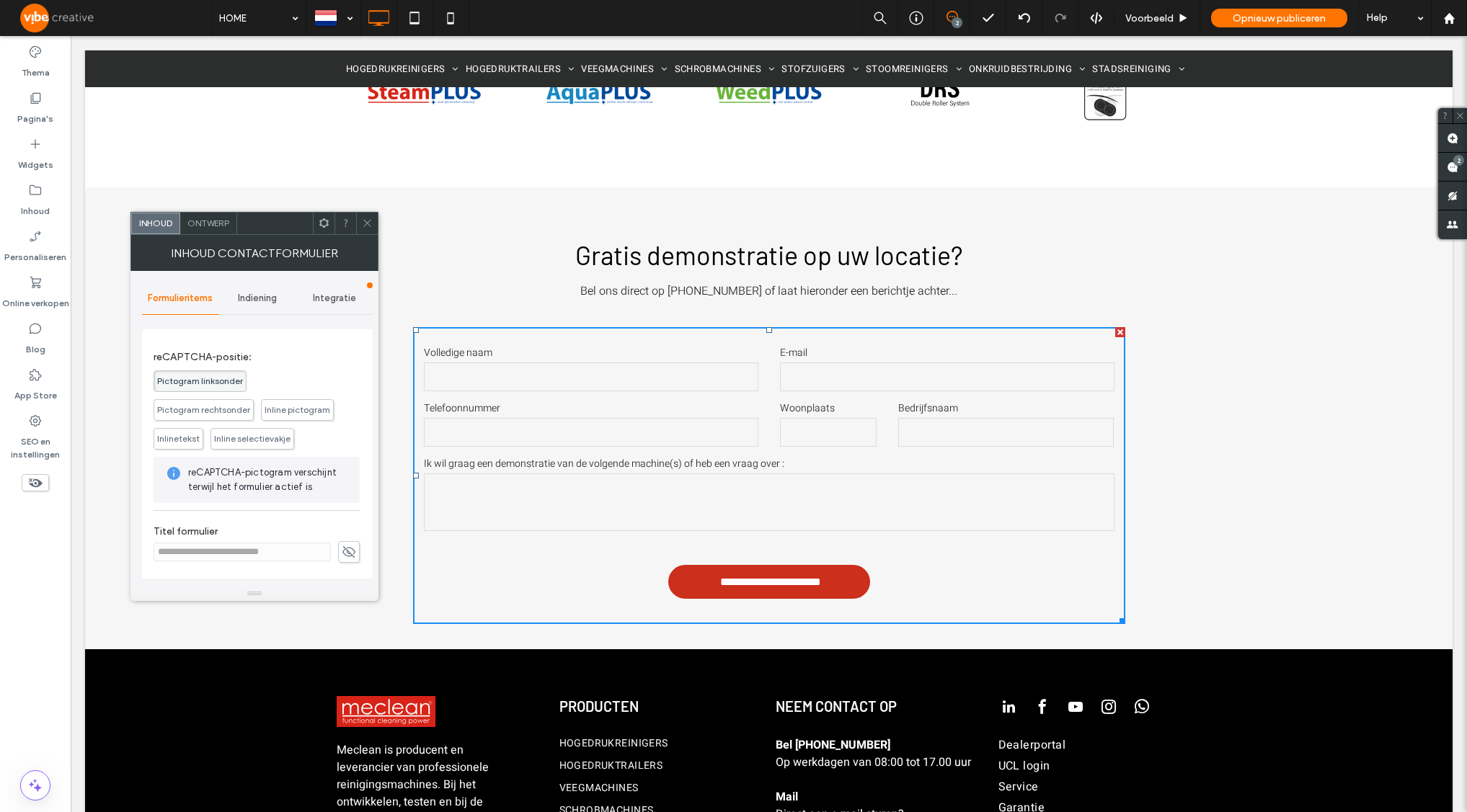
click at [334, 293] on span "Integratie" at bounding box center [334, 298] width 43 height 11
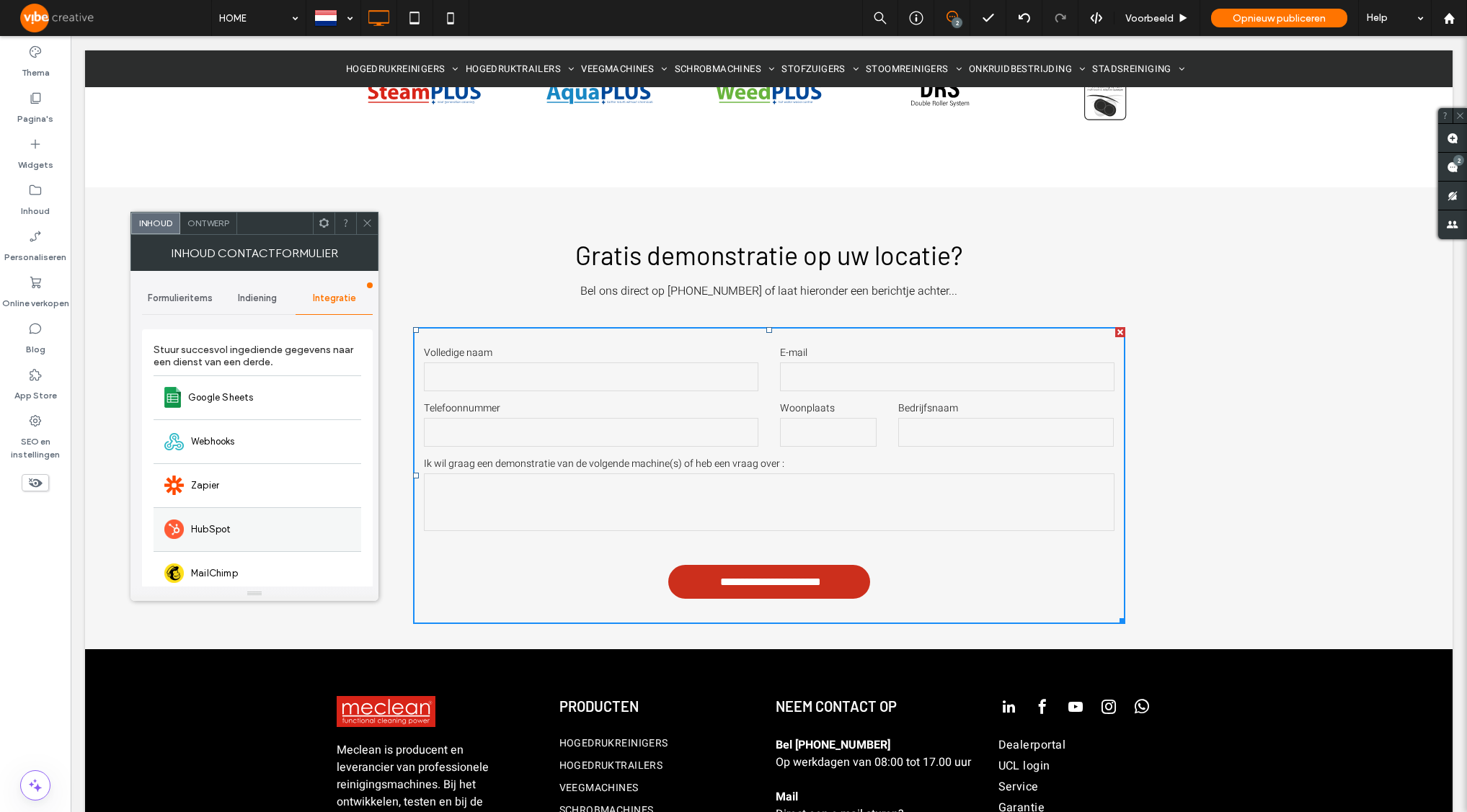
click at [221, 528] on span "HubSpot" at bounding box center [211, 529] width 40 height 14
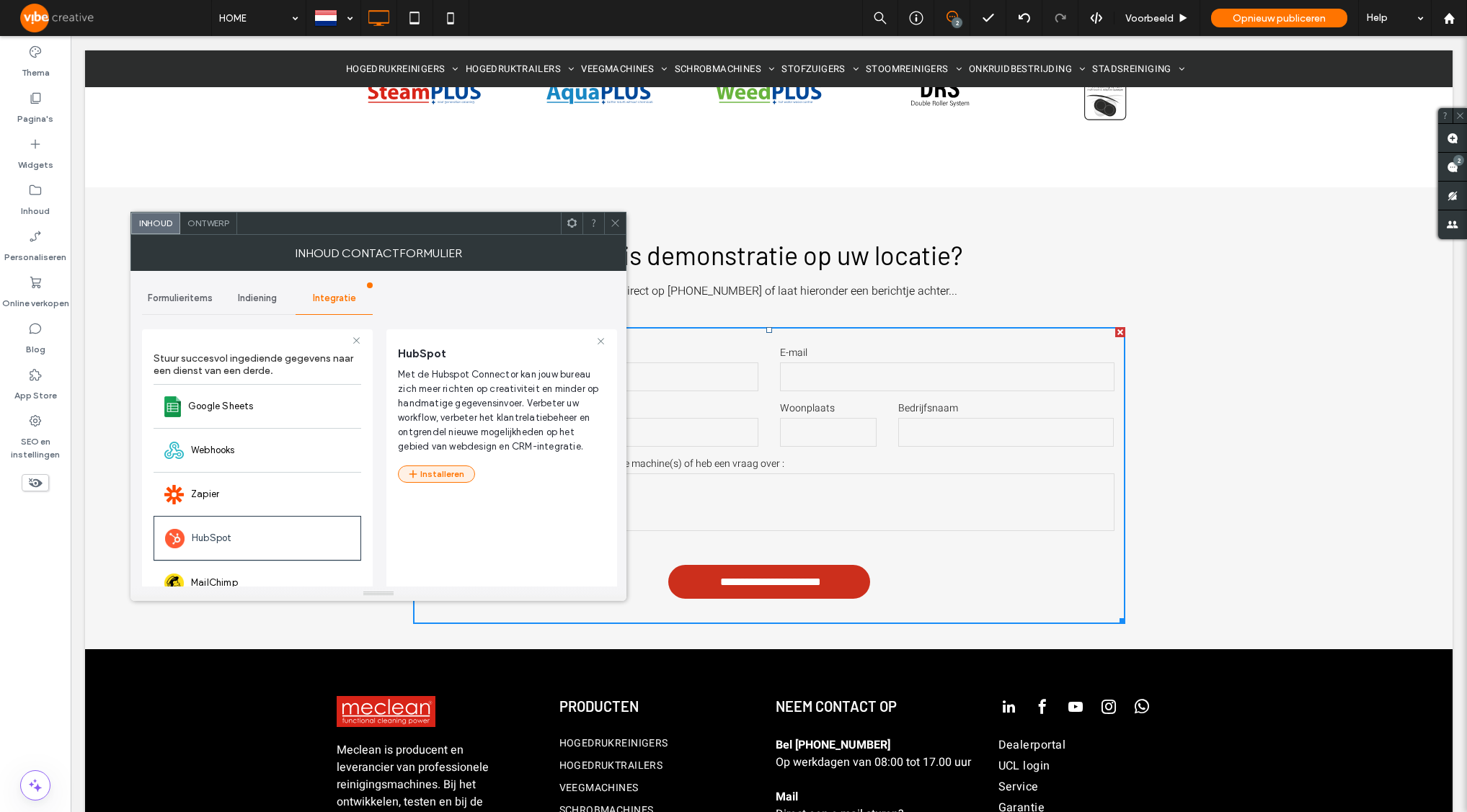
click at [434, 472] on button "Installeren" at bounding box center [436, 474] width 77 height 17
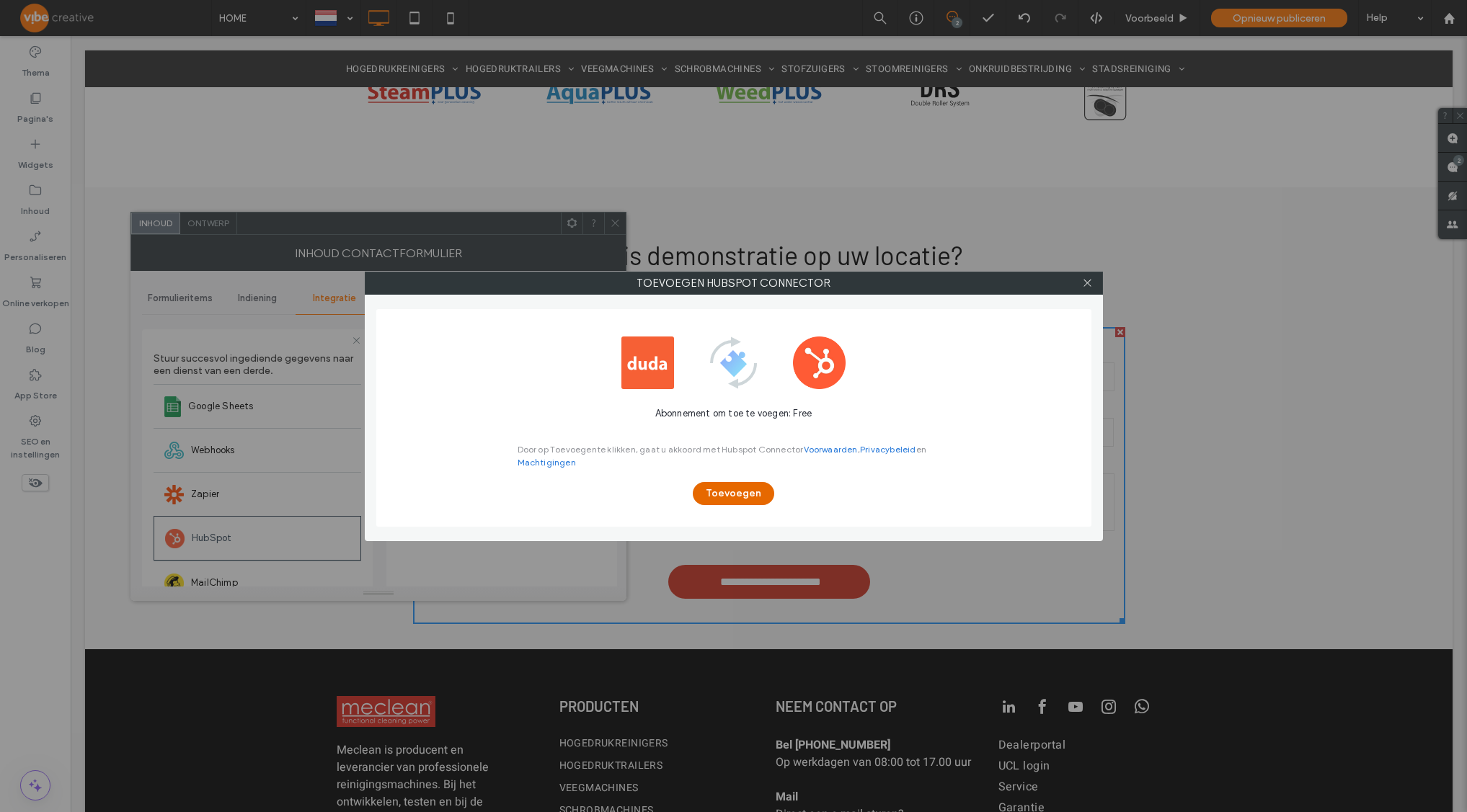
click at [734, 495] on button "Toevoegen" at bounding box center [734, 493] width 81 height 23
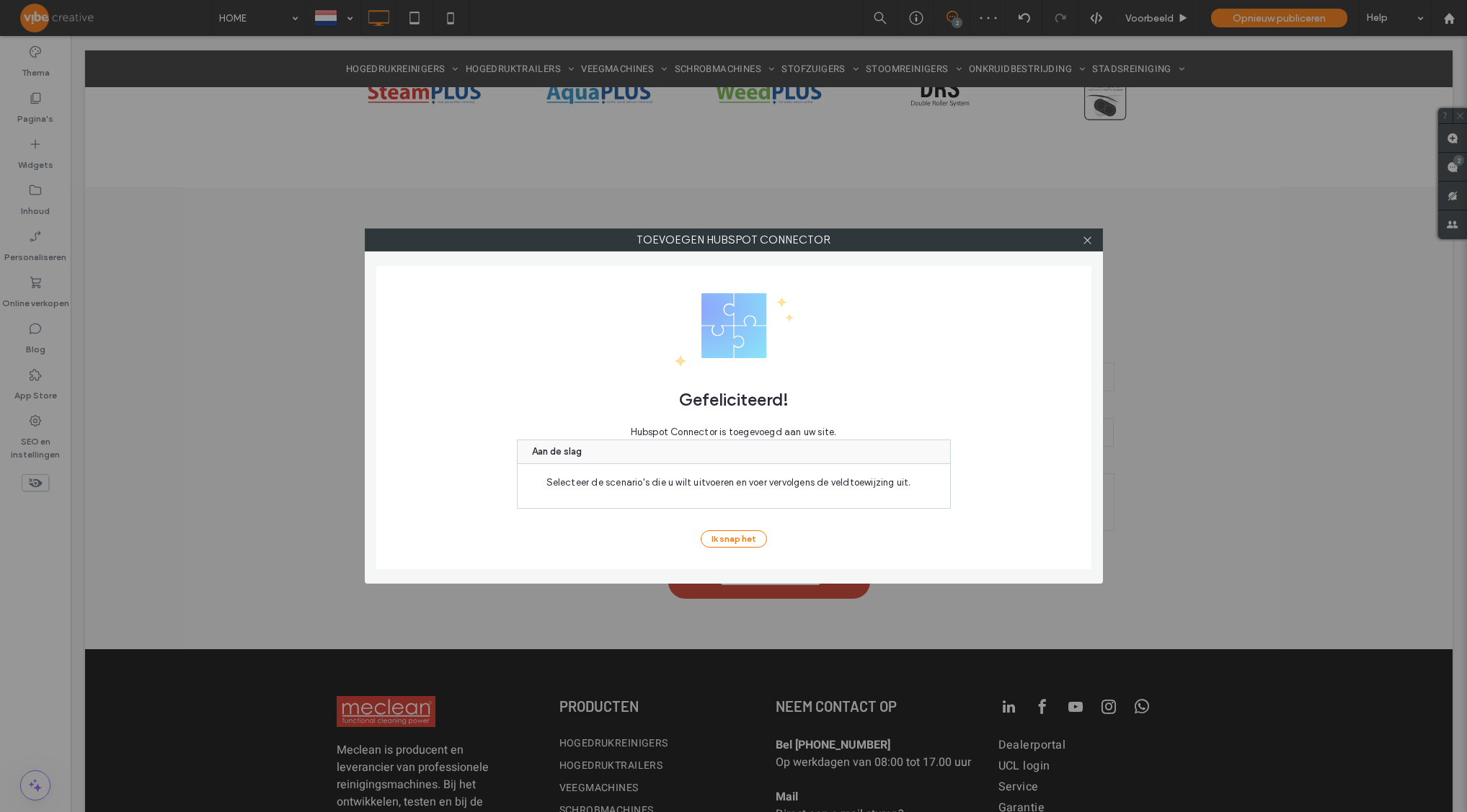
click at [756, 495] on span "Selecteer de scenario's die u wilt uitvoeren en voer vervolgens de veldtoewijzi…" at bounding box center [734, 486] width 433 height 44
click at [743, 541] on button "Ik snap het" at bounding box center [734, 538] width 66 height 17
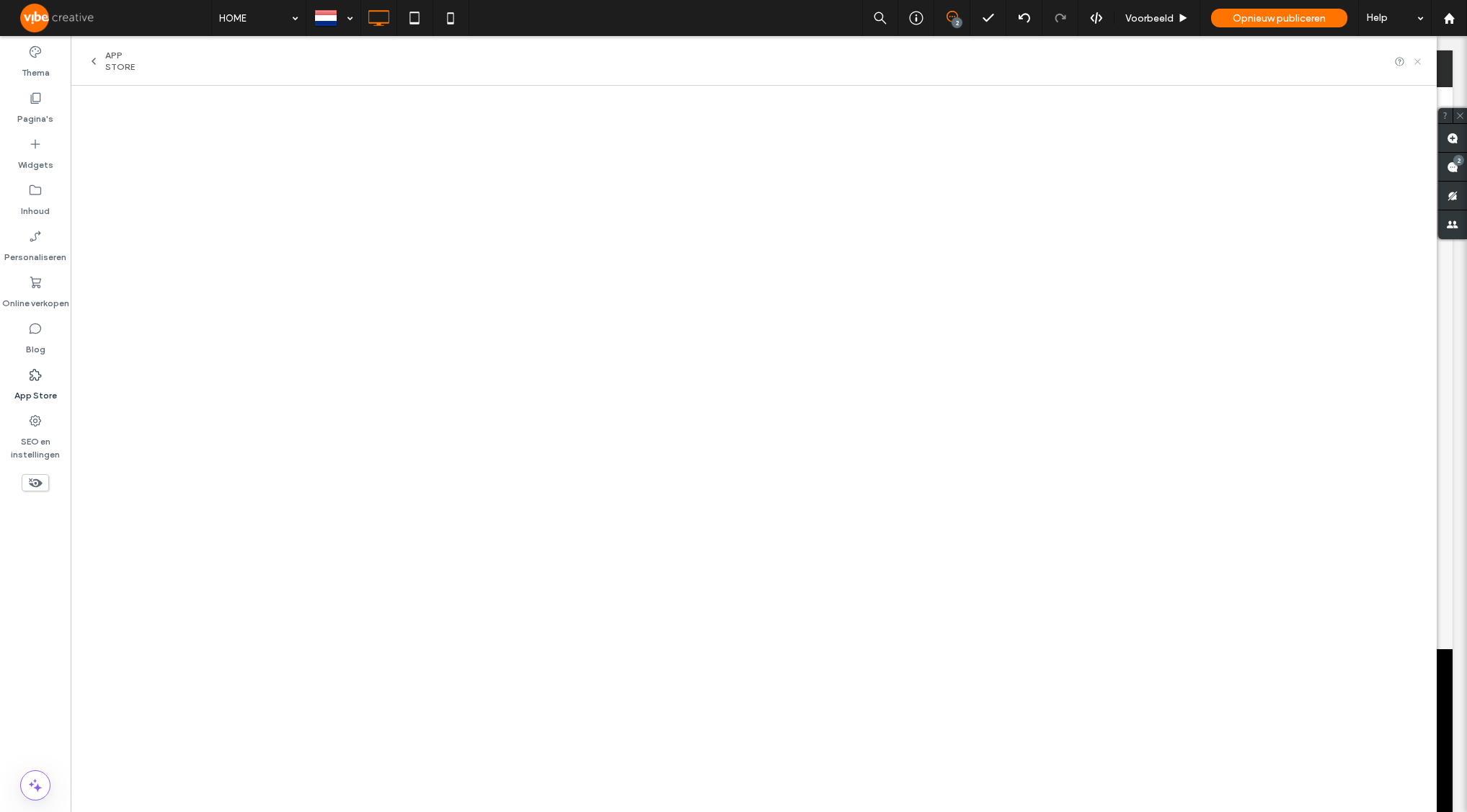
click at [1417, 65] on icon at bounding box center [1417, 62] width 11 height 11
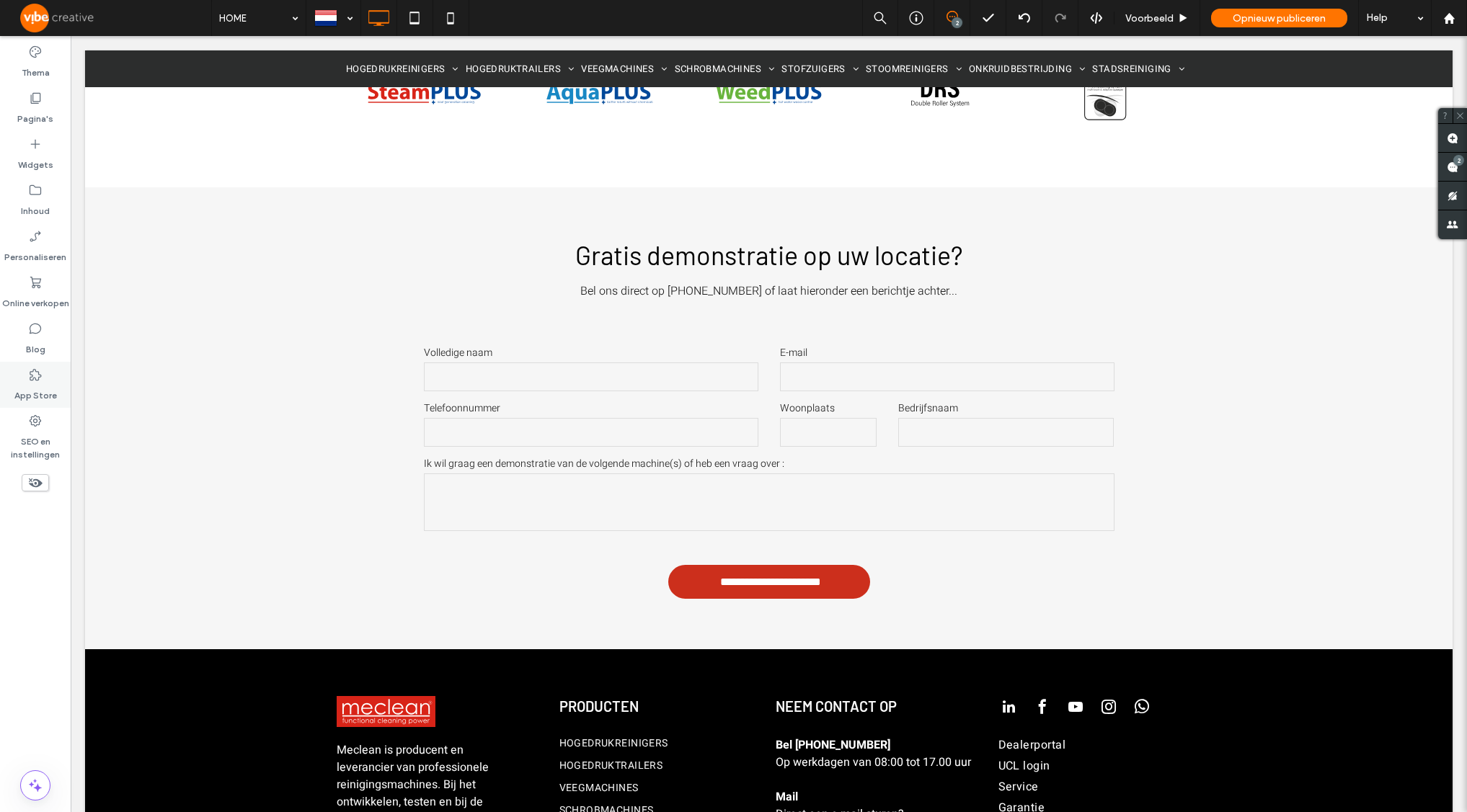
click at [52, 382] on label "App Store" at bounding box center [35, 392] width 43 height 20
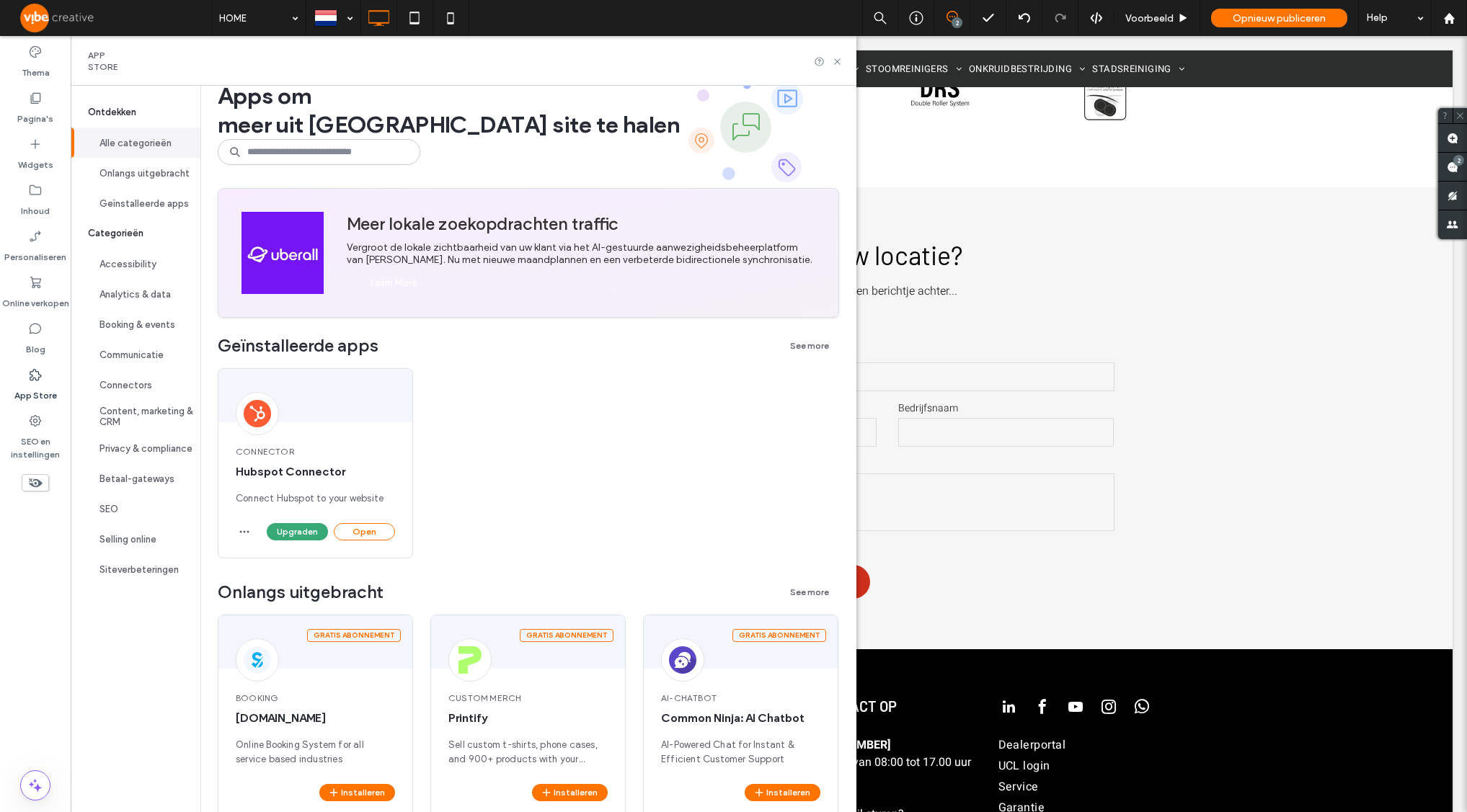
scroll to position [25, 0]
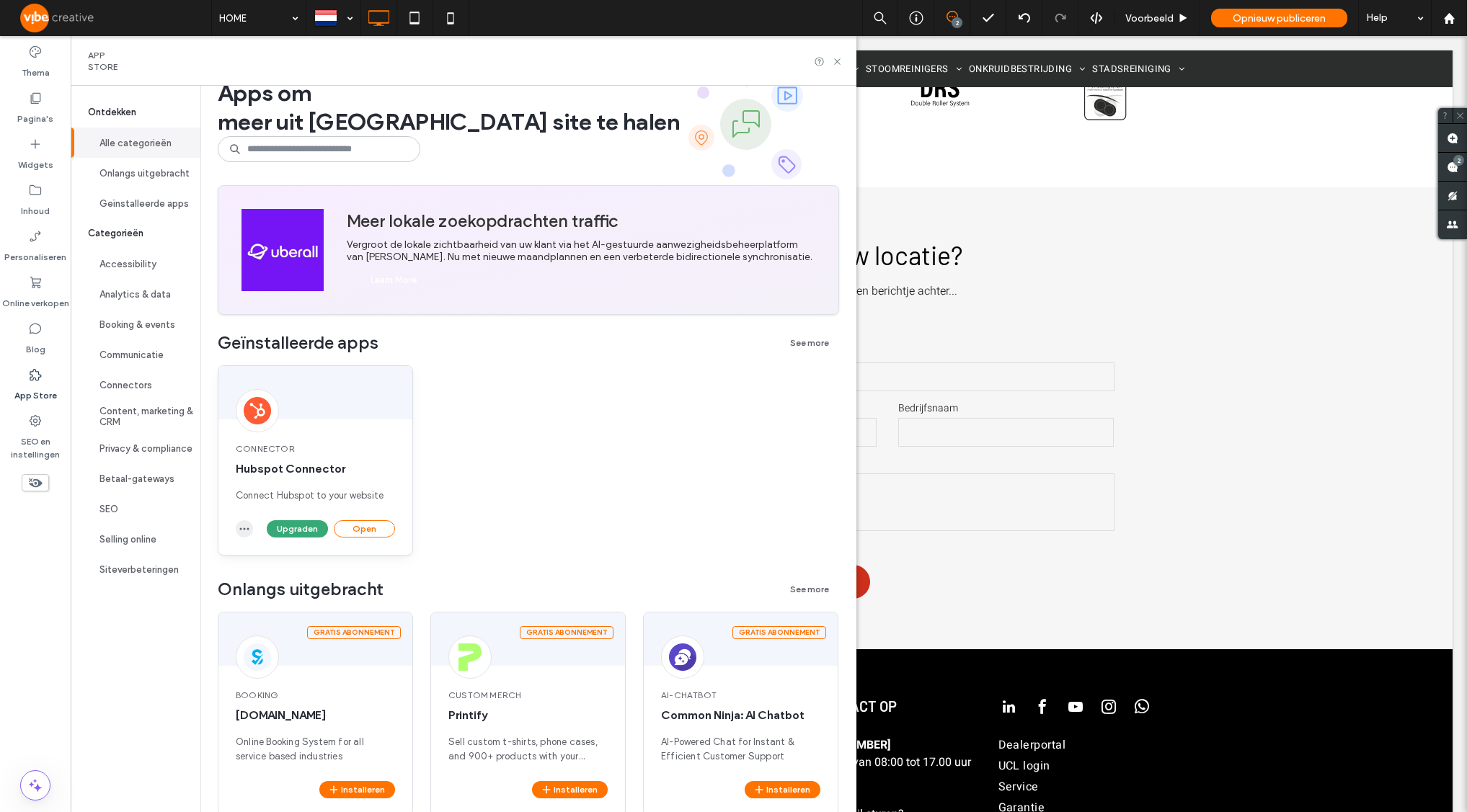
click at [250, 526] on span "button" at bounding box center [244, 529] width 17 height 17
click at [264, 560] on span "App verwijderen" at bounding box center [283, 563] width 69 height 14
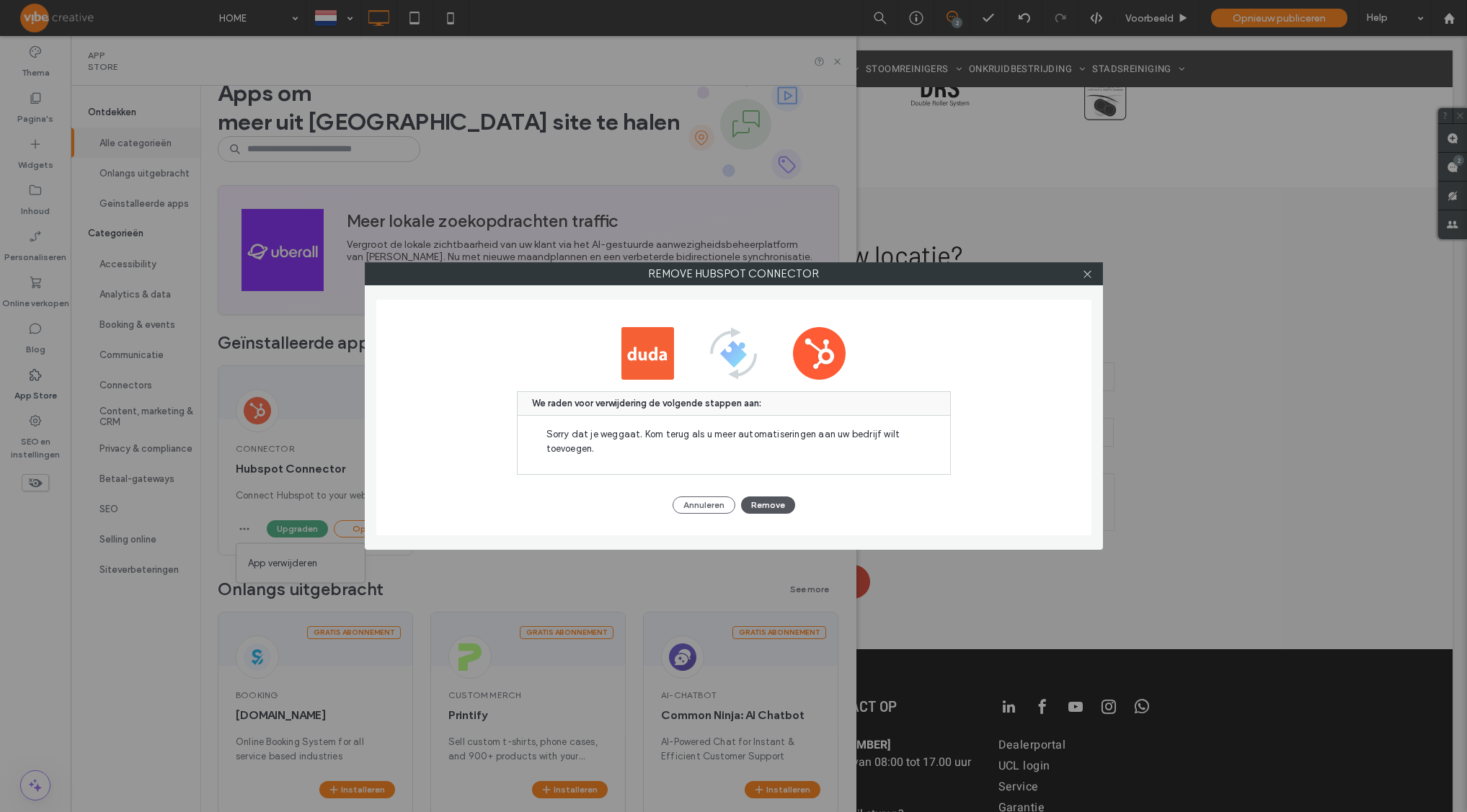
click at [772, 504] on button "Remove" at bounding box center [768, 504] width 54 height 17
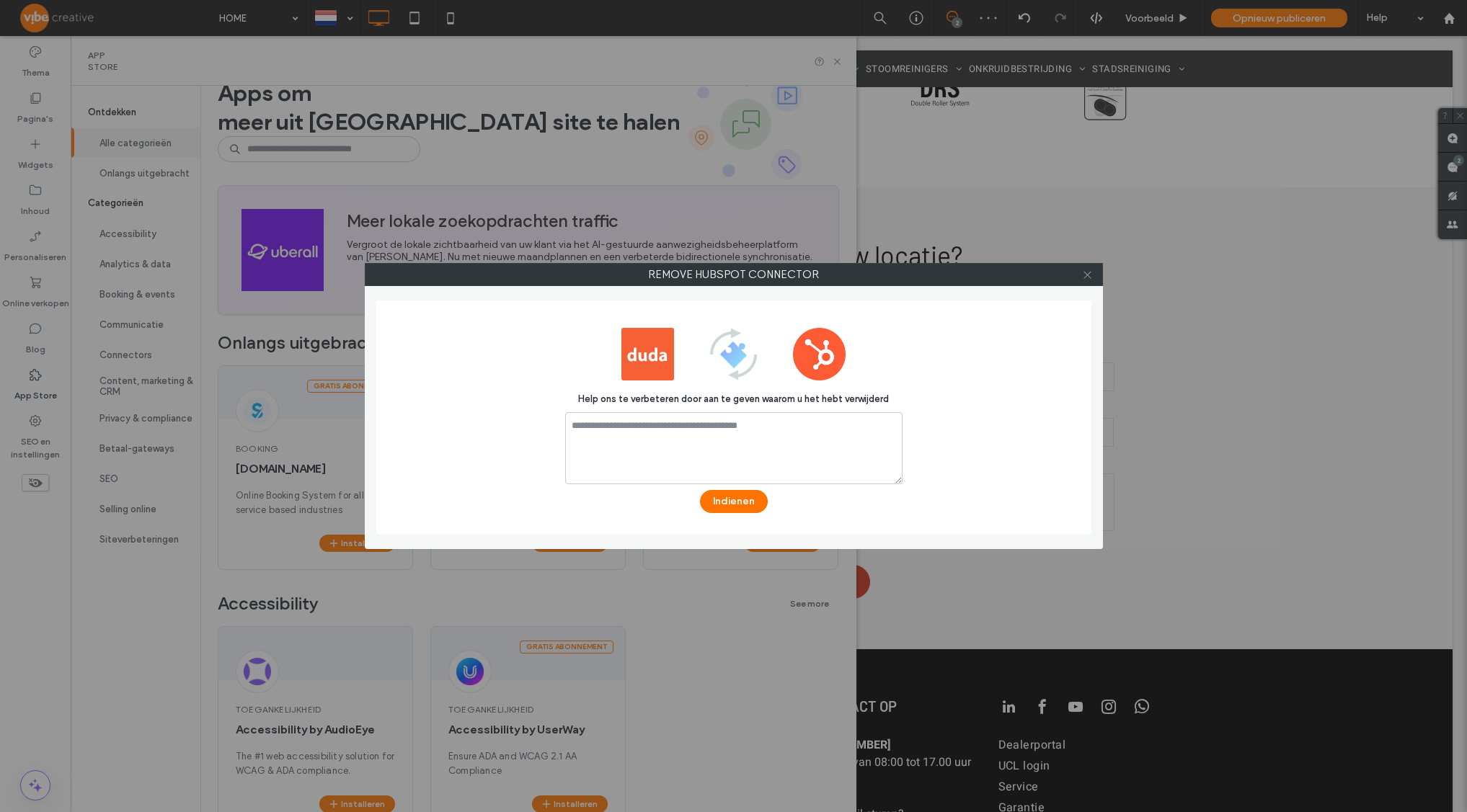
click at [1085, 277] on use at bounding box center [1087, 274] width 8 height 8
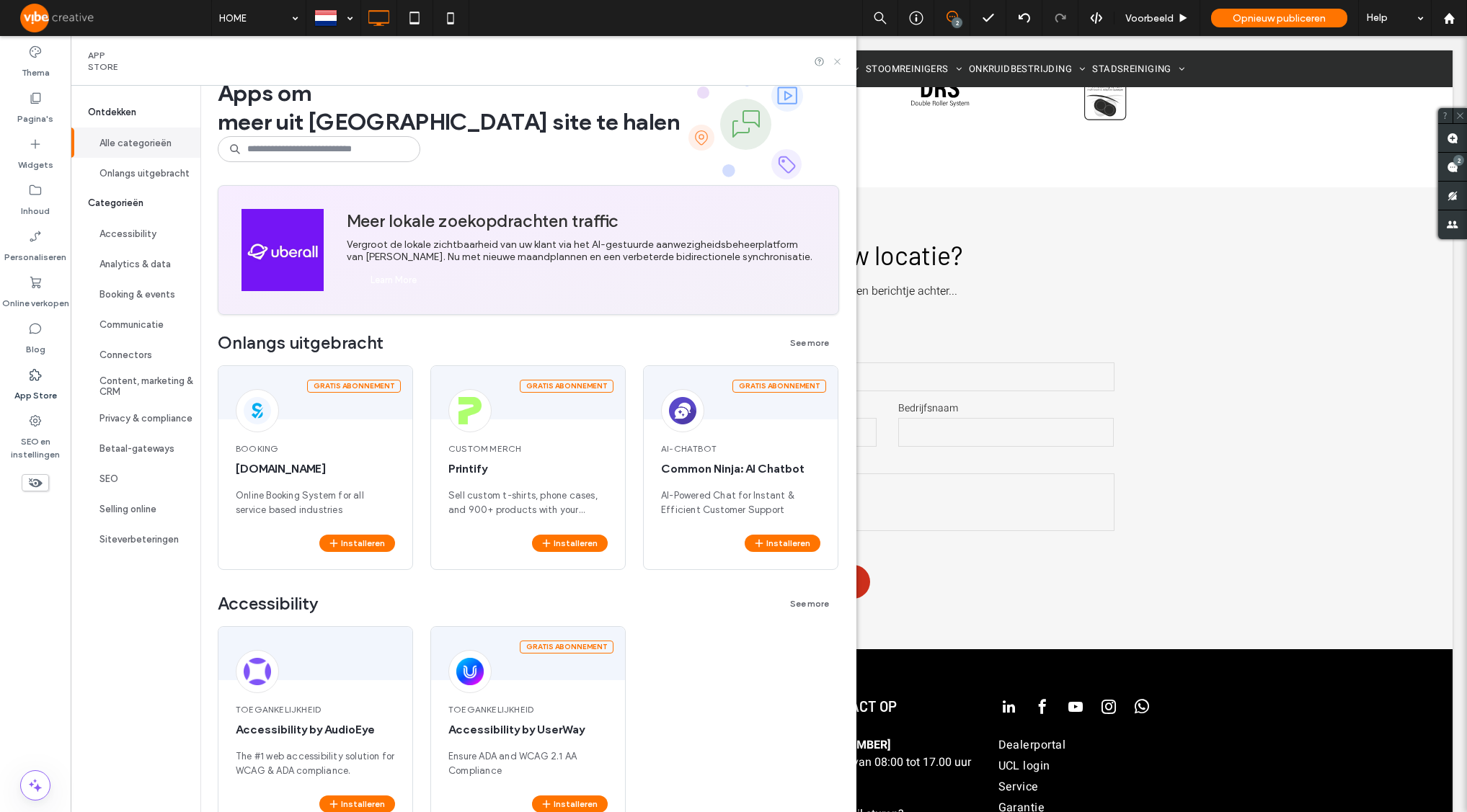
click at [843, 62] on icon at bounding box center [837, 62] width 11 height 11
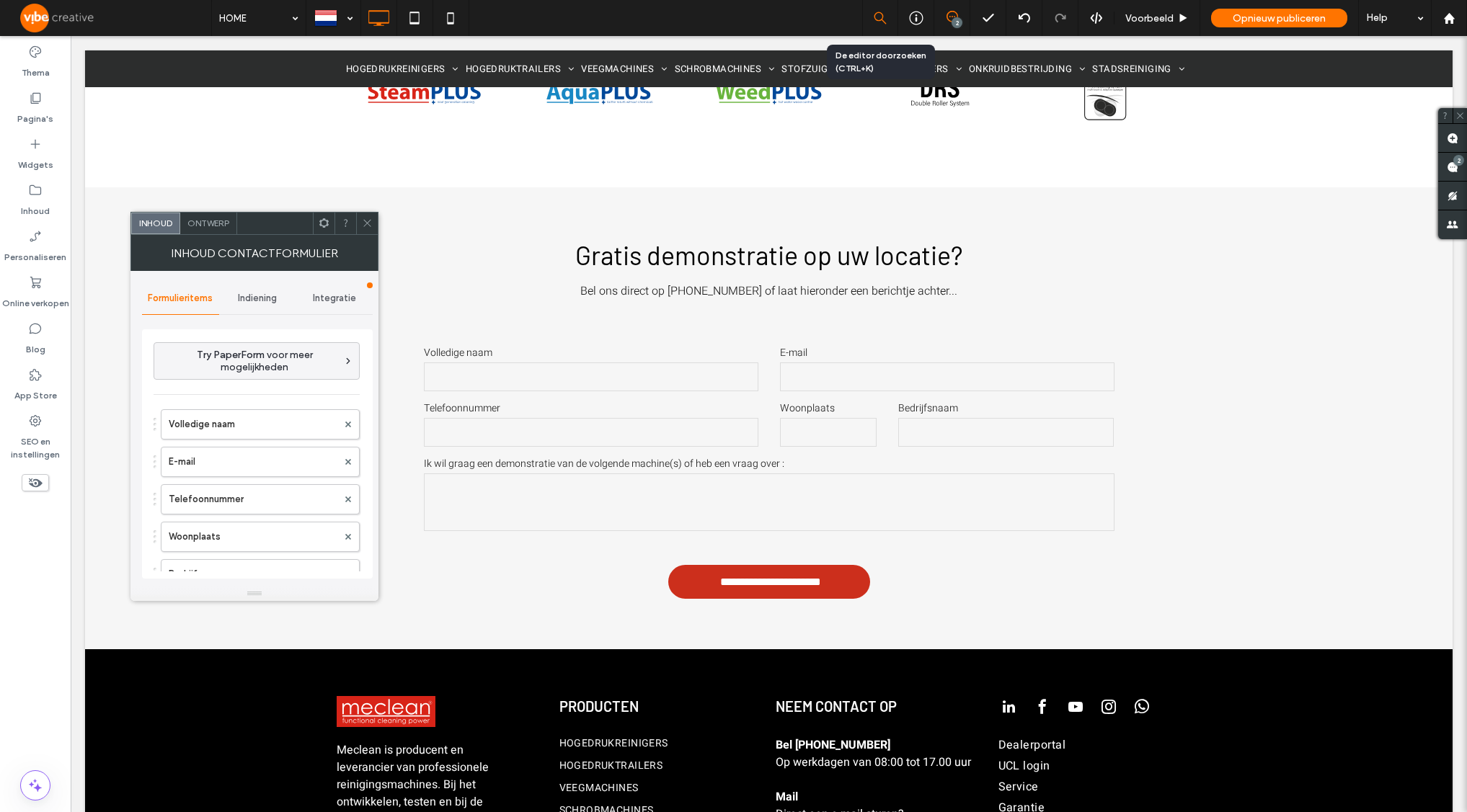
type input "**********"
click at [342, 299] on span "Integratie" at bounding box center [334, 298] width 43 height 11
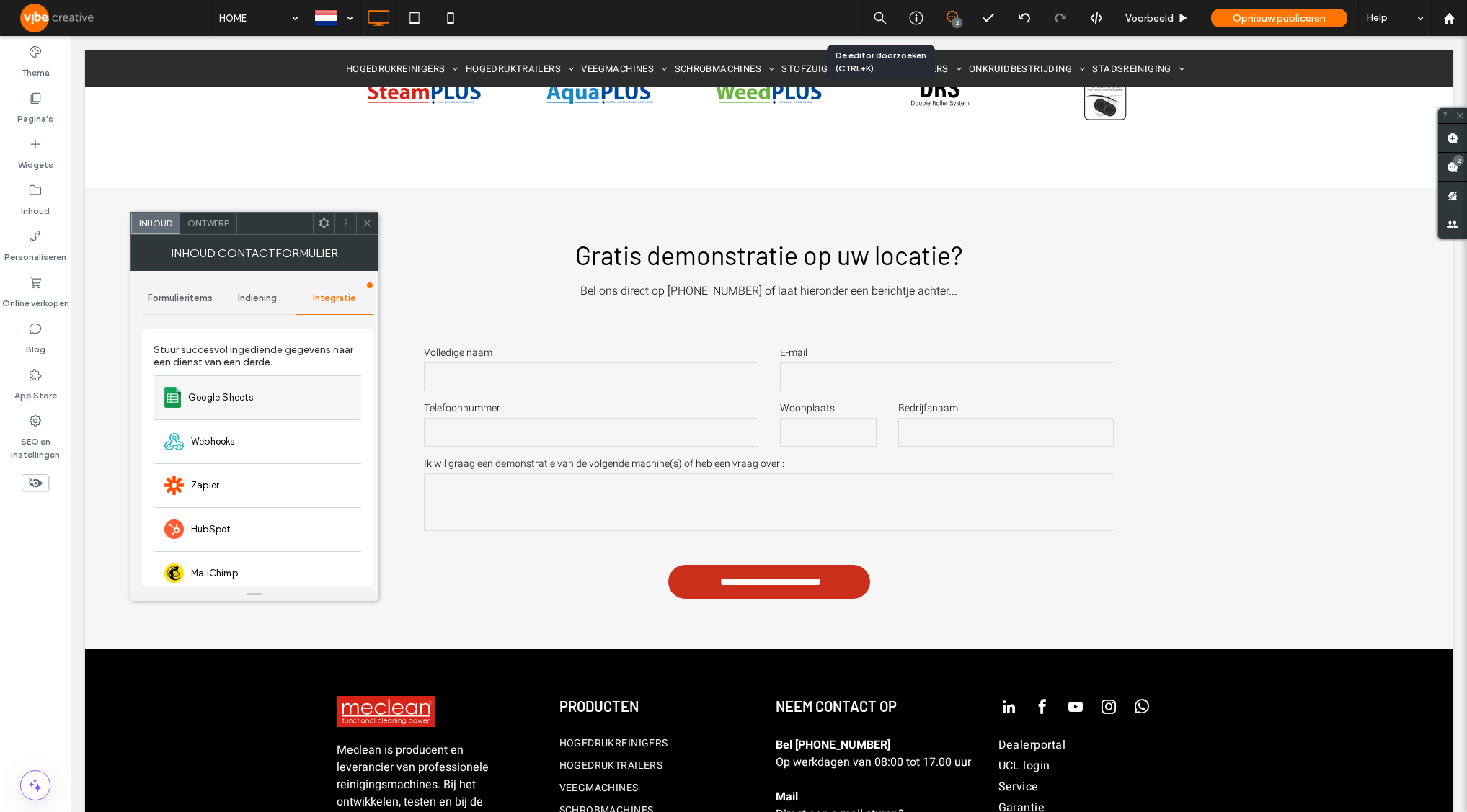
click at [310, 399] on div "Google Sheets" at bounding box center [257, 397] width 208 height 44
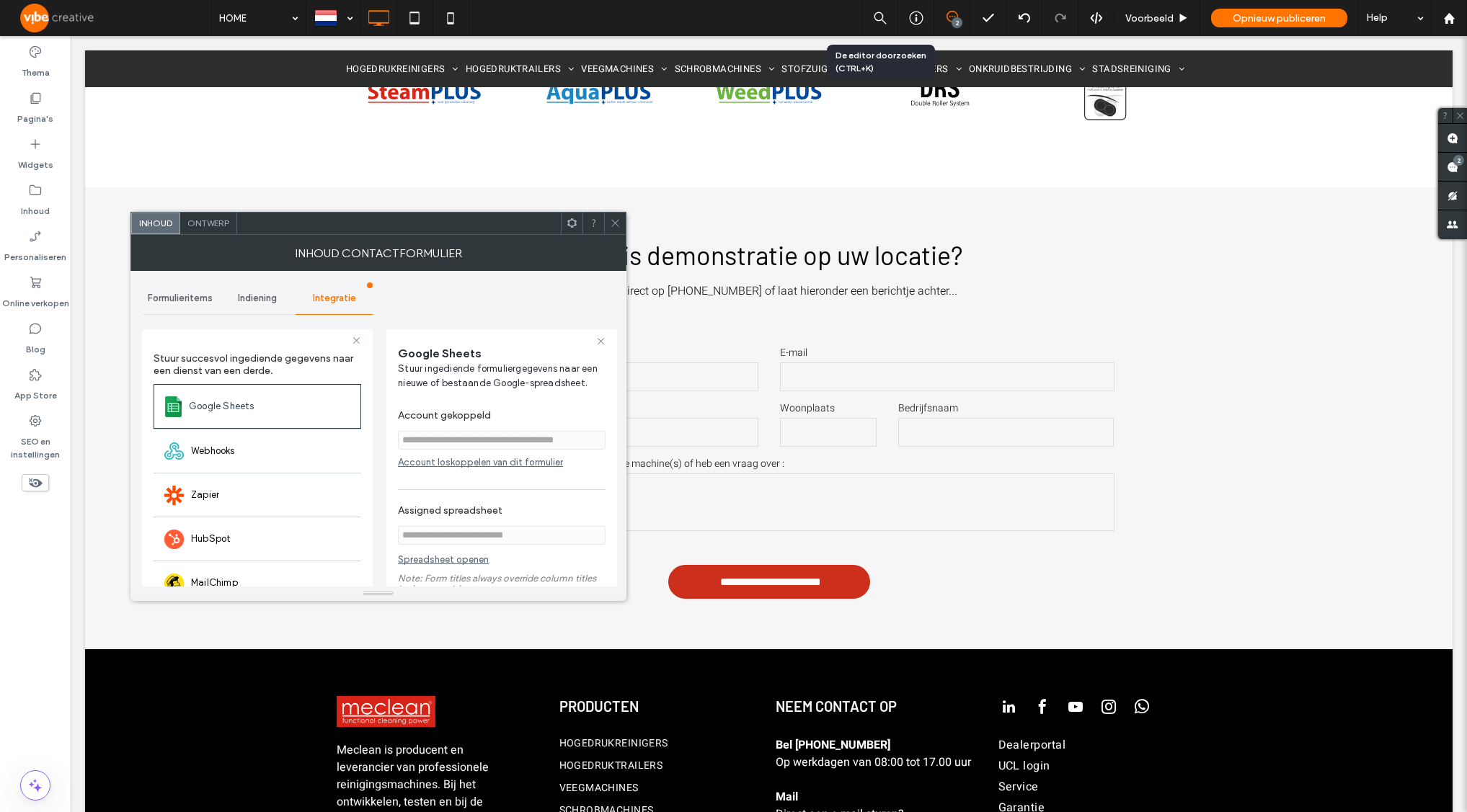
click at [470, 462] on div "Account loskoppelen van dit formulier" at bounding box center [502, 462] width 208 height 11
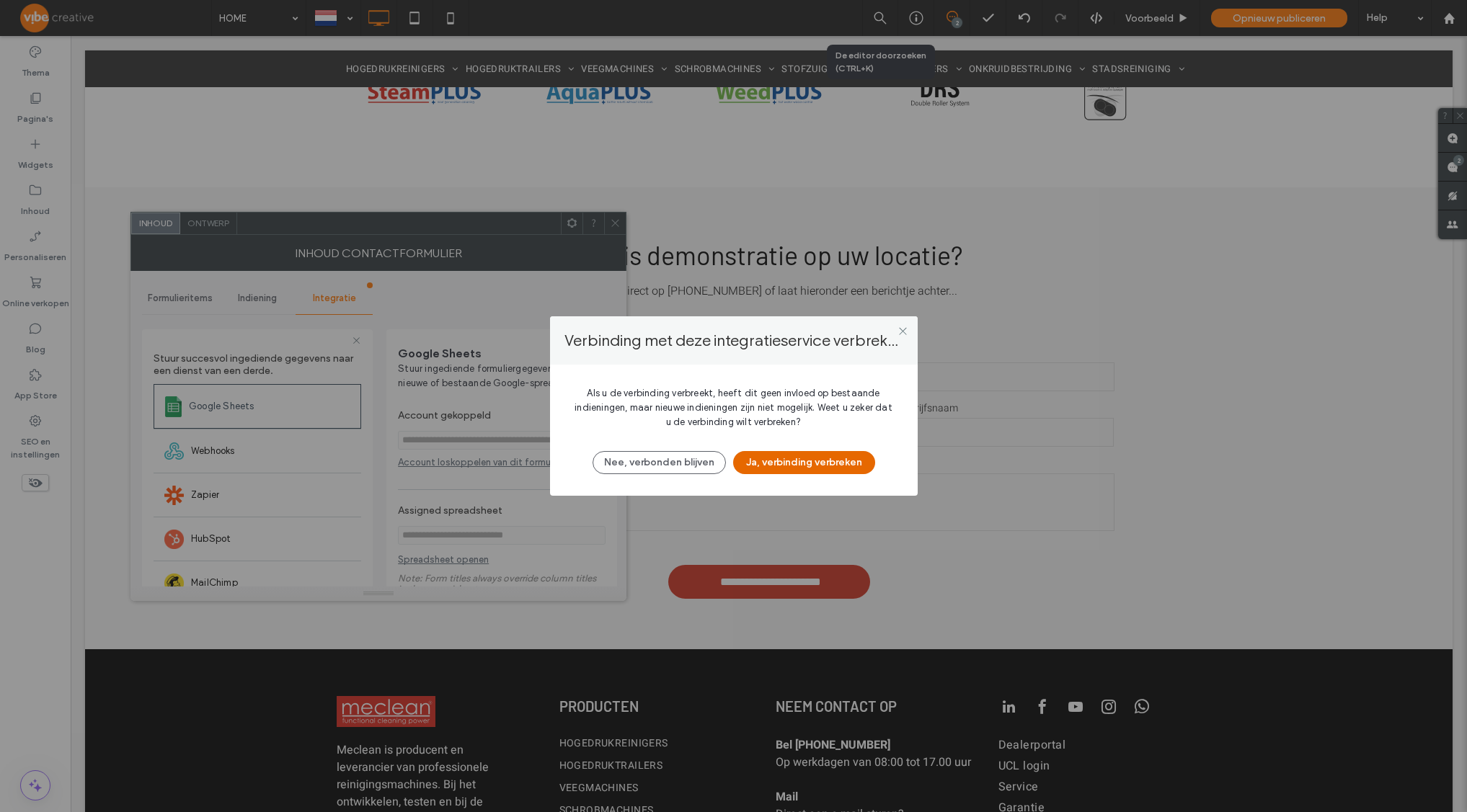
click at [820, 462] on button "Ja, verbinding verbreken" at bounding box center [803, 462] width 142 height 23
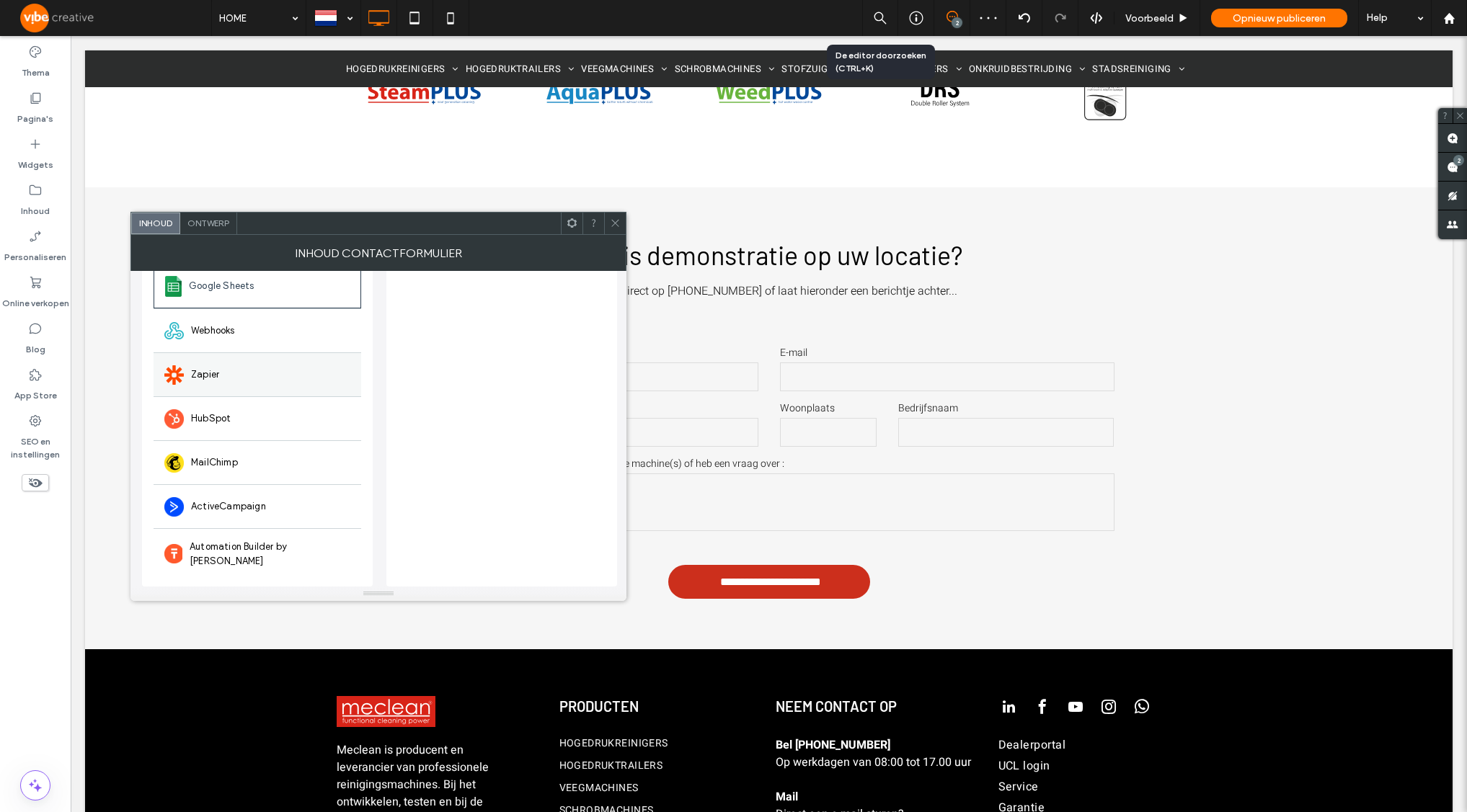
scroll to position [121, 0]
click at [272, 545] on span "Automation Builder by [PERSON_NAME]" at bounding box center [270, 553] width 161 height 29
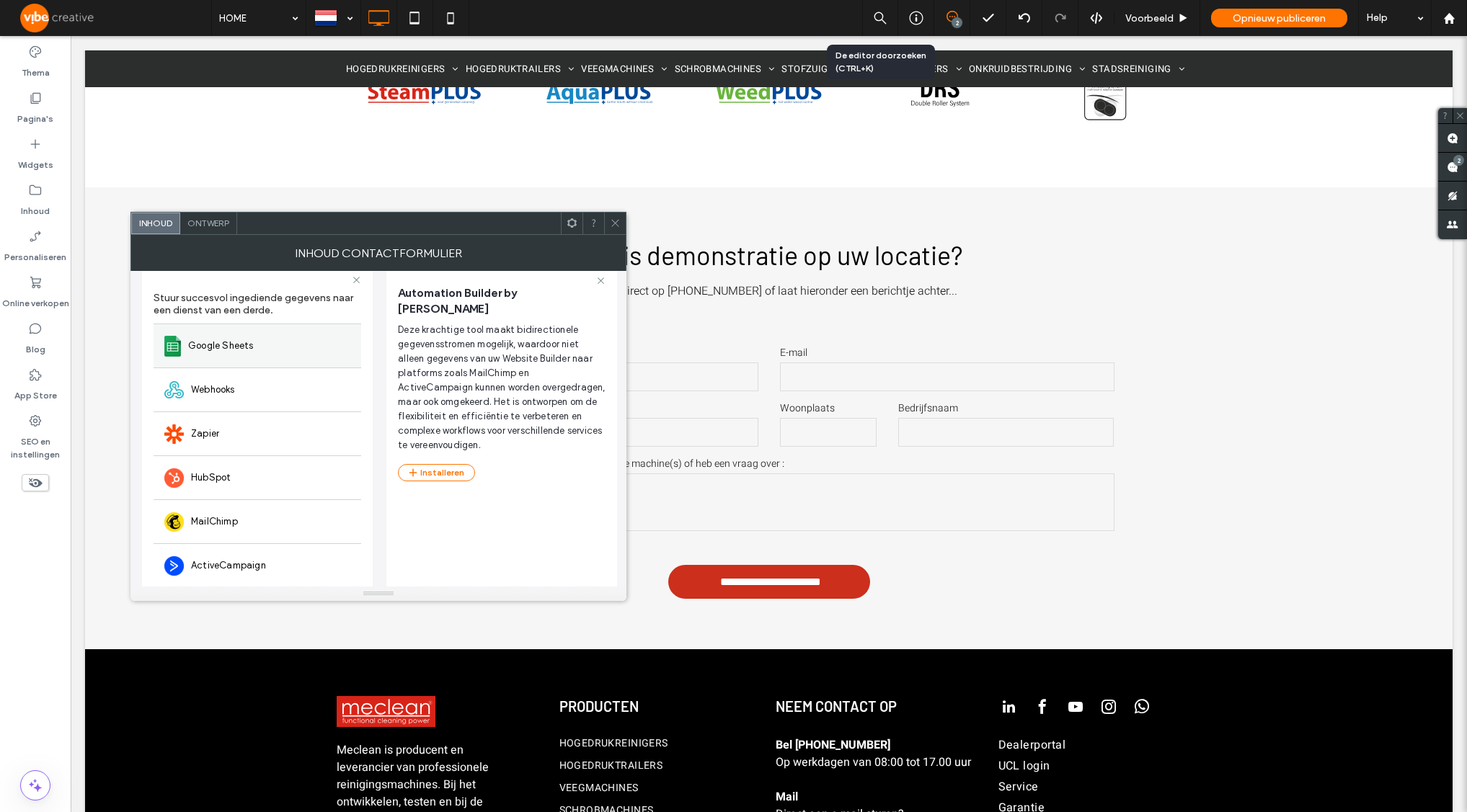
scroll to position [0, 0]
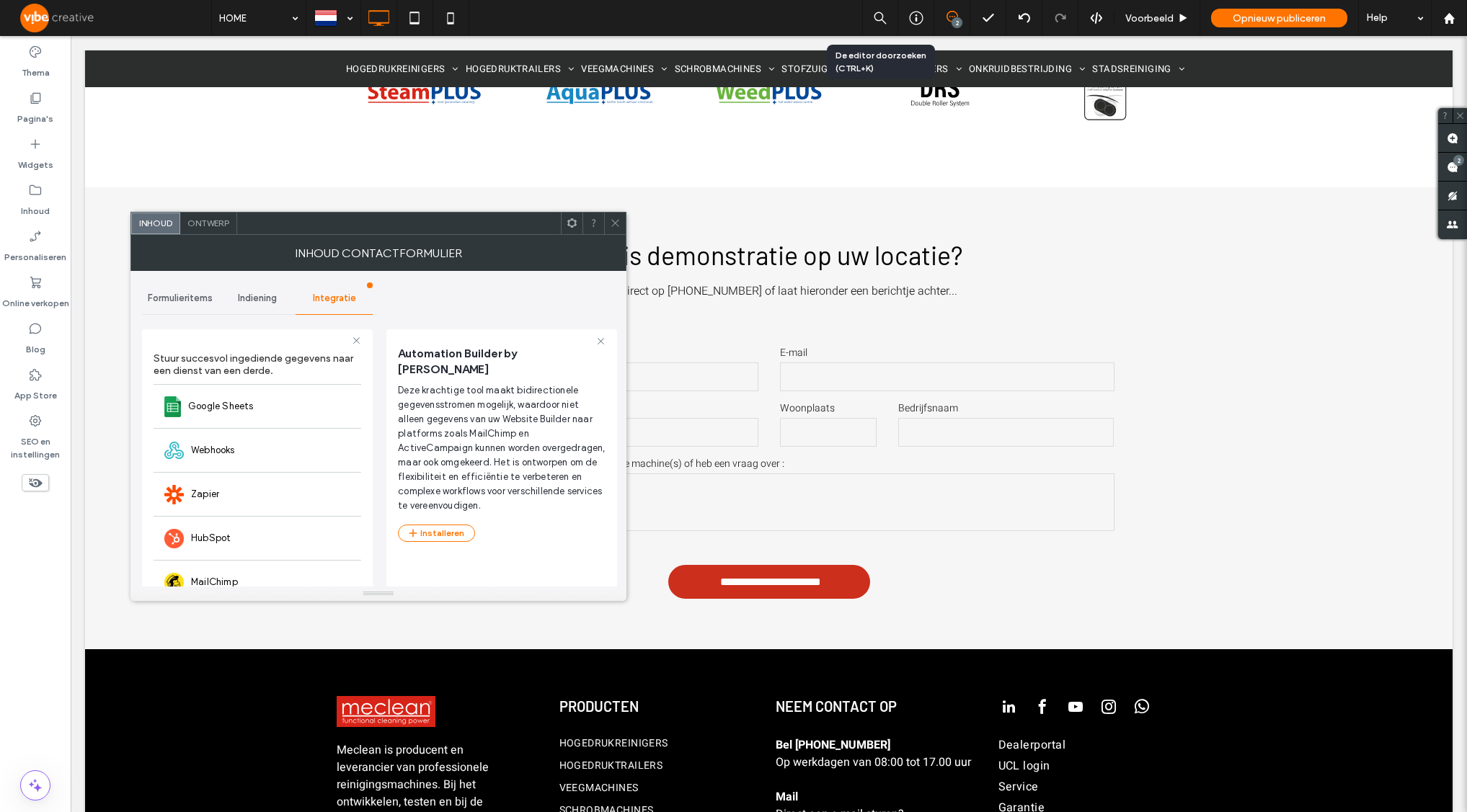
click at [257, 303] on span "Indiening" at bounding box center [257, 298] width 39 height 11
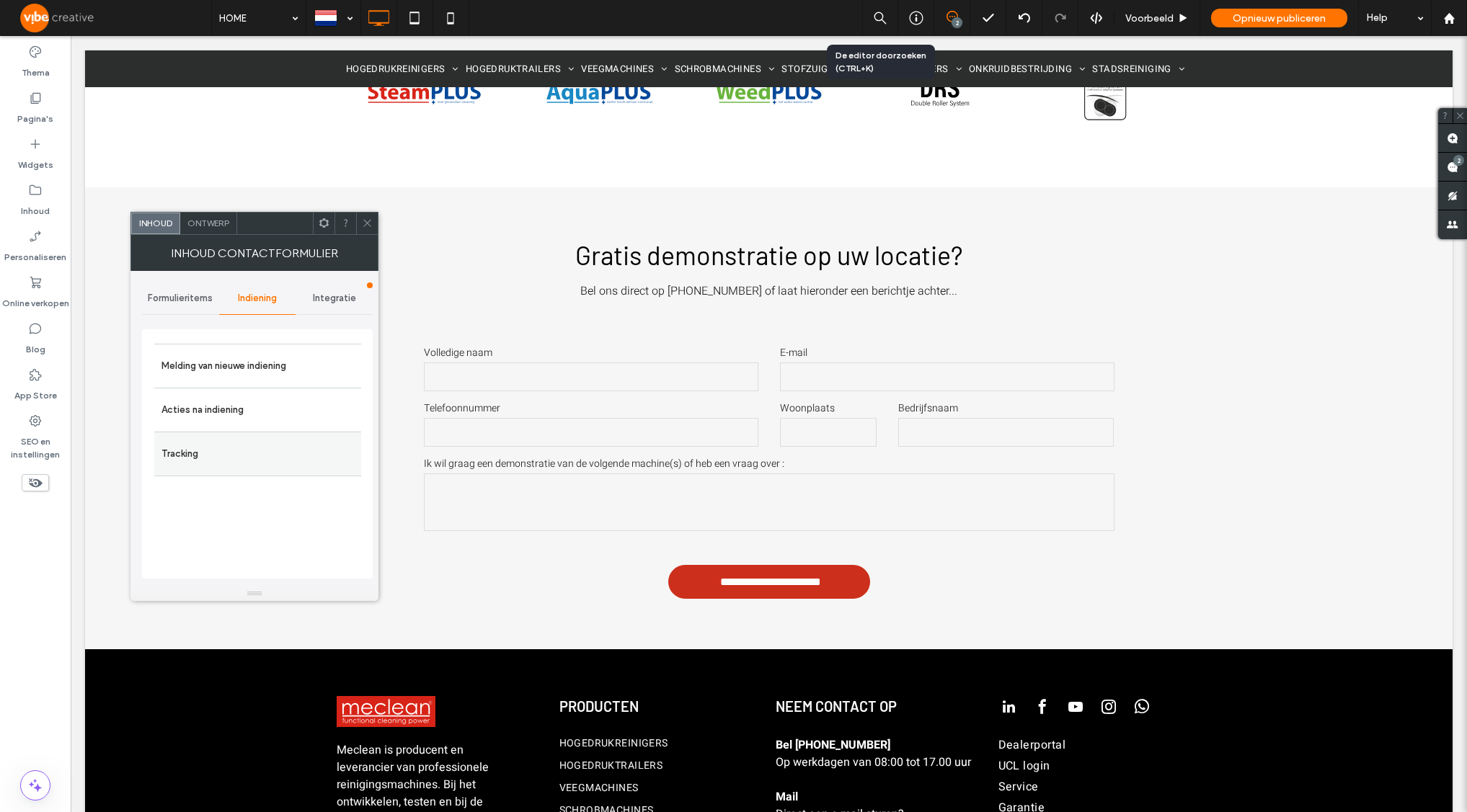
click at [229, 453] on label "Tracking" at bounding box center [258, 453] width 193 height 29
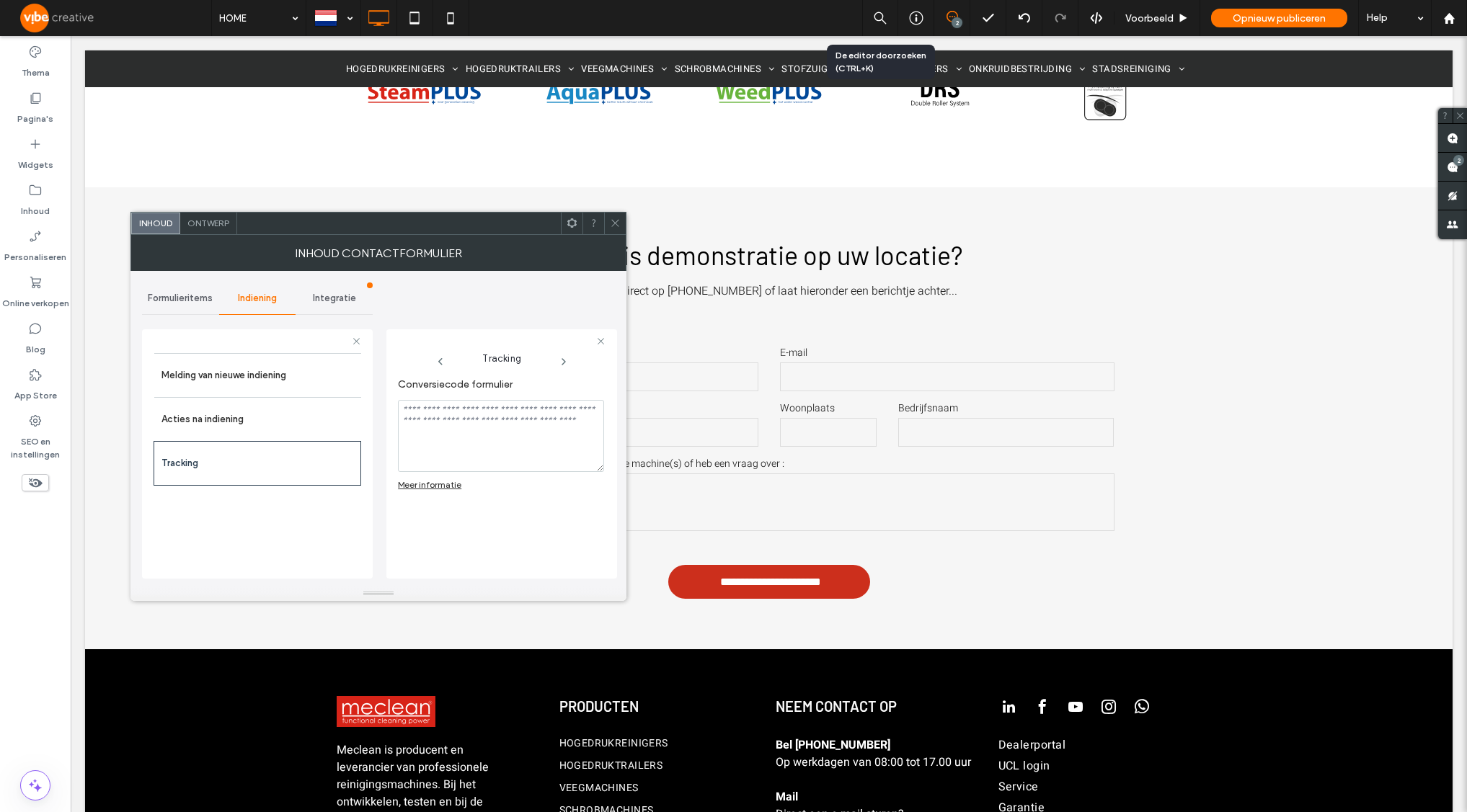
click at [451, 483] on div "Meer informatie" at bounding box center [430, 484] width 63 height 11
click at [45, 376] on div "App Store" at bounding box center [35, 384] width 71 height 46
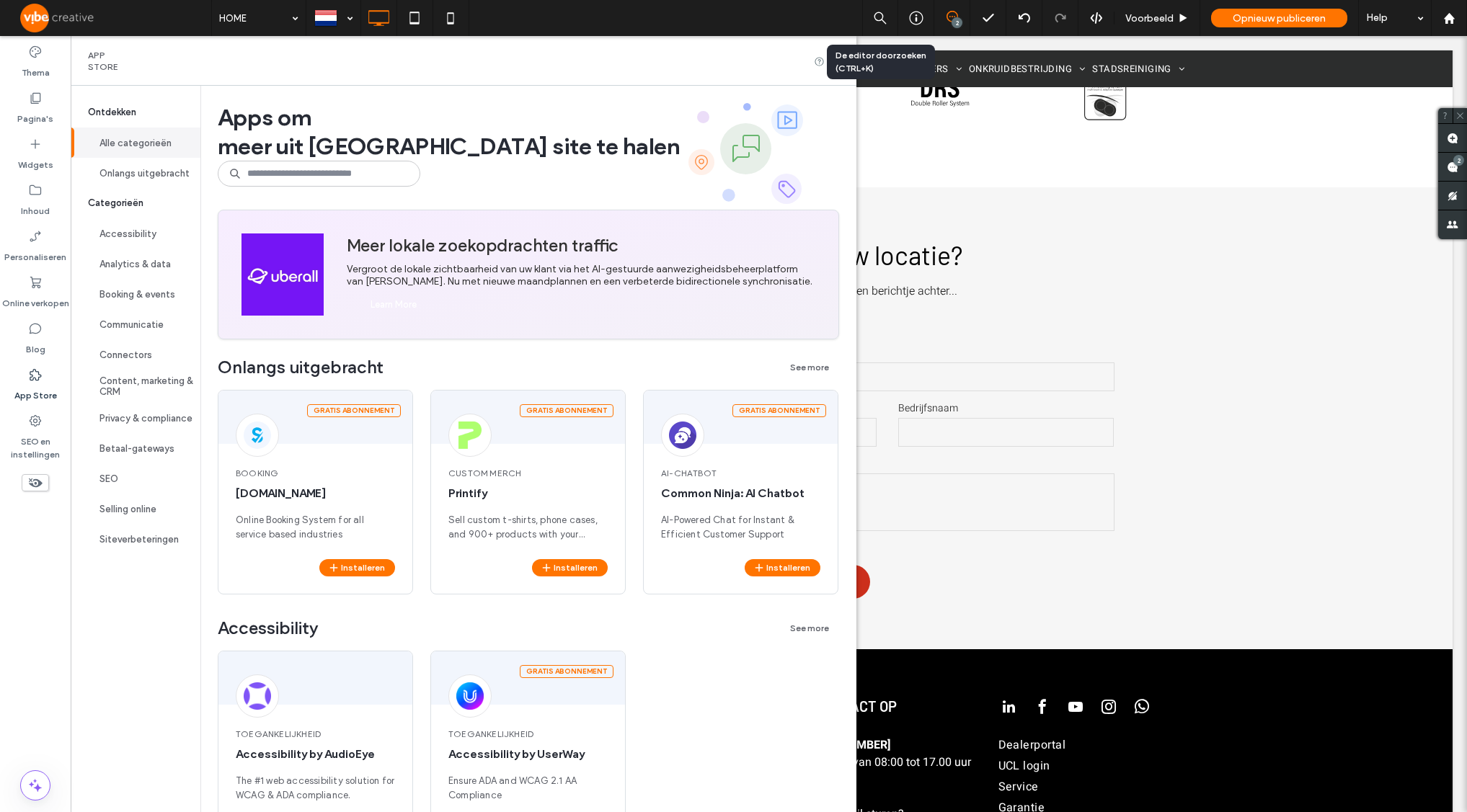
click at [33, 380] on icon at bounding box center [35, 374] width 14 height 14
click at [361, 181] on input at bounding box center [318, 174] width 202 height 26
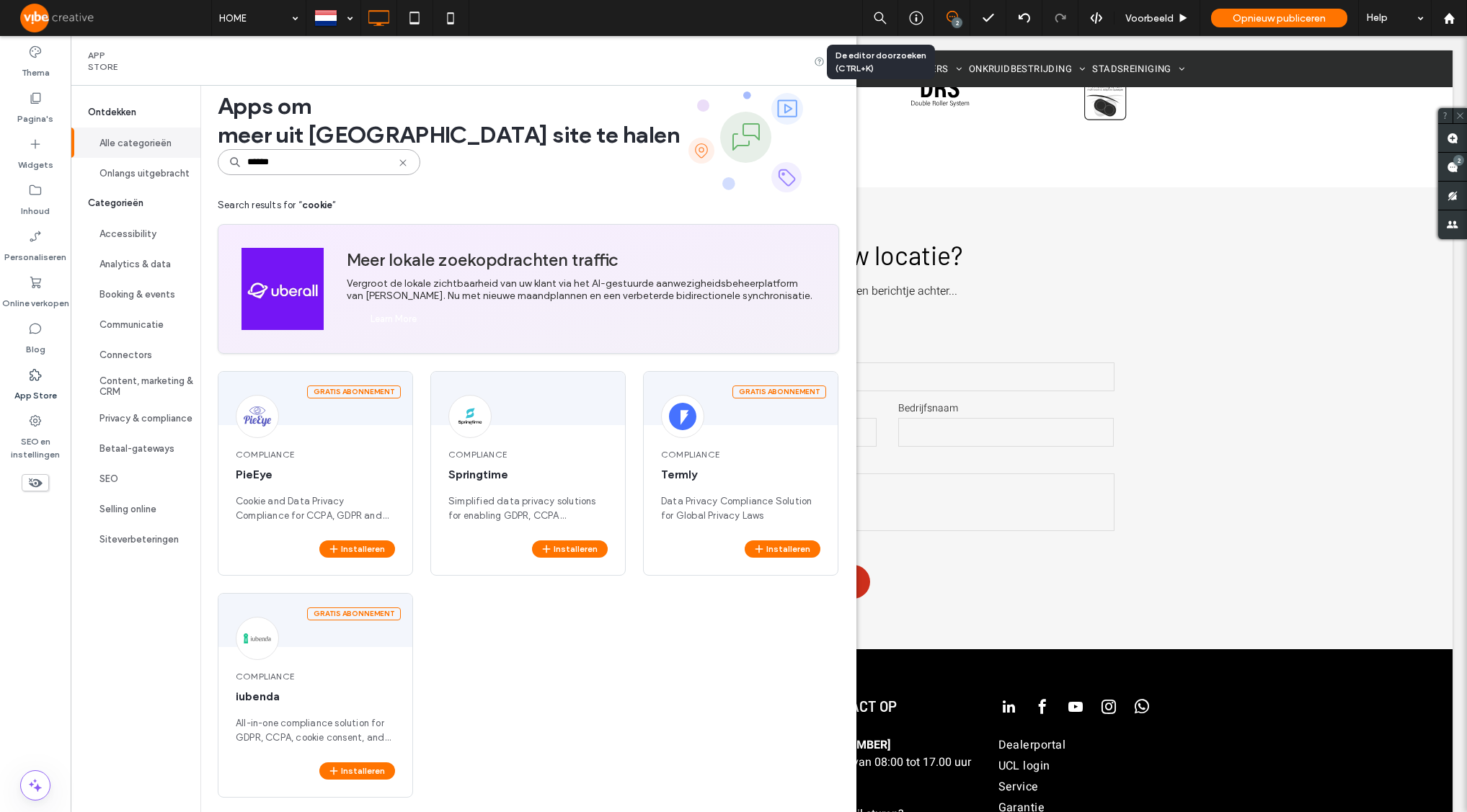
scroll to position [14, 0]
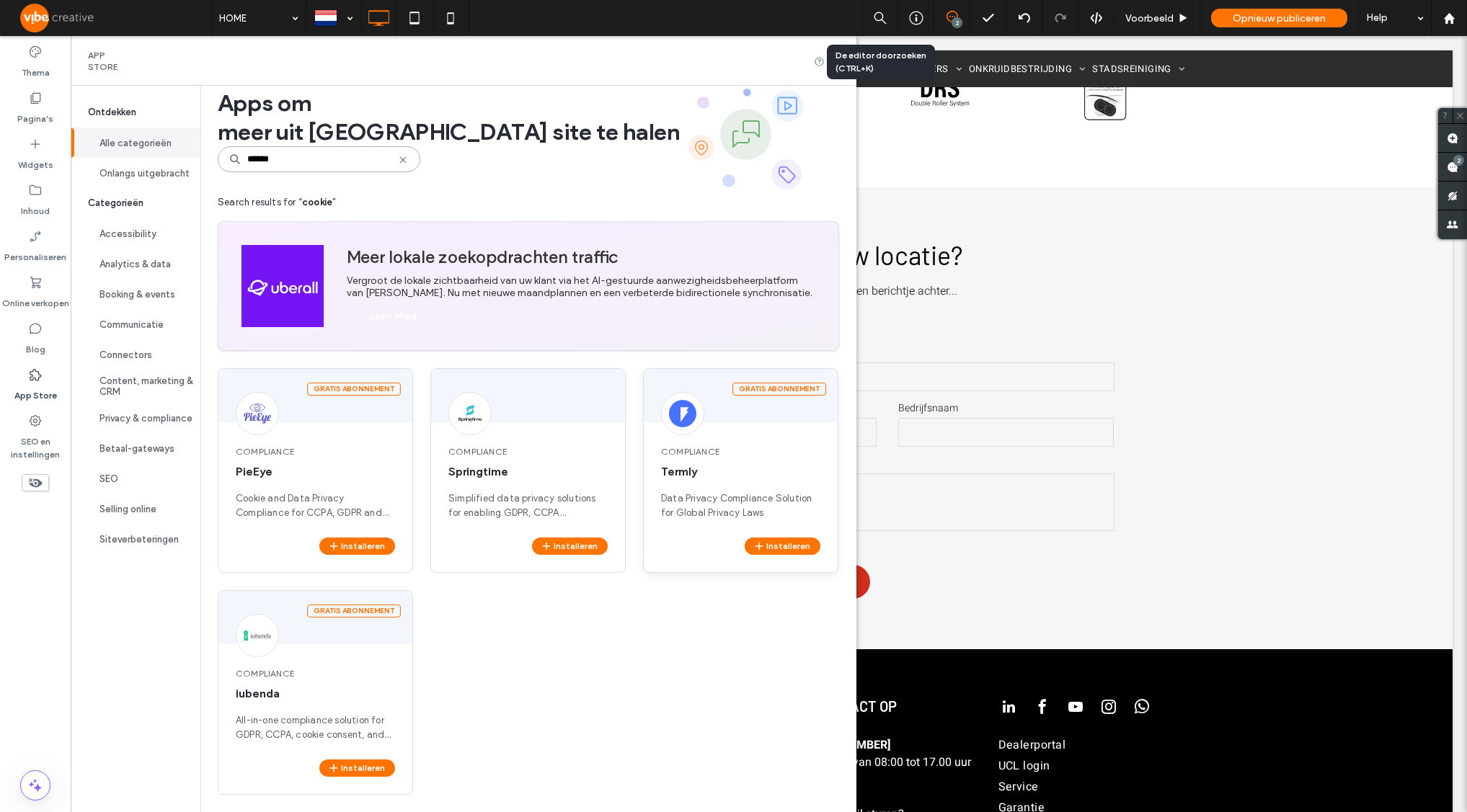
type input "******"
click at [682, 429] on div at bounding box center [682, 413] width 43 height 43
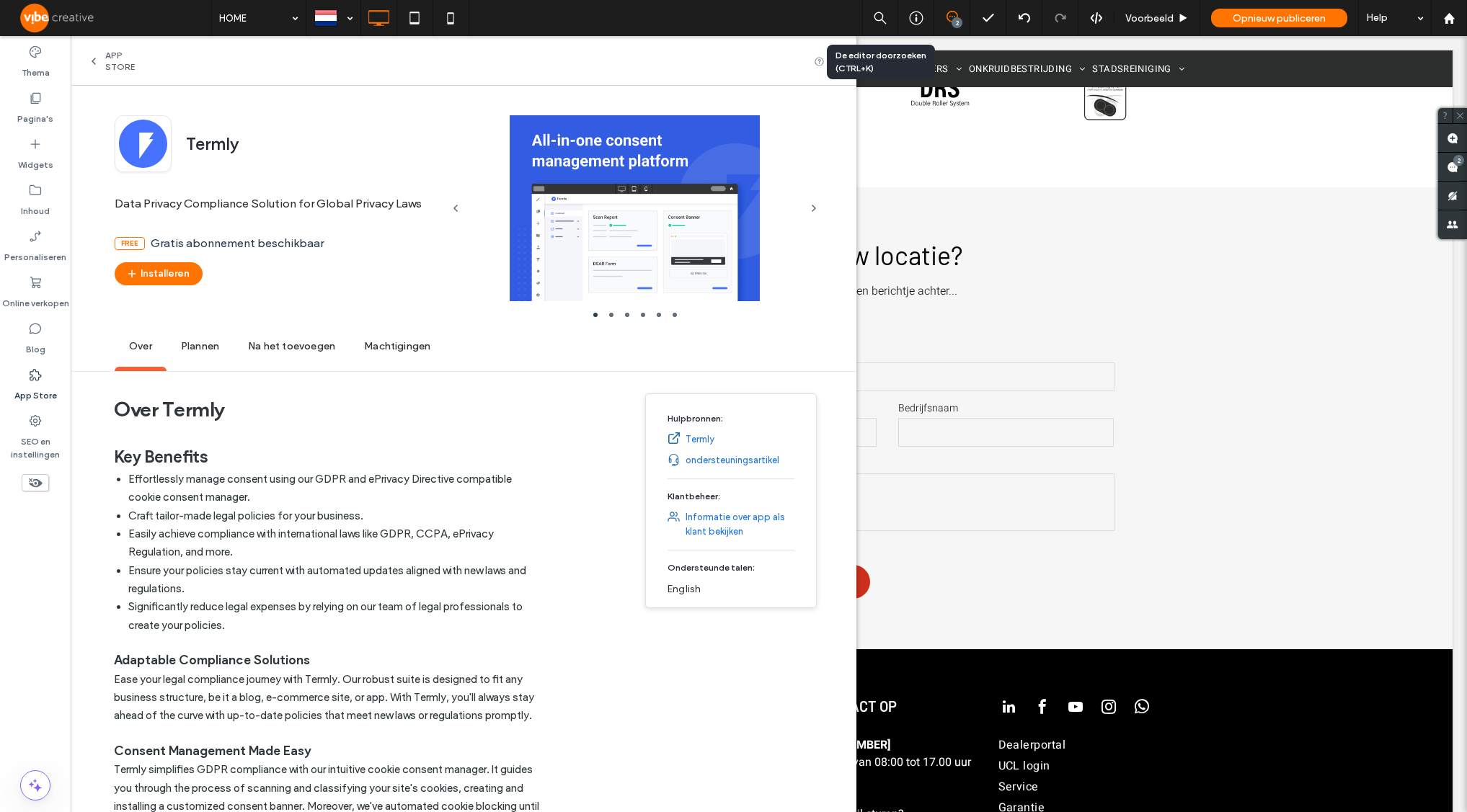
scroll to position [0, 0]
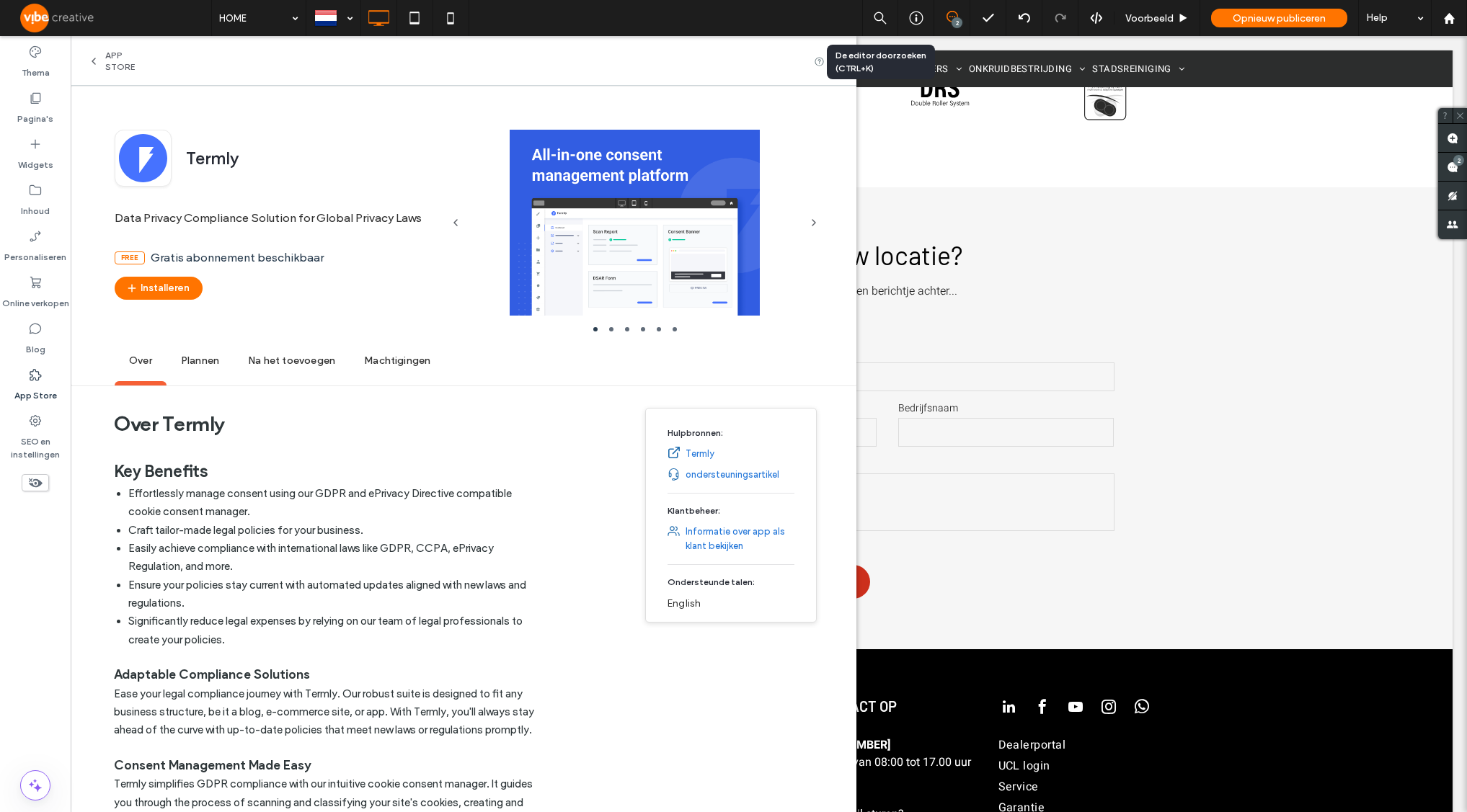
click at [207, 359] on span "Plannen" at bounding box center [199, 361] width 67 height 40
click at [161, 284] on button "Installeren" at bounding box center [158, 288] width 88 height 23
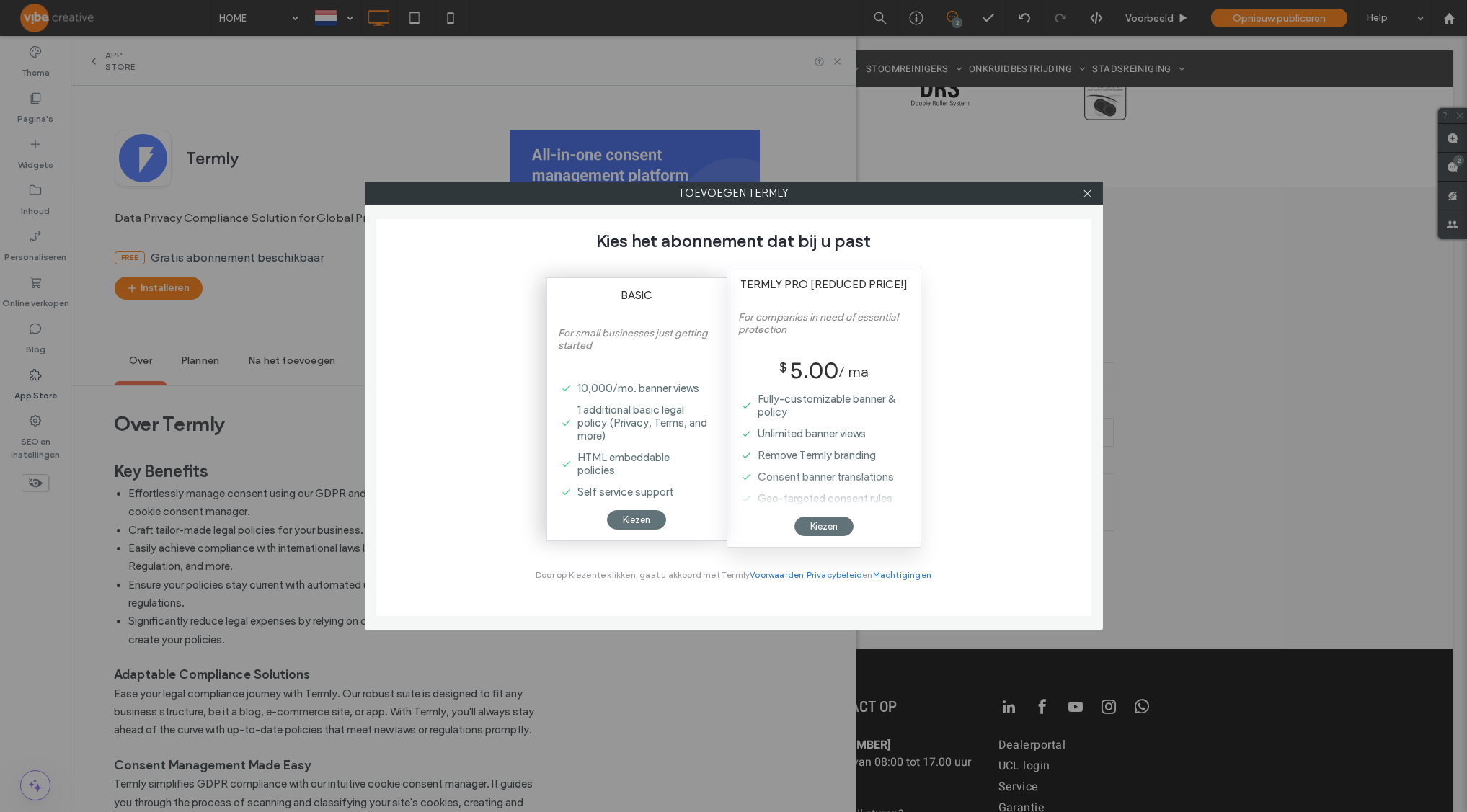
scroll to position [37, 0]
click at [643, 517] on div "Kiezen" at bounding box center [636, 520] width 59 height 20
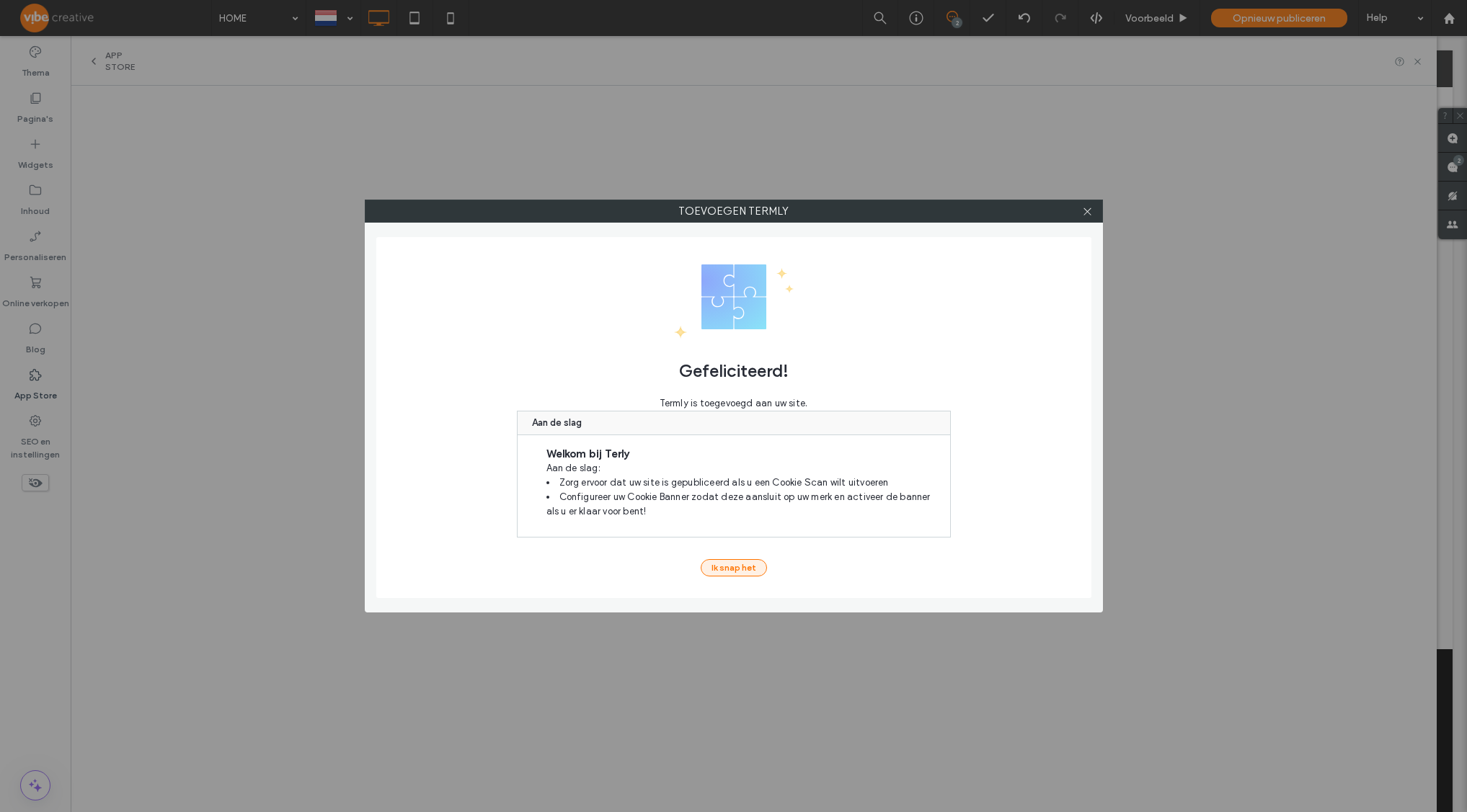
click at [737, 568] on button "Ik snap het" at bounding box center [734, 568] width 66 height 17
